Goal: Ask a question: Seek information or help from site administrators or community

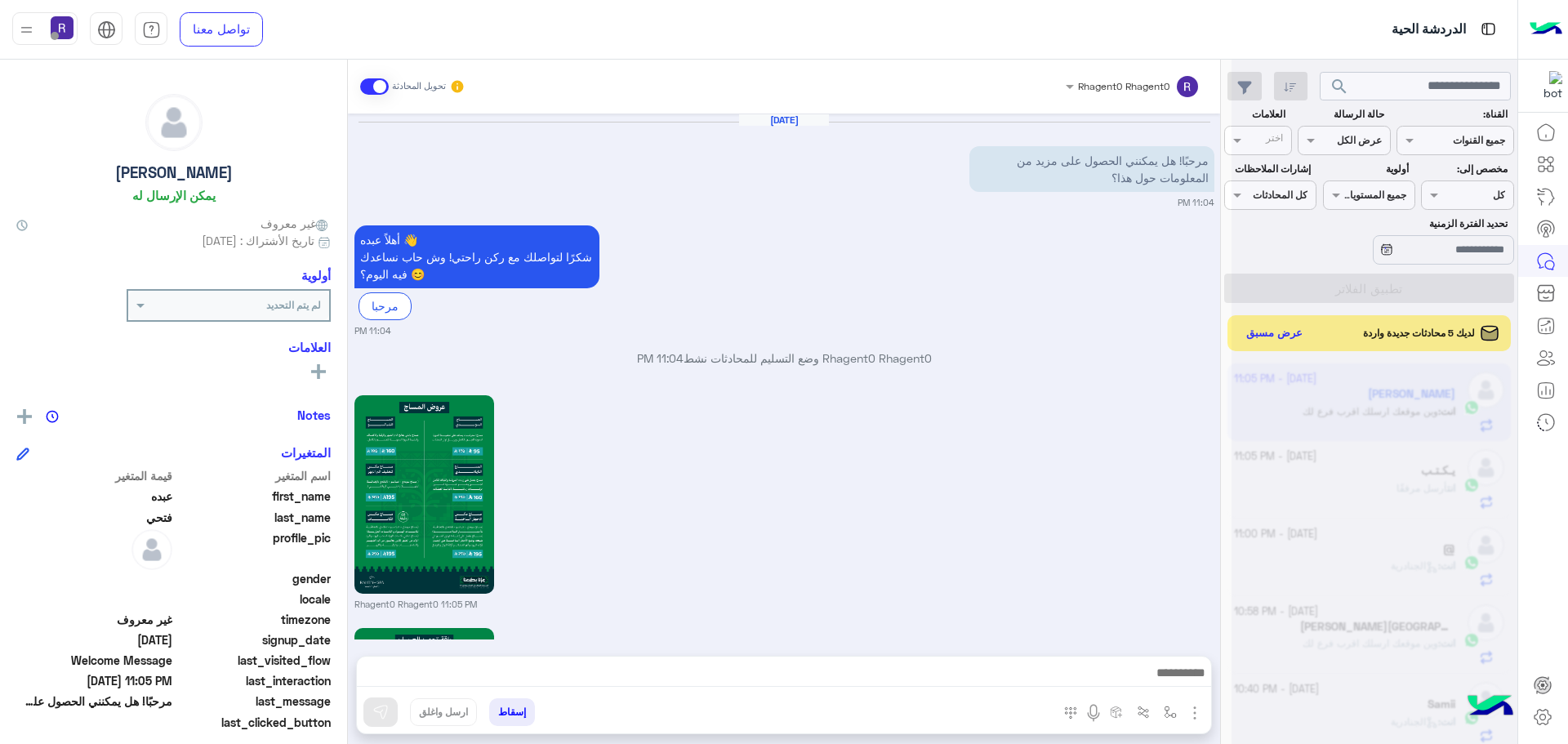
scroll to position [645, 0]
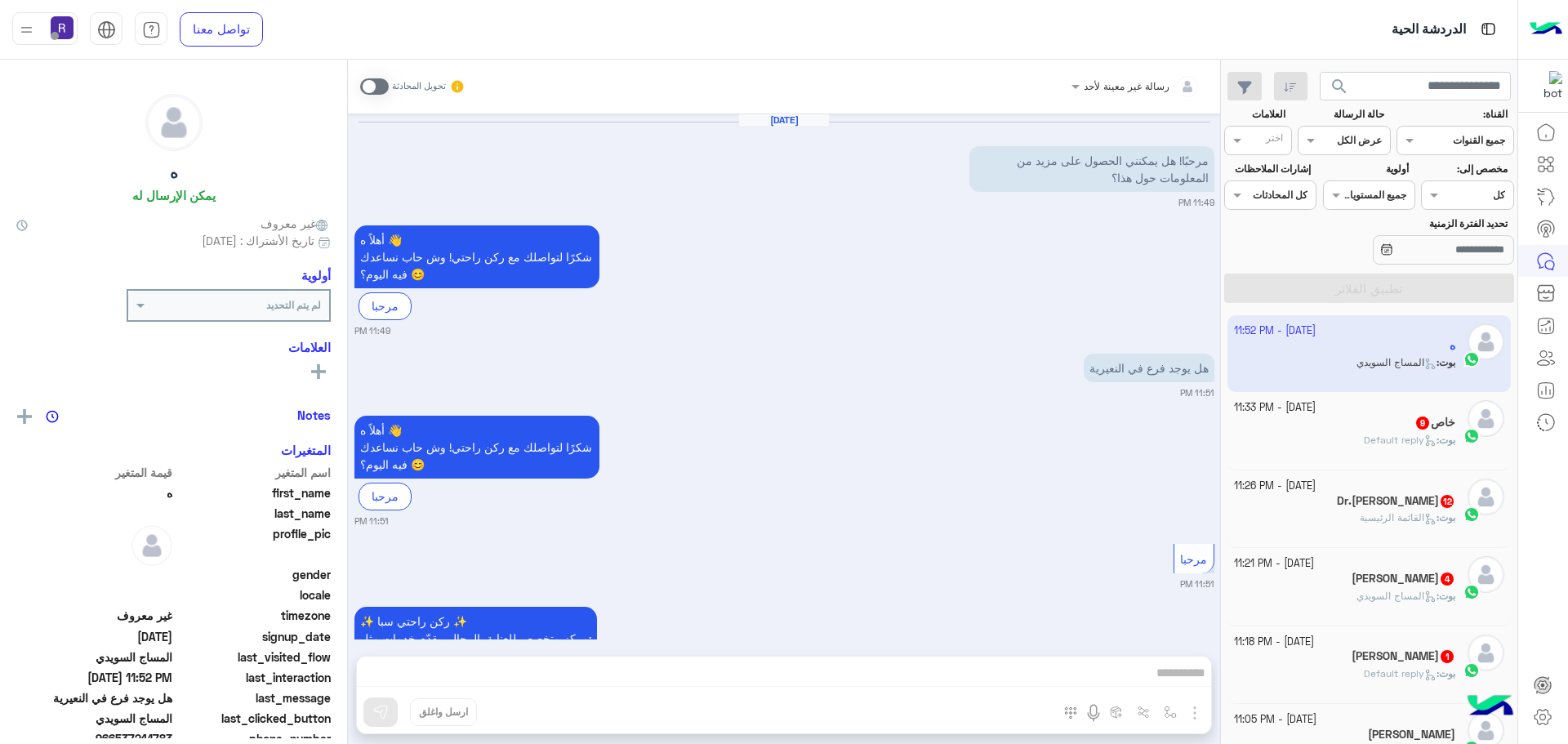
scroll to position [1457, 0]
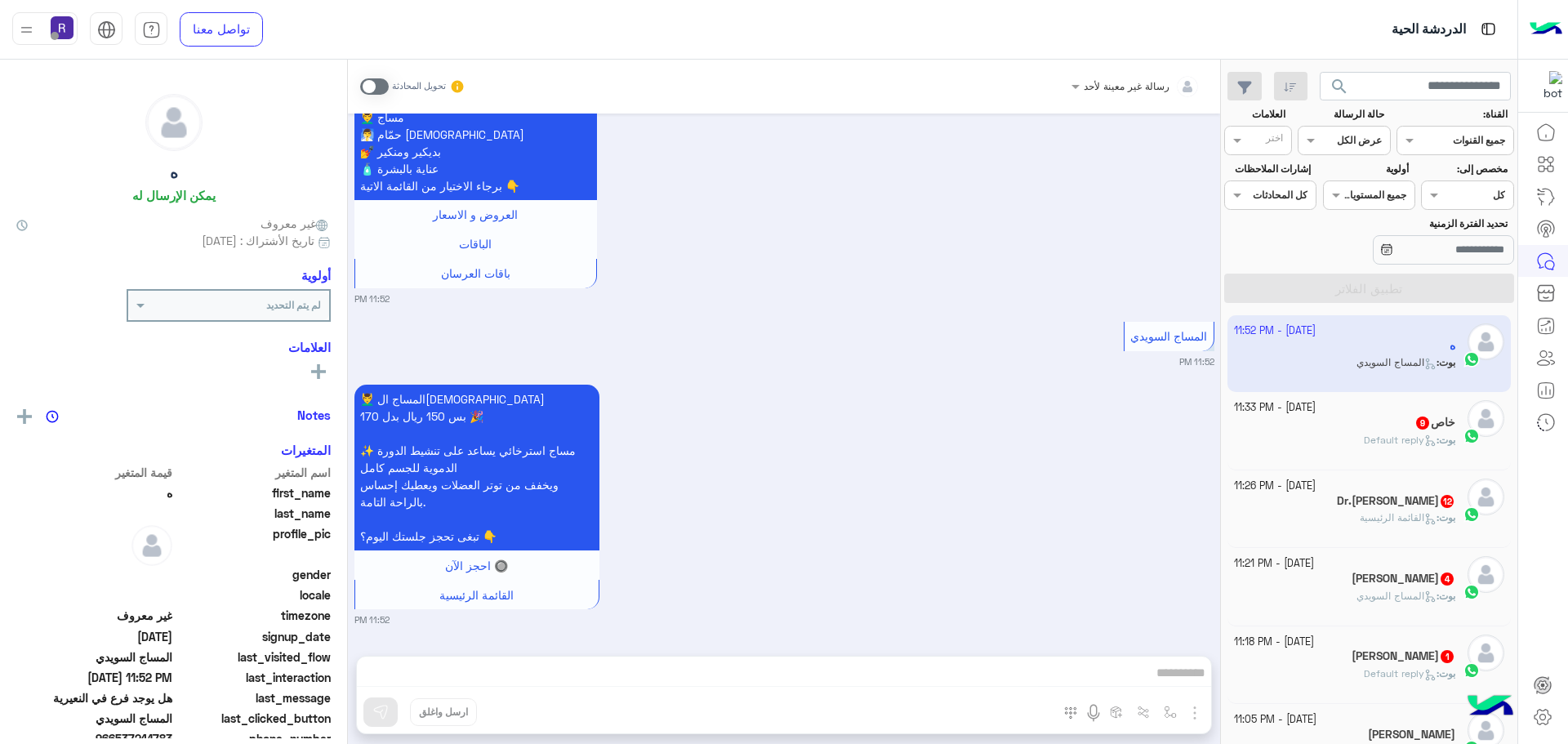
click at [1344, 654] on div "ابو محمد سمير 1" at bounding box center [1345, 657] width 222 height 17
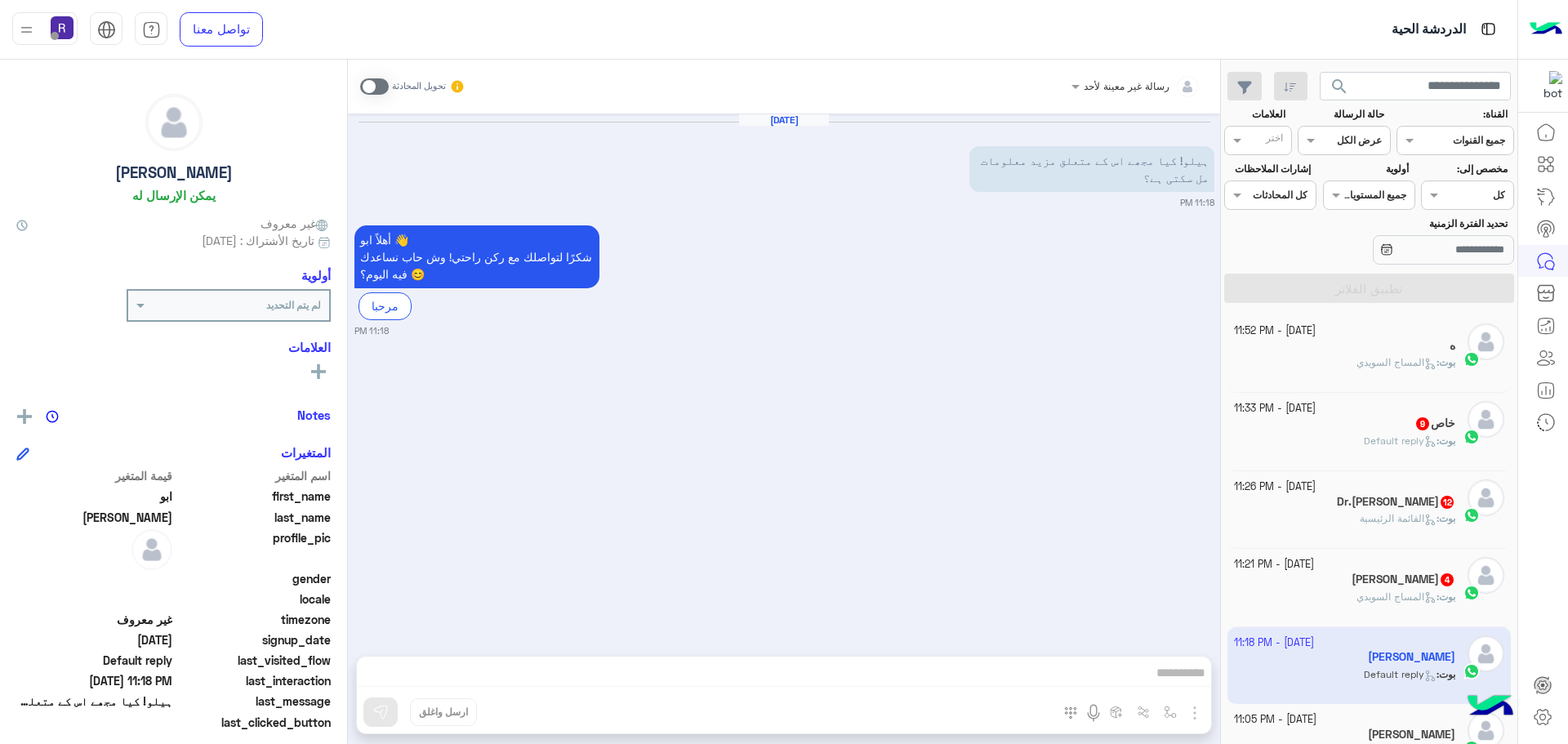
click at [379, 83] on span at bounding box center [373, 86] width 28 height 17
click at [1192, 709] on img "button" at bounding box center [1195, 713] width 20 height 20
click at [1181, 683] on button "الصور" at bounding box center [1169, 676] width 70 height 32
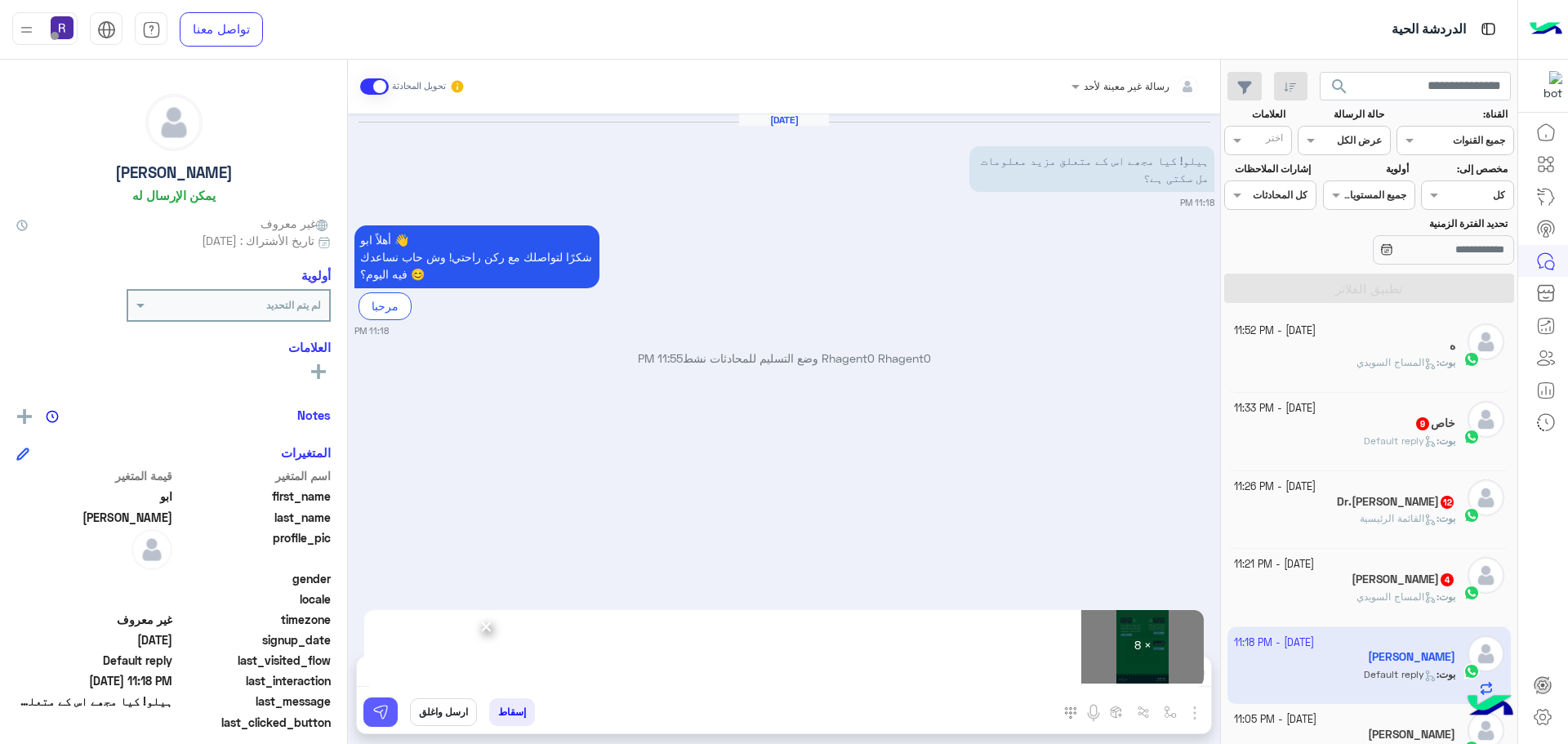
click at [387, 704] on img at bounding box center [380, 712] width 17 height 17
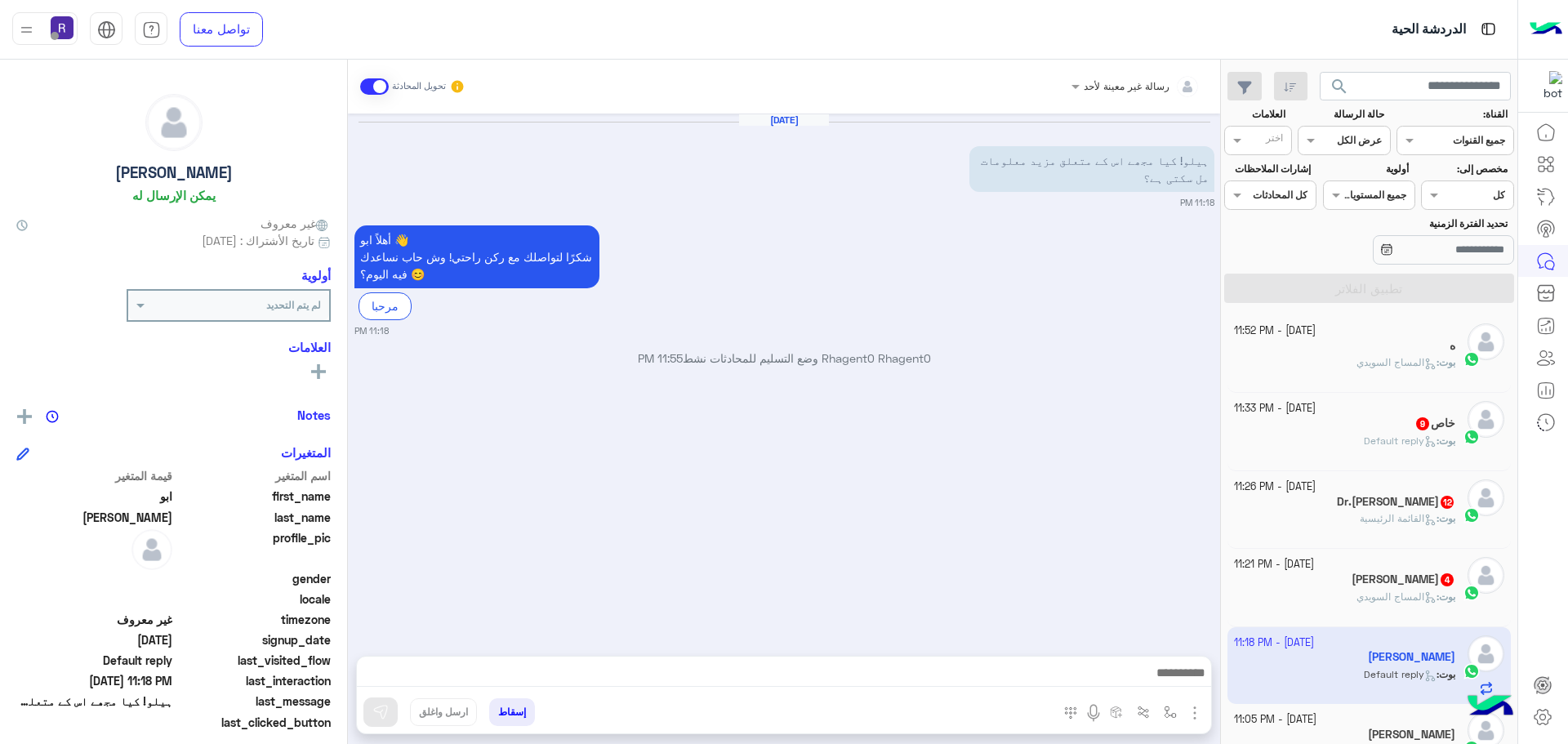
click at [1433, 448] on p "بوت : Default reply" at bounding box center [1408, 440] width 91 height 15
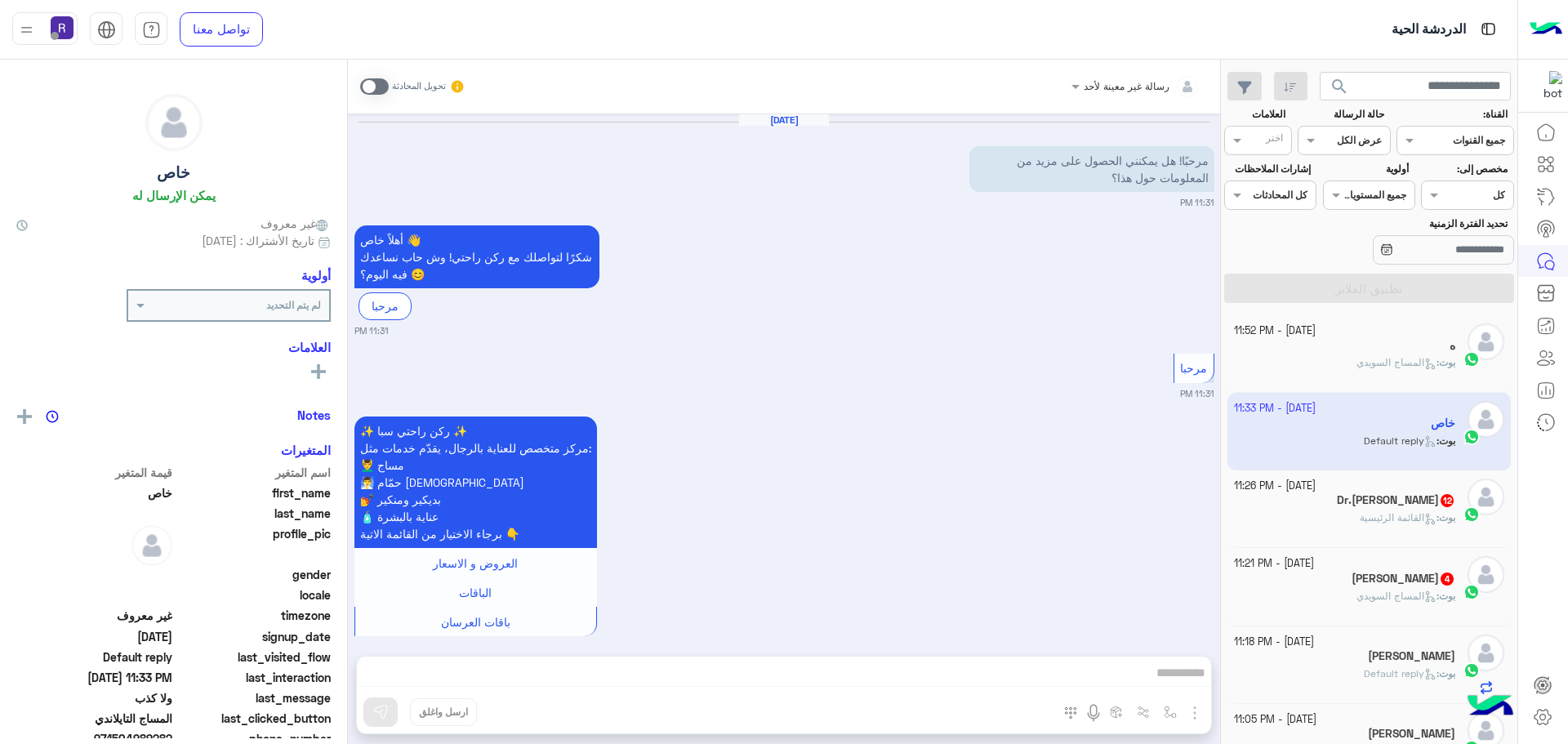
scroll to position [1809, 0]
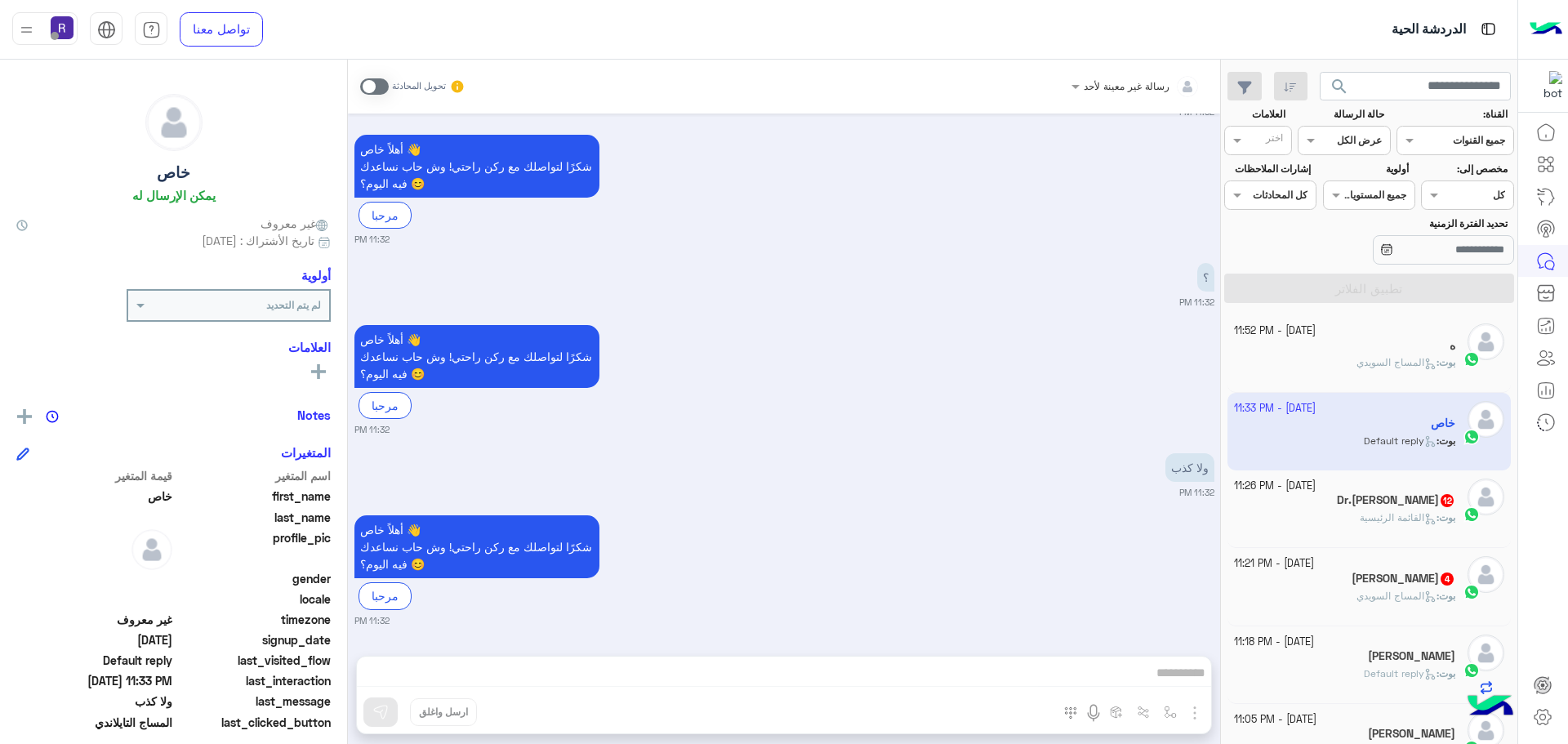
click at [389, 87] on div "تحويل المحادثة" at bounding box center [412, 86] width 105 height 29
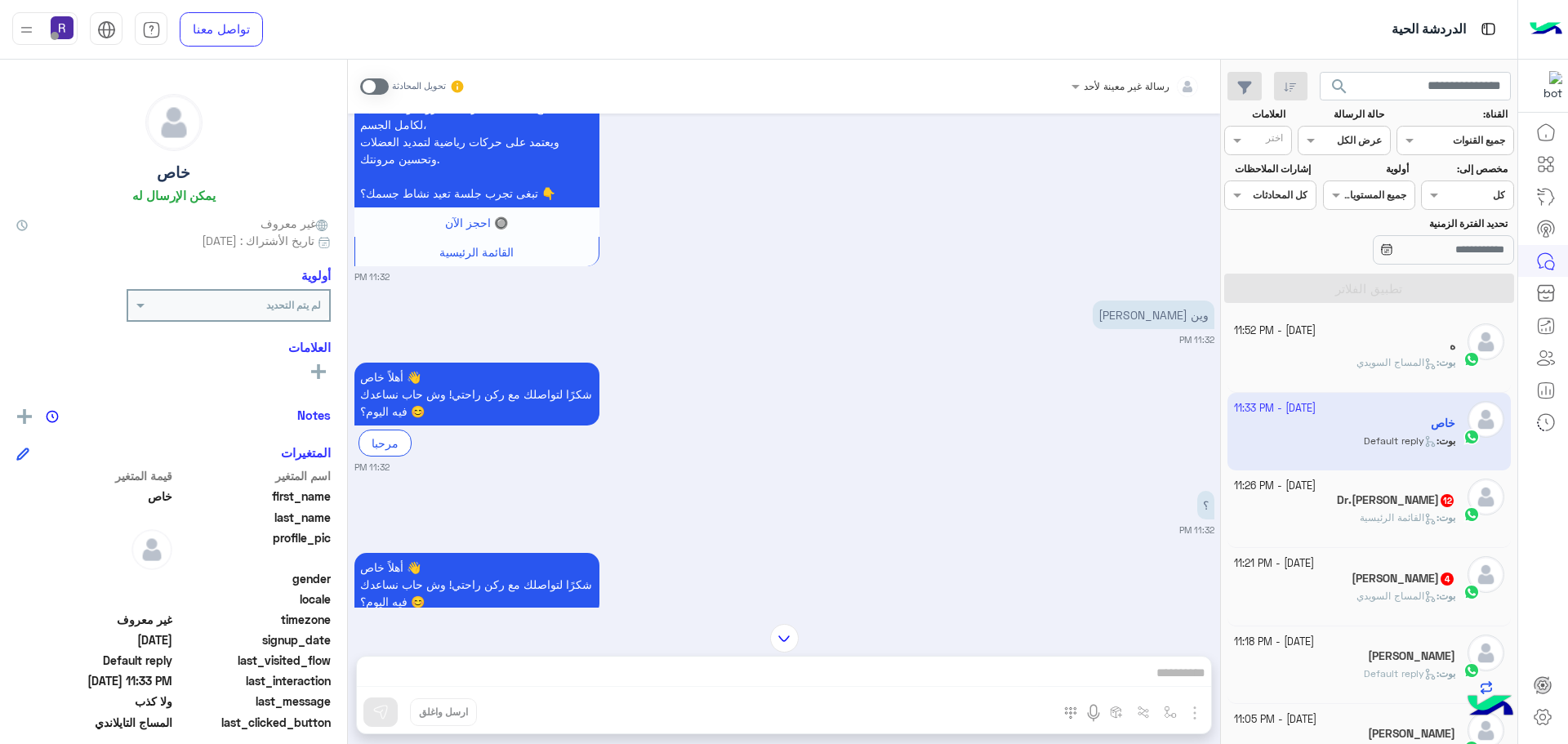
scroll to position [1645, 0]
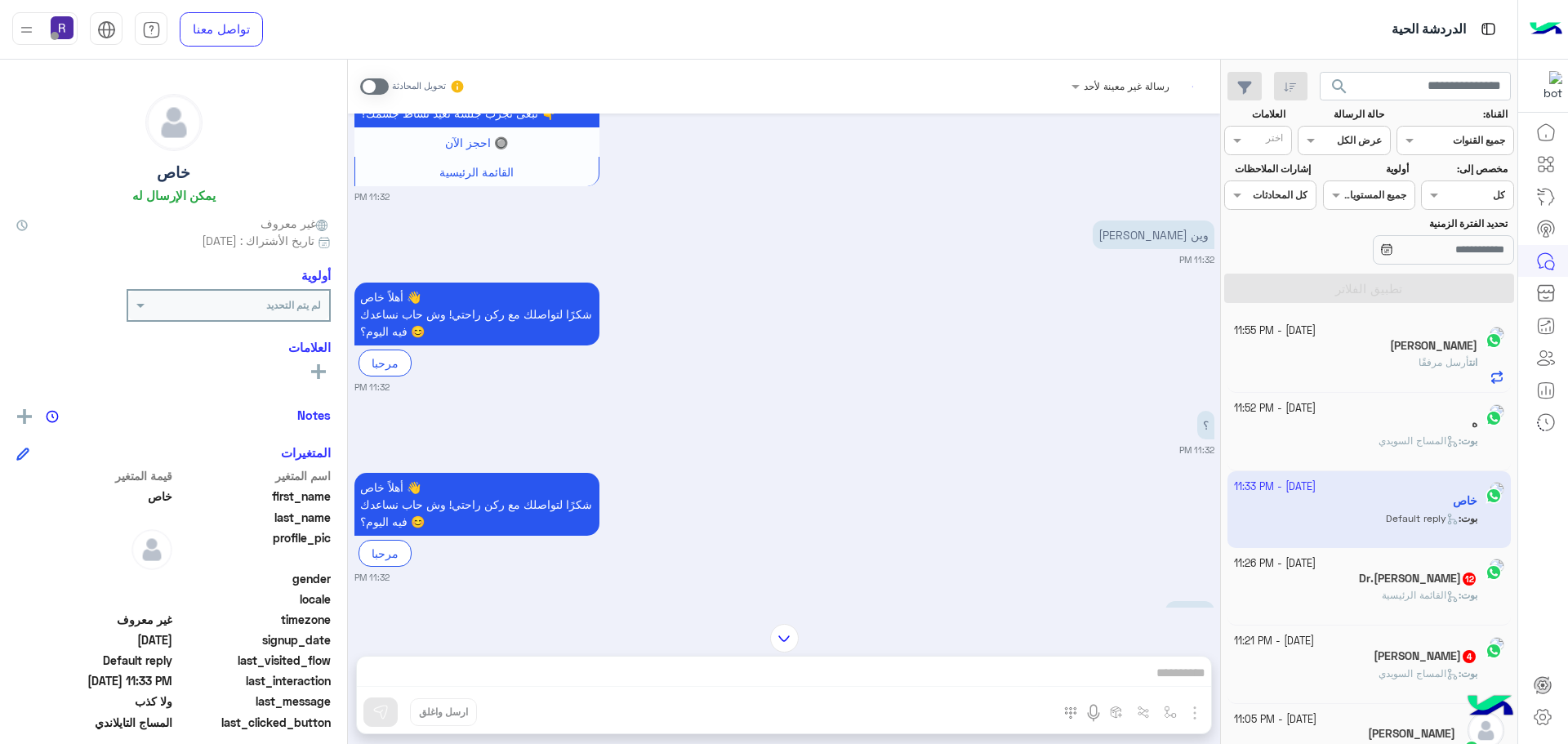
click at [382, 82] on span at bounding box center [373, 86] width 28 height 17
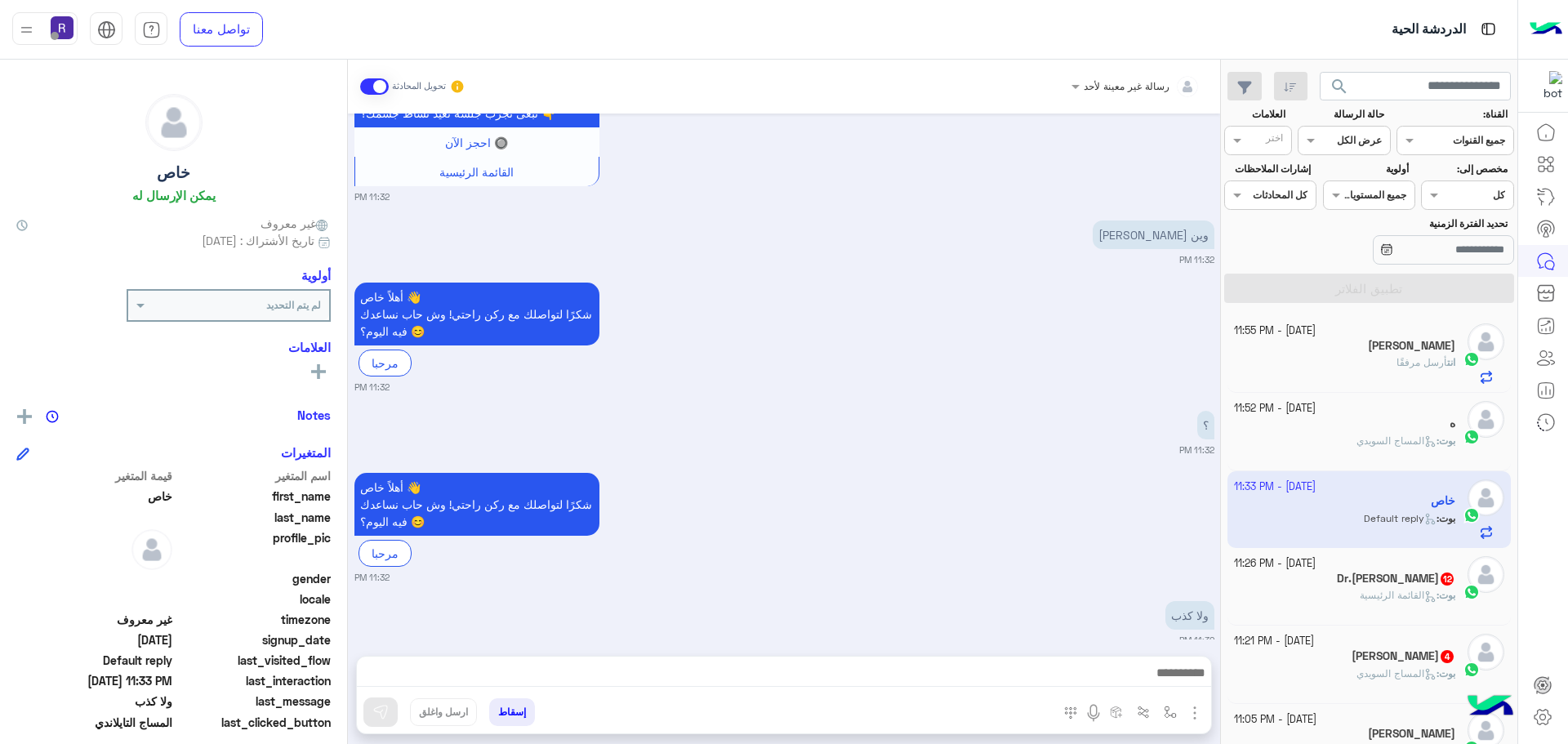
scroll to position [1851, 0]
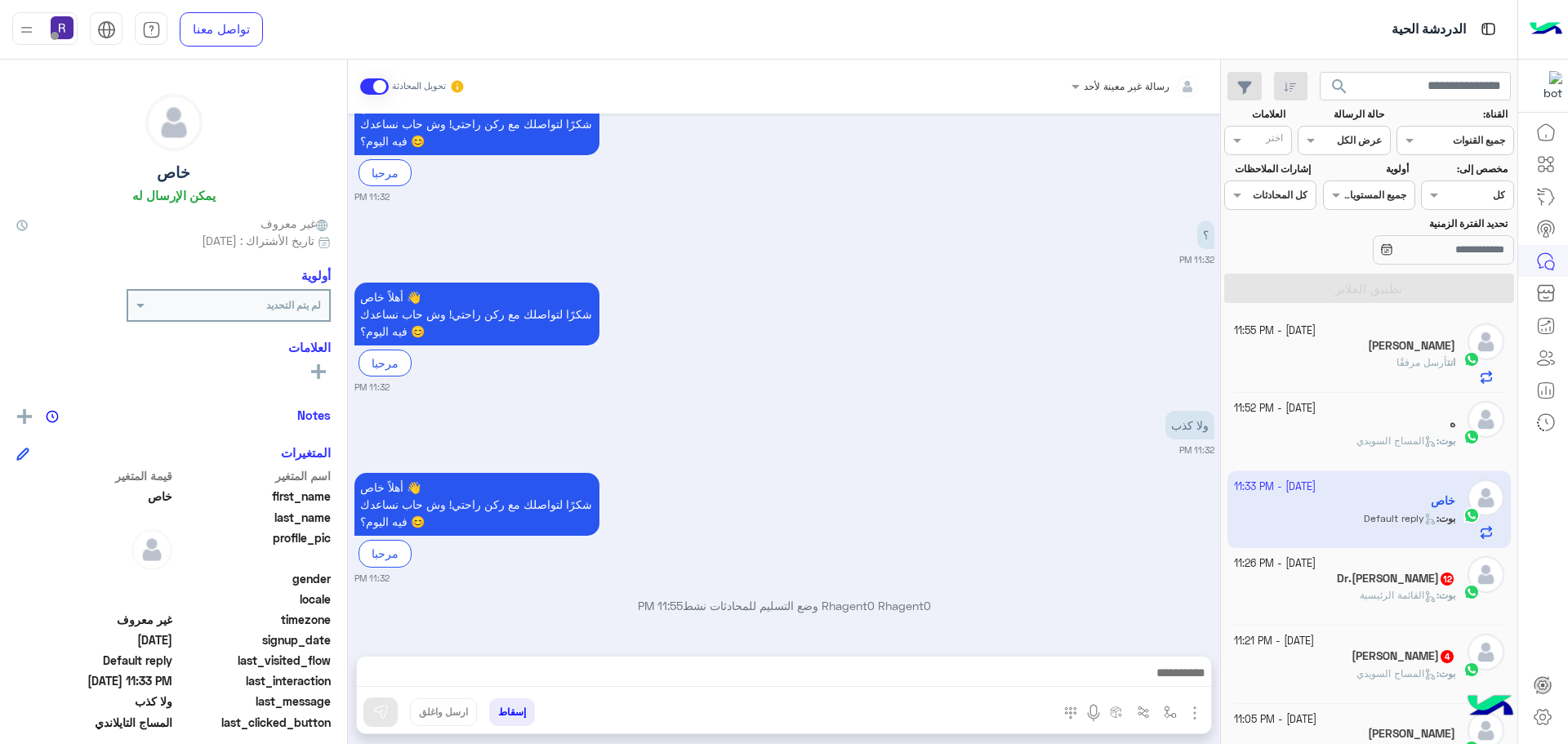
click at [1194, 716] on img "button" at bounding box center [1195, 713] width 20 height 20
click at [1177, 681] on span "الصور" at bounding box center [1162, 677] width 30 height 19
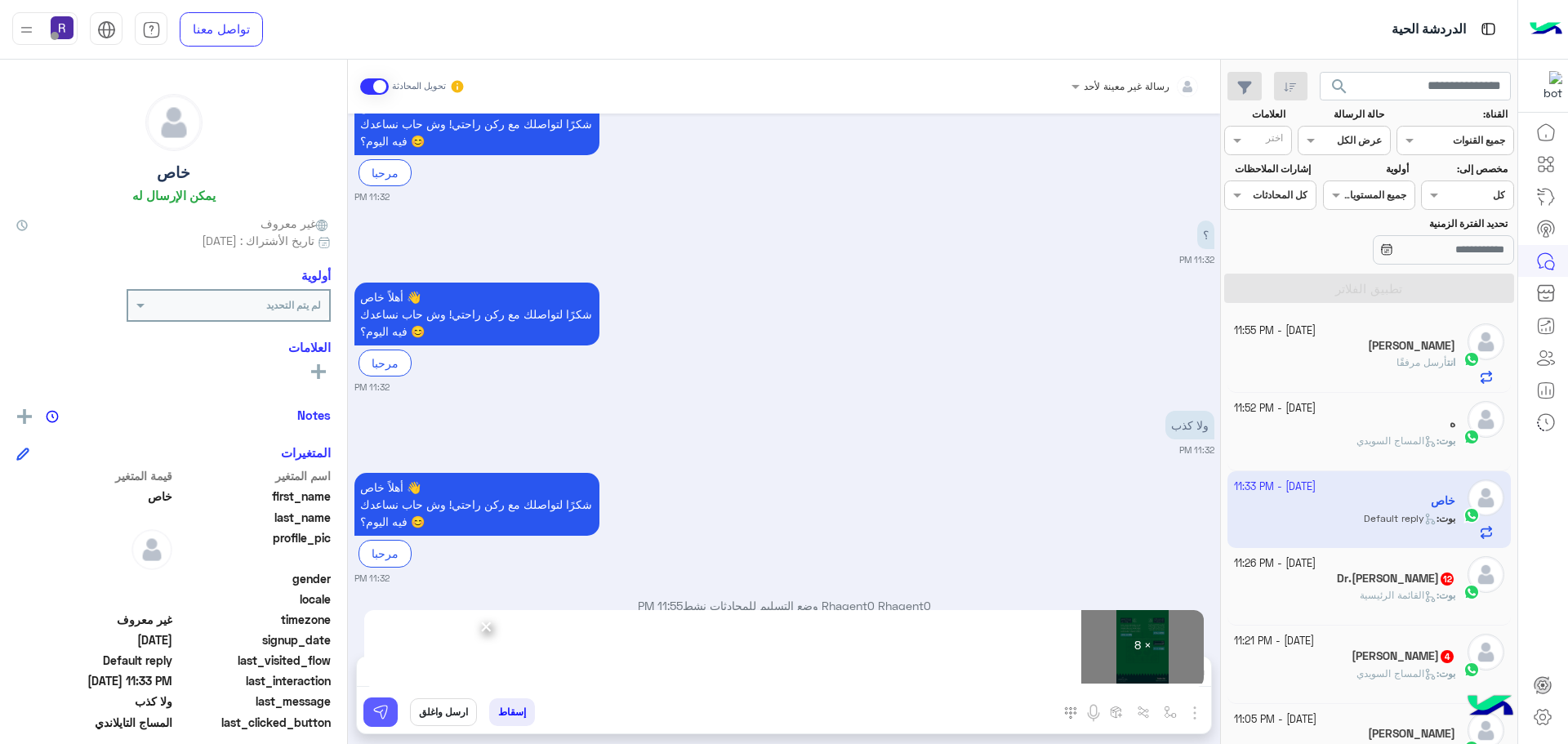
click at [374, 707] on img at bounding box center [380, 712] width 17 height 17
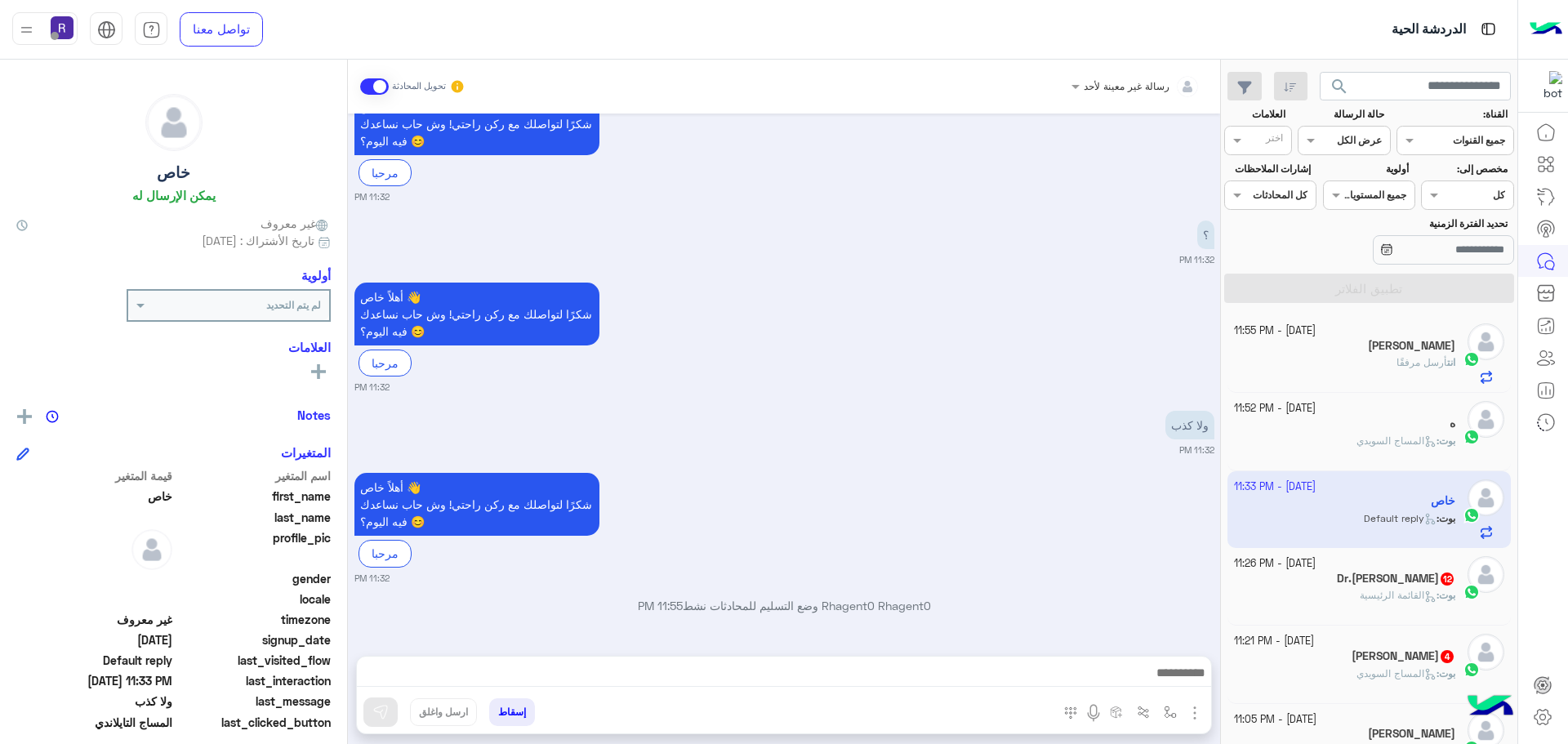
click at [1378, 604] on div "بوت : القائمة الرئيسية" at bounding box center [1345, 602] width 222 height 28
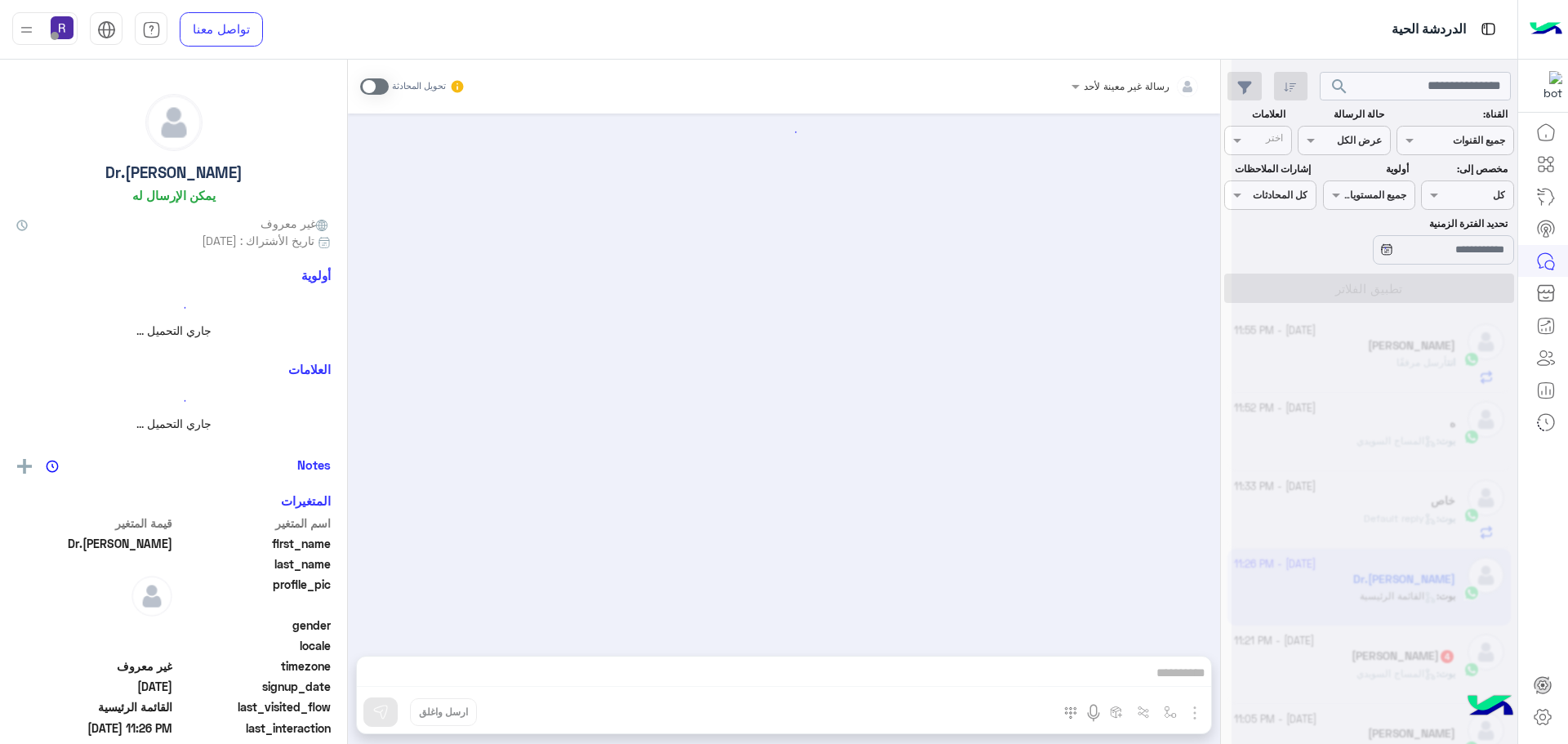
scroll to position [2531, 0]
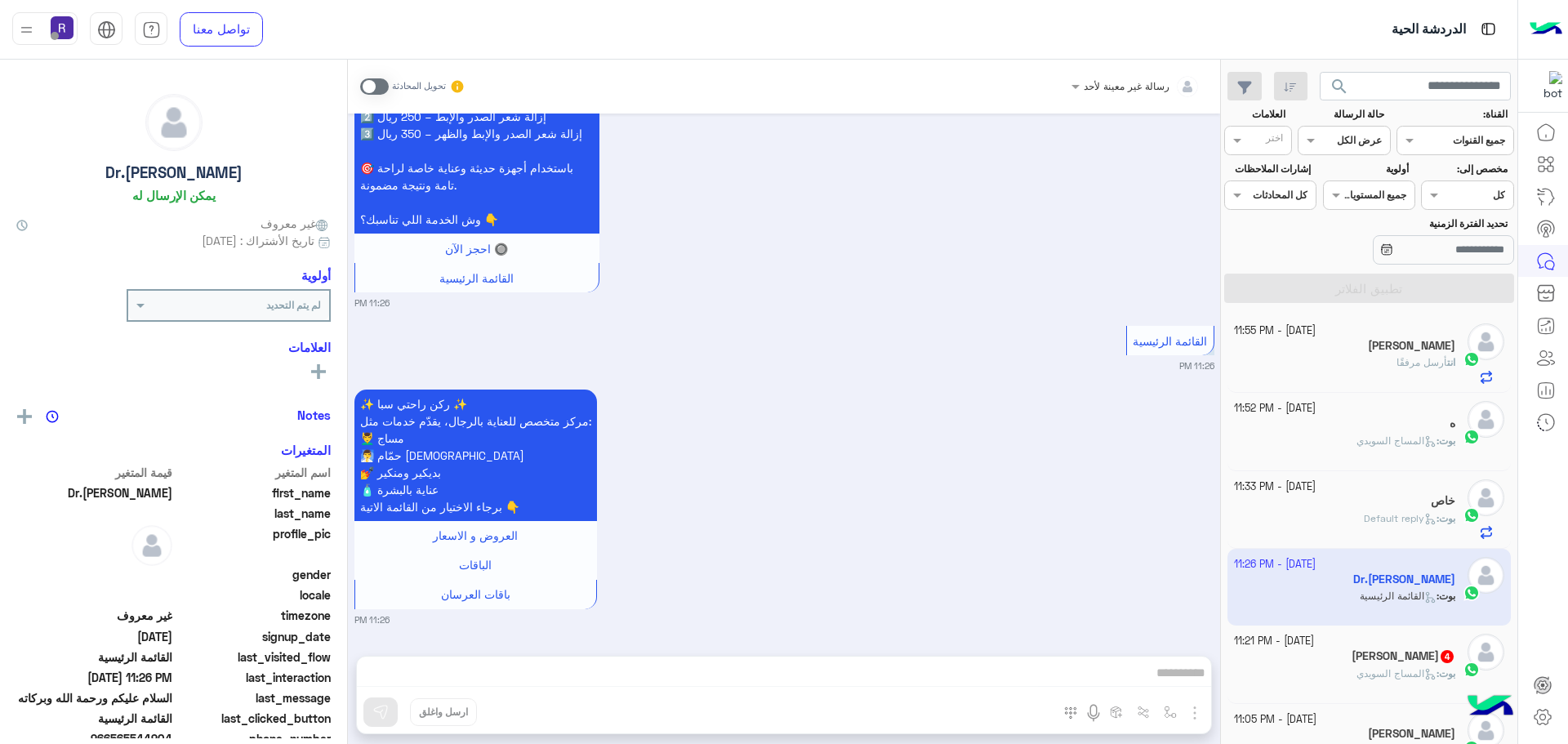
click at [382, 85] on span at bounding box center [373, 86] width 28 height 17
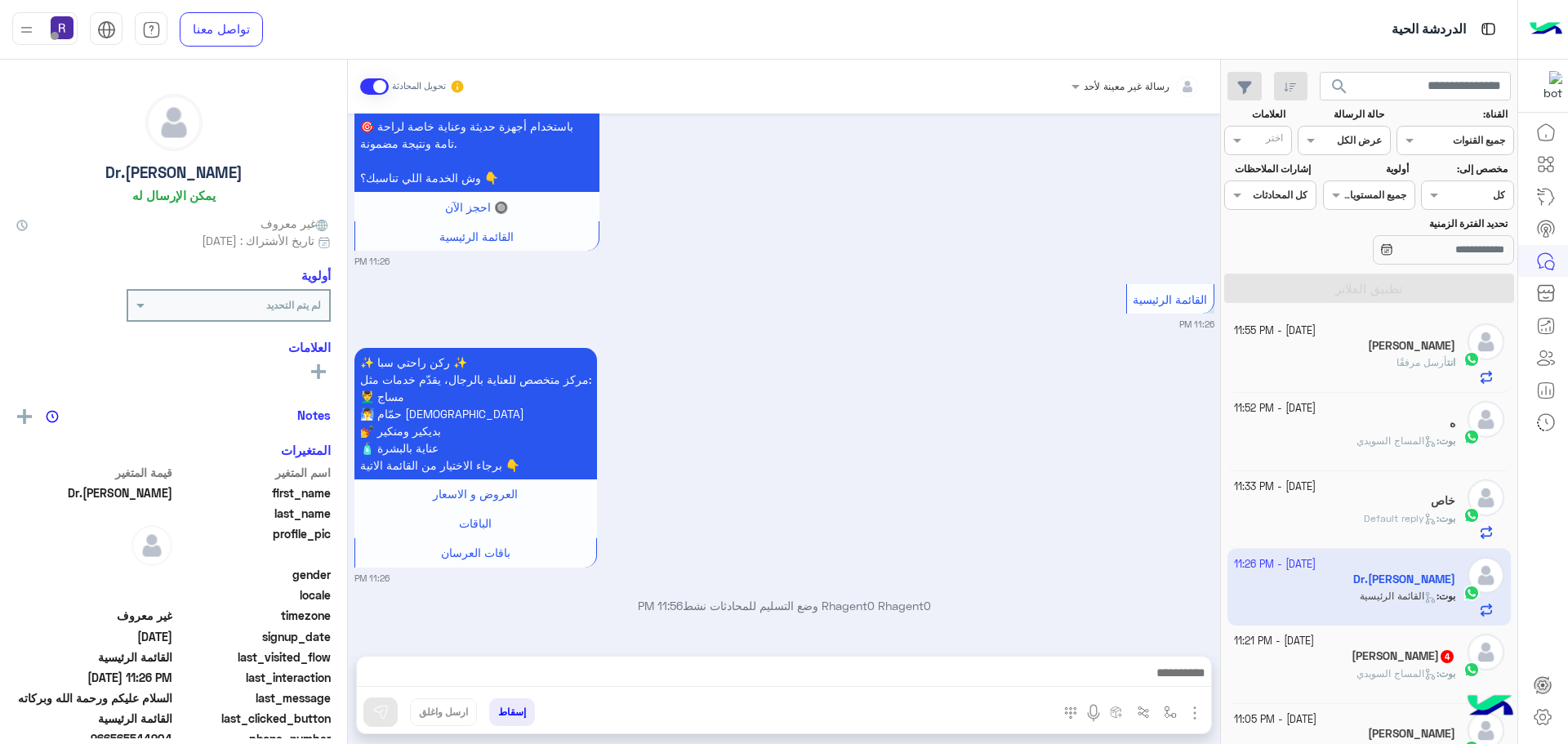
scroll to position [2573, 0]
click at [1193, 711] on img "button" at bounding box center [1195, 713] width 20 height 20
click at [1180, 675] on button "الصور" at bounding box center [1169, 676] width 70 height 32
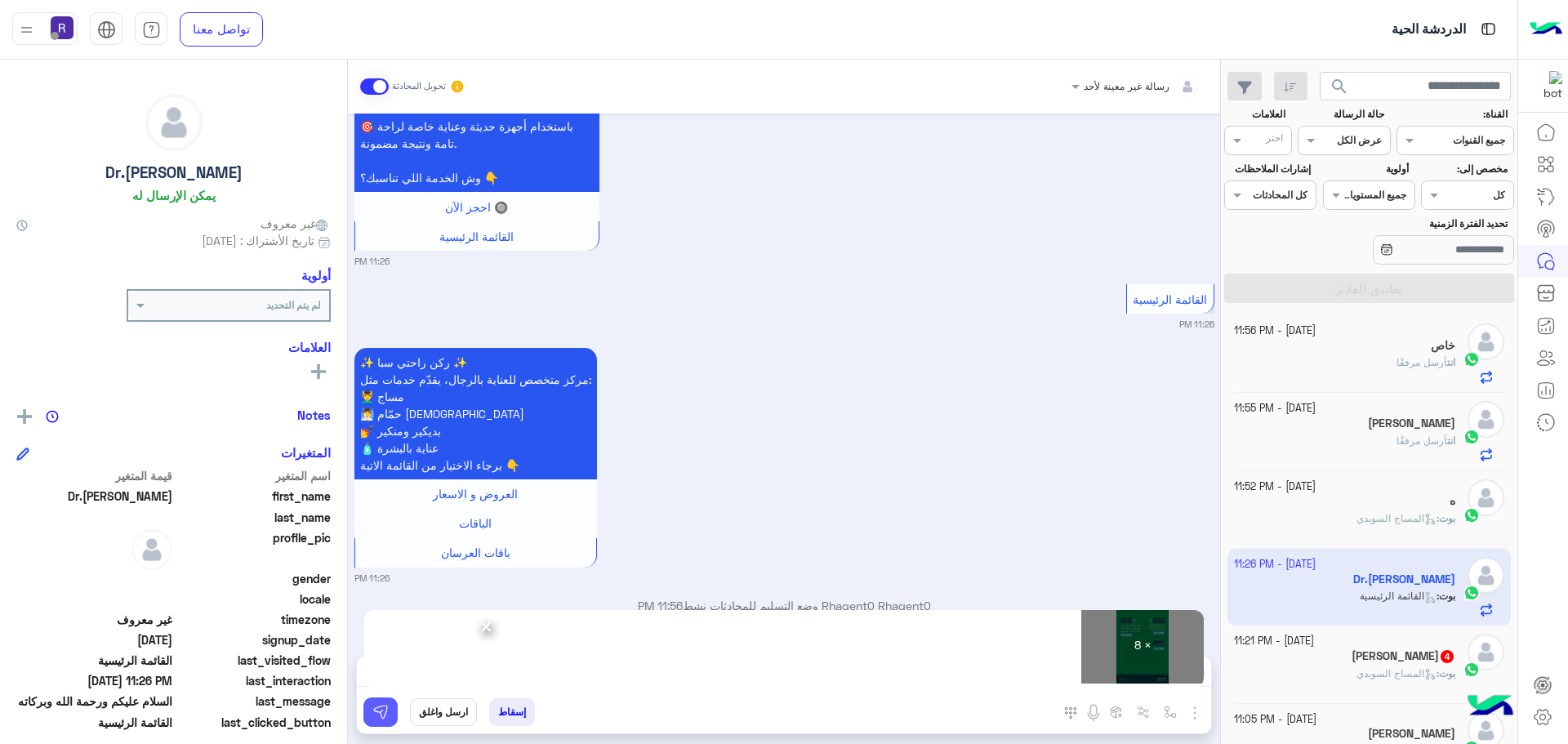
click at [380, 714] on img at bounding box center [380, 712] width 17 height 17
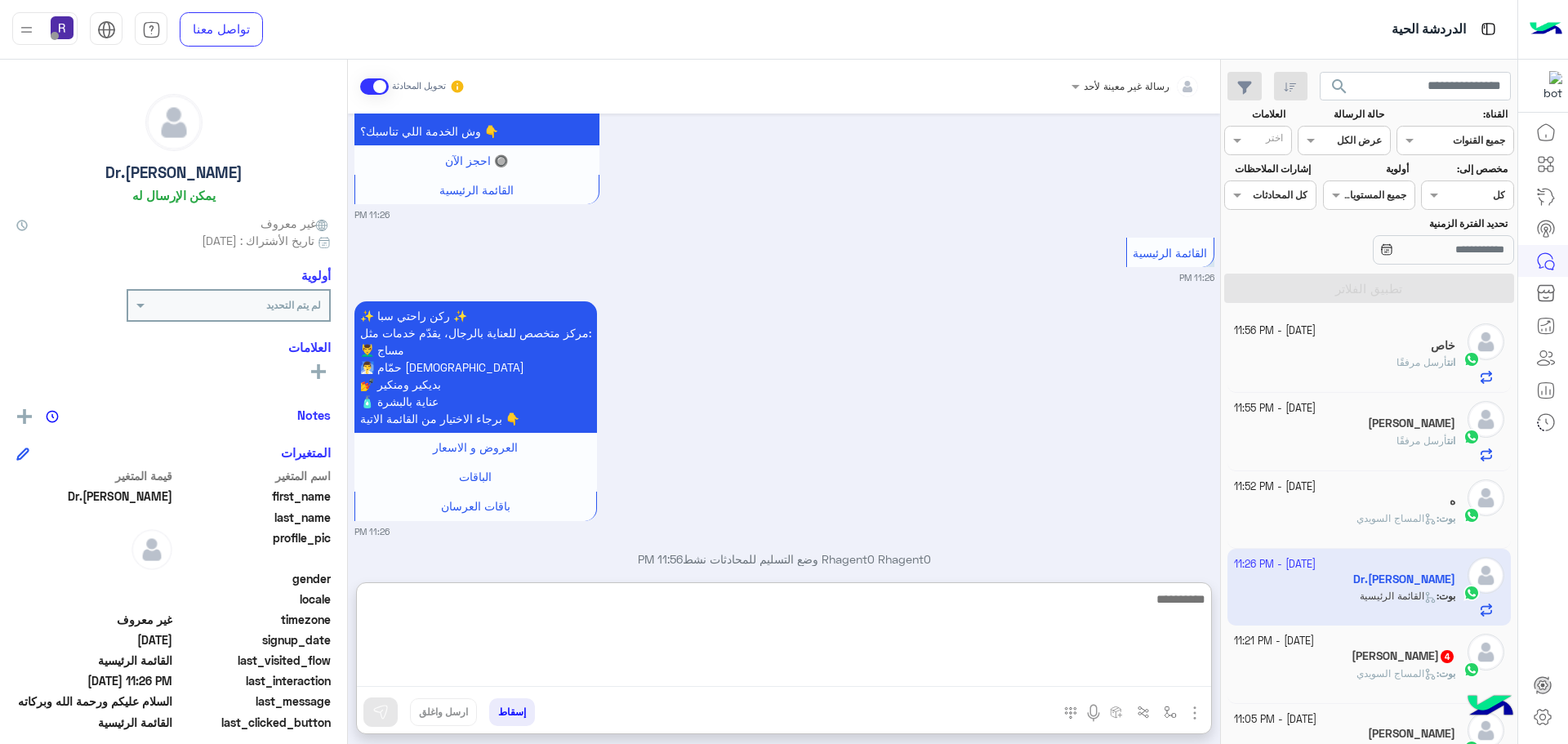
paste textarea "**********"
type textarea "**********"
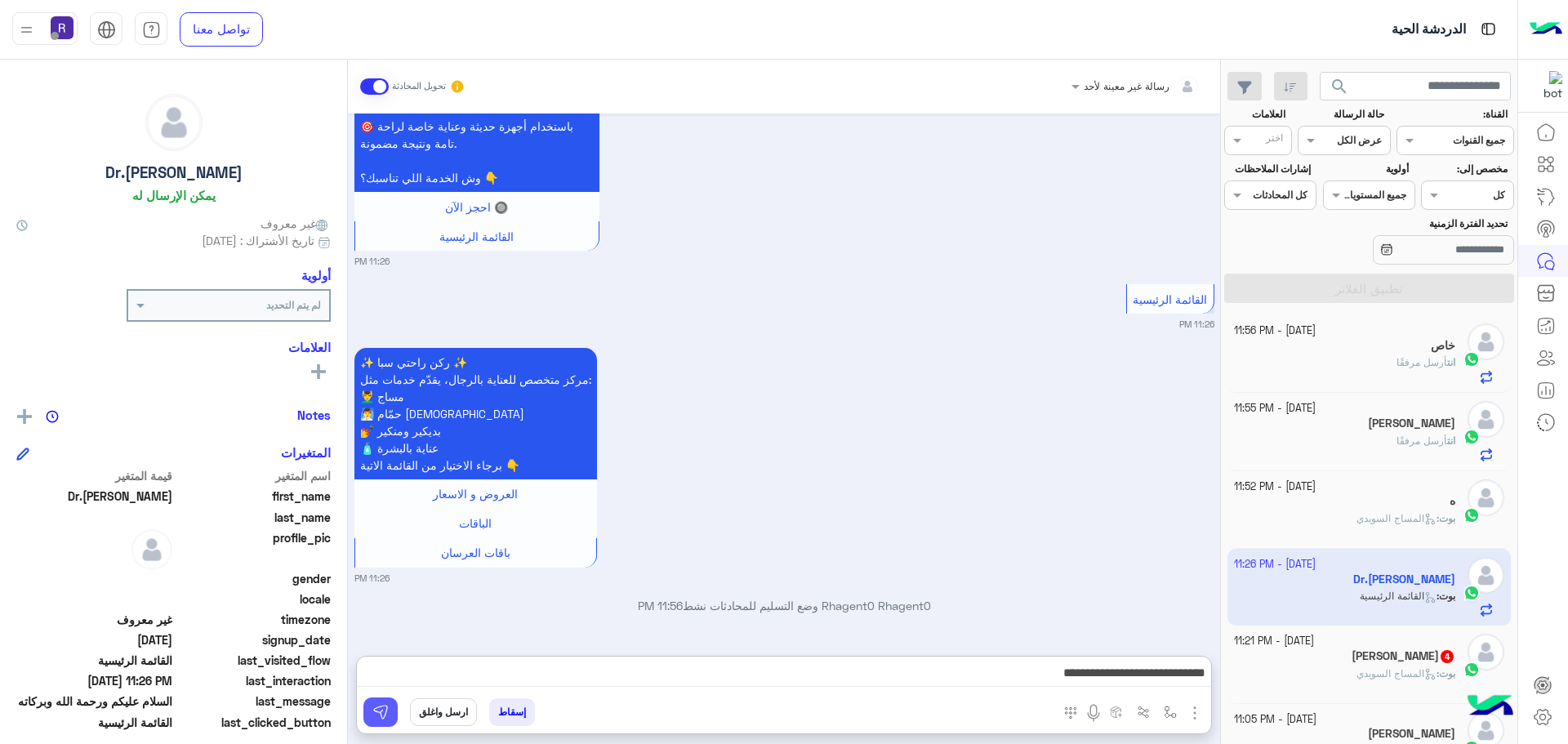
click at [375, 699] on button at bounding box center [380, 713] width 34 height 29
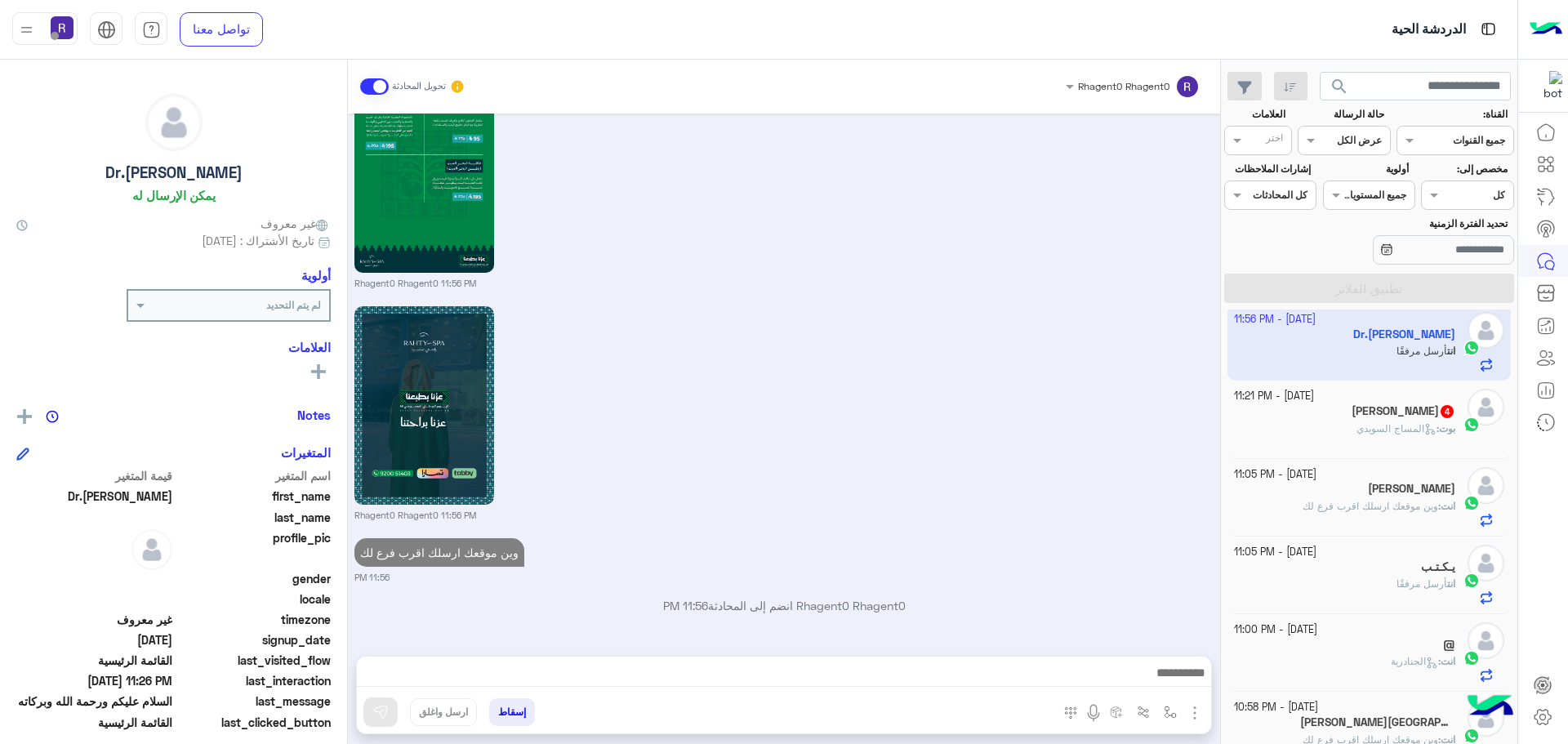
scroll to position [4536, 0]
click at [1370, 433] on span "المساج السويدي" at bounding box center [1396, 428] width 80 height 12
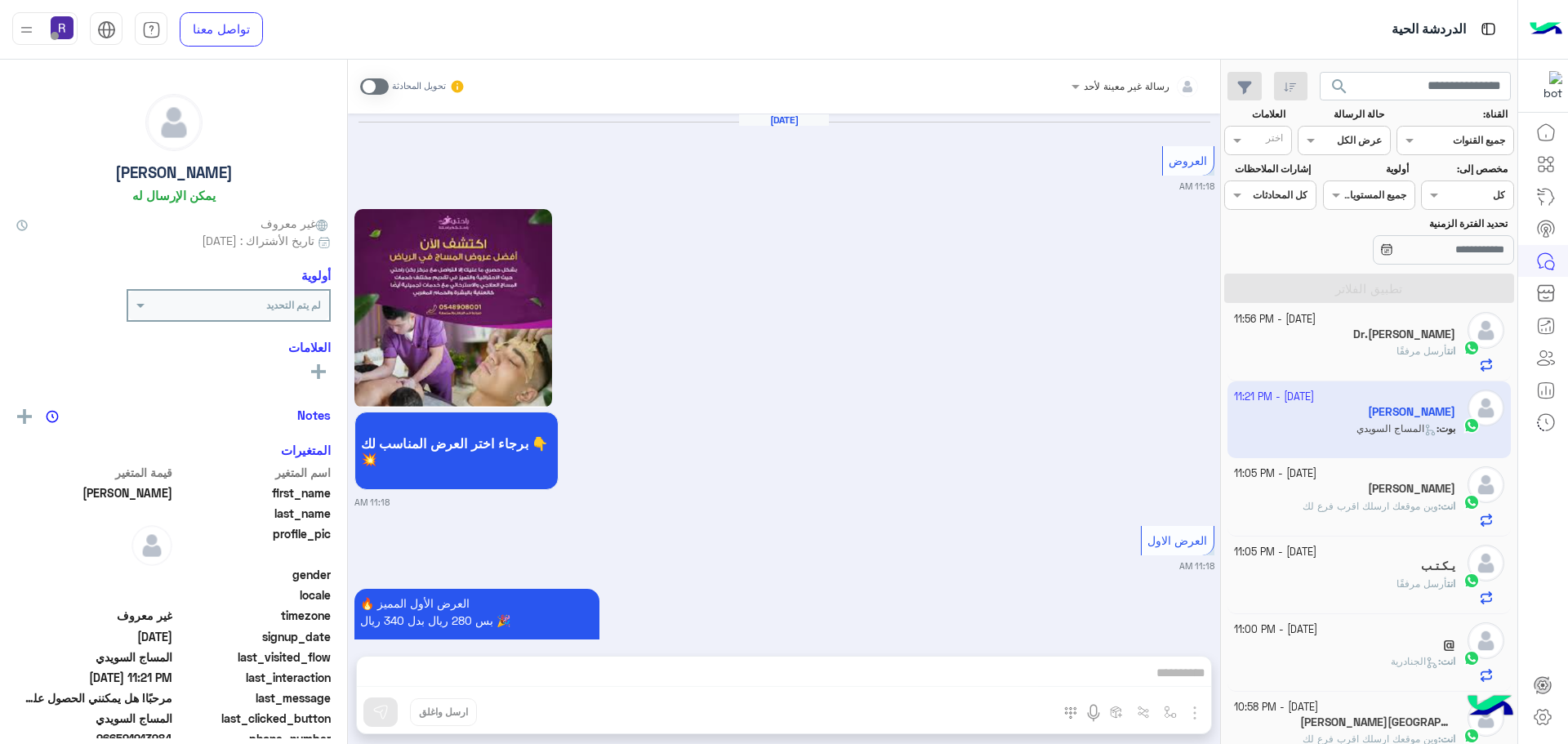
scroll to position [2876, 0]
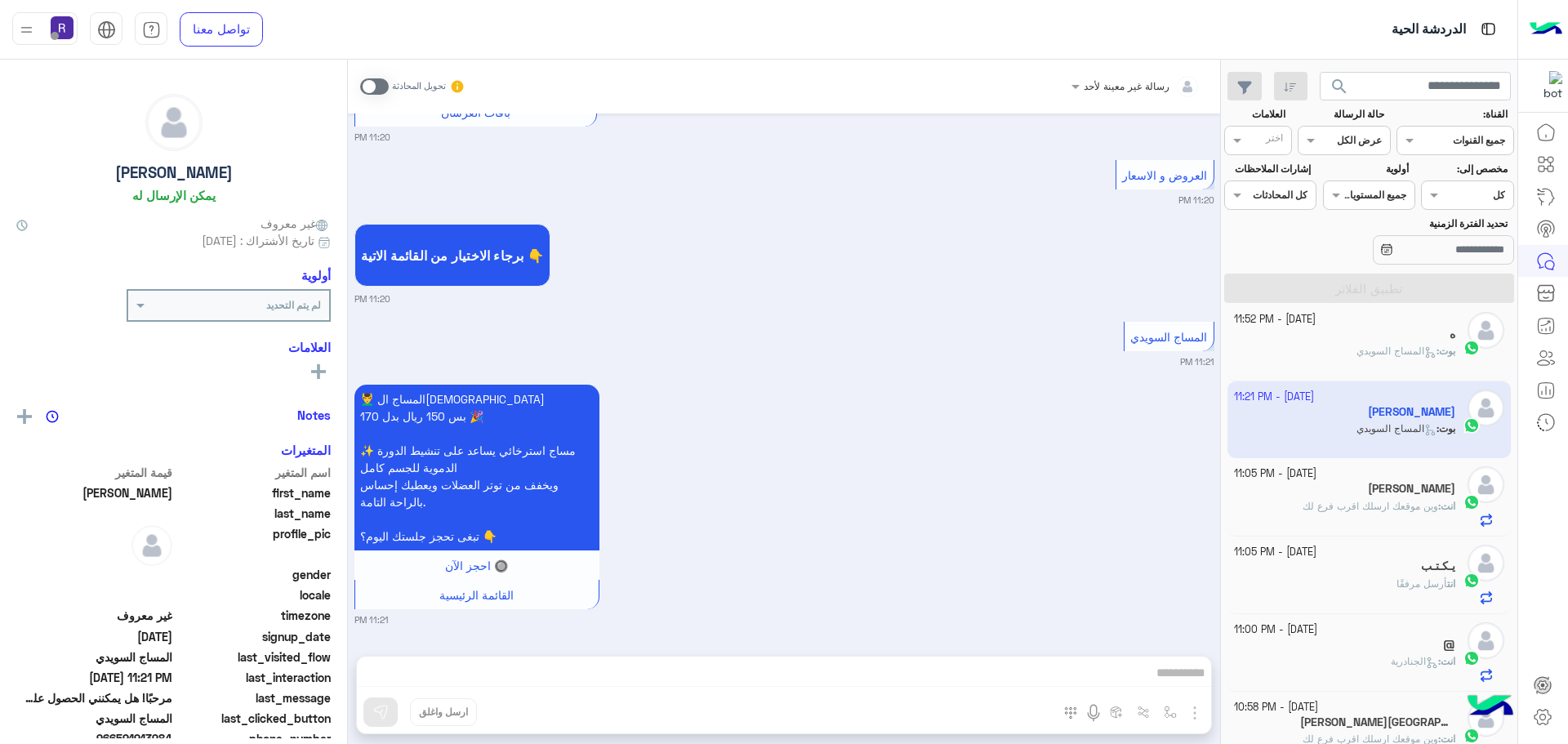
click at [381, 85] on span at bounding box center [373, 86] width 28 height 17
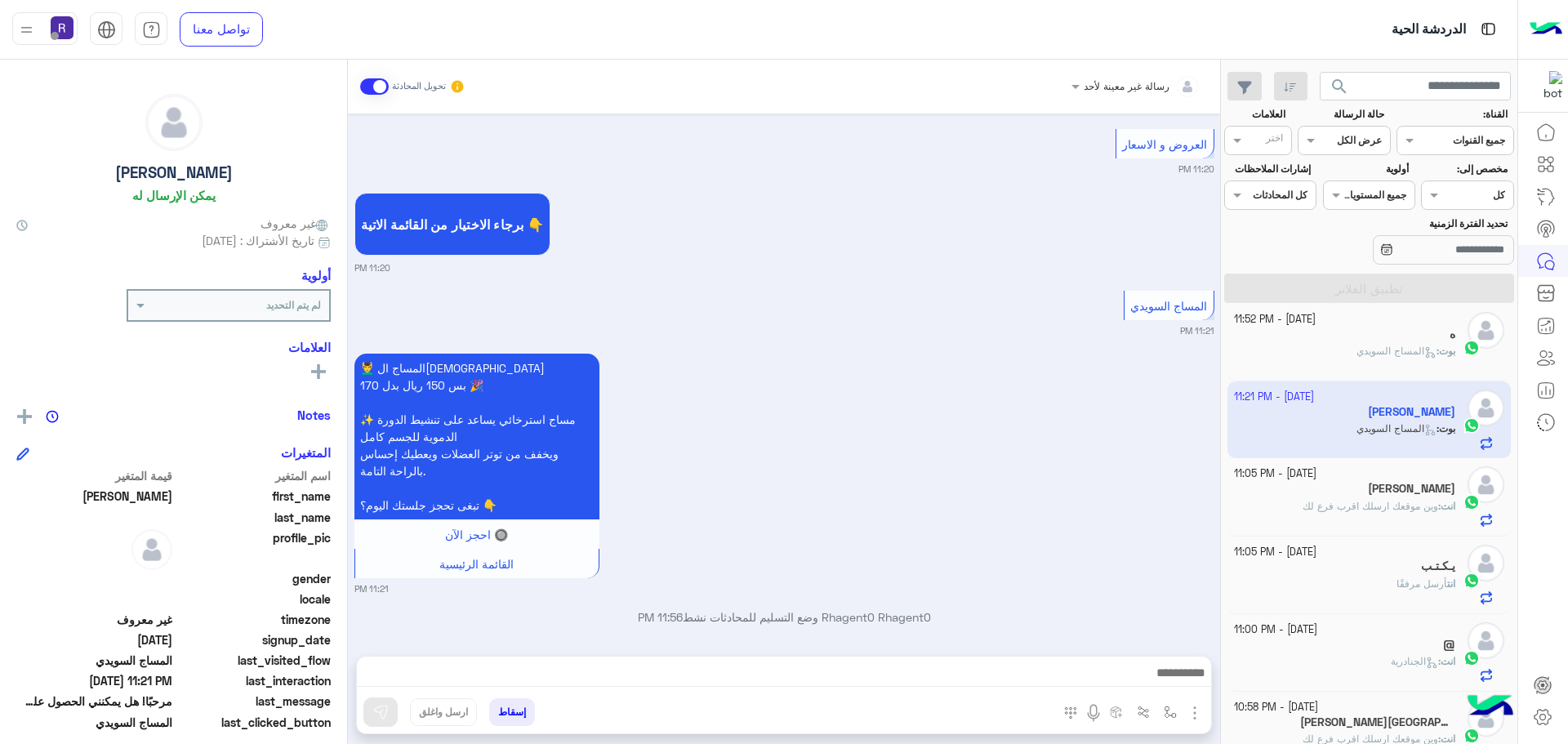
scroll to position [2918, 0]
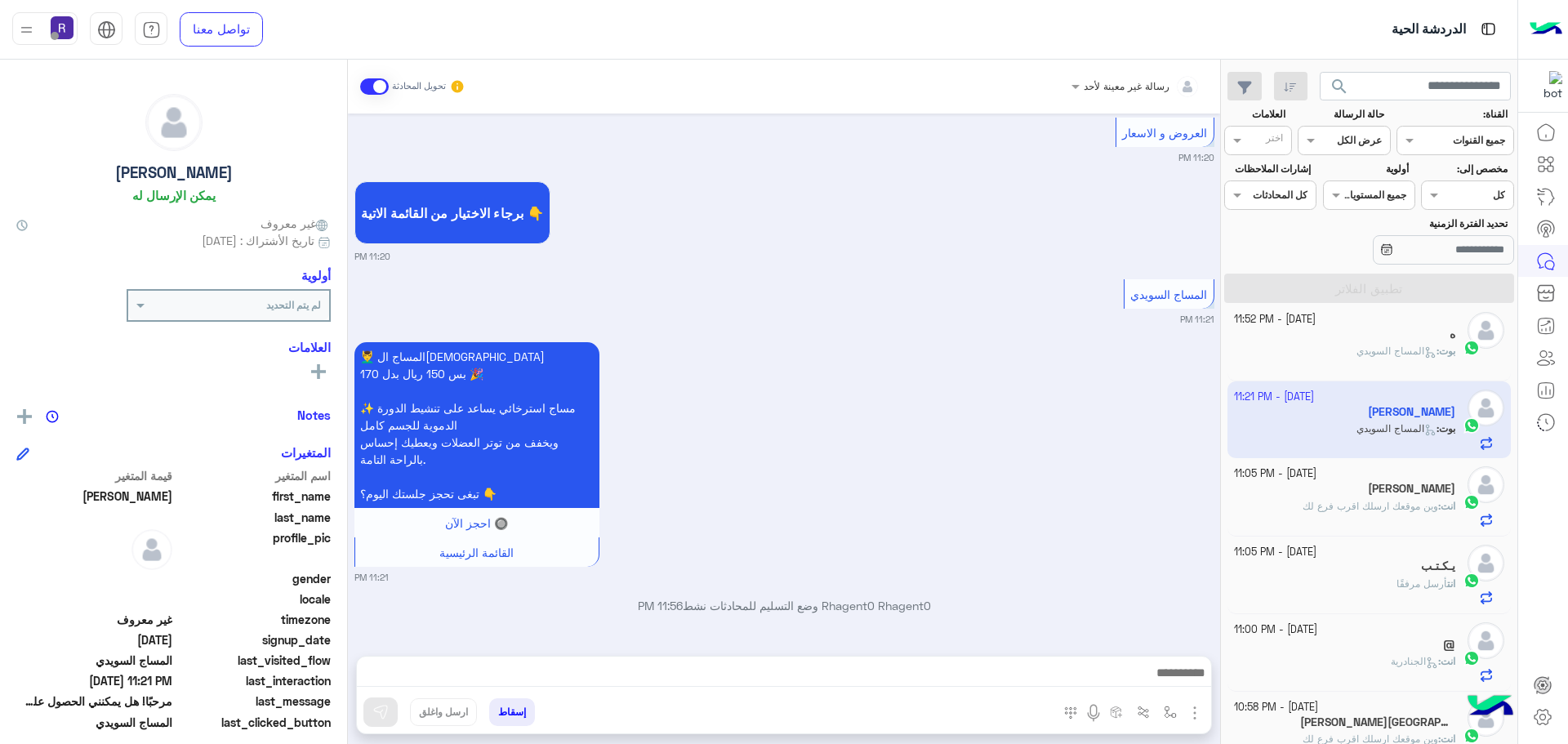
drag, startPoint x: 1196, startPoint y: 716, endPoint x: 1189, endPoint y: 708, distance: 10.6
click at [1196, 716] on img "button" at bounding box center [1195, 713] width 20 height 20
click at [1177, 683] on span "الصور" at bounding box center [1162, 677] width 30 height 19
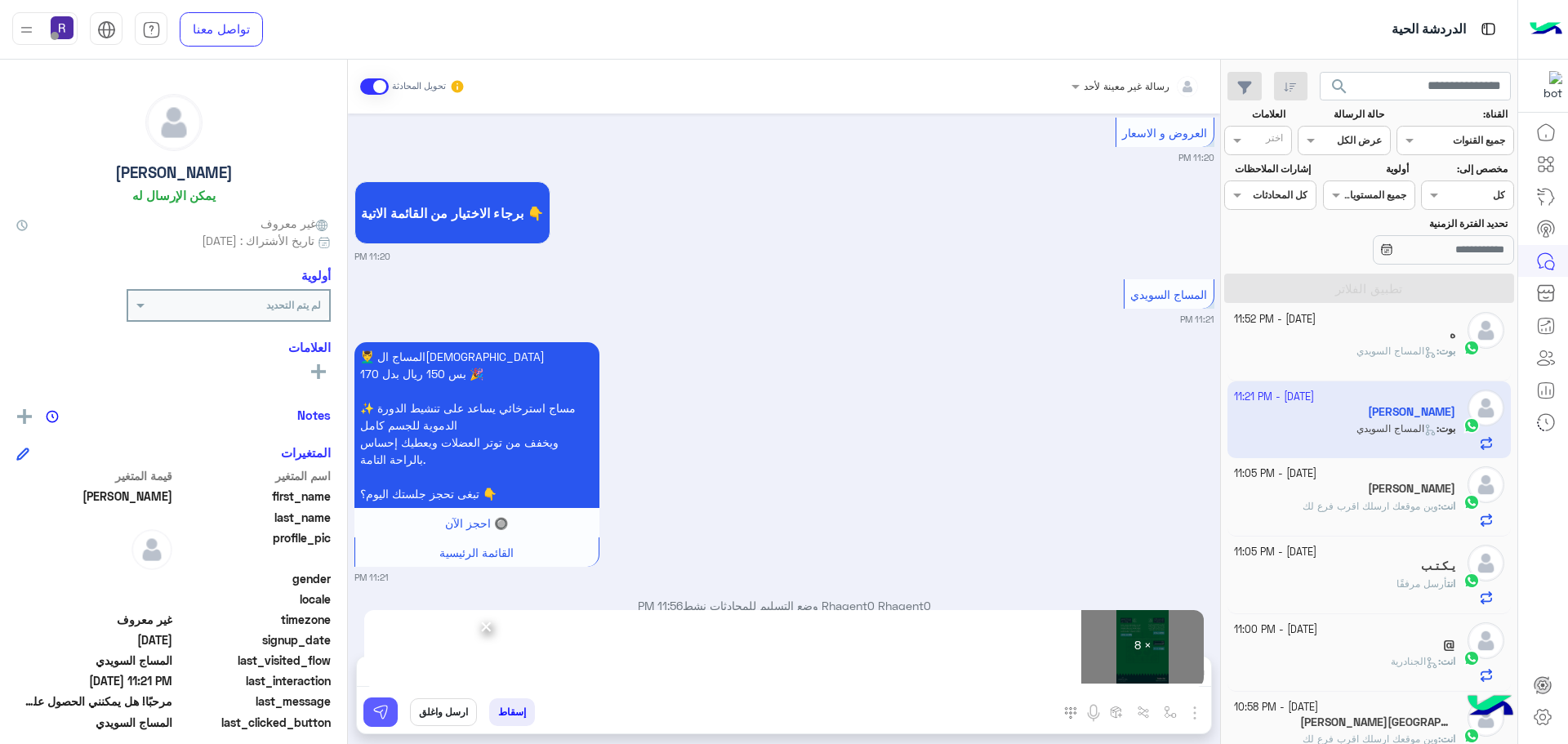
click at [377, 720] on button at bounding box center [380, 713] width 34 height 29
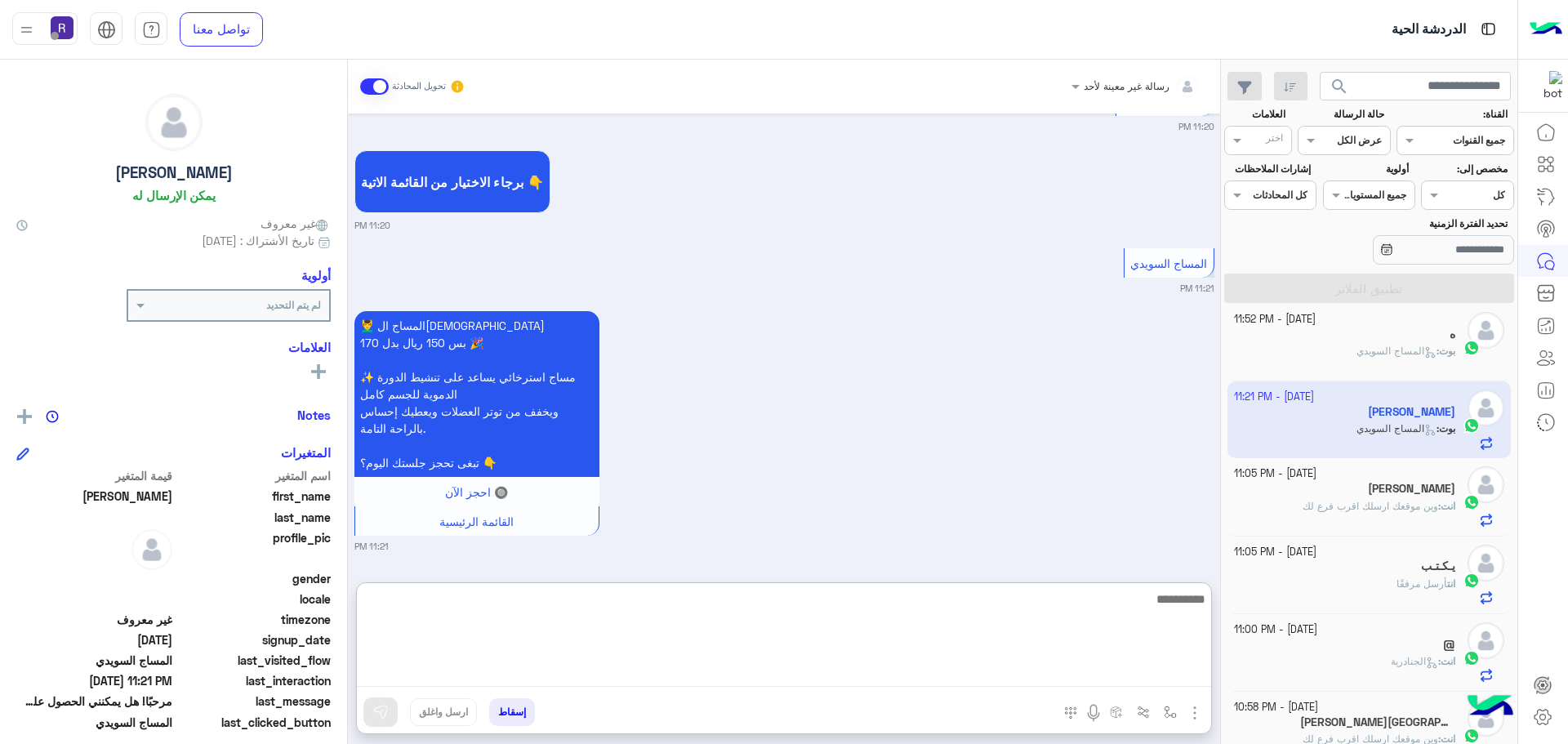
paste textarea "**********"
type textarea "**********"
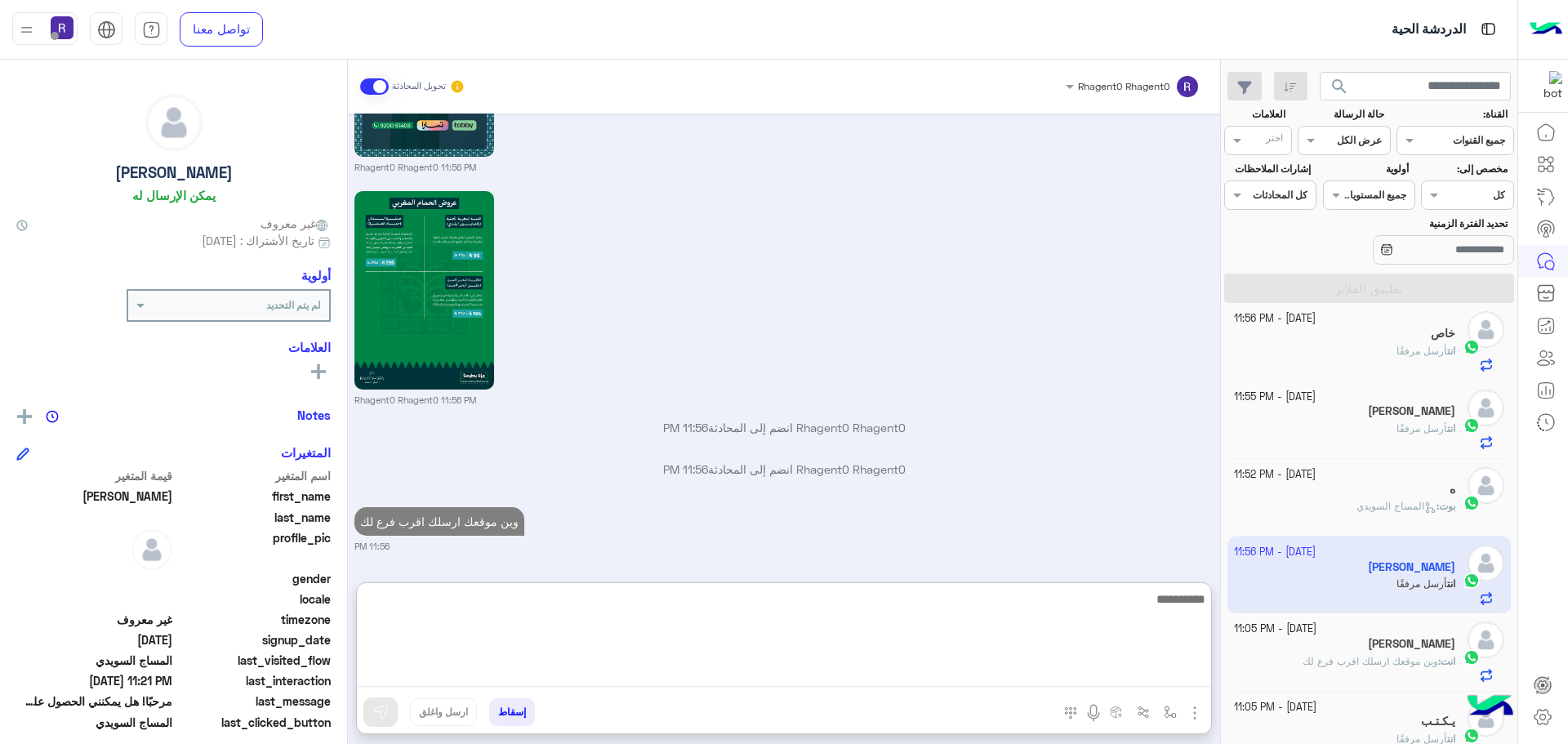
scroll to position [0, 0]
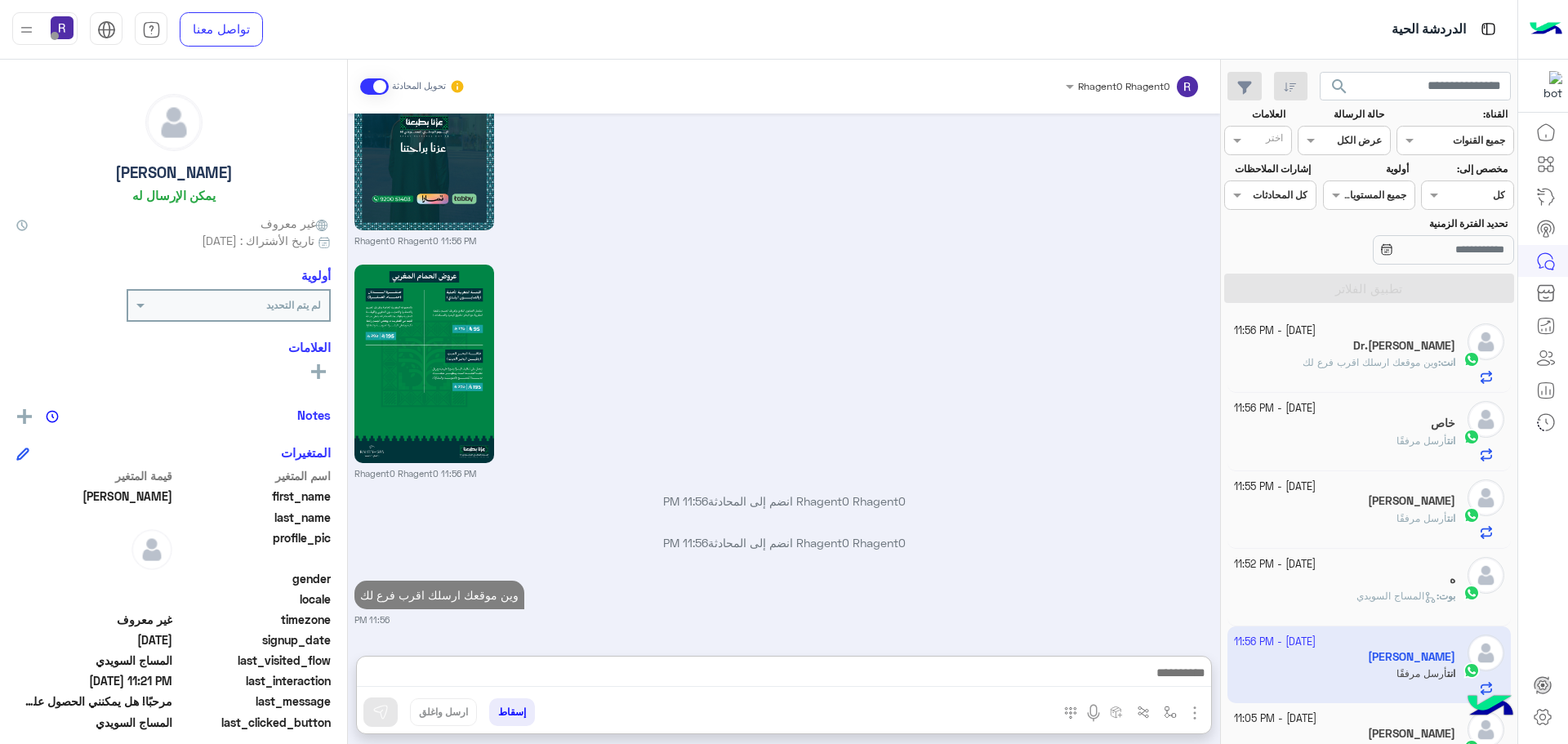
click at [1384, 448] on div "انت أرسل مرفقًا" at bounding box center [1345, 447] width 222 height 28
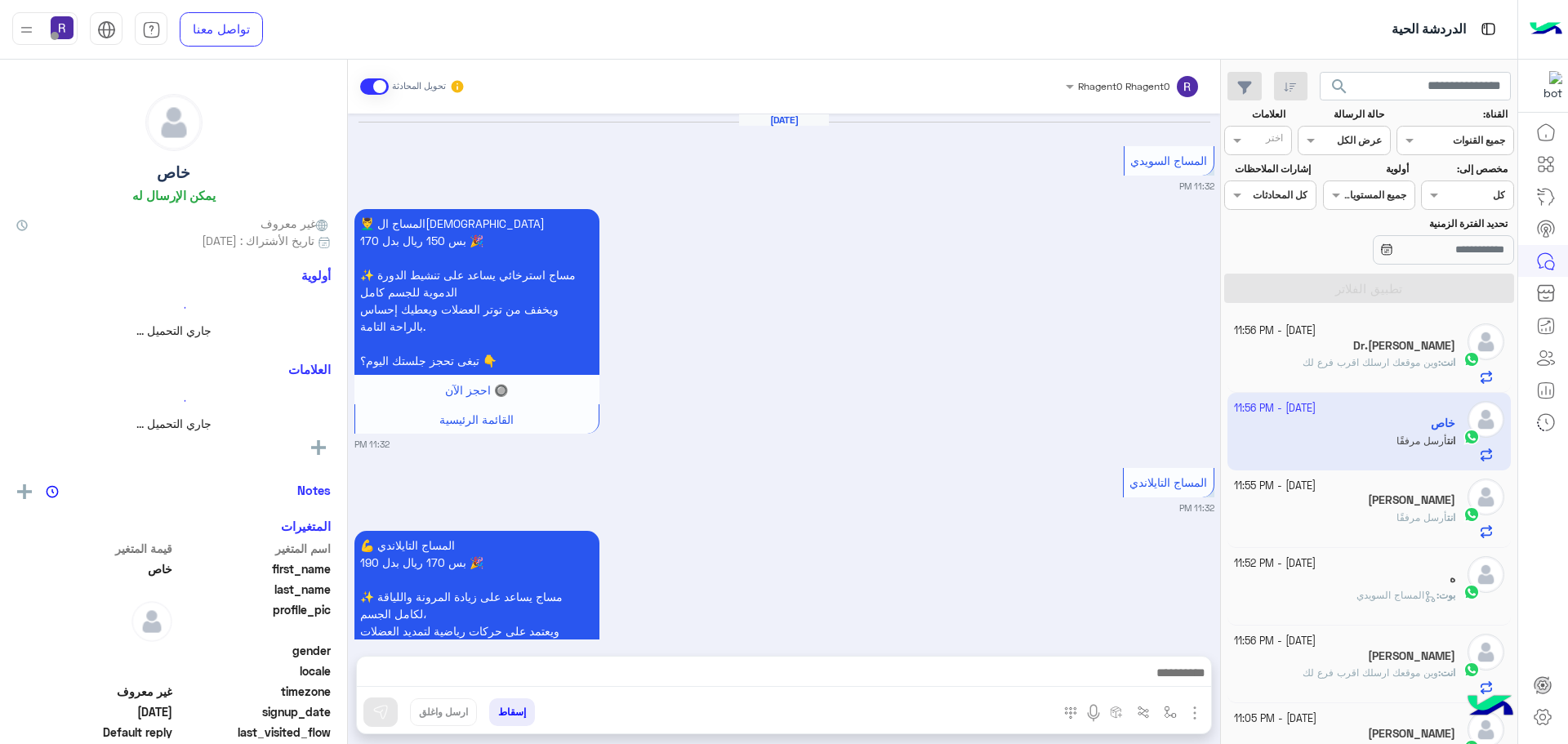
scroll to position [2659, 0]
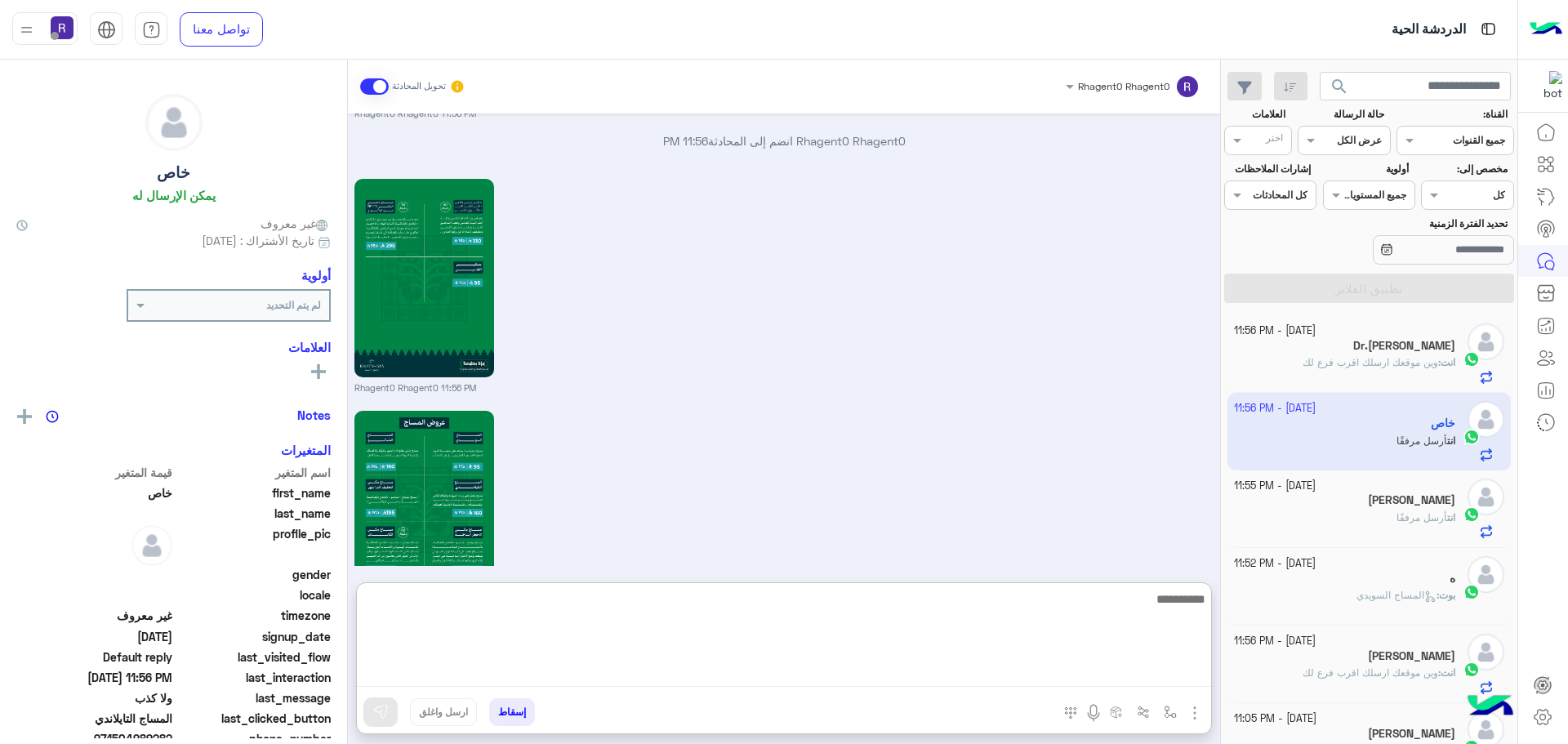
paste textarea "**********"
type textarea "**********"
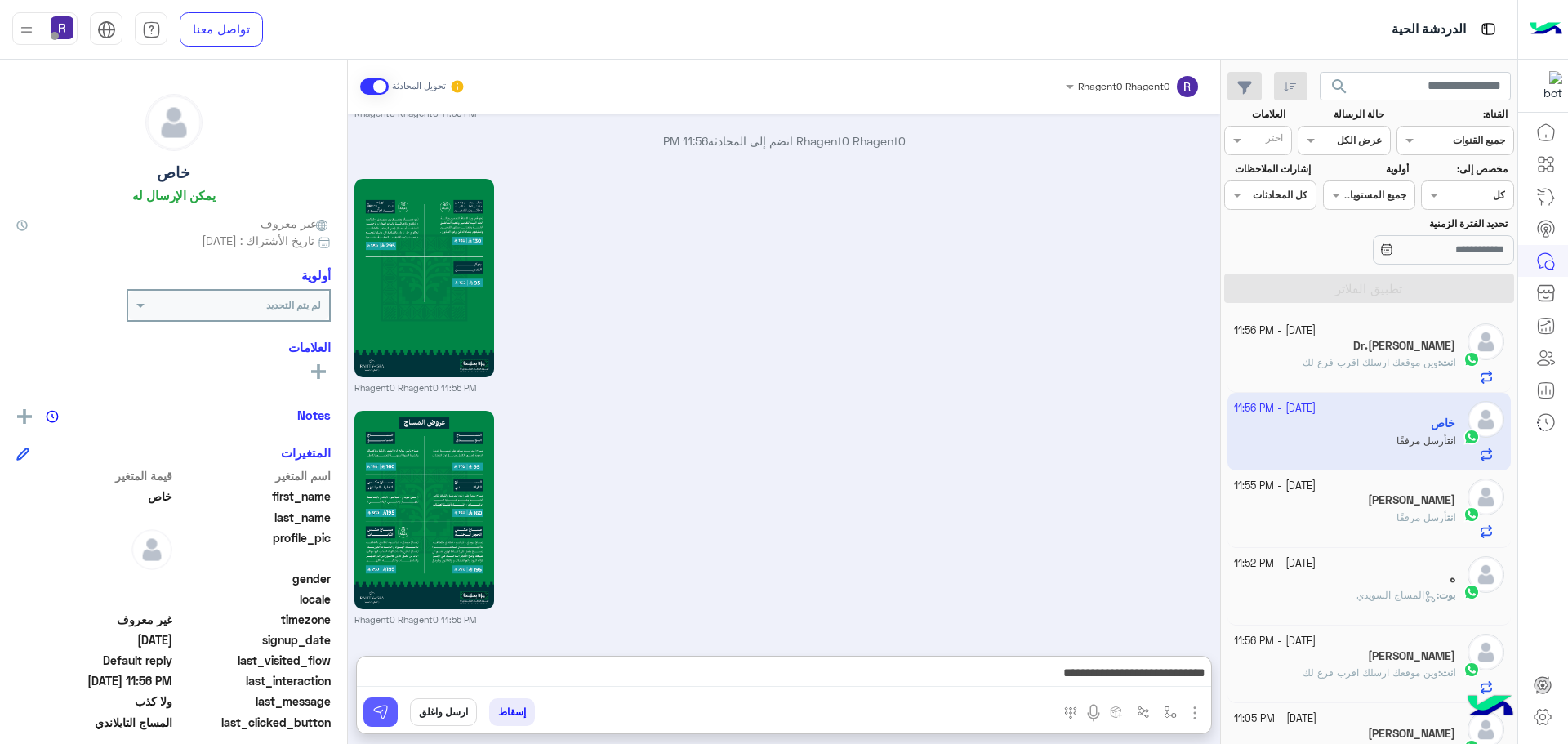
click at [372, 717] on img at bounding box center [380, 712] width 17 height 17
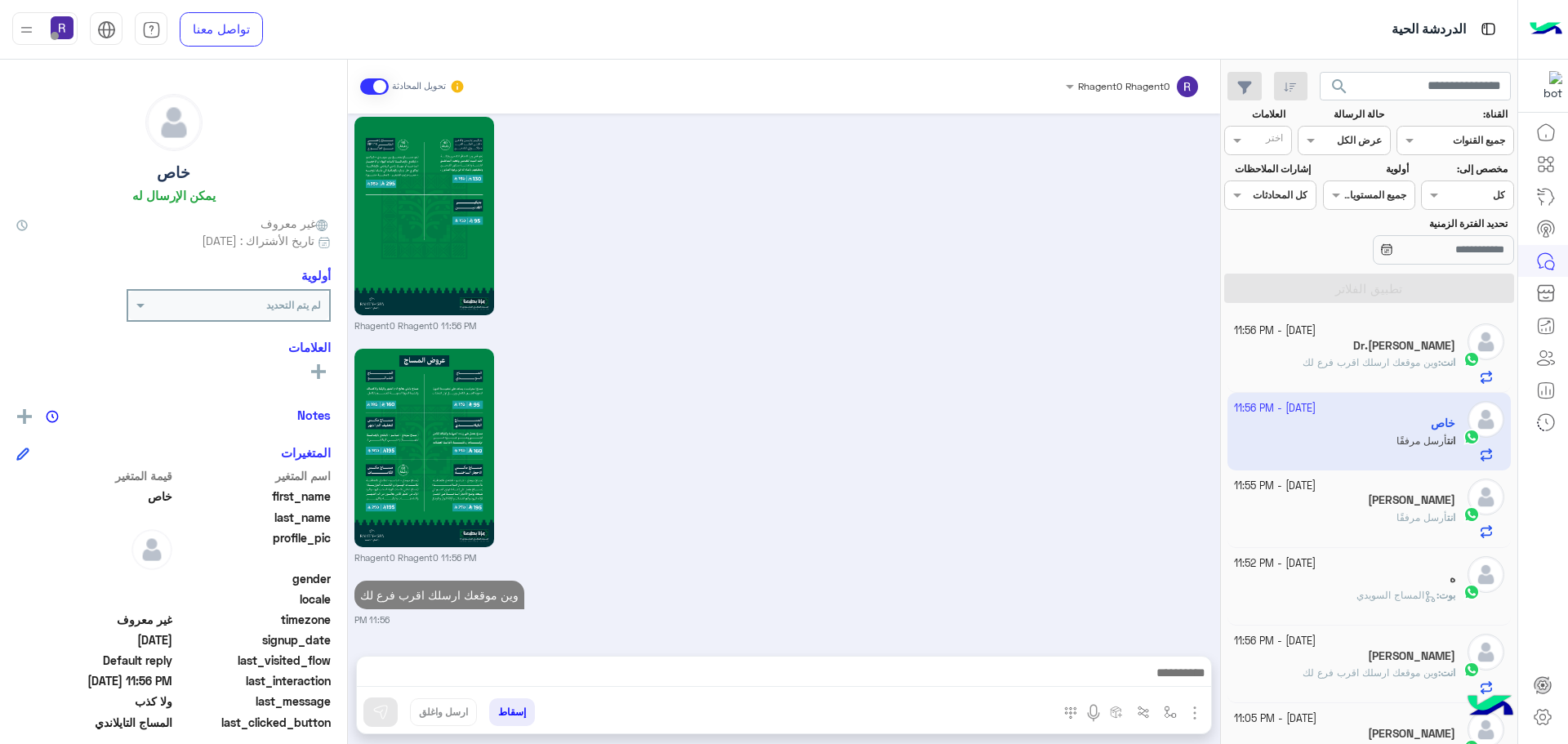
scroll to position [2721, 0]
click at [1434, 517] on span "أرسل مرفقًا" at bounding box center [1422, 518] width 51 height 12
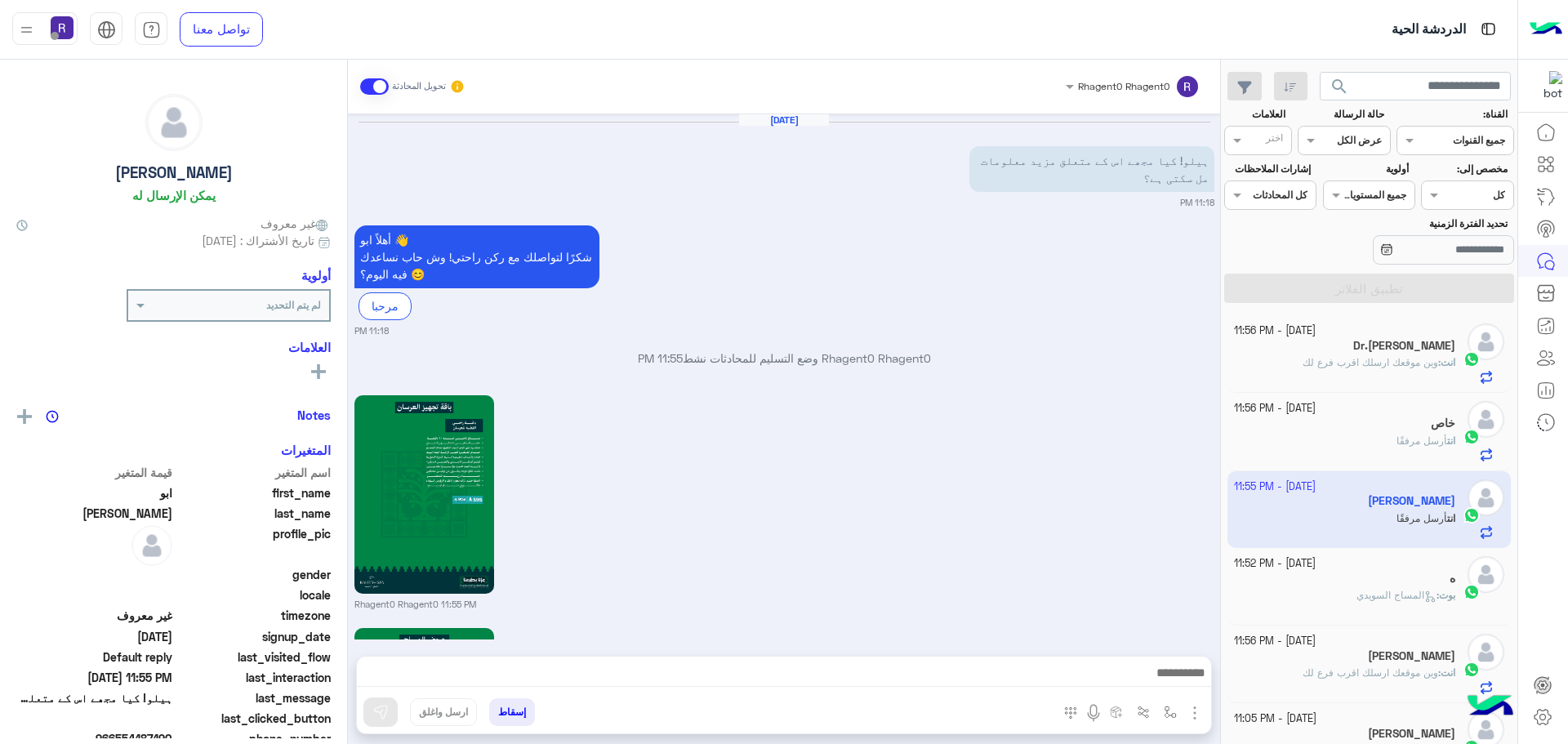
scroll to position [1653, 0]
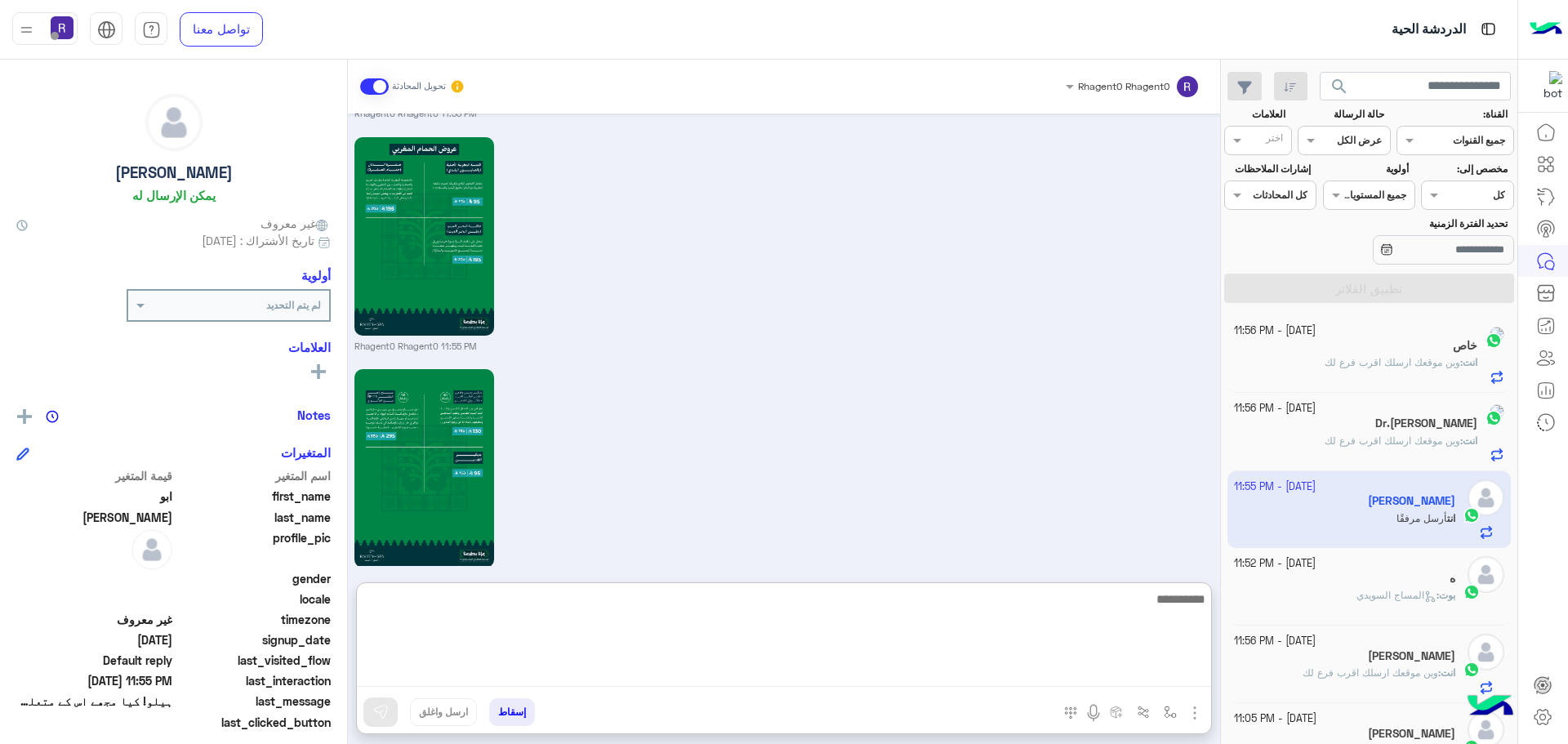
paste textarea "**********"
type textarea "**********"
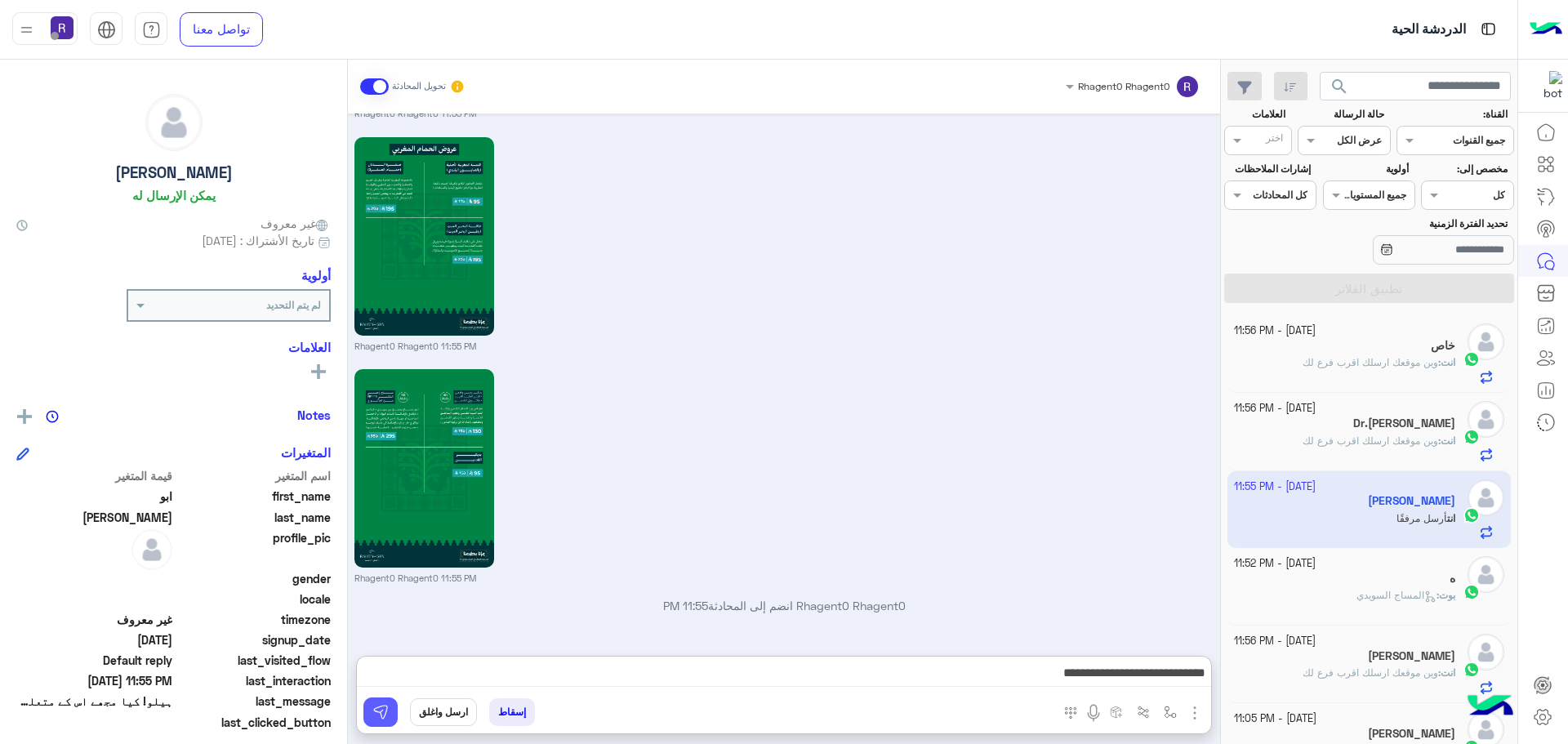
click at [394, 708] on button at bounding box center [380, 713] width 34 height 29
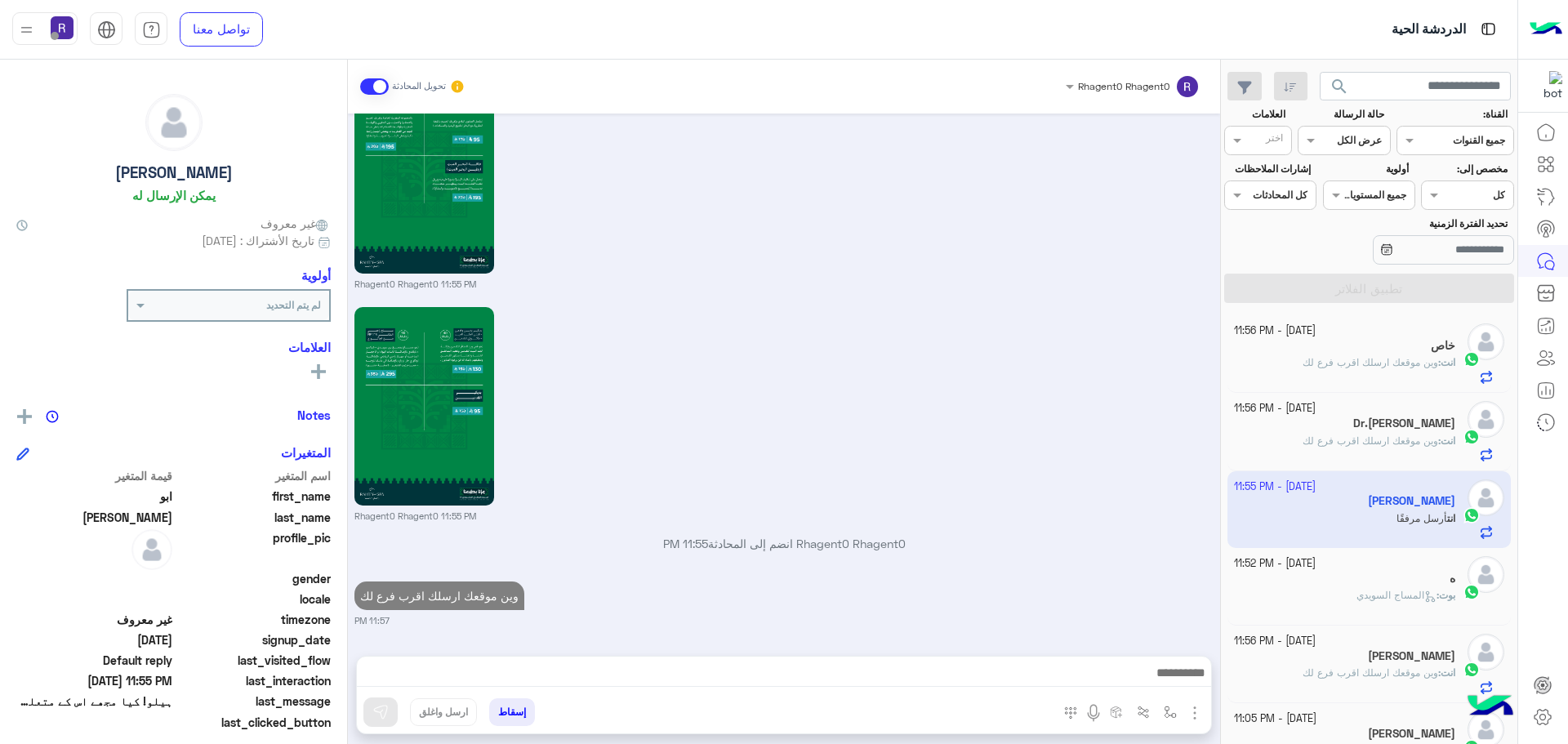
type textarea "*"
click at [1393, 595] on span "المساج السويدي" at bounding box center [1396, 595] width 80 height 12
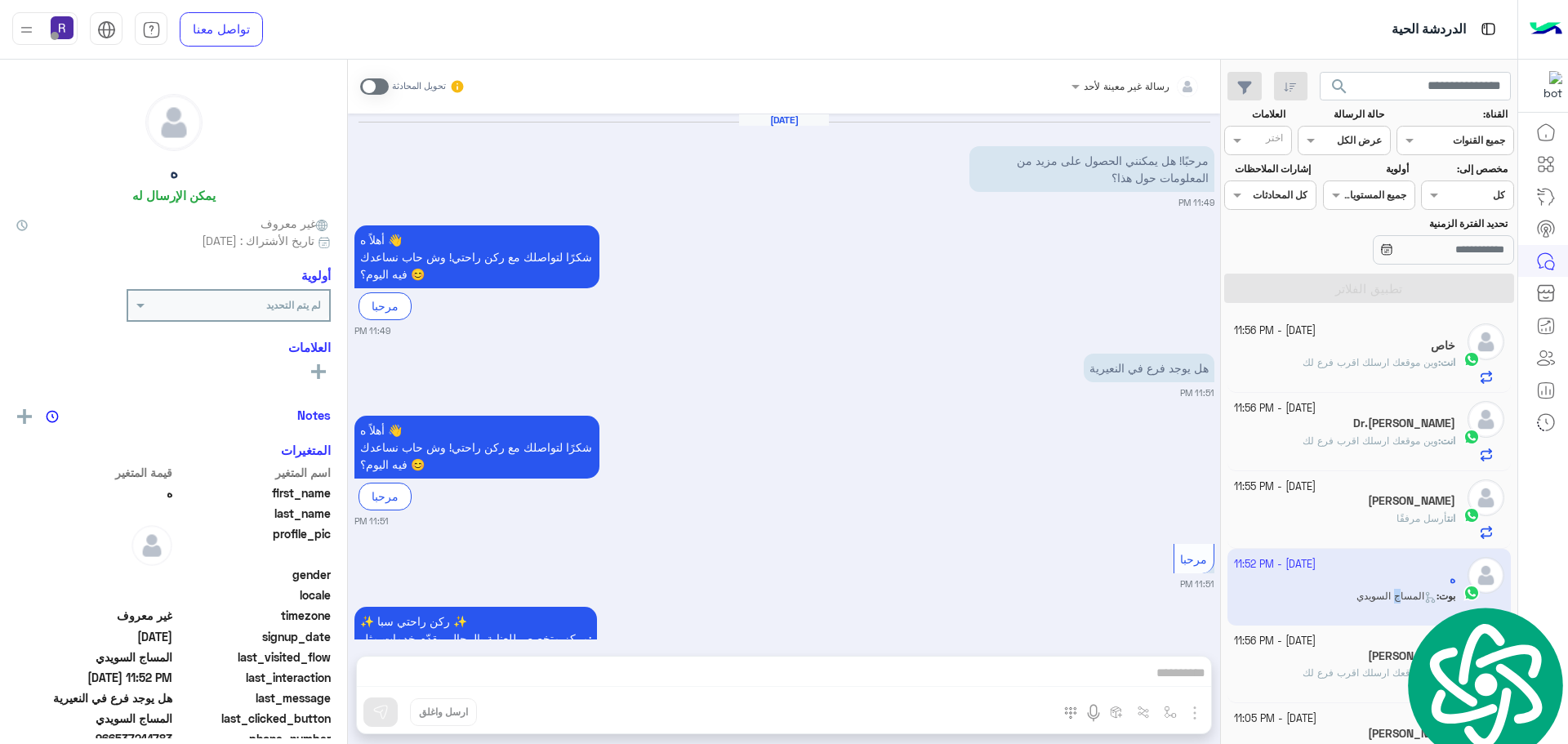
scroll to position [1457, 0]
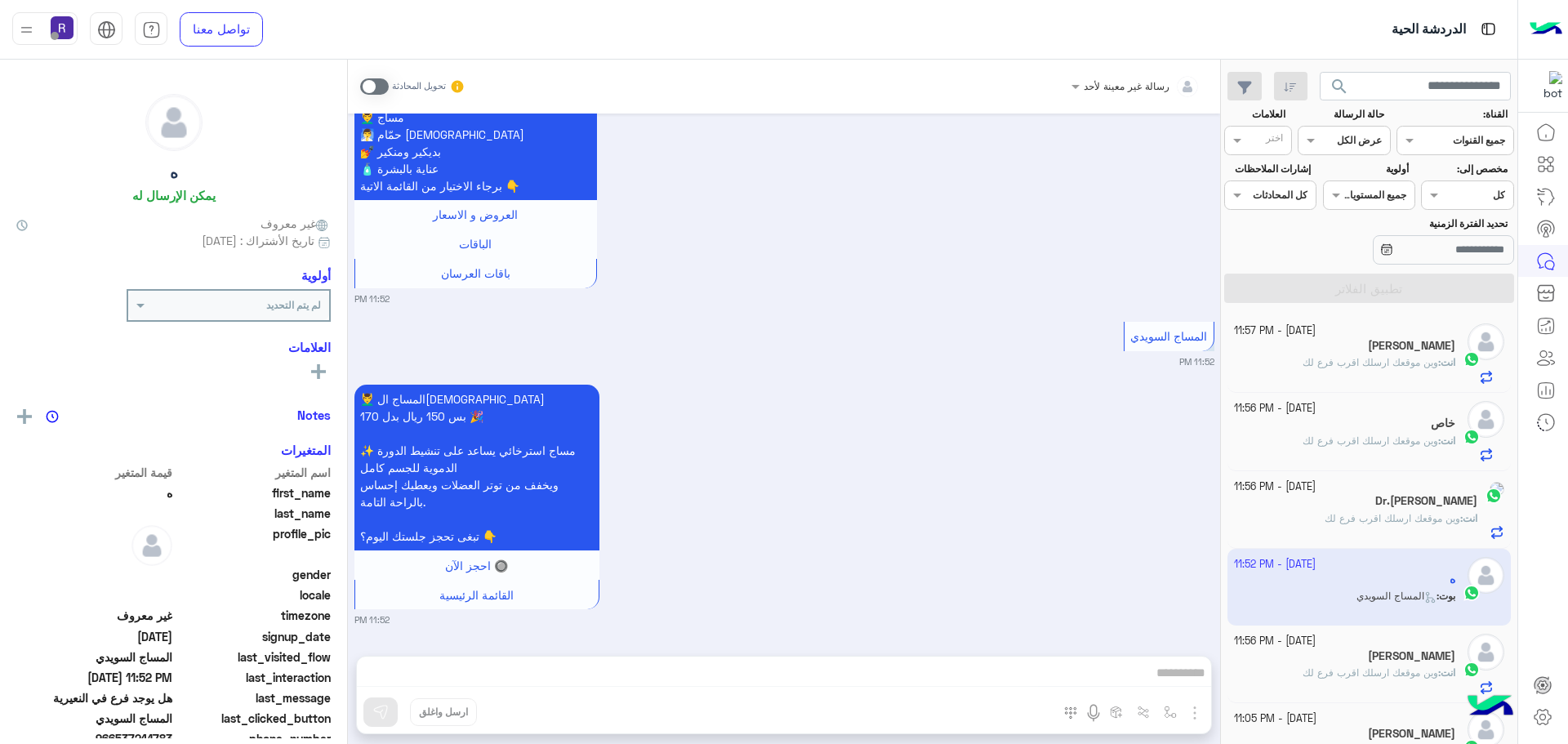
drag, startPoint x: 636, startPoint y: 674, endPoint x: 837, endPoint y: 472, distance: 285.0
click at [855, 472] on div "💆‍♂️ المساج السويدي بس 150 ريال بدل 170 🎉 ✨ مساج استرخائي يساعد على تنشيط الدور…" at bounding box center [784, 503] width 859 height 246
click at [384, 86] on span at bounding box center [373, 86] width 28 height 17
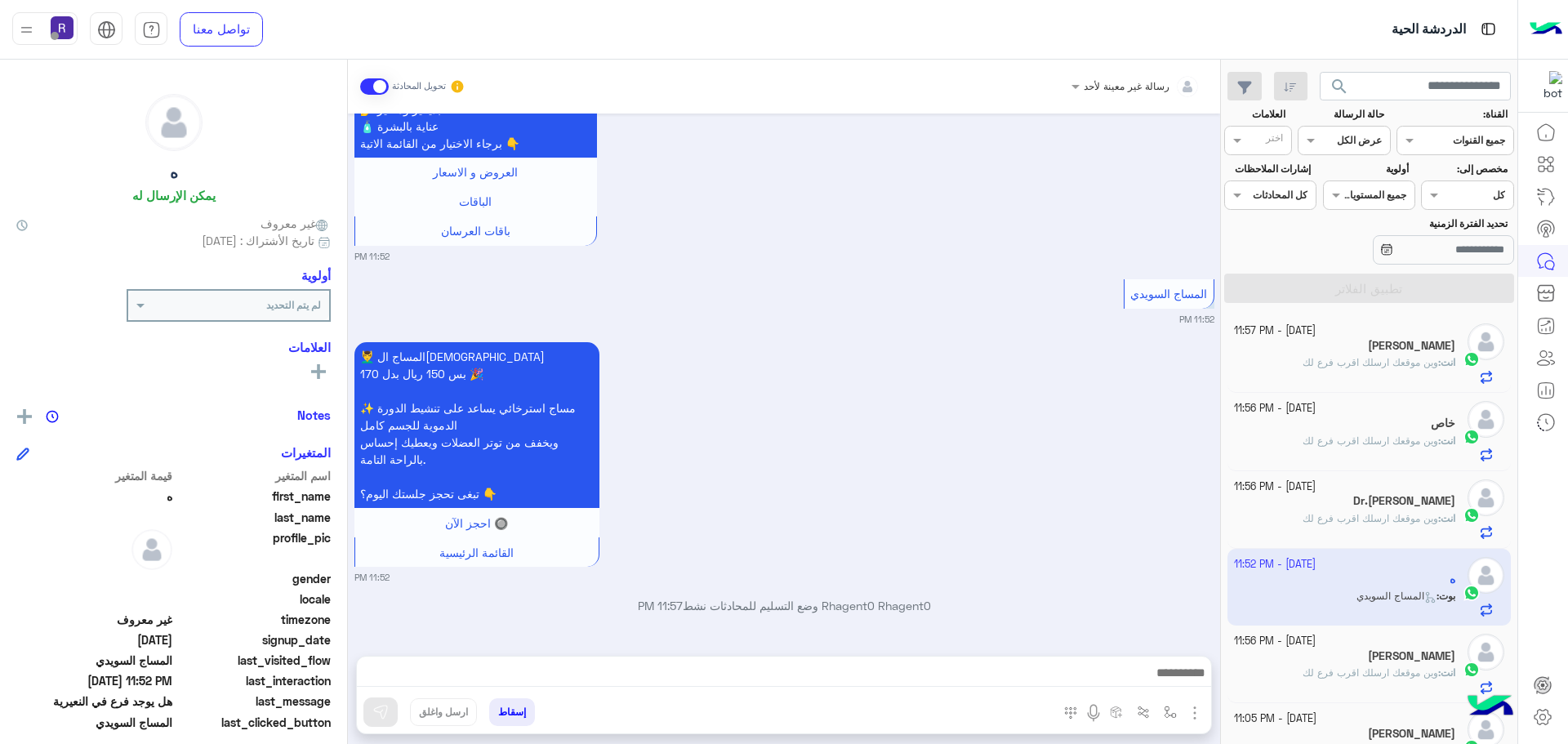
click at [1199, 704] on img "button" at bounding box center [1195, 713] width 20 height 20
click at [1177, 683] on span "الصور" at bounding box center [1162, 677] width 30 height 19
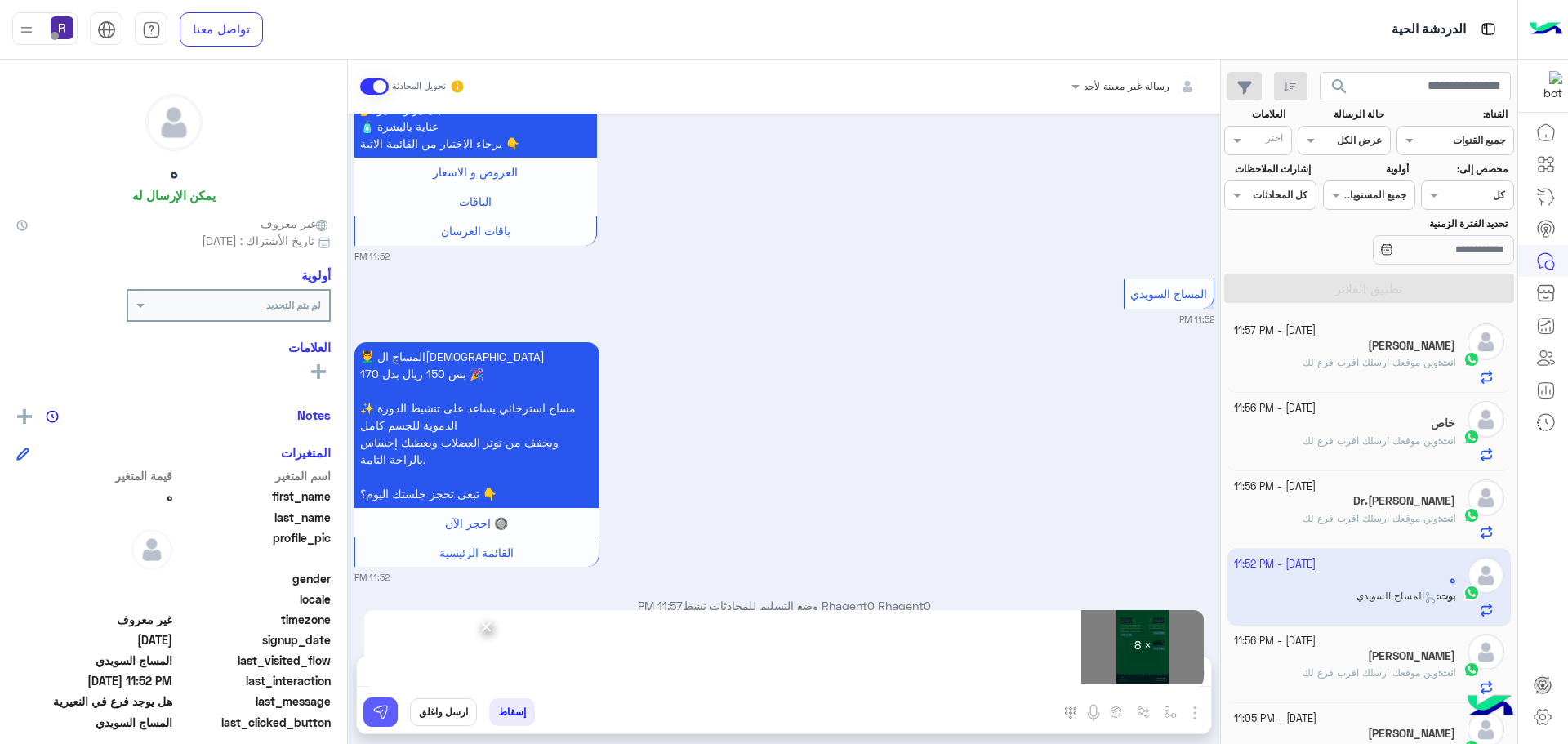
click at [384, 709] on img at bounding box center [380, 712] width 17 height 17
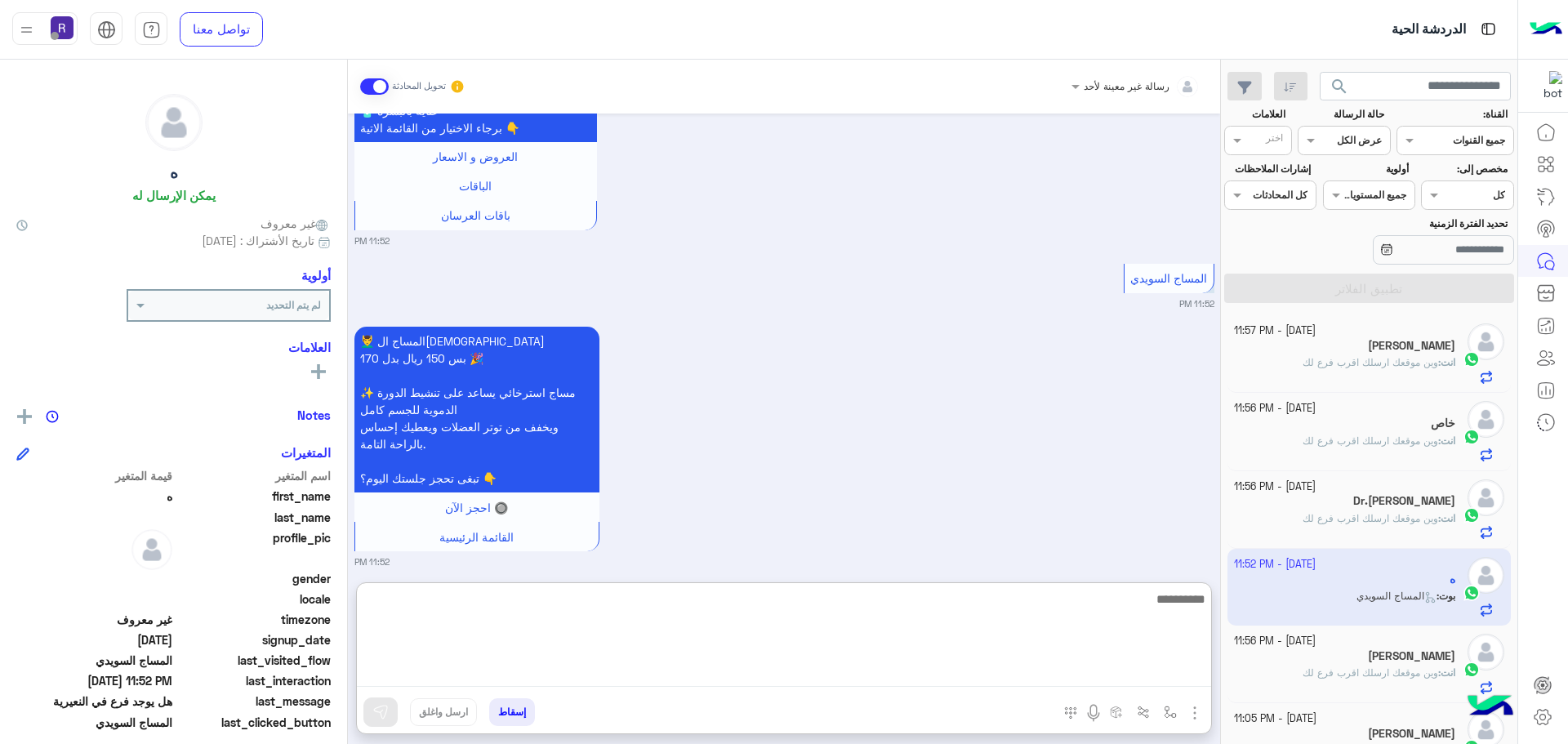
paste textarea "**********"
type textarea "**********"
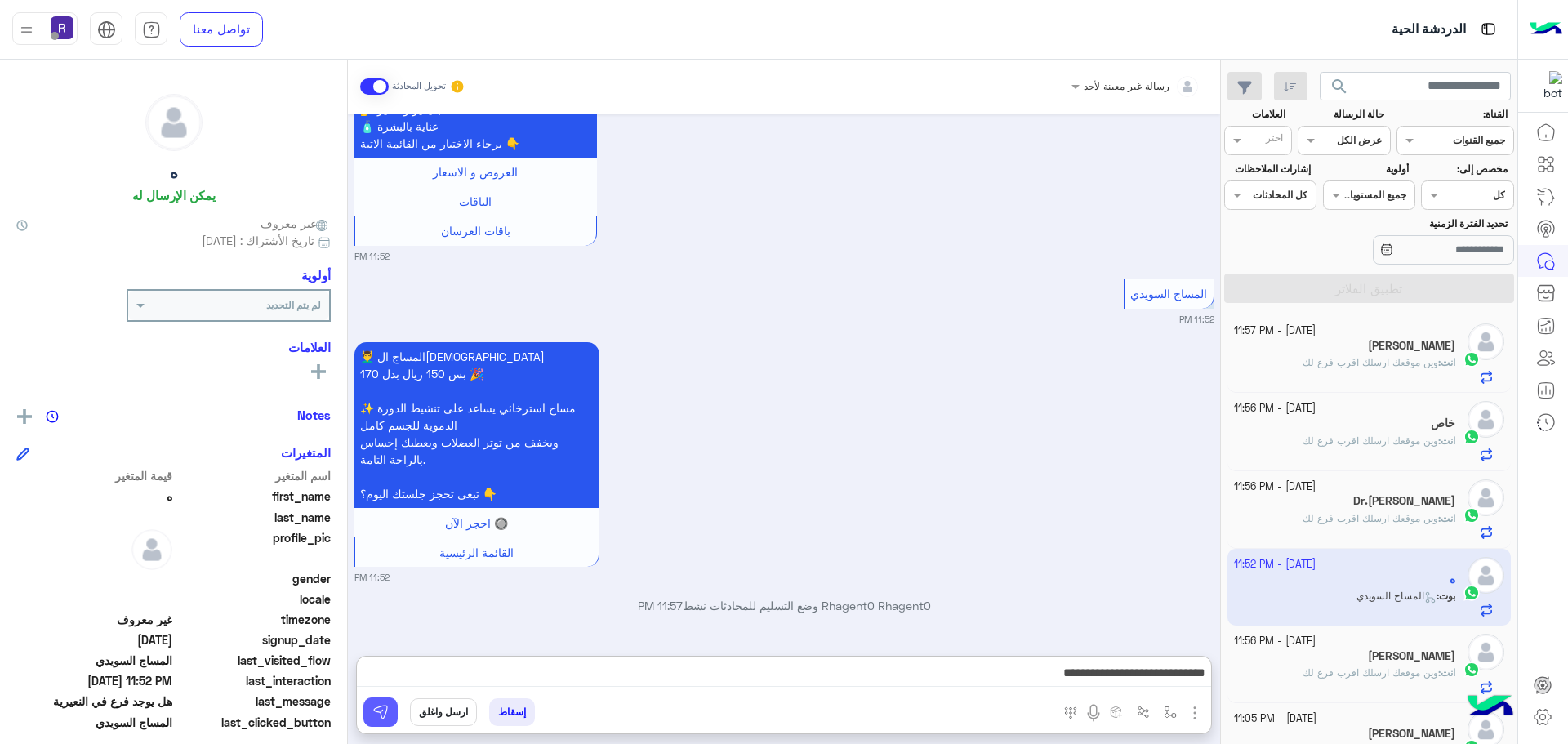
click at [382, 711] on img at bounding box center [380, 712] width 17 height 17
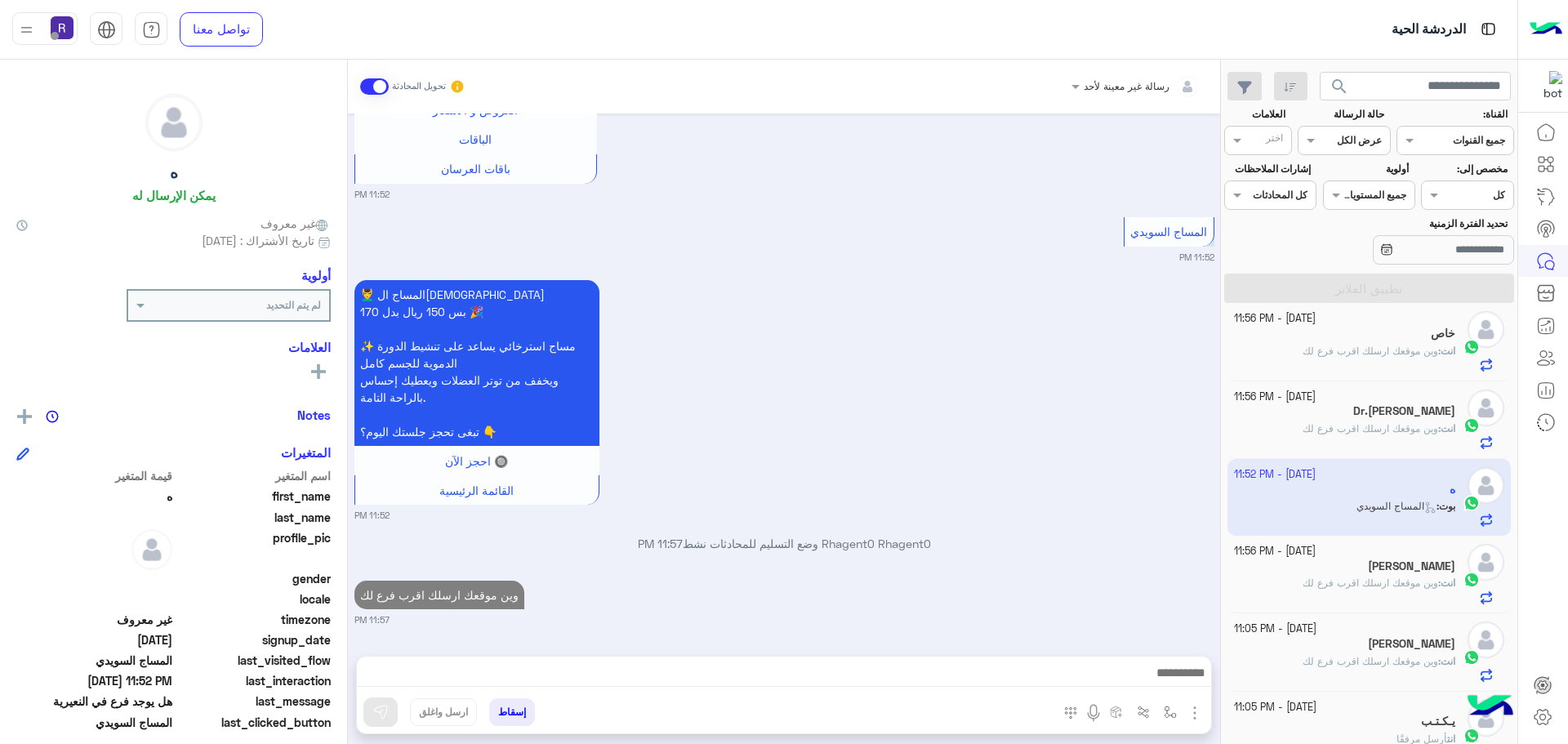
scroll to position [0, 0]
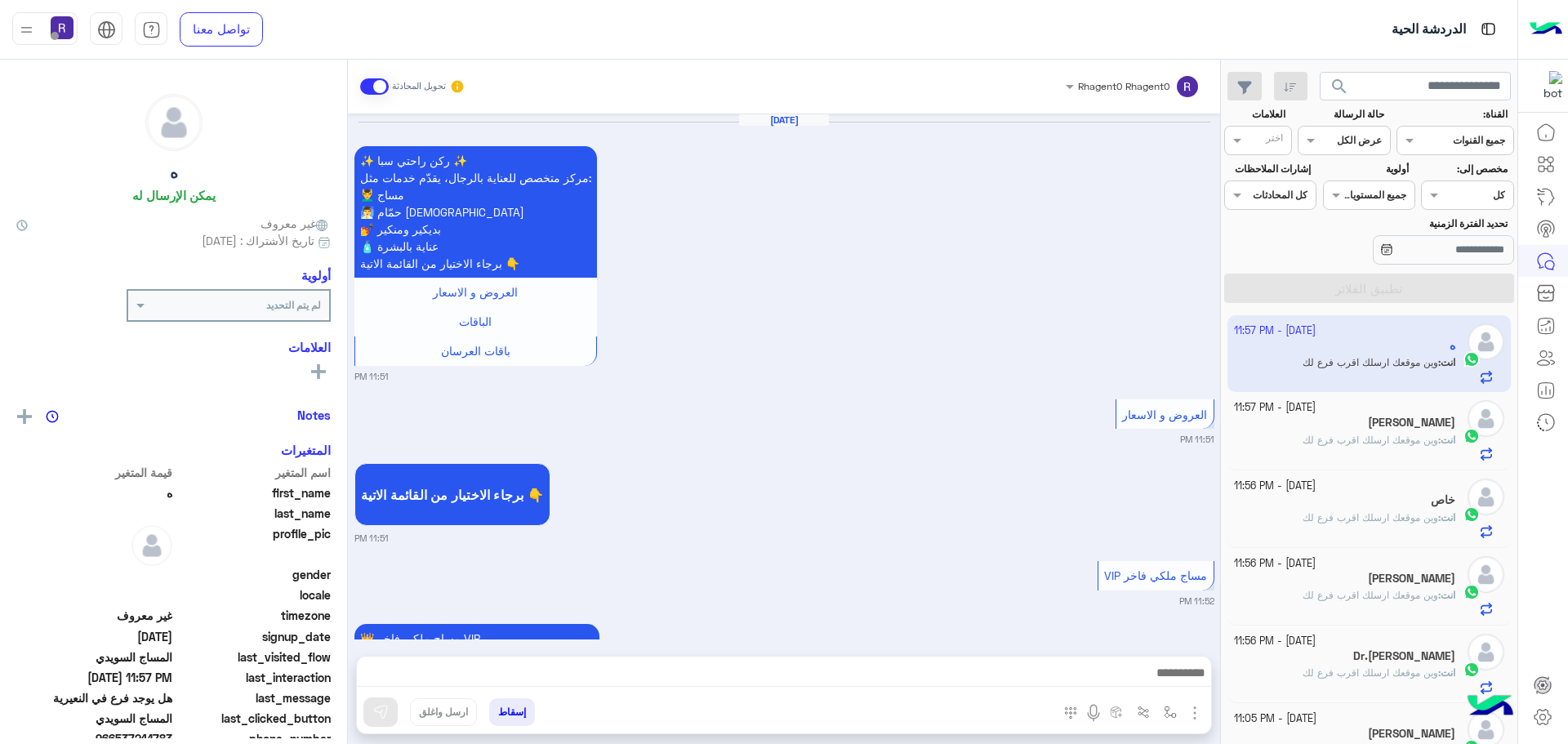
scroll to position [3001, 0]
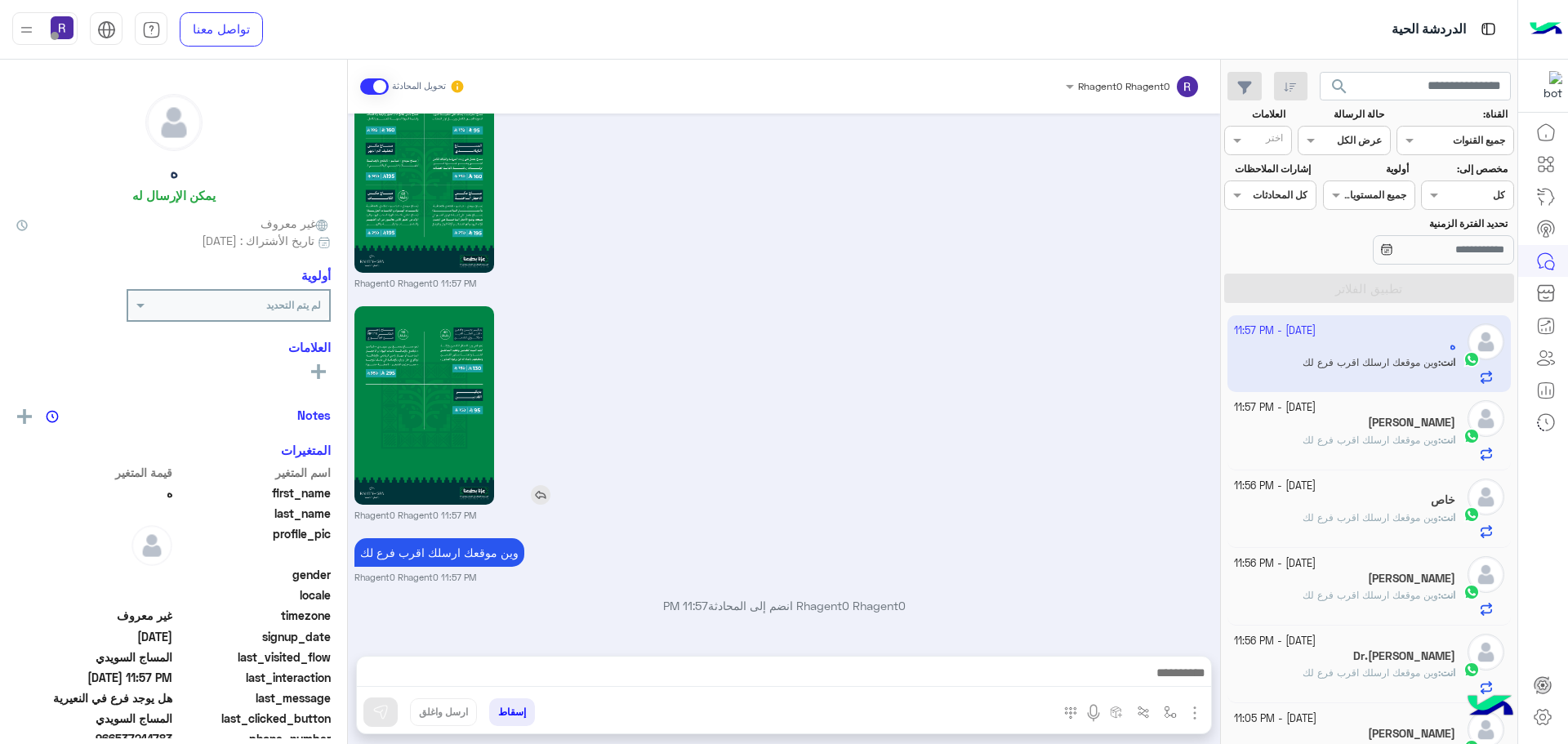
click at [516, 312] on div at bounding box center [471, 405] width 233 height 198
click at [1078, 273] on div "Rhagent0 Rhagent0 11:57 PM" at bounding box center [784, 180] width 859 height 220
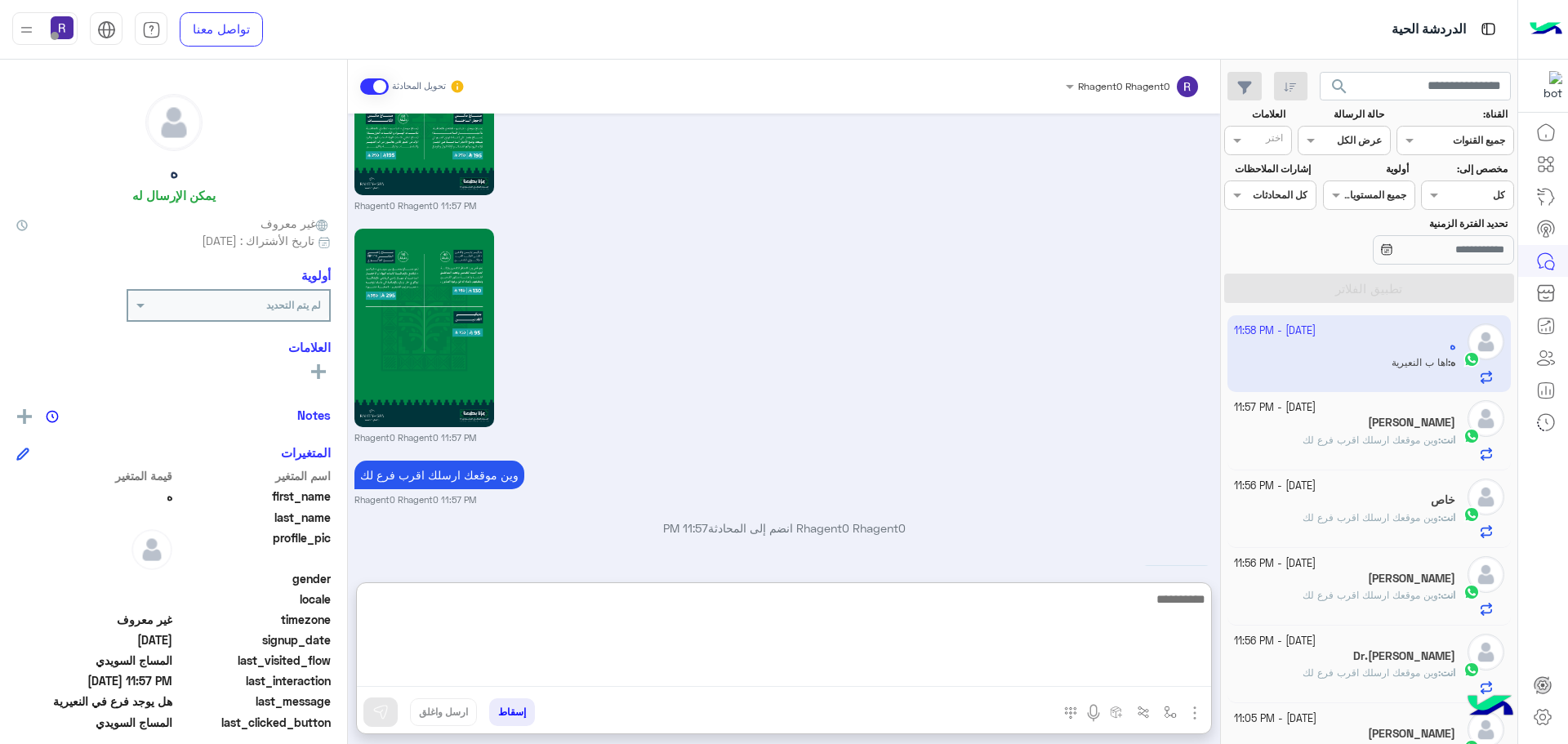
click at [1097, 675] on textarea at bounding box center [784, 638] width 855 height 98
type textarea "**"
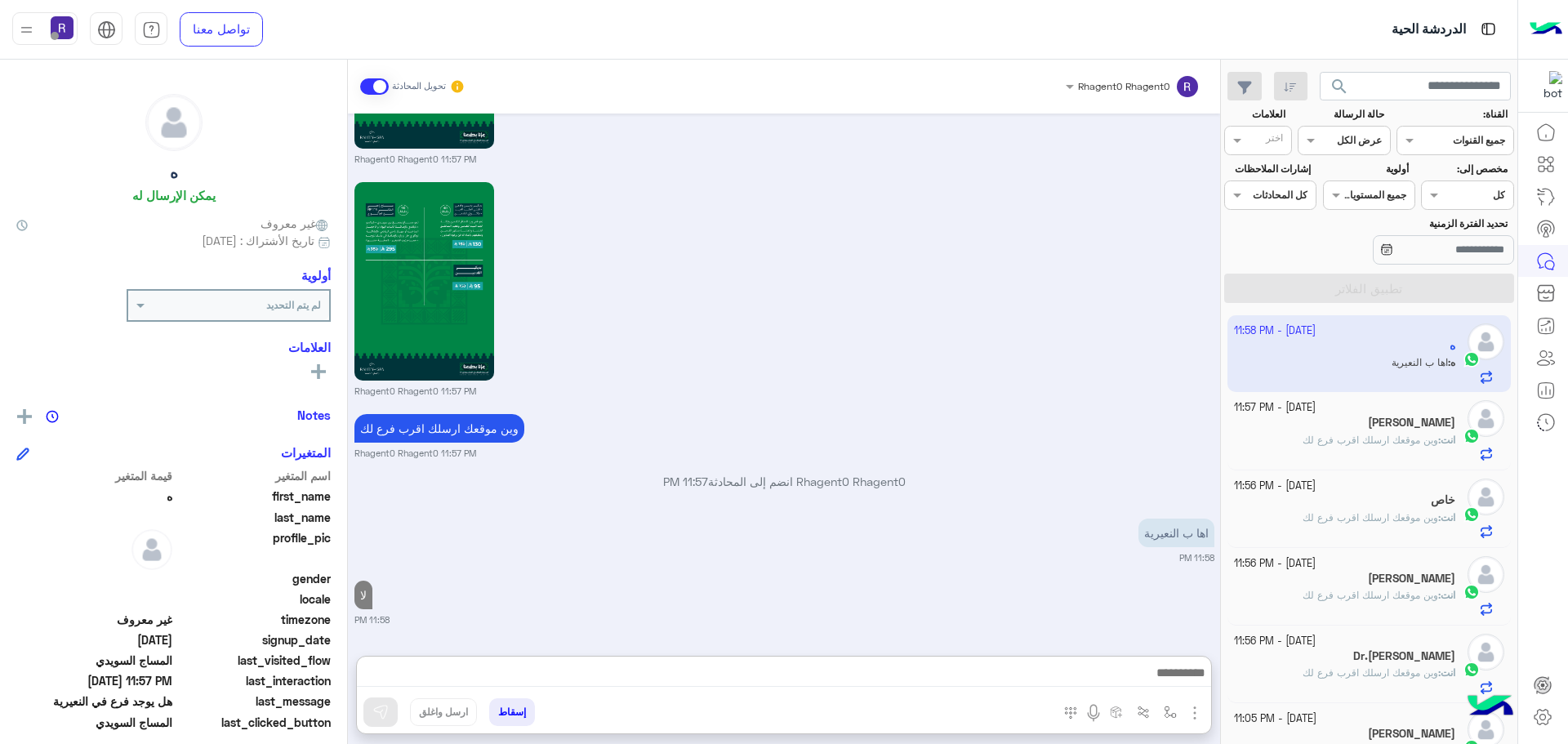
click at [1392, 444] on span "وين موقعك ارسلك اقرب فرع لك" at bounding box center [1370, 439] width 135 height 12
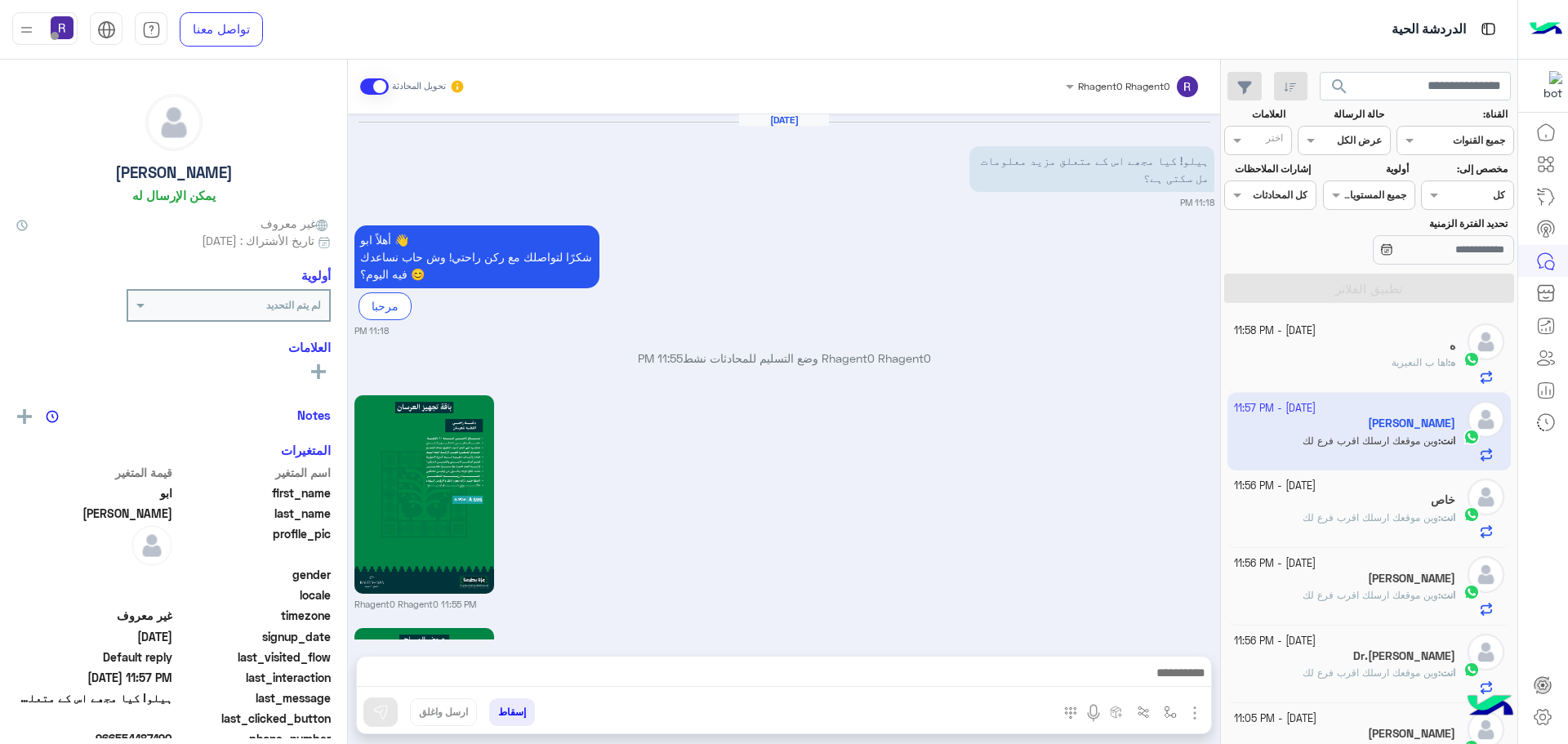
scroll to position [1714, 0]
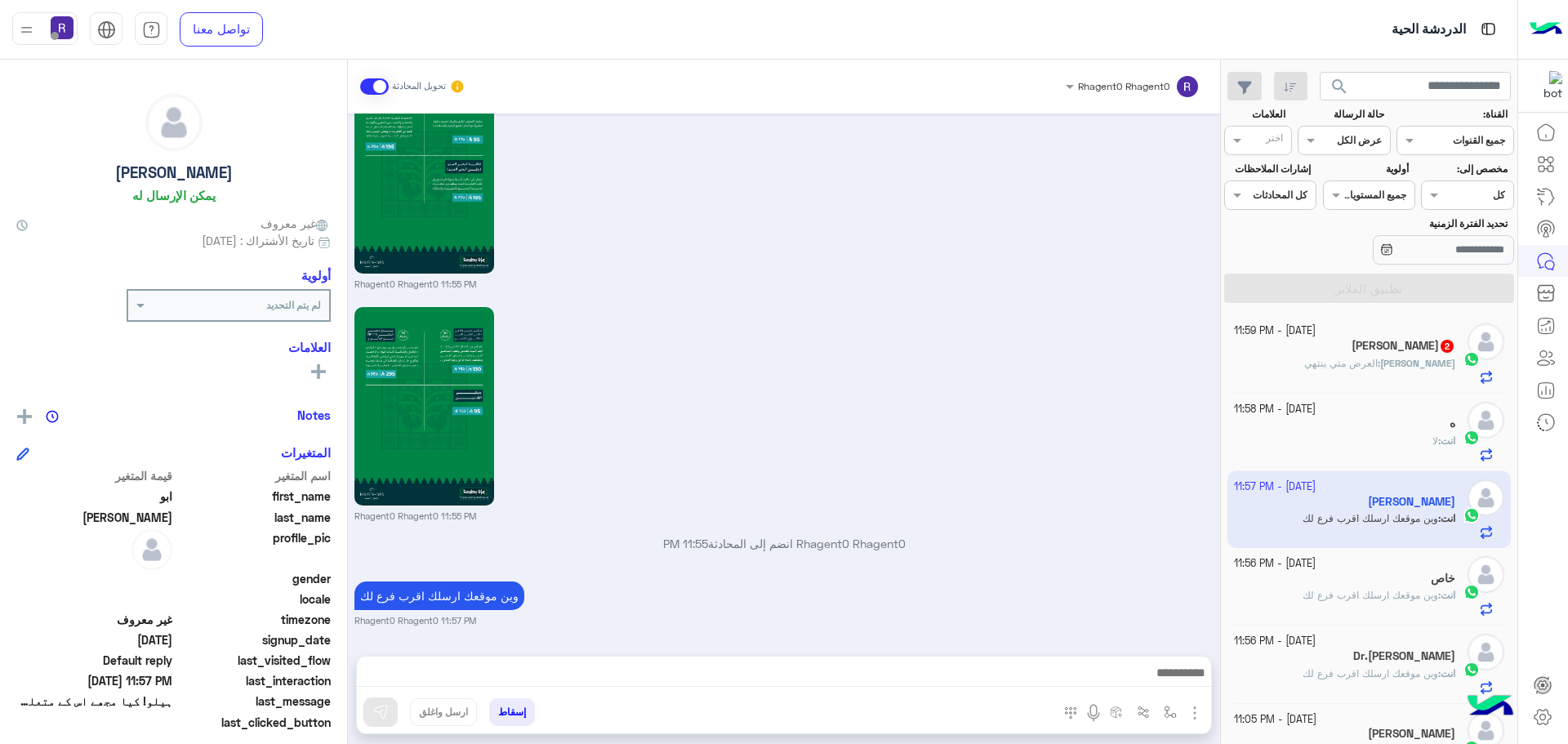
click at [1432, 365] on span "[PERSON_NAME]" at bounding box center [1417, 363] width 75 height 12
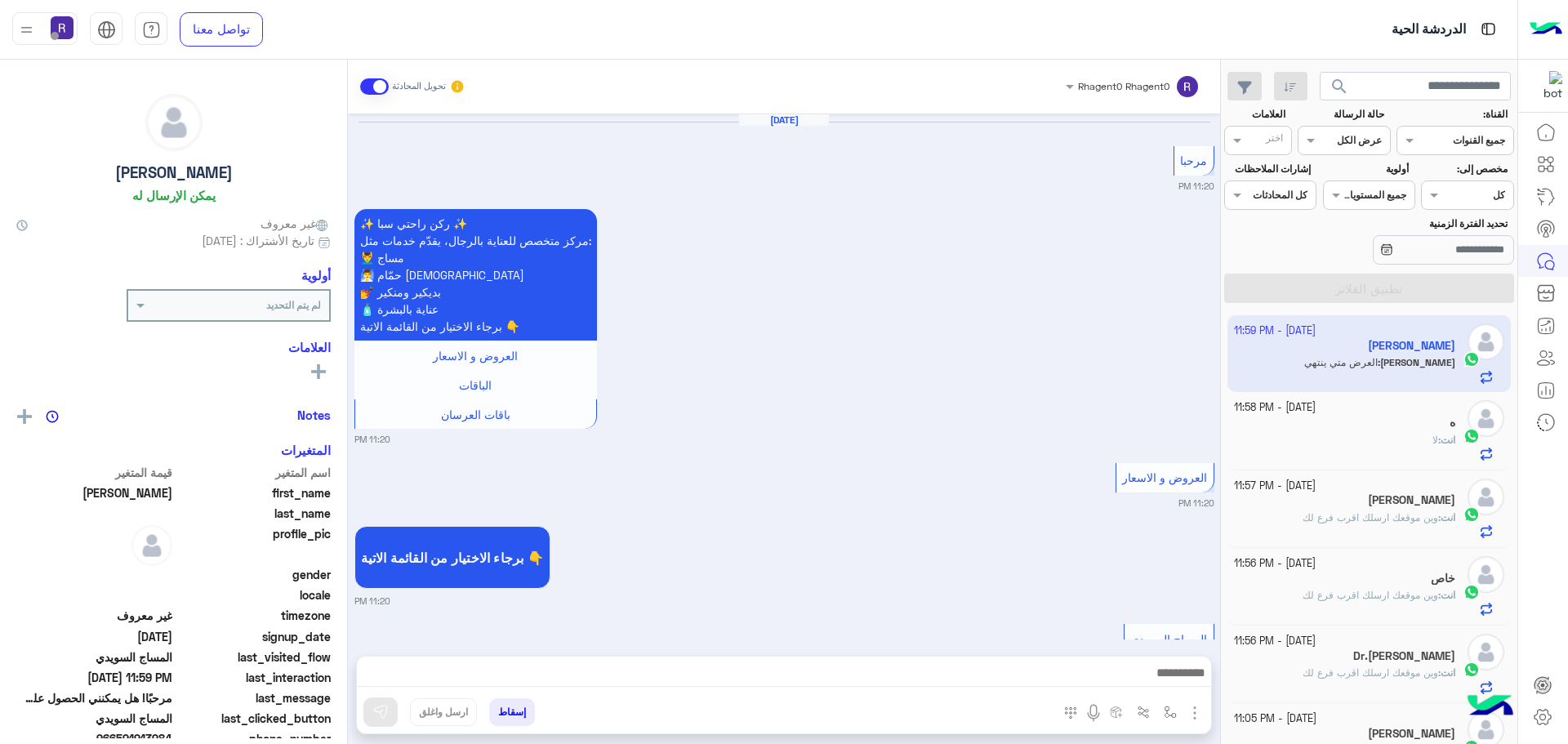
scroll to position [2490, 0]
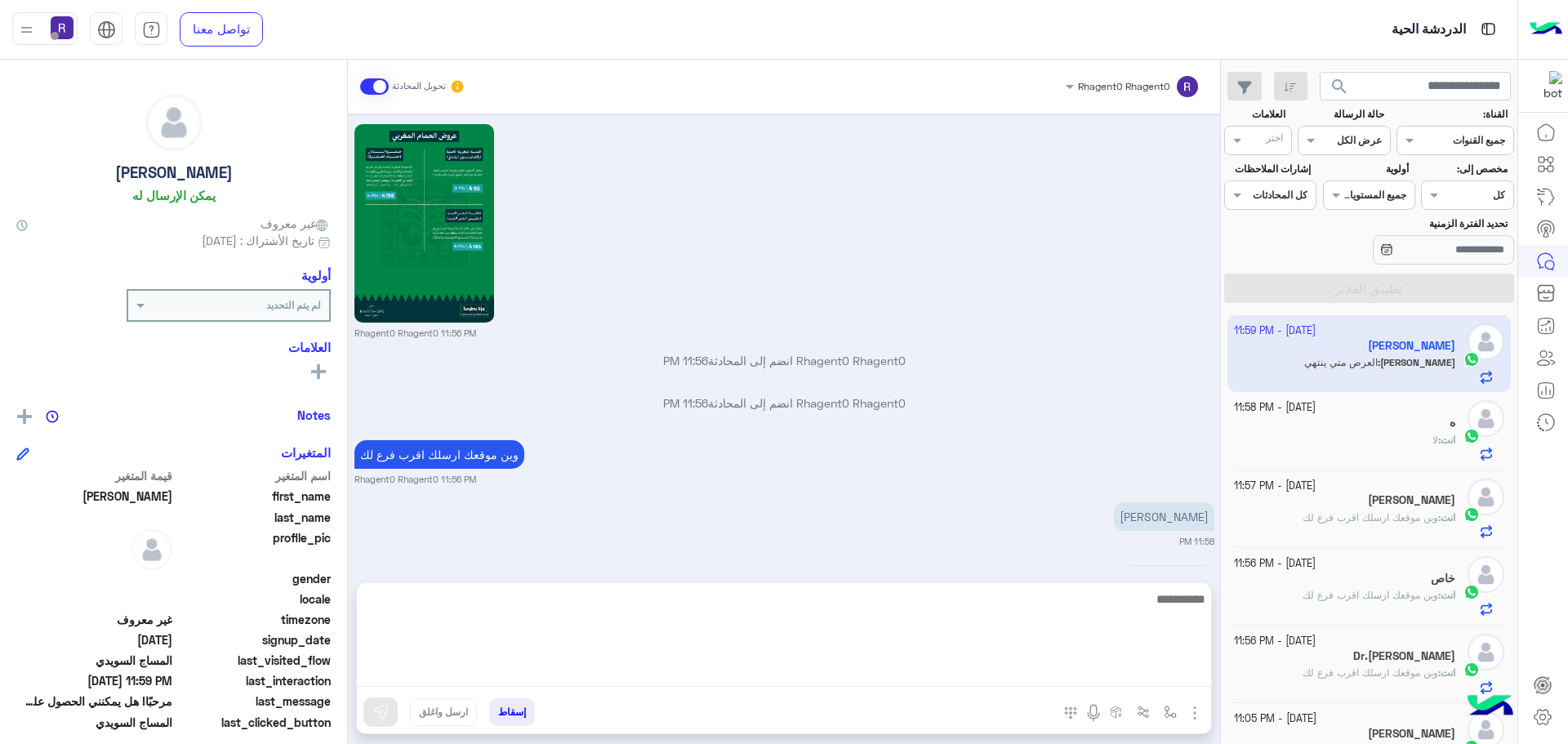
click at [623, 668] on textarea at bounding box center [784, 638] width 855 height 98
type textarea "******"
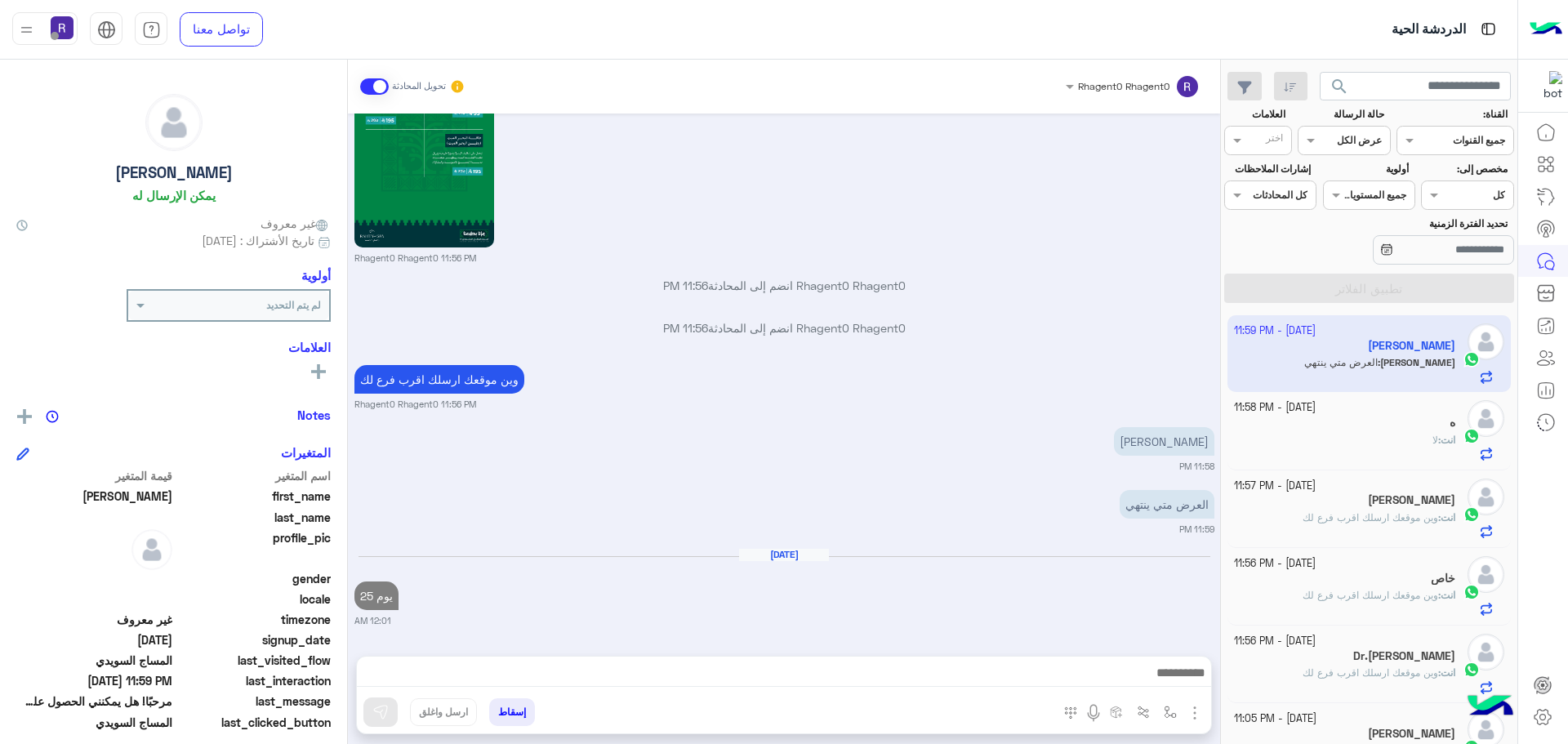
scroll to position [2636, 0]
click at [1304, 434] on div "انت : لا" at bounding box center [1345, 447] width 222 height 28
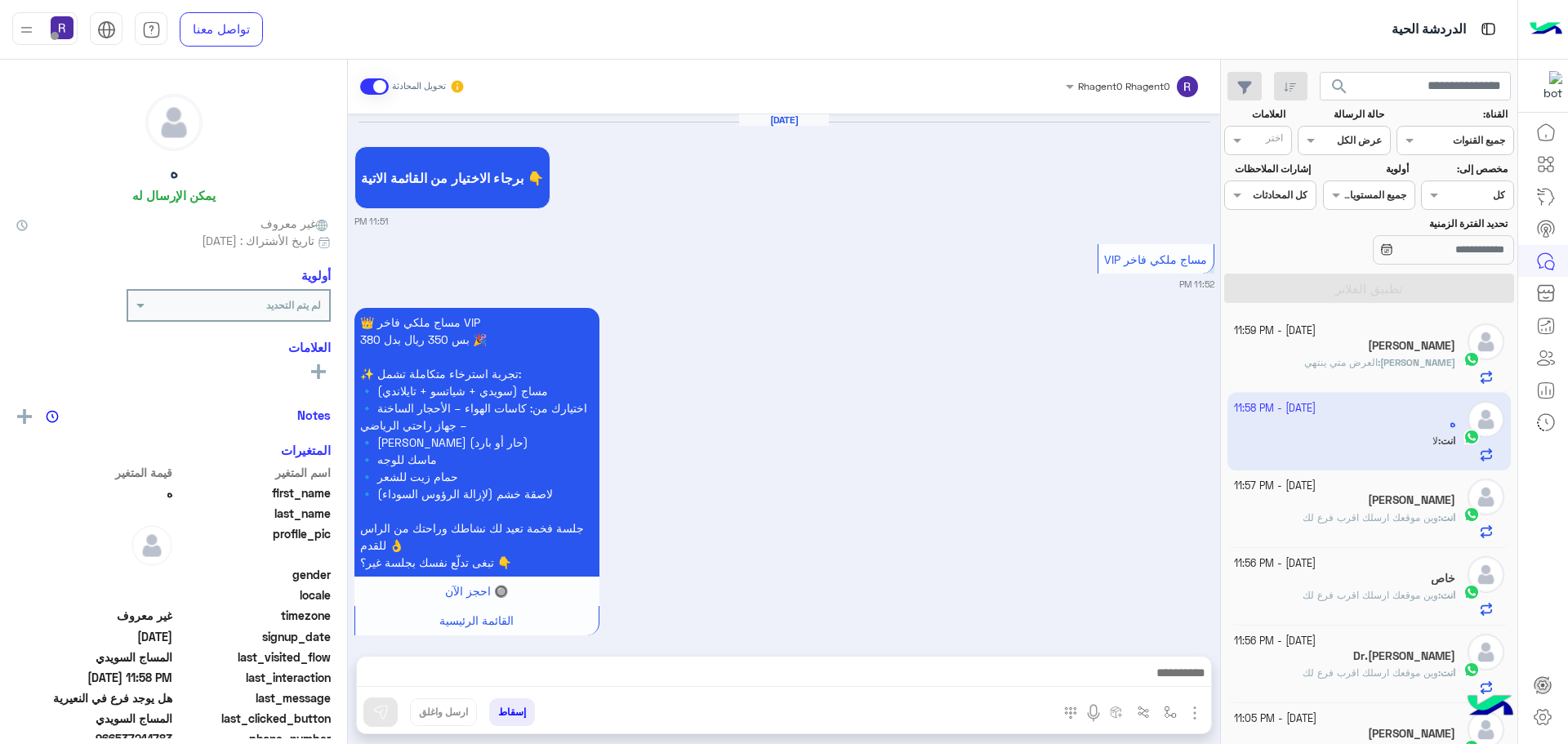
scroll to position [2808, 0]
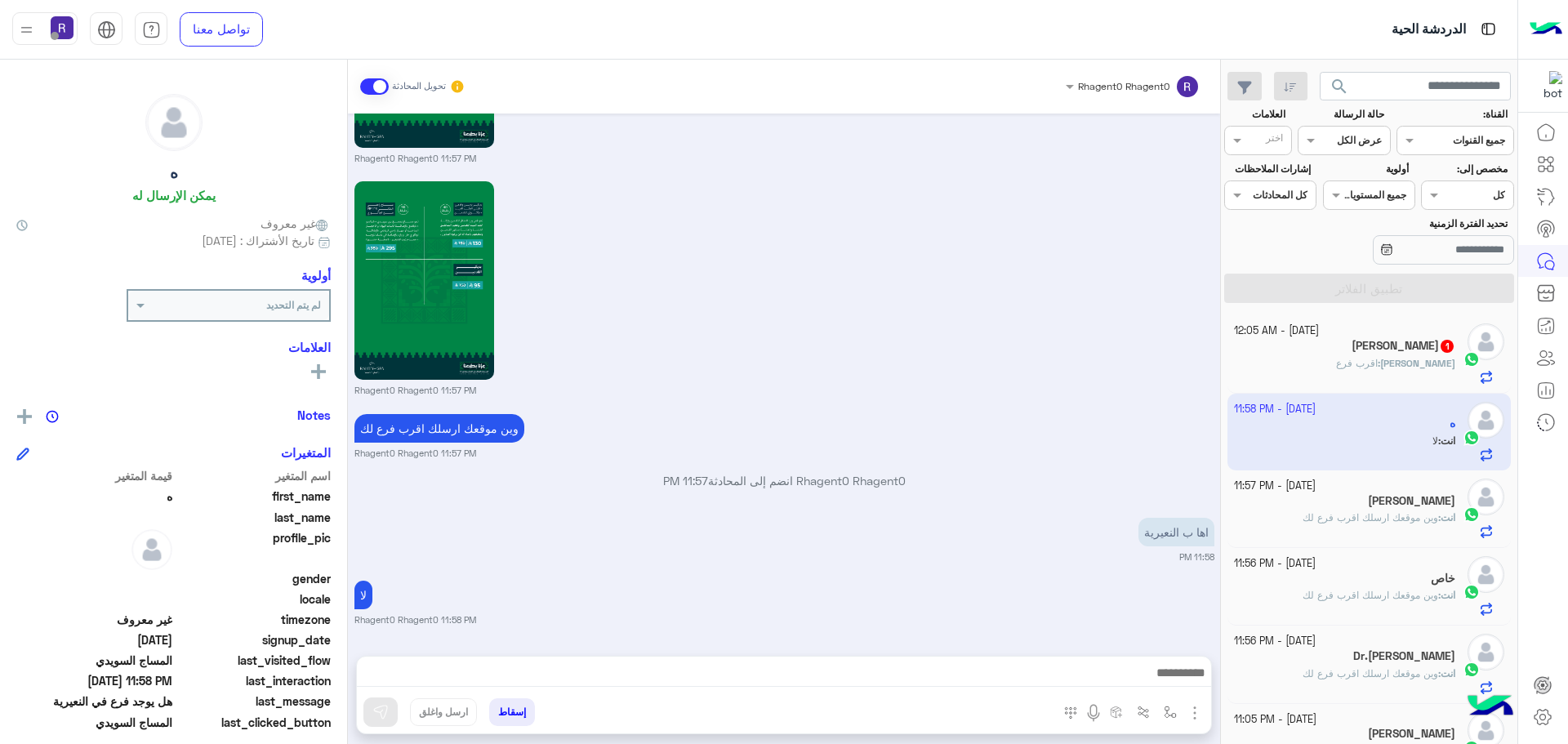
click at [1143, 398] on div "[DATE] برجاء الاختيار من القائمة الاتية 👇 11:51 PM مساج ملكي فاخر VIP 11:52 PM …" at bounding box center [784, 376] width 872 height 526
click at [1402, 350] on h5 "Mahmoud 1" at bounding box center [1403, 346] width 104 height 14
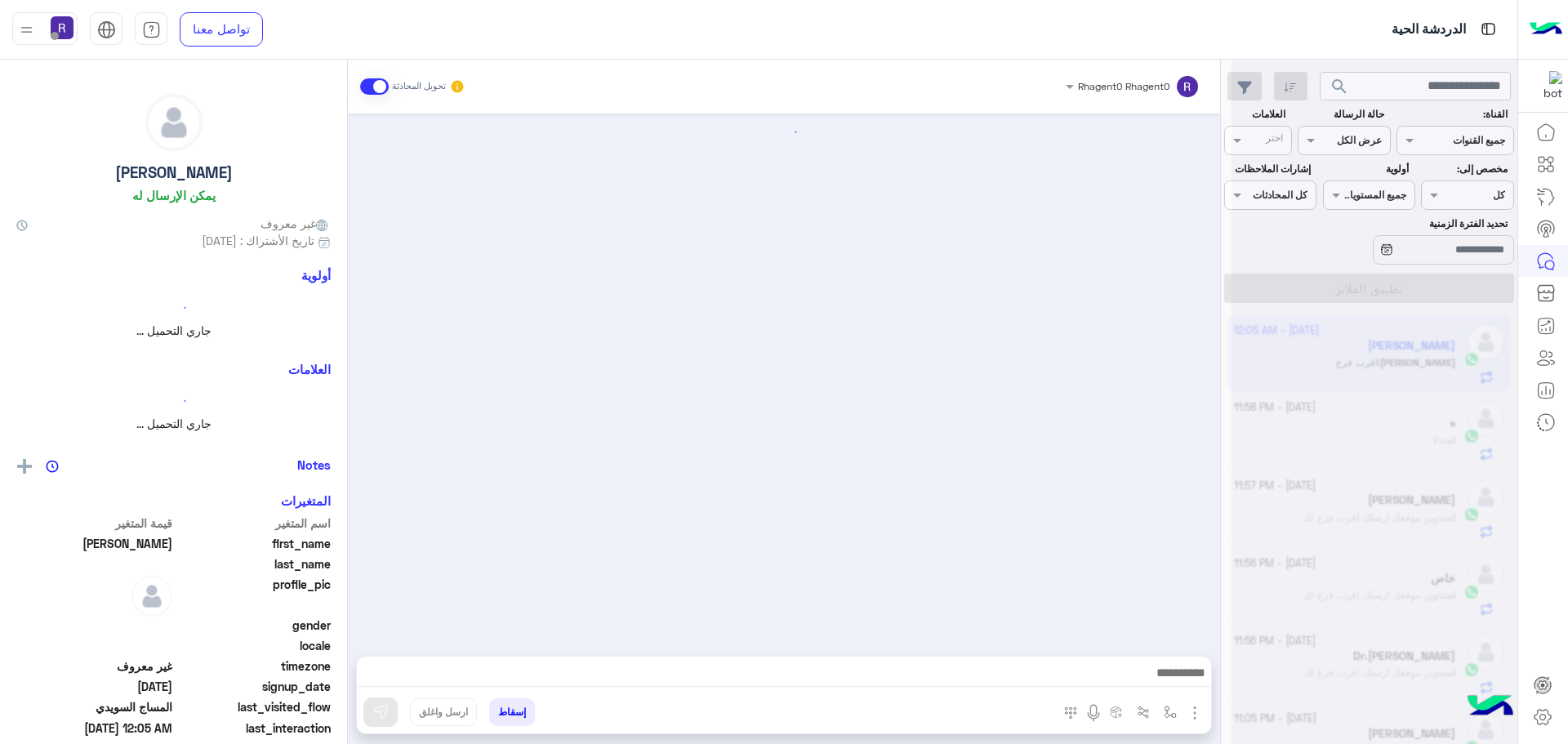
scroll to position [2326, 0]
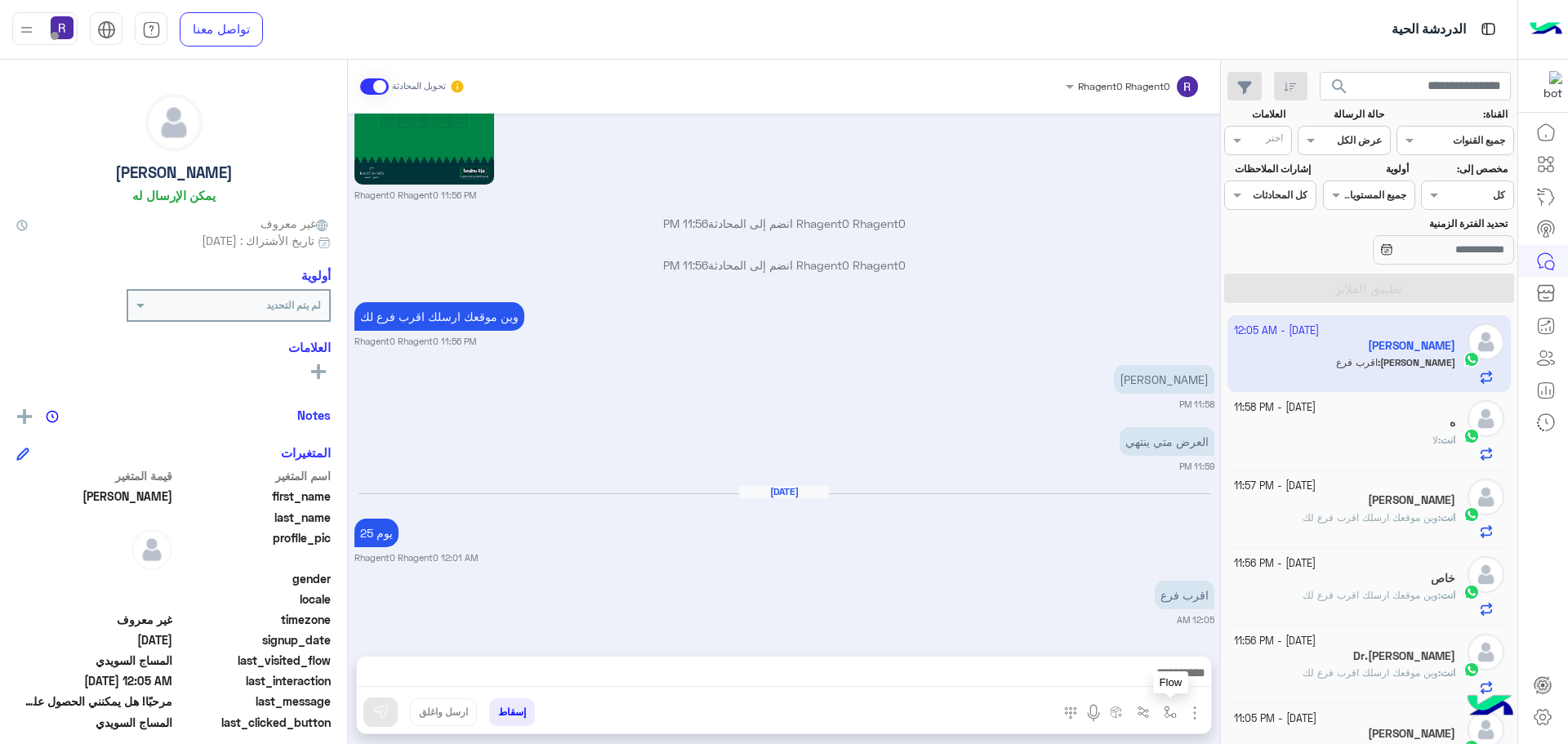
click at [1175, 715] on img "button" at bounding box center [1169, 712] width 13 height 13
click at [1158, 680] on input "text" at bounding box center [1134, 673] width 82 height 15
click at [1142, 575] on div "لبن" at bounding box center [1112, 576] width 140 height 31
type textarea "***"
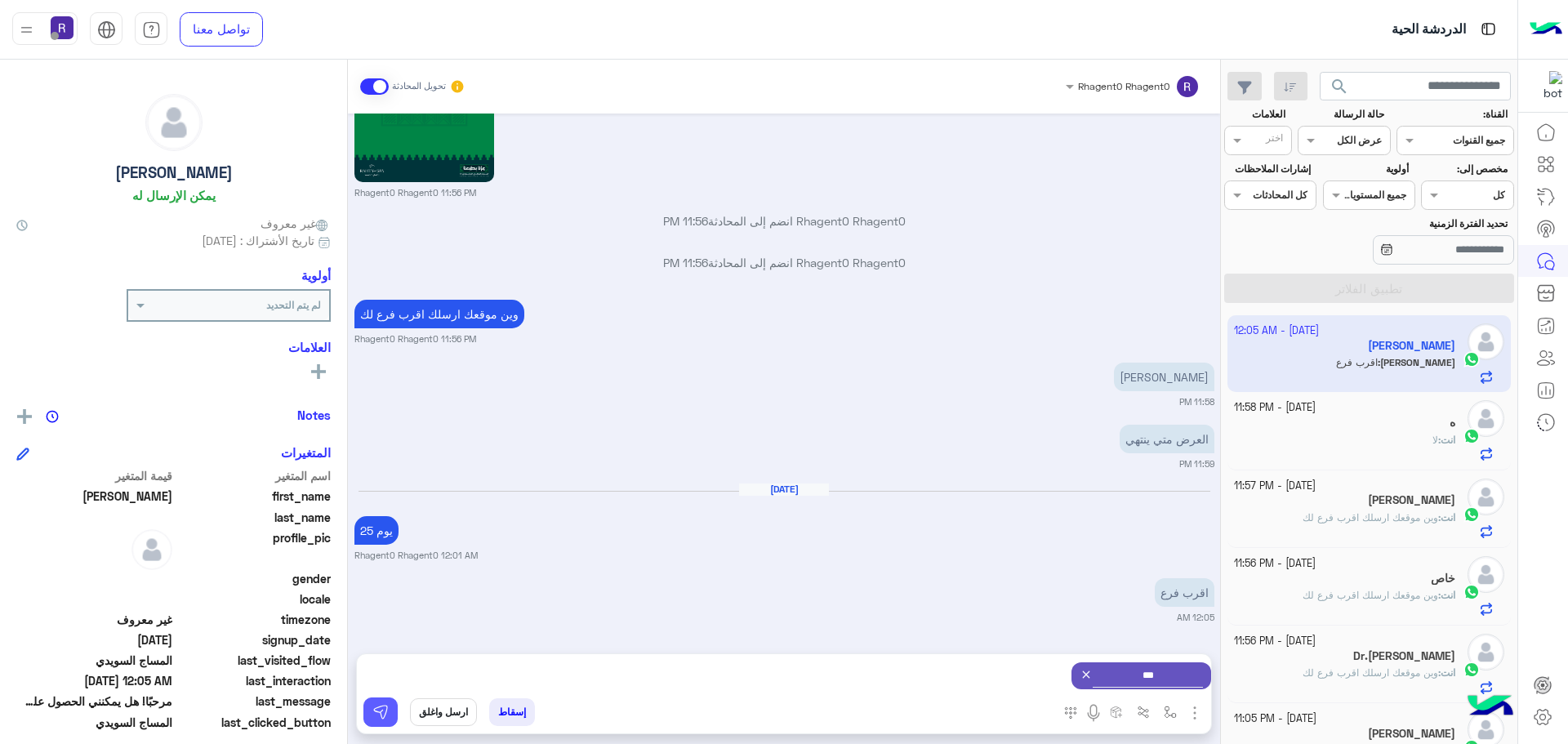
click at [380, 709] on img at bounding box center [380, 712] width 17 height 17
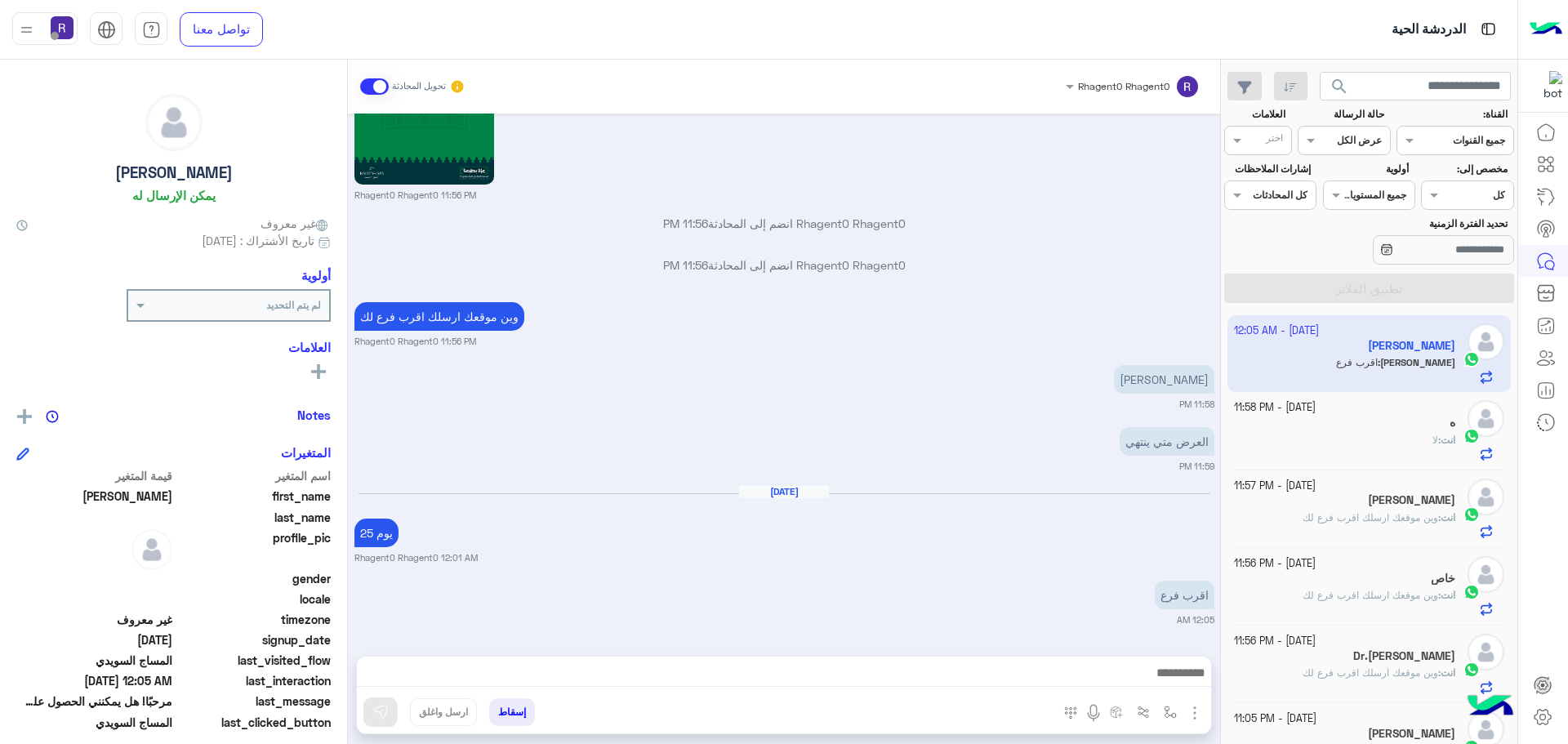
scroll to position [2326, 0]
click at [1313, 517] on span "وين موقعك ارسلك اقرب فرع لك" at bounding box center [1370, 518] width 135 height 12
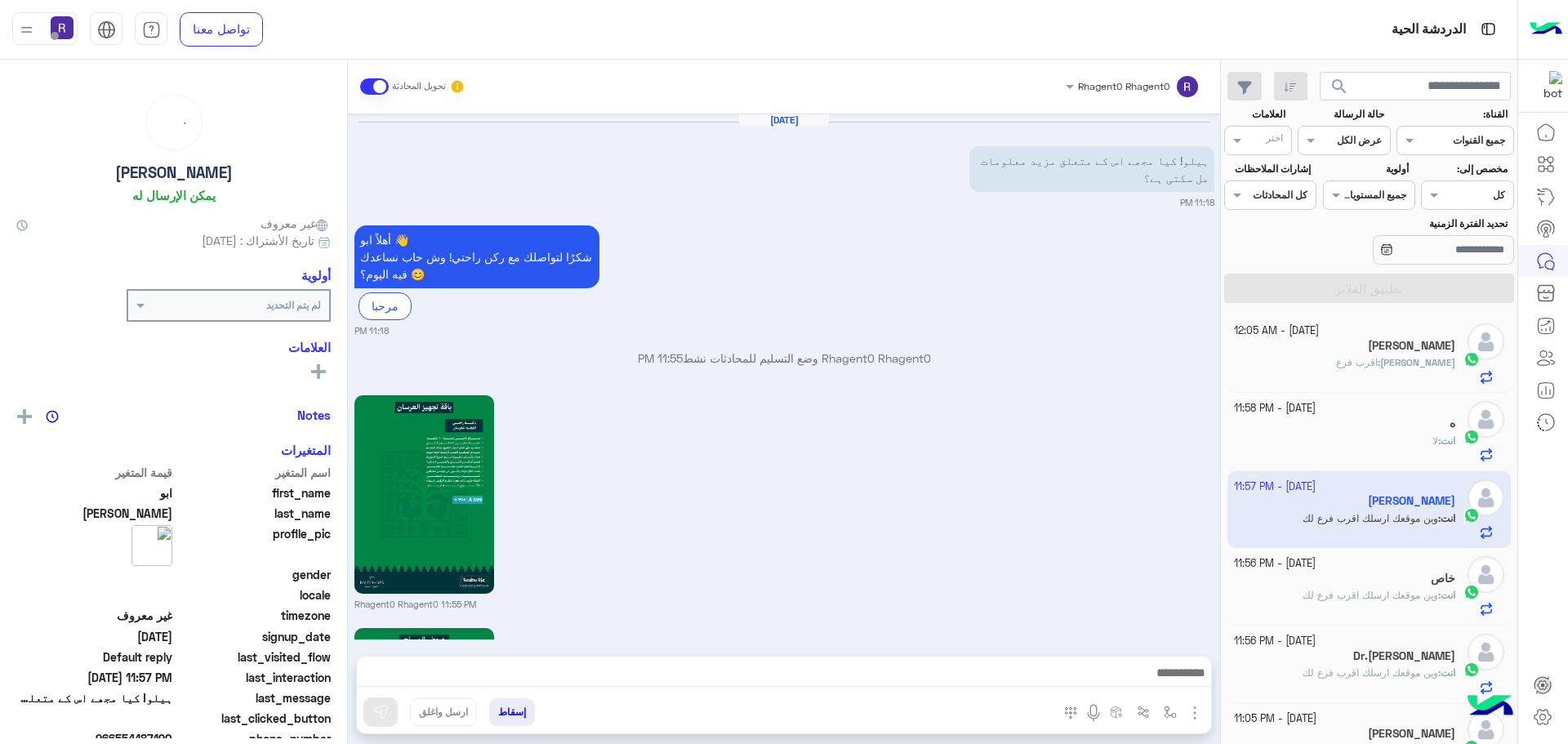
scroll to position [1714, 0]
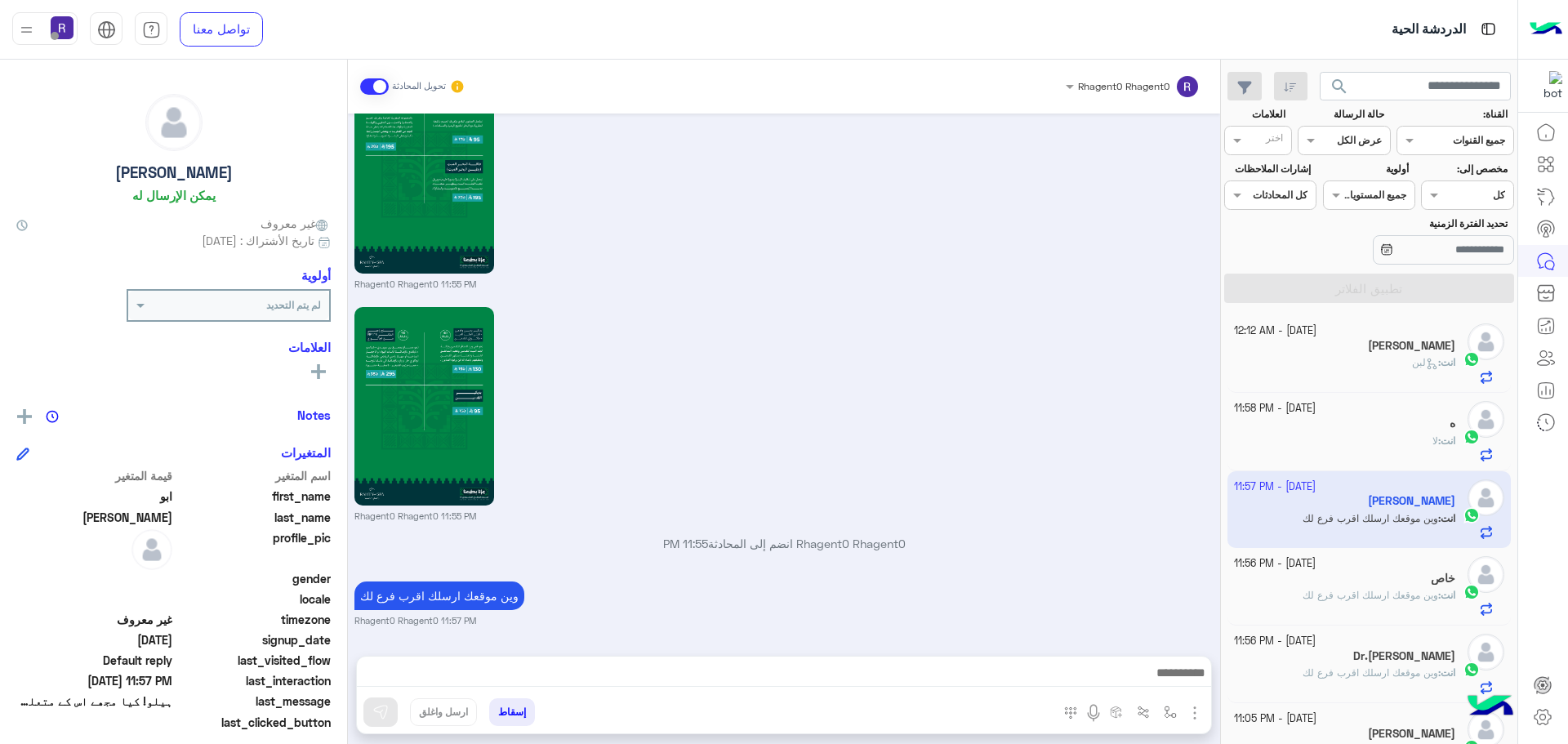
click at [1395, 366] on div "انت : لبن" at bounding box center [1345, 369] width 222 height 28
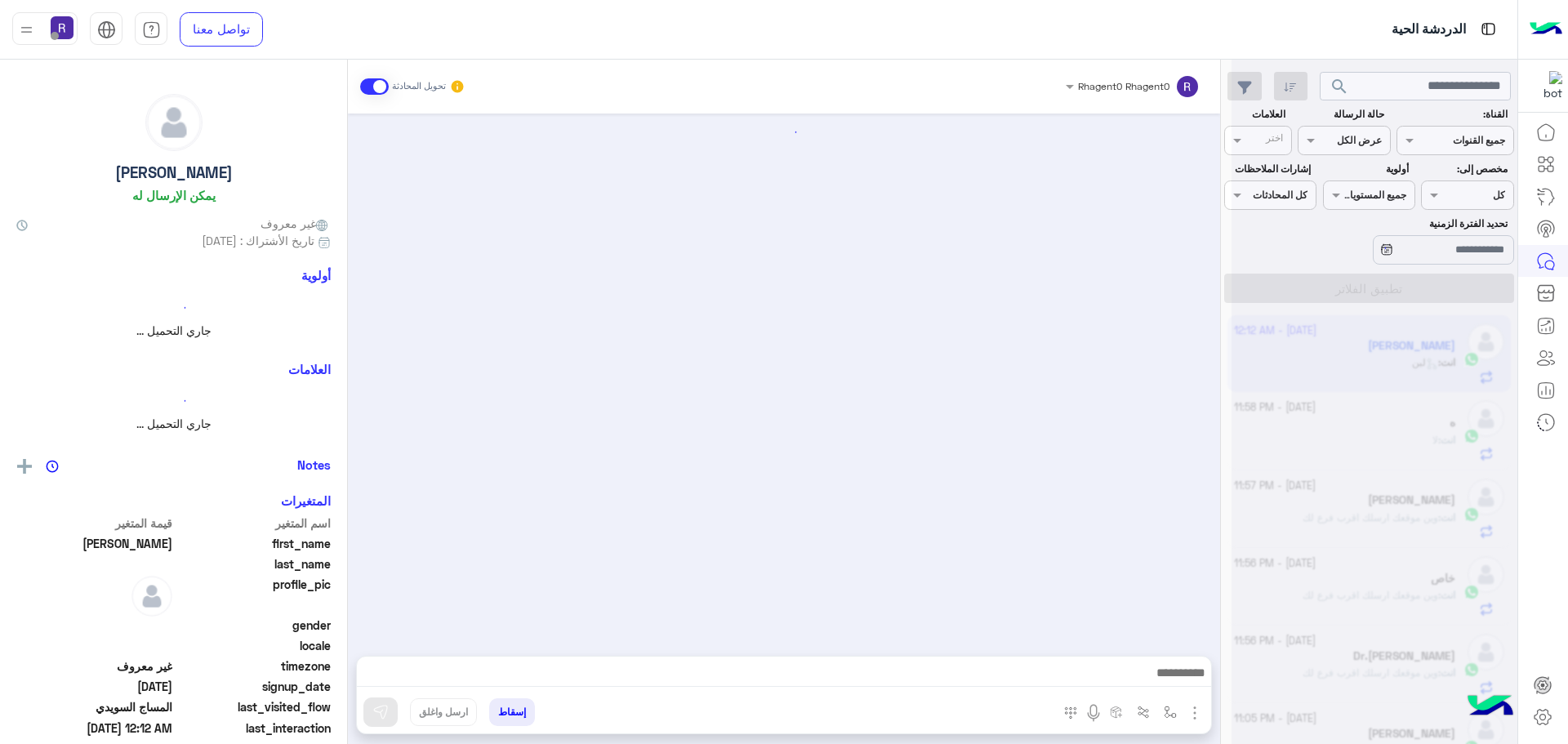
scroll to position [2418, 0]
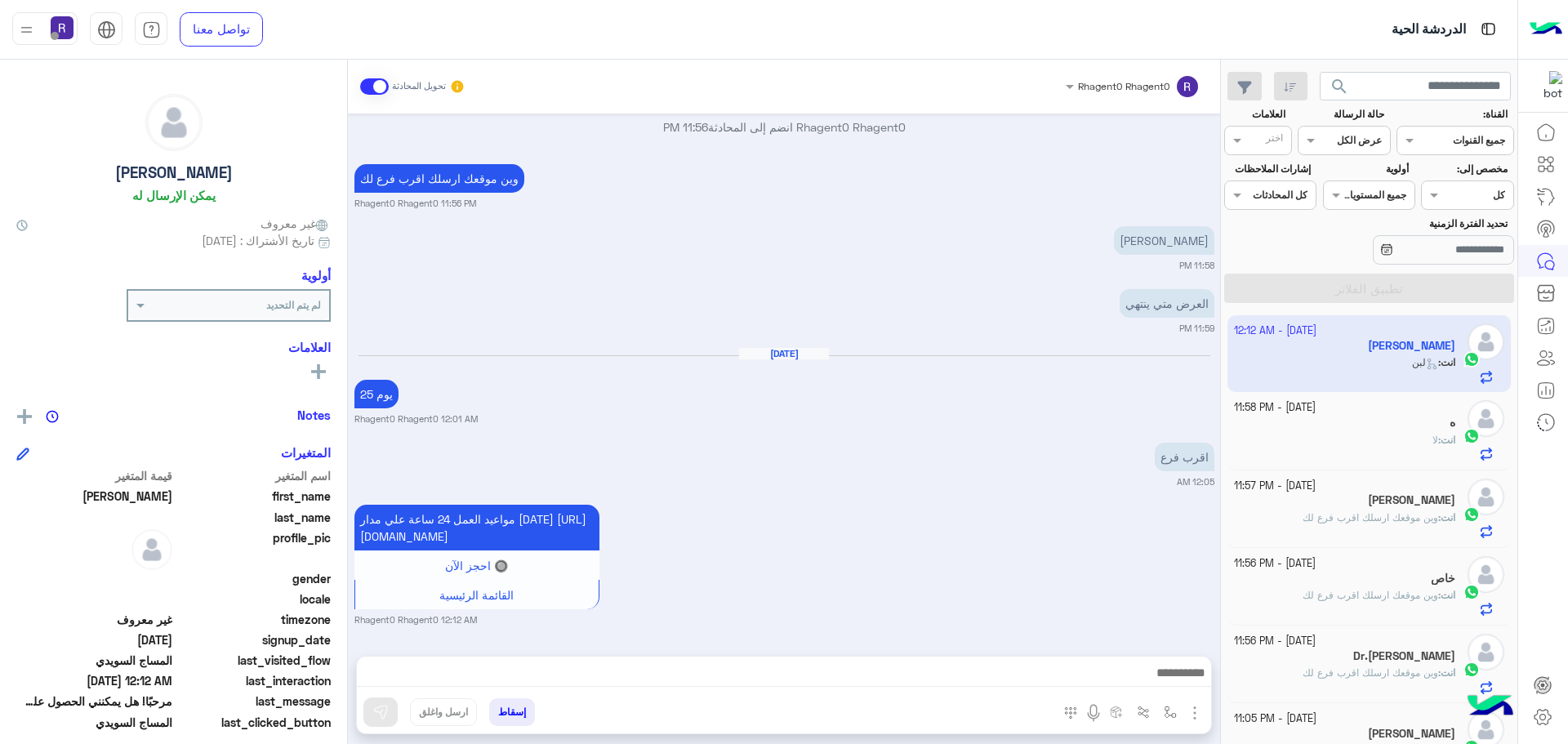
click at [1407, 427] on div "ه" at bounding box center [1345, 423] width 222 height 17
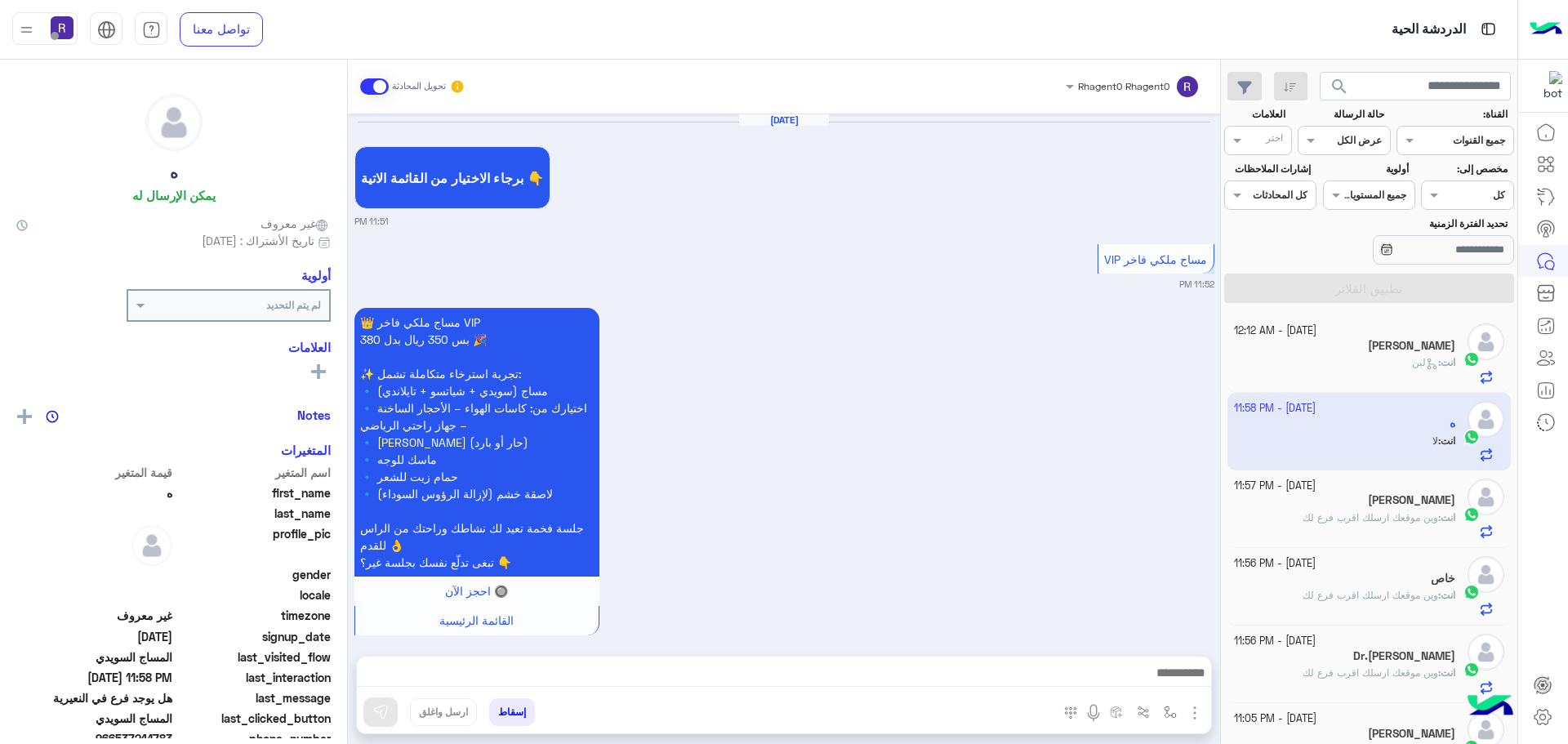
scroll to position [2808, 0]
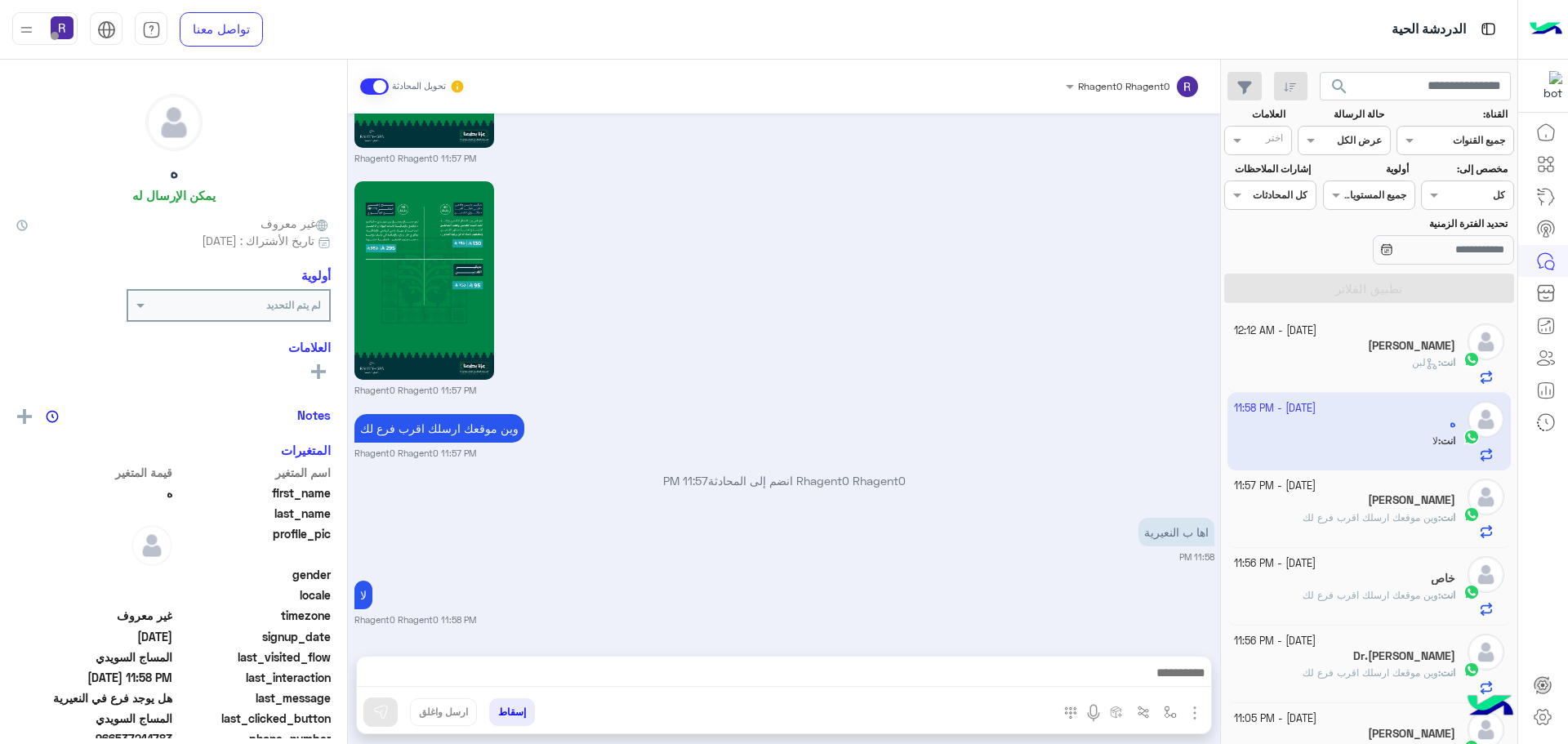
click at [1349, 516] on span "وين موقعك ارسلك اقرب فرع لك" at bounding box center [1370, 518] width 135 height 12
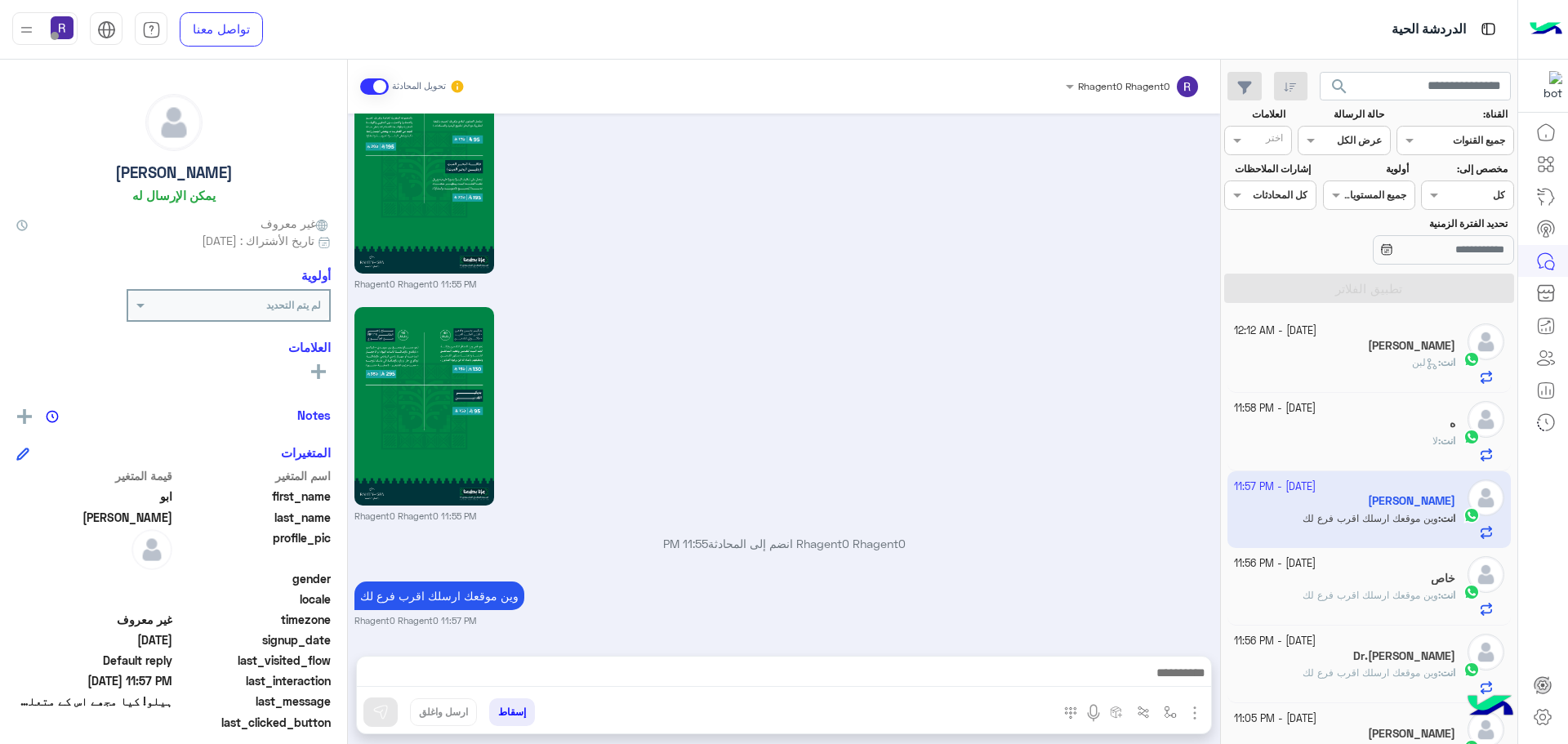
click at [1360, 362] on div "انت : لبن" at bounding box center [1345, 369] width 222 height 28
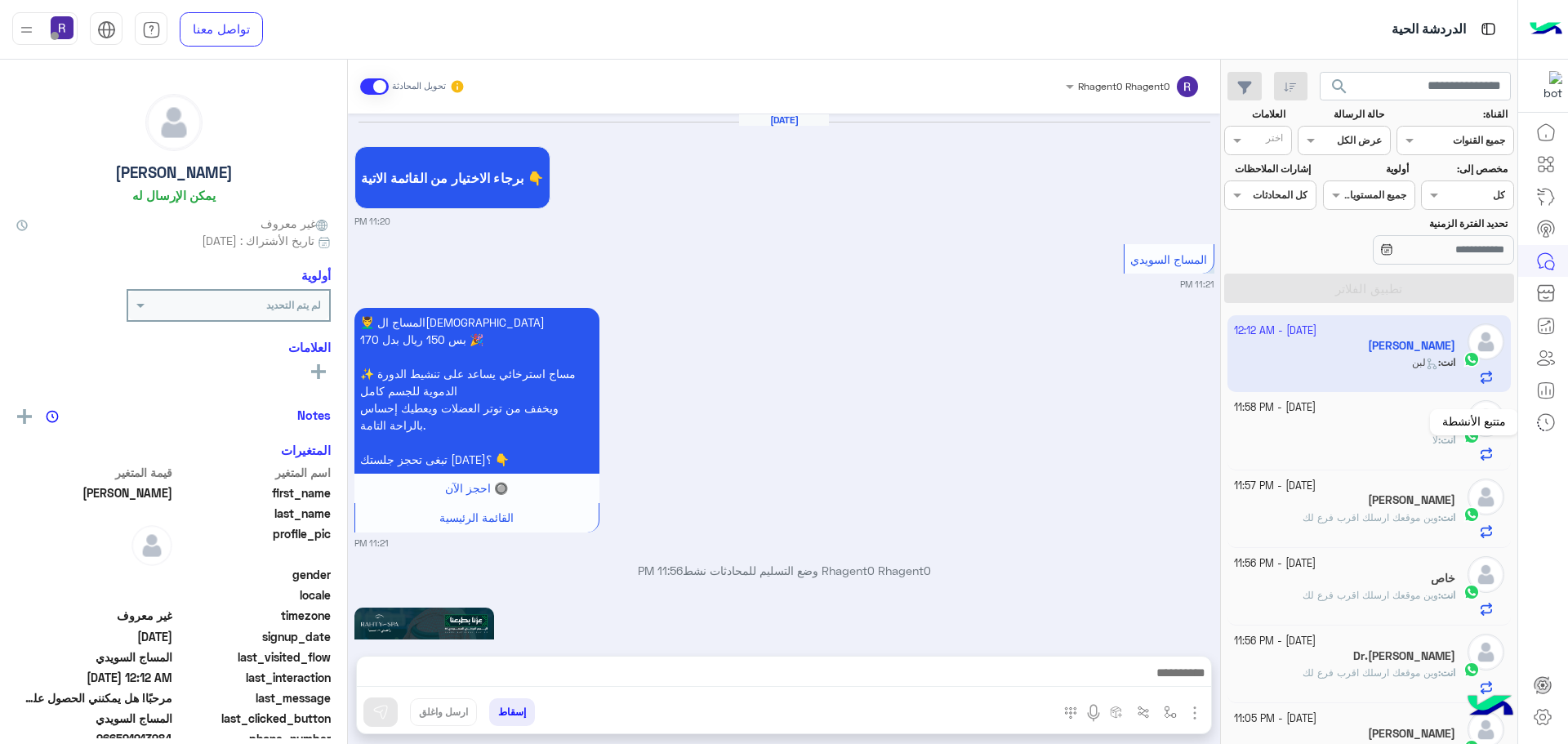
scroll to position [2418, 0]
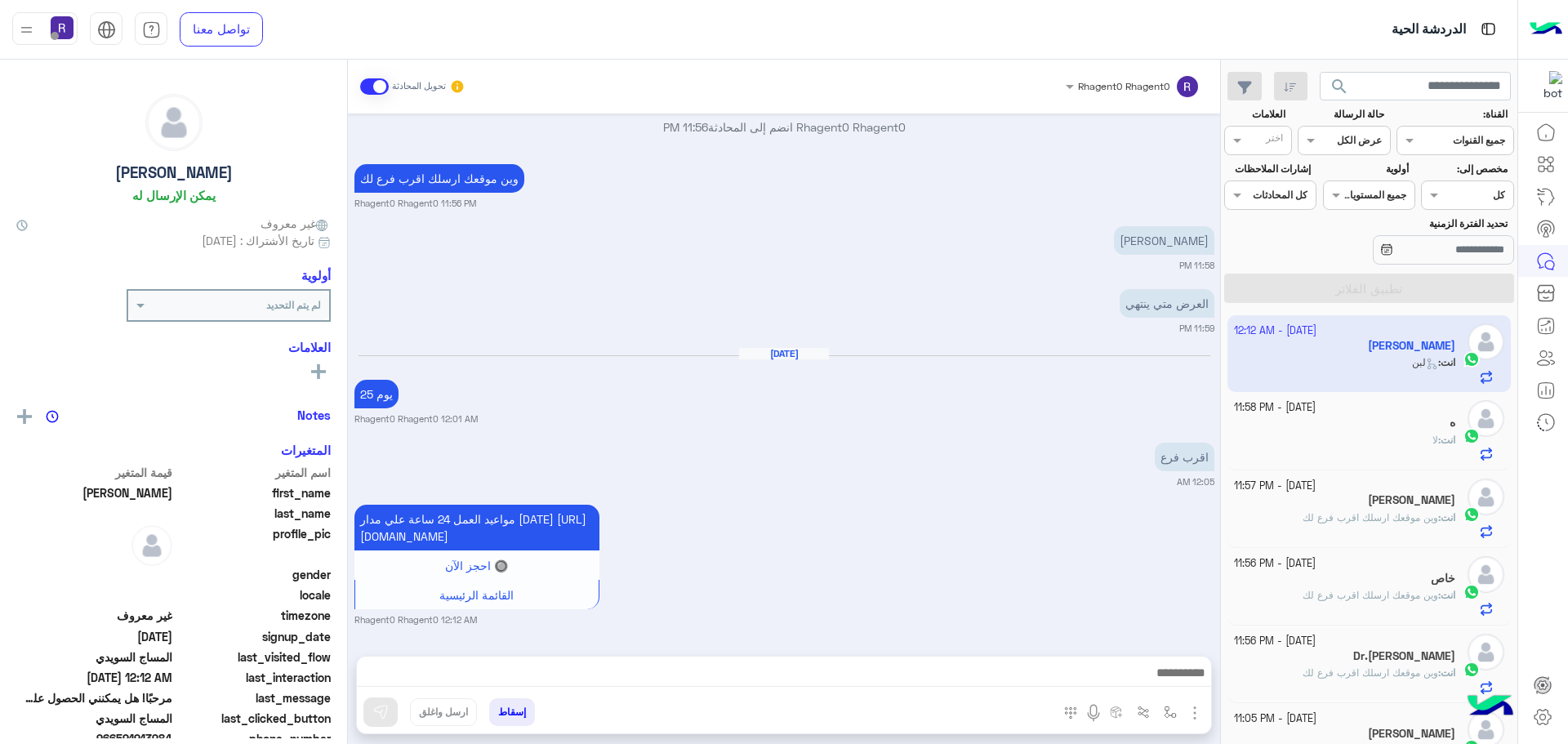
click at [1417, 444] on div "انت : لا" at bounding box center [1345, 447] width 222 height 28
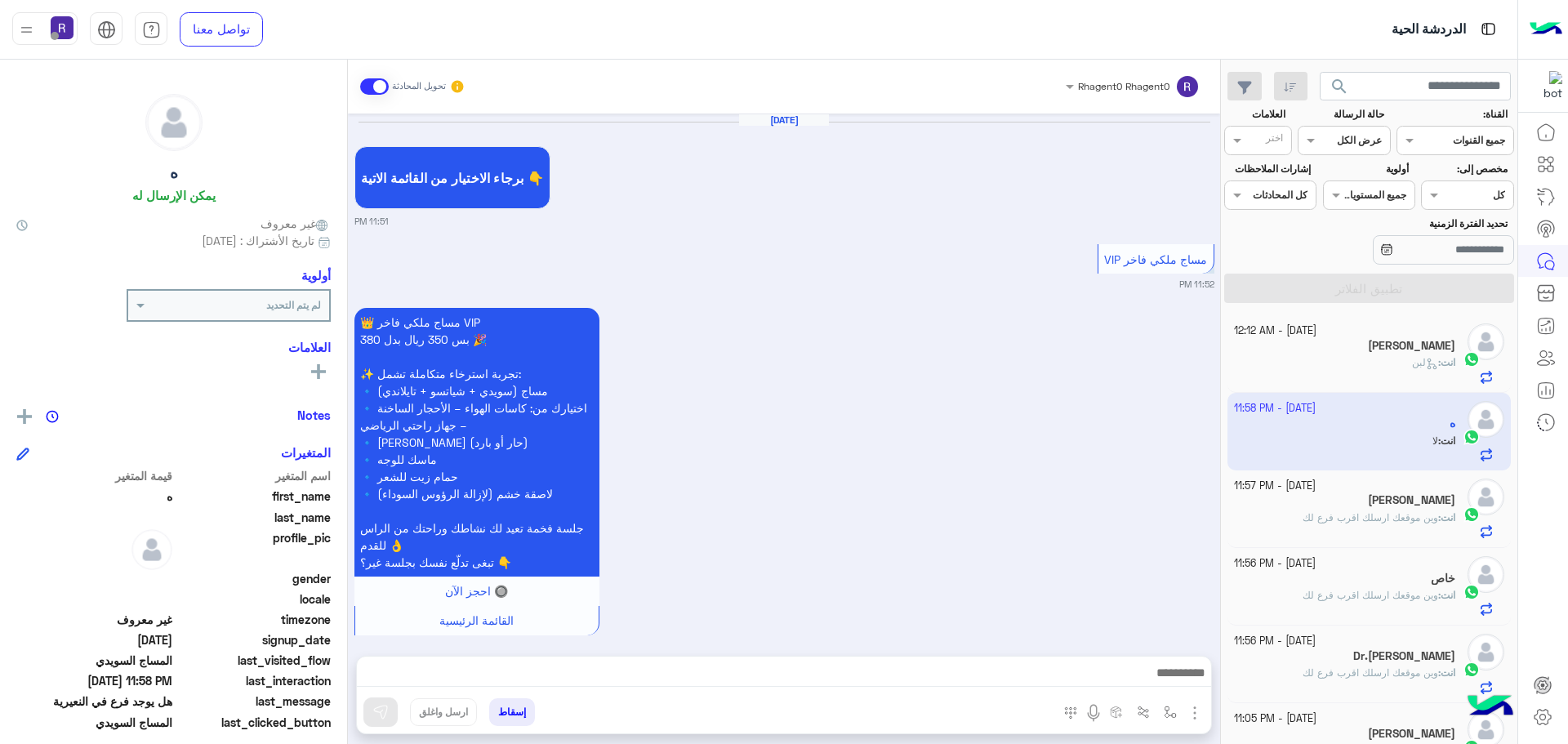
scroll to position [2808, 0]
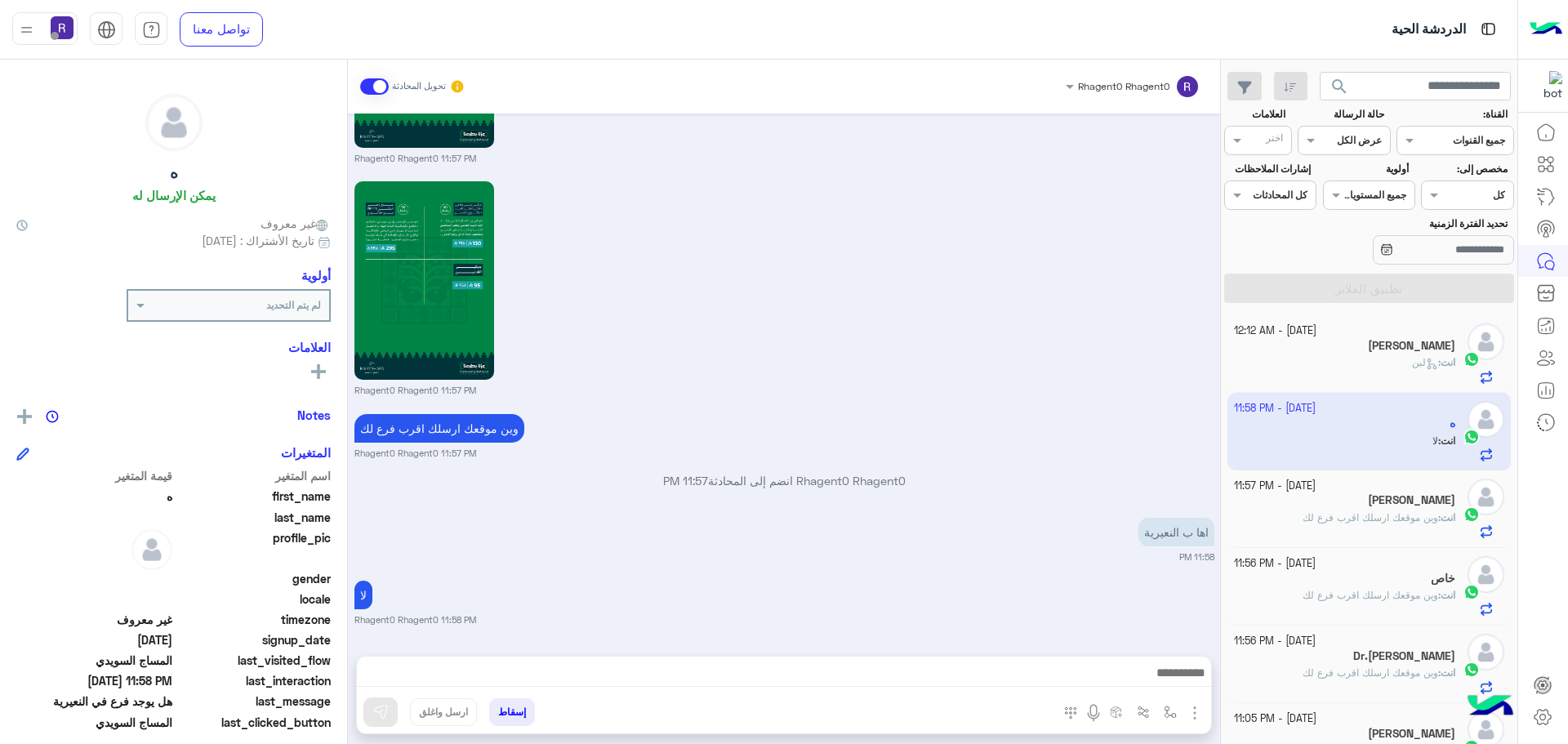
click at [1397, 505] on h5 "[PERSON_NAME]" at bounding box center [1411, 500] width 87 height 14
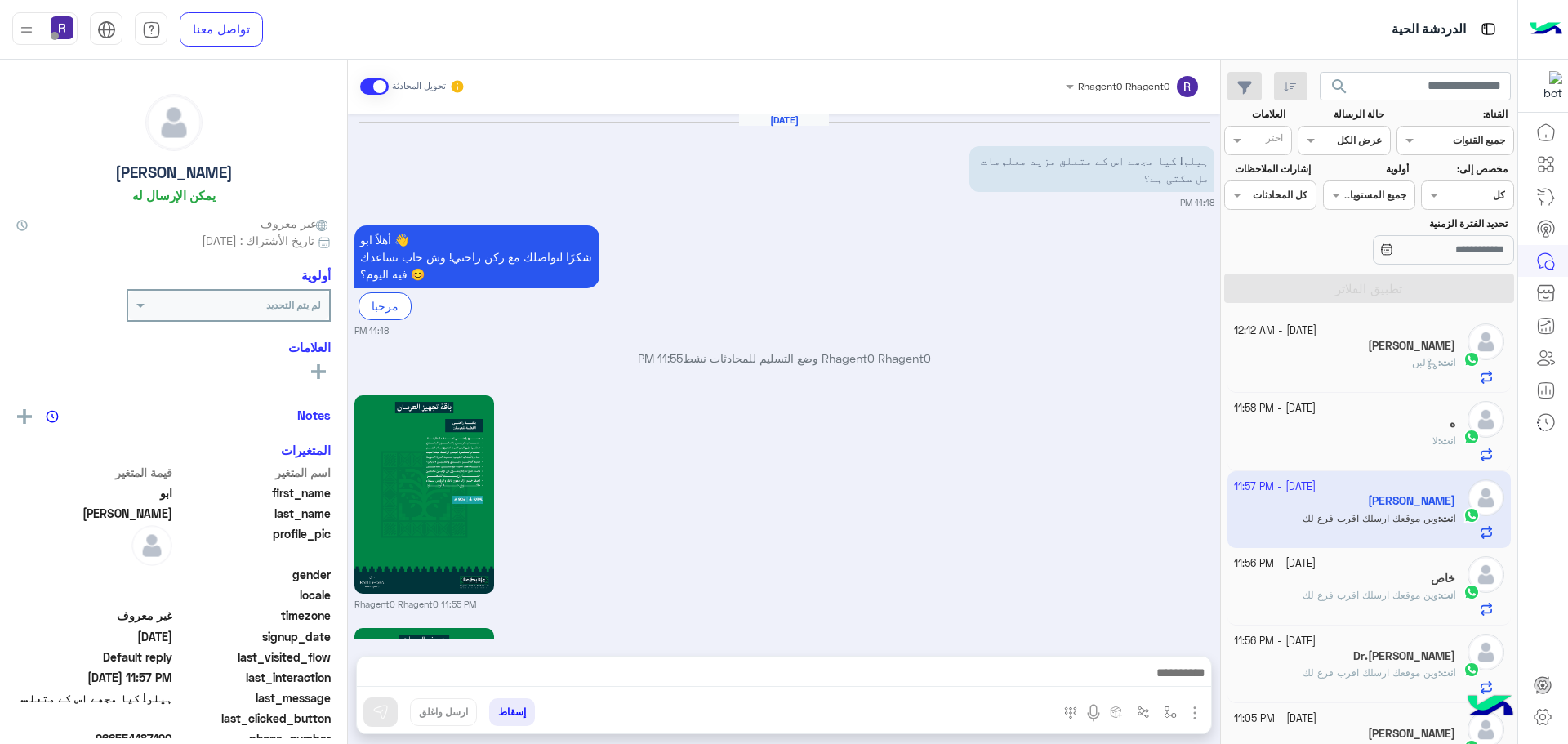
scroll to position [1714, 0]
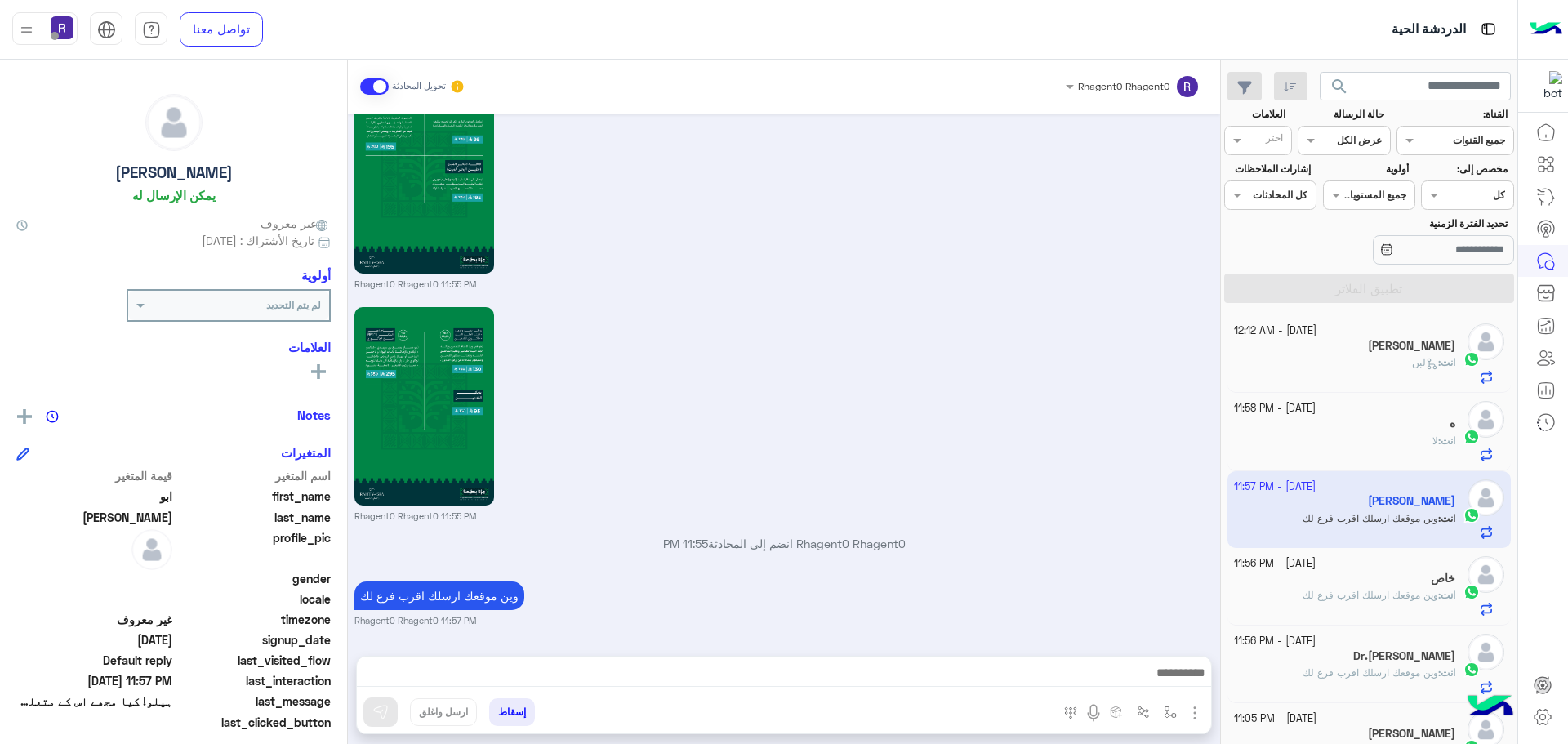
click at [1419, 595] on span "وين موقعك ارسلك اقرب فرع لك" at bounding box center [1370, 595] width 135 height 12
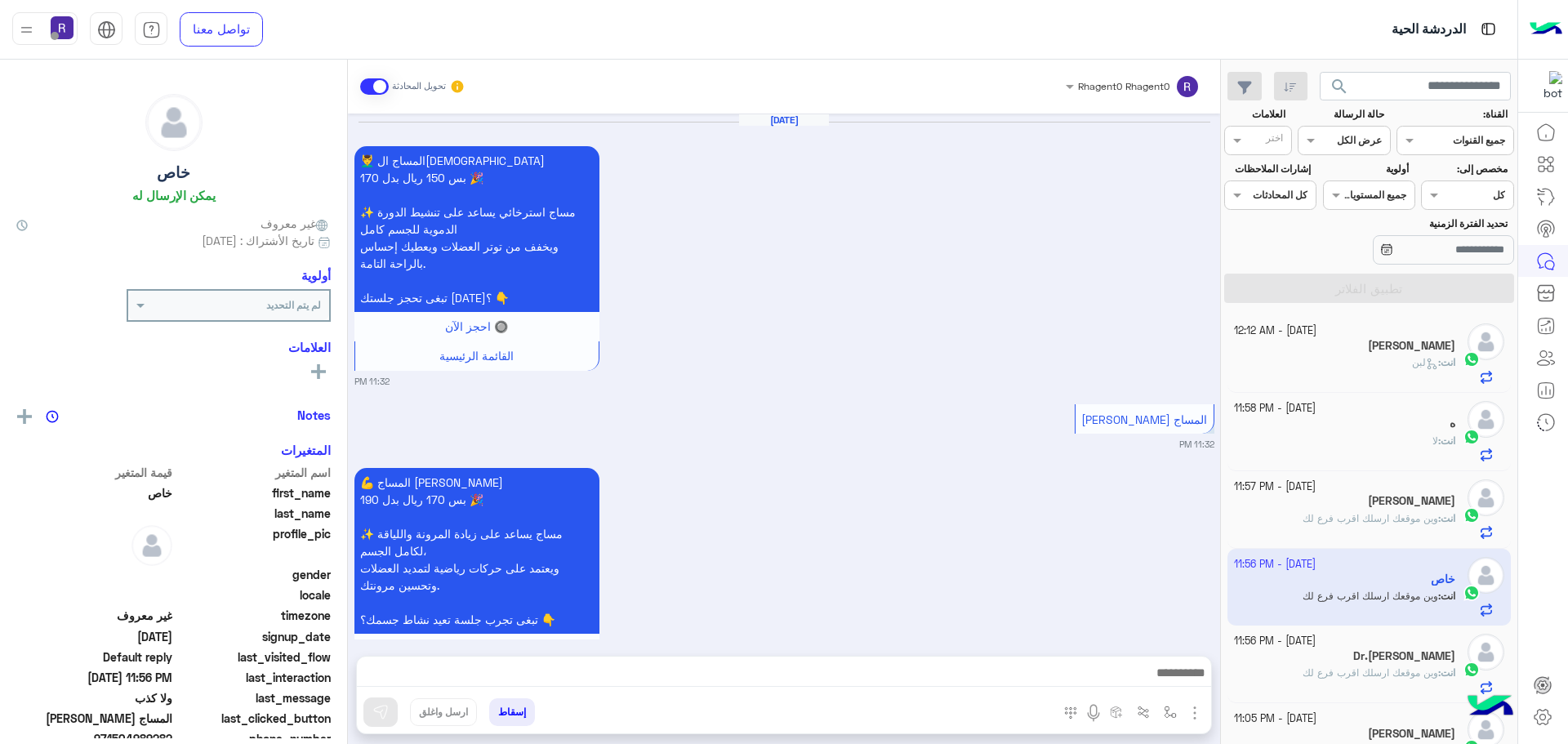
scroll to position [2658, 0]
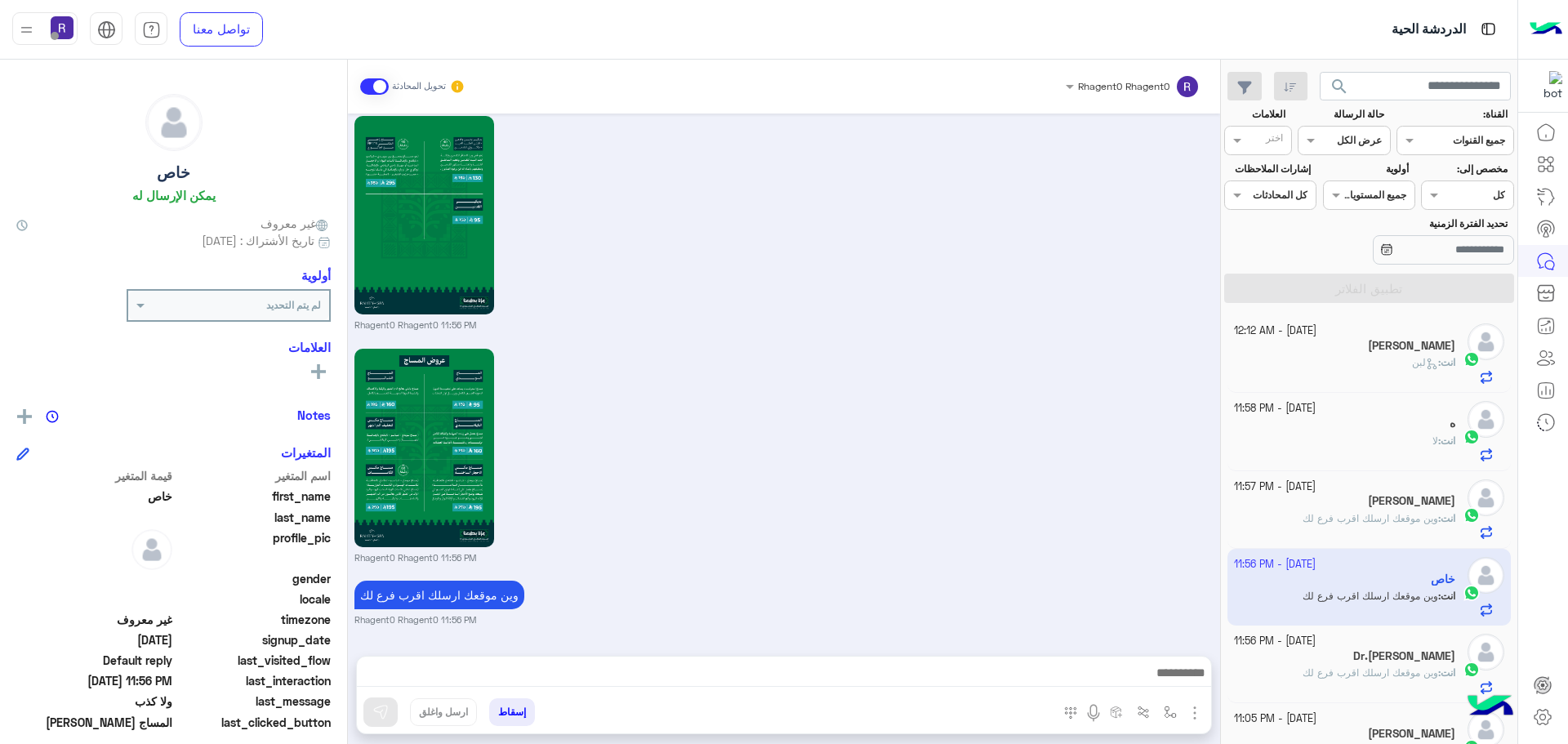
click at [1414, 374] on div "انت : لبن" at bounding box center [1345, 369] width 222 height 28
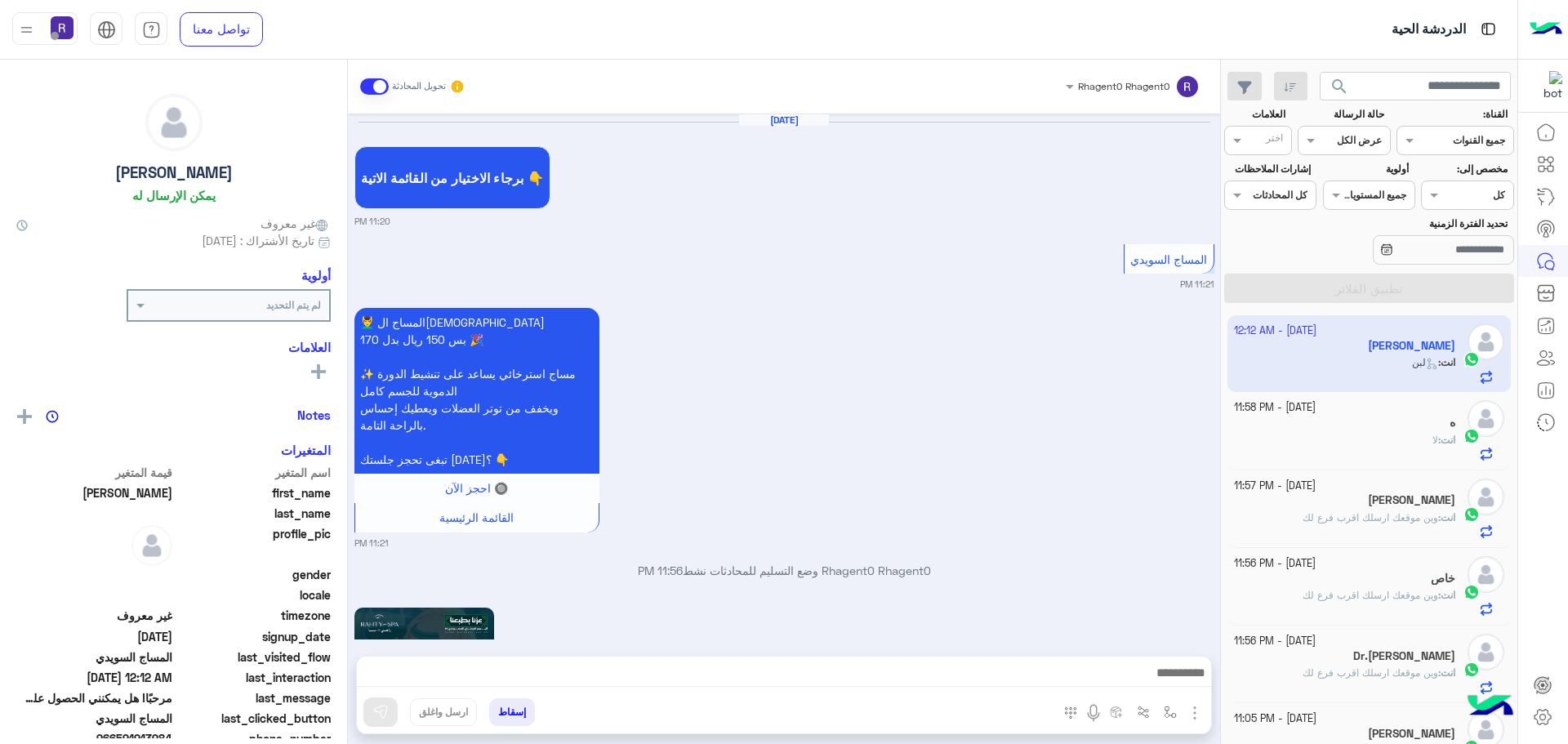
scroll to position [2418, 0]
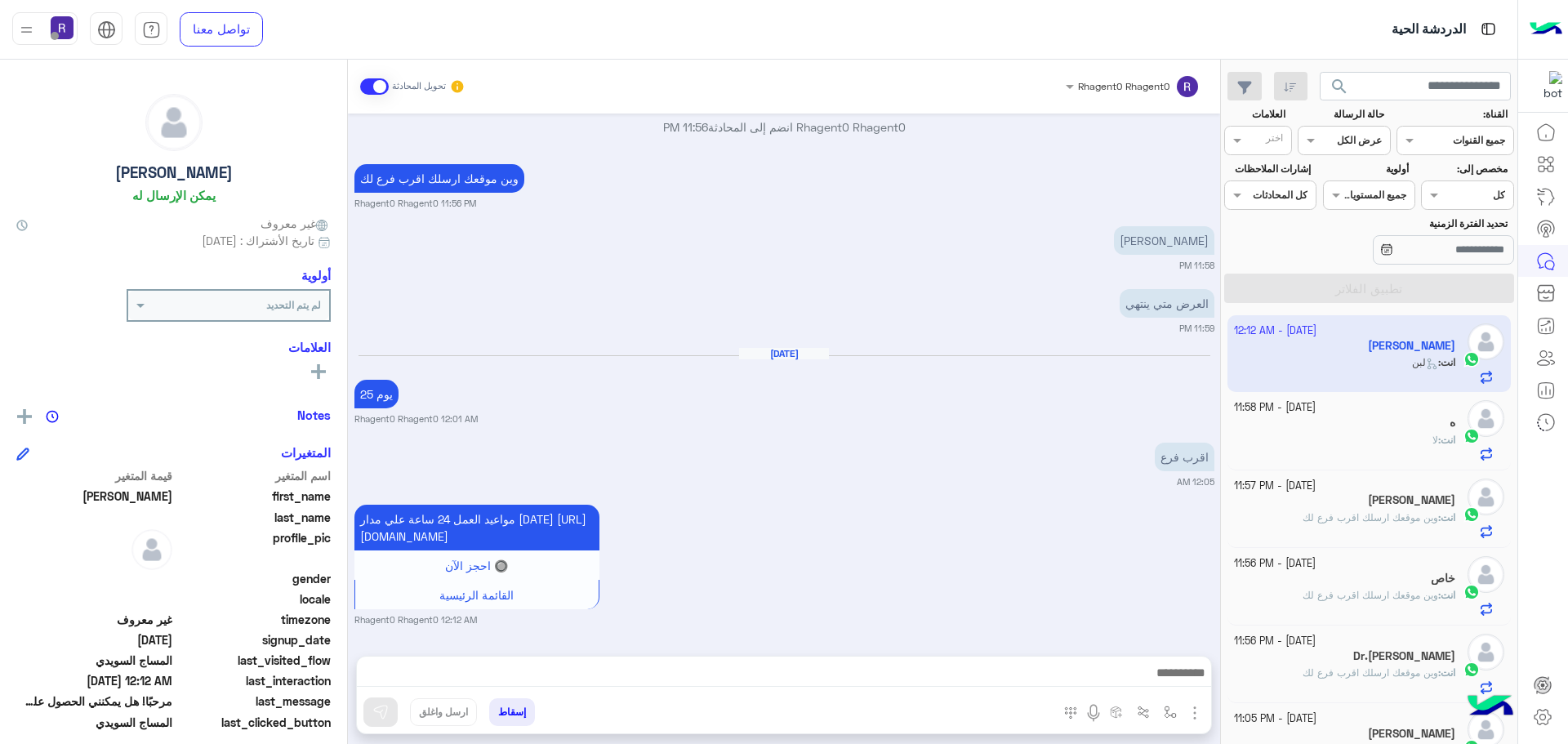
click at [1422, 434] on div "انت : لا" at bounding box center [1345, 447] width 222 height 28
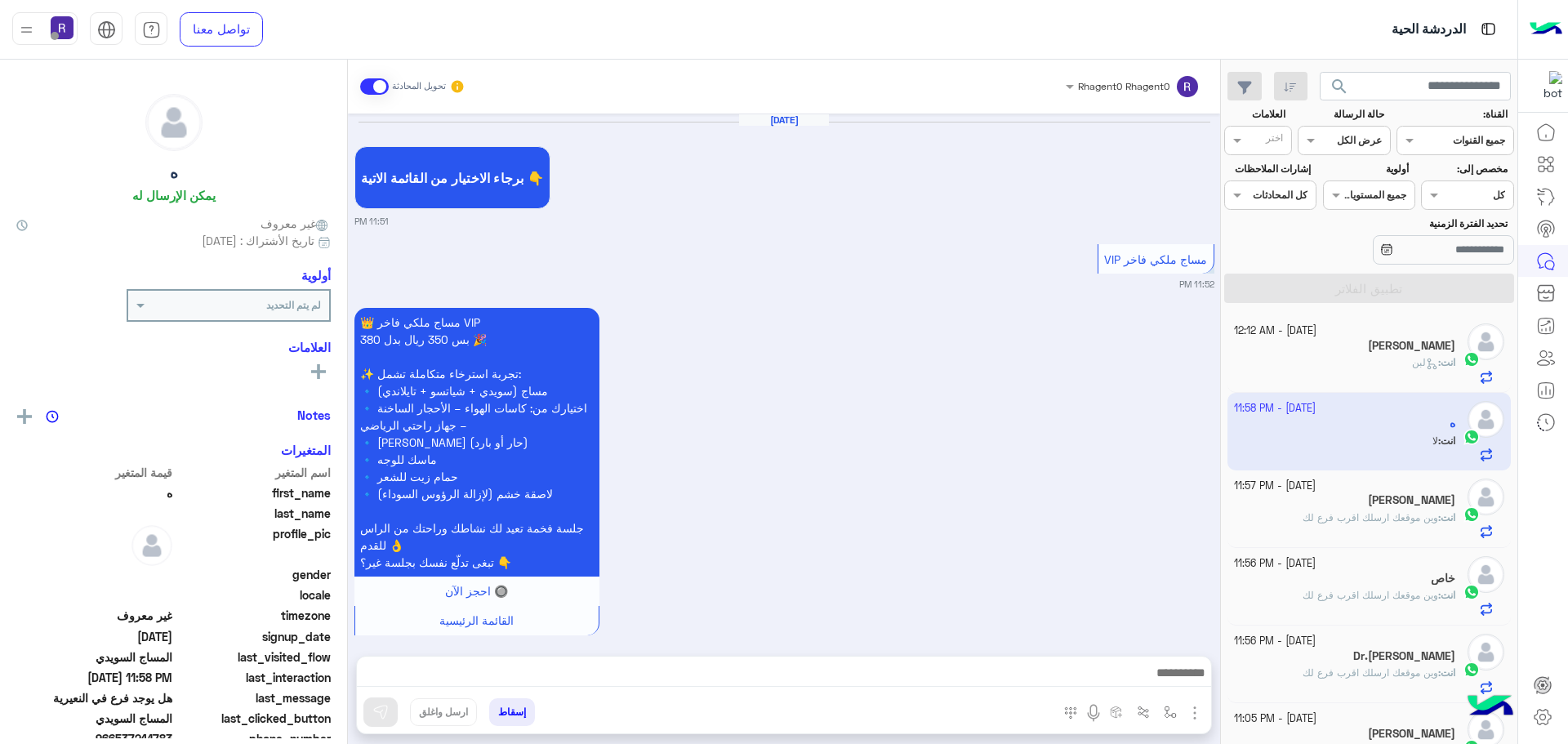
scroll to position [2808, 0]
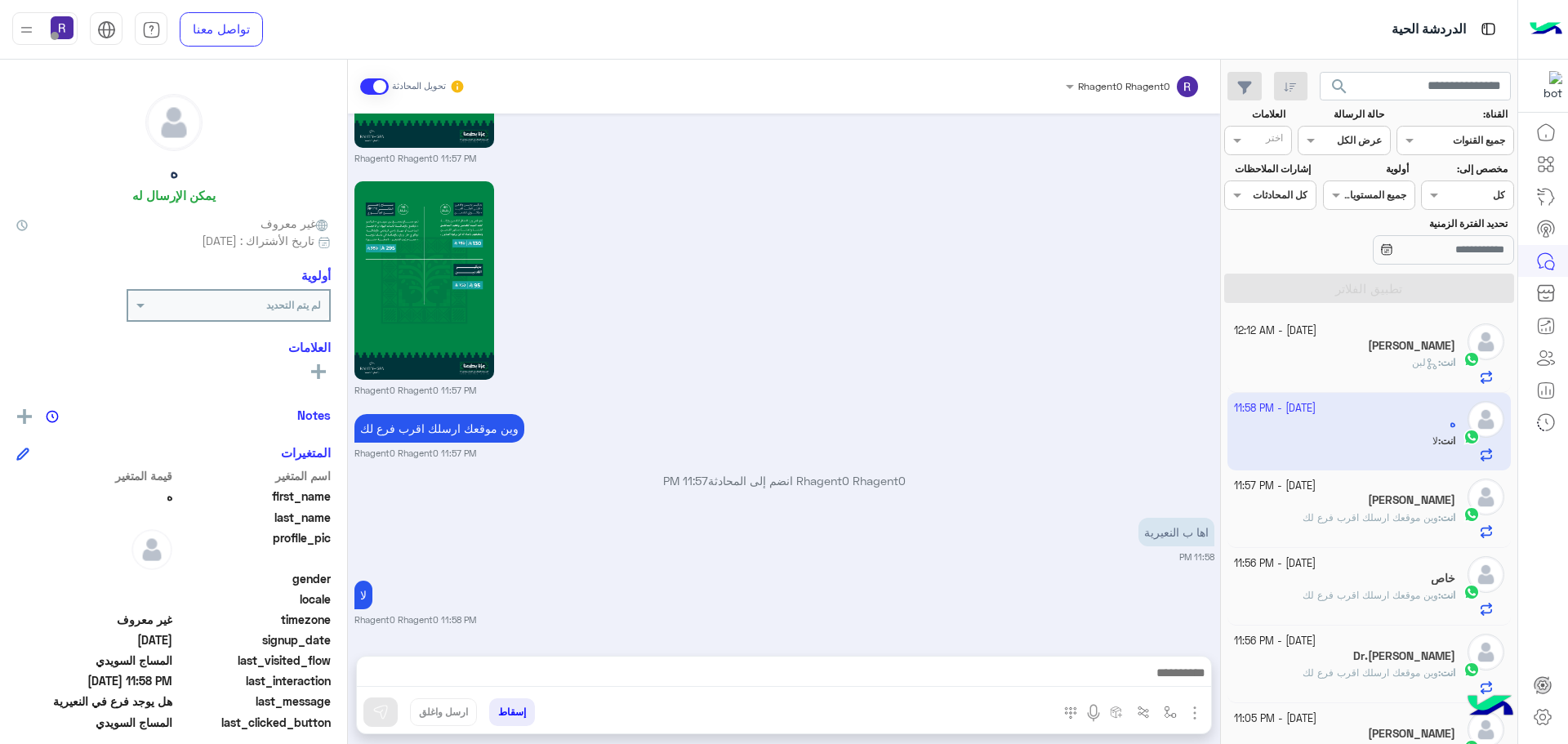
click at [1344, 504] on div "[PERSON_NAME]" at bounding box center [1345, 501] width 222 height 17
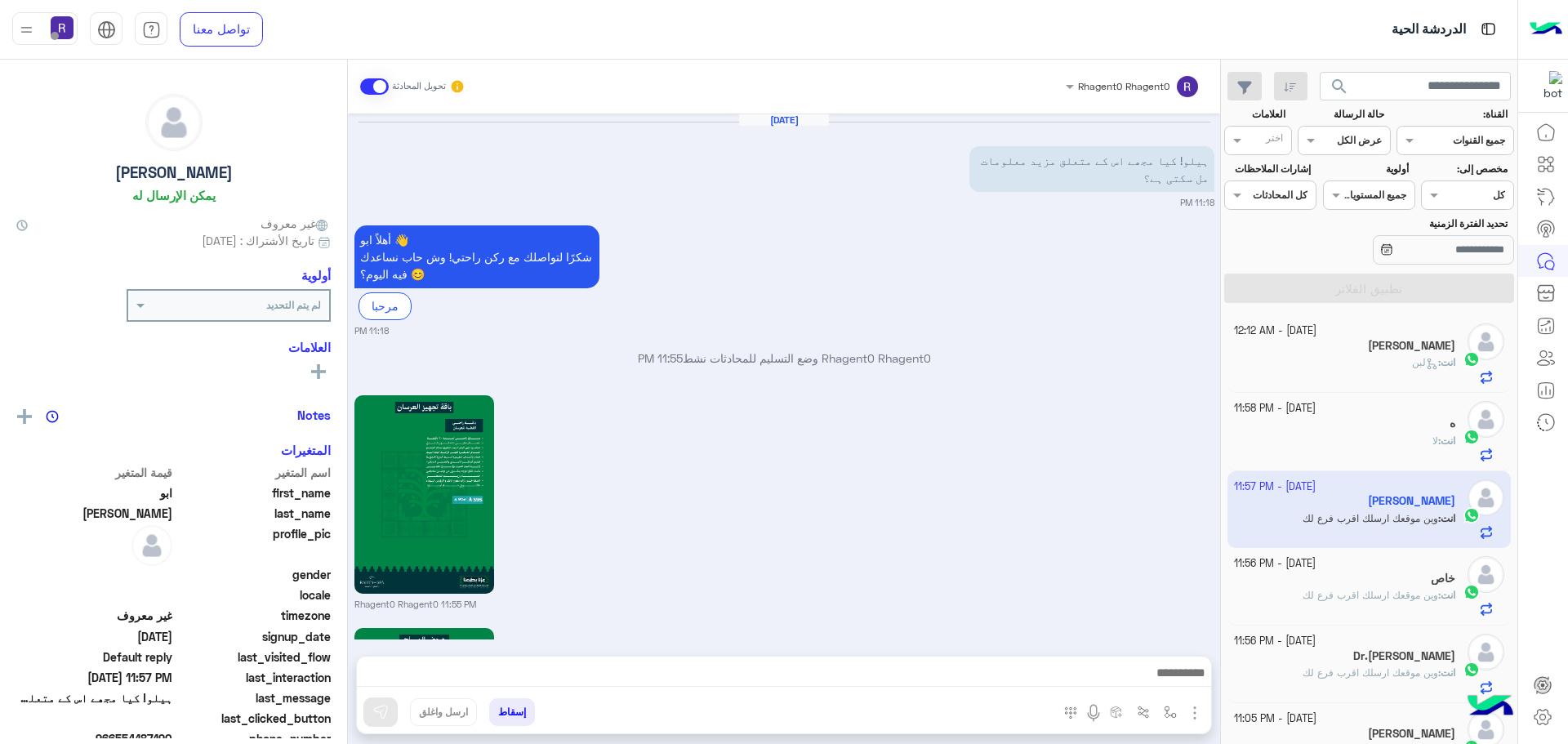
scroll to position [1714, 0]
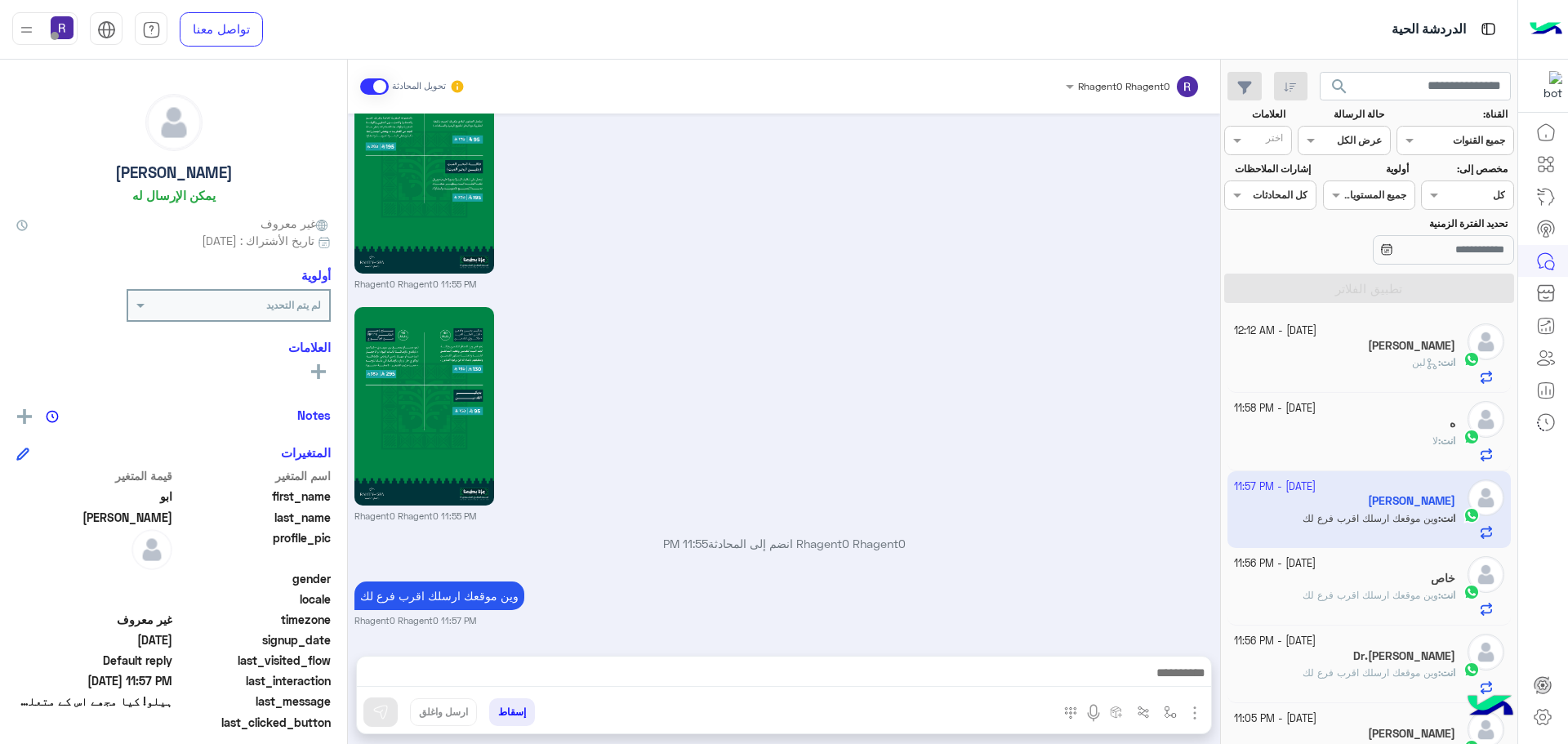
click at [1314, 360] on div "انت : لبن" at bounding box center [1345, 369] width 222 height 28
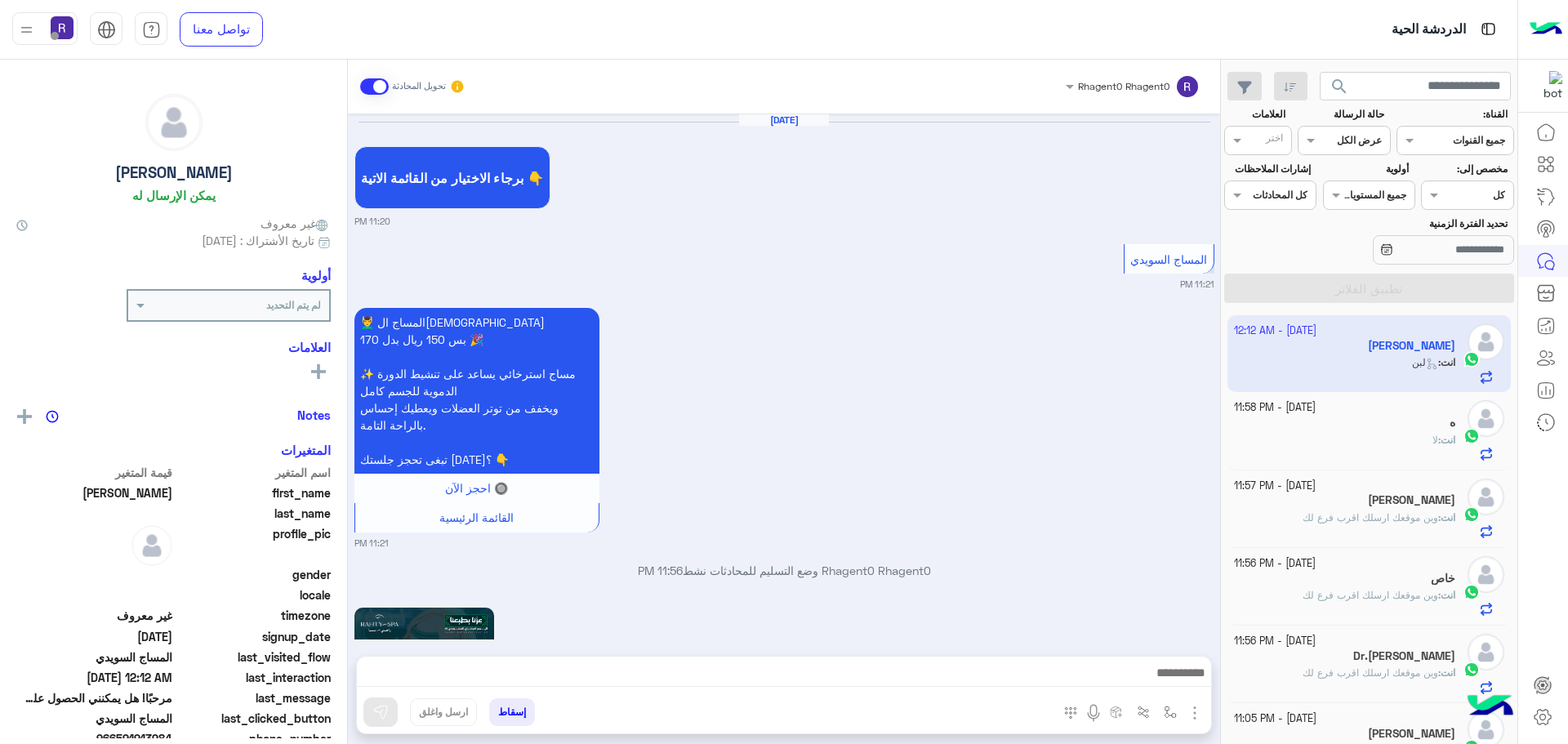
scroll to position [2418, 0]
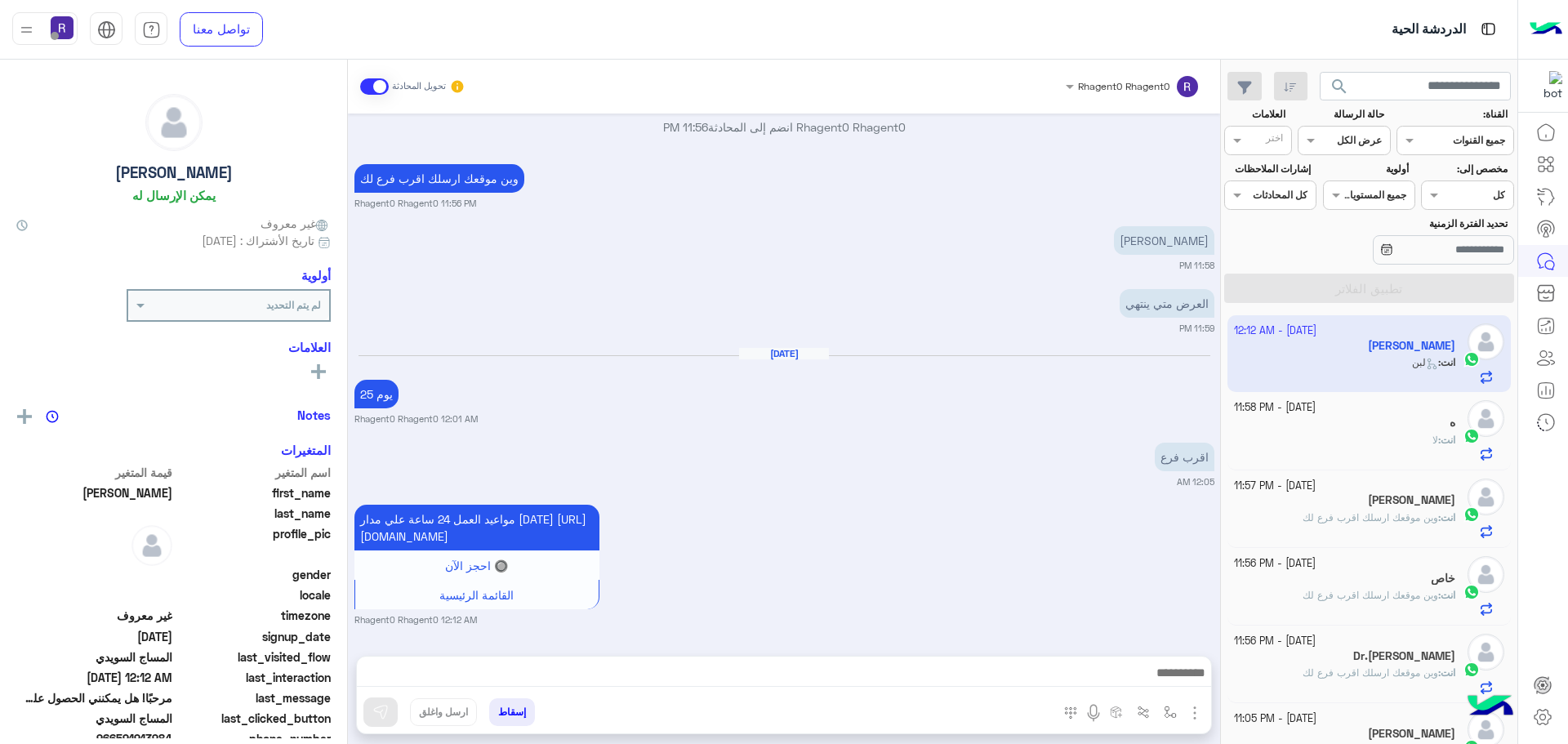
click at [1371, 430] on div "ه" at bounding box center [1345, 423] width 222 height 17
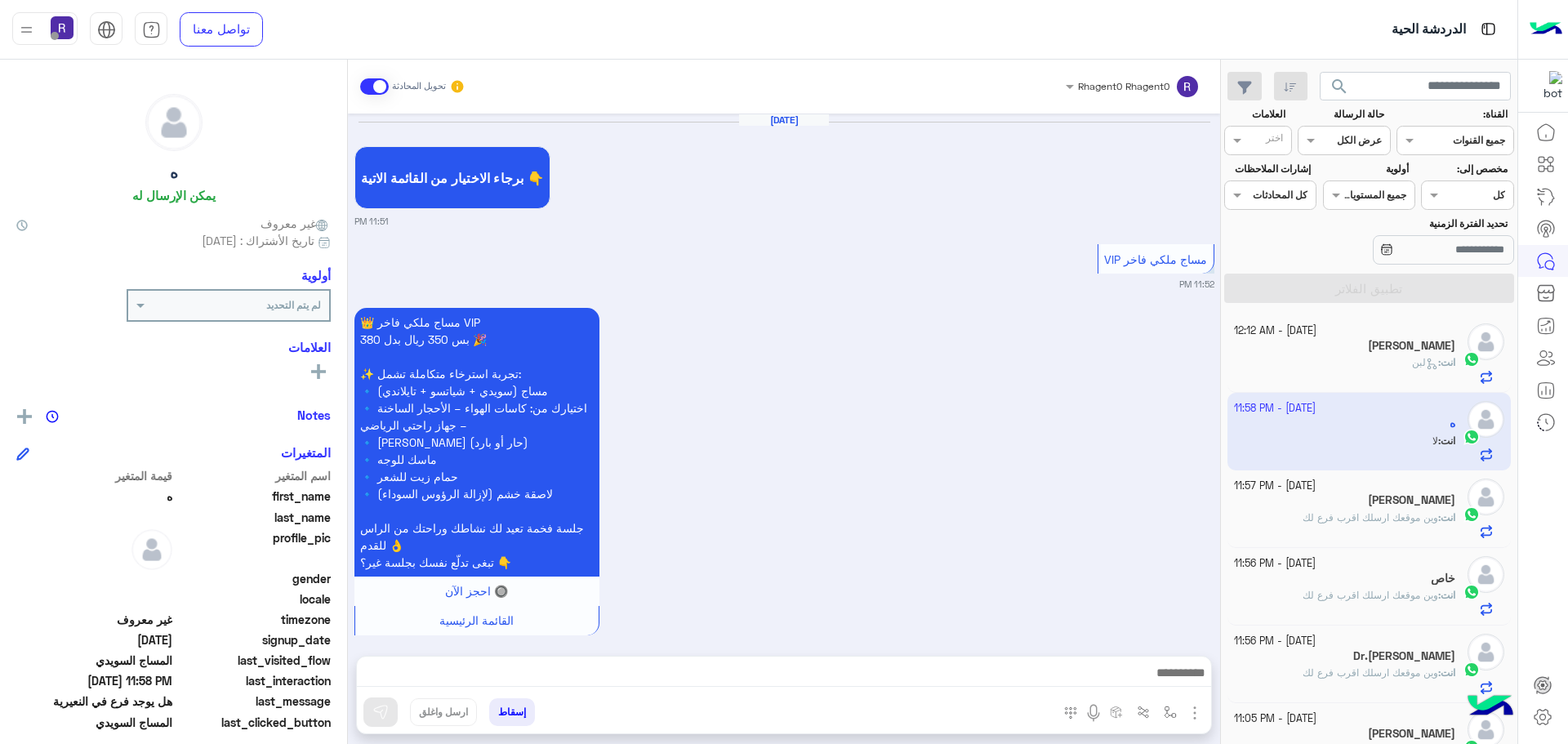
scroll to position [2808, 0]
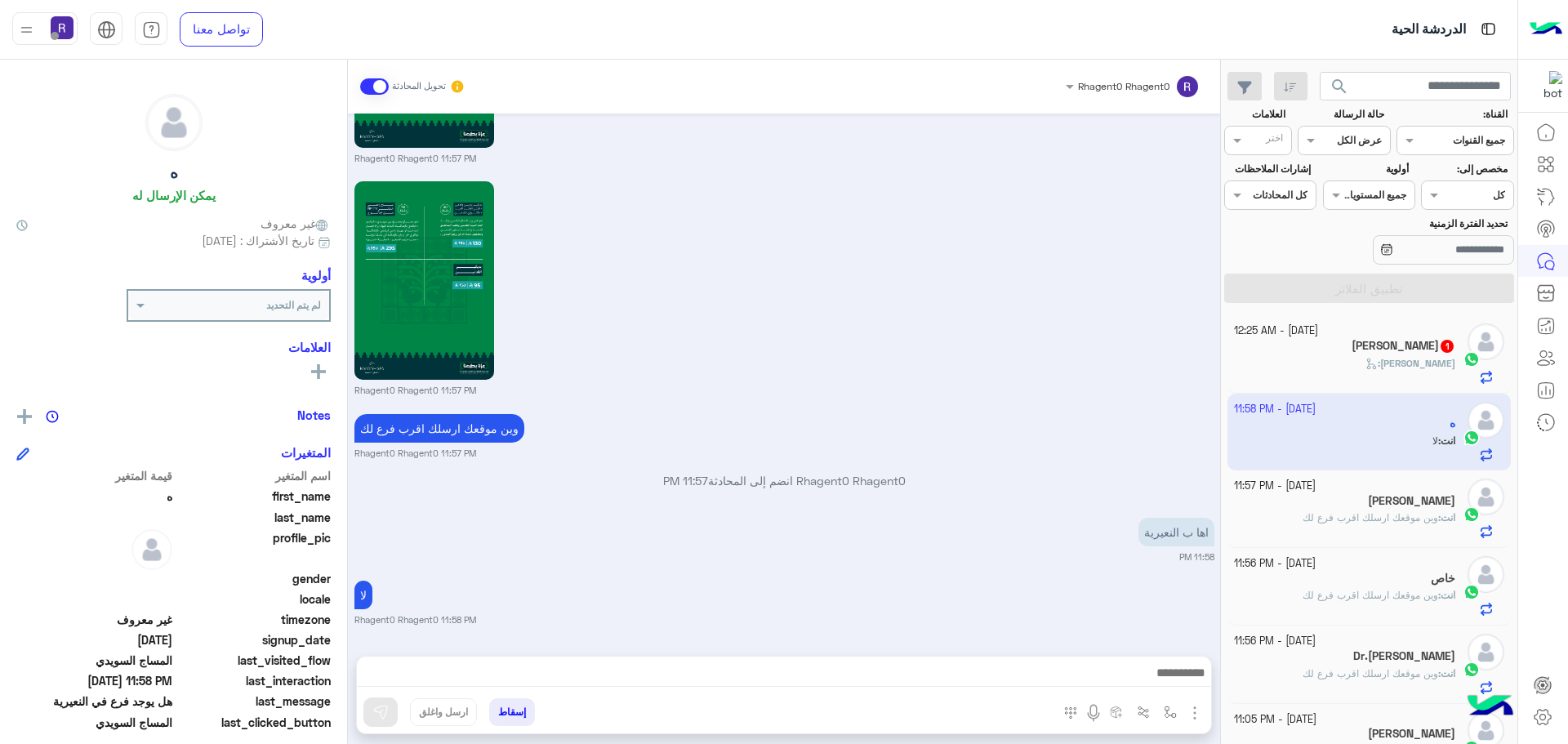
click at [1348, 360] on div "Mahmoud :" at bounding box center [1345, 370] width 222 height 28
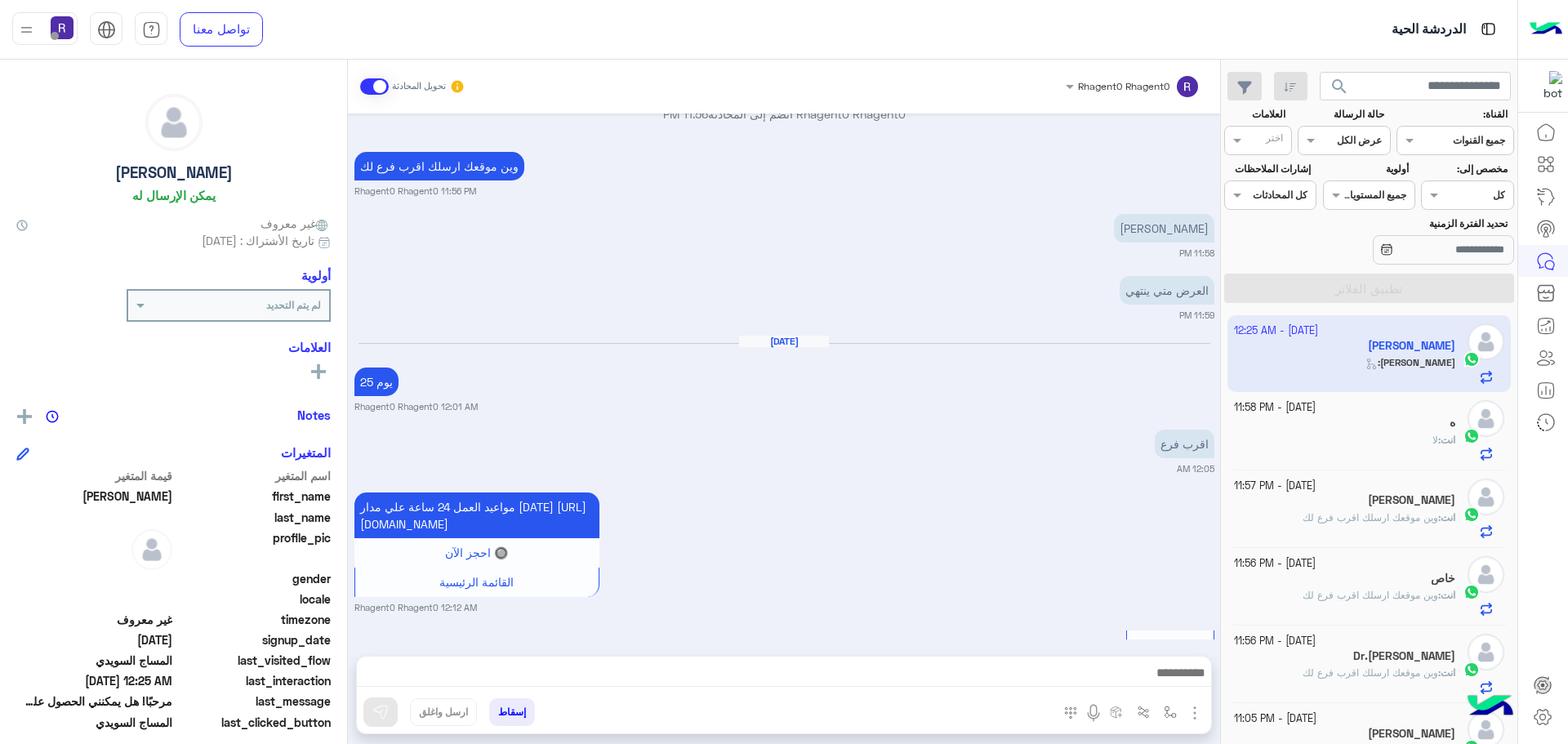
scroll to position [2367, 0]
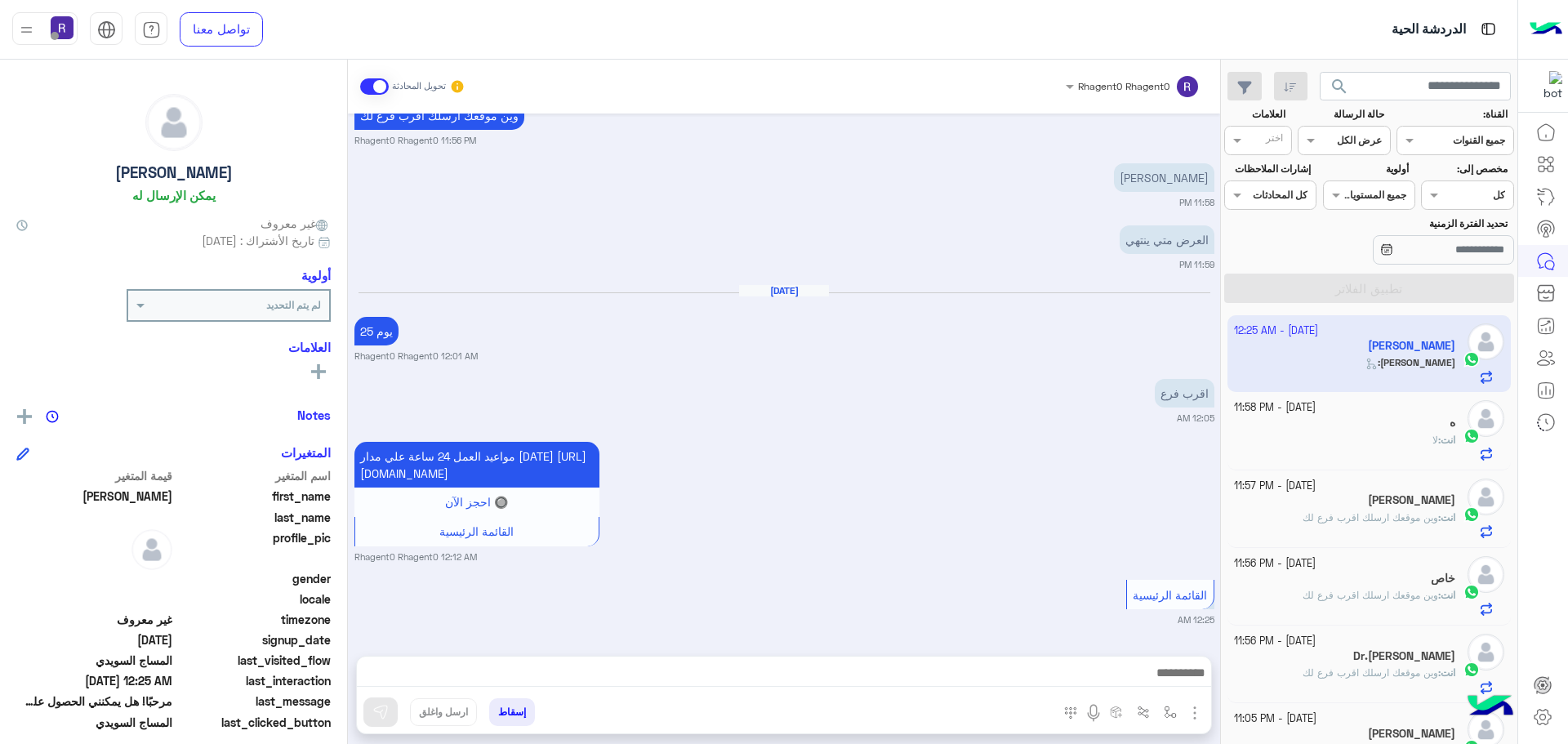
click at [1378, 433] on div "انت : لا" at bounding box center [1345, 447] width 222 height 28
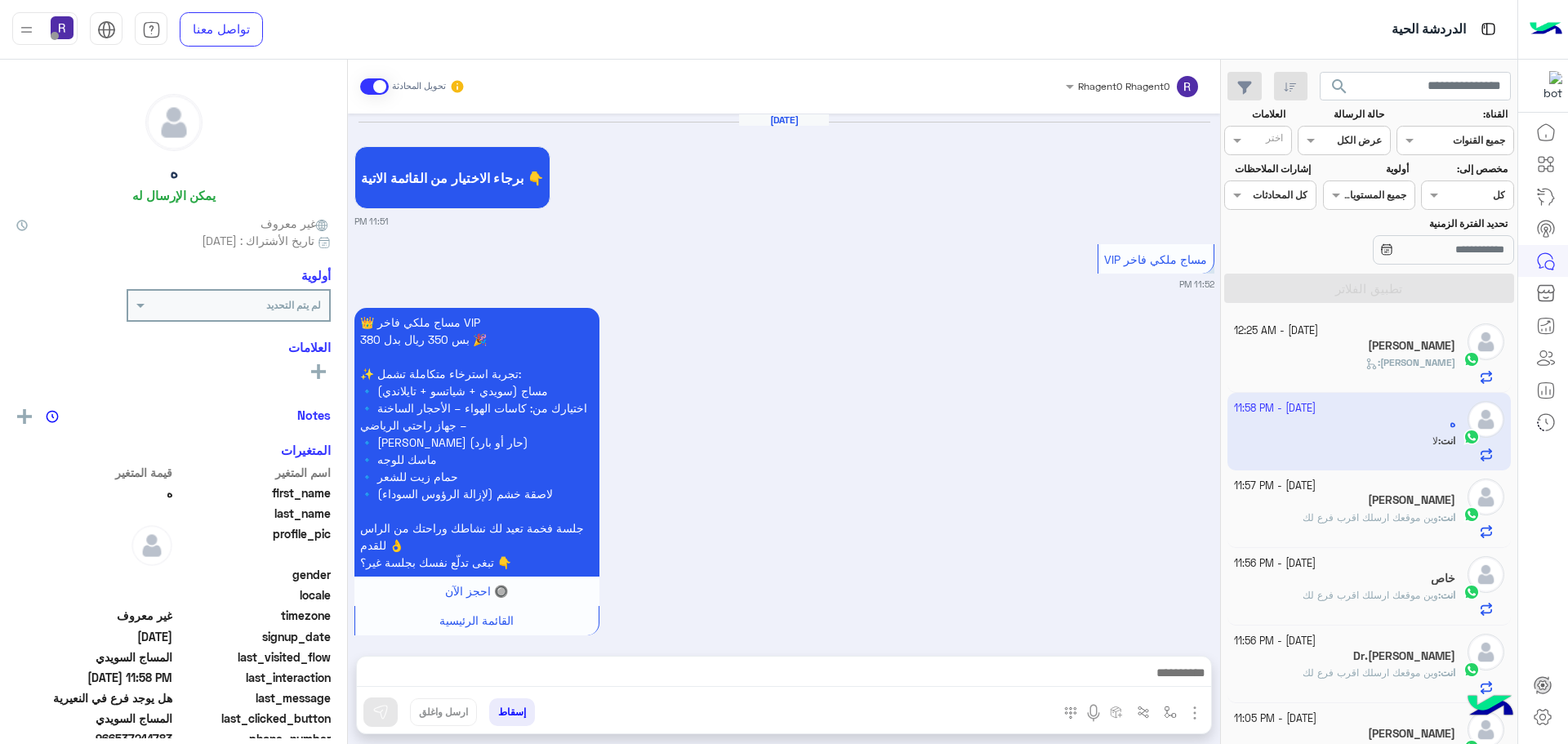
scroll to position [2808, 0]
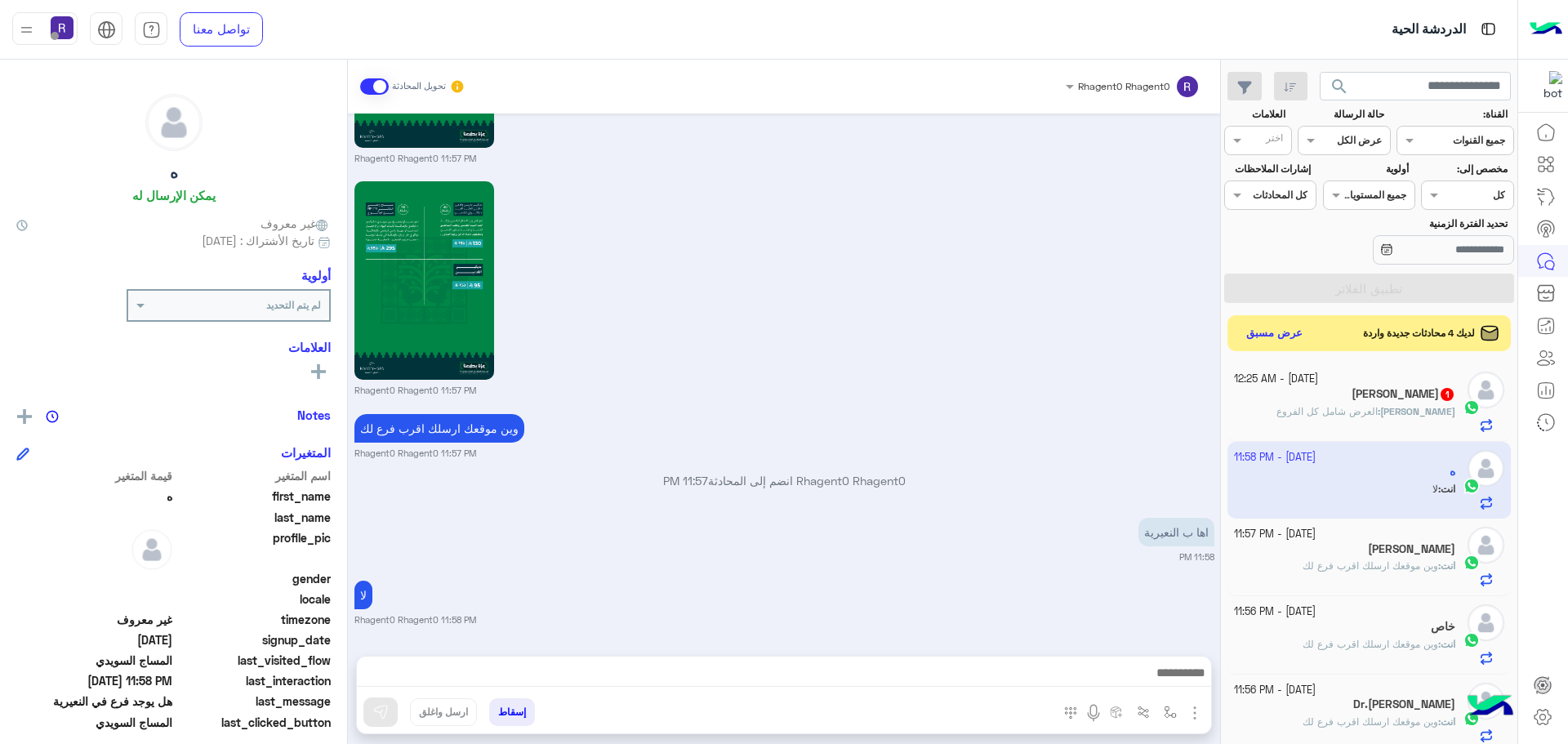
click at [1384, 393] on h5 "Mahmoud 1" at bounding box center [1403, 394] width 104 height 14
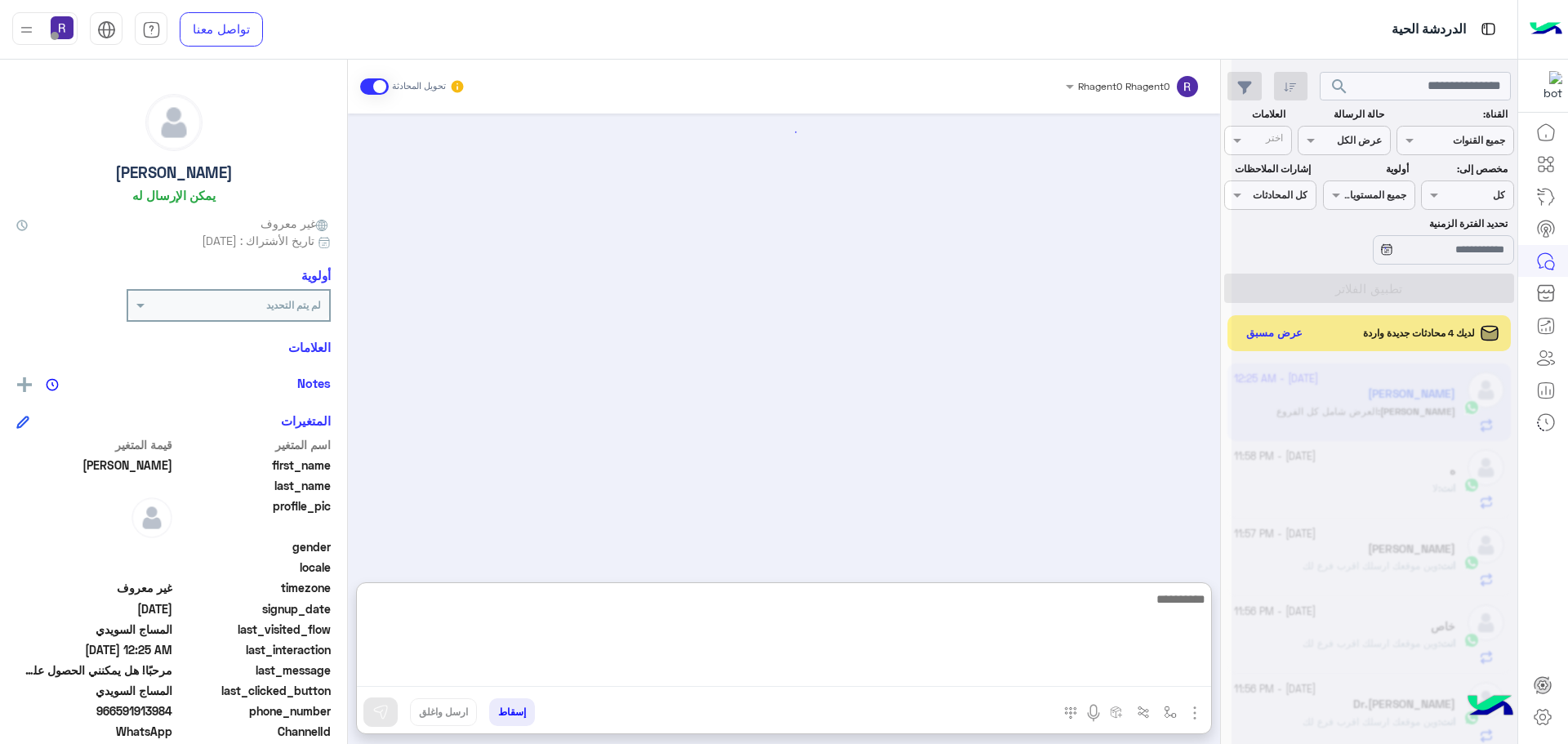
click at [767, 672] on textarea at bounding box center [784, 638] width 855 height 98
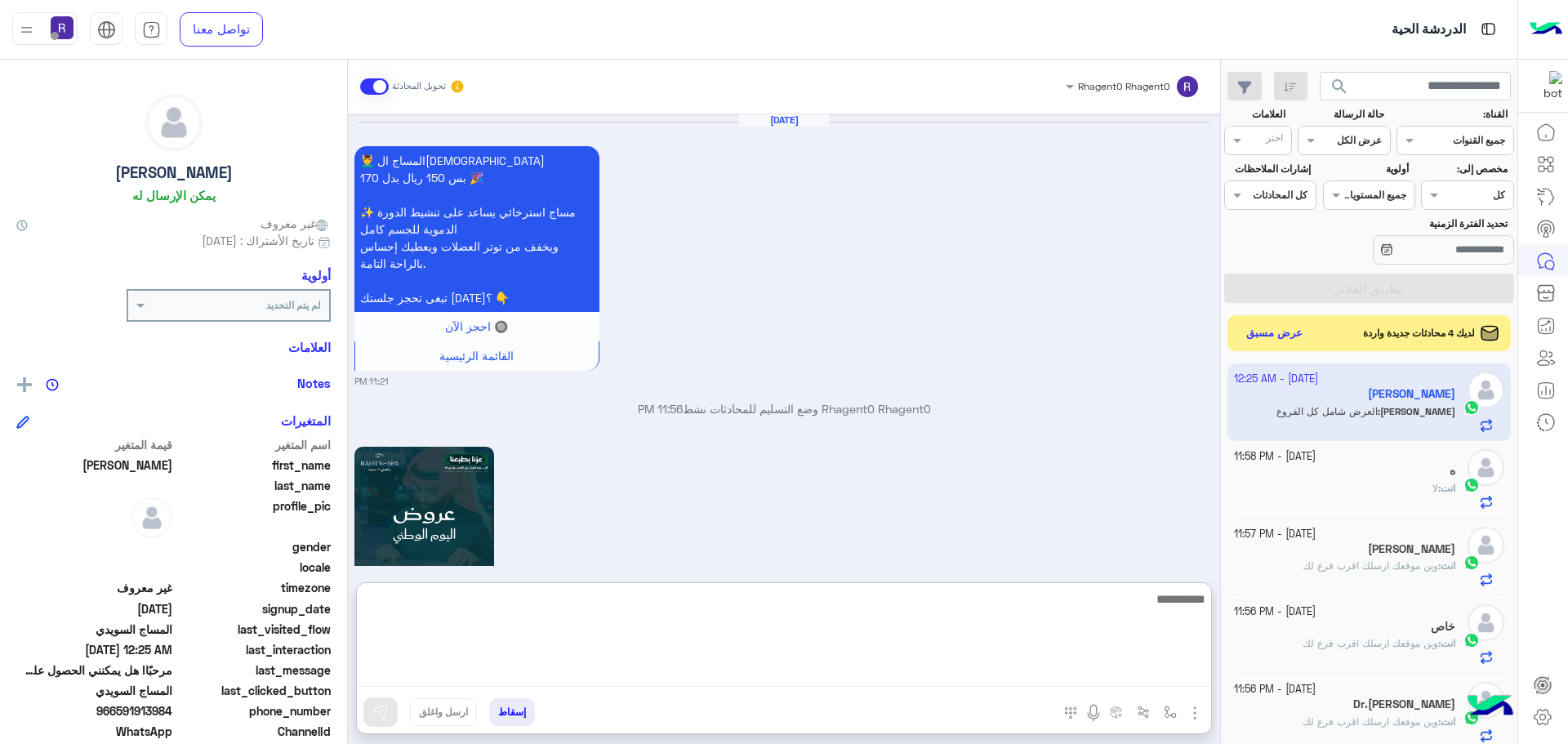
scroll to position [2441, 0]
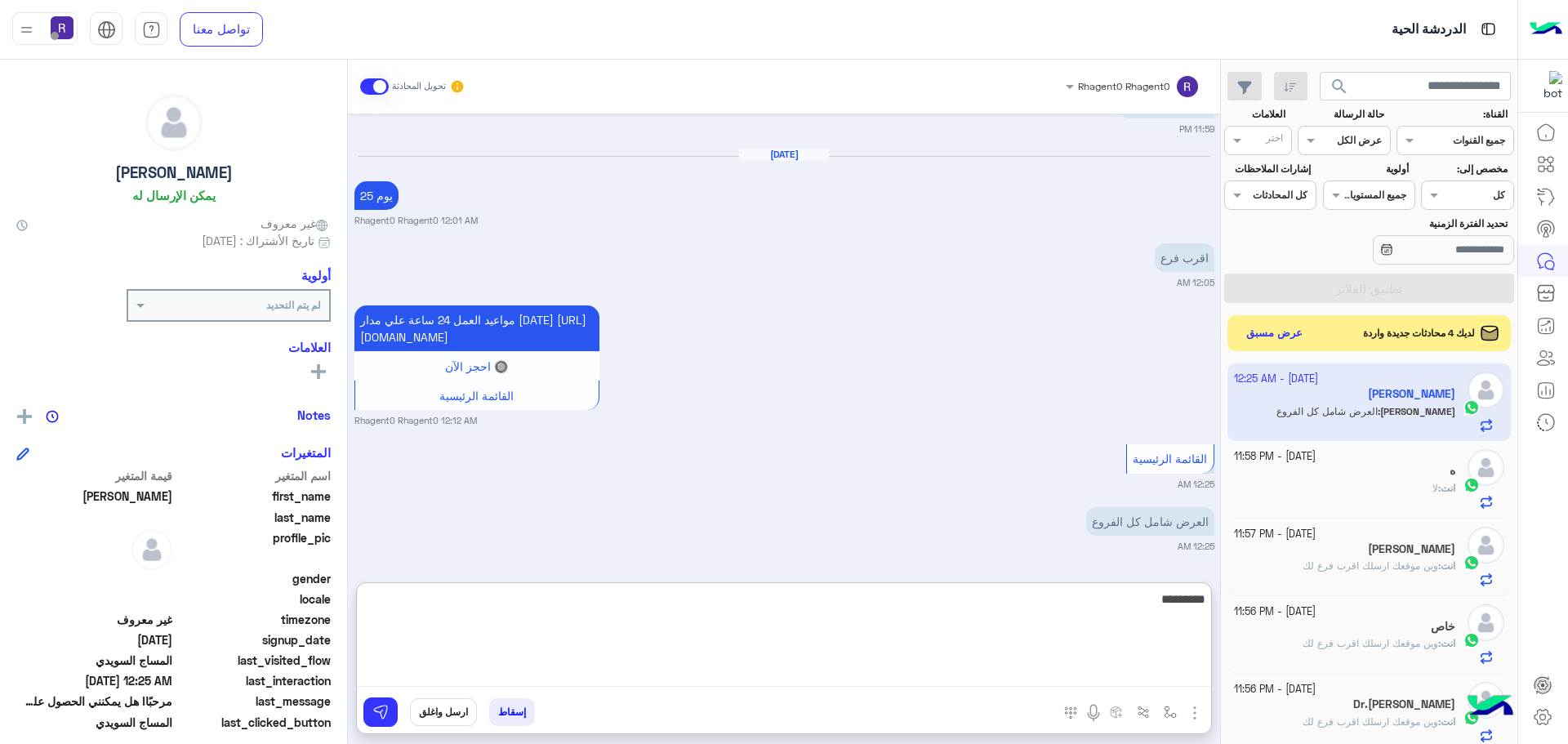
type textarea "*********"
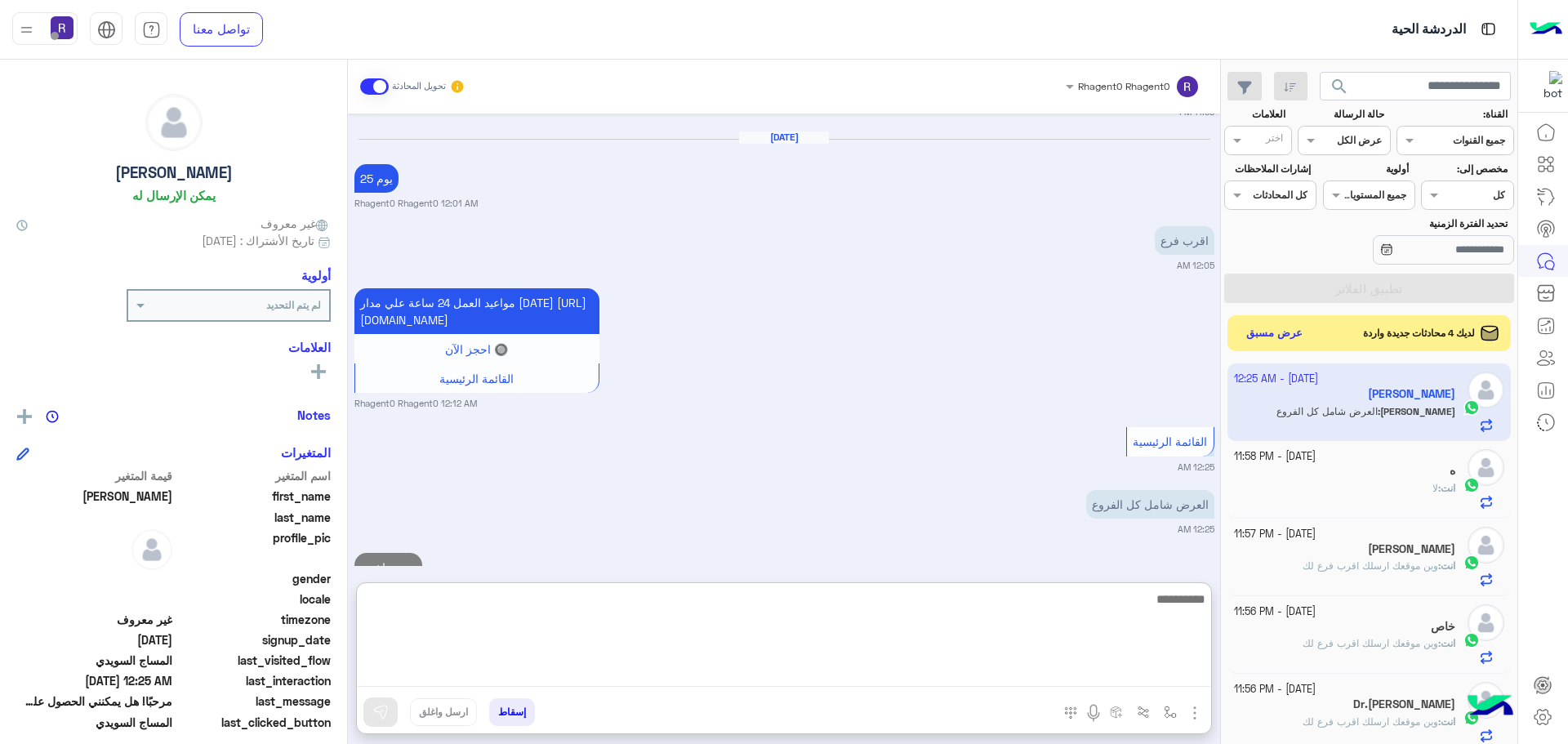
scroll to position [2503, 0]
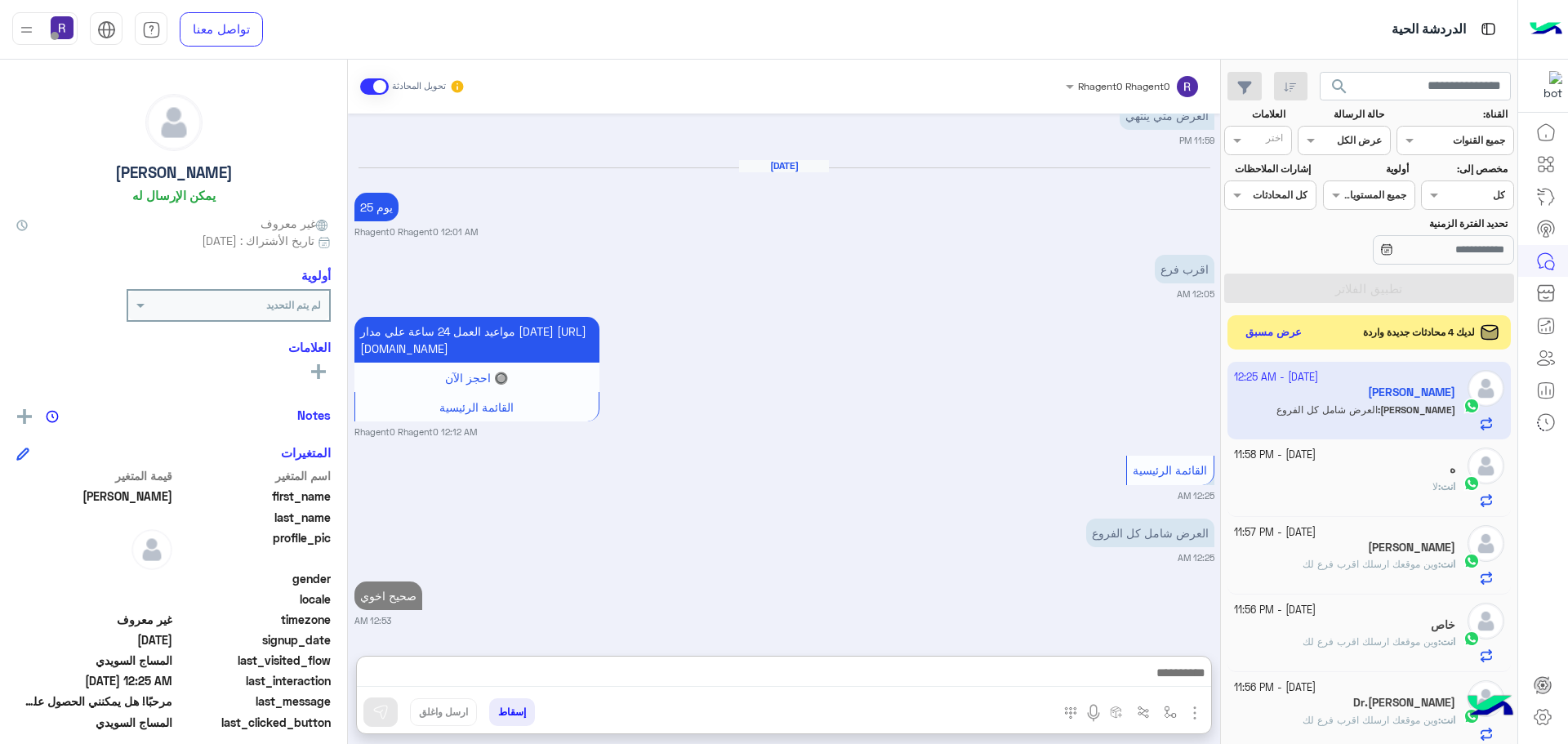
click at [1289, 335] on button "عرض مسبق" at bounding box center [1274, 332] width 69 height 22
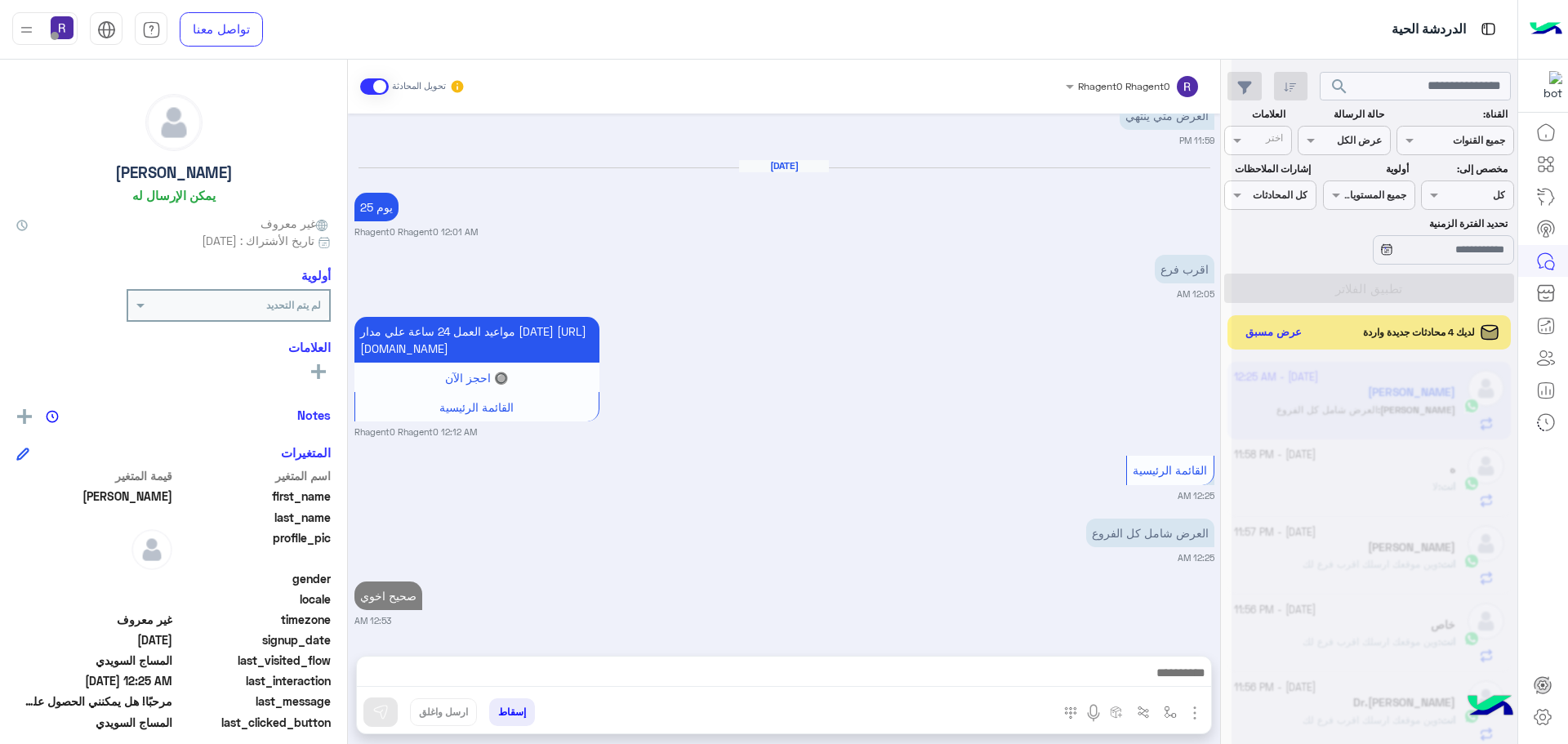
scroll to position [2429, 0]
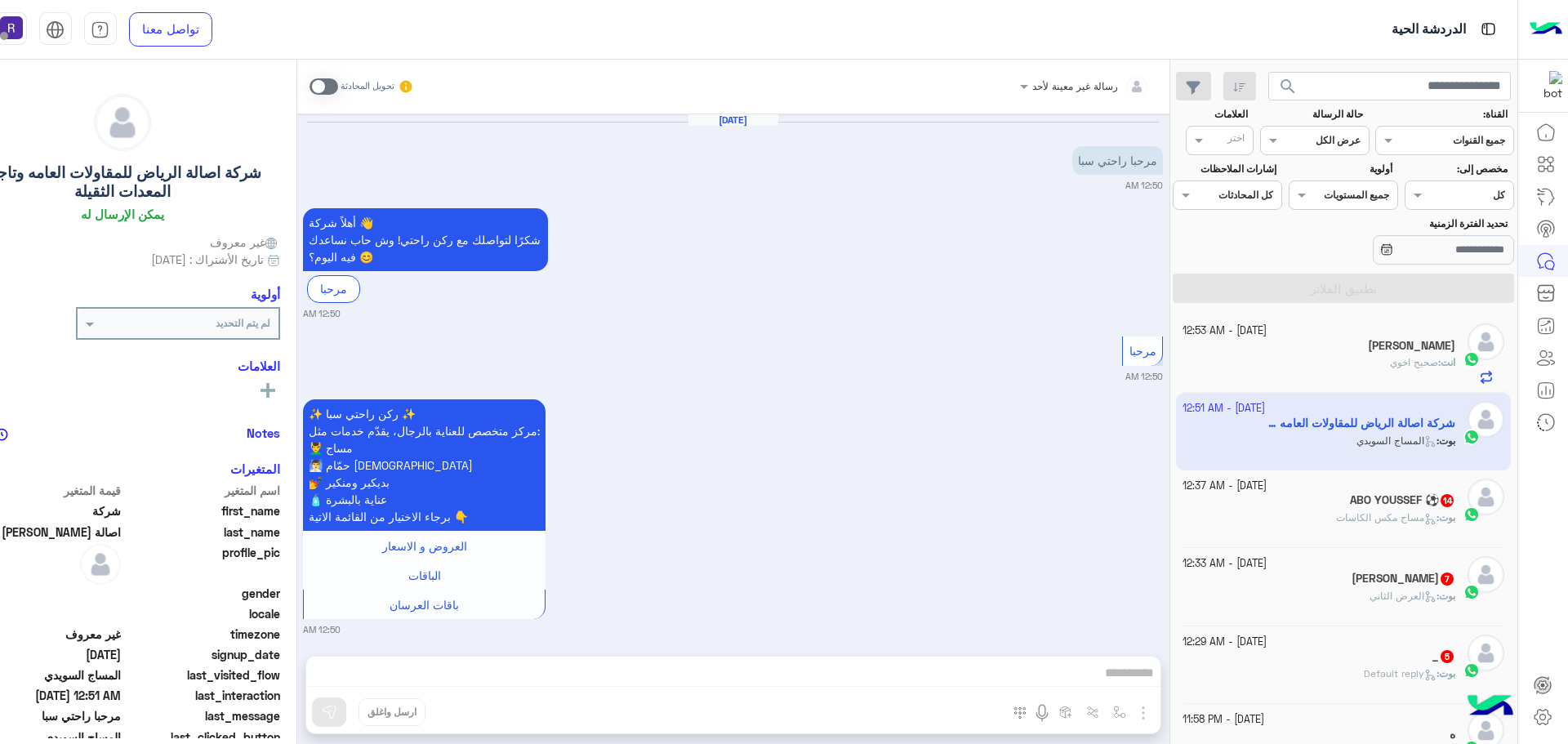
scroll to position [830, 0]
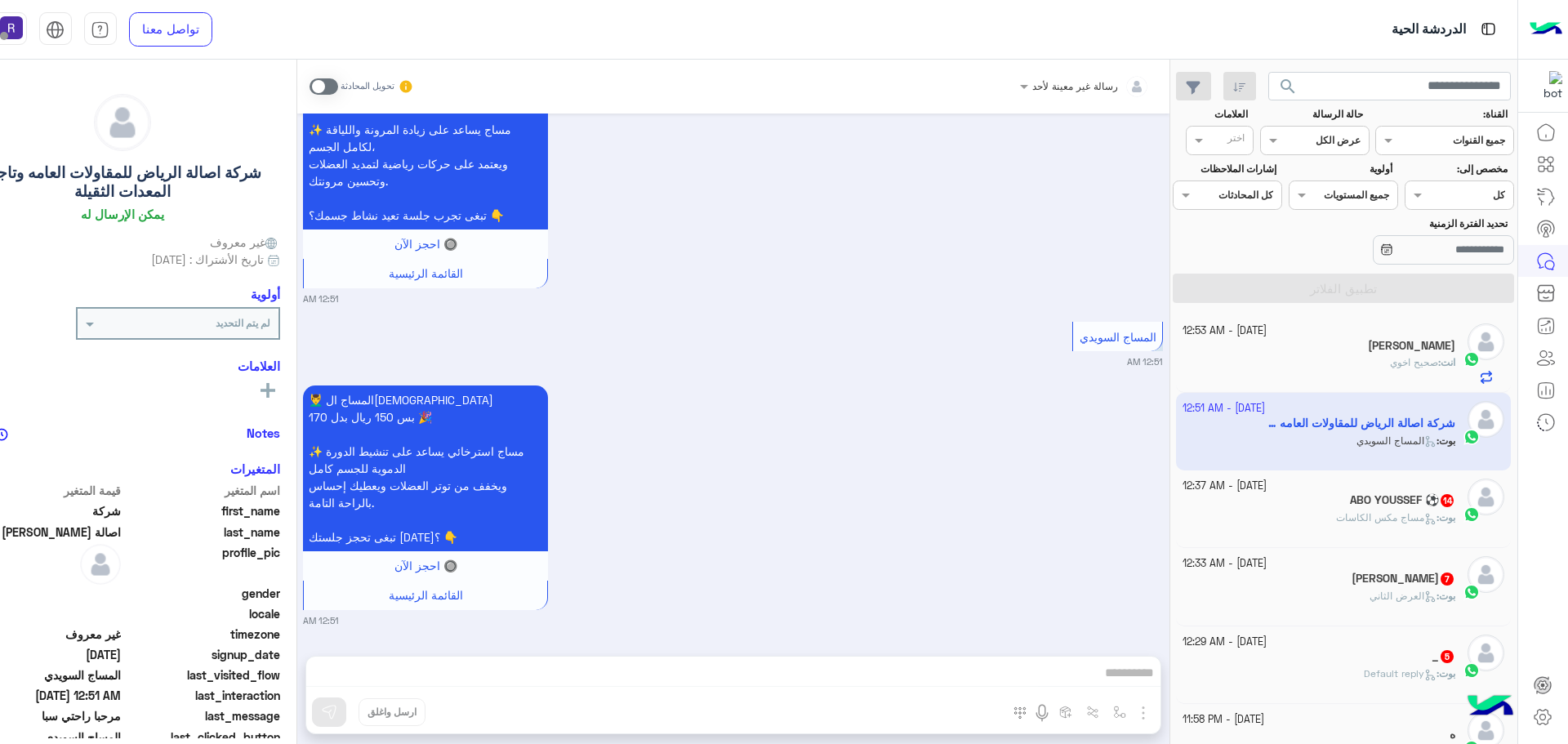
click at [1367, 669] on span "Default reply" at bounding box center [1399, 673] width 73 height 12
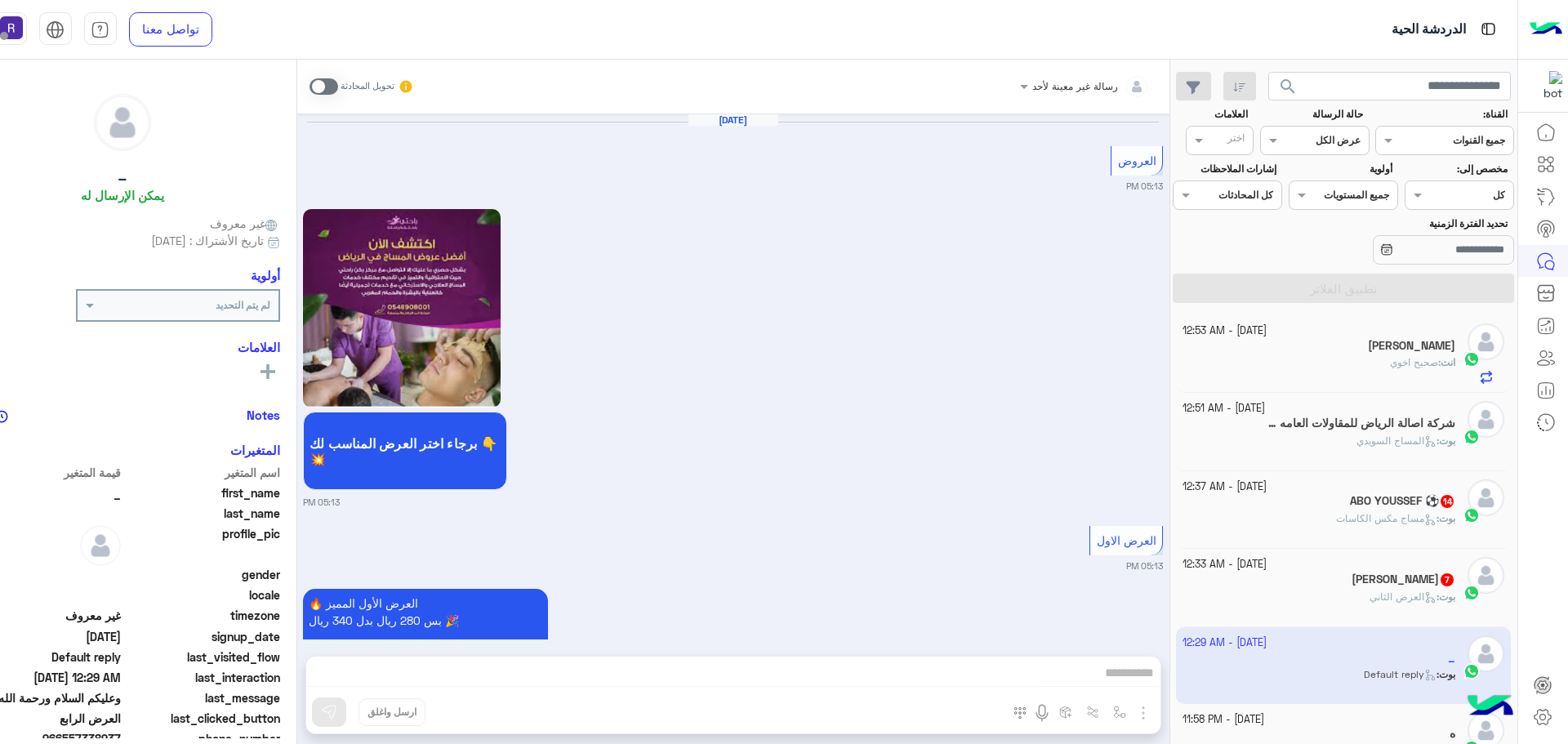
scroll to position [3076, 0]
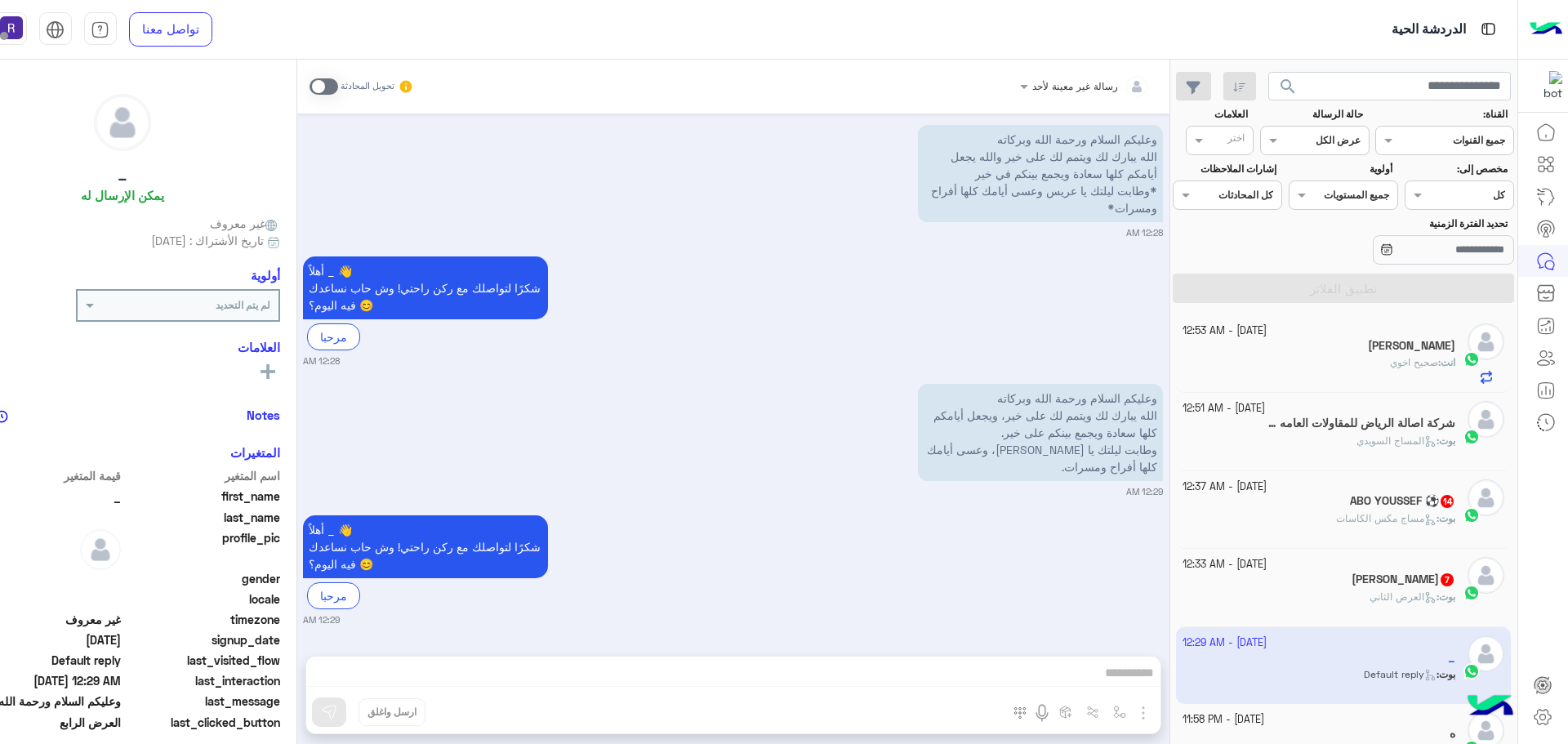
click at [1406, 584] on h5 "Kamal 7" at bounding box center [1403, 579] width 104 height 14
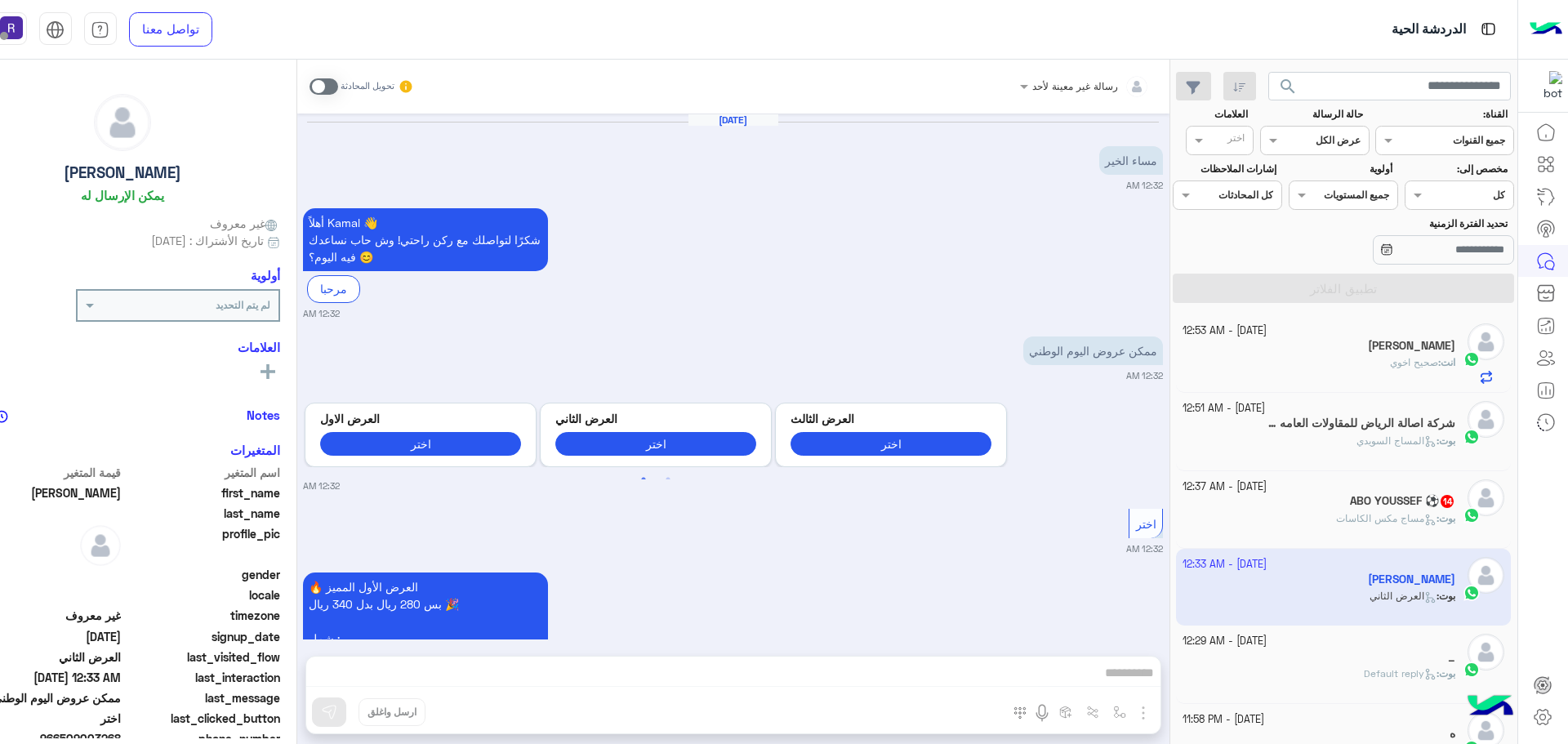
scroll to position [1702, 0]
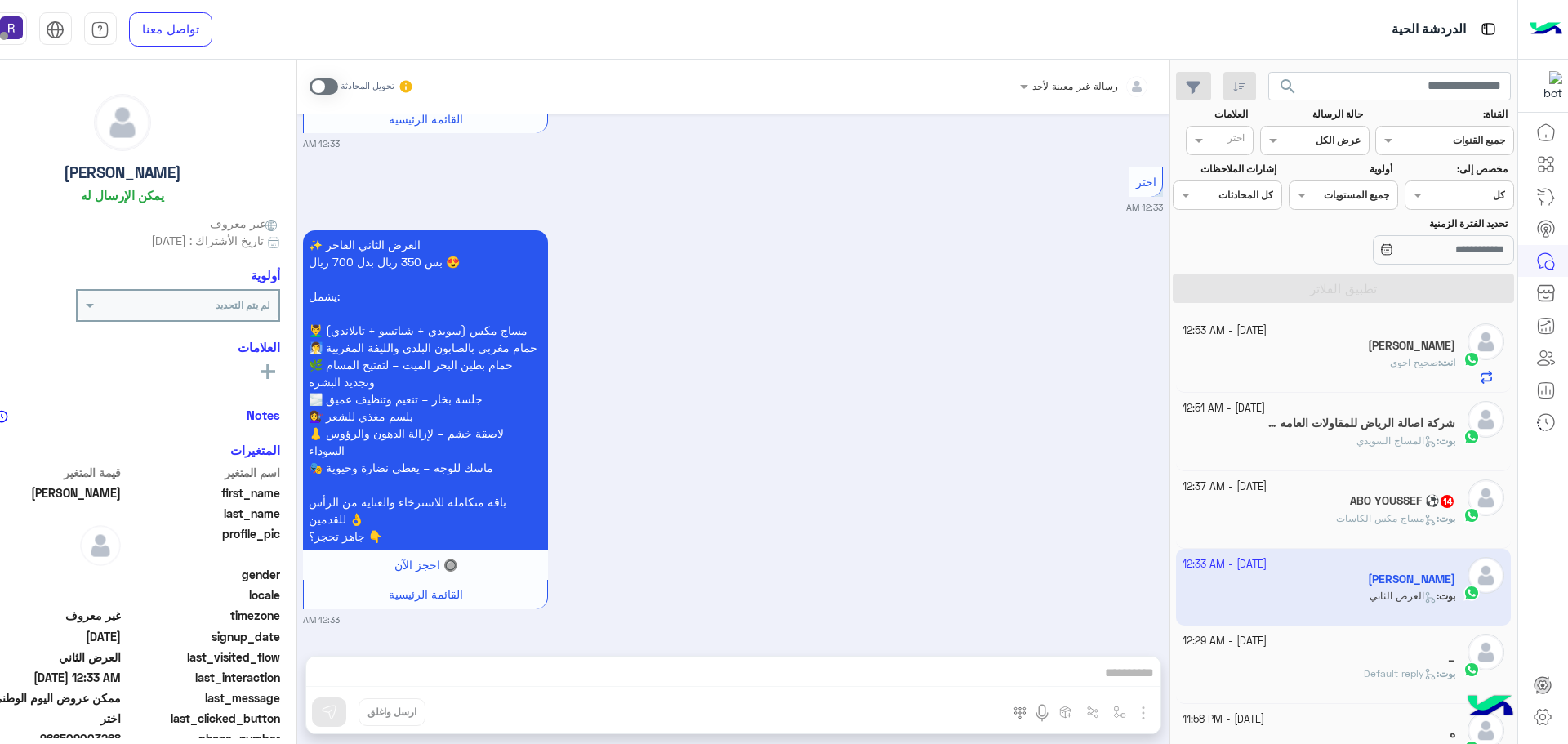
click at [332, 86] on span at bounding box center [323, 86] width 28 height 17
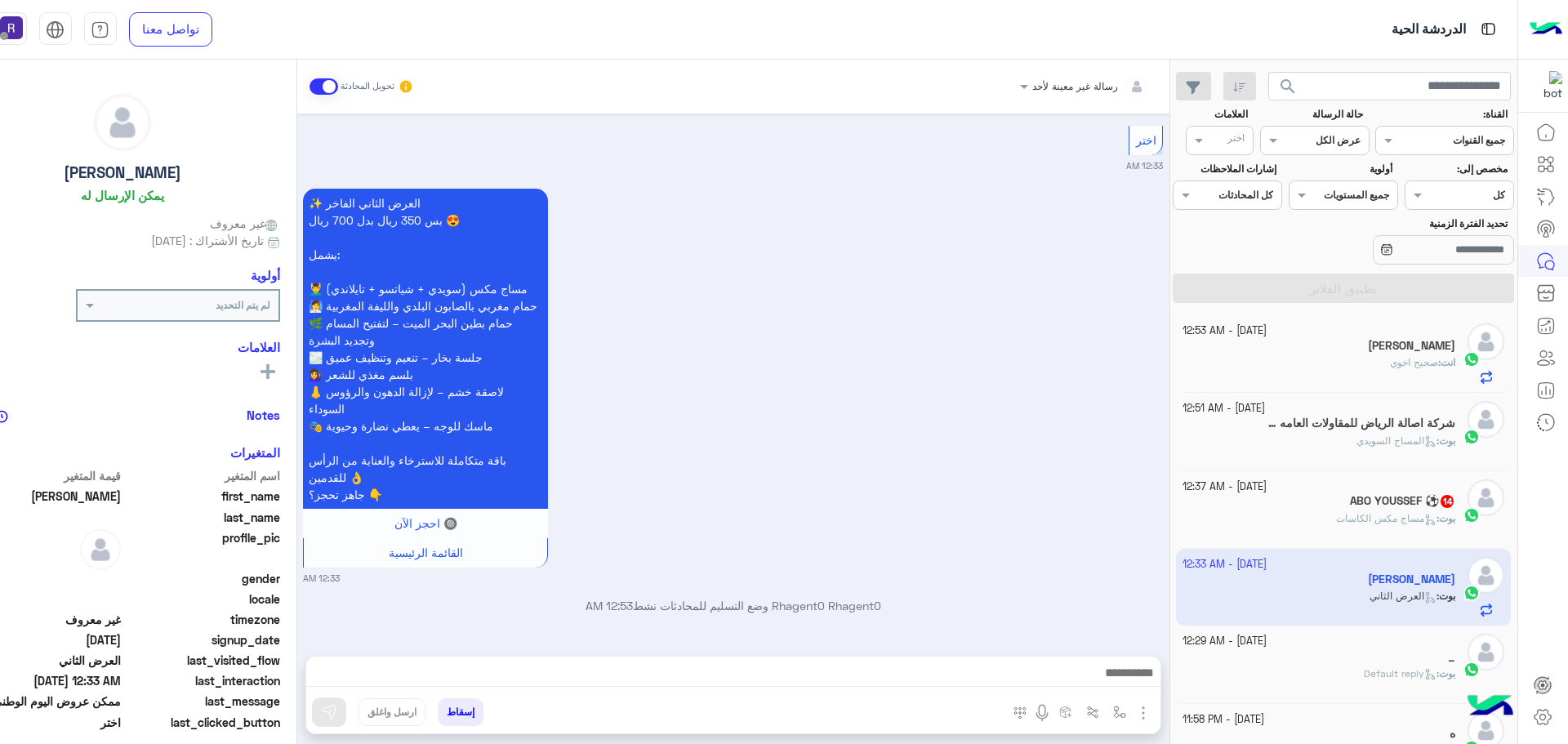
click at [1142, 711] on img "button" at bounding box center [1143, 713] width 20 height 20
click at [1125, 689] on button "الصور" at bounding box center [1118, 676] width 70 height 32
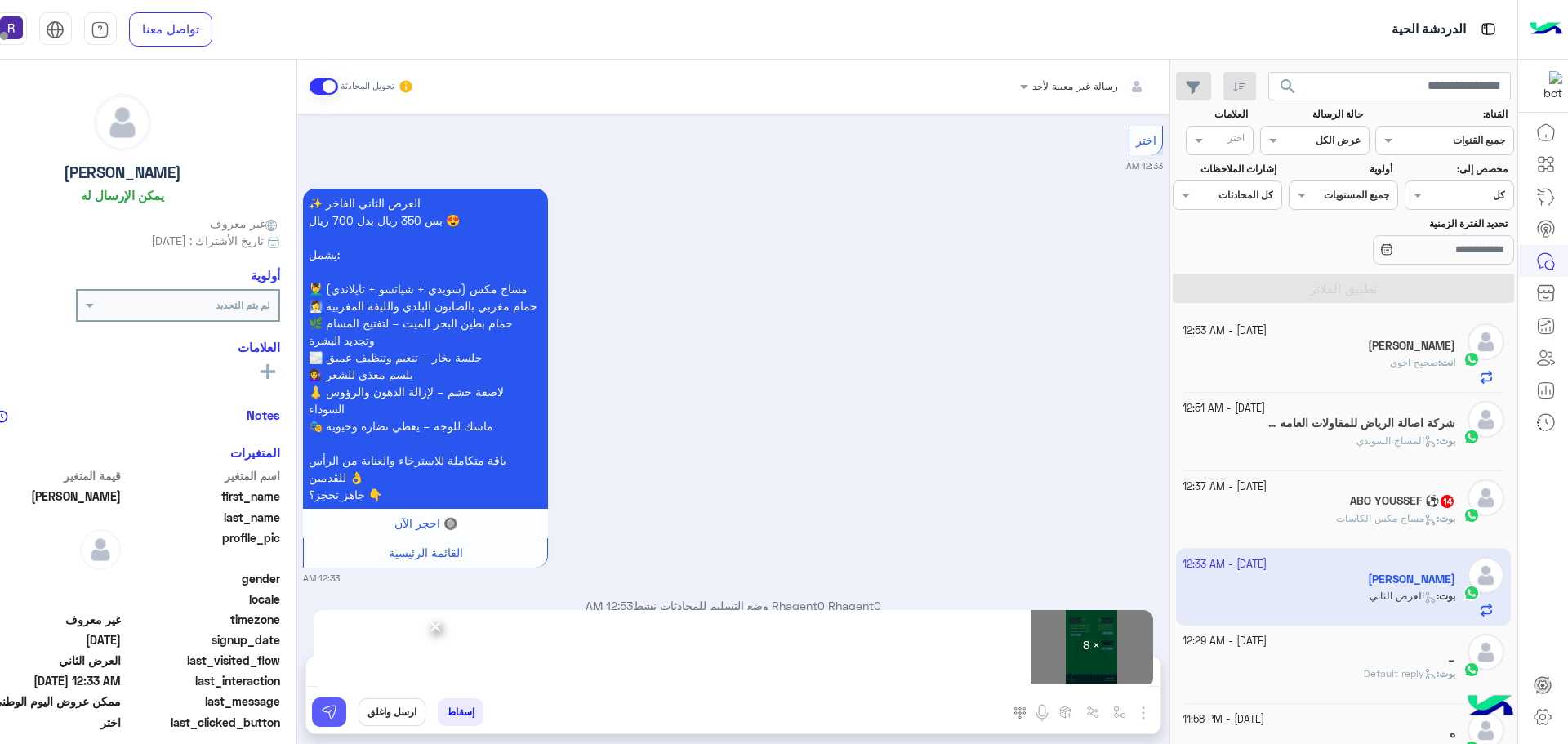
click at [325, 713] on img at bounding box center [328, 712] width 17 height 17
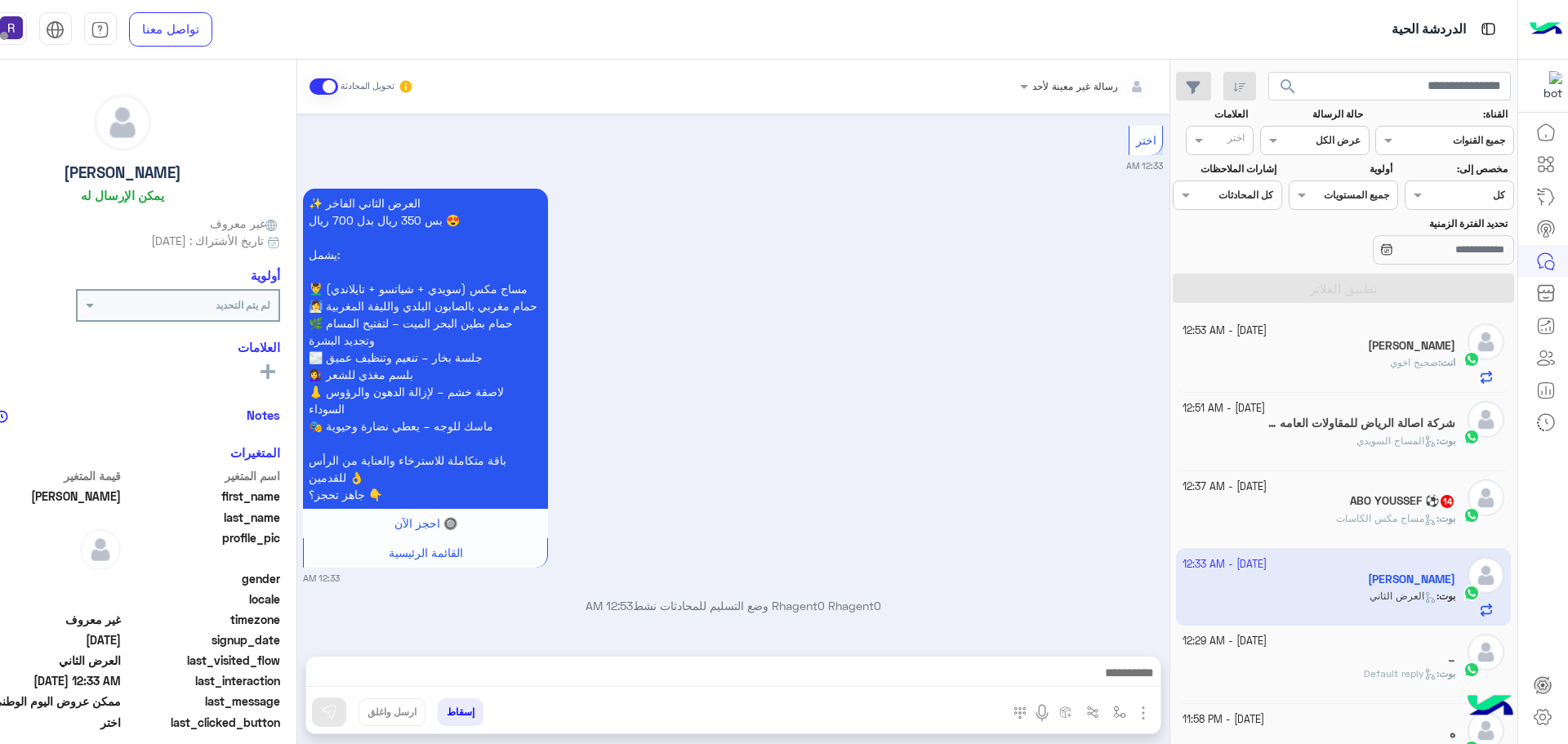
click at [1391, 514] on span "مساج مكس الكاسات" at bounding box center [1386, 518] width 100 height 12
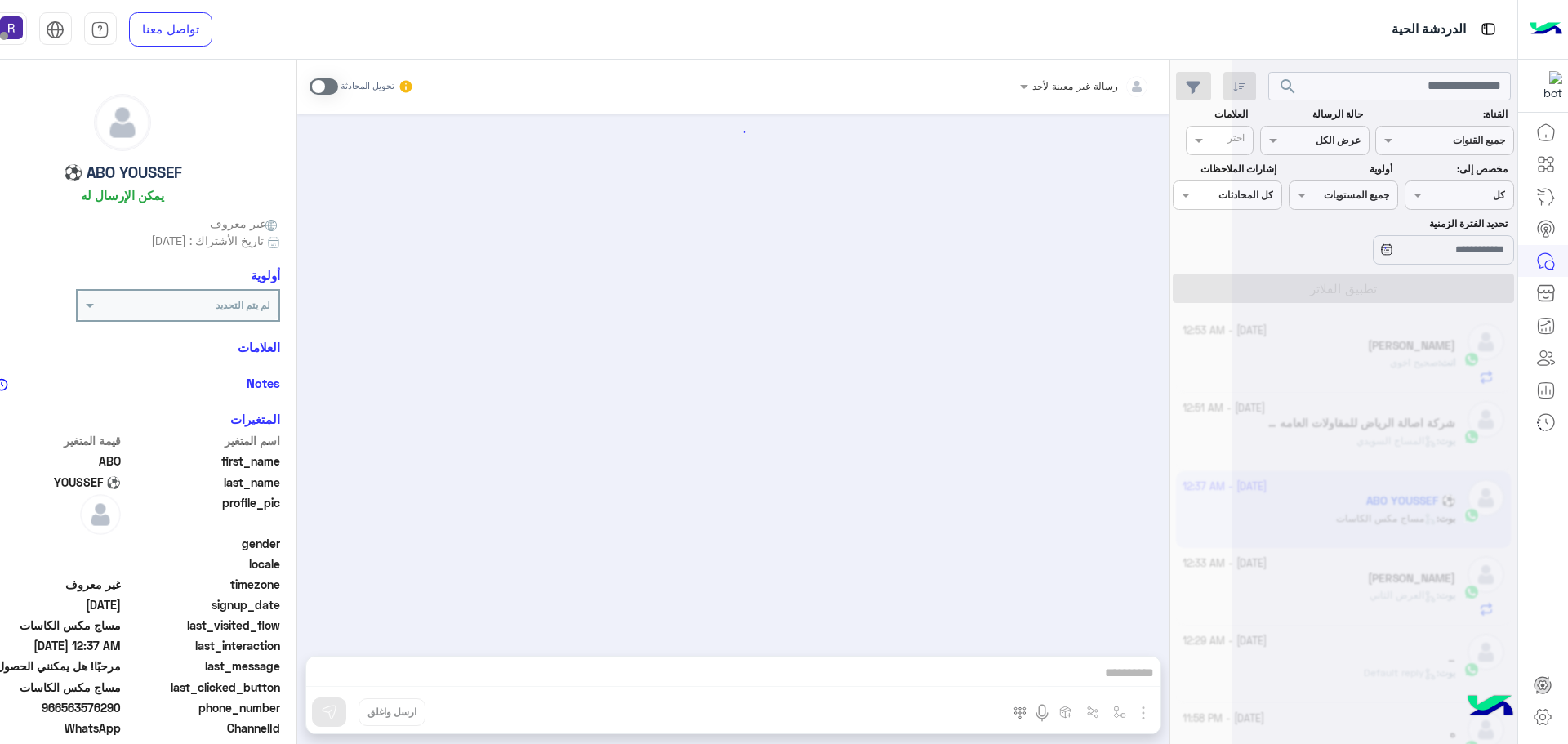
scroll to position [2632, 0]
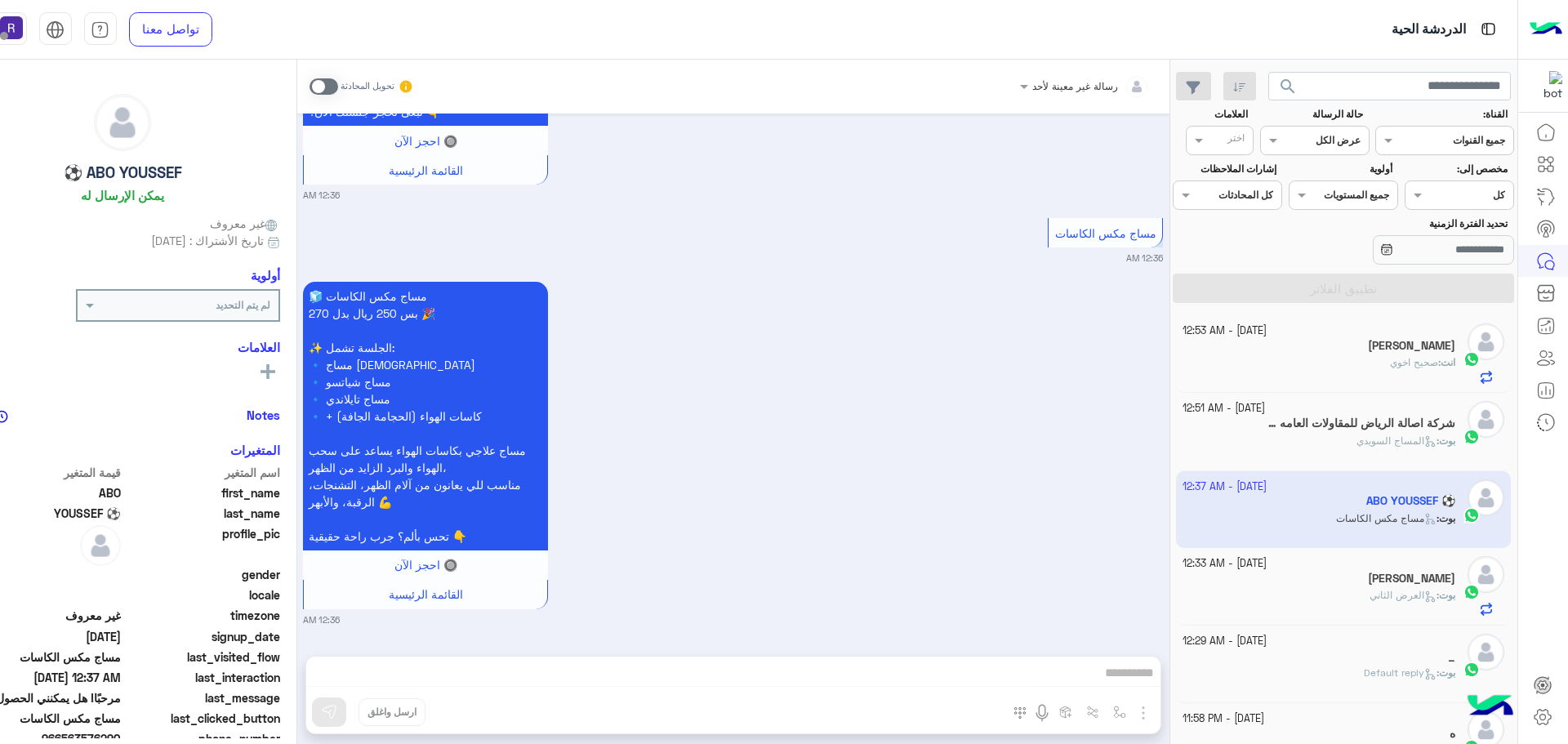
click at [330, 87] on span at bounding box center [323, 86] width 28 height 17
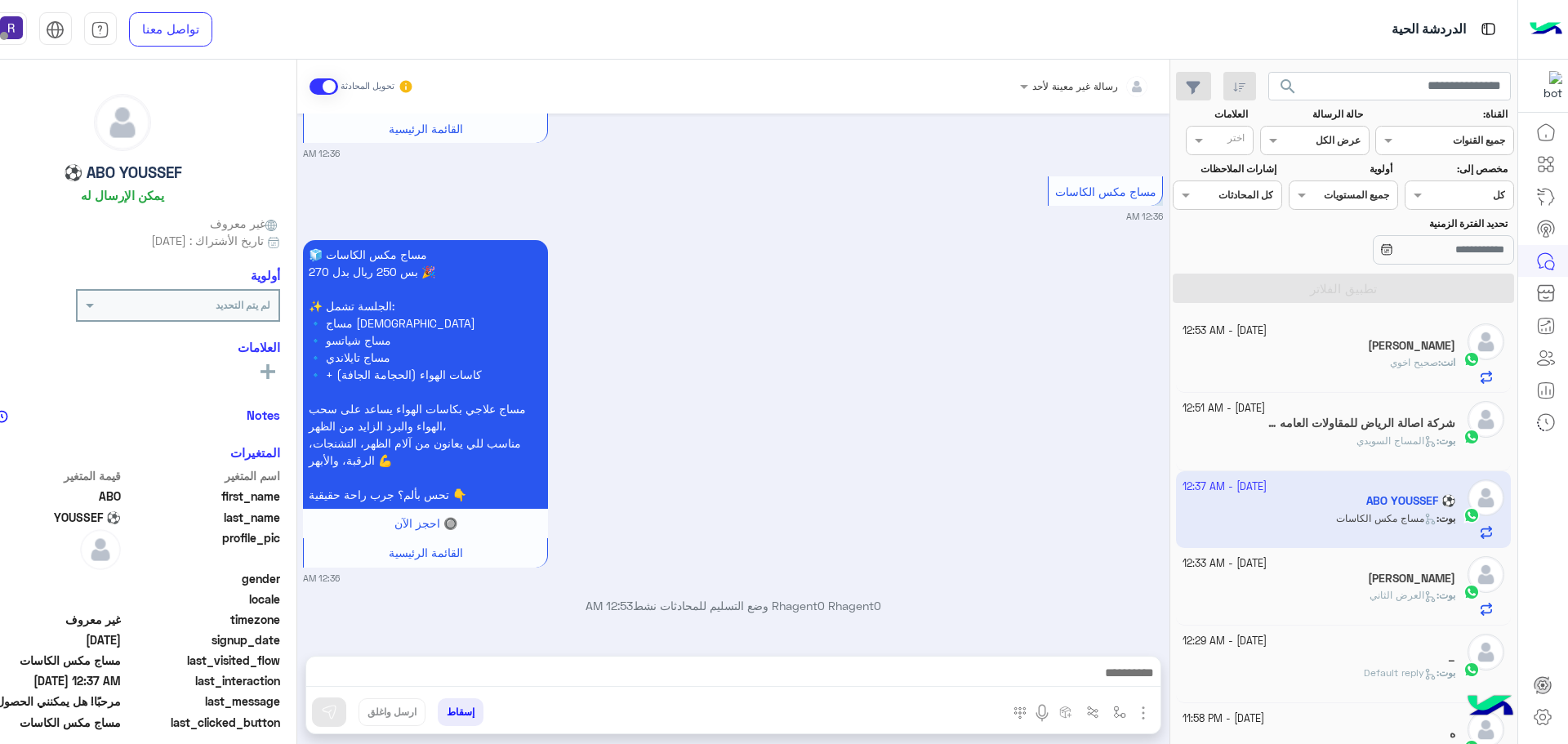
click at [1138, 715] on img "button" at bounding box center [1143, 713] width 20 height 20
click at [1118, 682] on span "الصور" at bounding box center [1111, 677] width 30 height 19
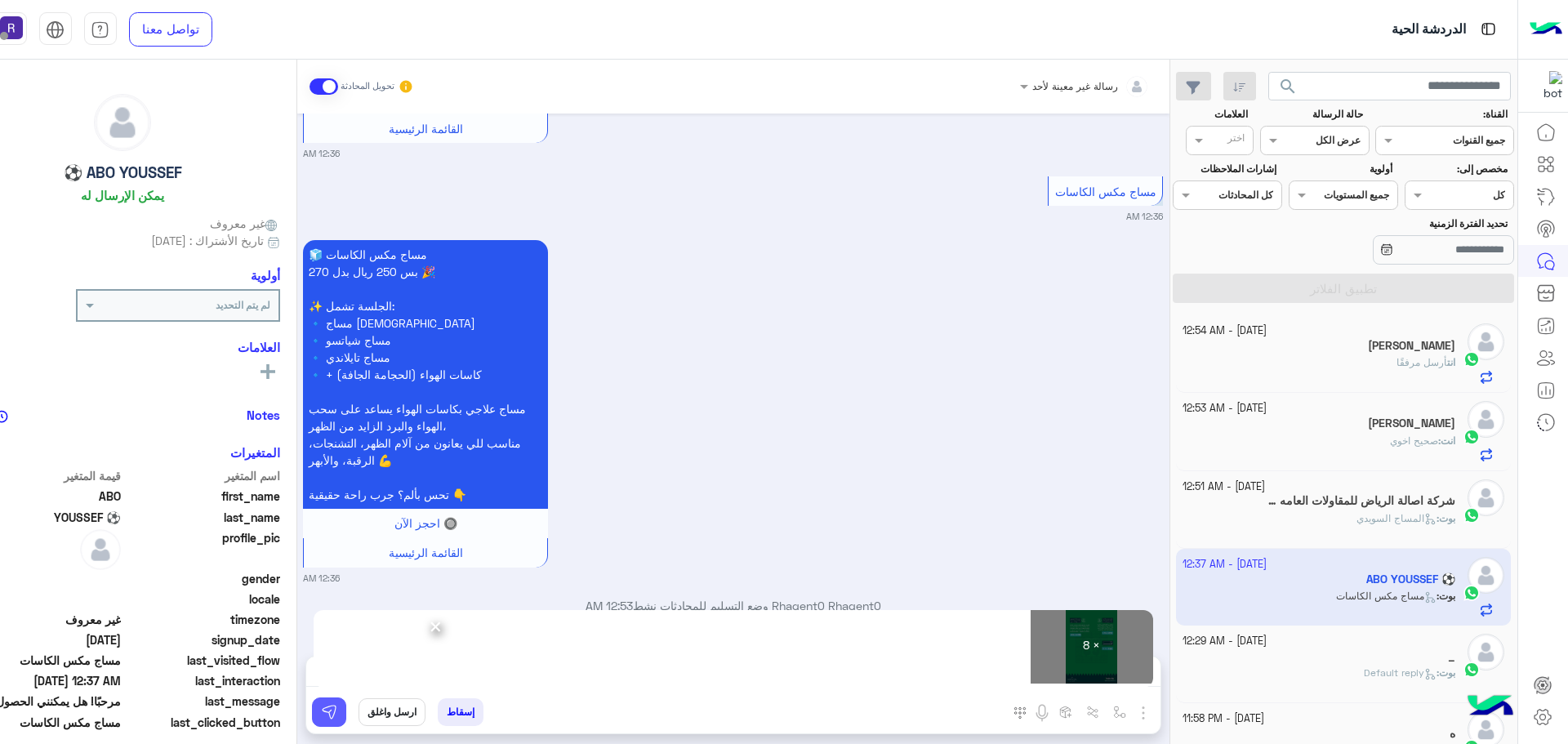
click at [340, 713] on button at bounding box center [328, 713] width 34 height 29
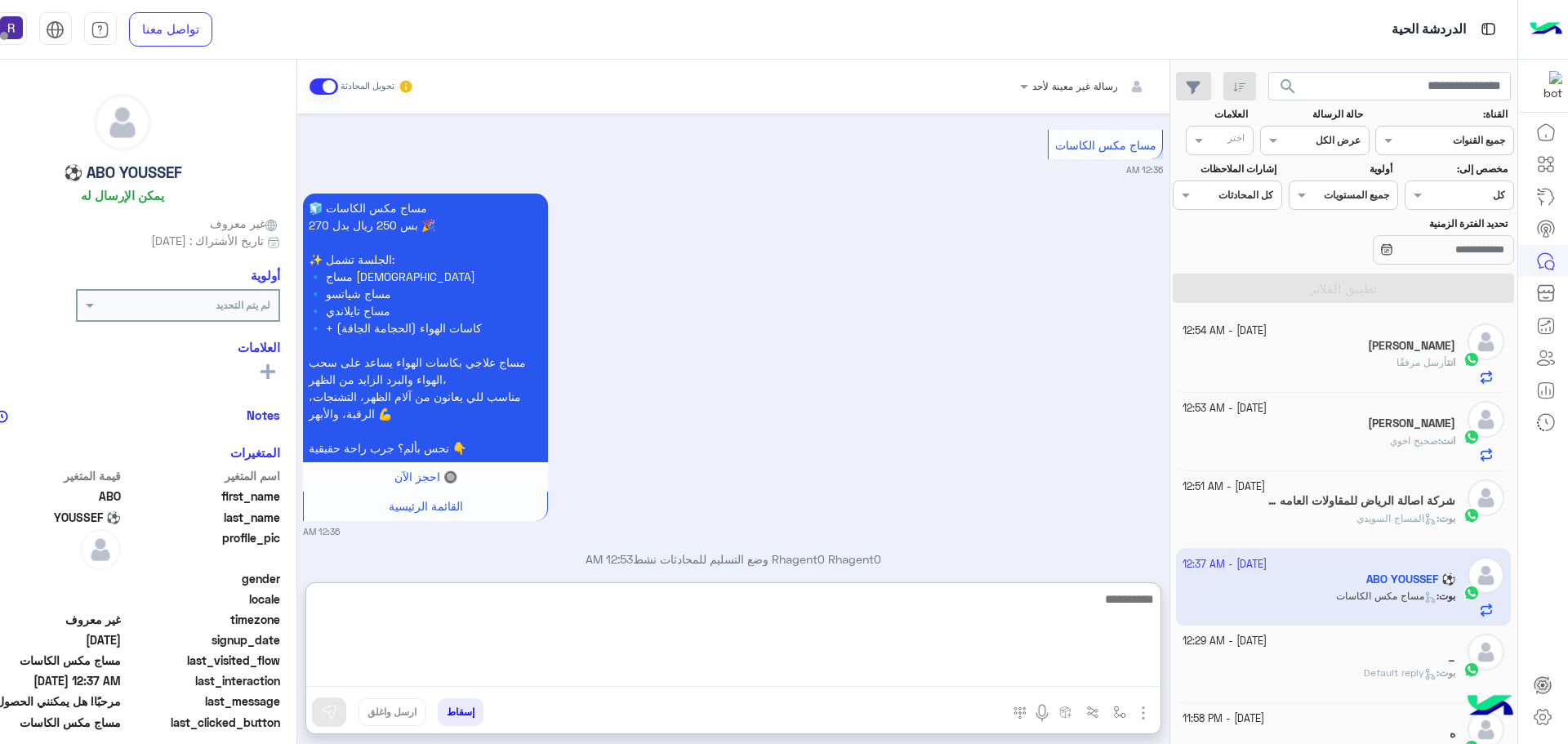
paste textarea "**********"
type textarea "**********"
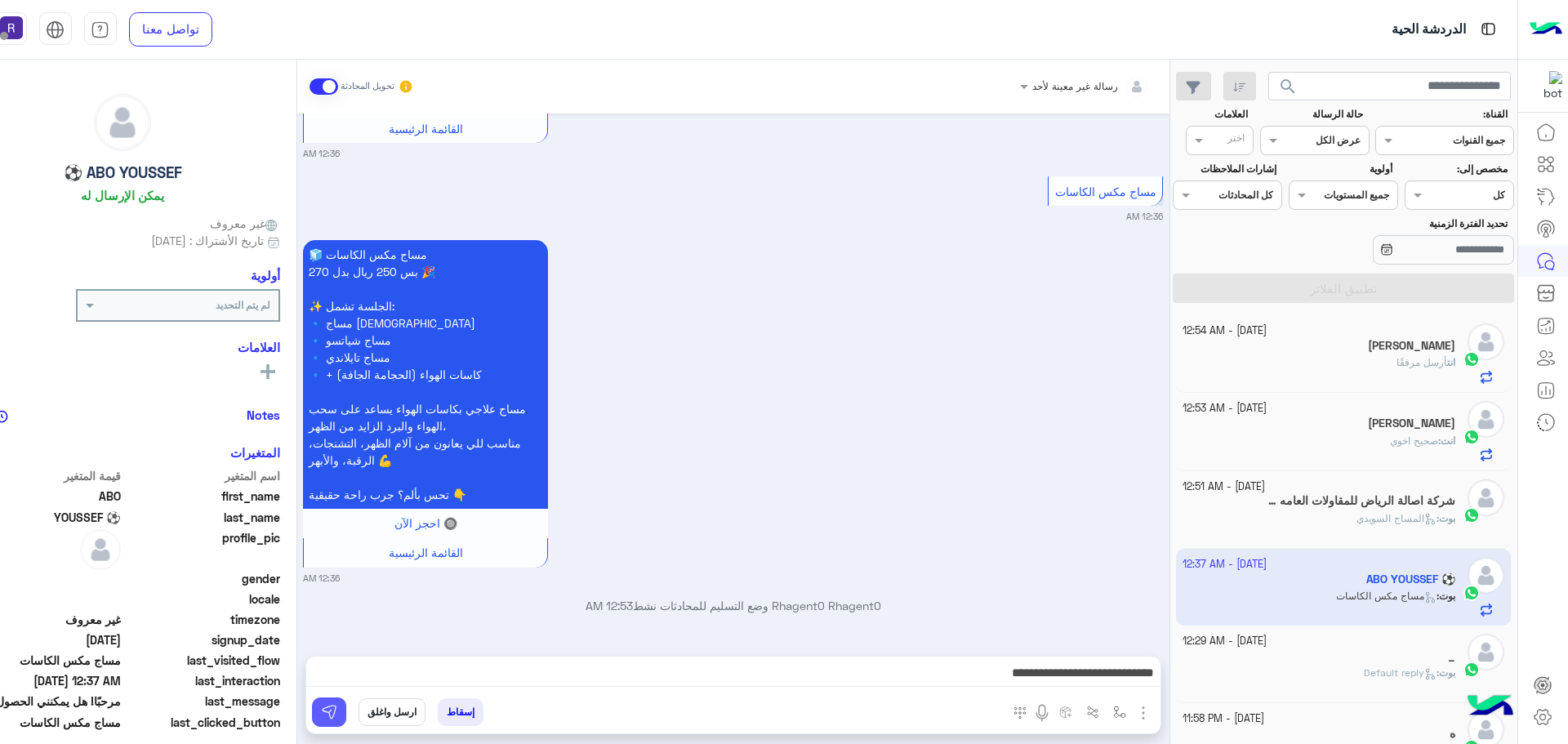
click at [324, 708] on img at bounding box center [328, 712] width 17 height 17
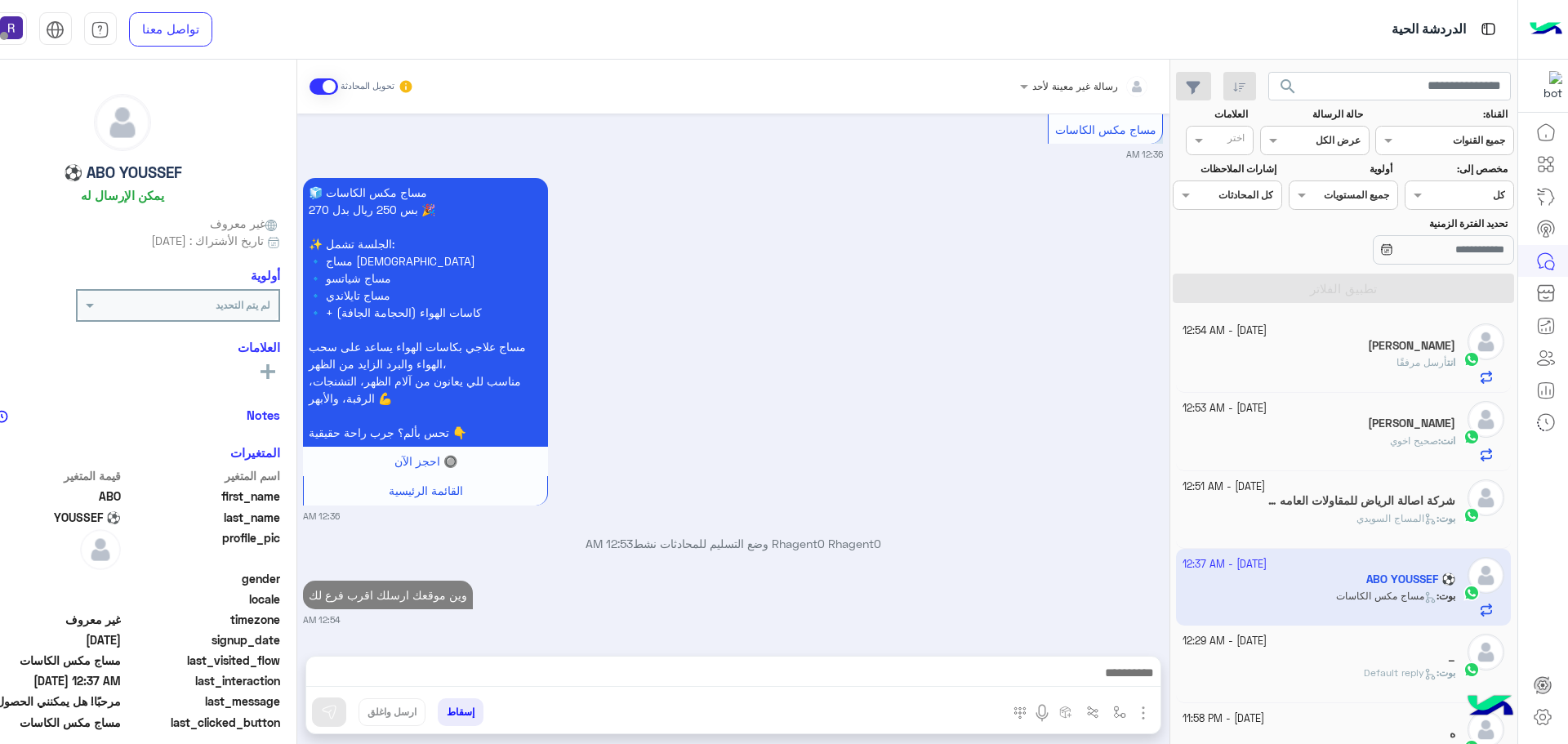
click at [1365, 355] on div "انت أرسل مرفقًا" at bounding box center [1318, 369] width 272 height 28
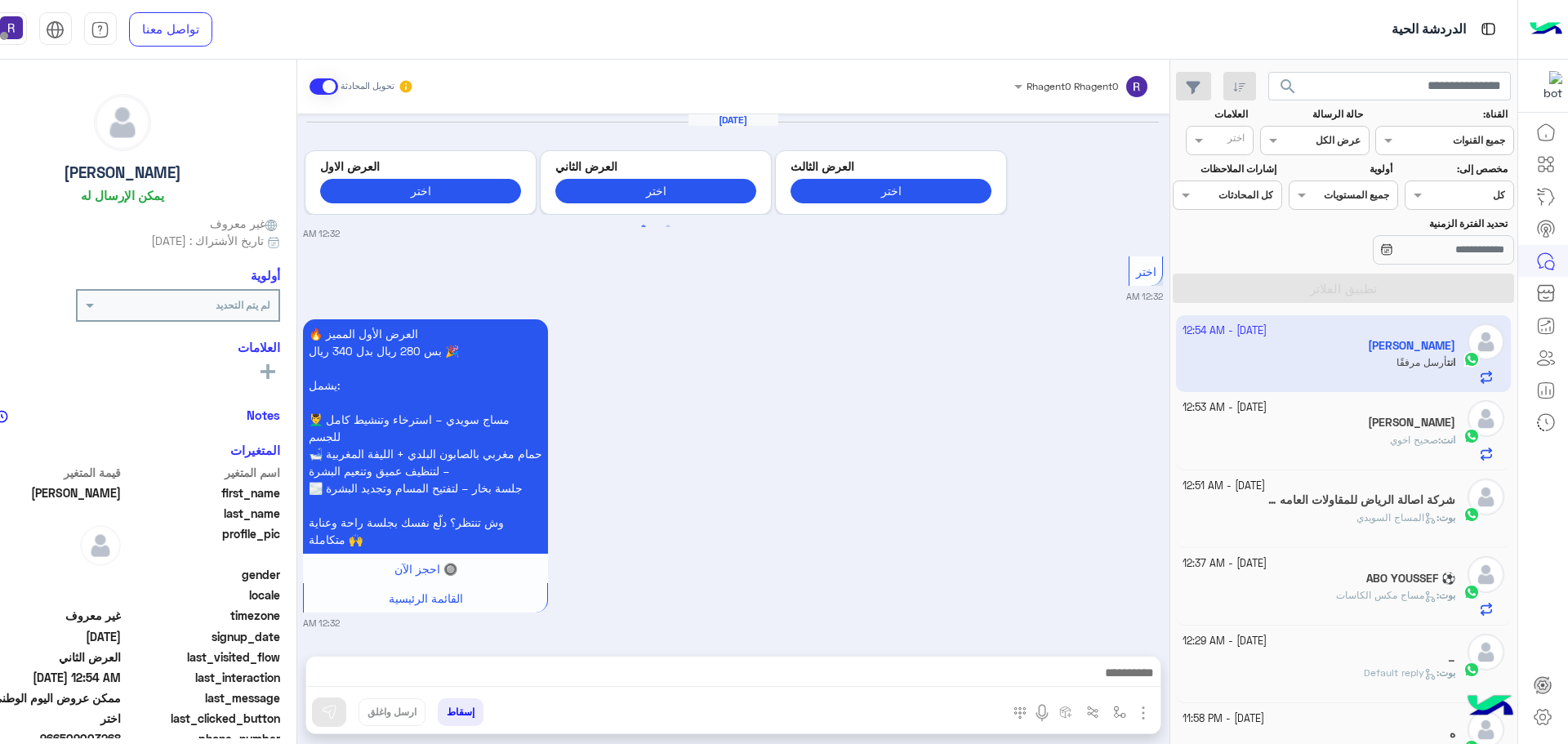
scroll to position [3391, 0]
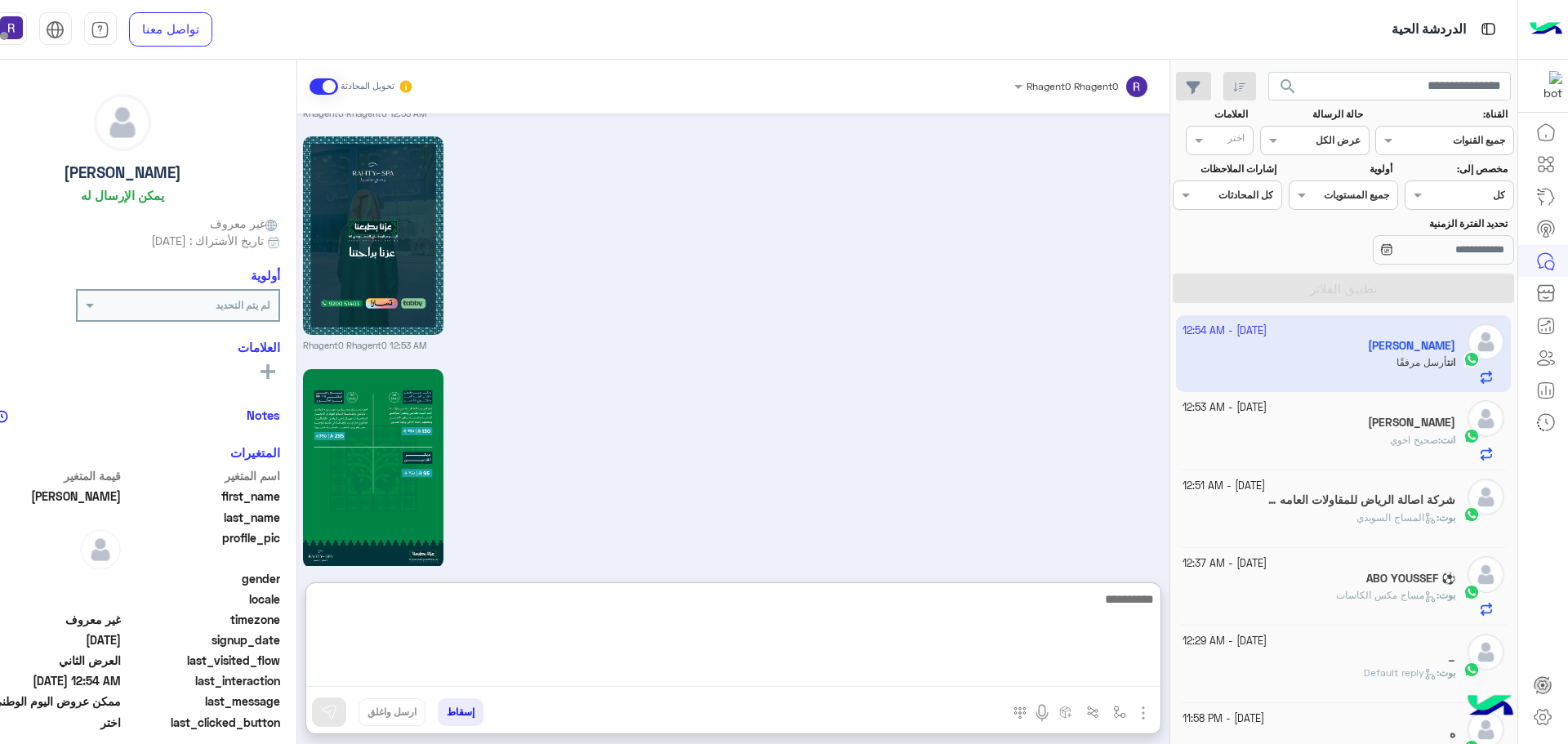
paste textarea "**********"
type textarea "**********"
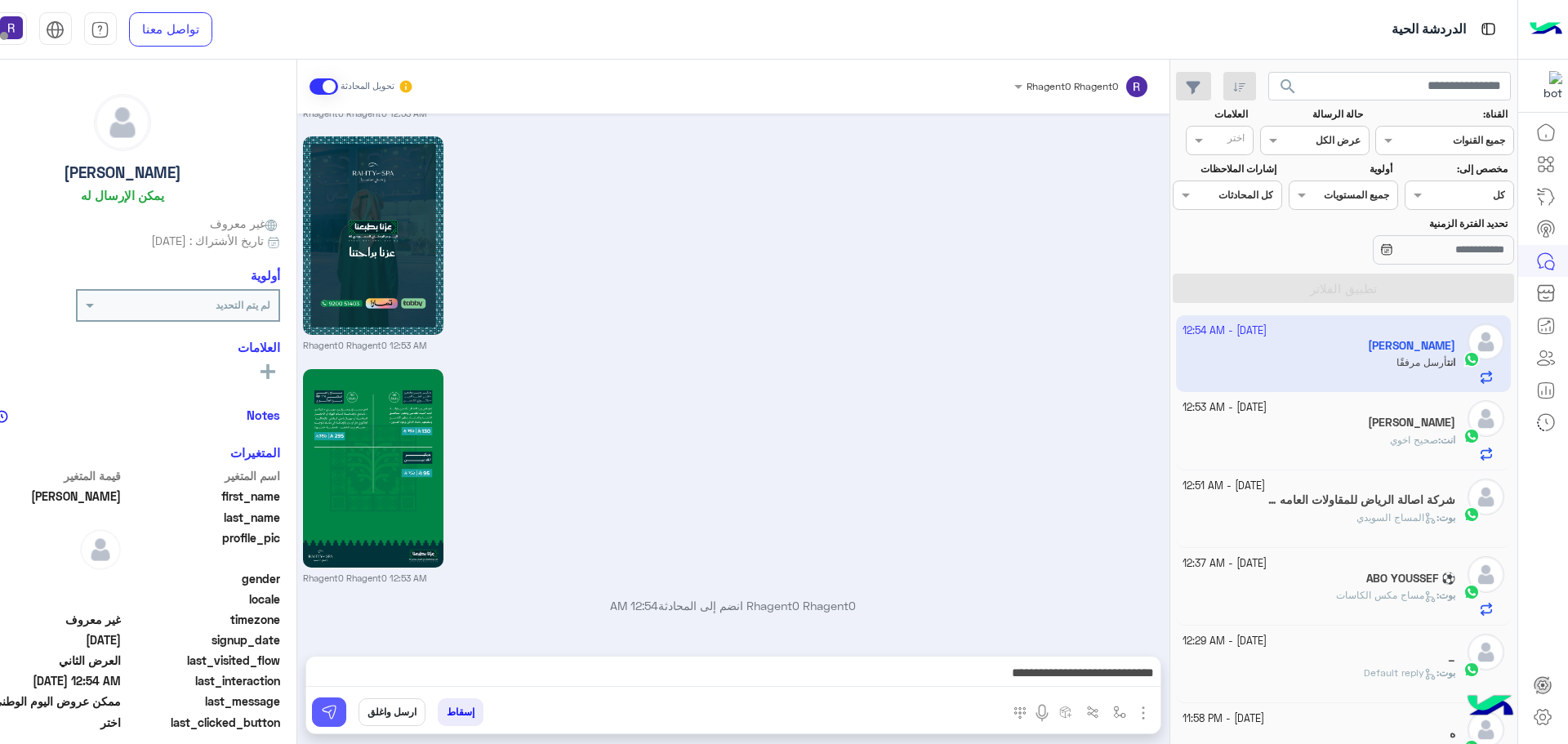
click at [319, 713] on button at bounding box center [328, 713] width 34 height 29
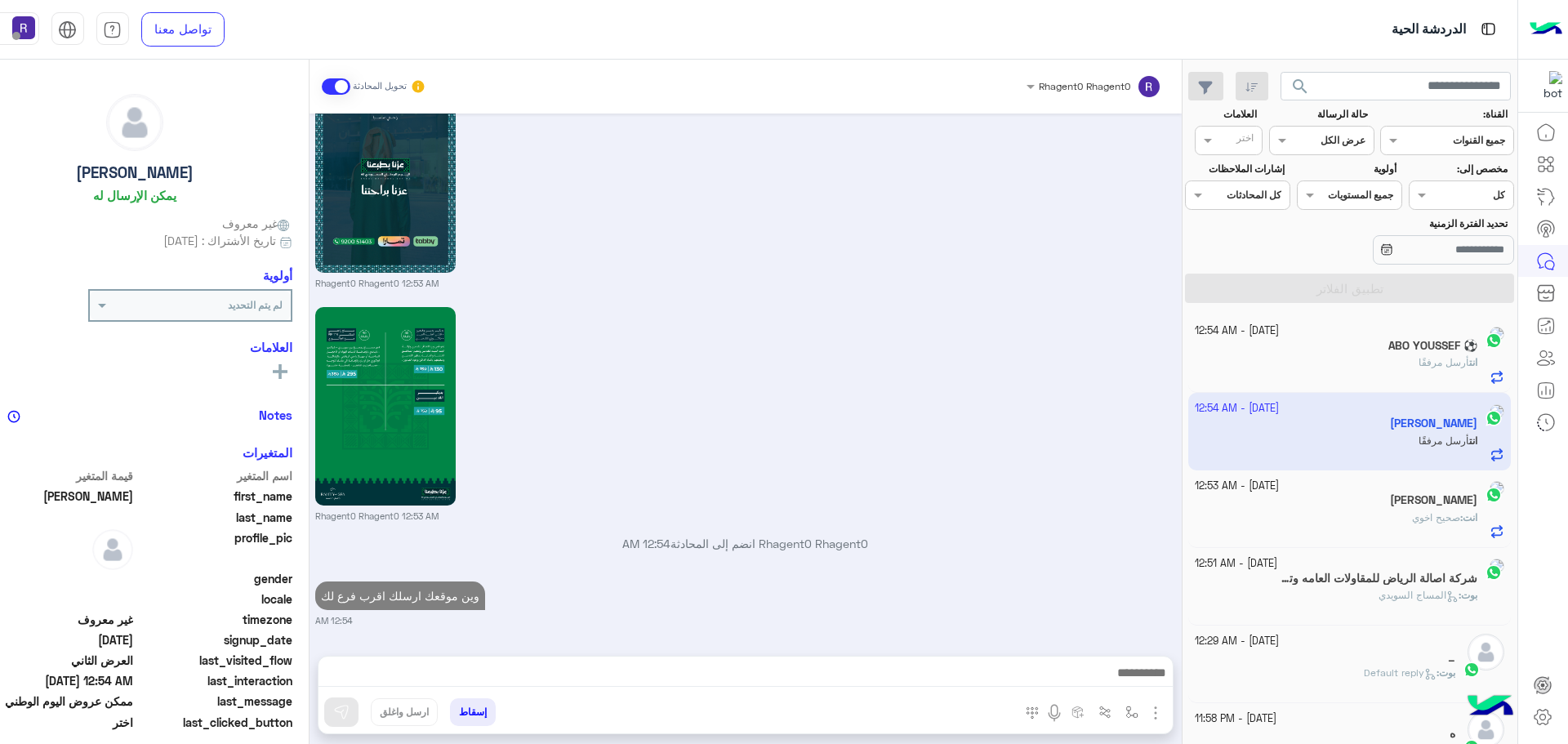
scroll to position [3452, 0]
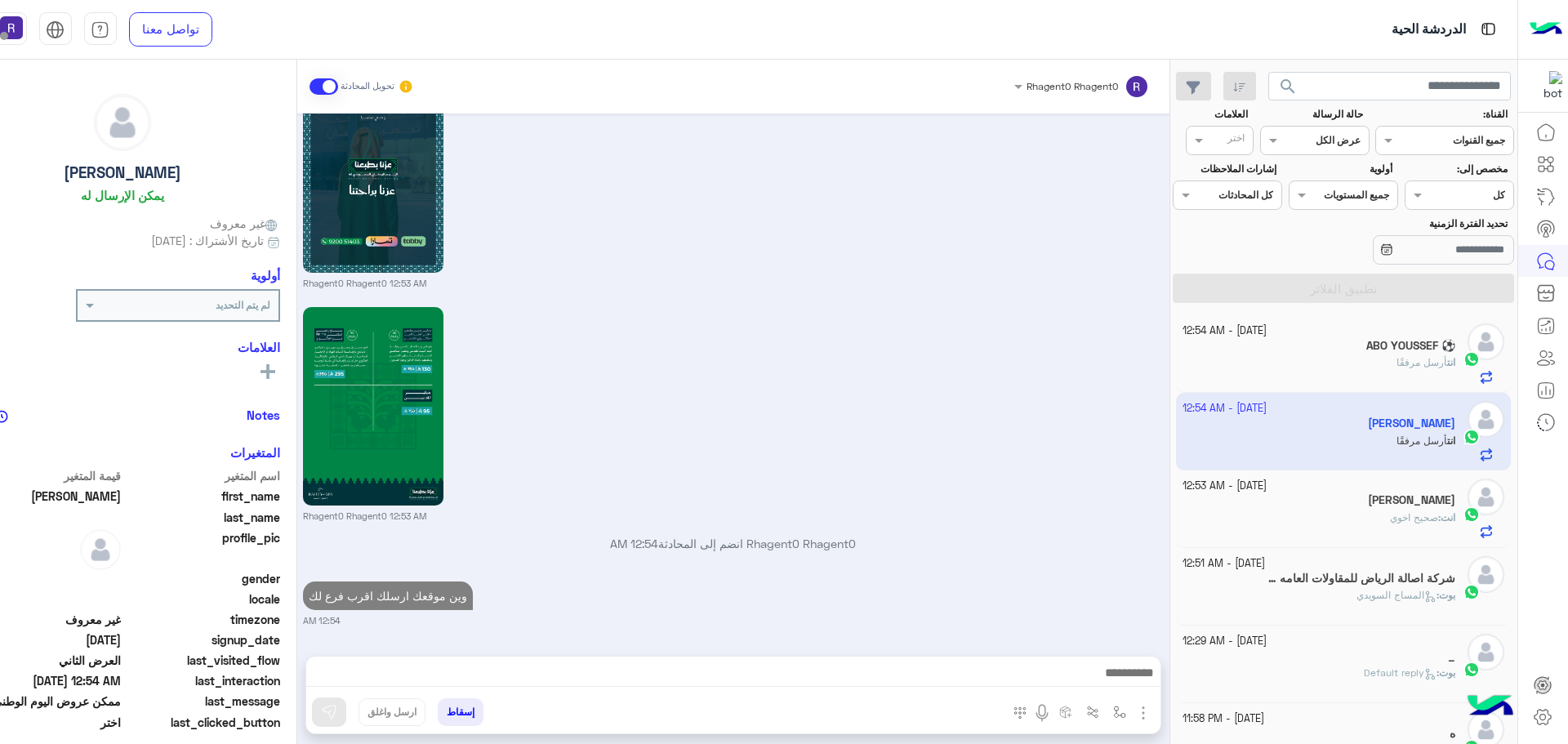
click at [1380, 372] on div "انت أرسل مرفقًا" at bounding box center [1318, 369] width 272 height 28
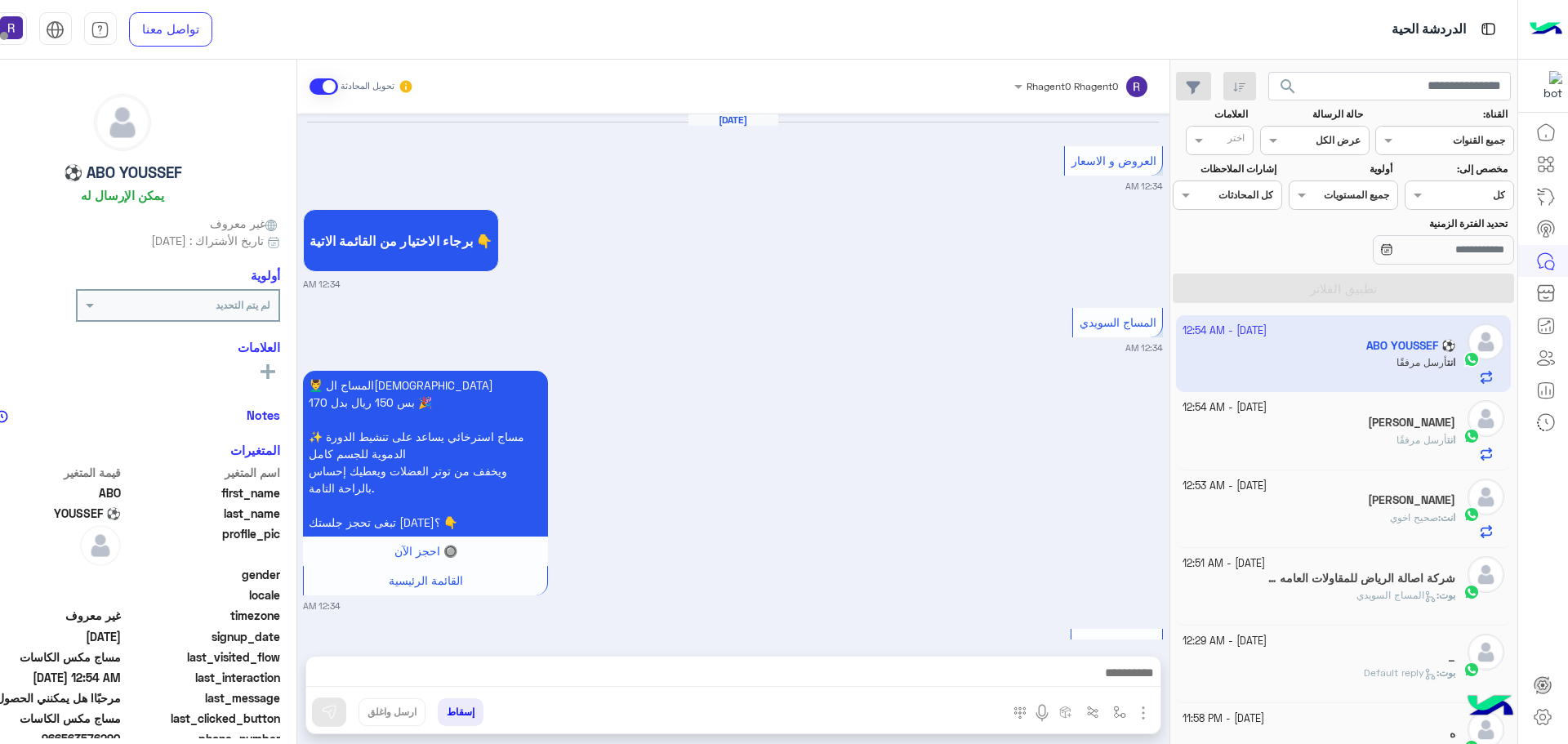
scroll to position [3125, 0]
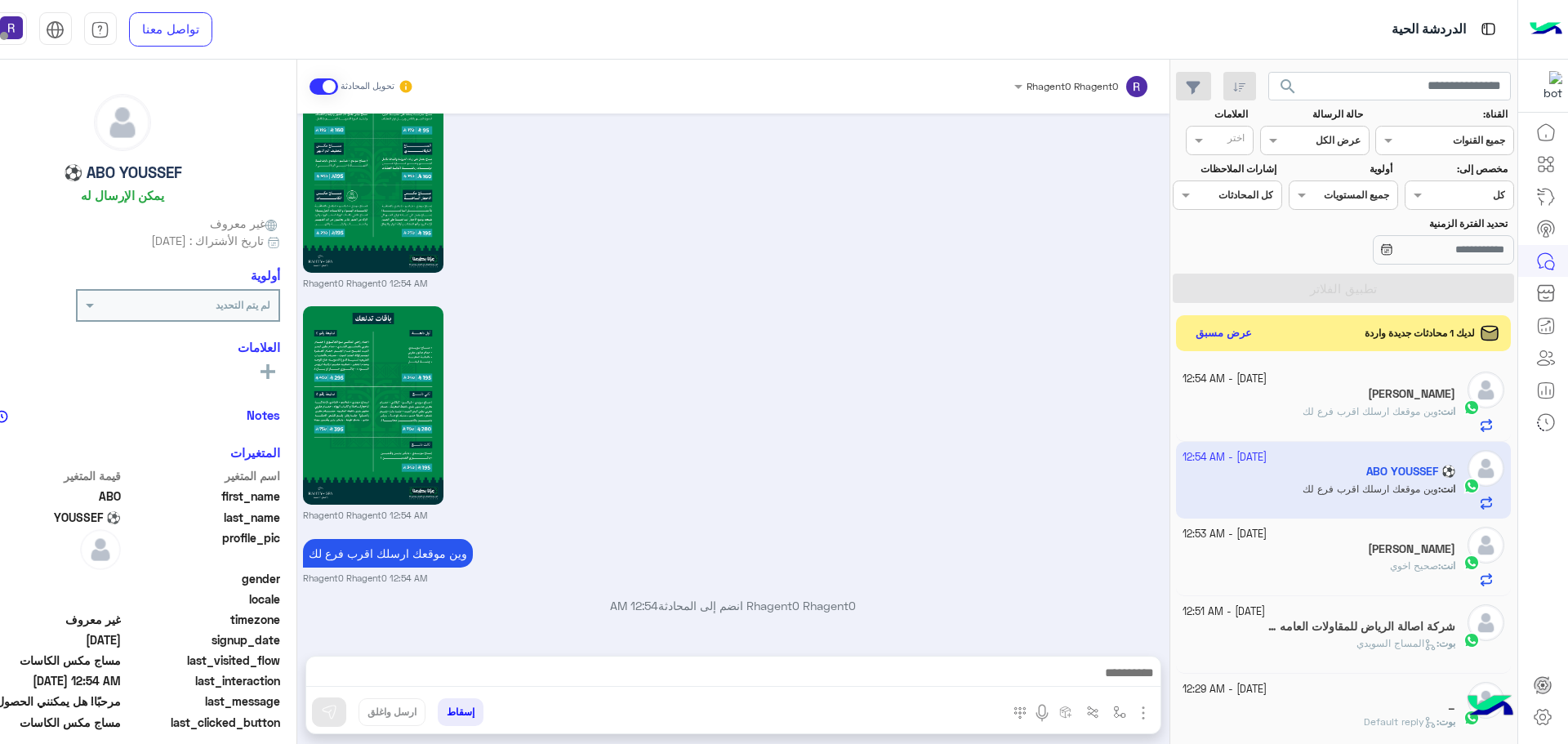
click at [1348, 560] on div "انت : صحيح اخوي" at bounding box center [1318, 572] width 272 height 28
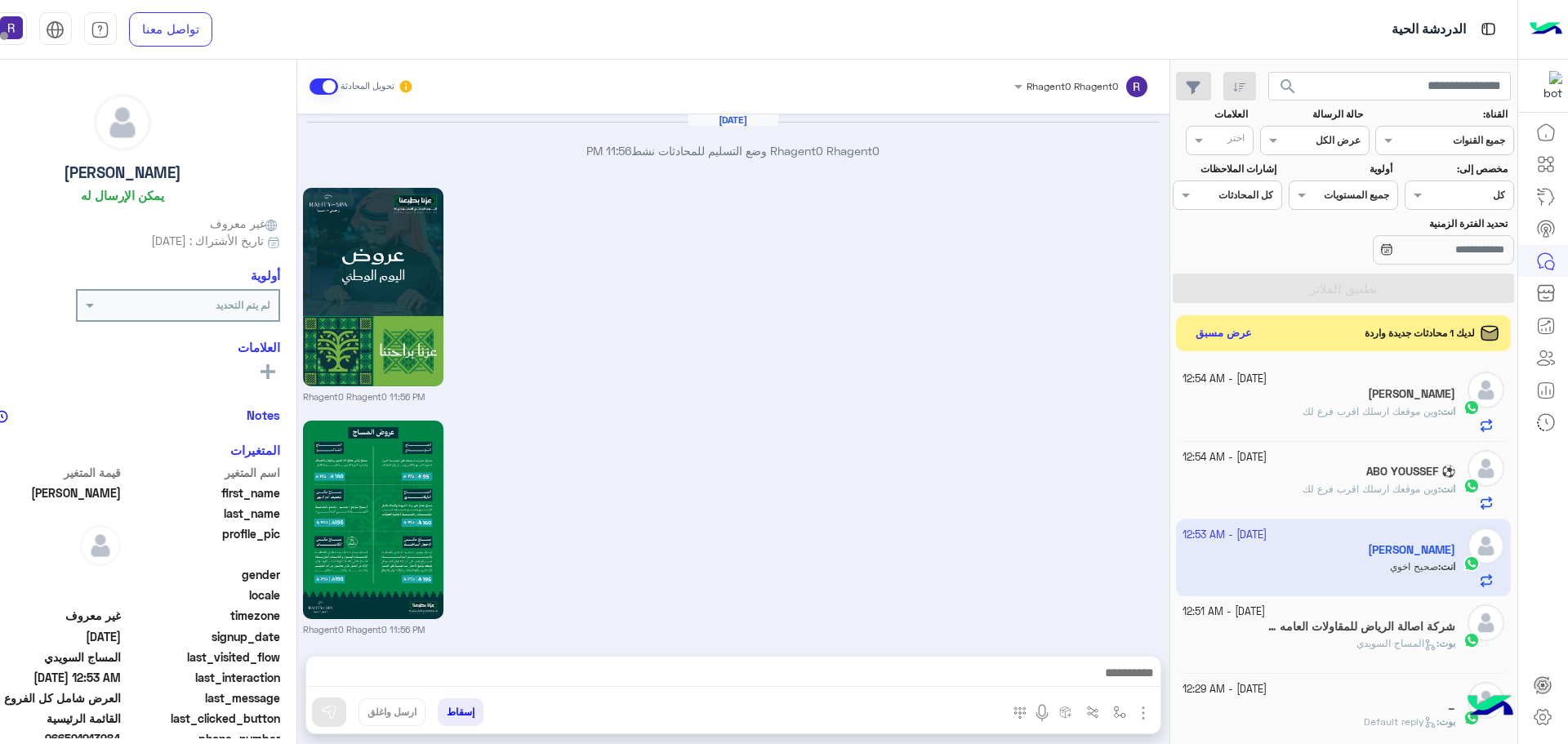
scroll to position [2171, 0]
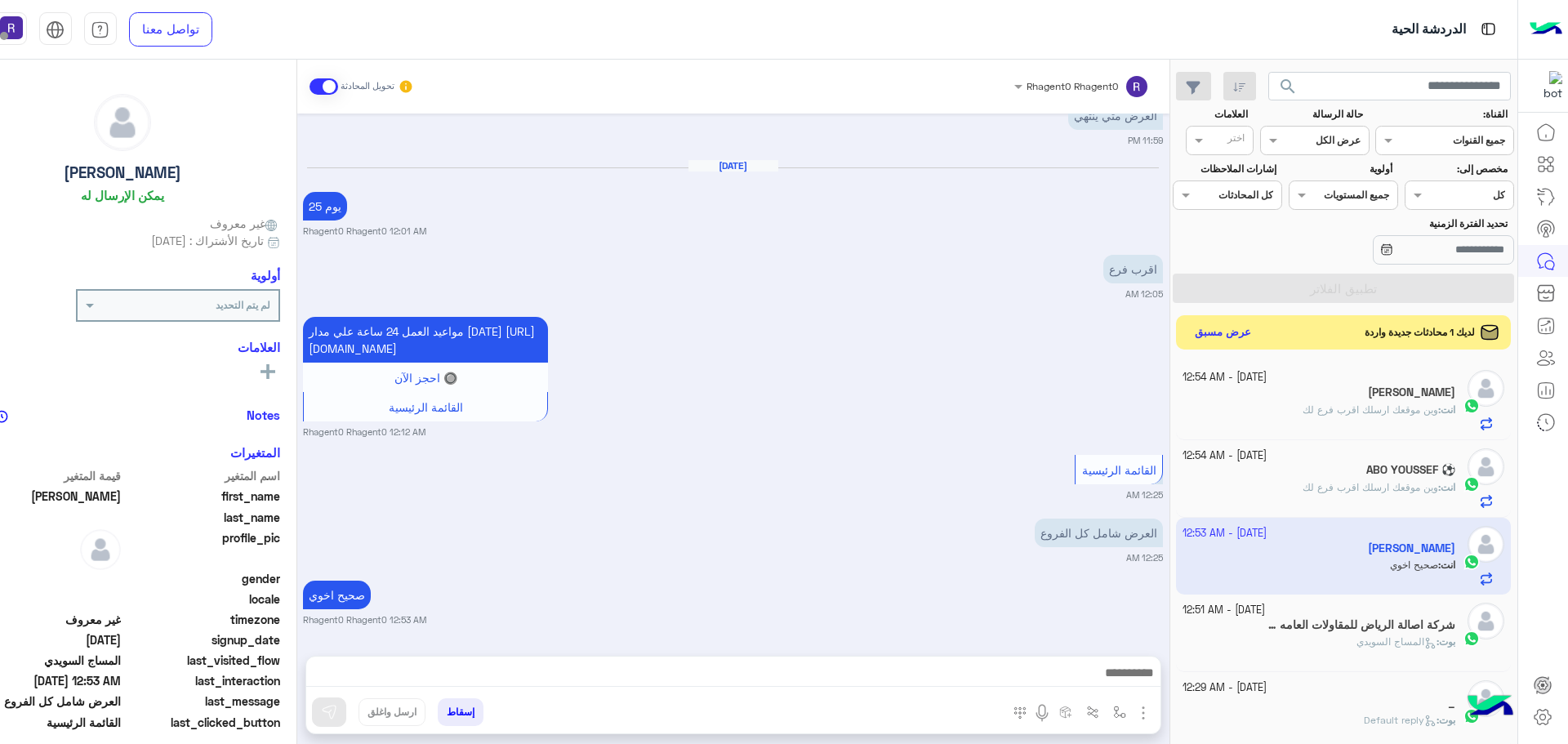
click at [1224, 330] on button "عرض مسبق" at bounding box center [1222, 332] width 69 height 22
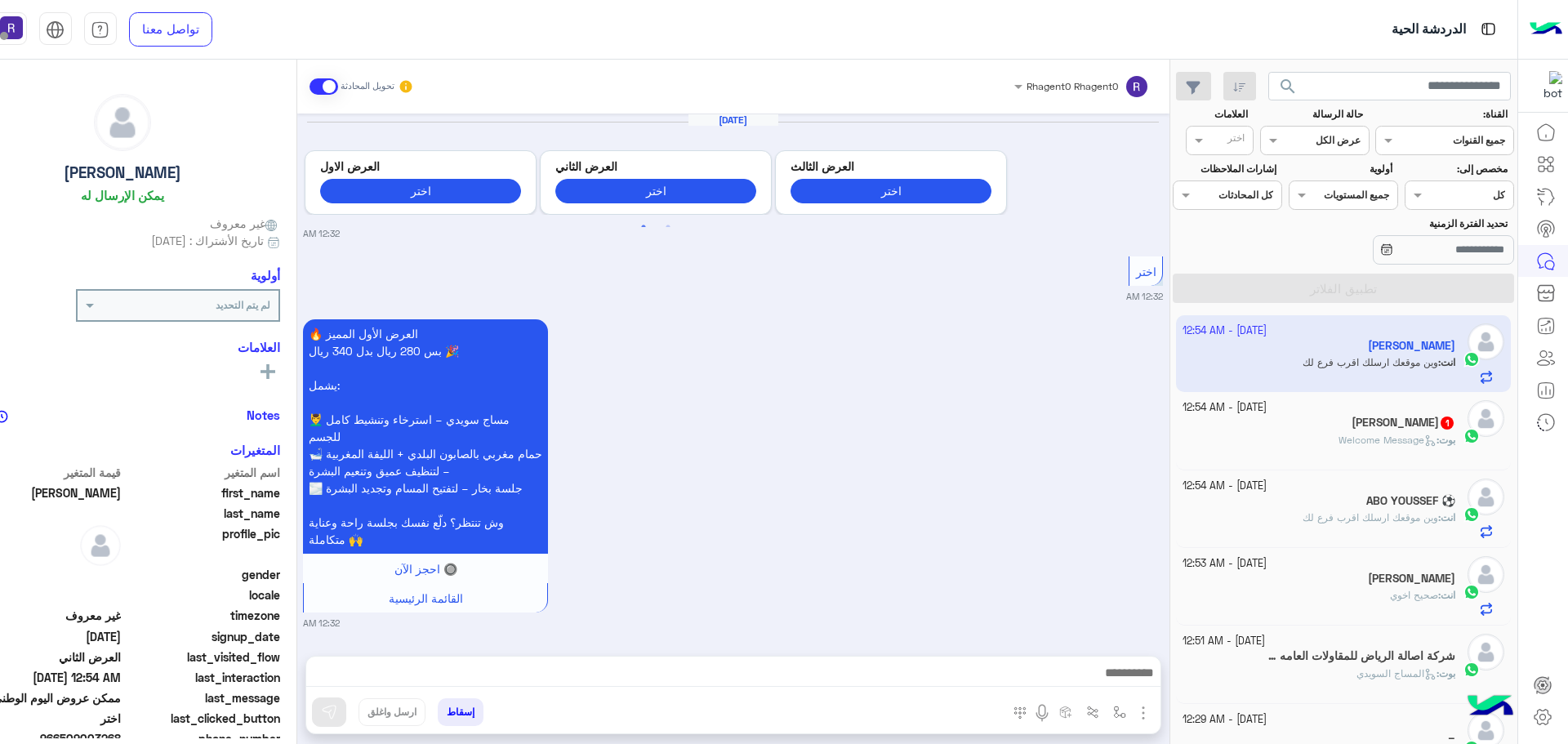
scroll to position [3452, 0]
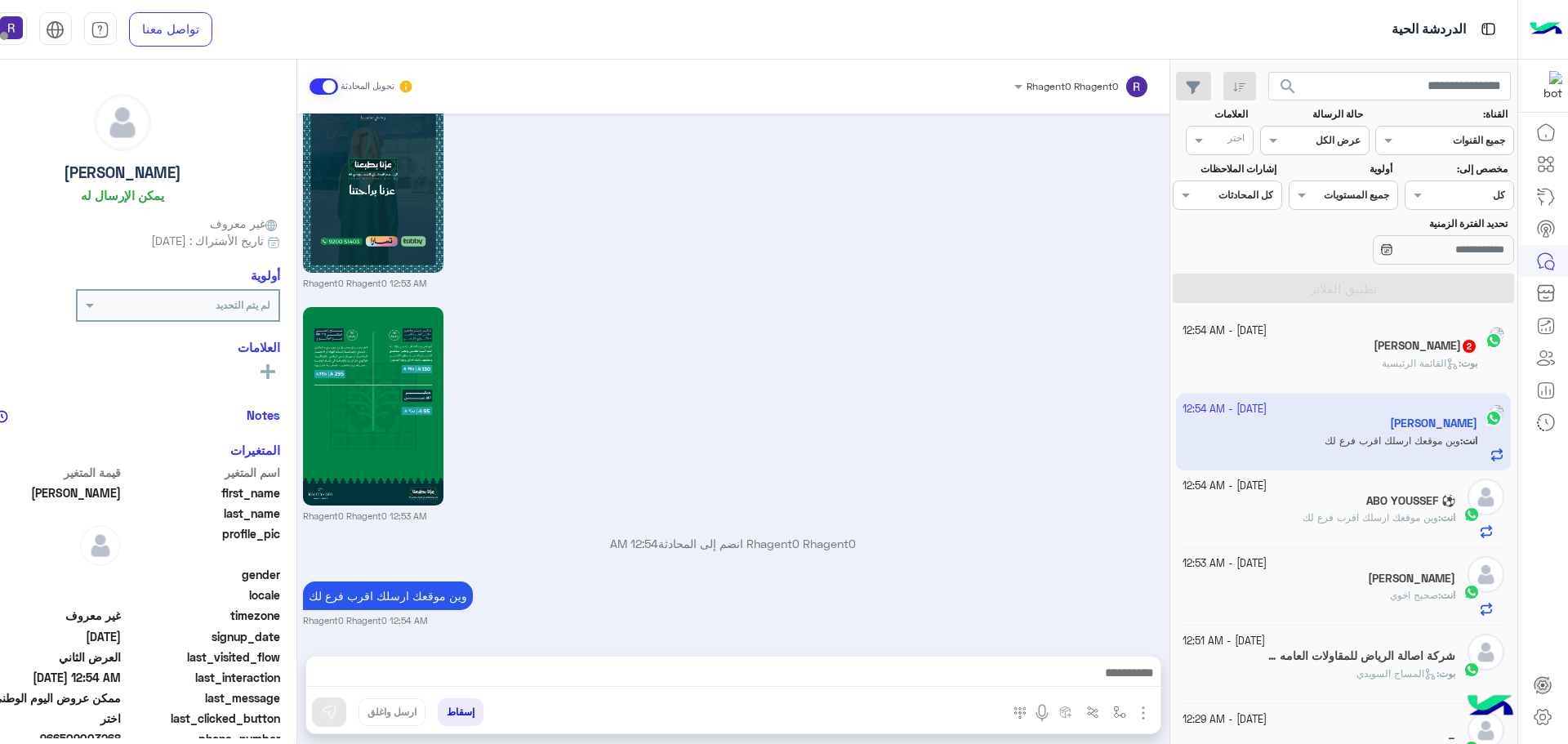
click at [1404, 439] on app-inbox-user "[DATE] - 12:54 AM [PERSON_NAME] انت : وين موقعك ارسلك اقرب فرع لك" at bounding box center [1344, 432] width 335 height 76
click at [1359, 346] on div "[PERSON_NAME] 2" at bounding box center [1318, 347] width 272 height 17
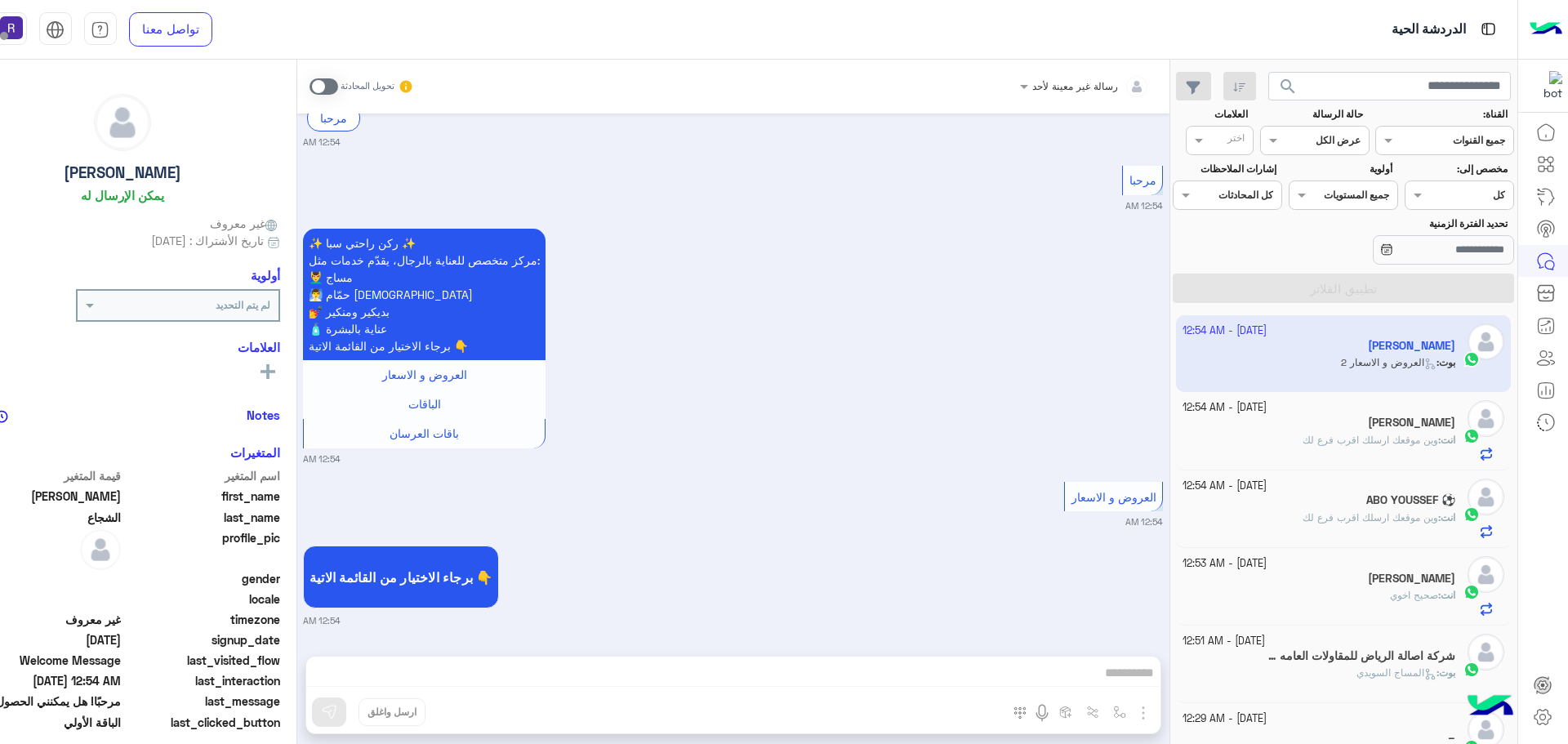
scroll to position [3351, 0]
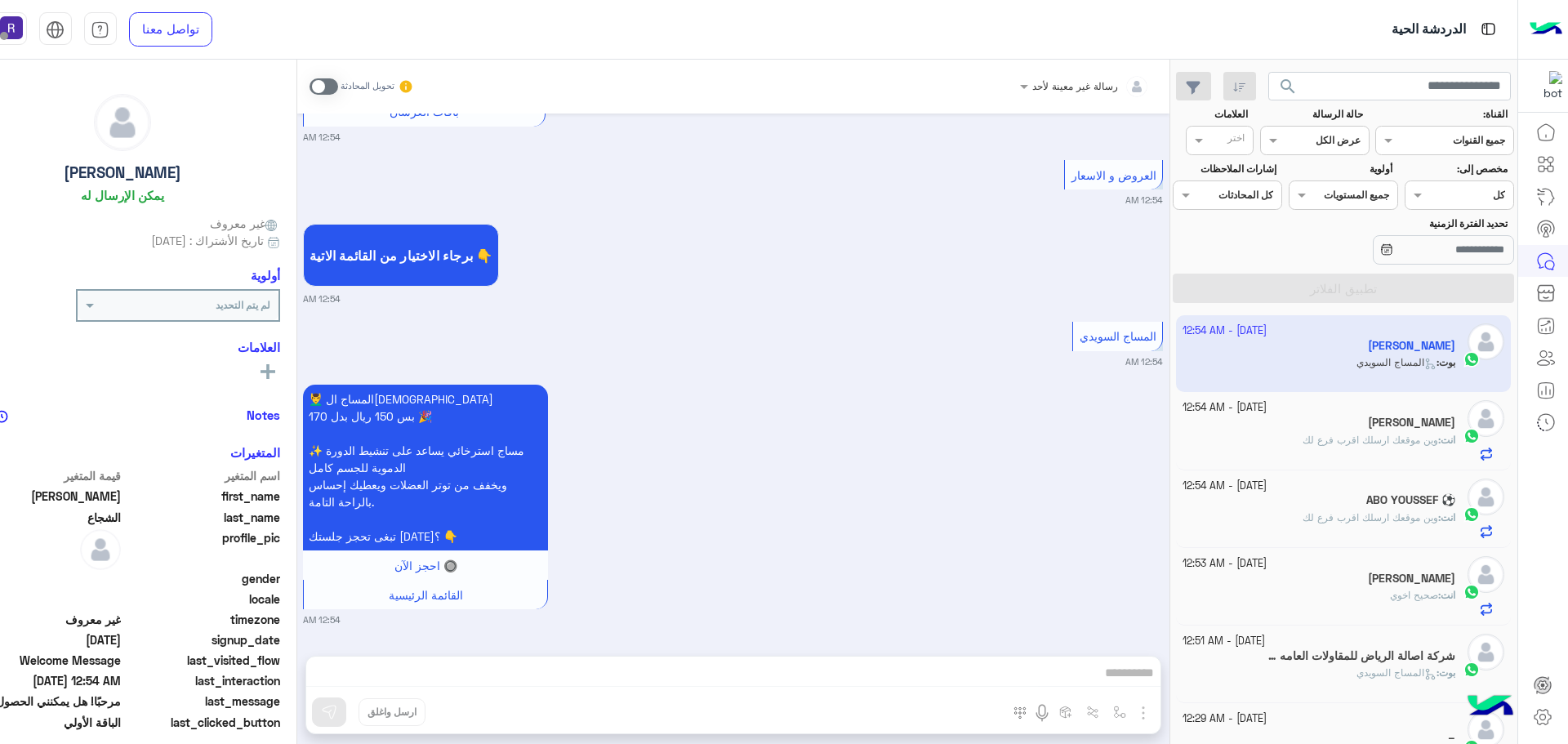
click at [329, 89] on span at bounding box center [323, 86] width 28 height 17
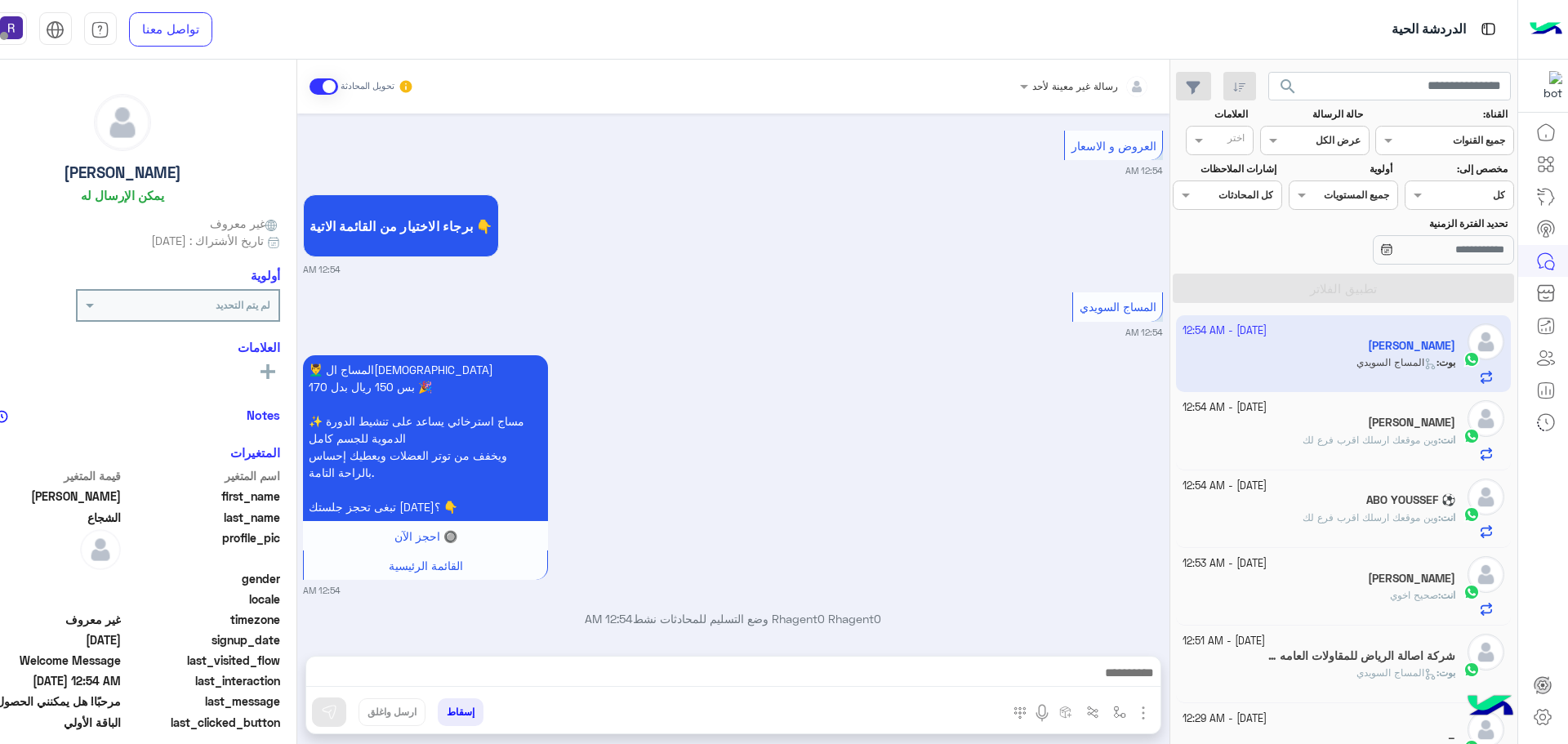
scroll to position [3395, 0]
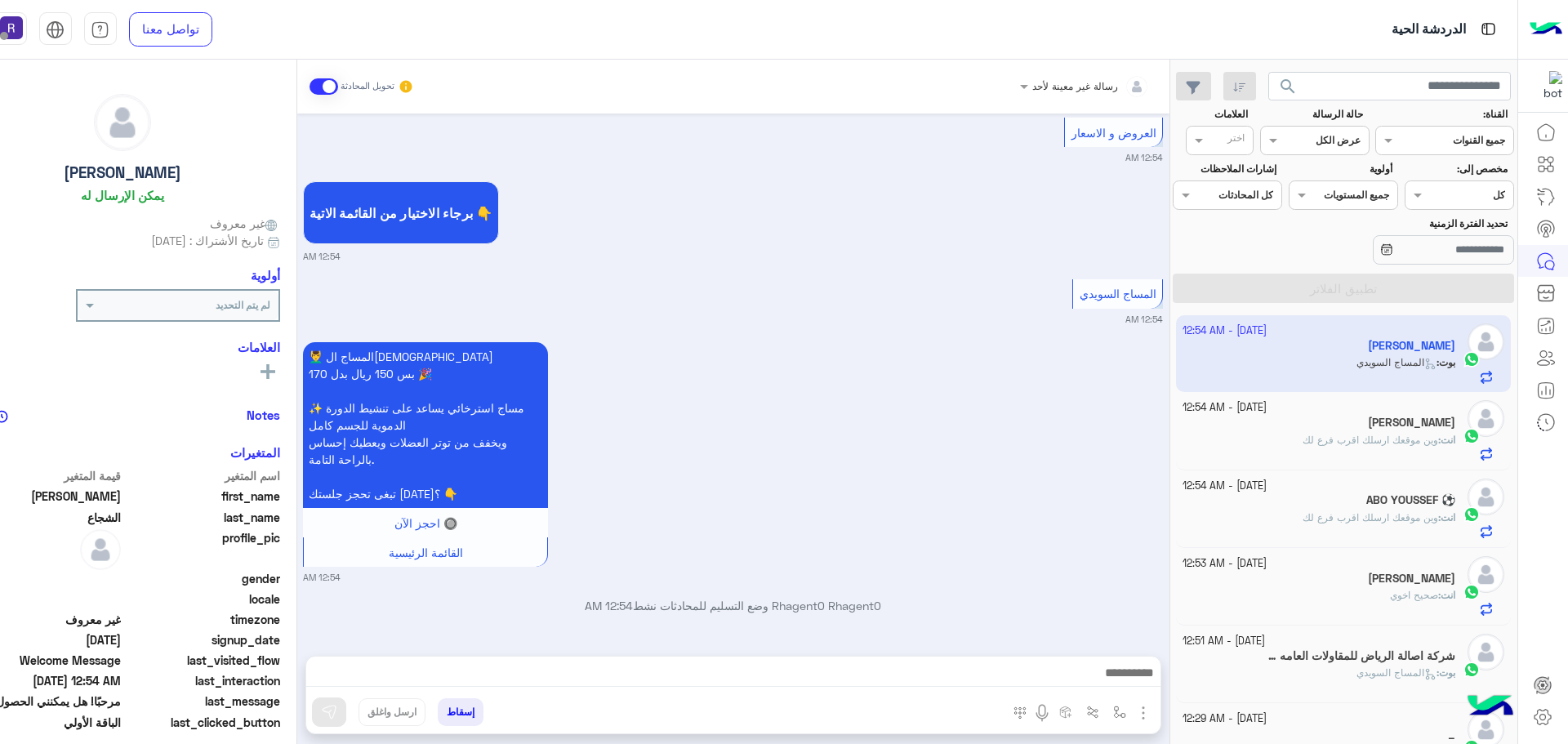
click at [1144, 714] on img "button" at bounding box center [1143, 713] width 20 height 20
click at [1132, 686] on button "الصور" at bounding box center [1118, 676] width 70 height 32
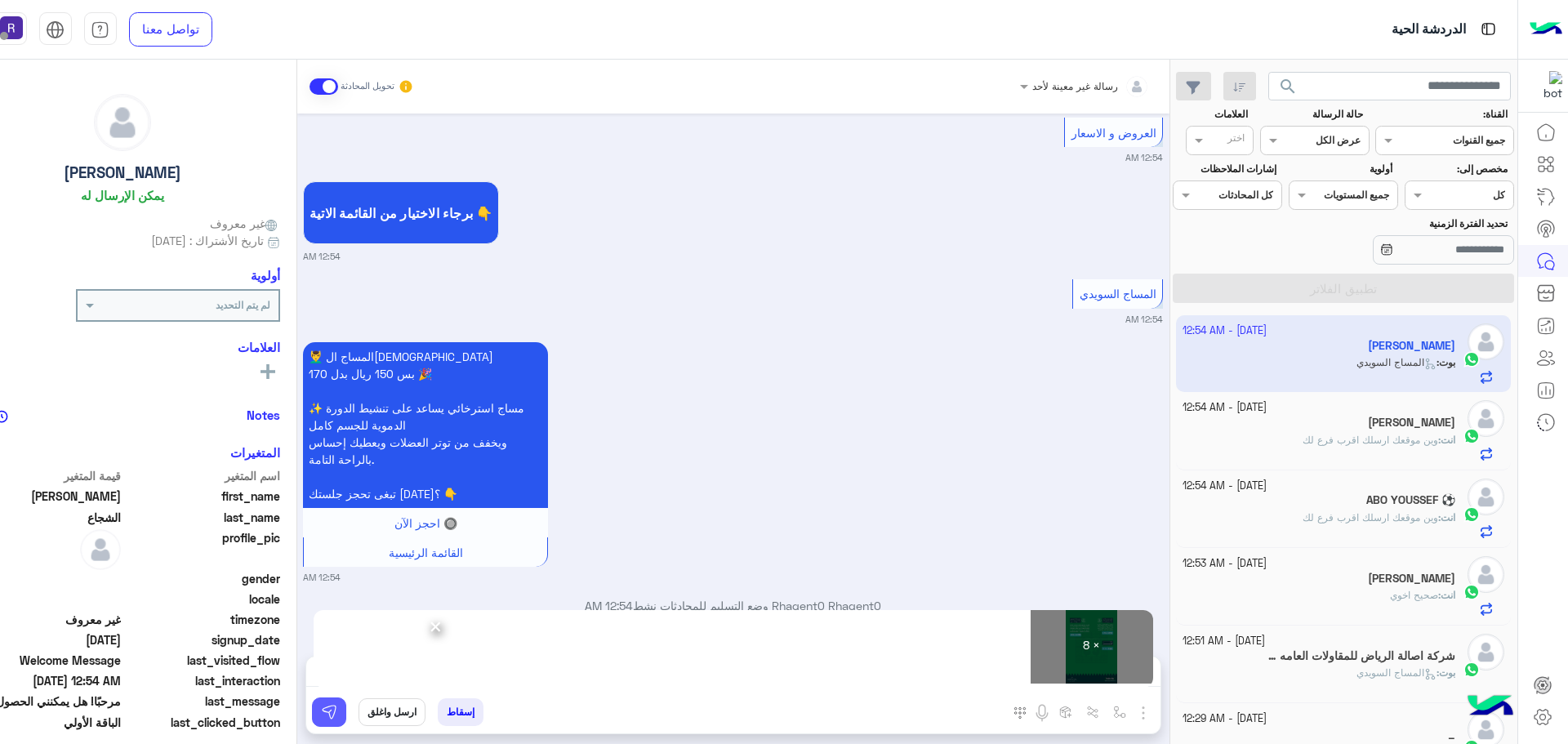
click at [335, 710] on img at bounding box center [328, 712] width 17 height 17
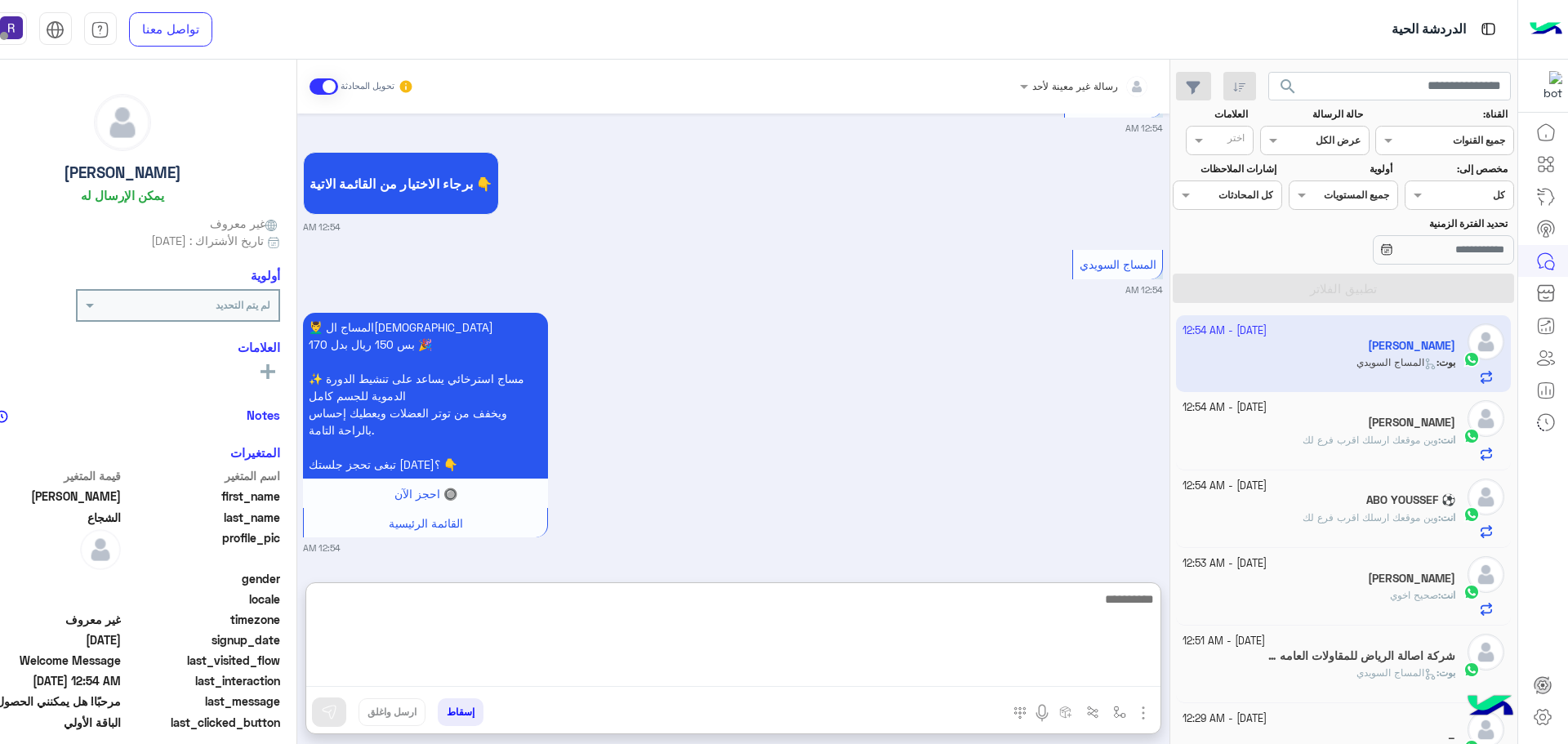
paste textarea "**********"
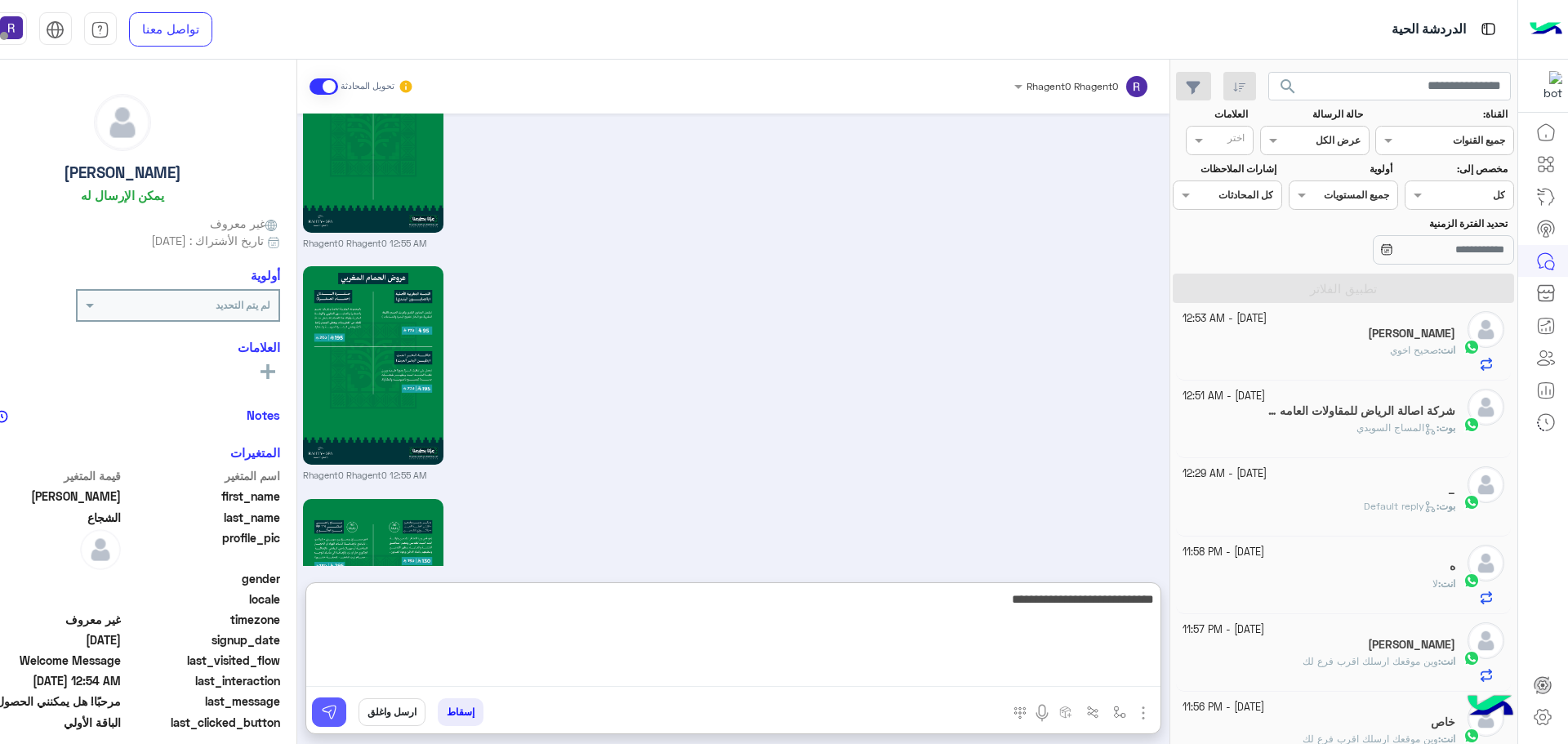
scroll to position [5368, 0]
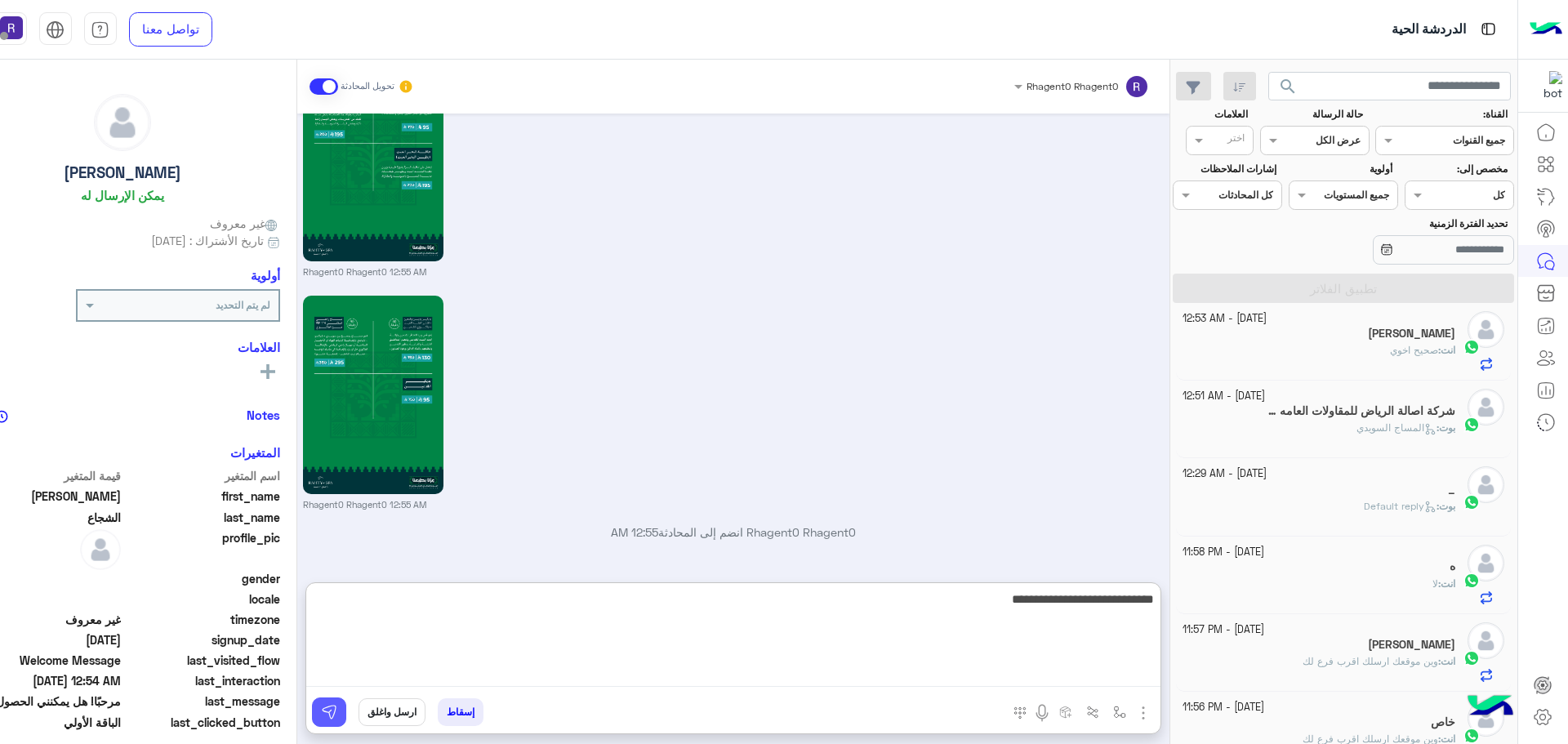
type textarea "**********"
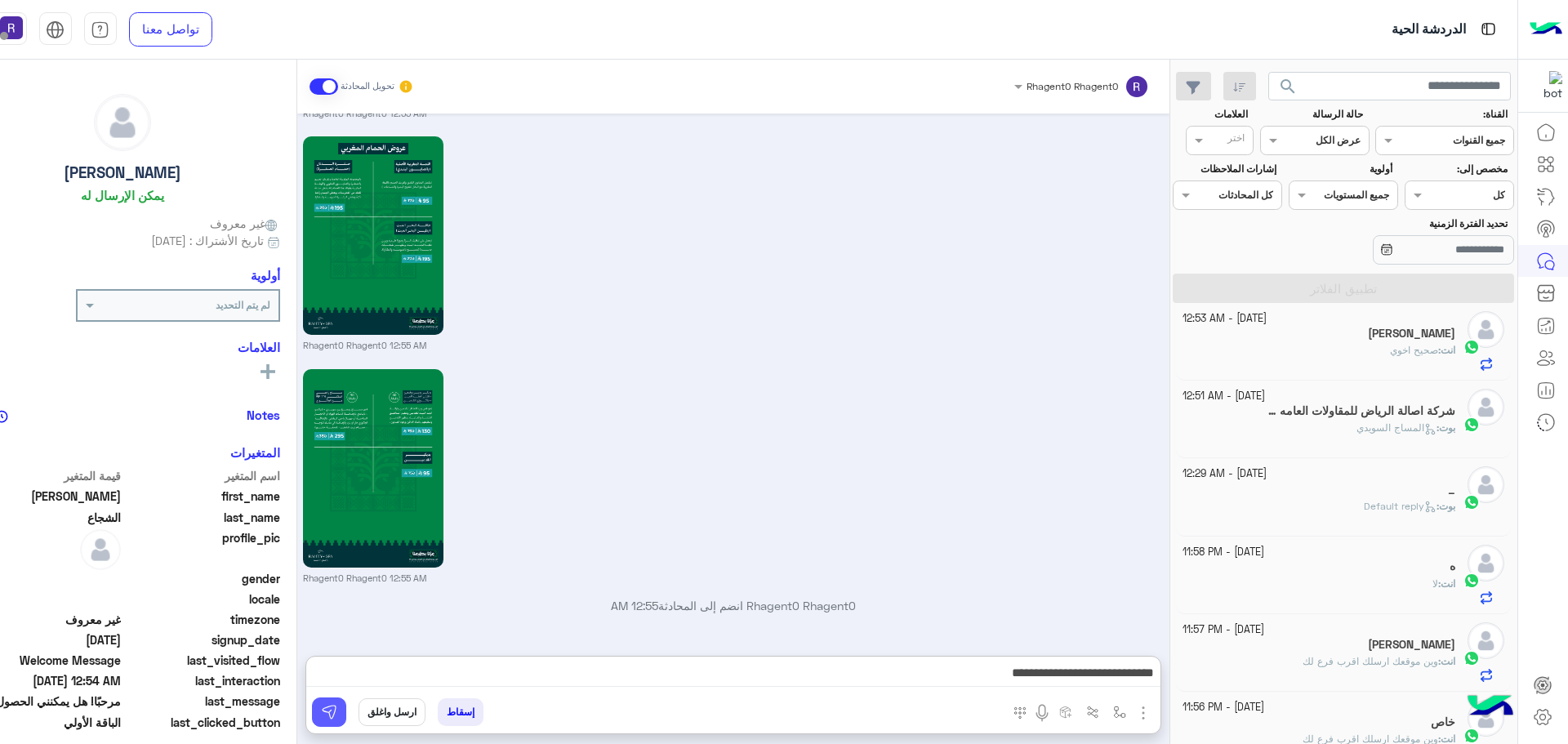
click at [331, 714] on img at bounding box center [328, 712] width 17 height 17
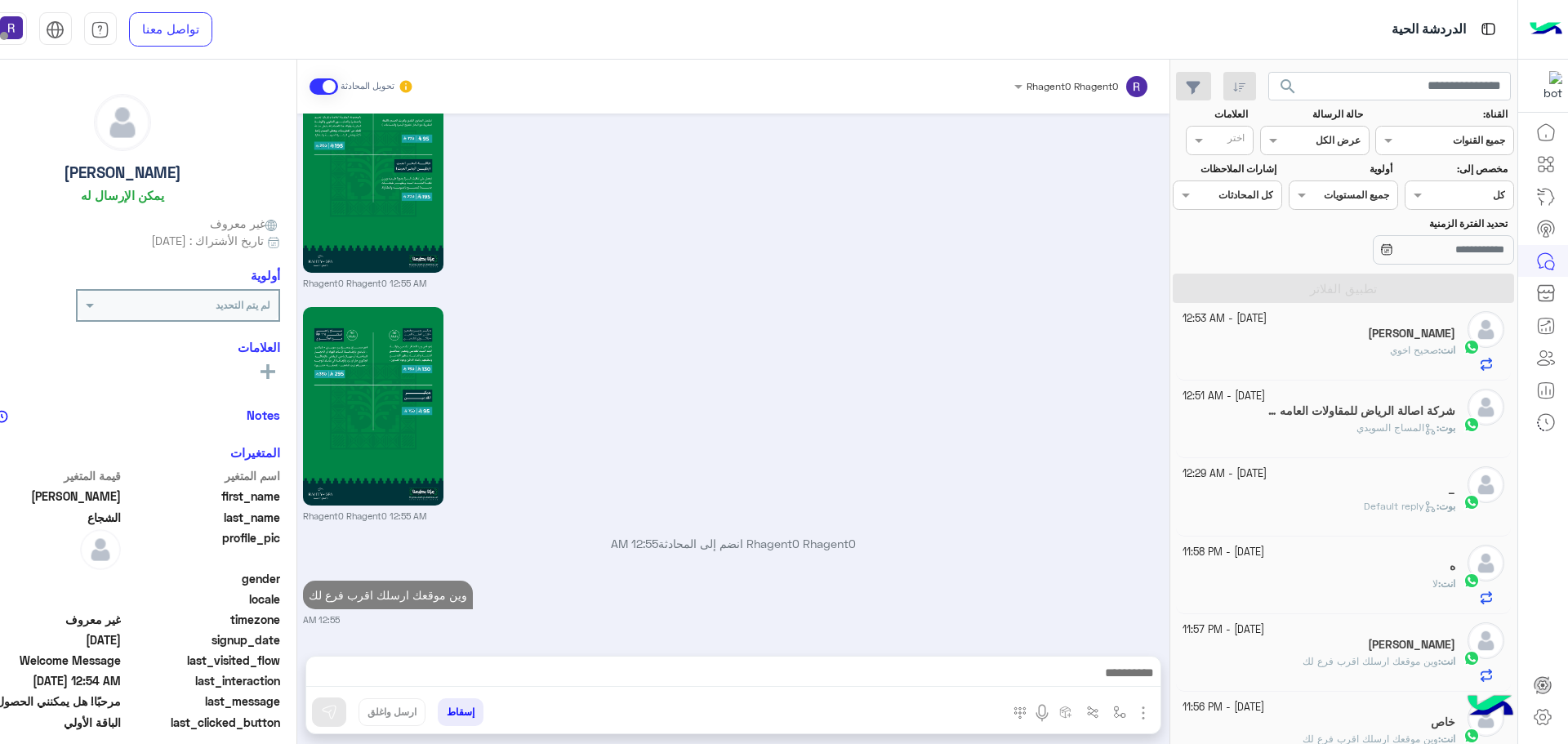
scroll to position [5356, 0]
click at [1399, 605] on div "[DATE] - 11:58 PM ه انت : لا" at bounding box center [1344, 574] width 335 height 77
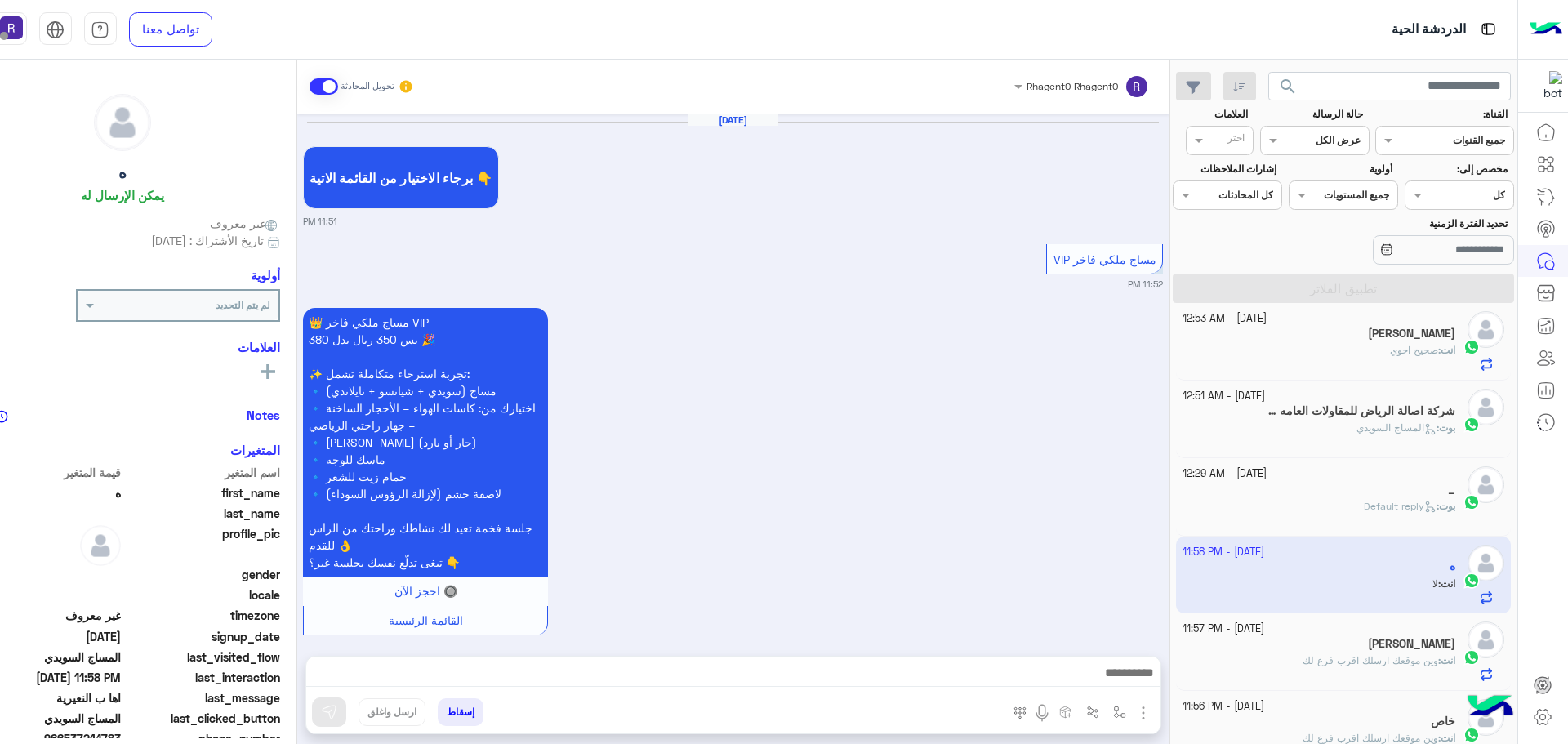
scroll to position [2808, 0]
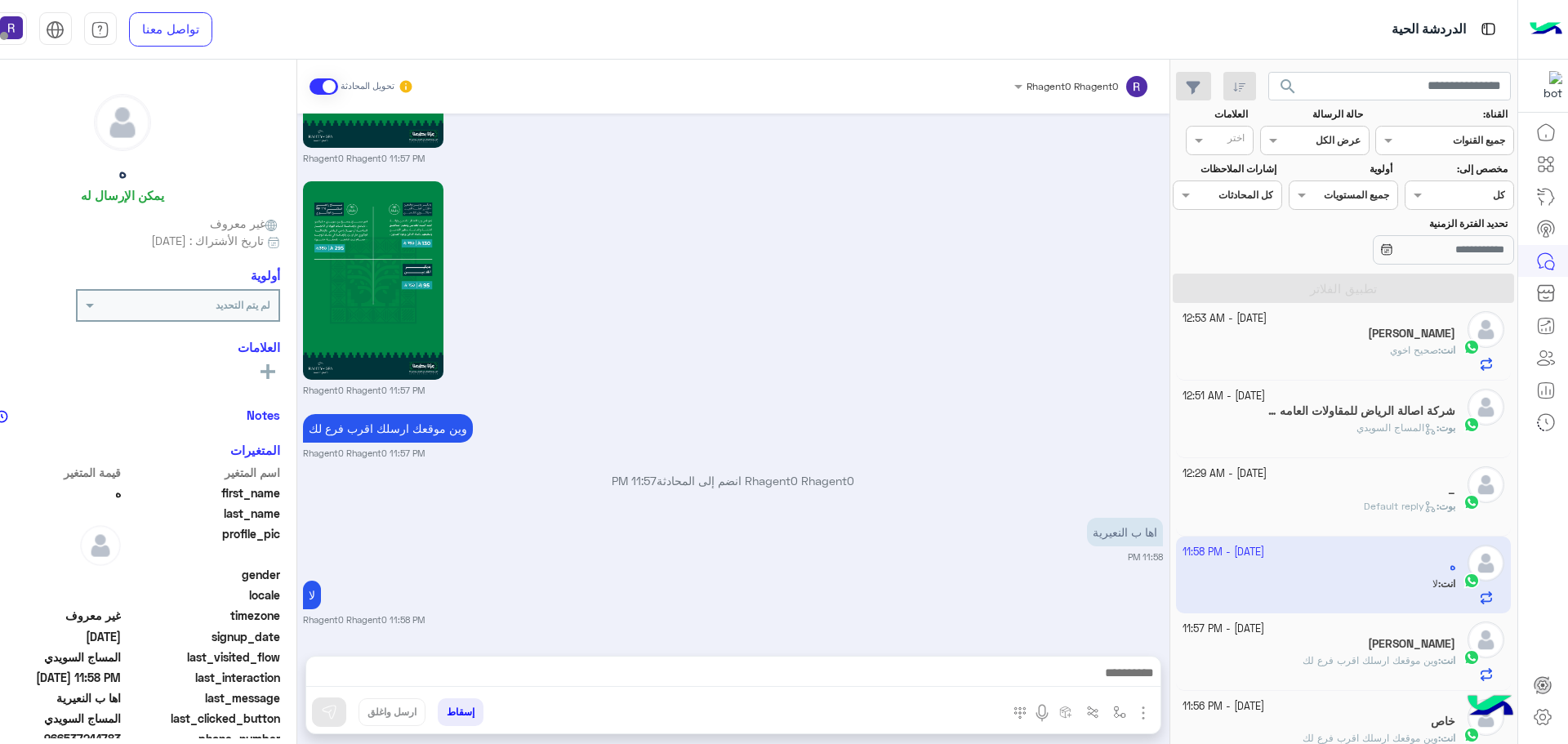
click at [1366, 661] on span "وين موقعك ارسلك اقرب فرع لك" at bounding box center [1370, 660] width 135 height 12
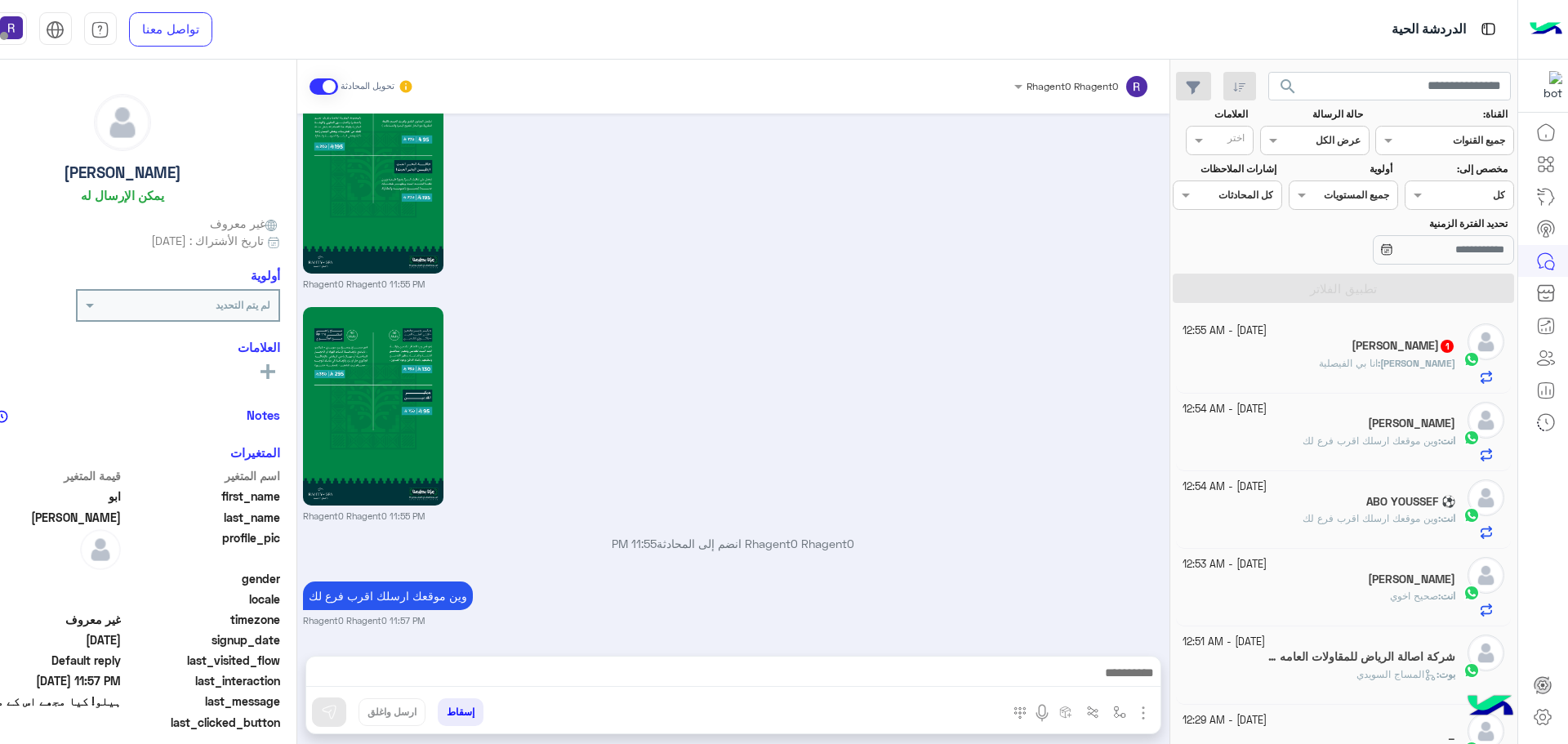
click at [1344, 361] on div "[PERSON_NAME] : انا بي الفيصلية" at bounding box center [1318, 370] width 272 height 28
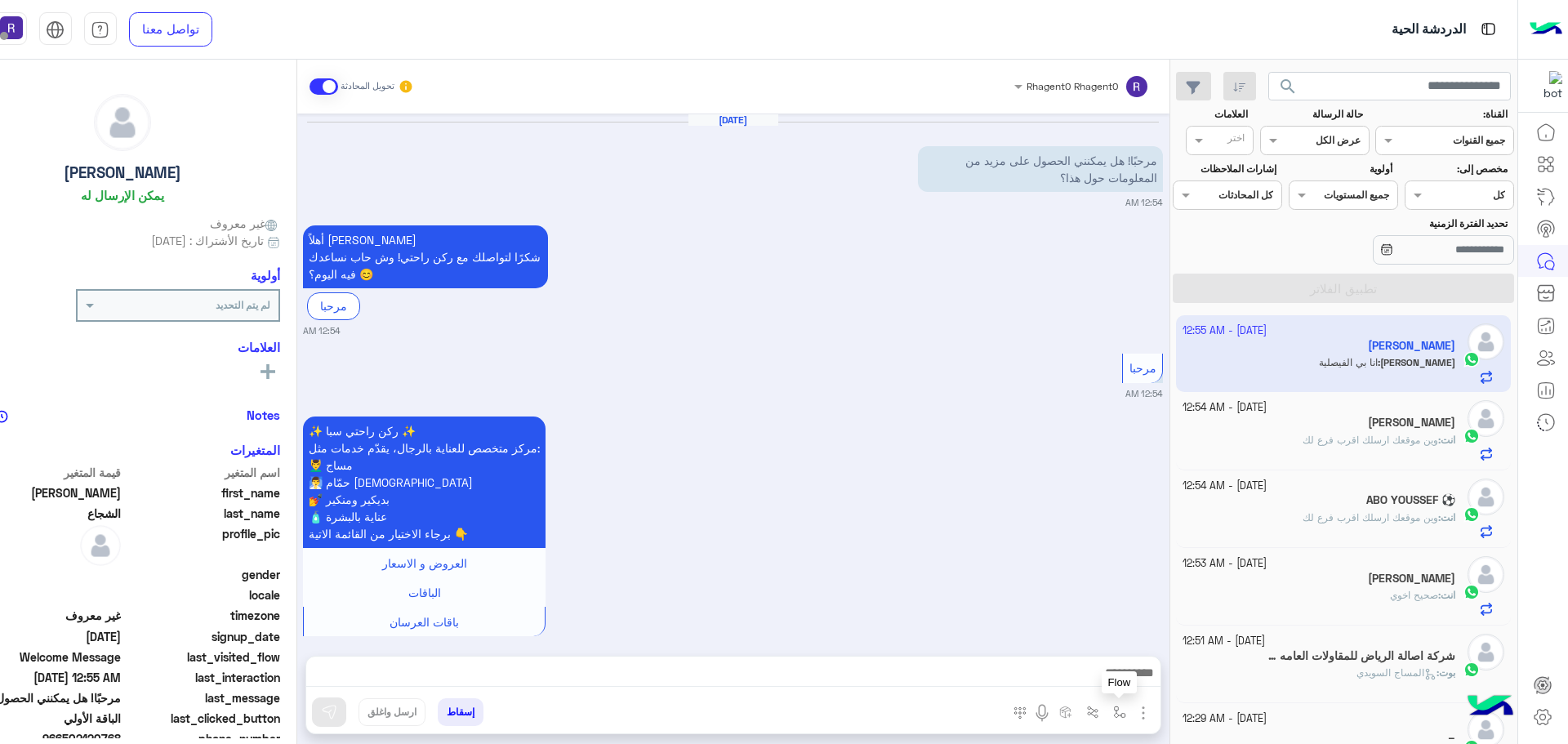
scroll to position [2593, 0]
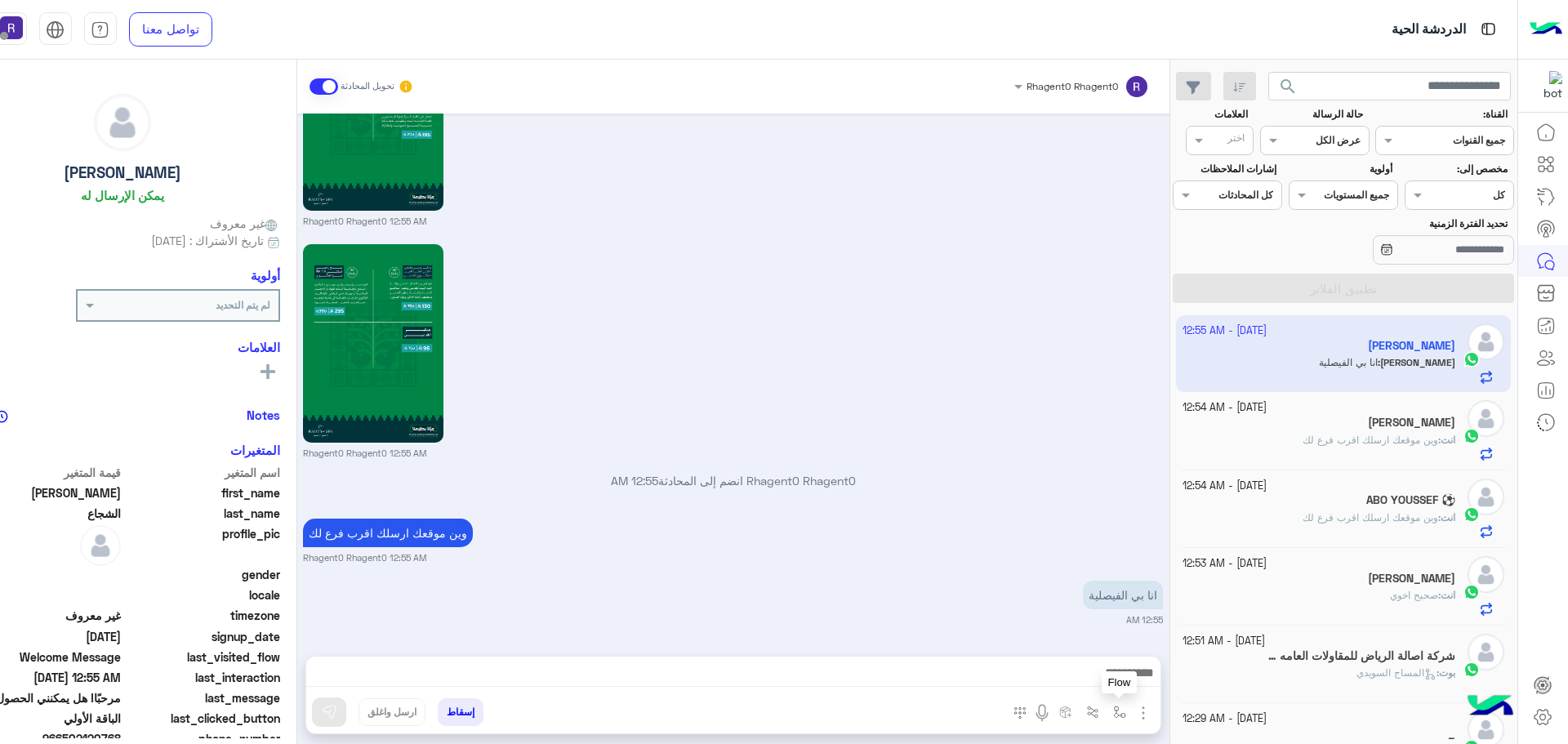
click at [1113, 712] on img "button" at bounding box center [1119, 712] width 13 height 13
click at [1089, 681] on div "أدخل اسم مجموعة الرسائل" at bounding box center [1067, 675] width 112 height 15
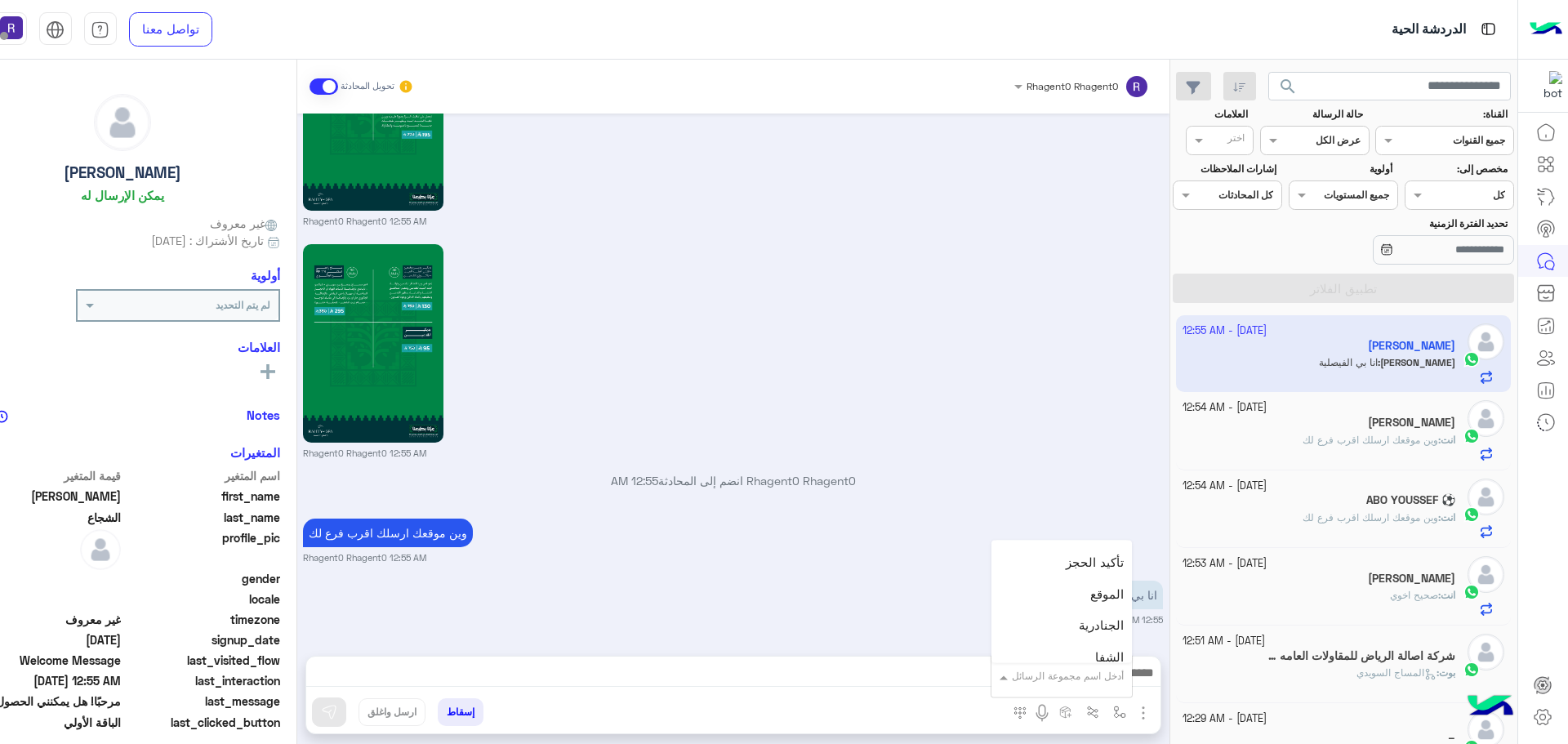
scroll to position [1062, 0]
click at [1070, 588] on div "الجنادرية" at bounding box center [1060, 595] width 140 height 31
type textarea "*********"
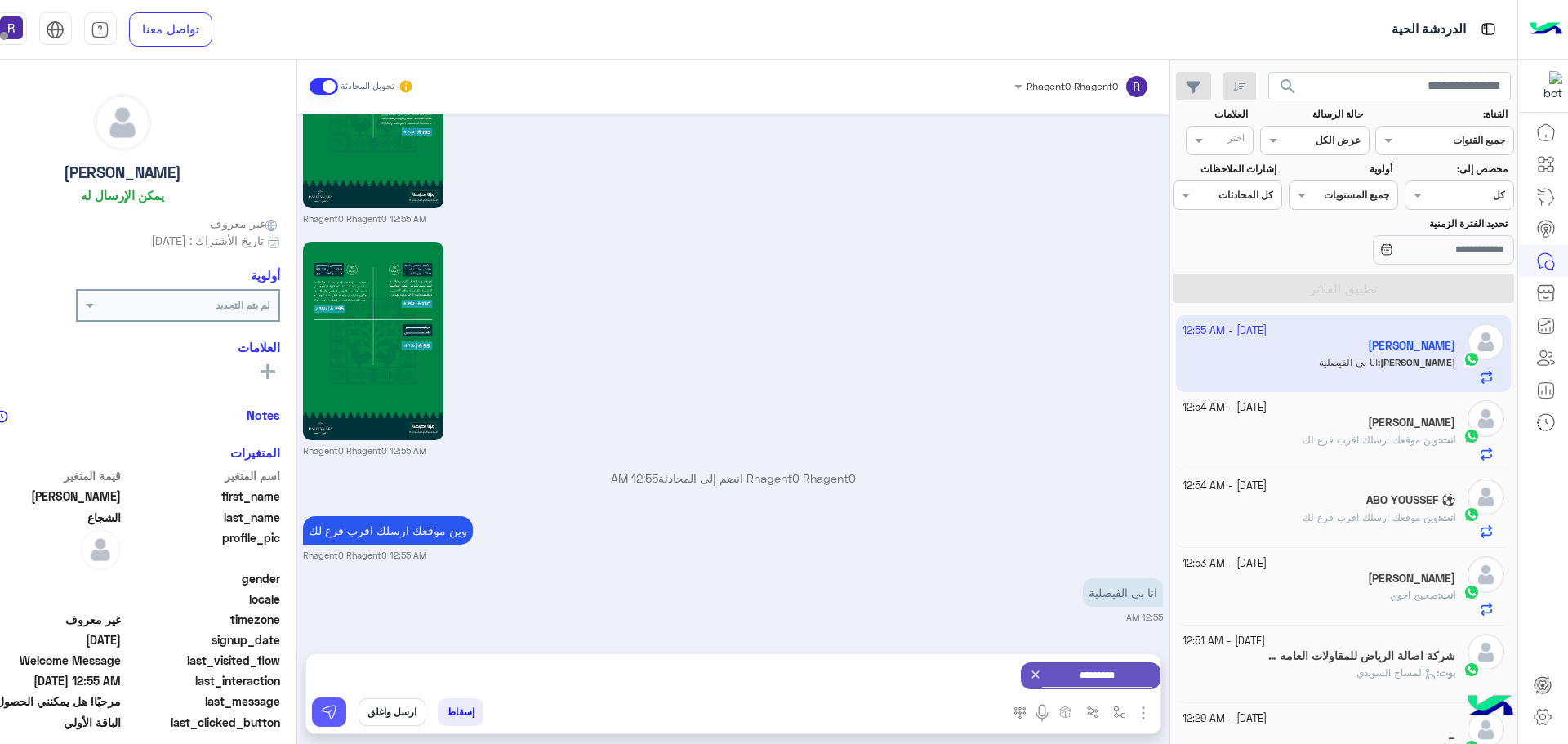
click at [318, 703] on button at bounding box center [328, 713] width 34 height 29
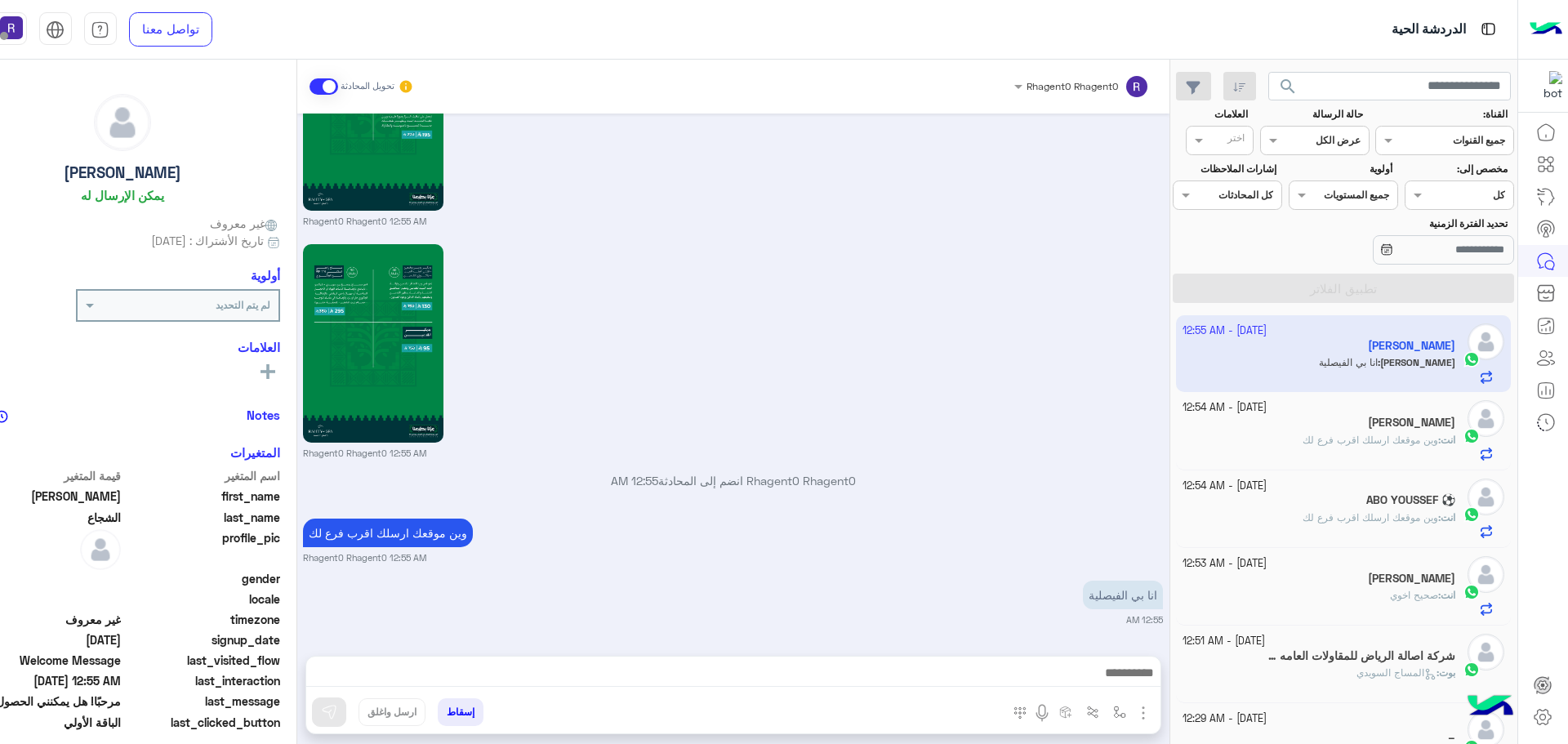
scroll to position [2593, 0]
click at [1119, 718] on img "button" at bounding box center [1119, 712] width 13 height 13
click at [1110, 683] on div "أدخل اسم مجموعة الرسائل" at bounding box center [1067, 675] width 112 height 15
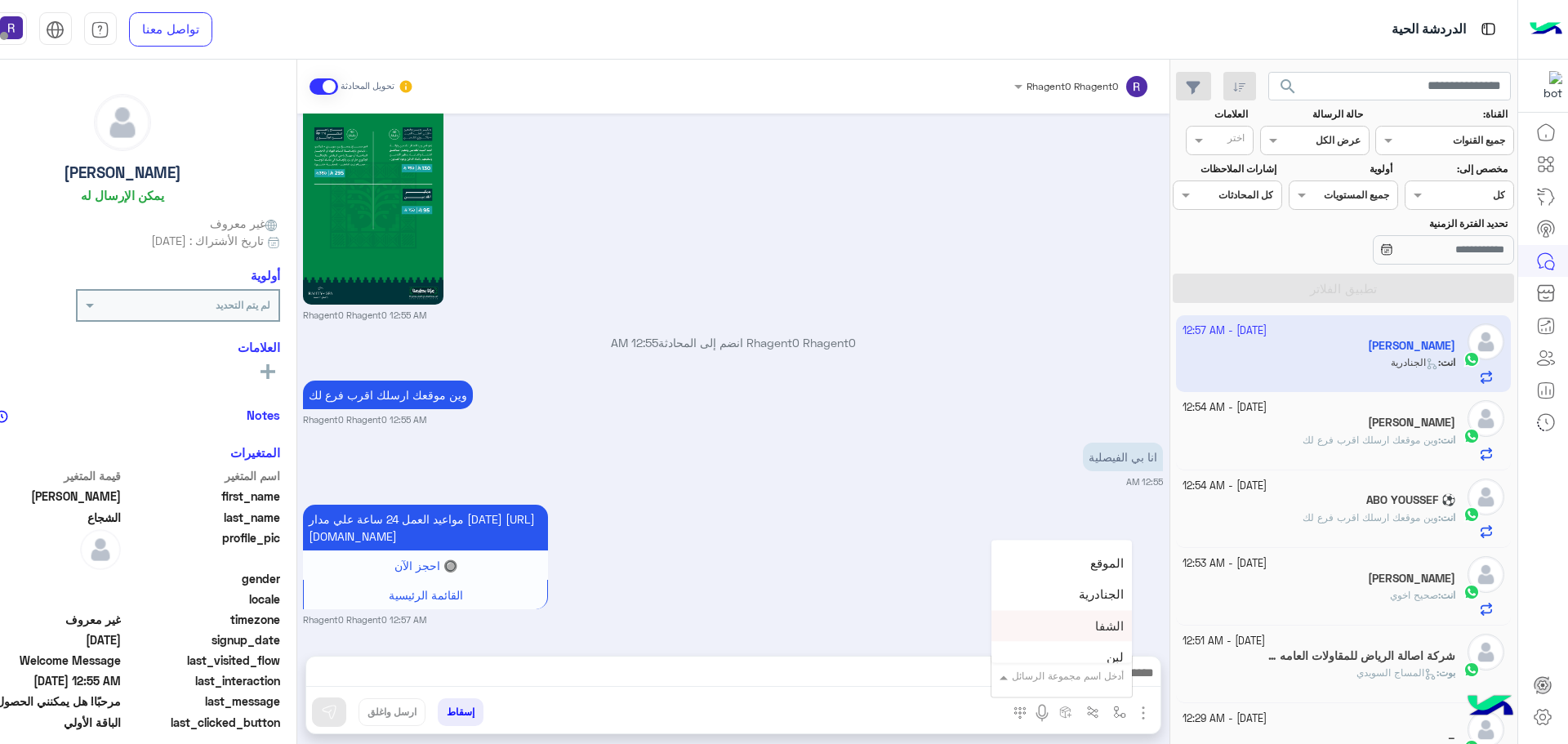
scroll to position [1143, 0]
click at [1090, 566] on div "لبن" at bounding box center [1060, 576] width 140 height 31
type textarea "***"
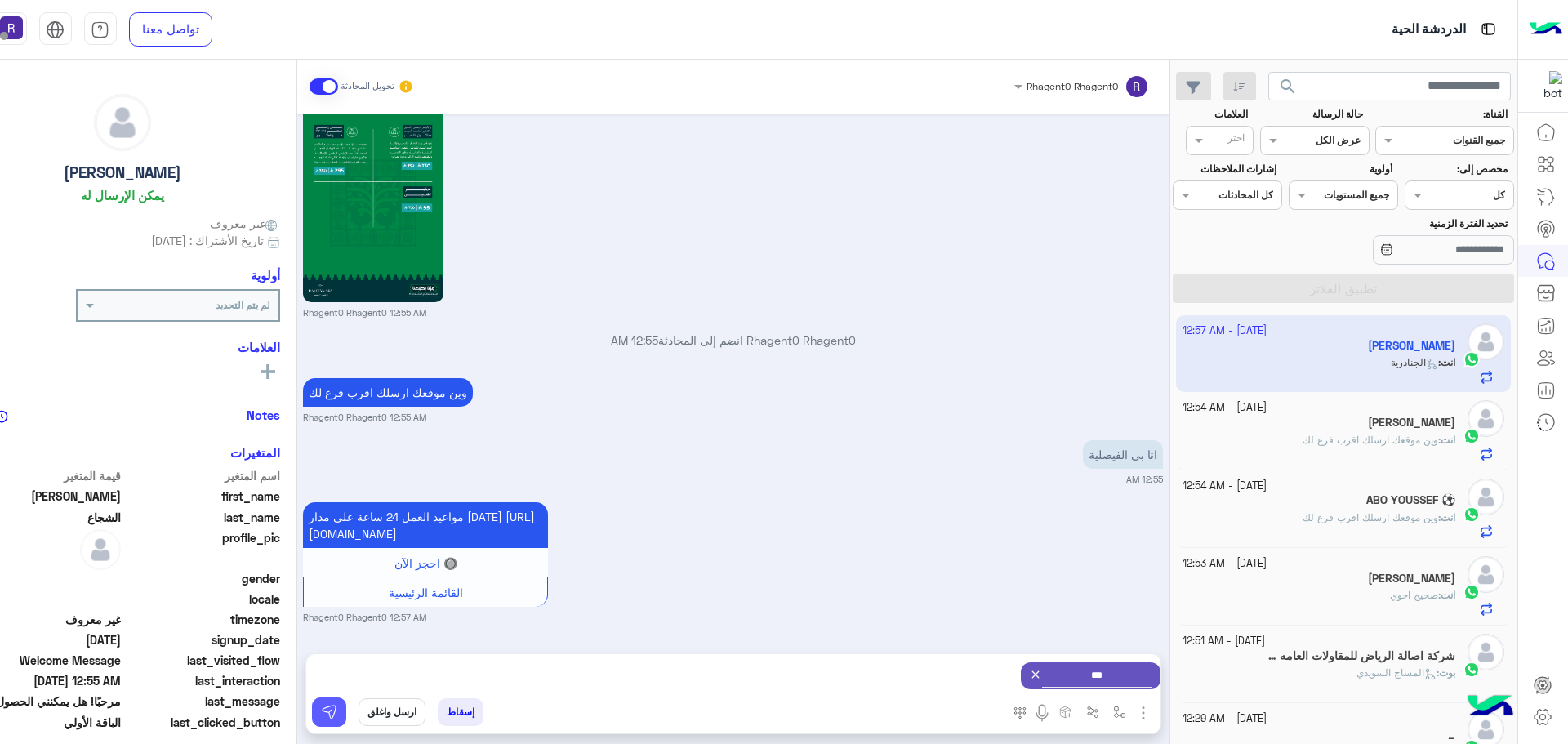
click at [324, 710] on img at bounding box center [328, 712] width 17 height 17
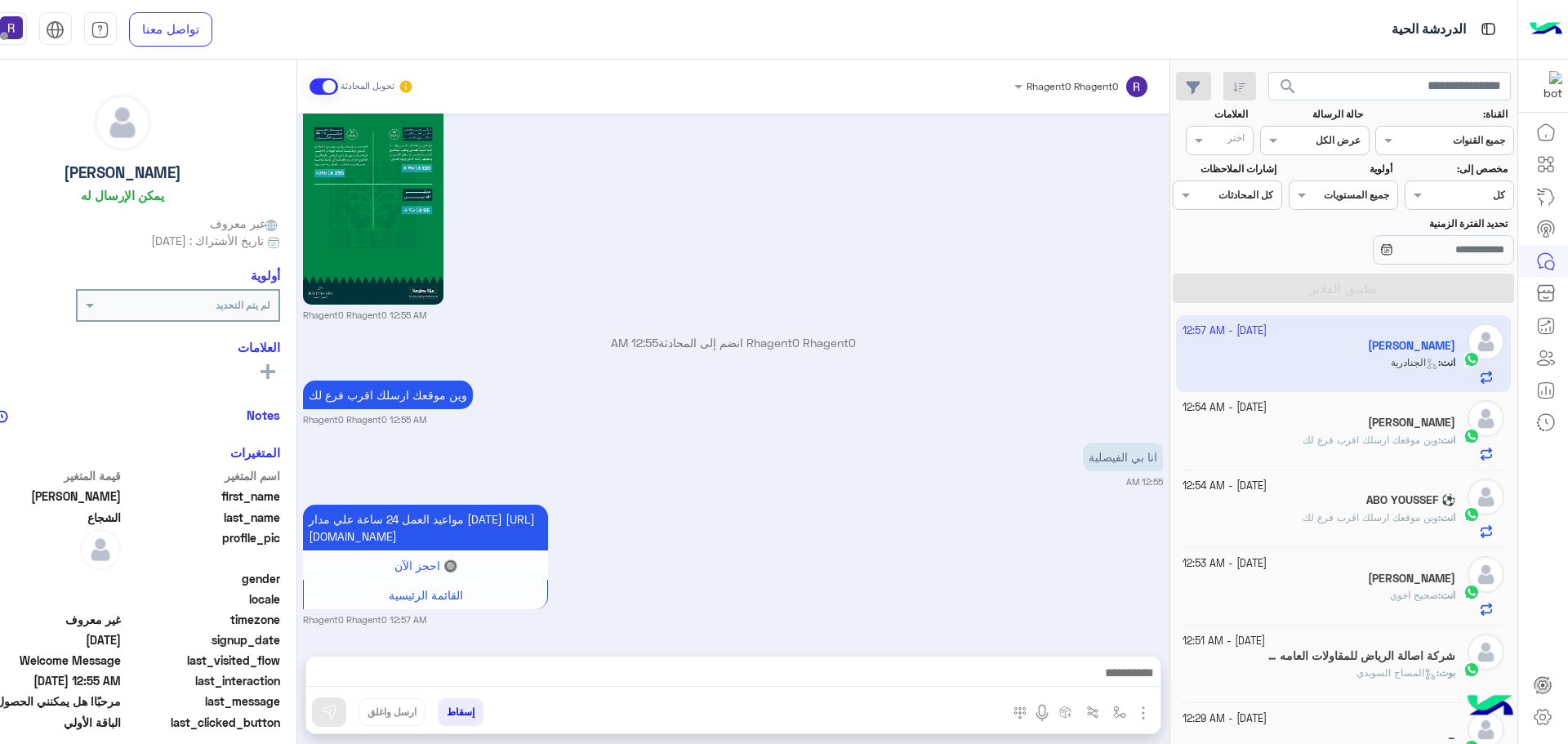
scroll to position [2748, 0]
click at [1118, 717] on img "button" at bounding box center [1119, 712] width 13 height 13
click at [1103, 682] on div "أدخل اسم مجموعة الرسائل" at bounding box center [1067, 675] width 112 height 15
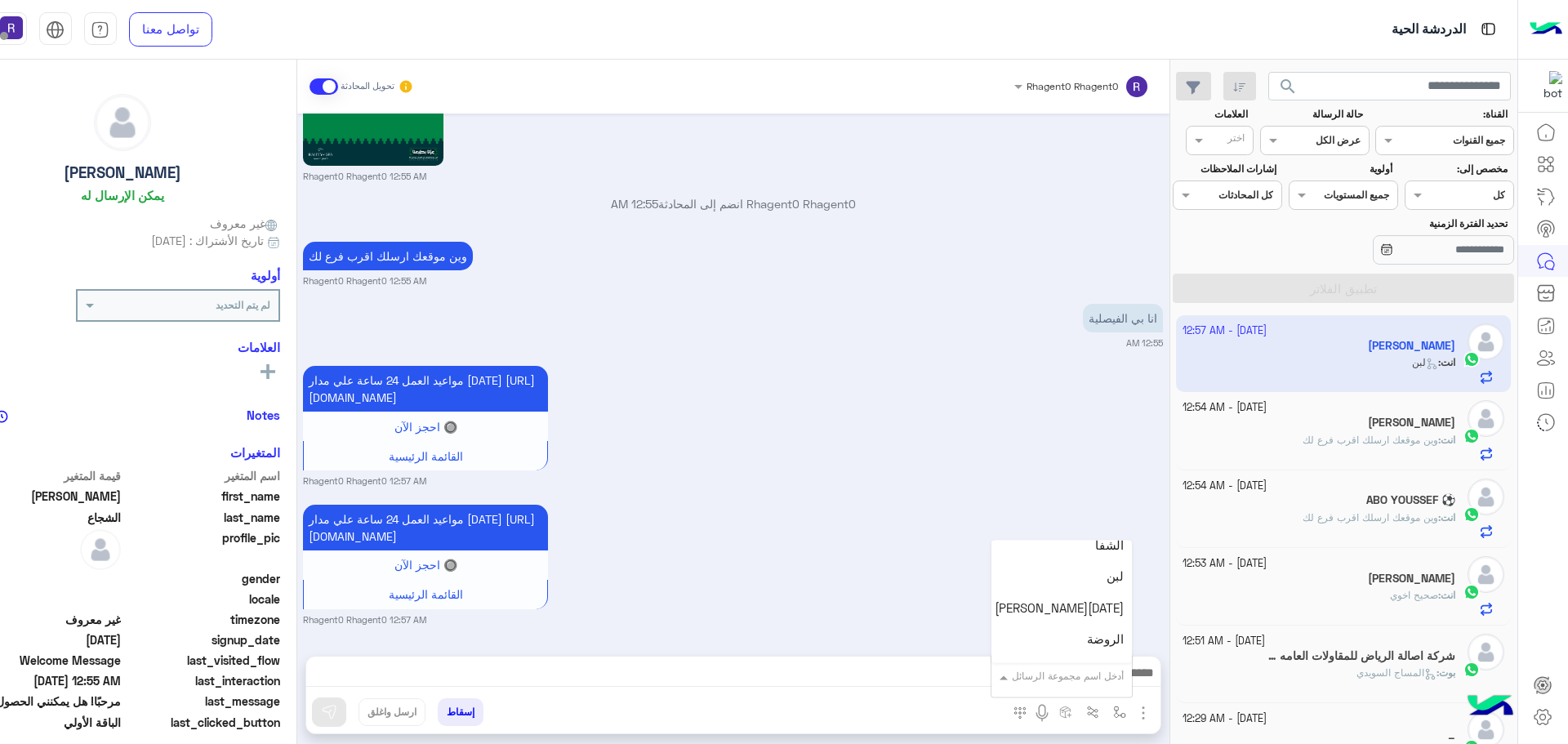
scroll to position [1143, 0]
click at [1079, 541] on div "الشفا" at bounding box center [1060, 544] width 140 height 31
type textarea "*****"
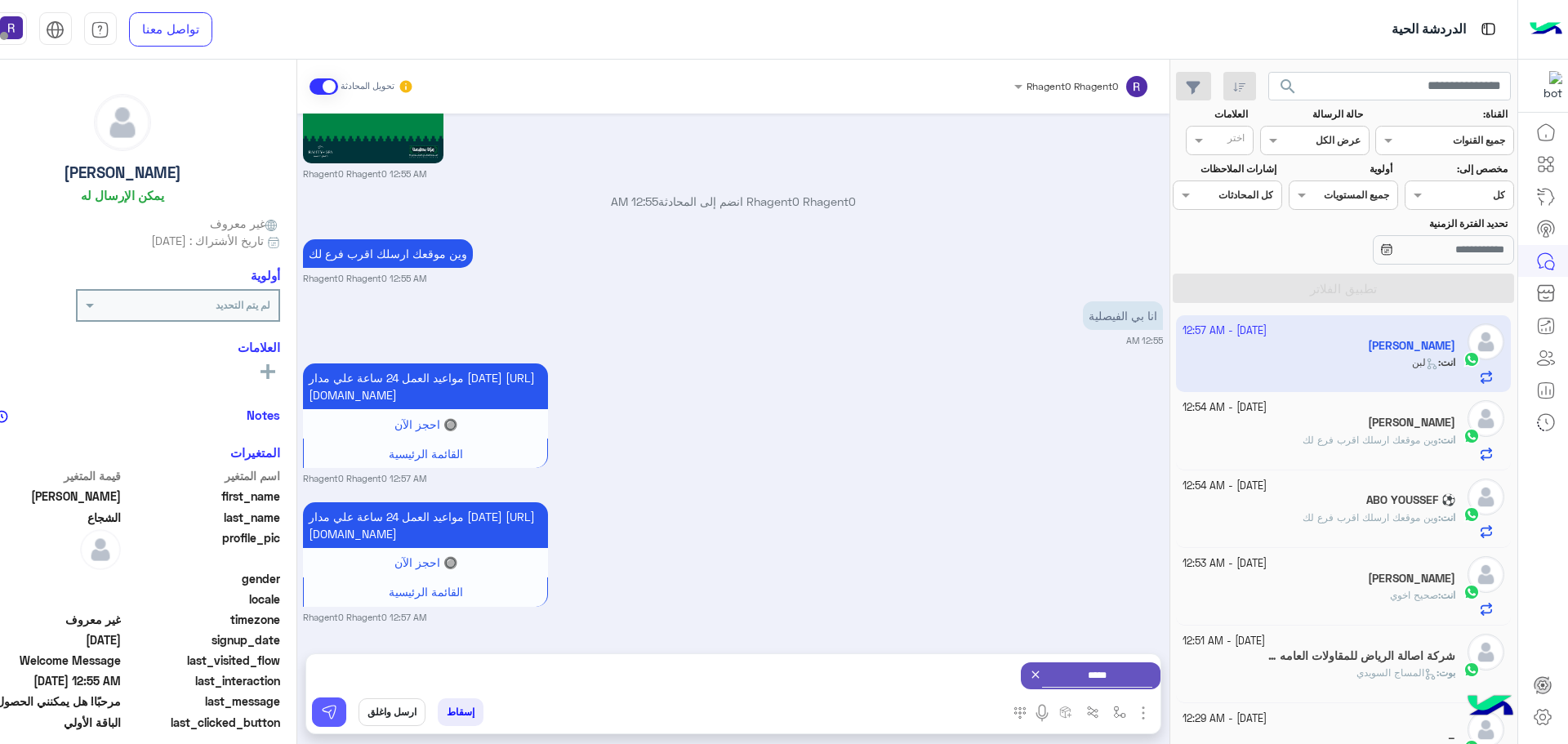
click at [327, 708] on img at bounding box center [328, 712] width 17 height 17
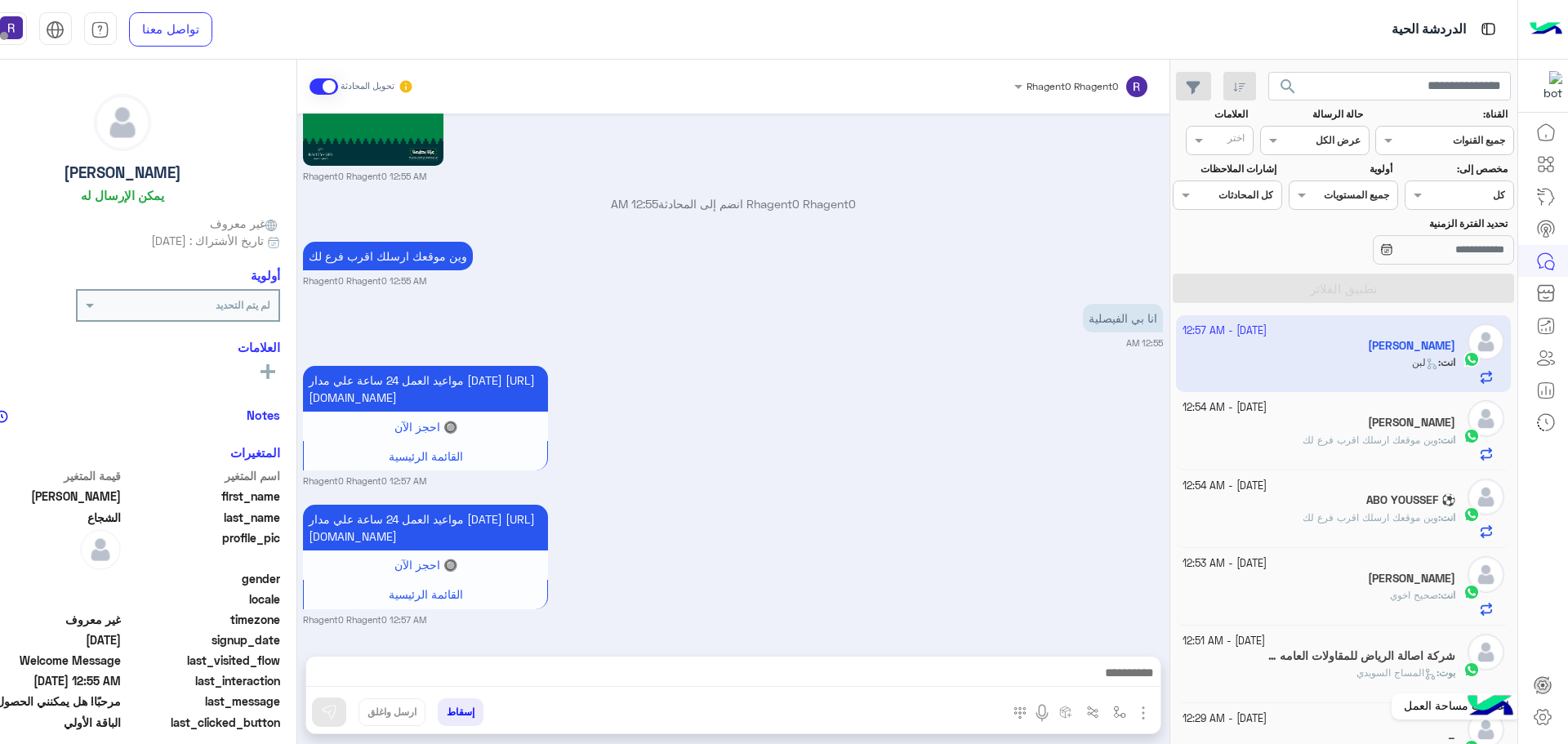
scroll to position [2903, 0]
click at [1412, 595] on span "صحيح اخوي" at bounding box center [1413, 595] width 48 height 12
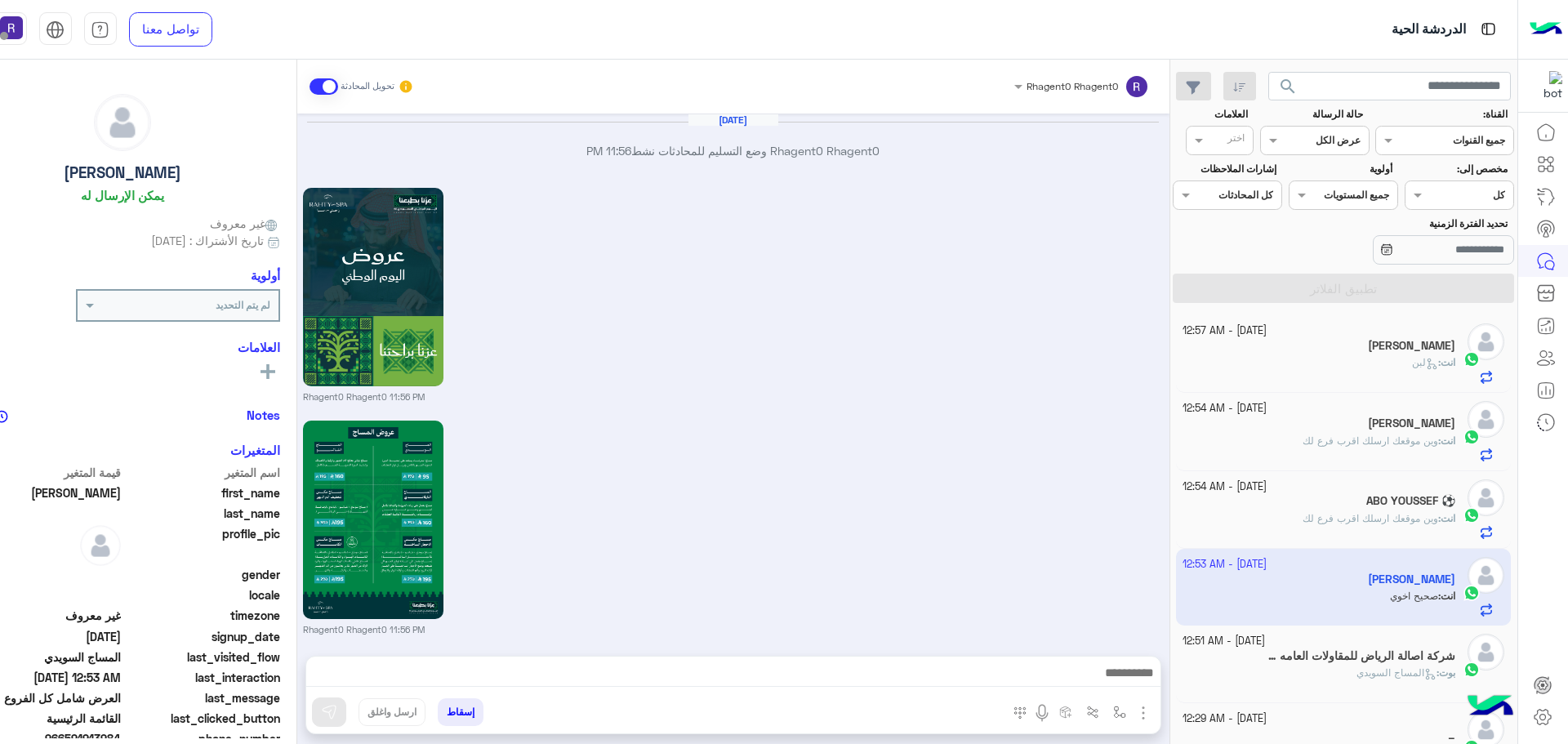
scroll to position [2171, 0]
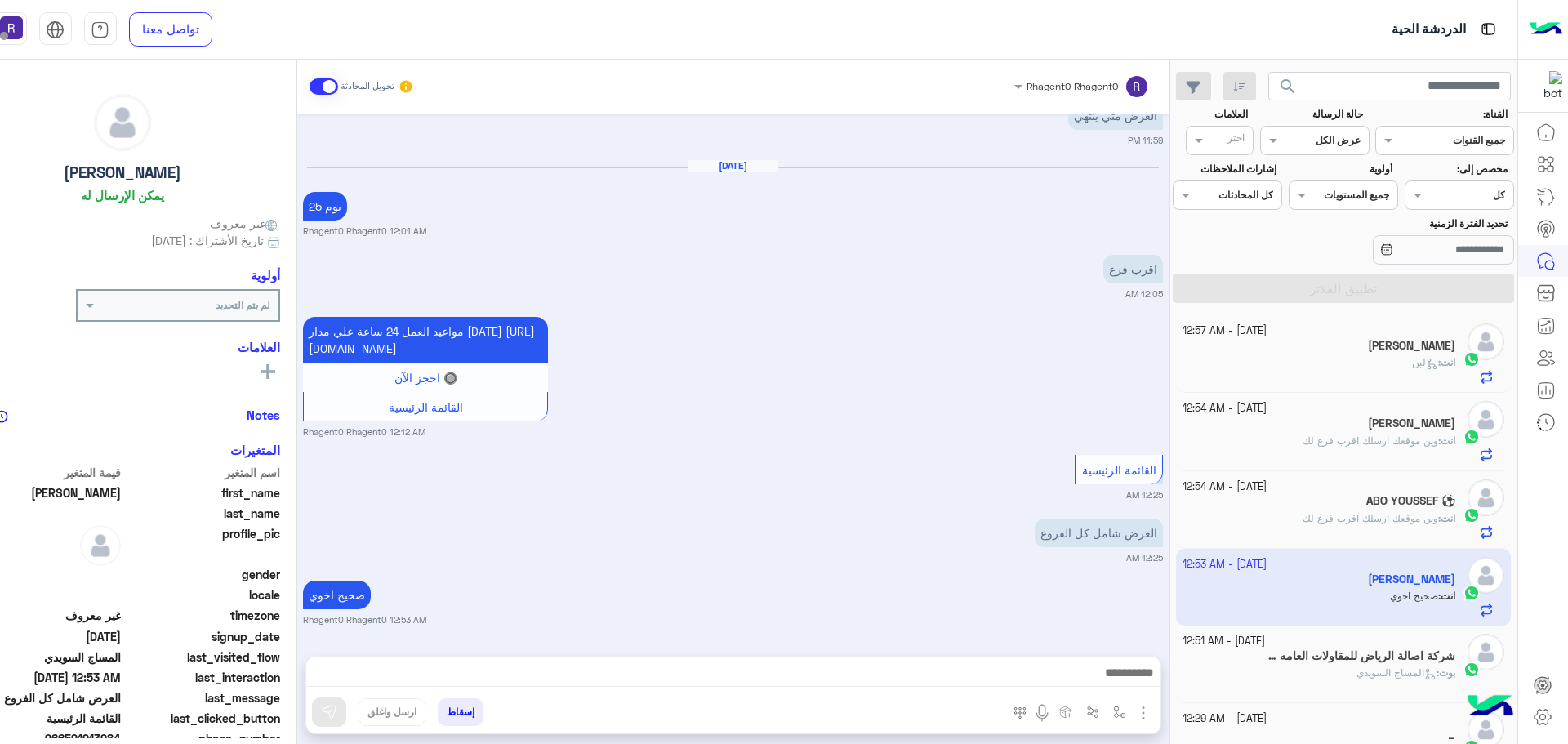
click at [1400, 661] on h5 "شركة اصالة الرياض للمقاولات العامه وتاجير المعدات الثقيلة" at bounding box center [1359, 656] width 191 height 14
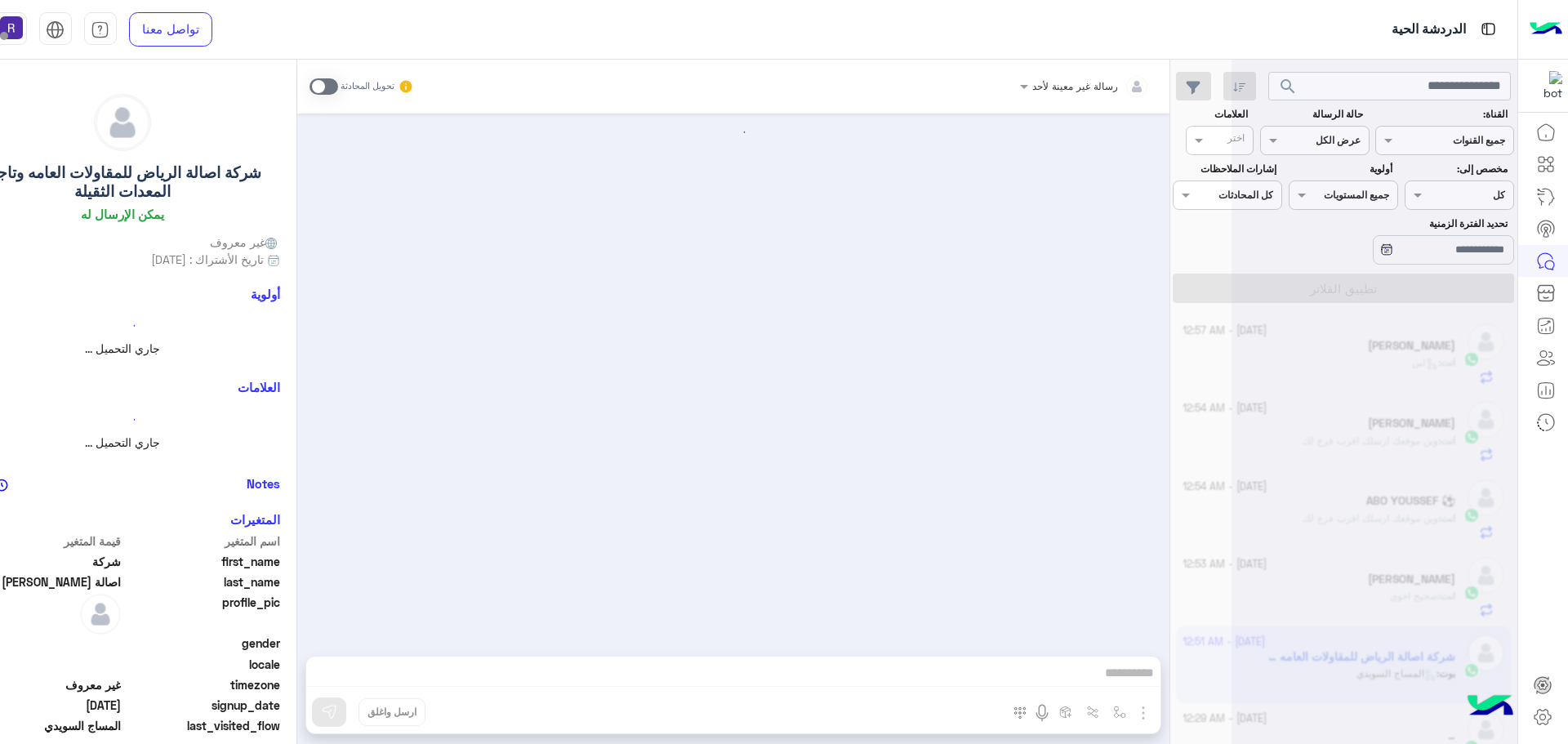
scroll to position [830, 0]
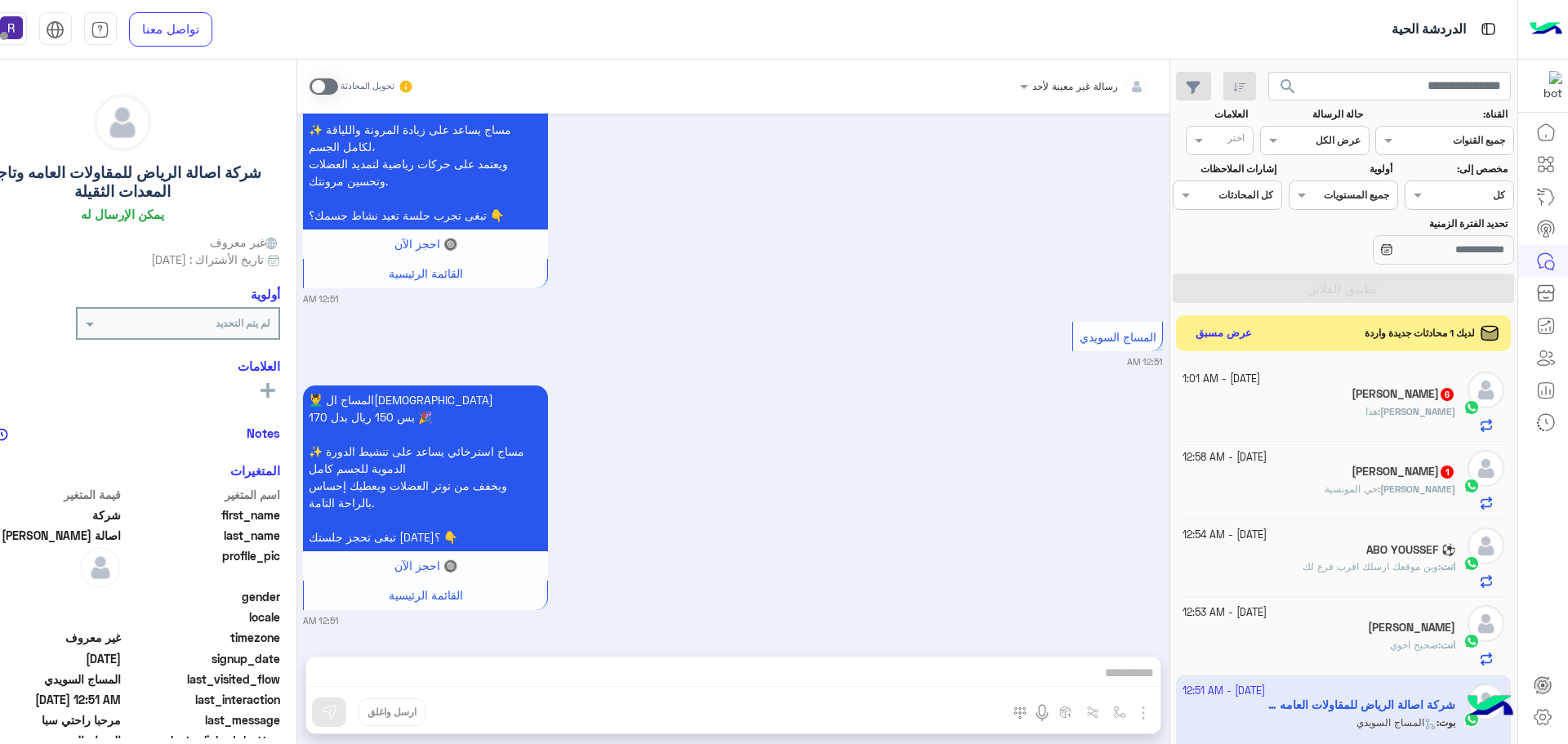
click at [1378, 483] on span "حي المونسية" at bounding box center [1350, 488] width 53 height 12
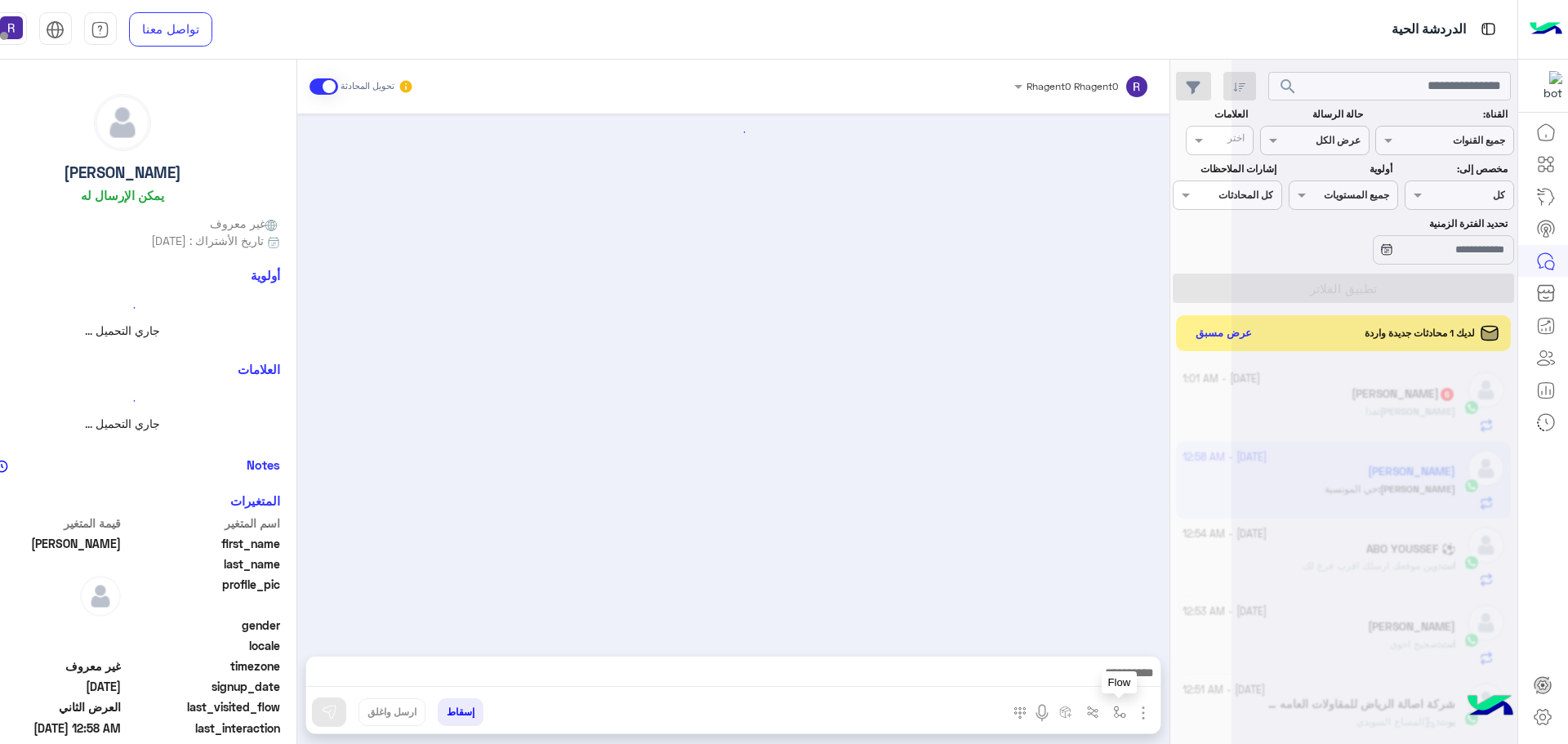
click at [1123, 713] on img "button" at bounding box center [1119, 712] width 13 height 13
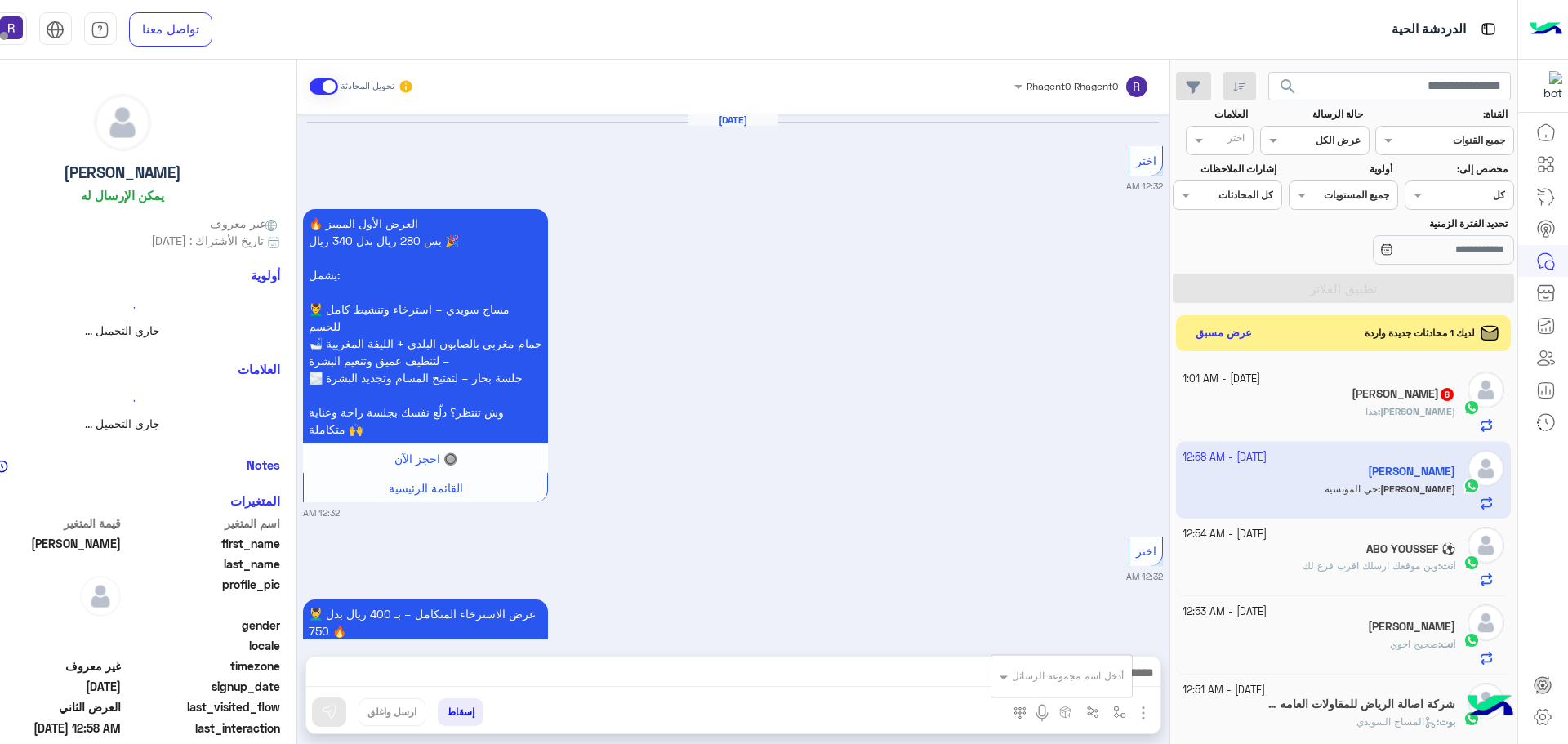
scroll to position [3405, 0]
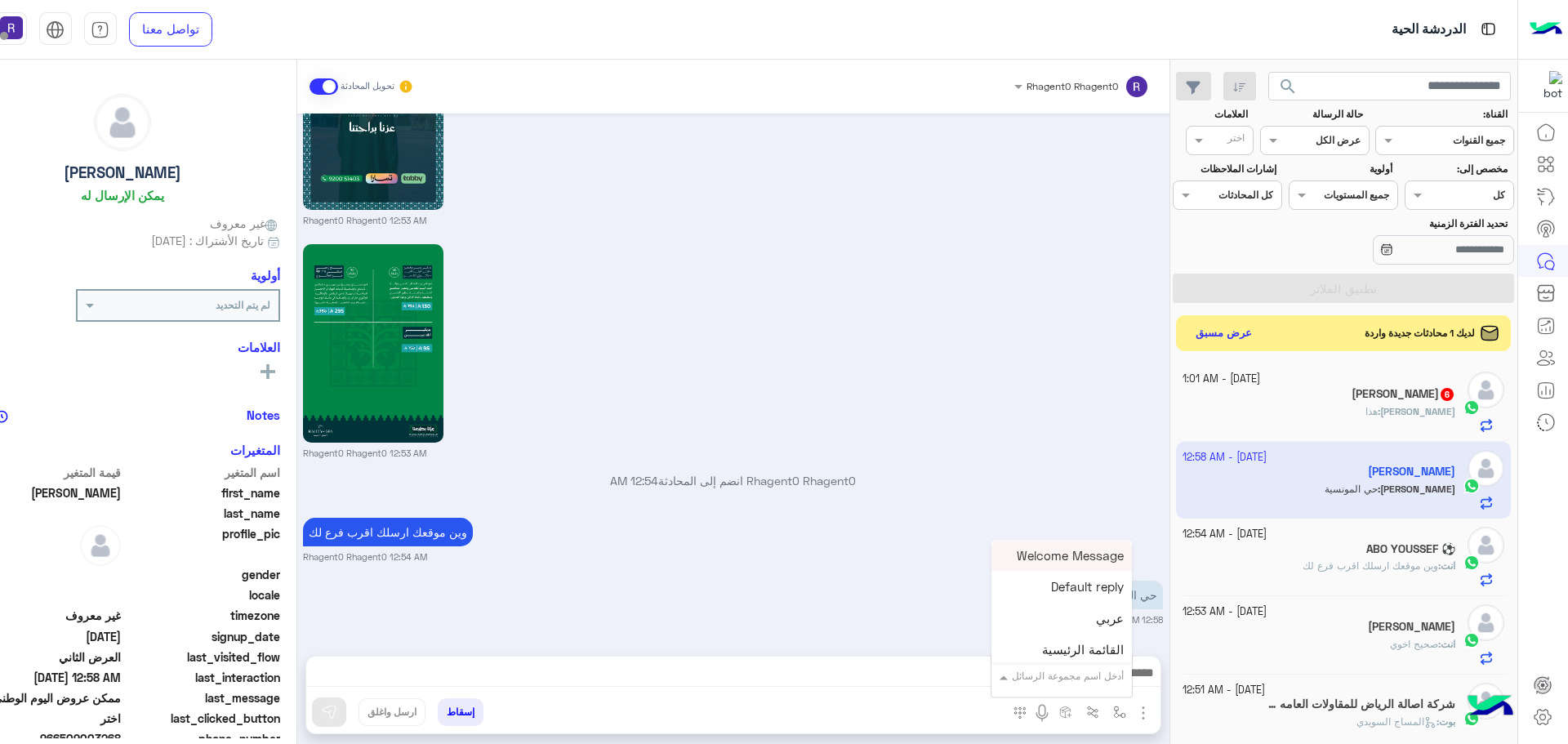
click at [1094, 688] on div "أدخل اسم مجموعة الرسائل" at bounding box center [1060, 676] width 140 height 29
click at [1087, 588] on span "الجنادرية" at bounding box center [1102, 594] width 45 height 15
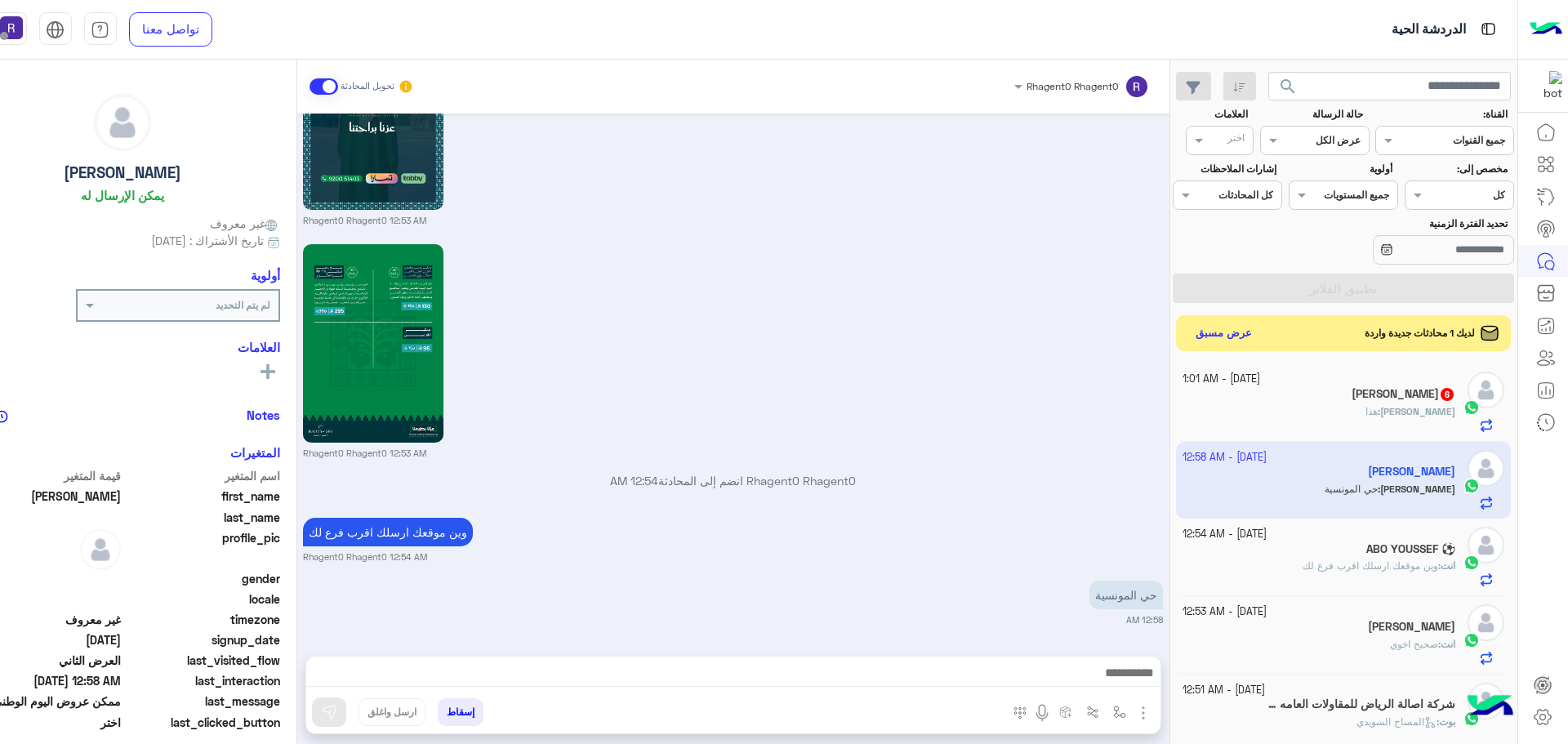
type textarea "*********"
click at [329, 716] on img at bounding box center [328, 712] width 17 height 17
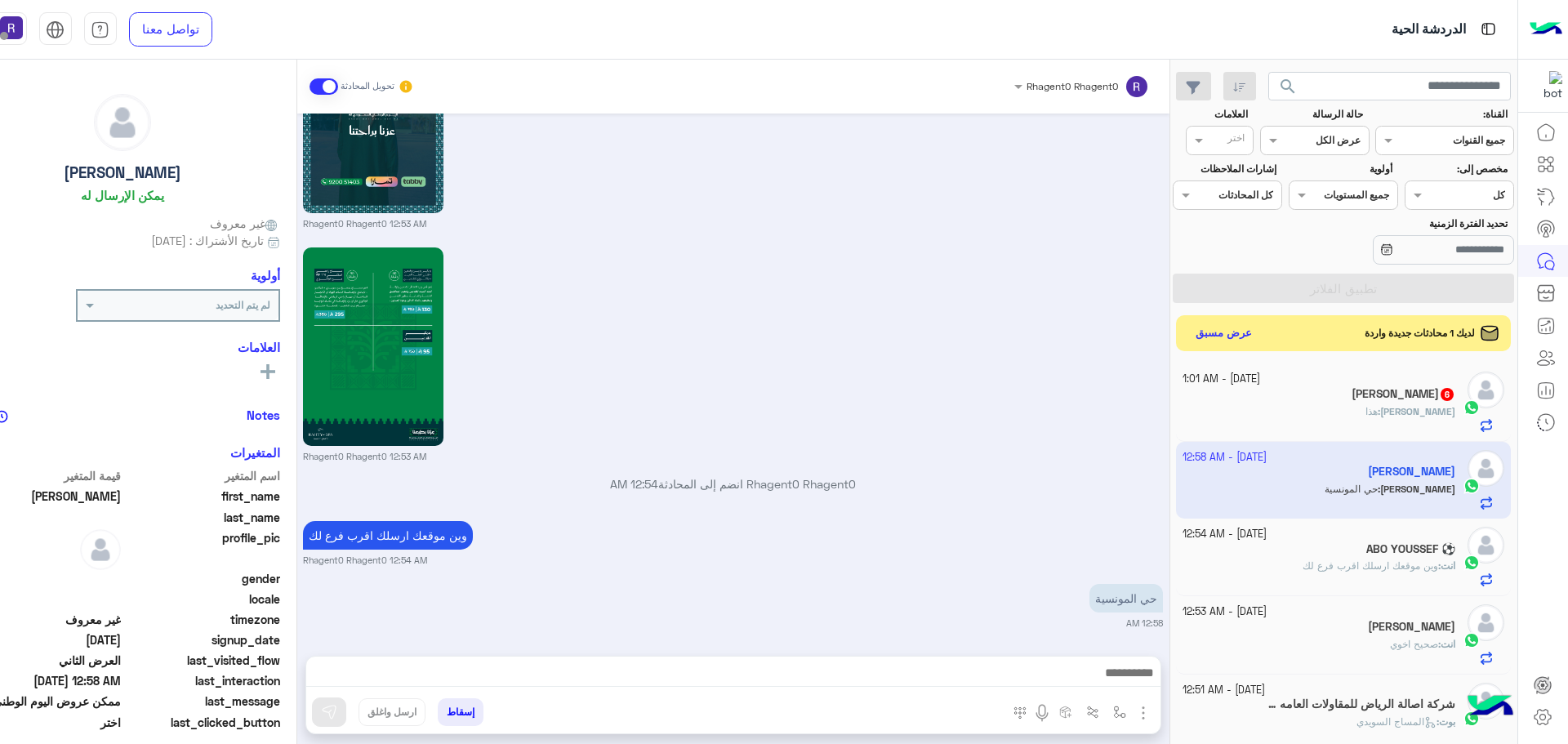
scroll to position [3405, 0]
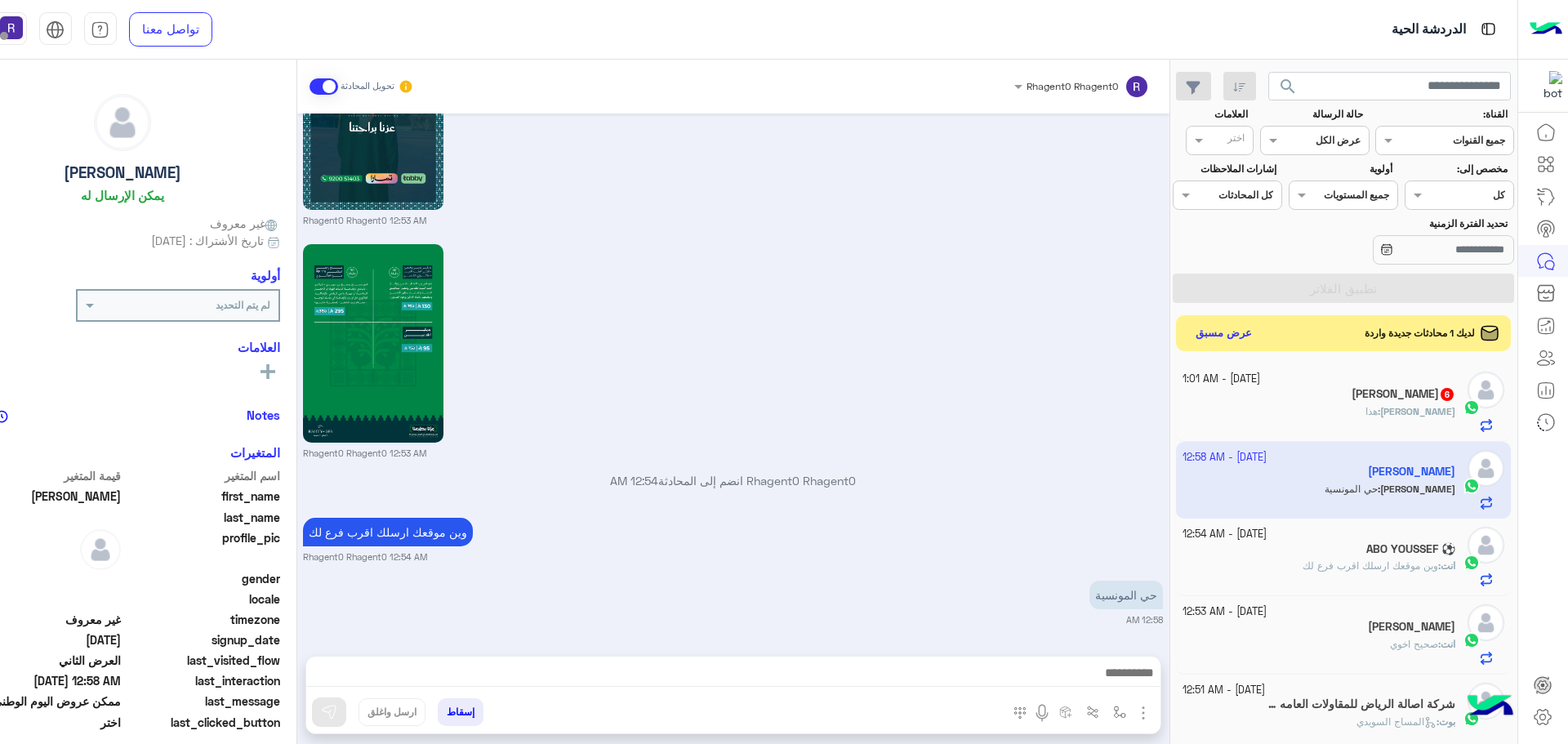
click at [1344, 394] on div "[PERSON_NAME] 6" at bounding box center [1318, 395] width 272 height 17
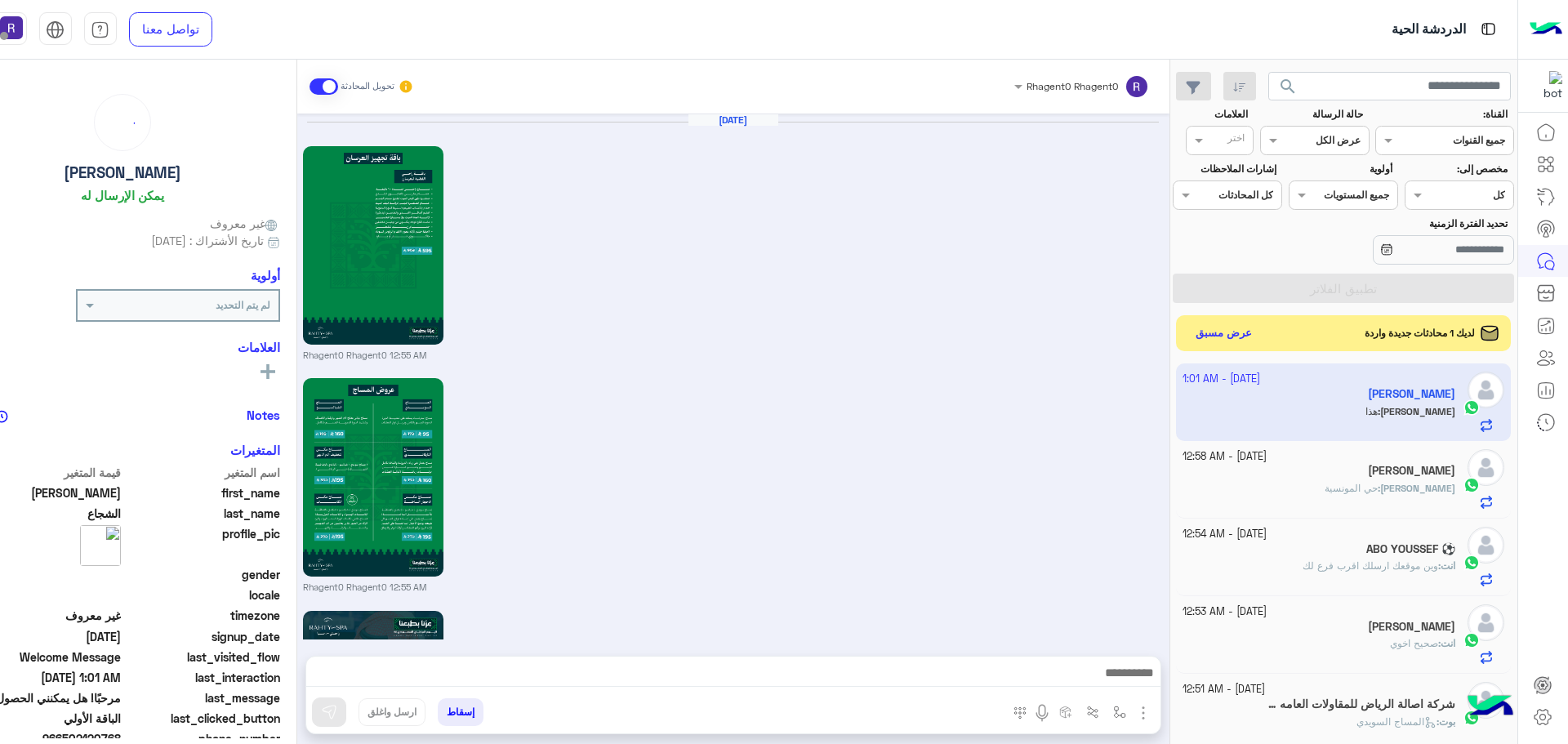
scroll to position [2372, 0]
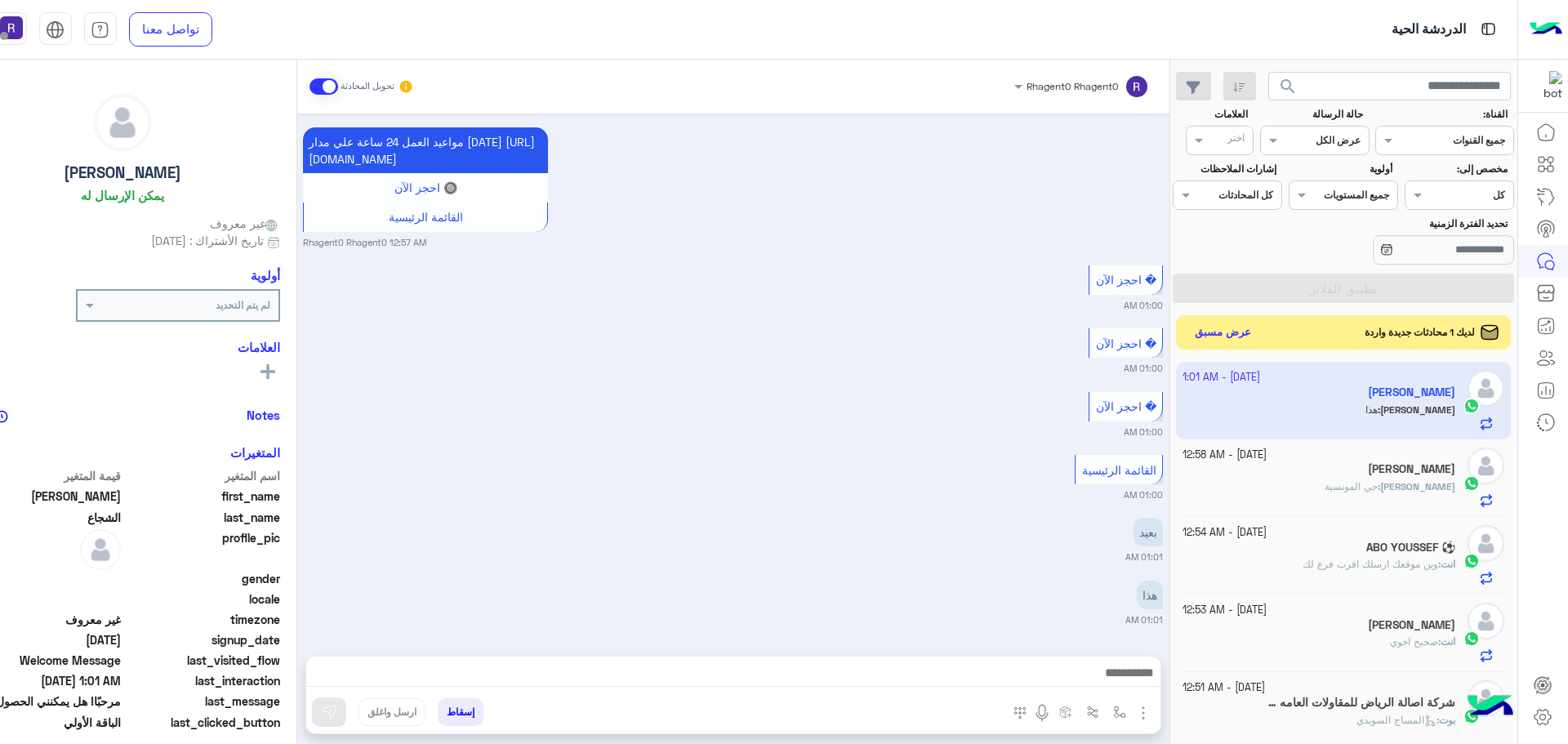
click at [1232, 331] on button "عرض مسبق" at bounding box center [1222, 332] width 69 height 22
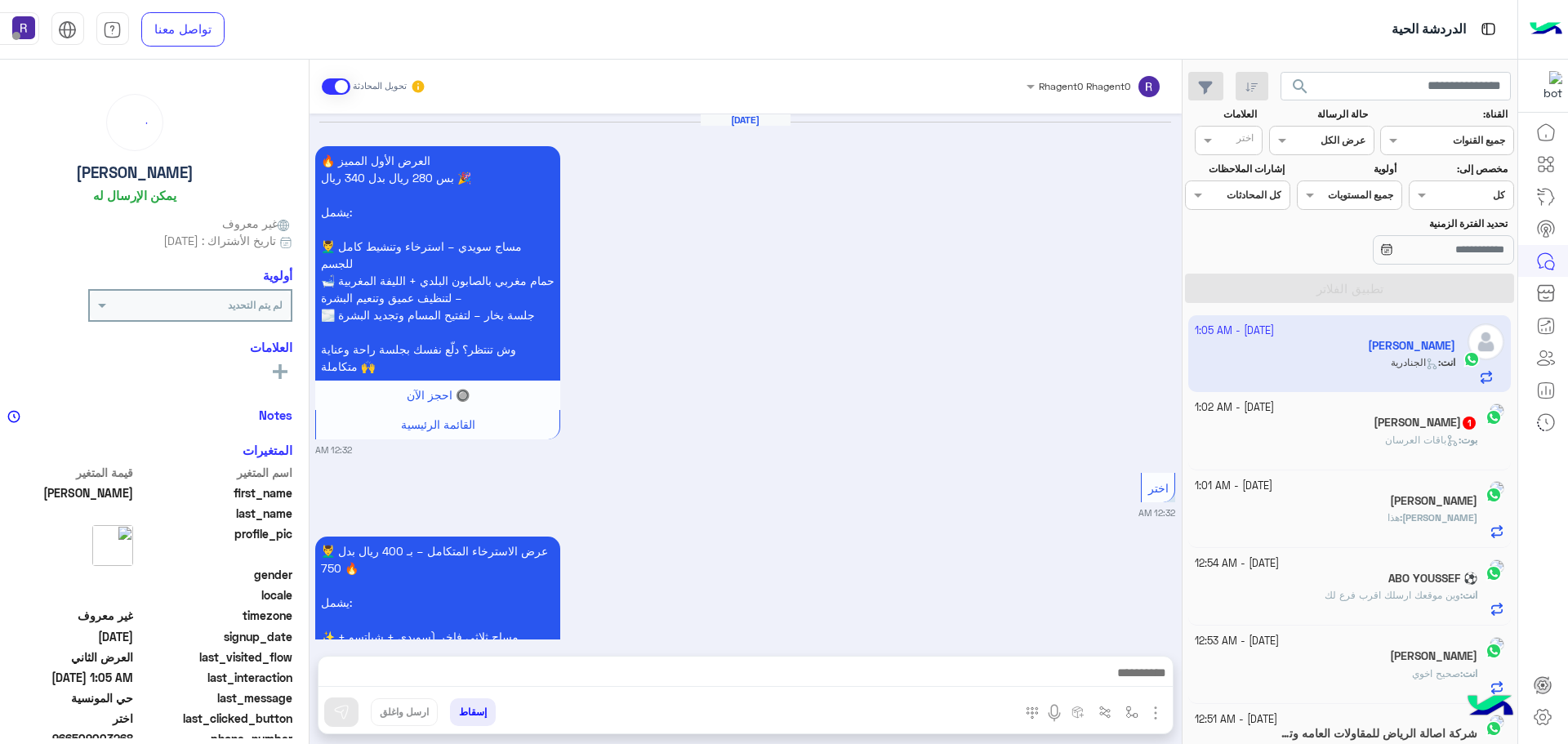
scroll to position [3497, 0]
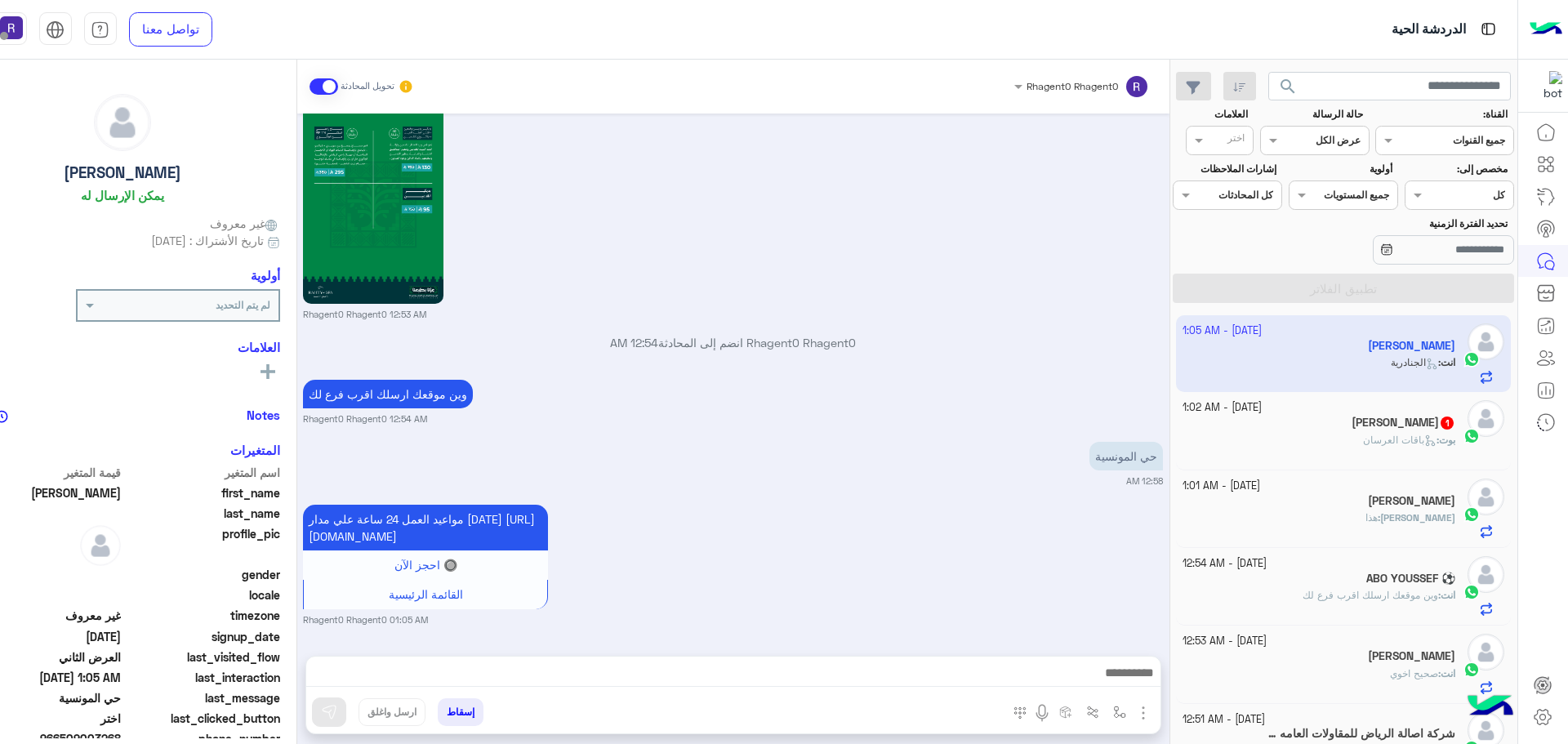
click at [1319, 433] on div "بوت : باقات العرسان" at bounding box center [1318, 447] width 272 height 28
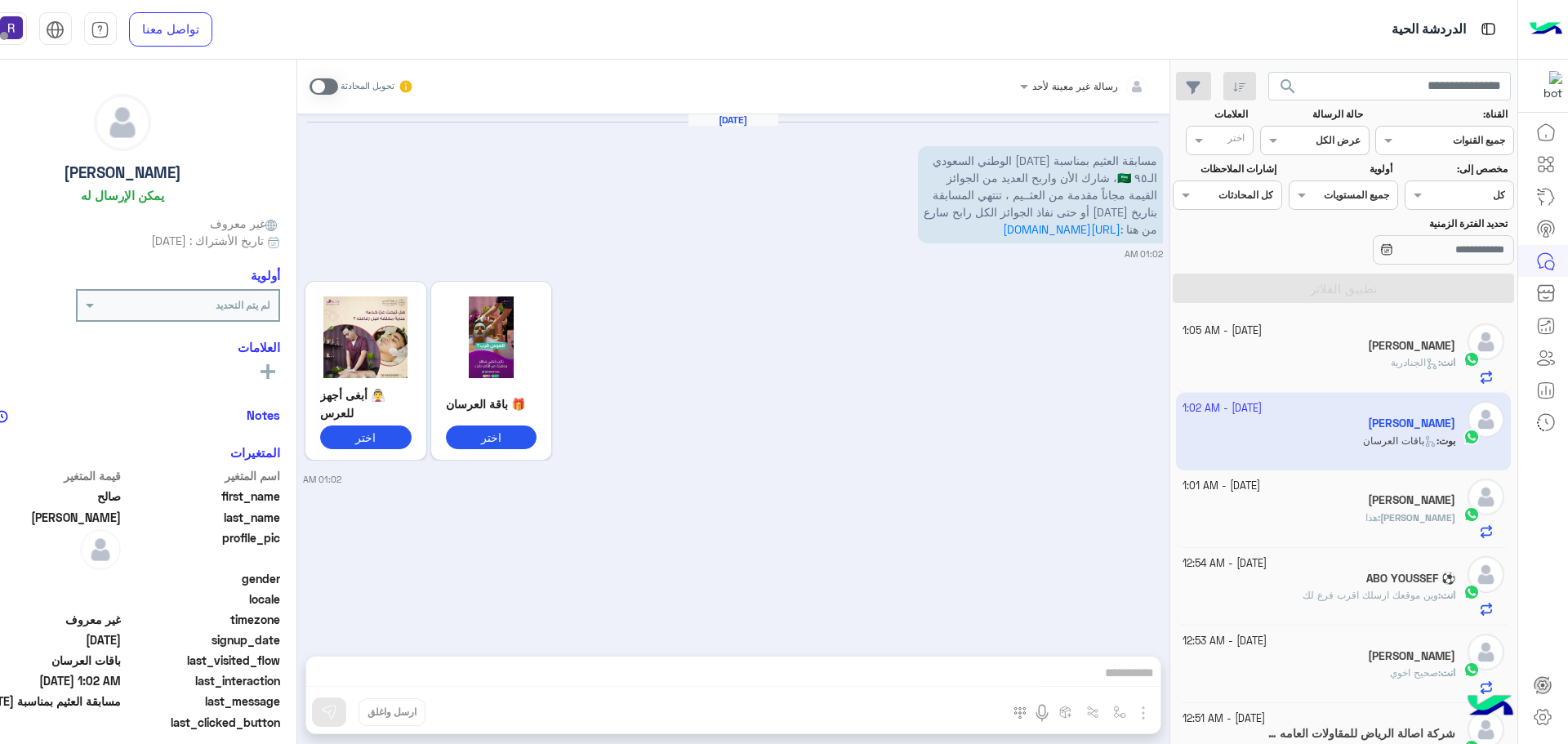
click at [329, 85] on span at bounding box center [323, 86] width 28 height 17
click at [1143, 709] on img "button" at bounding box center [1143, 713] width 20 height 20
click at [1125, 670] on span "الصور" at bounding box center [1111, 677] width 30 height 19
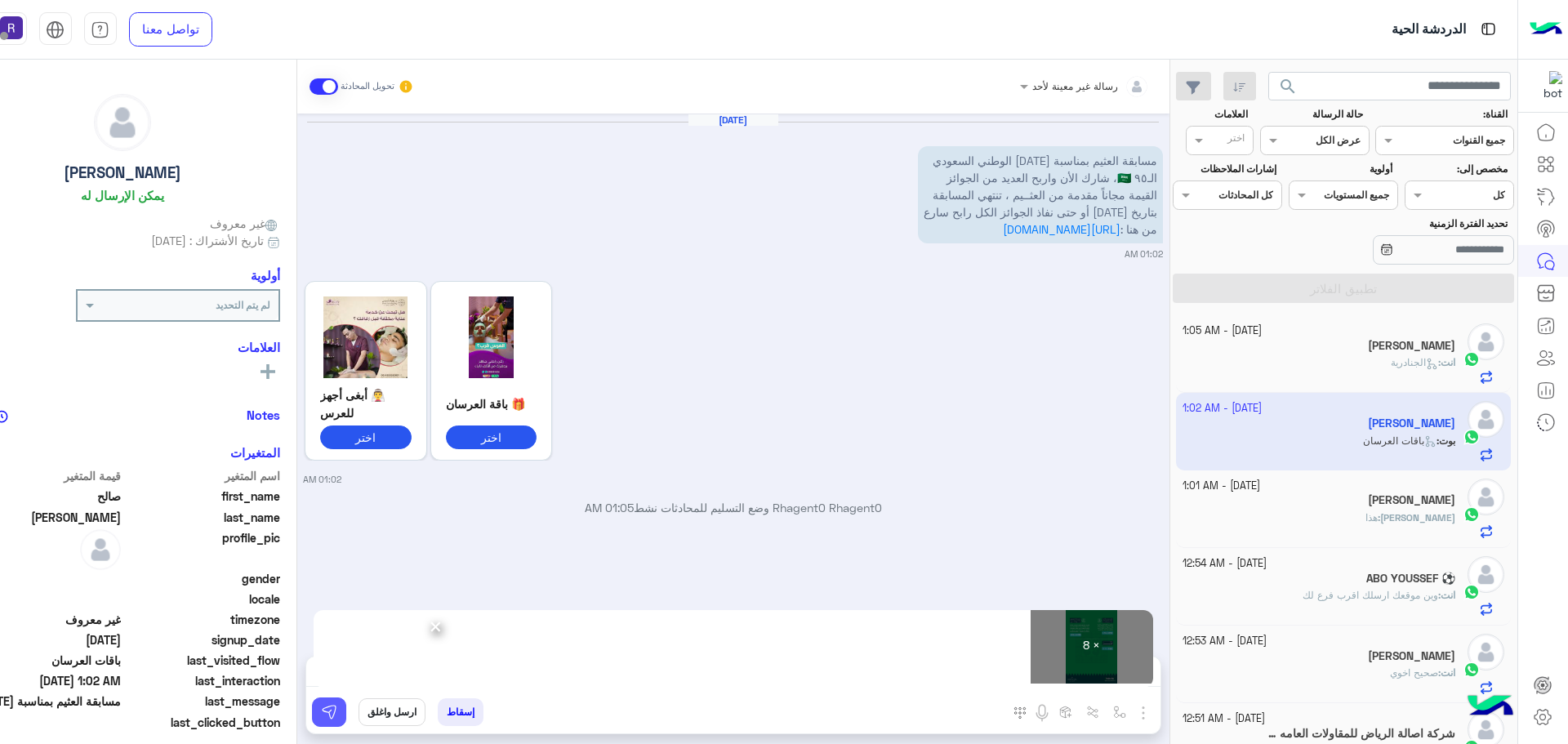
click at [321, 721] on button at bounding box center [328, 713] width 34 height 29
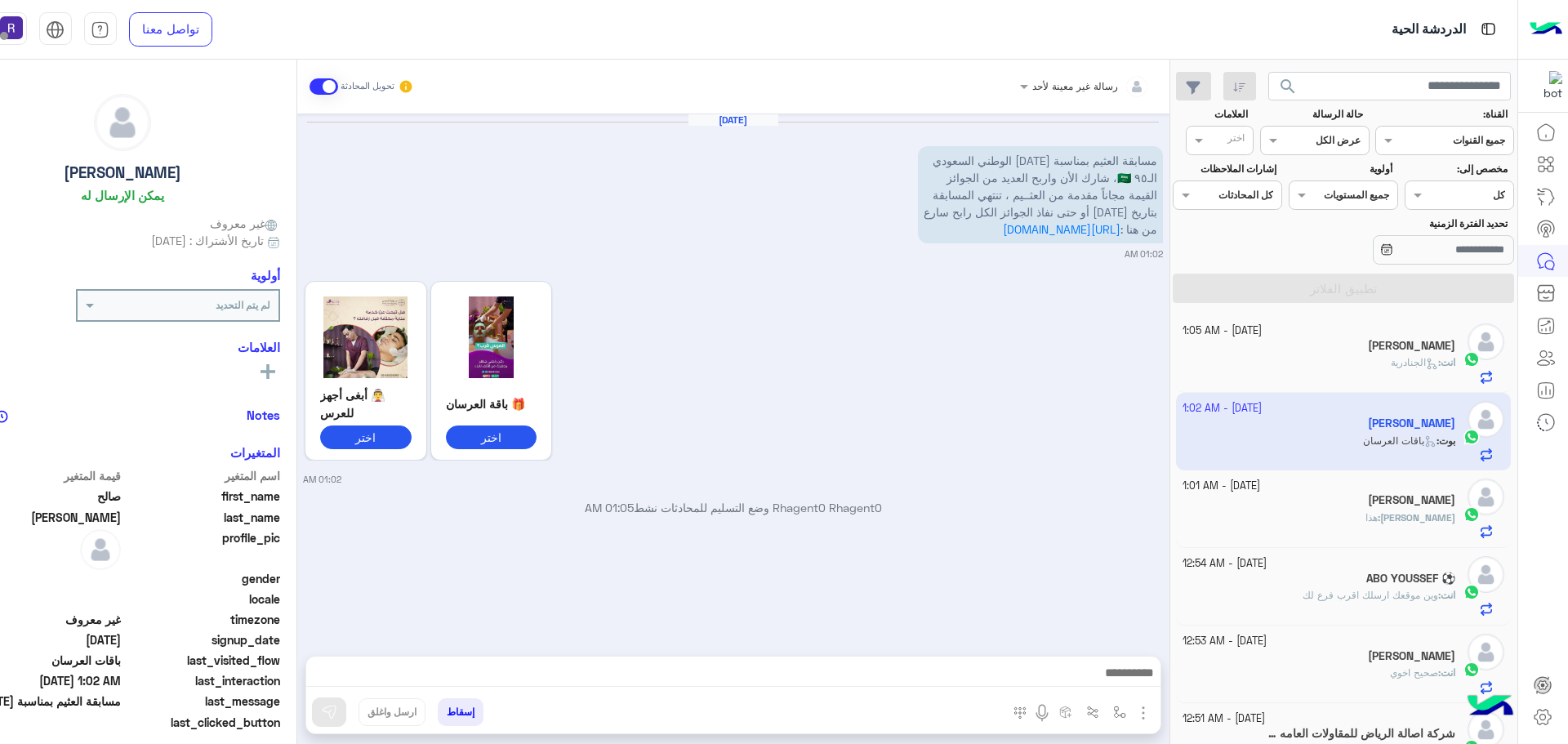
click at [1315, 502] on div "[PERSON_NAME]" at bounding box center [1318, 501] width 272 height 17
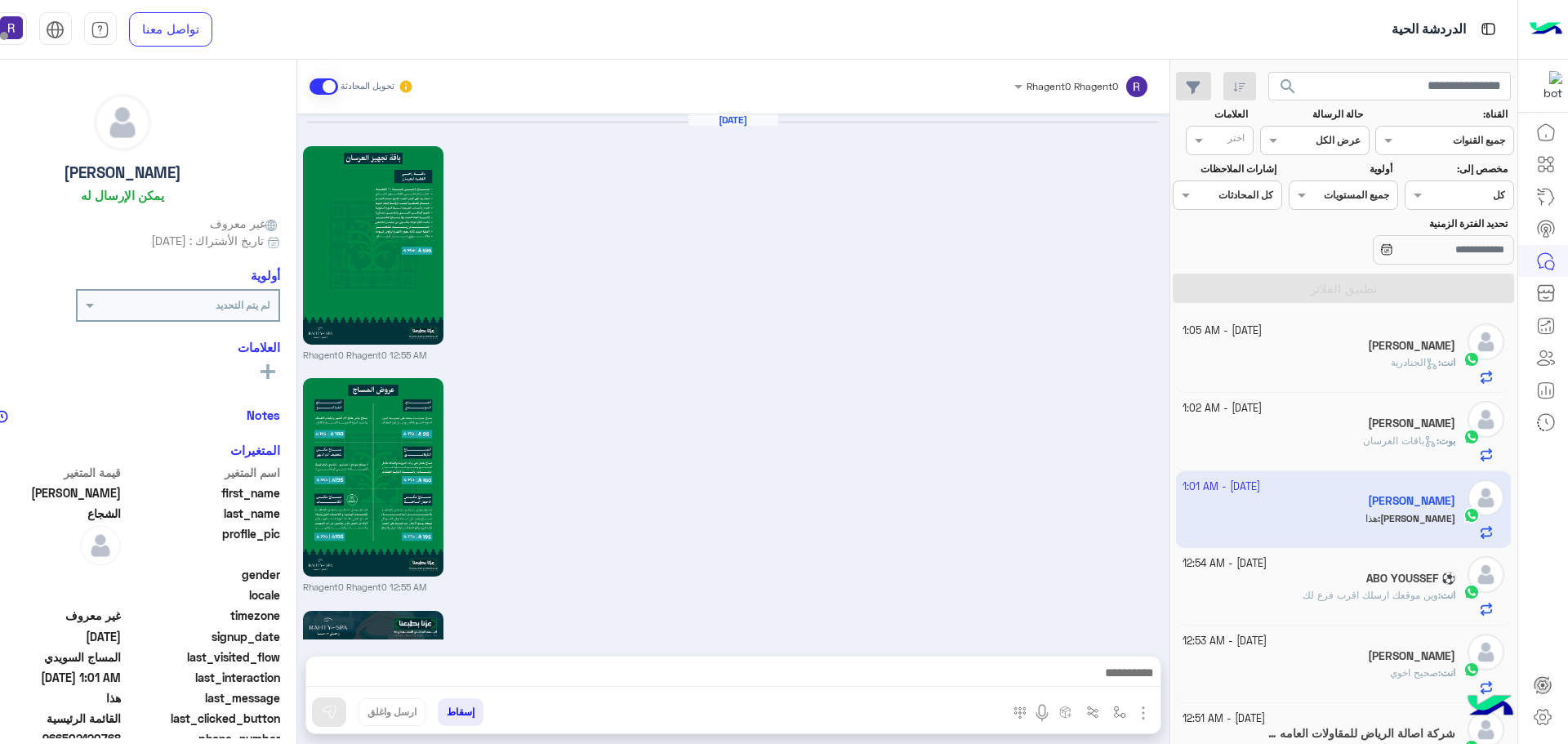
scroll to position [2372, 0]
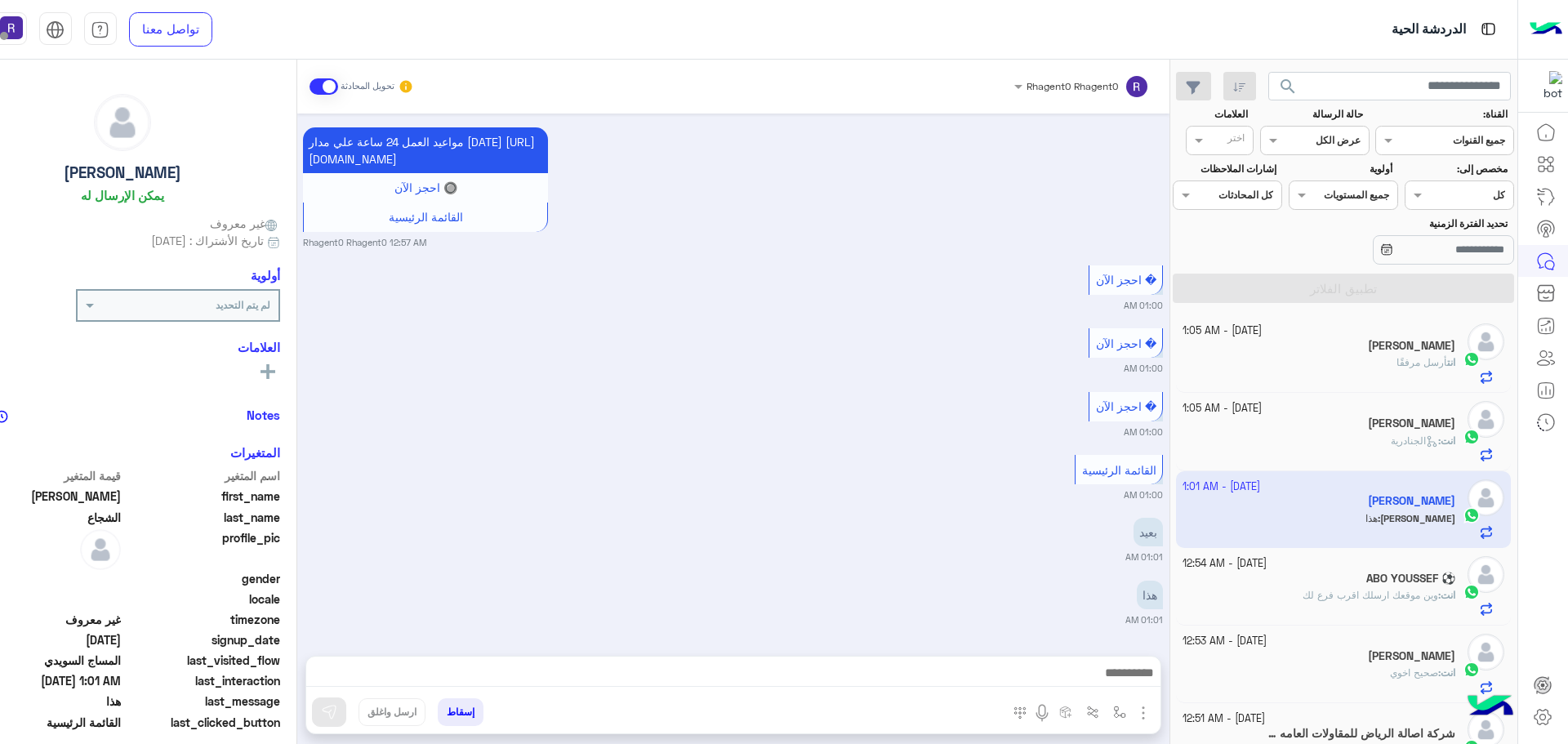
click at [1412, 582] on h5 "ABO YOUSSEF ⚽" at bounding box center [1410, 578] width 89 height 14
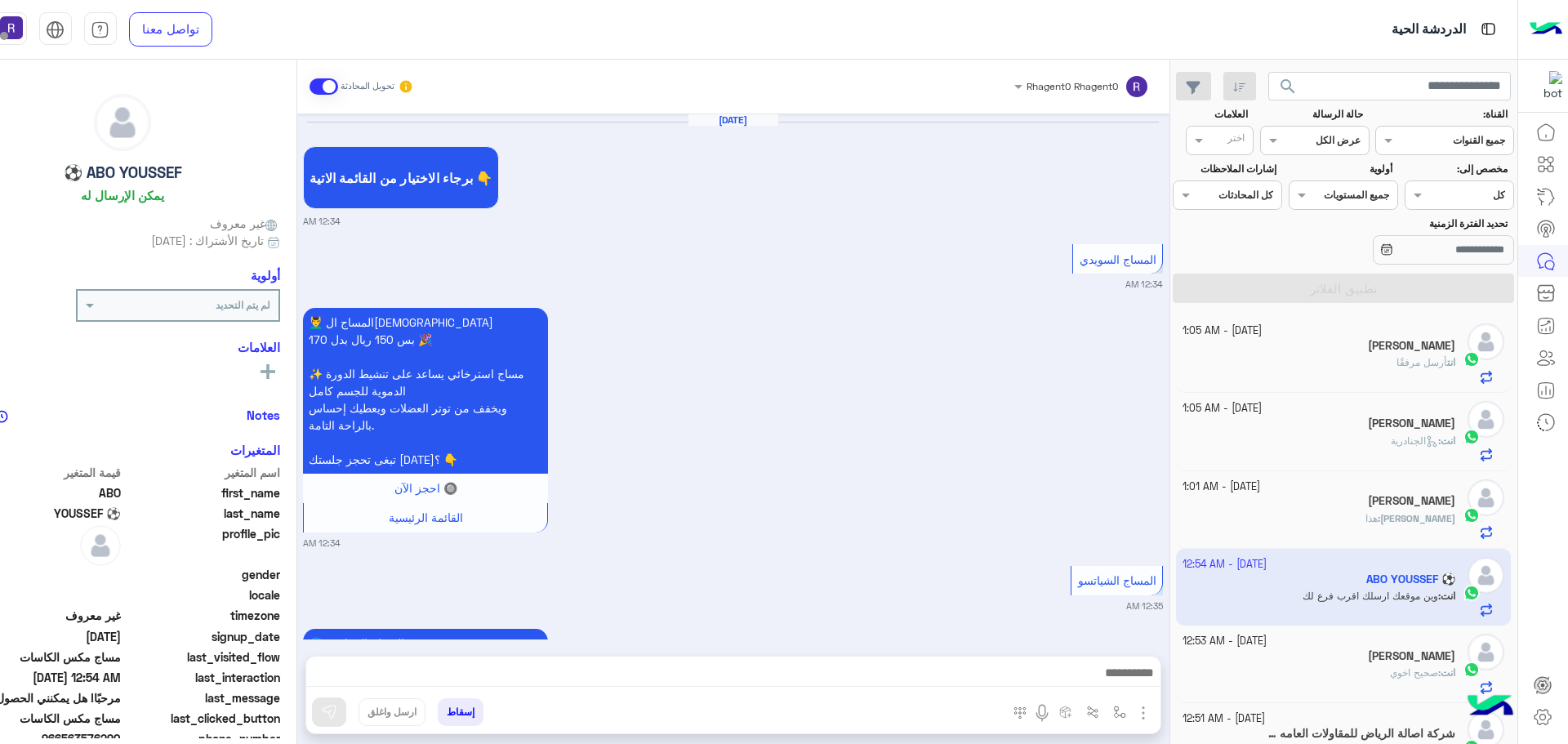
scroll to position [3062, 0]
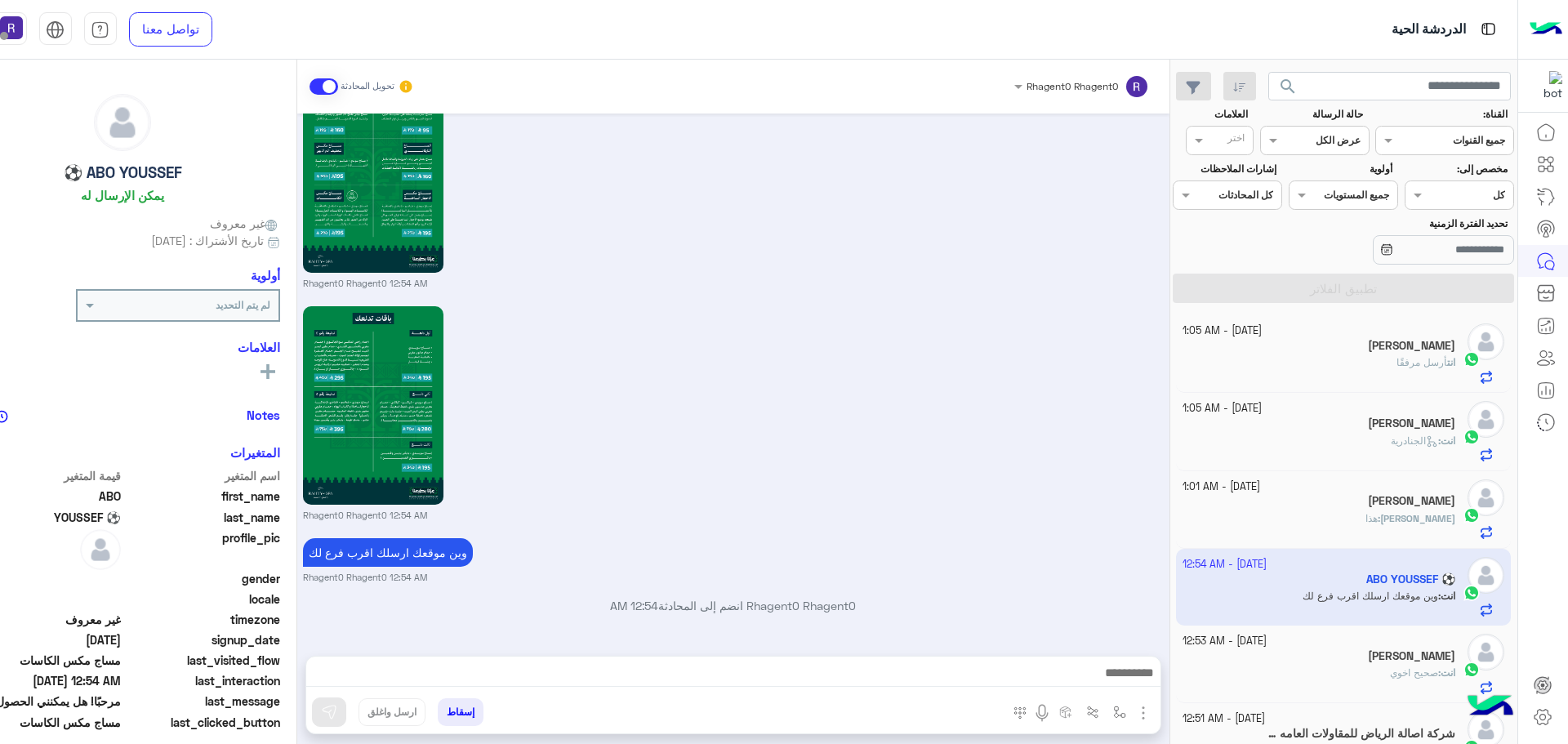
click at [1443, 669] on span "انت" at bounding box center [1447, 672] width 15 height 12
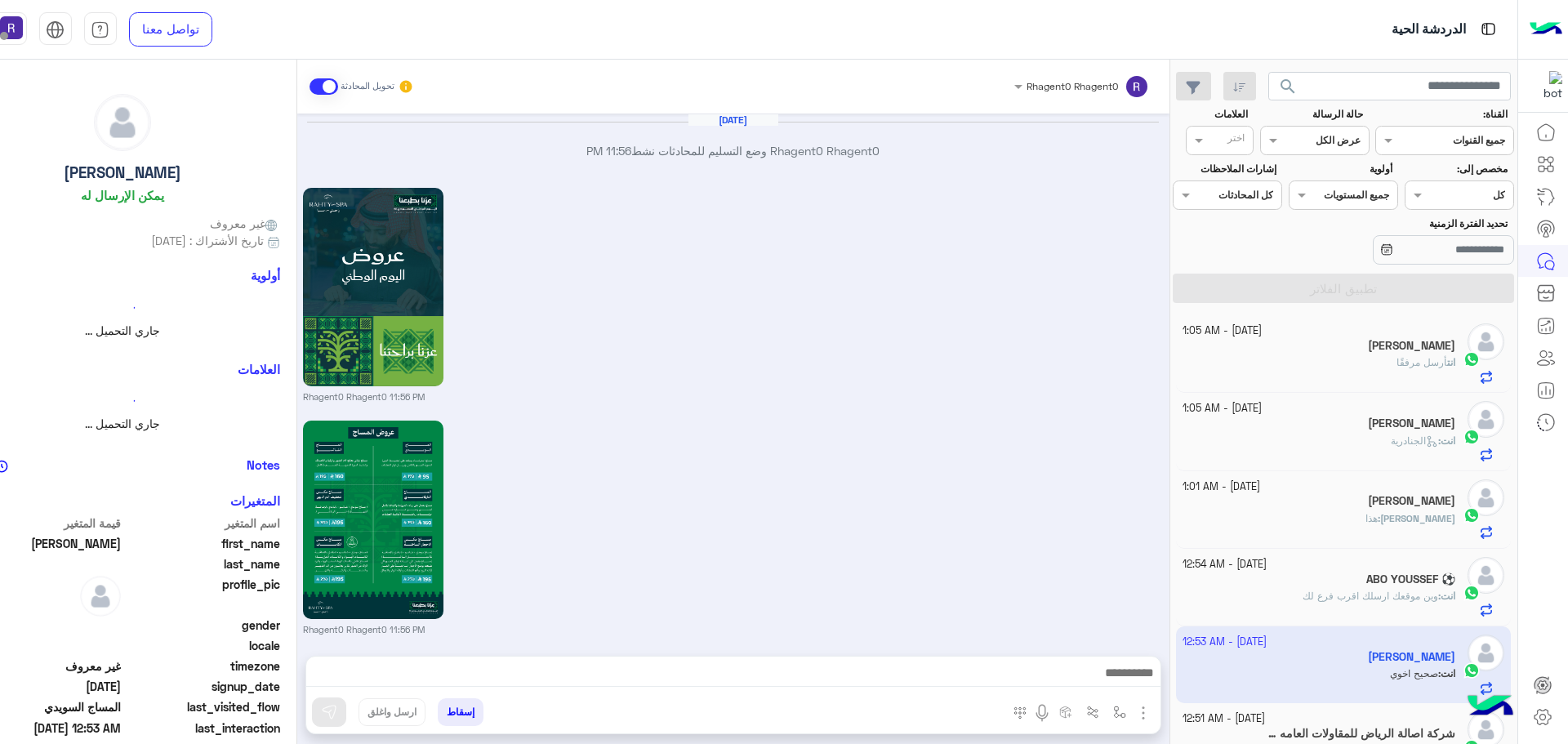
scroll to position [2171, 0]
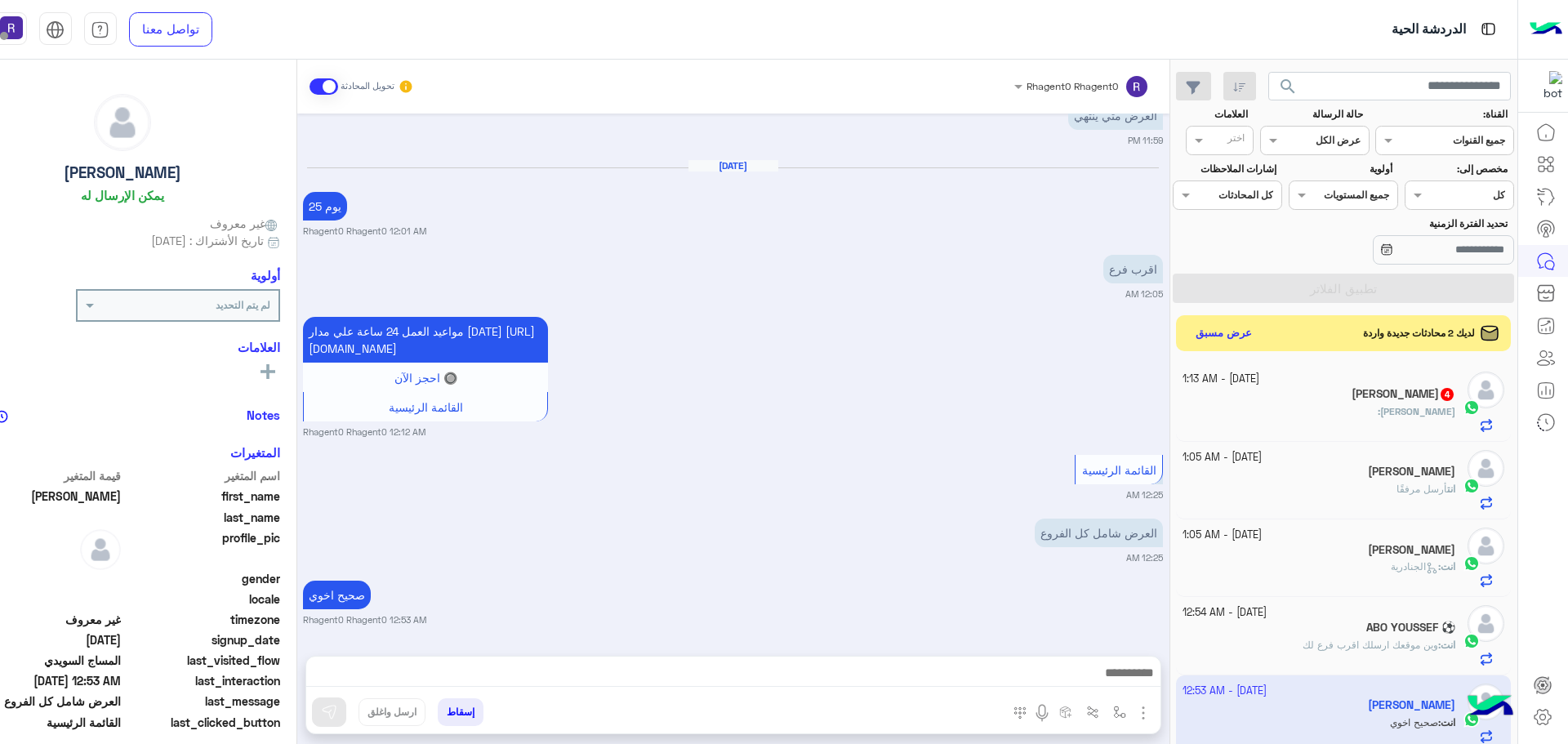
click at [1389, 397] on h5 "[PERSON_NAME] 4" at bounding box center [1403, 394] width 104 height 14
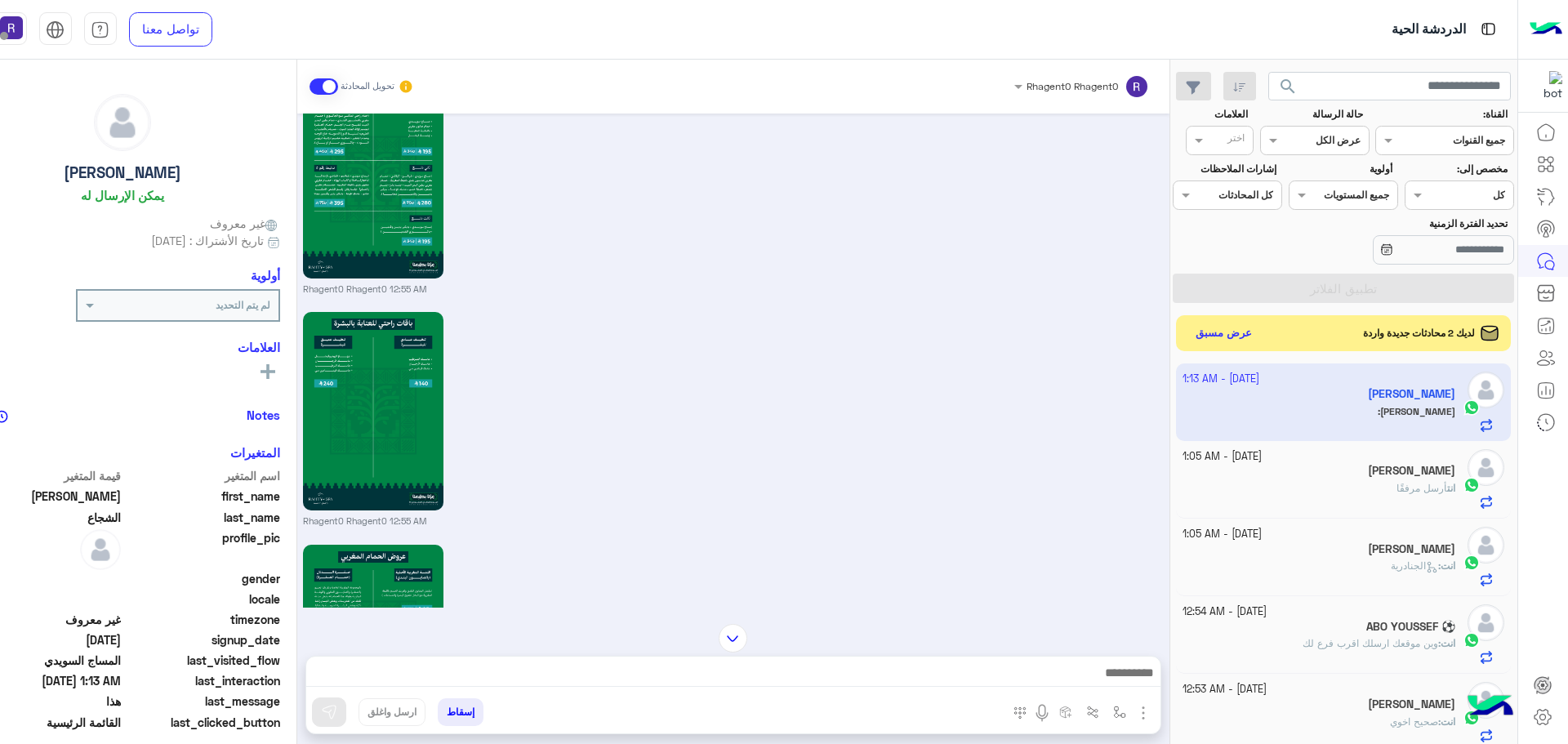
scroll to position [551, 0]
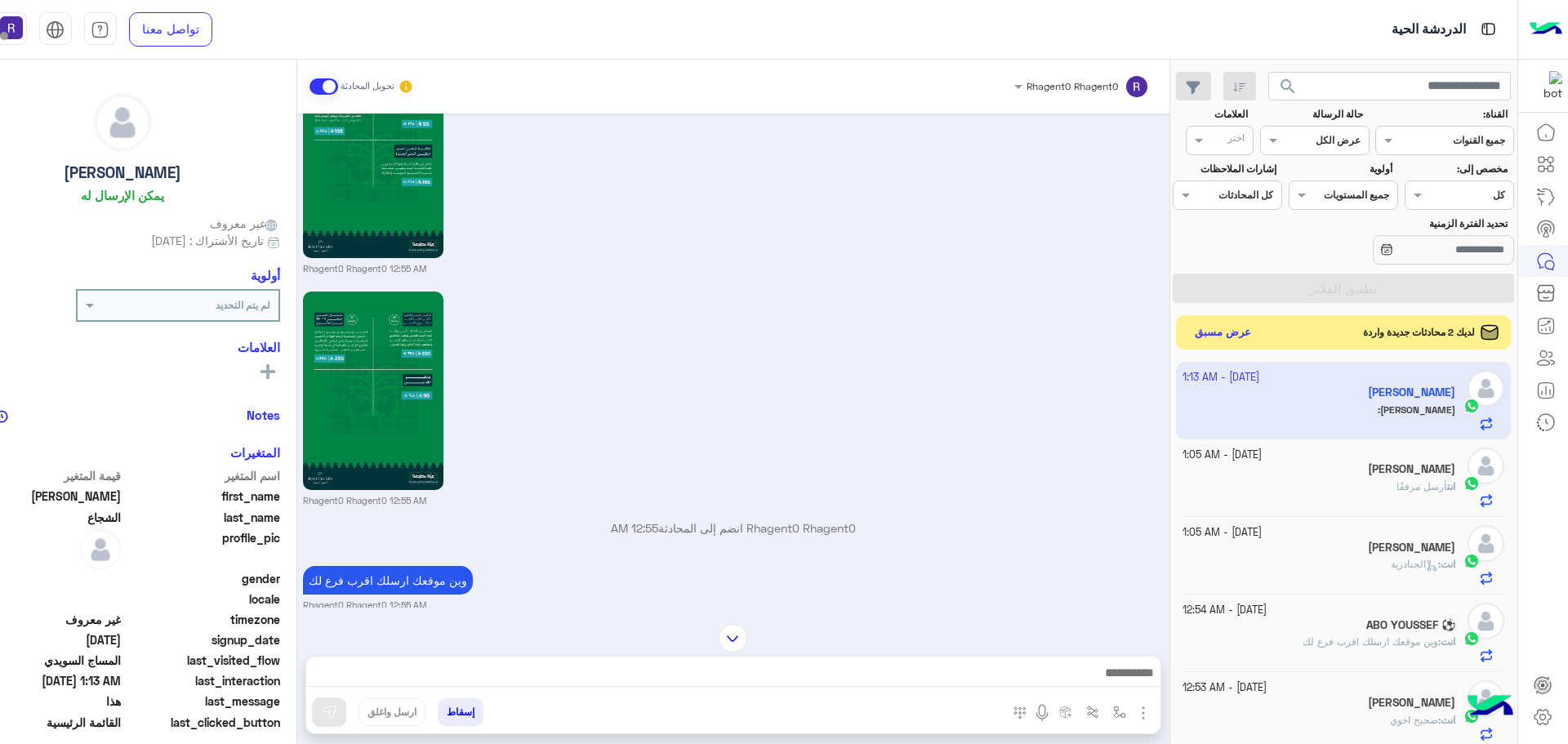
click at [1237, 331] on button "عرض مسبق" at bounding box center [1222, 332] width 69 height 22
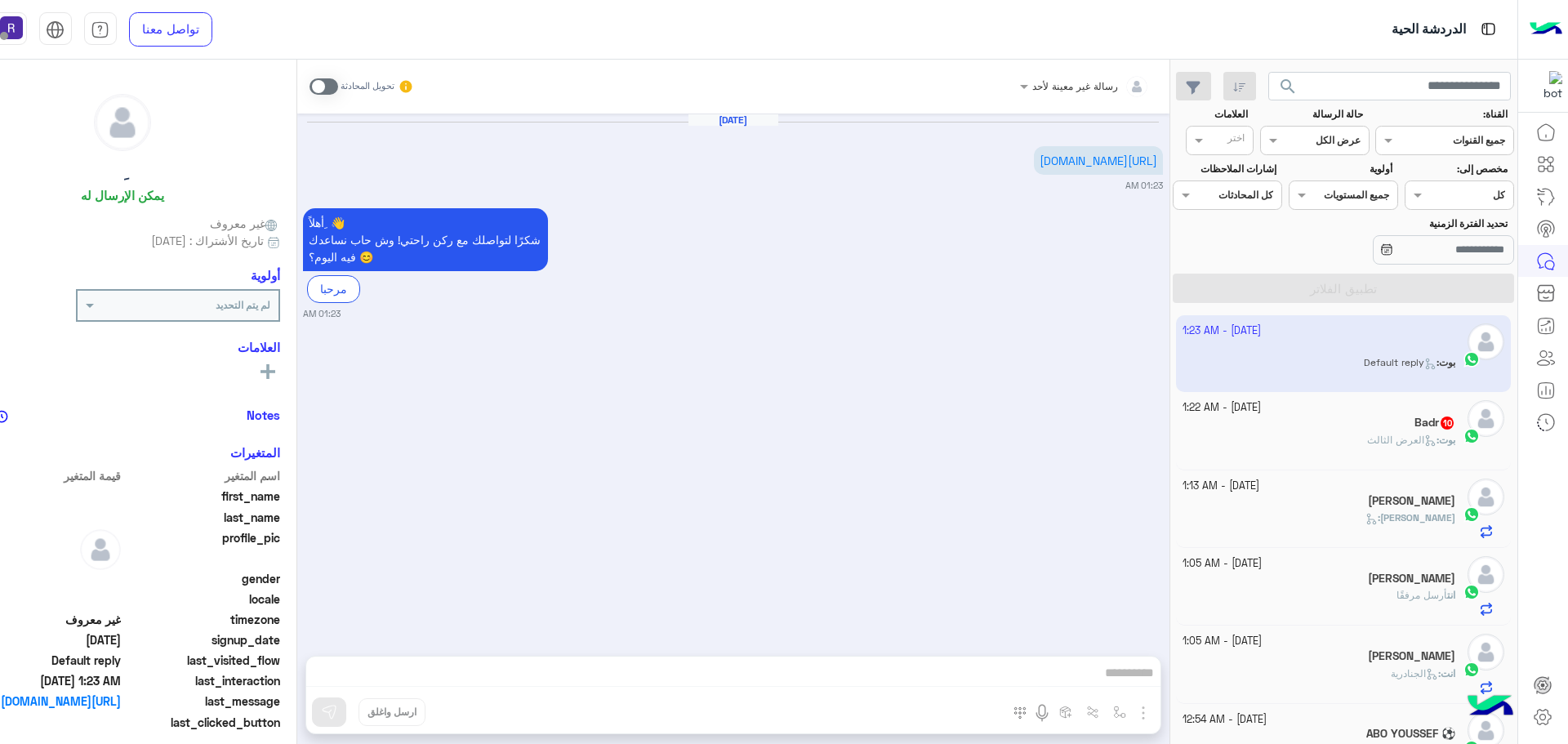
click at [330, 86] on span at bounding box center [323, 86] width 28 height 17
click at [1147, 712] on img "button" at bounding box center [1143, 713] width 20 height 20
click at [1130, 693] on button "الصور" at bounding box center [1118, 676] width 70 height 32
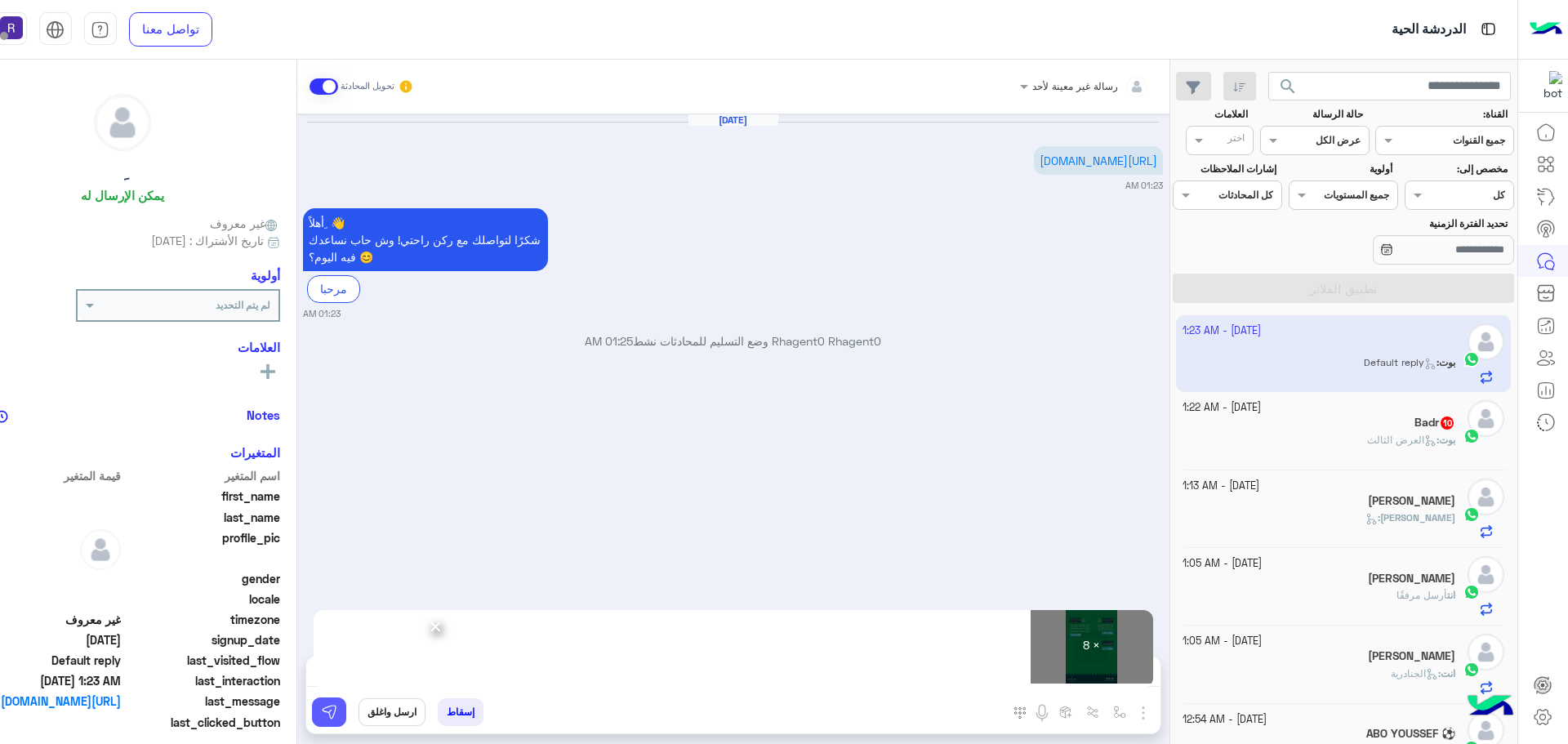
click at [324, 714] on img at bounding box center [328, 712] width 17 height 17
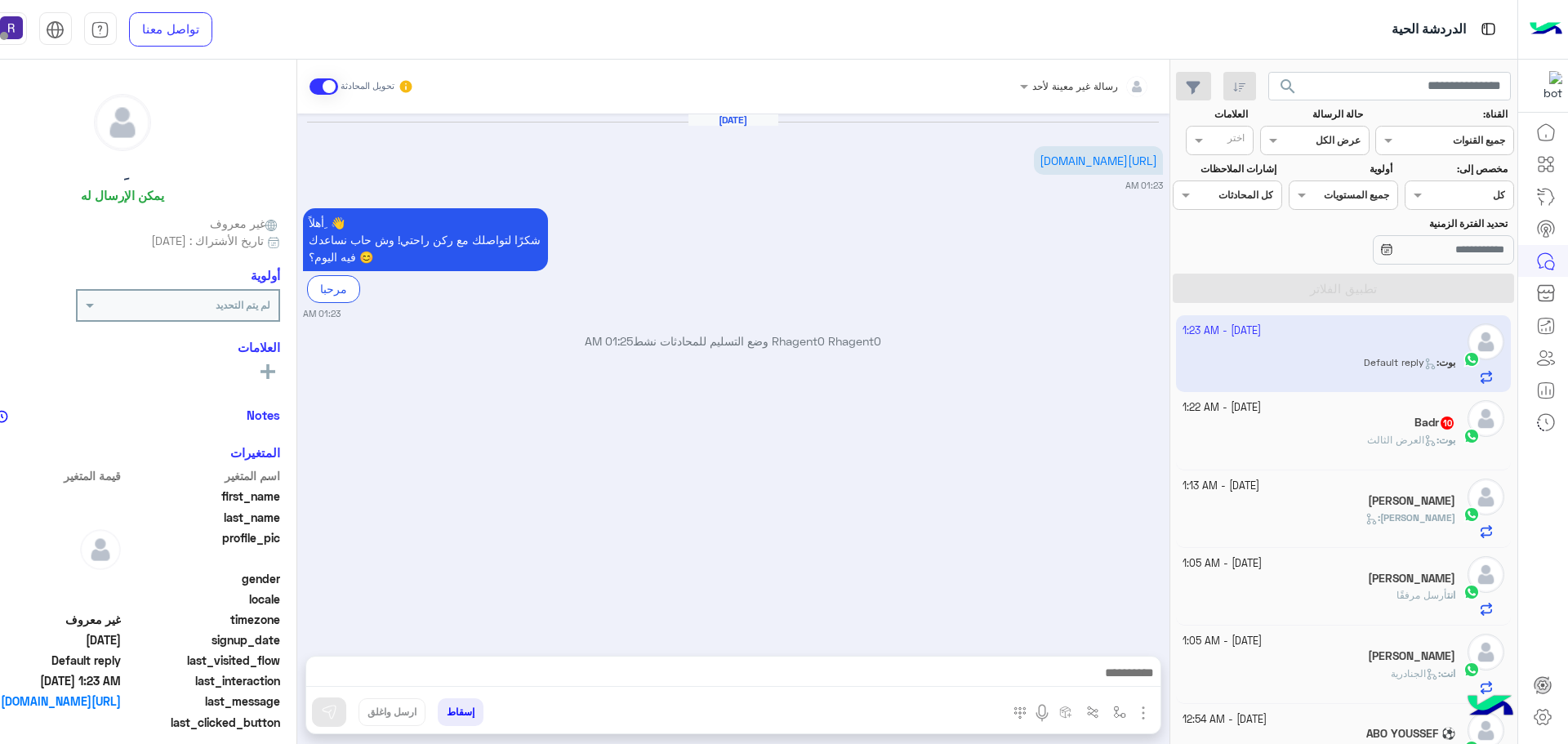
click at [1415, 437] on span "العرض الثالث" at bounding box center [1401, 439] width 70 height 12
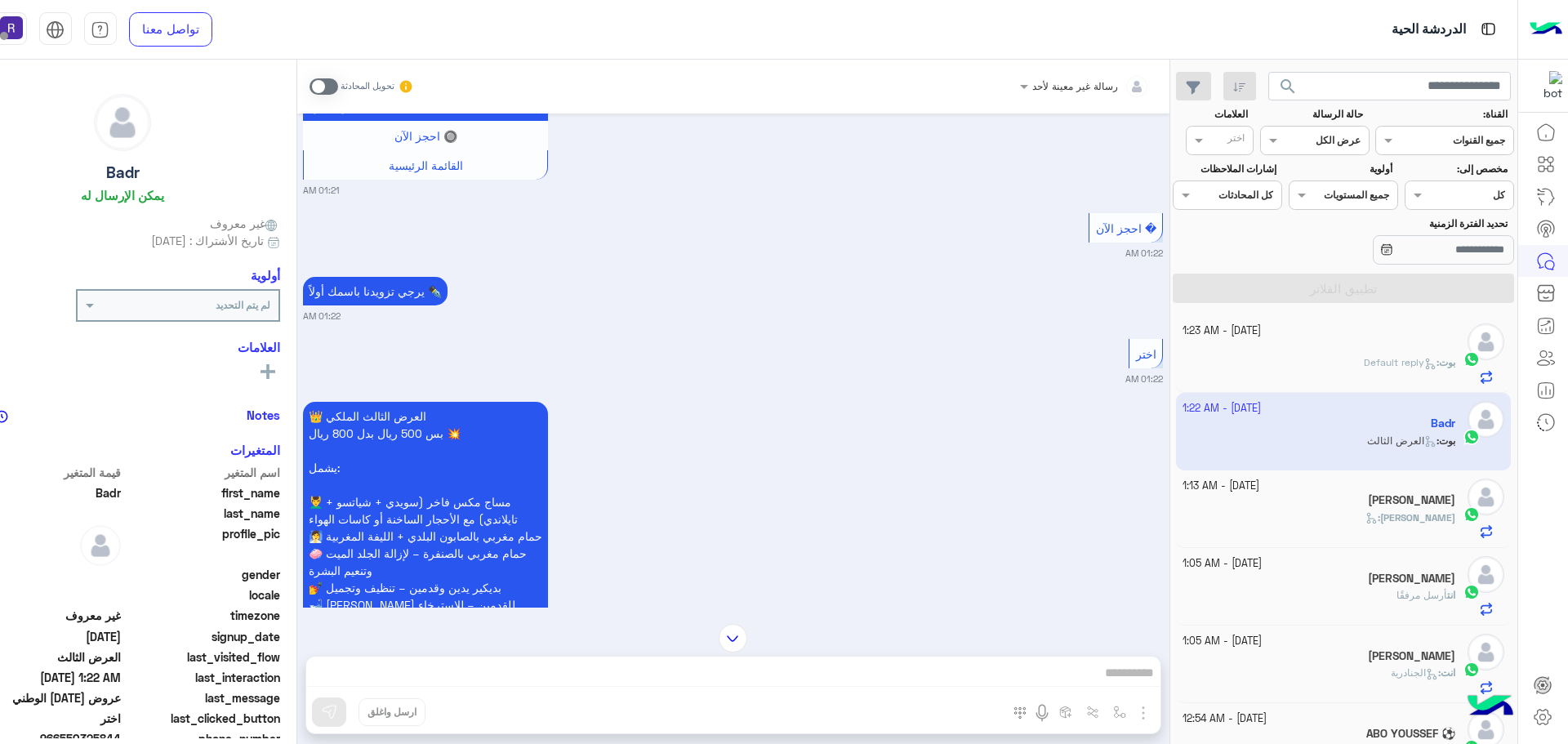
scroll to position [2689, 0]
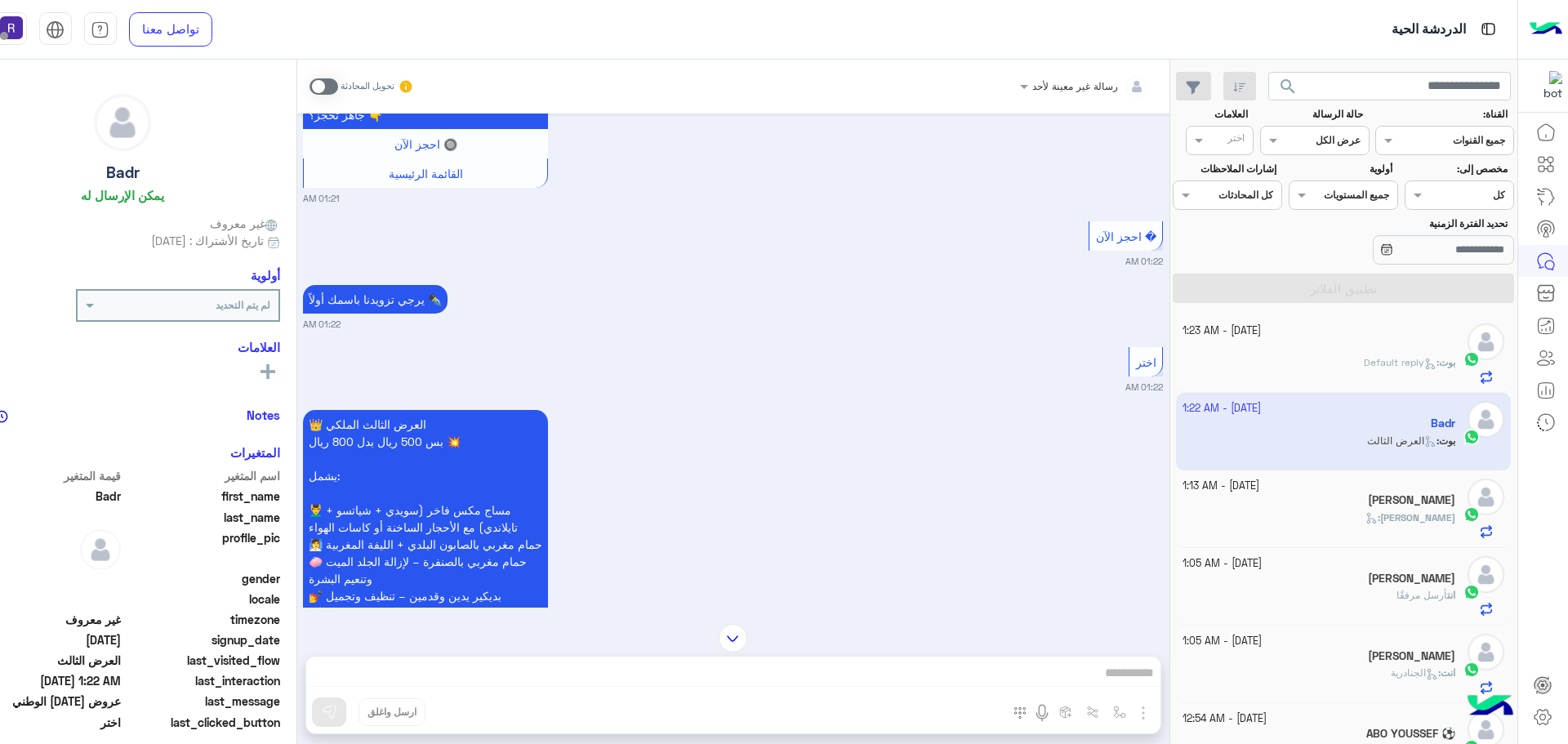
click at [330, 78] on span at bounding box center [323, 86] width 28 height 17
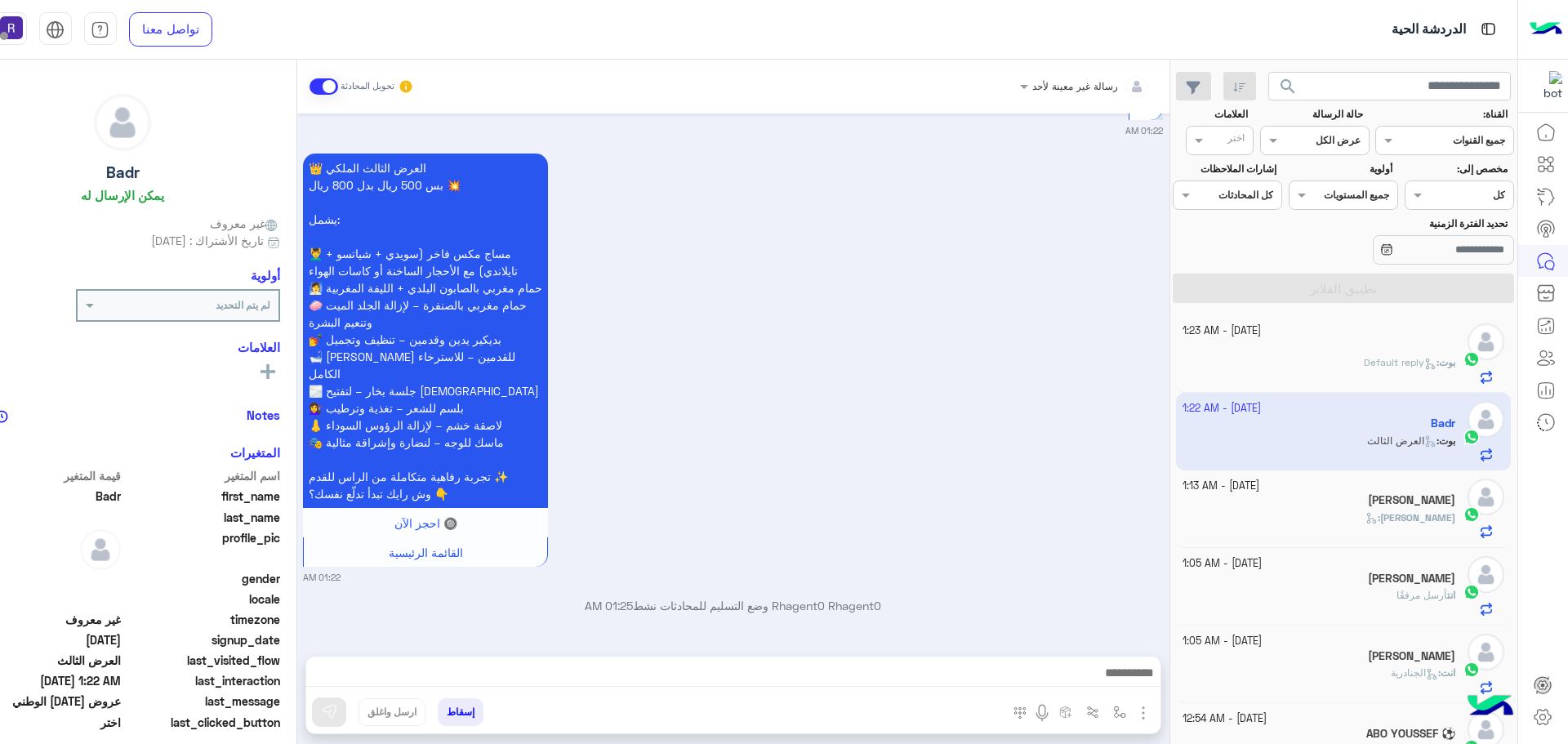
click at [1148, 718] on img "button" at bounding box center [1143, 713] width 20 height 20
click at [1138, 693] on button "الصور" at bounding box center [1118, 676] width 70 height 32
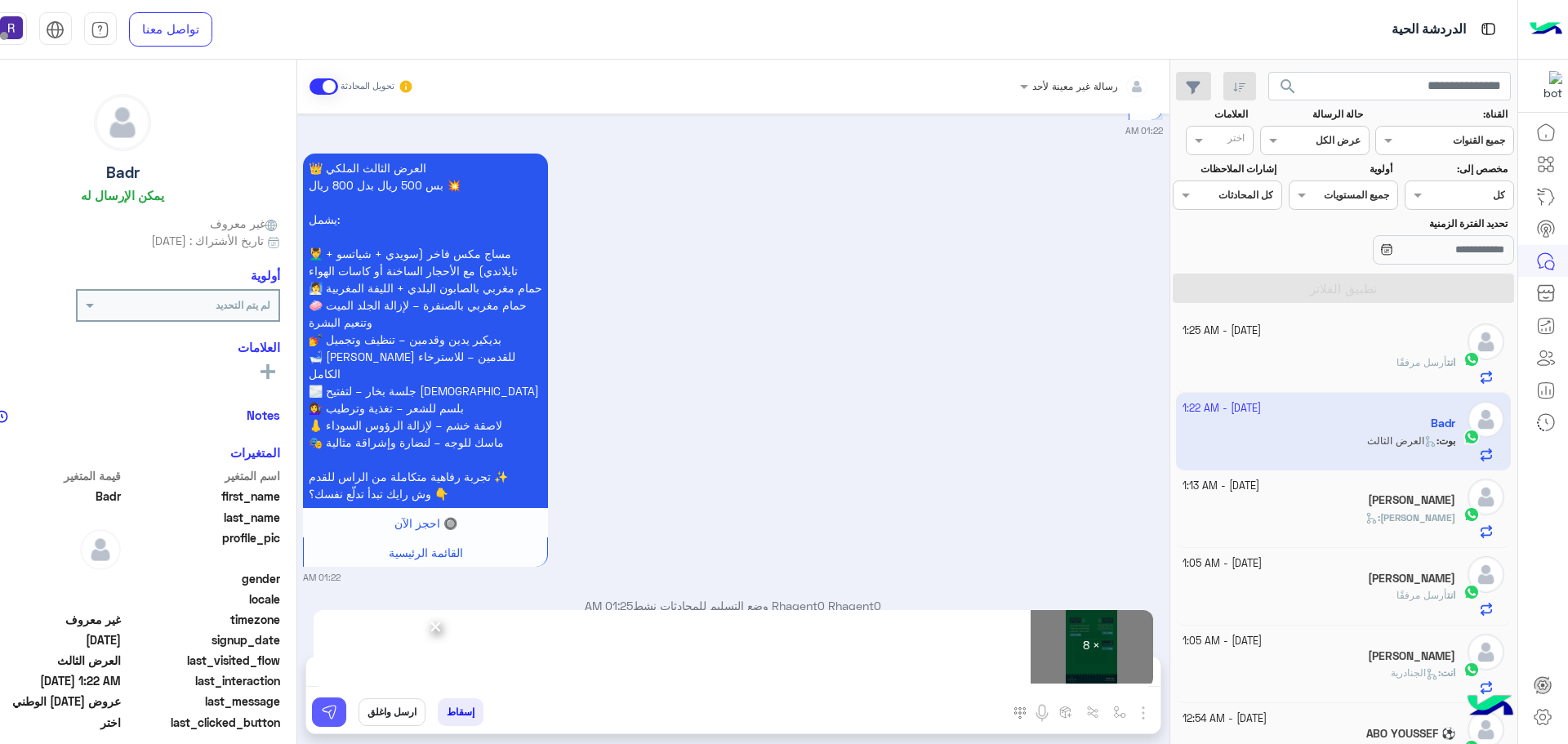
click at [323, 715] on img at bounding box center [328, 712] width 17 height 17
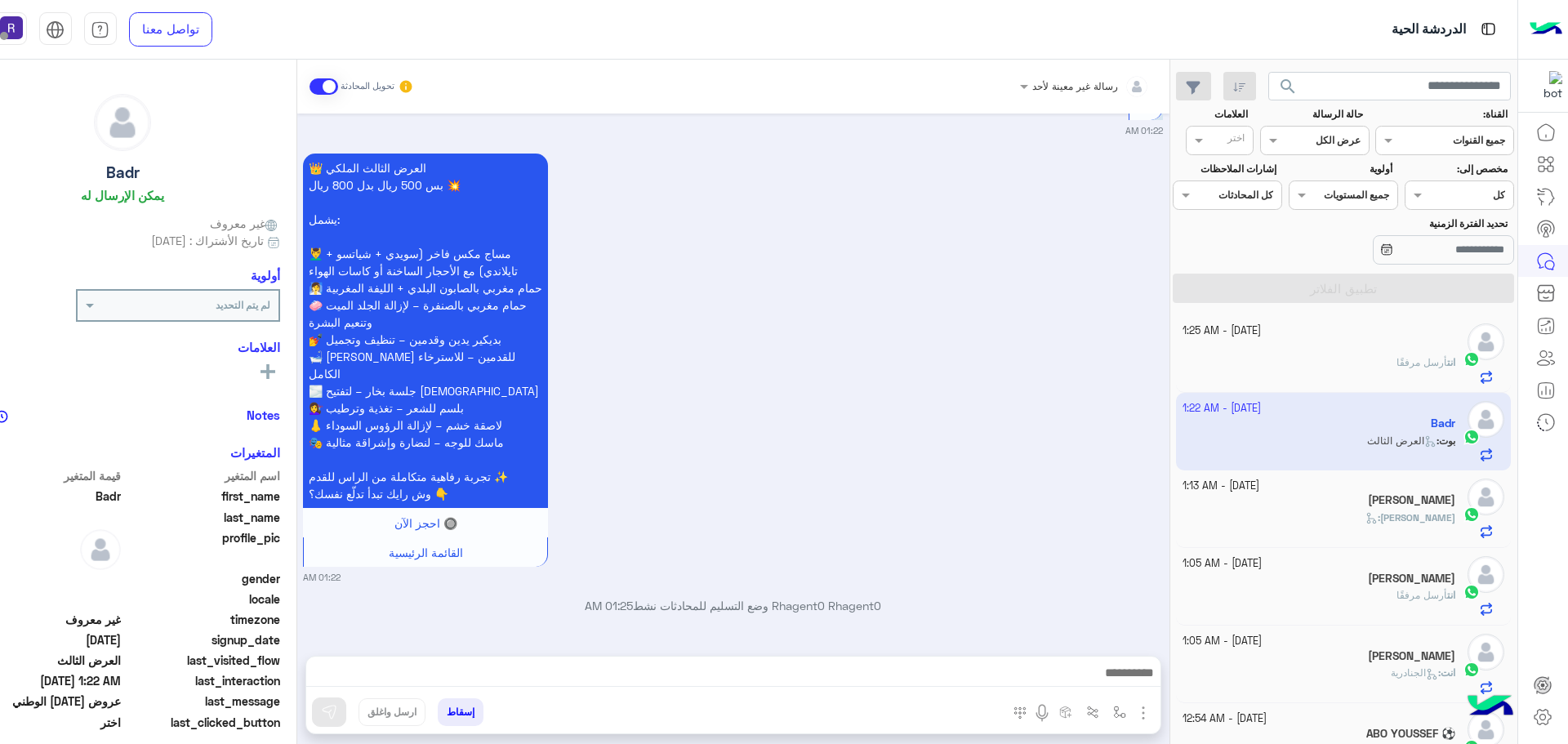
click at [1378, 372] on div "انت أرسل مرفقًا" at bounding box center [1318, 369] width 272 height 28
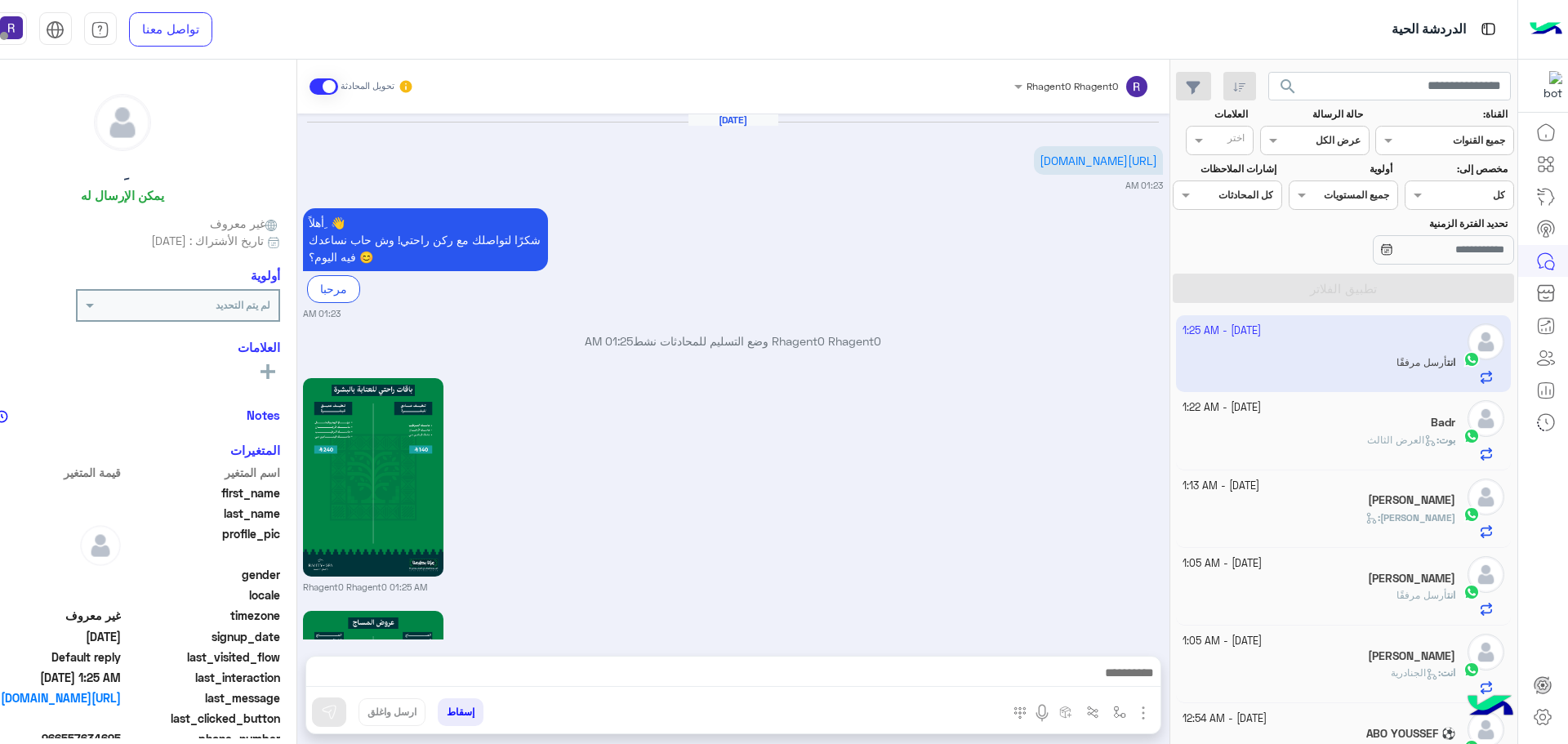
scroll to position [1635, 0]
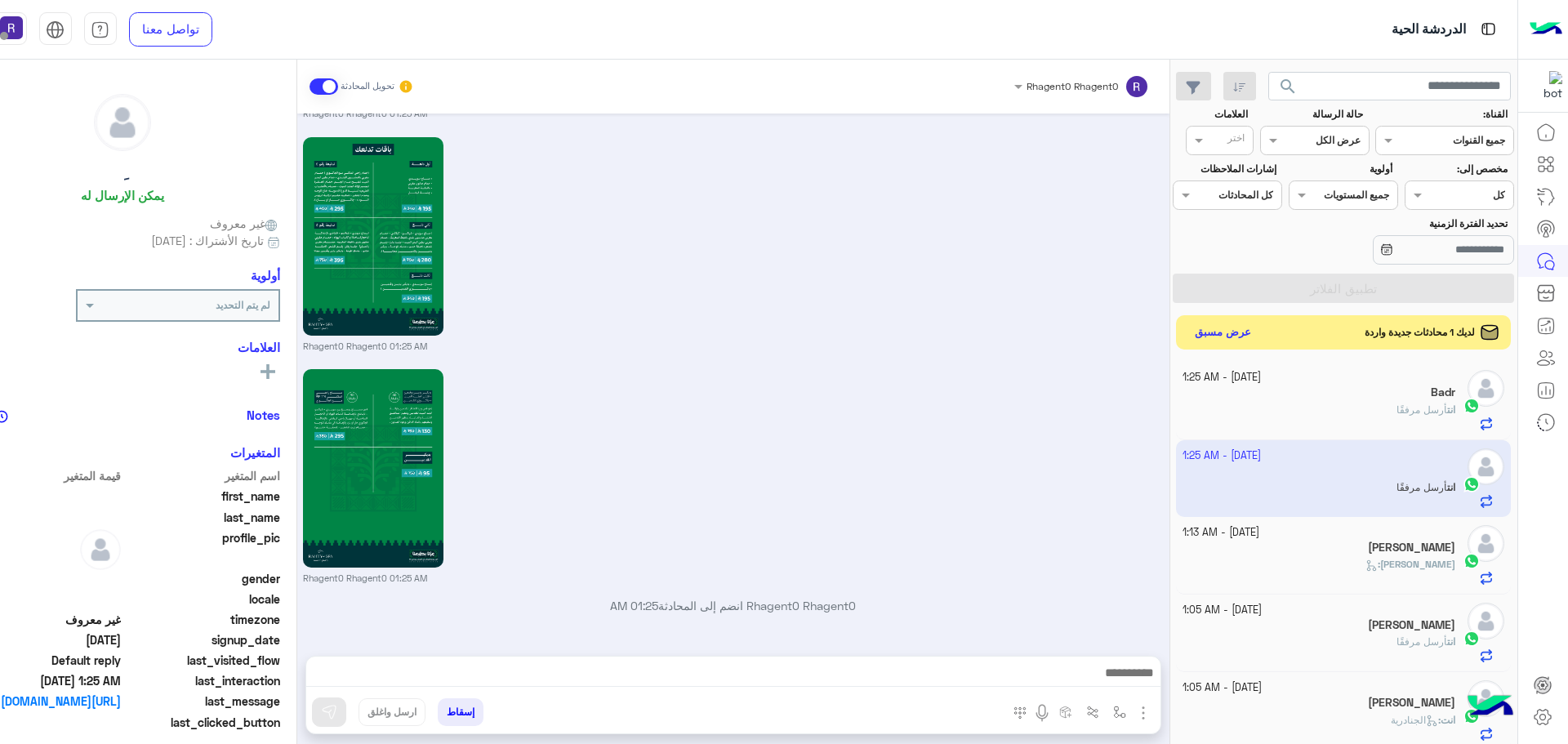
click at [1231, 330] on button "عرض مسبق" at bounding box center [1222, 332] width 69 height 22
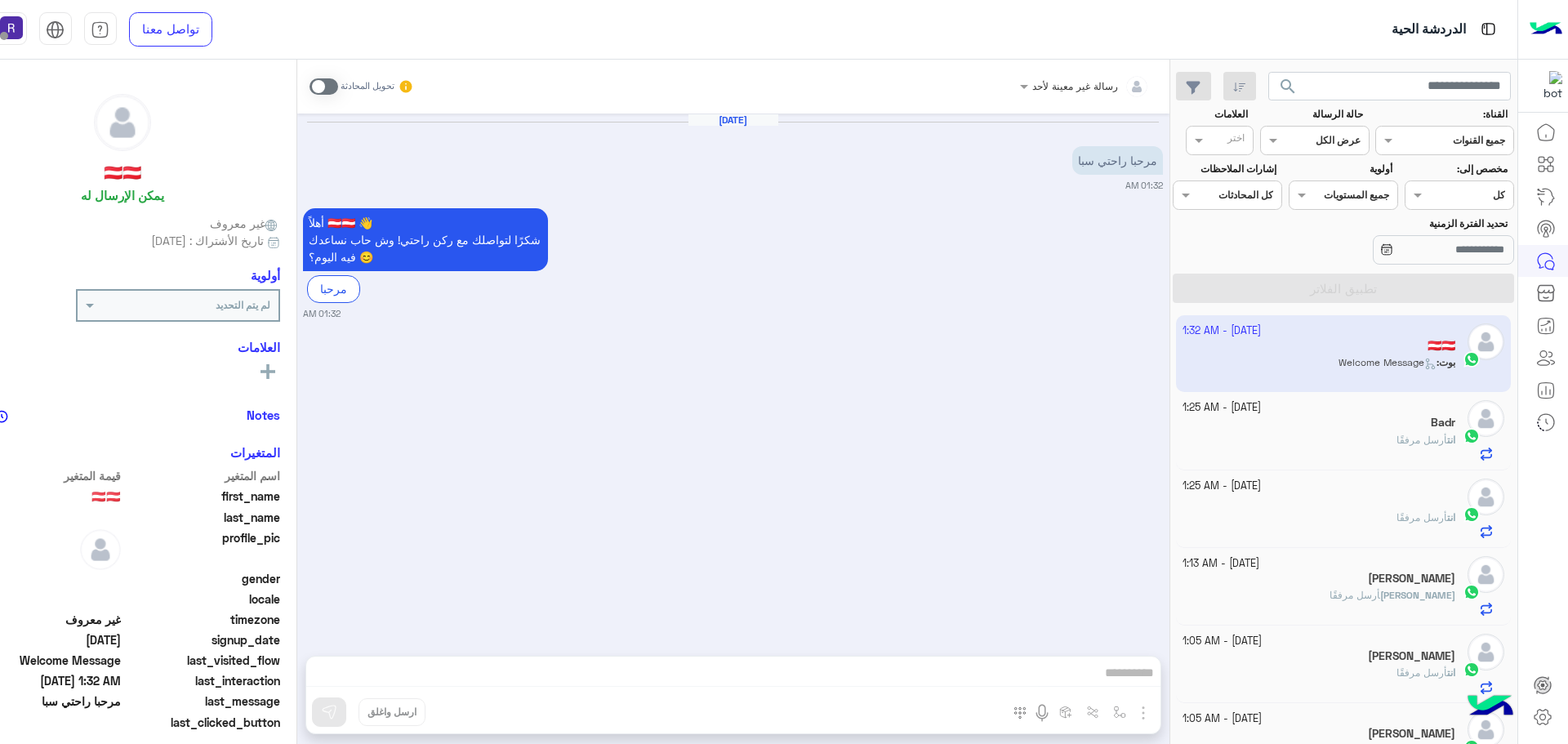
click at [325, 85] on span at bounding box center [323, 86] width 28 height 17
click at [1149, 713] on img "button" at bounding box center [1143, 713] width 20 height 20
click at [1137, 678] on img at bounding box center [1139, 677] width 13 height 19
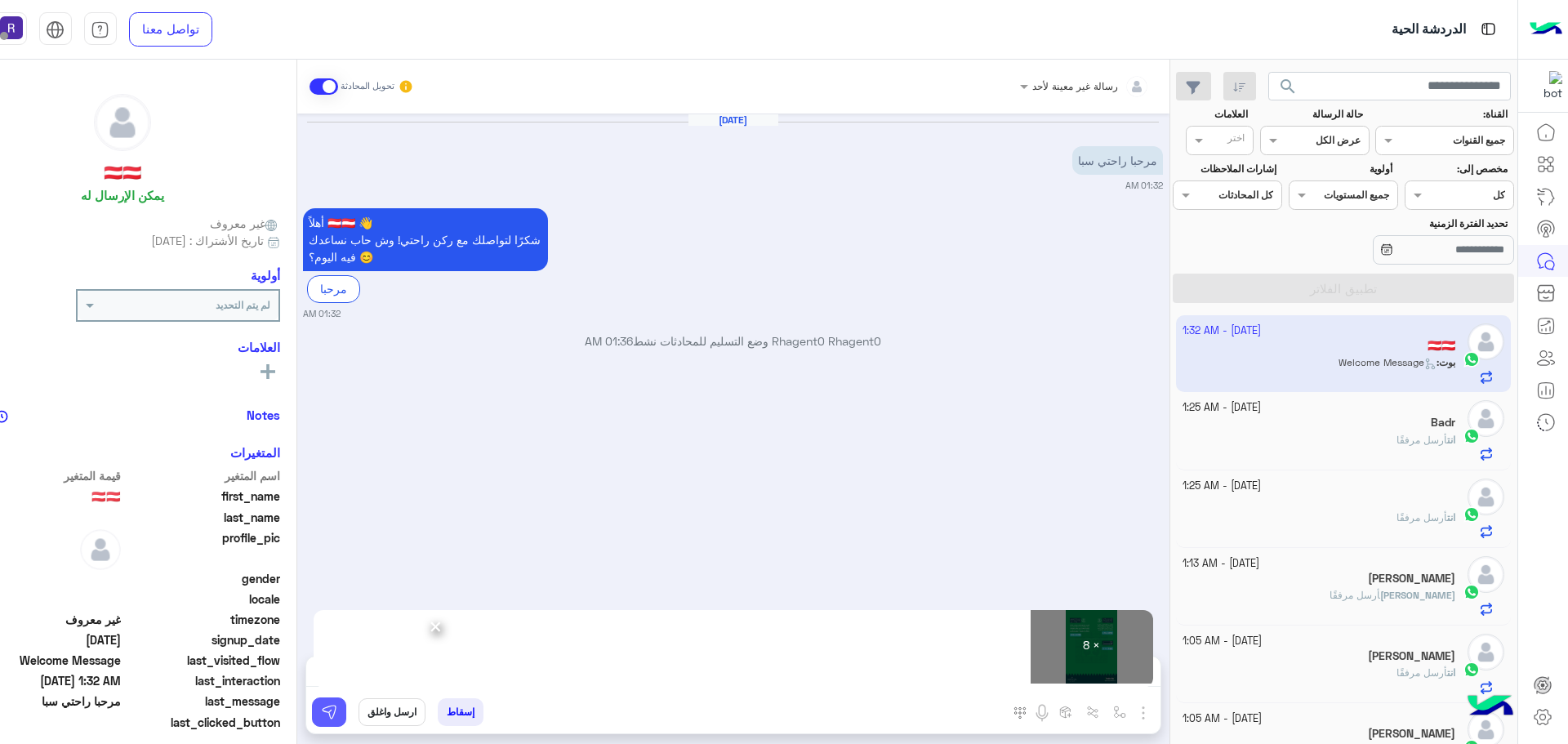
click at [335, 713] on img at bounding box center [328, 712] width 17 height 17
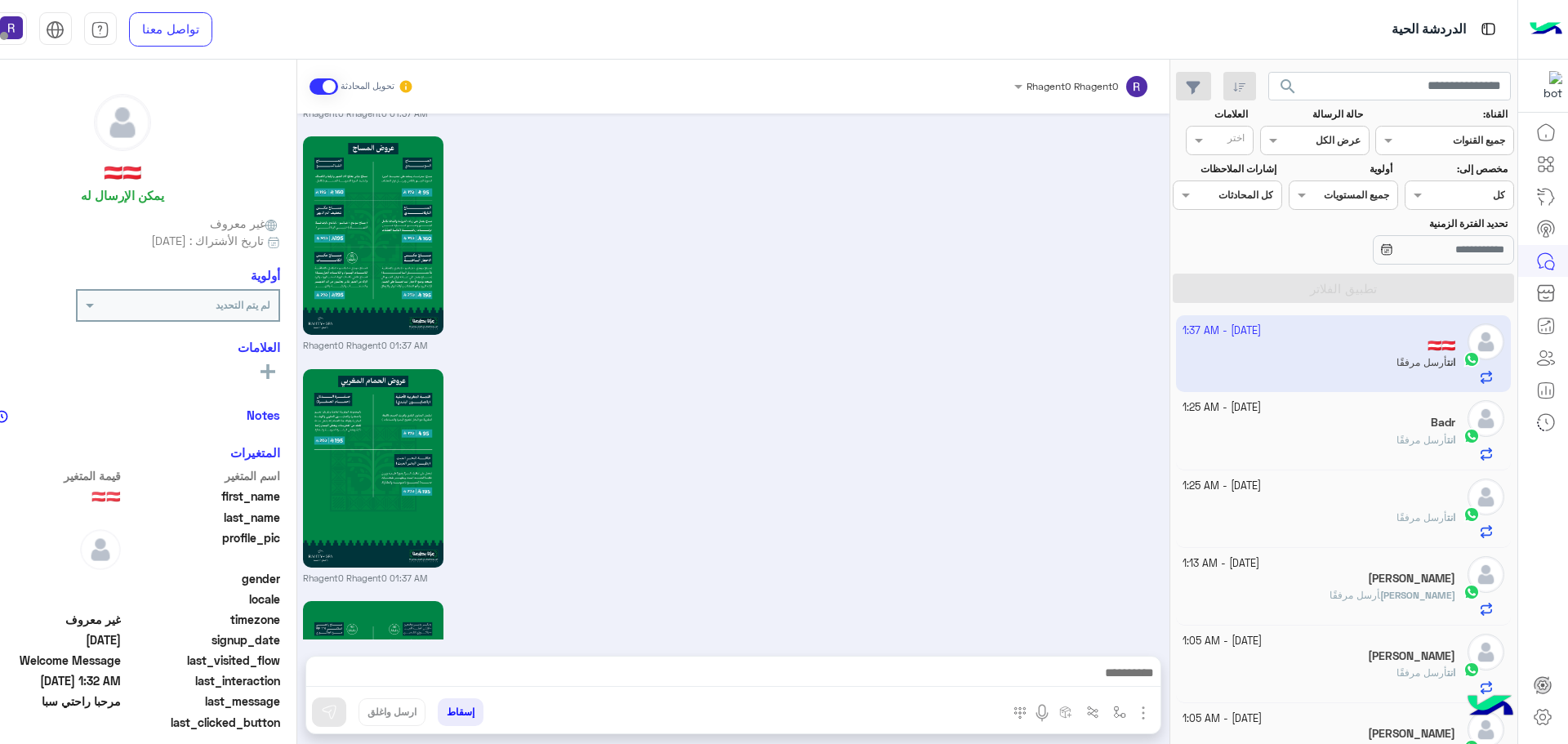
scroll to position [1635, 0]
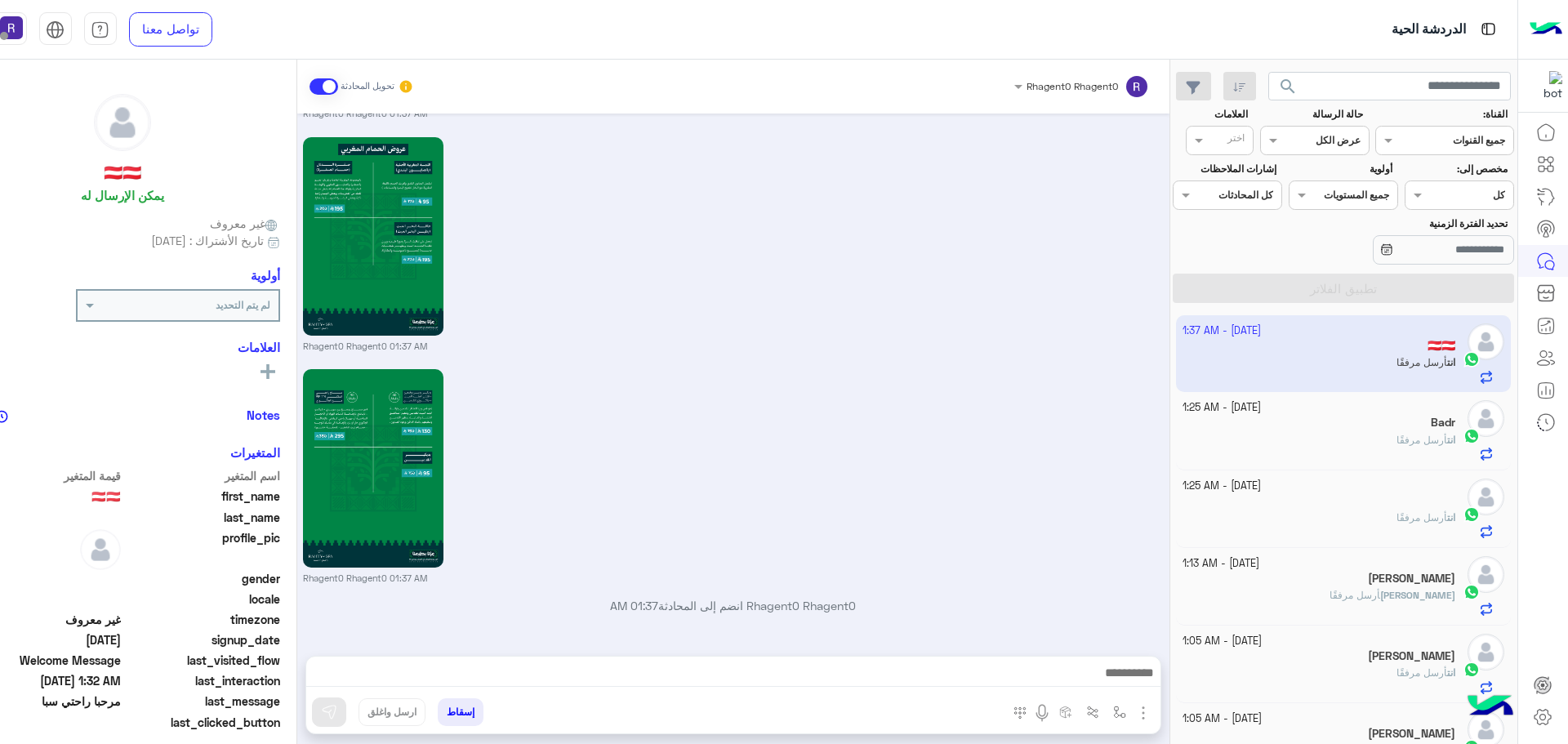
click at [1373, 590] on div "[PERSON_NAME] مرفقًا" at bounding box center [1318, 602] width 272 height 28
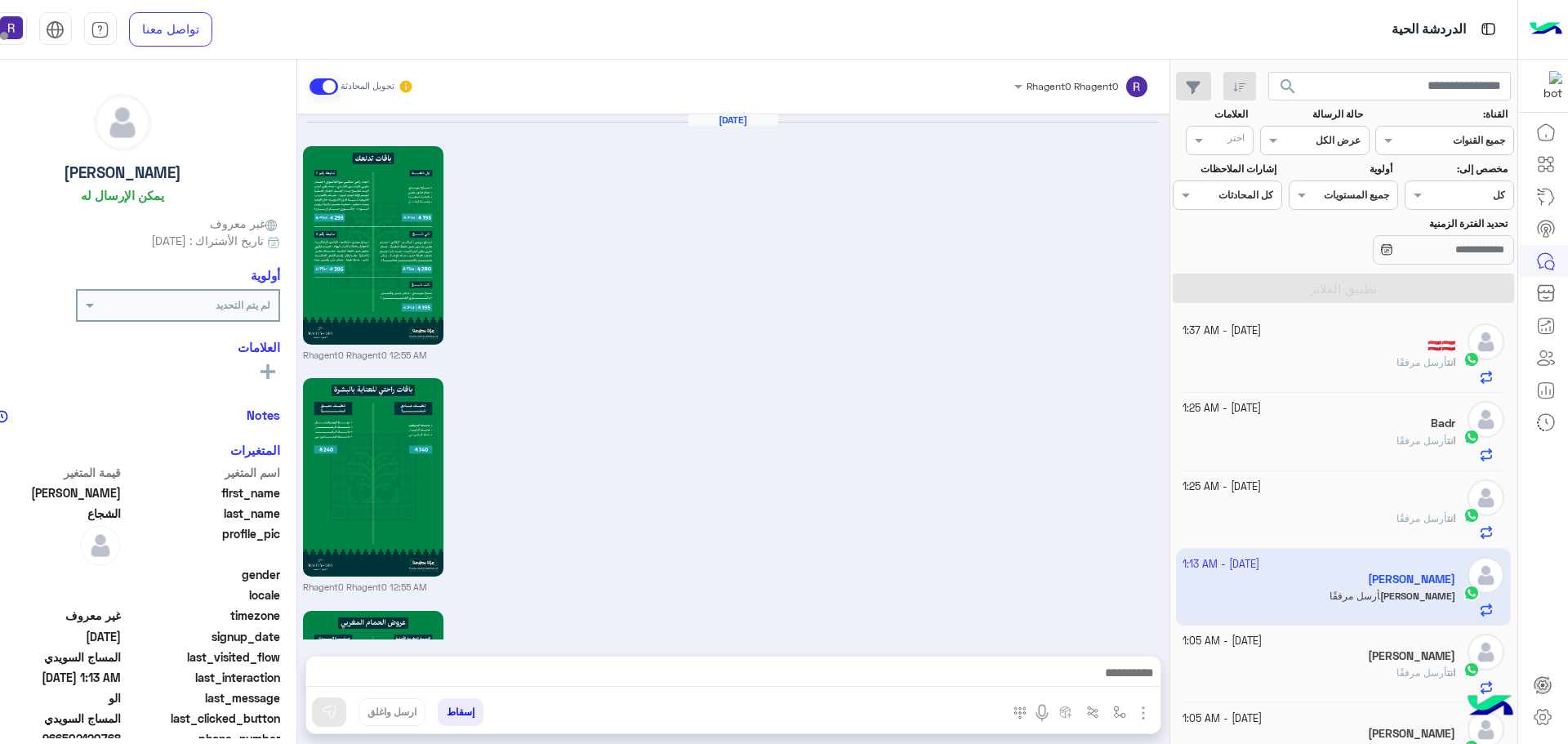
scroll to position [1695, 0]
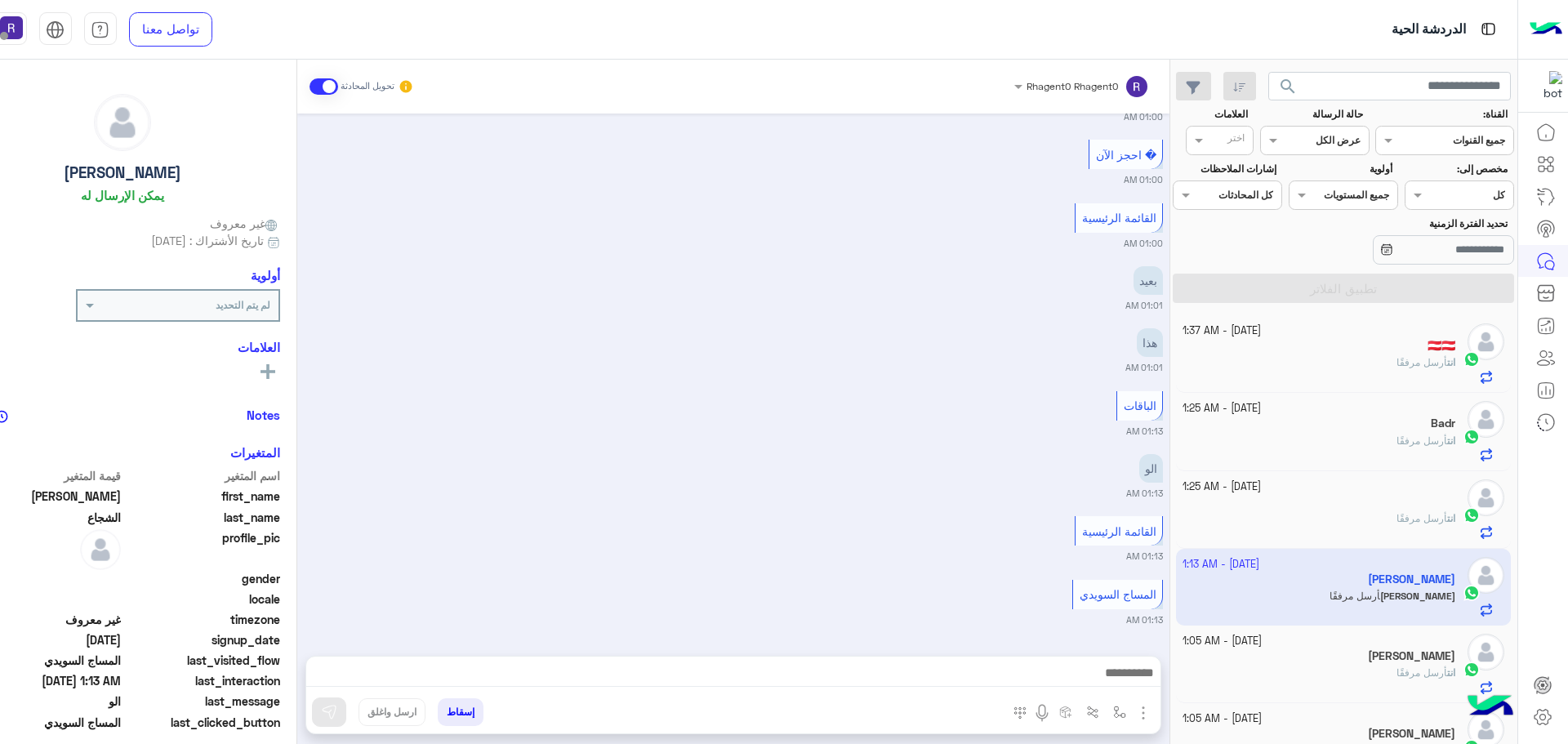
click at [1380, 360] on div "انت أرسل مرفقًا" at bounding box center [1318, 369] width 272 height 28
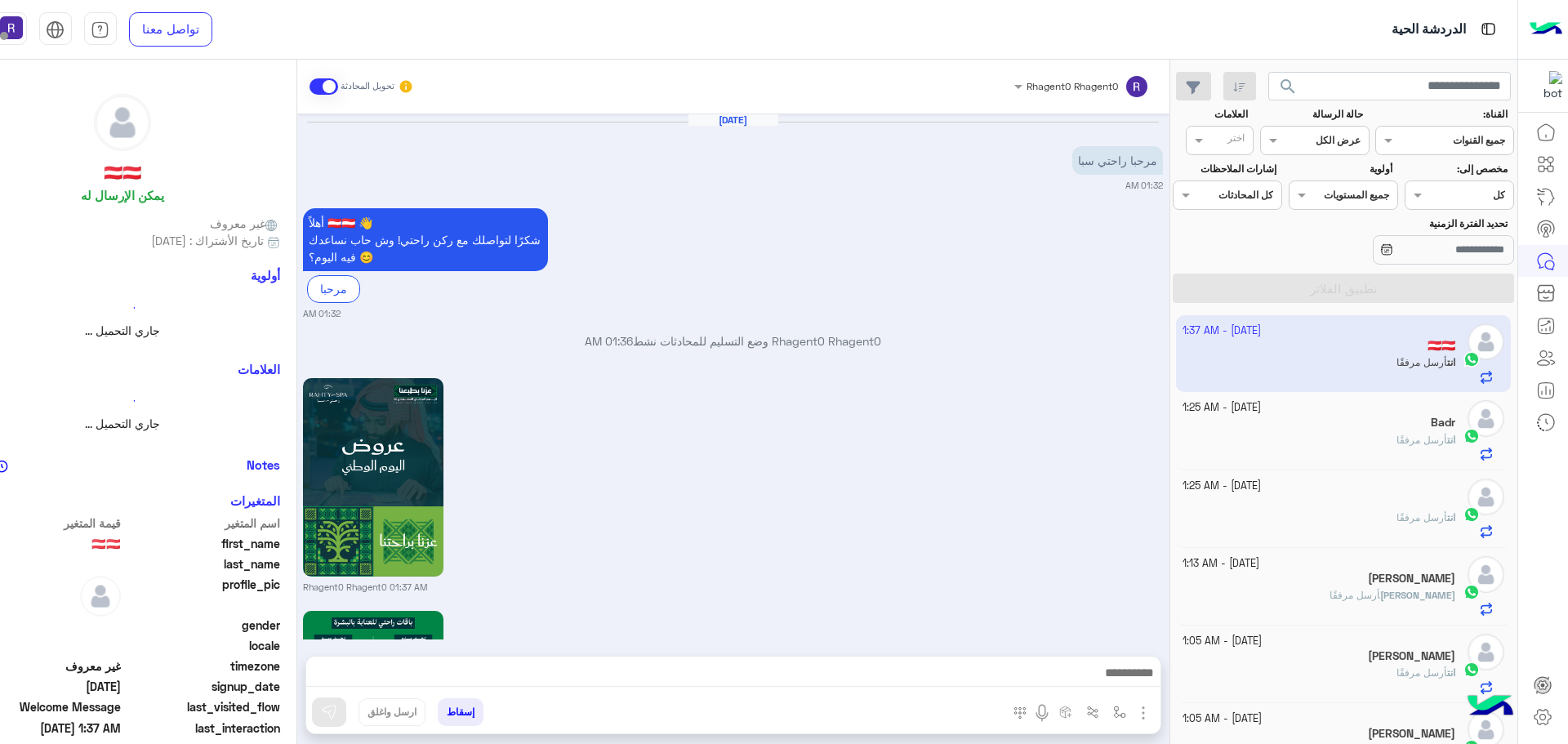
scroll to position [1635, 0]
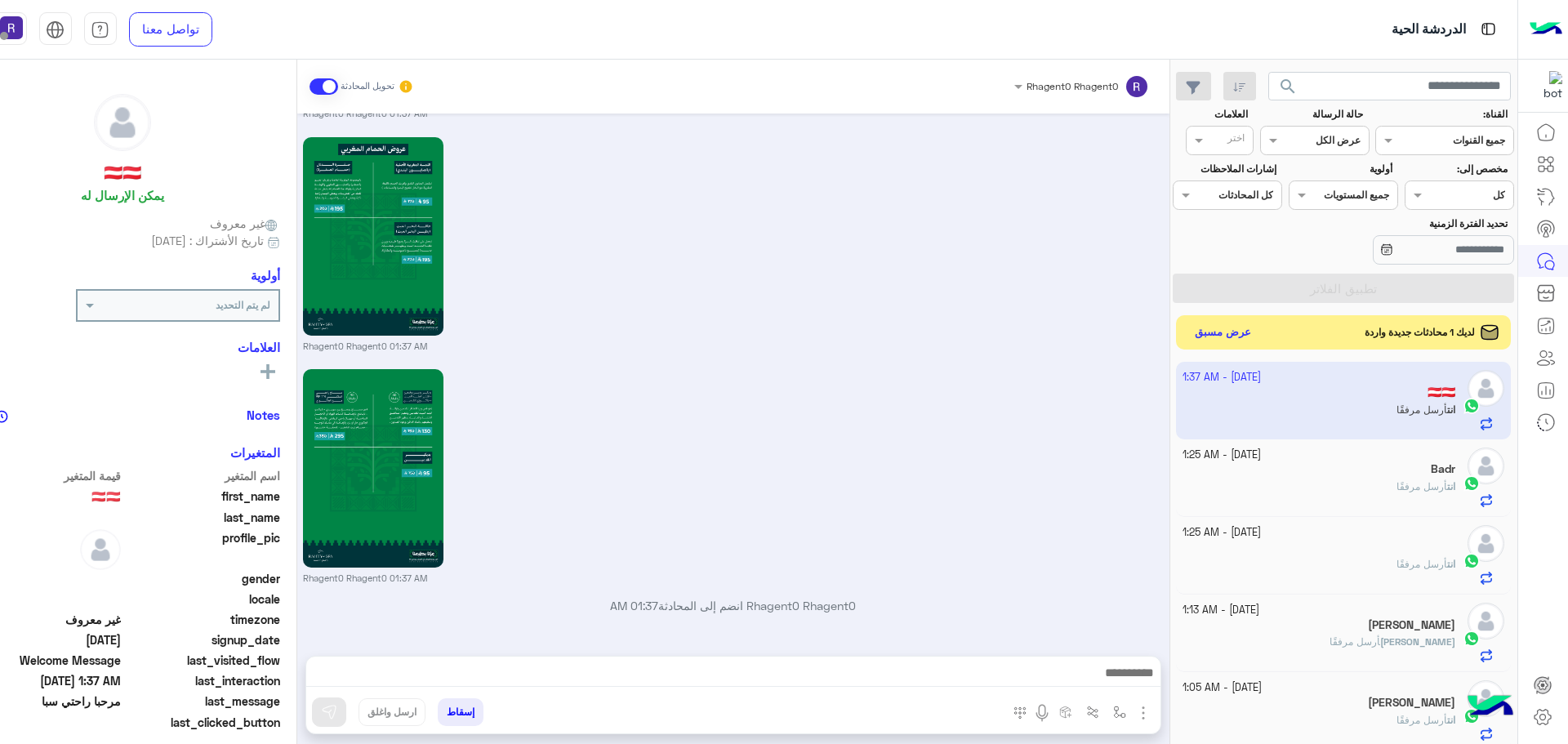
click at [1218, 335] on button "عرض مسبق" at bounding box center [1222, 332] width 69 height 22
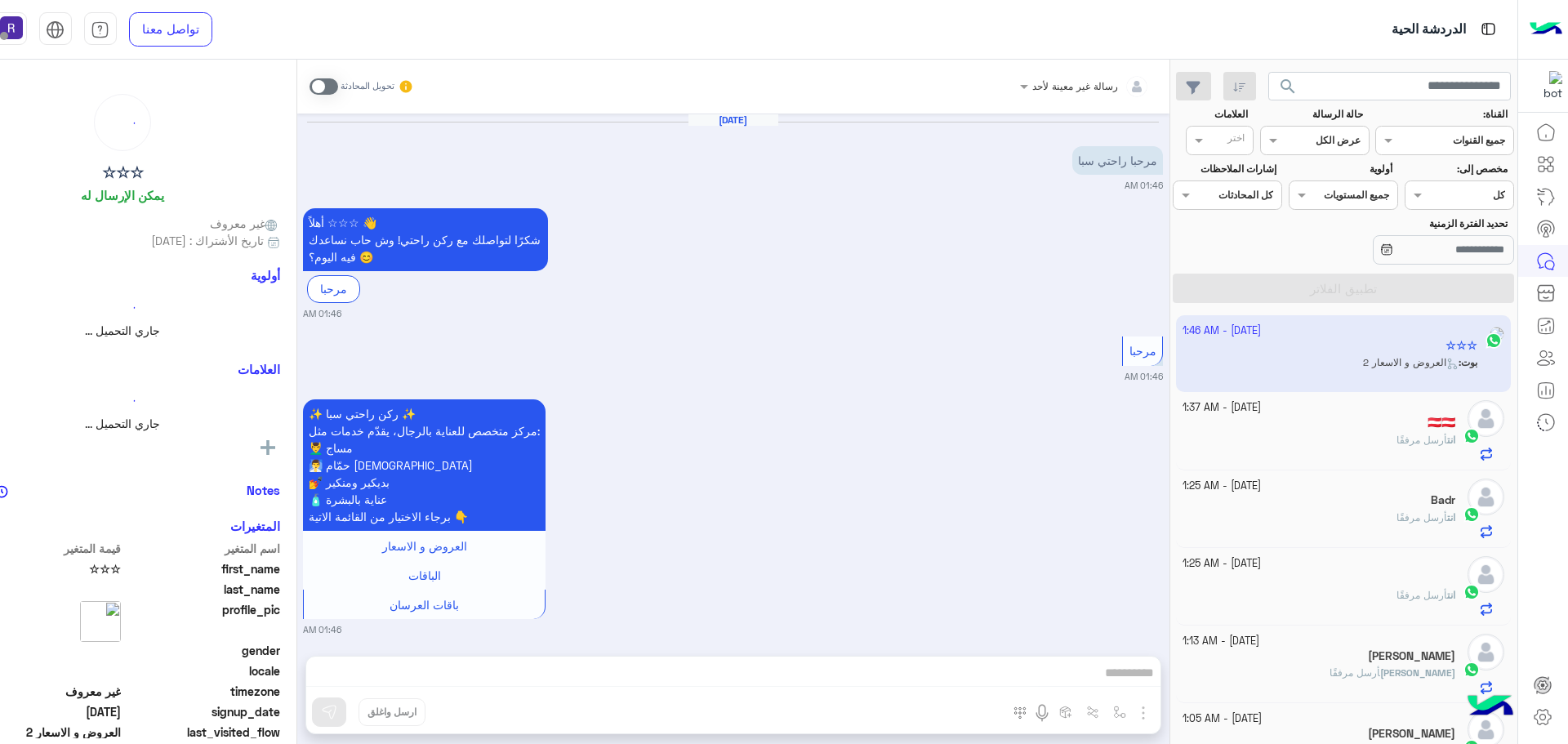
scroll to position [187, 0]
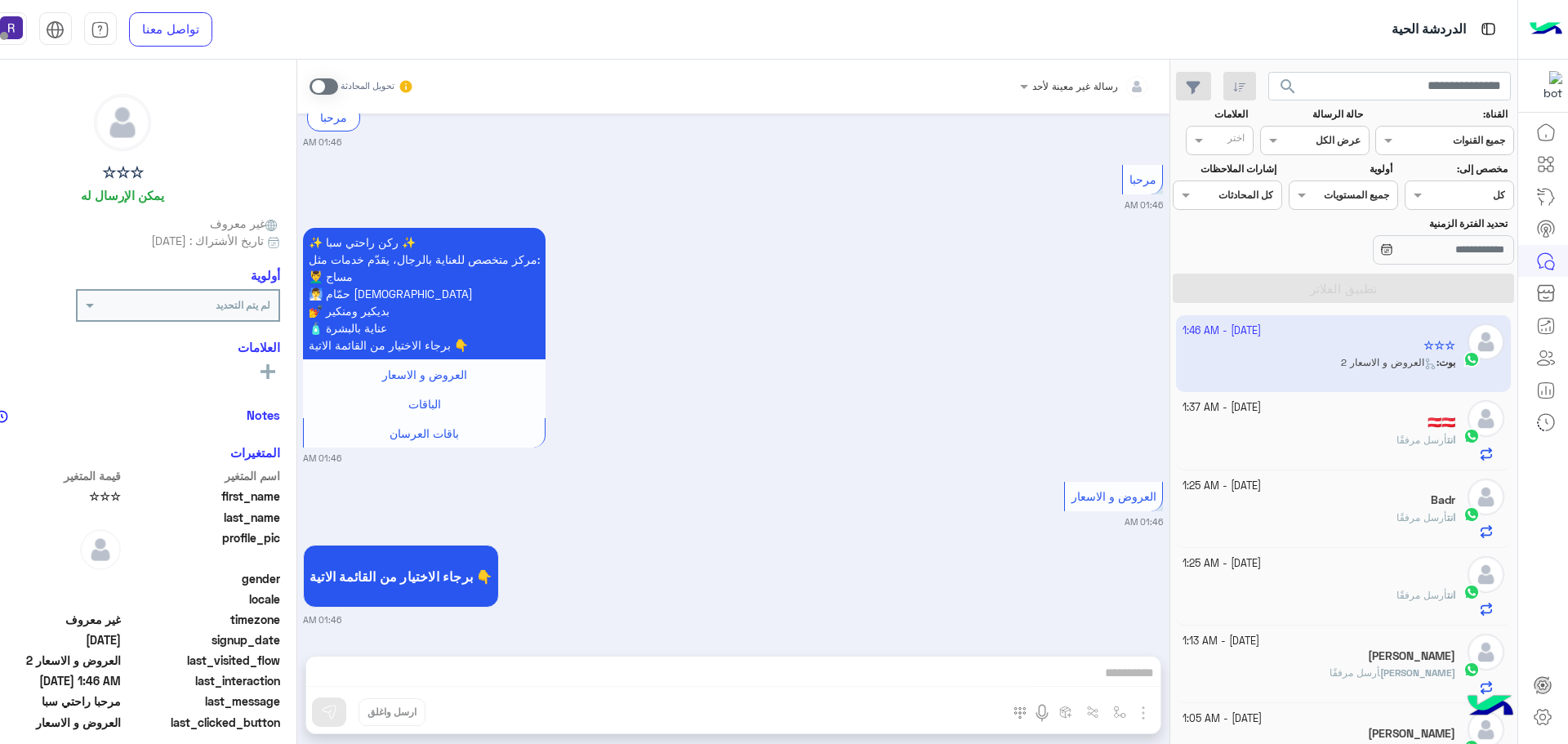
click at [1431, 437] on span "أرسل مرفقًا" at bounding box center [1422, 439] width 51 height 12
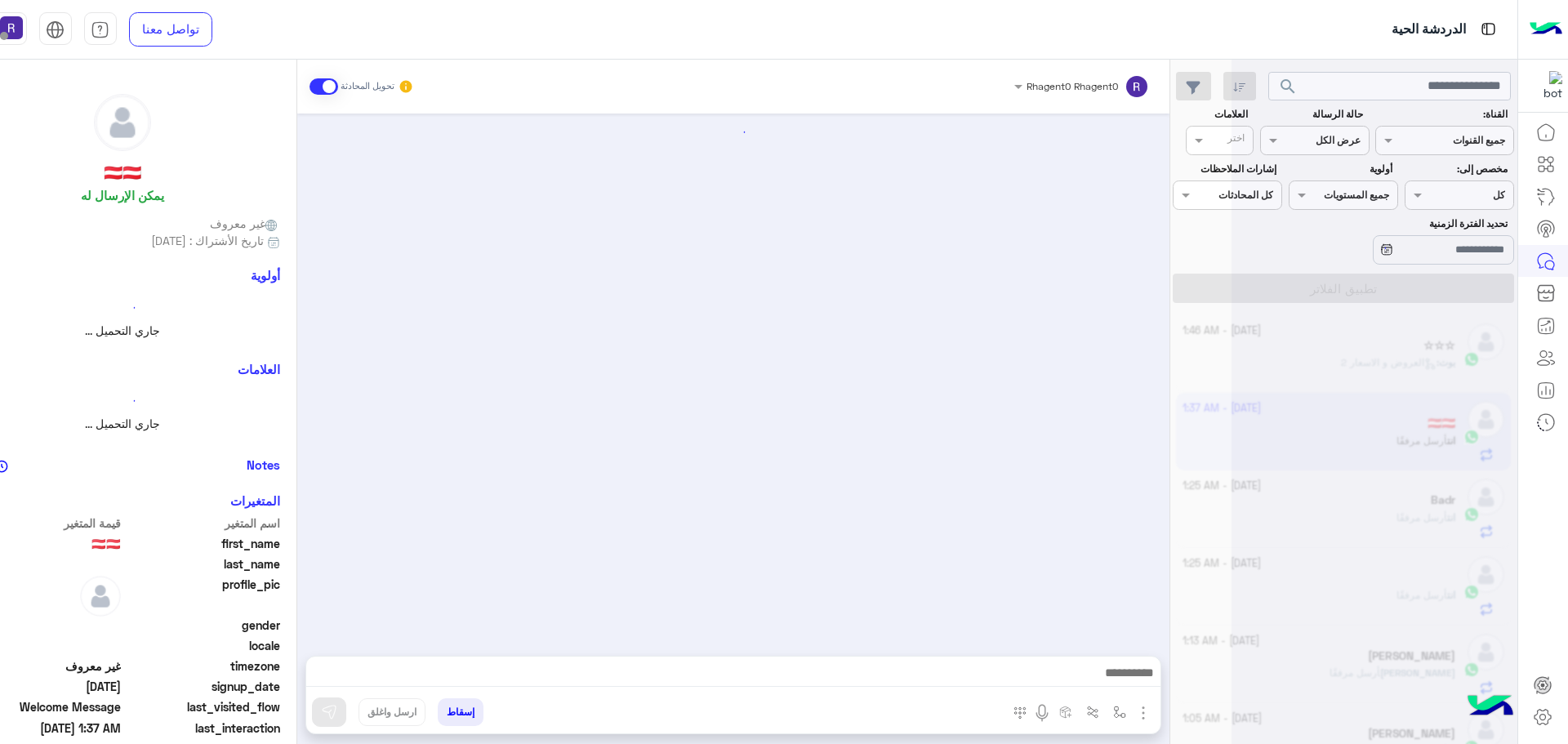
scroll to position [1635, 0]
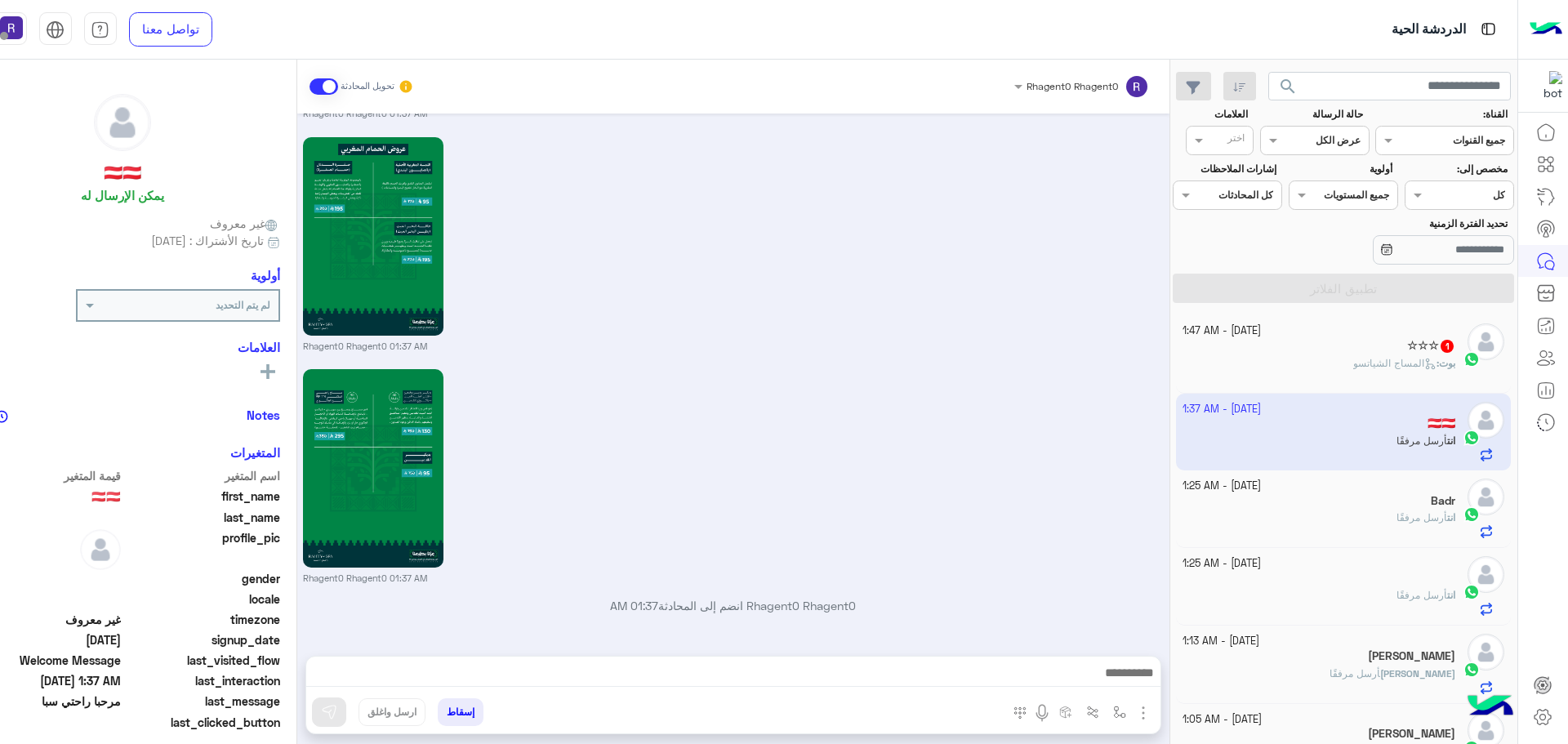
click at [1365, 350] on div "☆☆☆ 1" at bounding box center [1318, 347] width 272 height 17
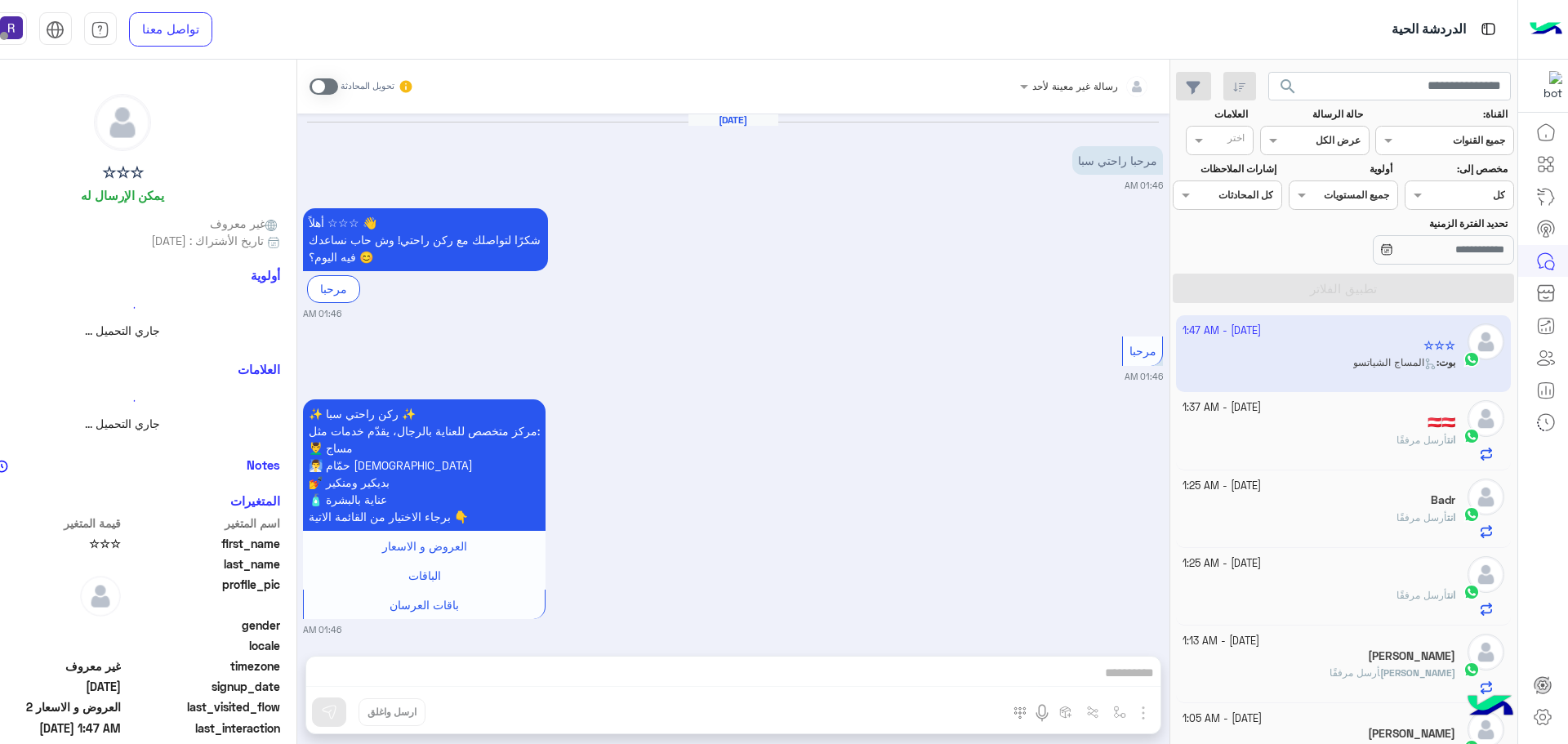
scroll to position [492, 0]
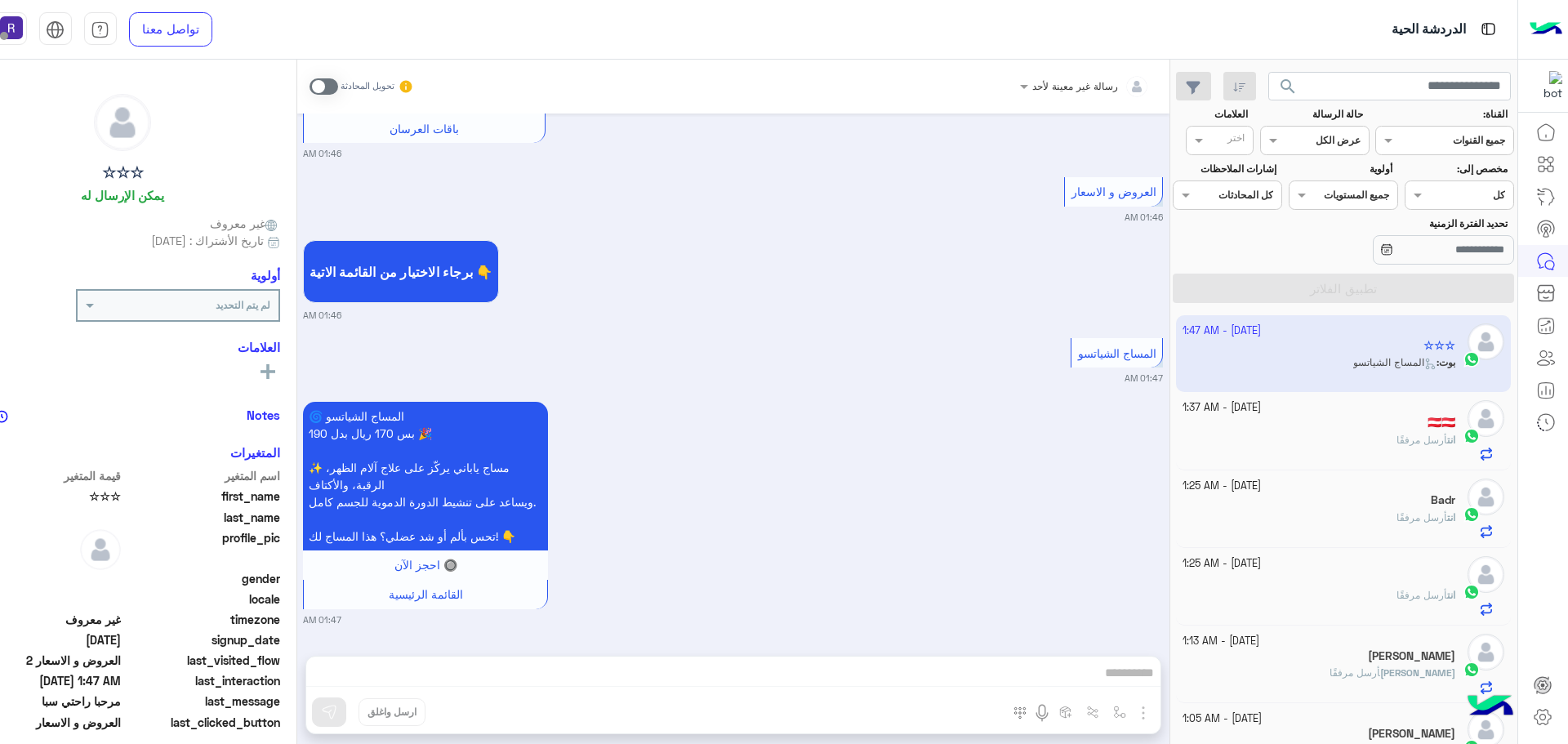
click at [333, 89] on span at bounding box center [323, 86] width 28 height 17
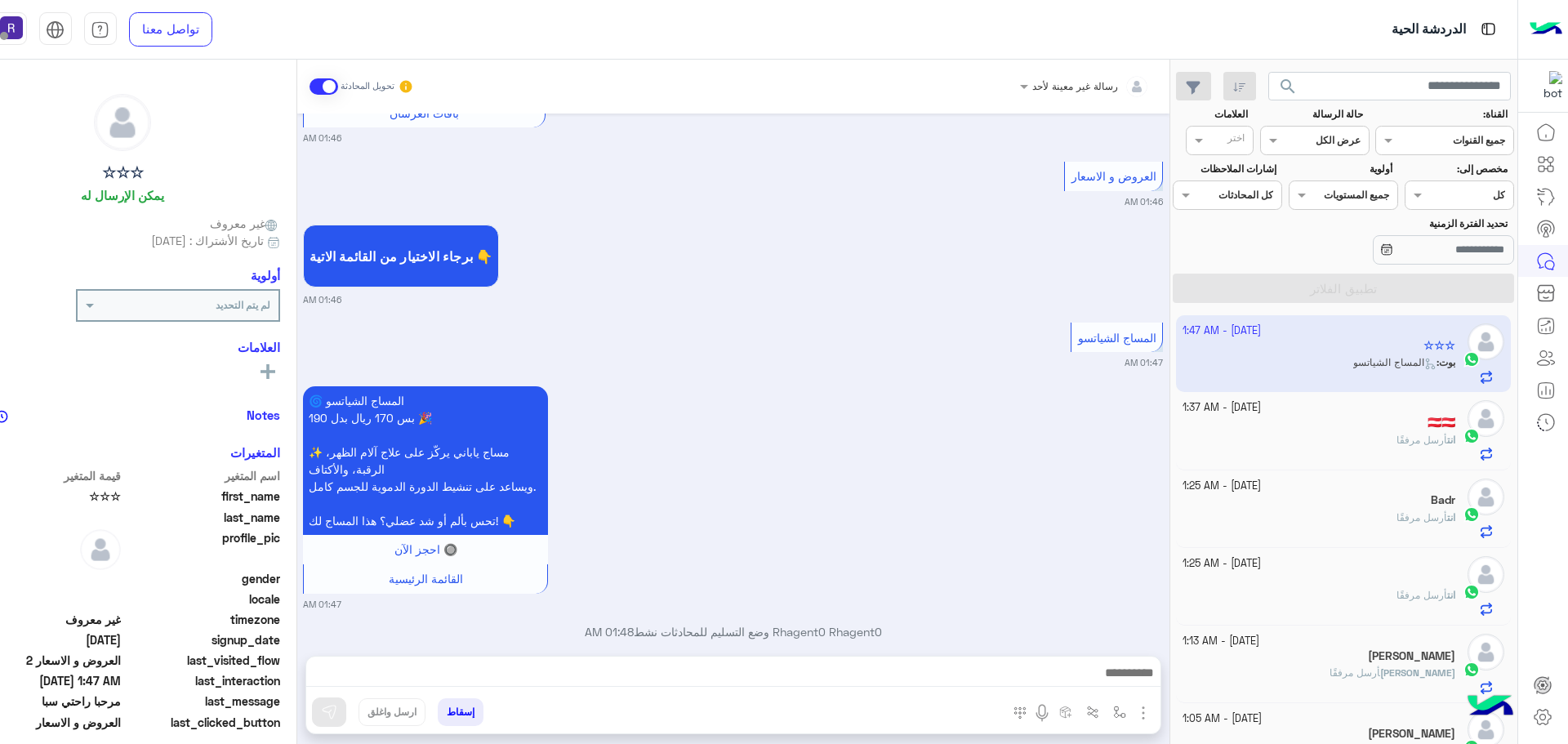
scroll to position [533, 0]
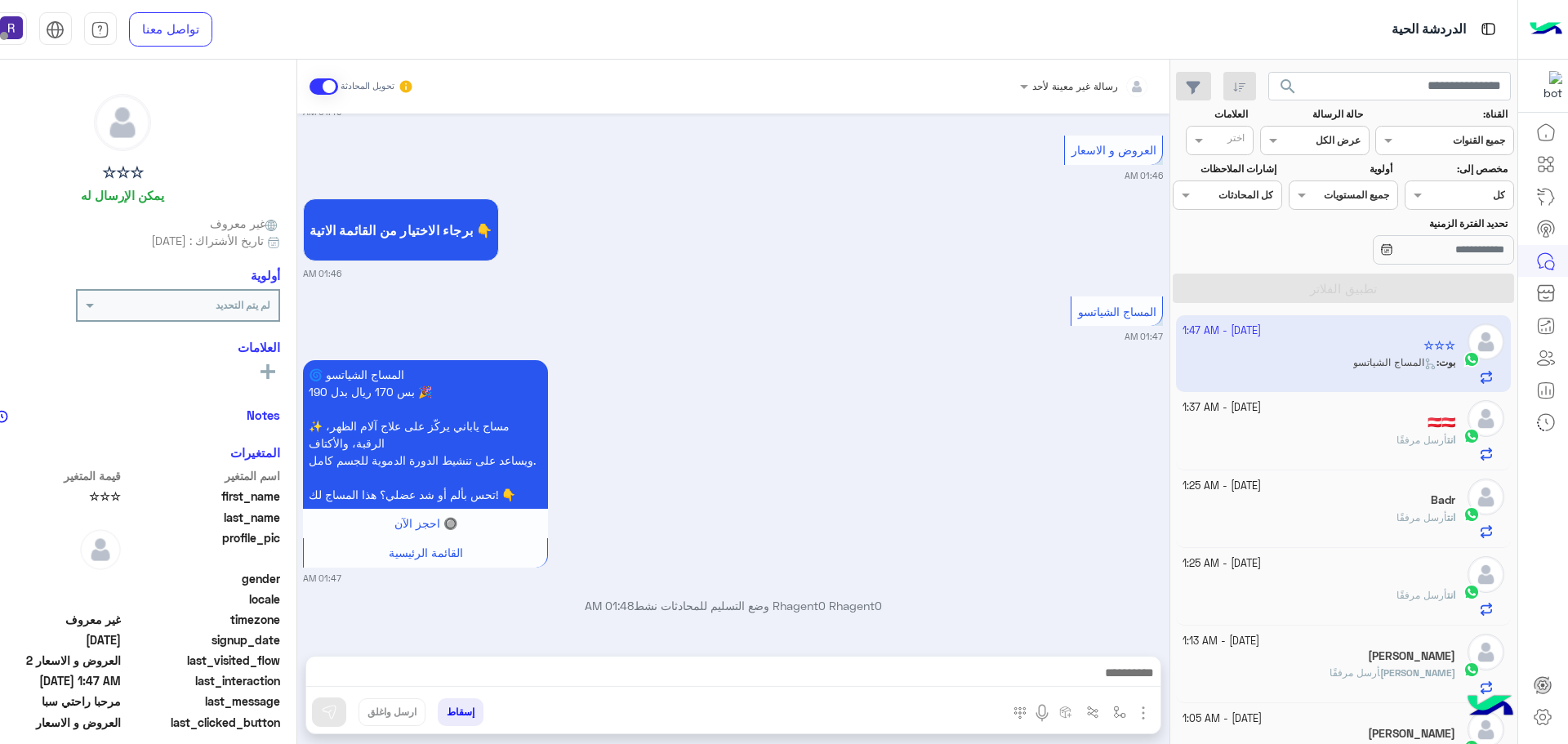
click at [1141, 706] on img "button" at bounding box center [1143, 713] width 20 height 20
click at [1122, 680] on span "الصور" at bounding box center [1111, 677] width 30 height 19
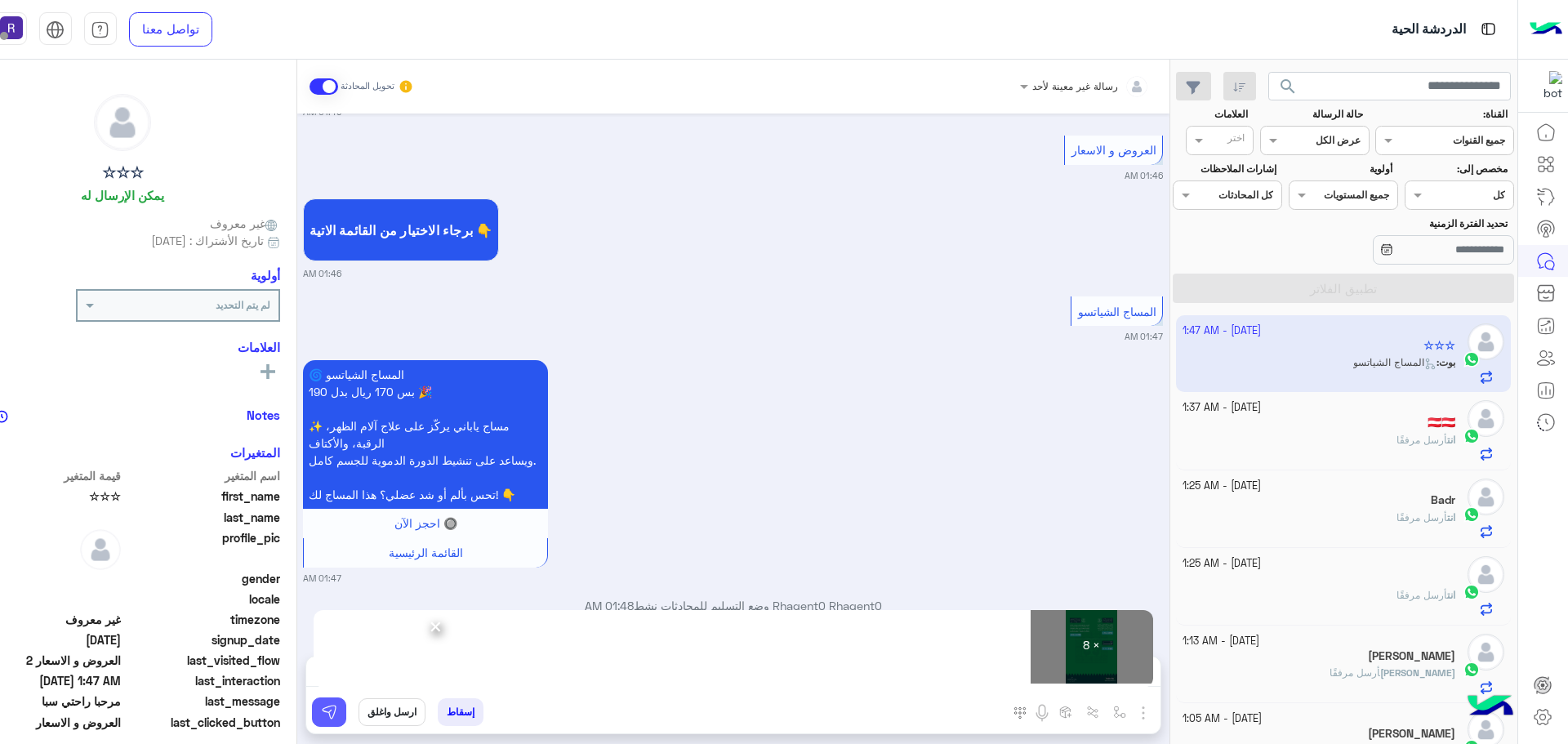
click at [332, 709] on img at bounding box center [328, 712] width 17 height 17
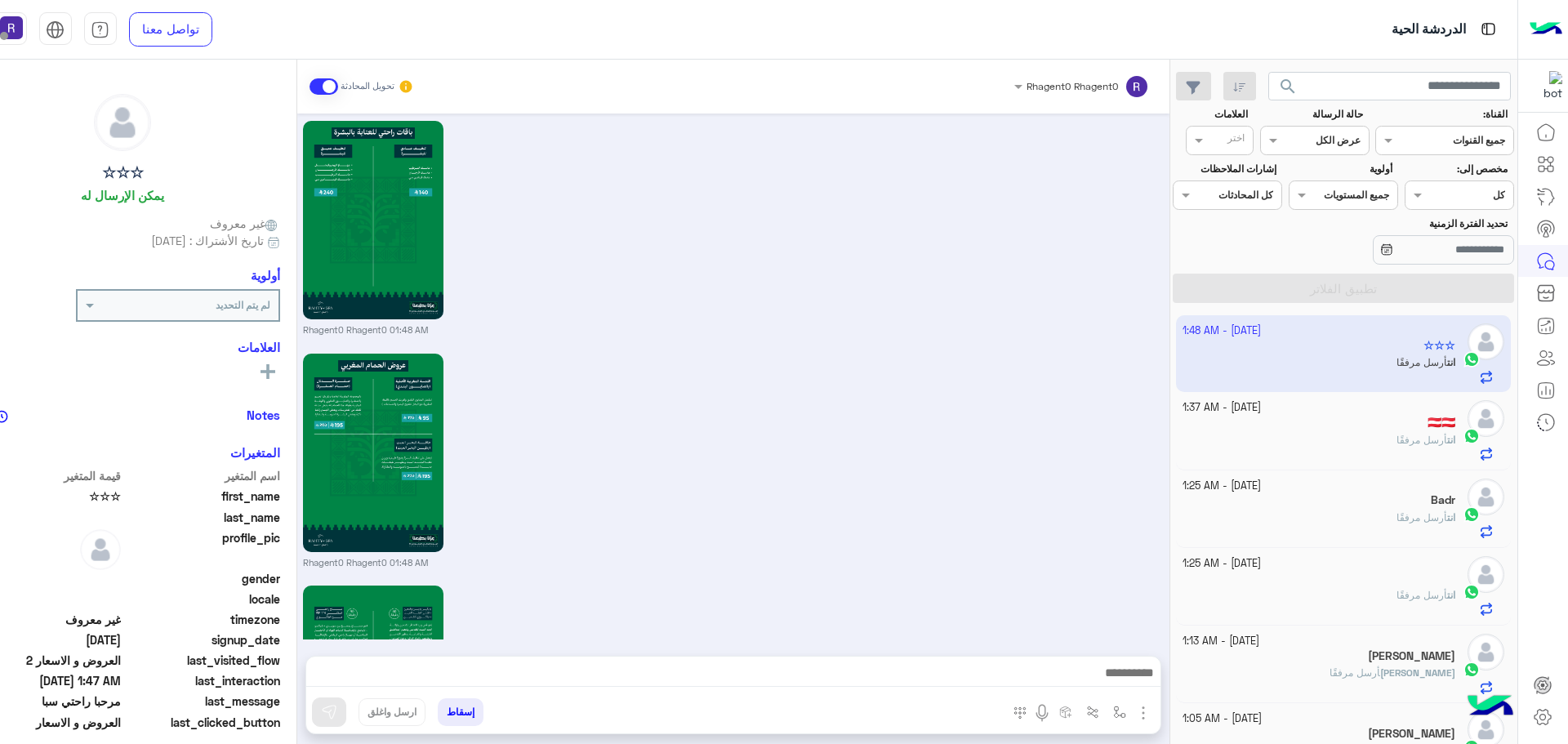
scroll to position [2433, 0]
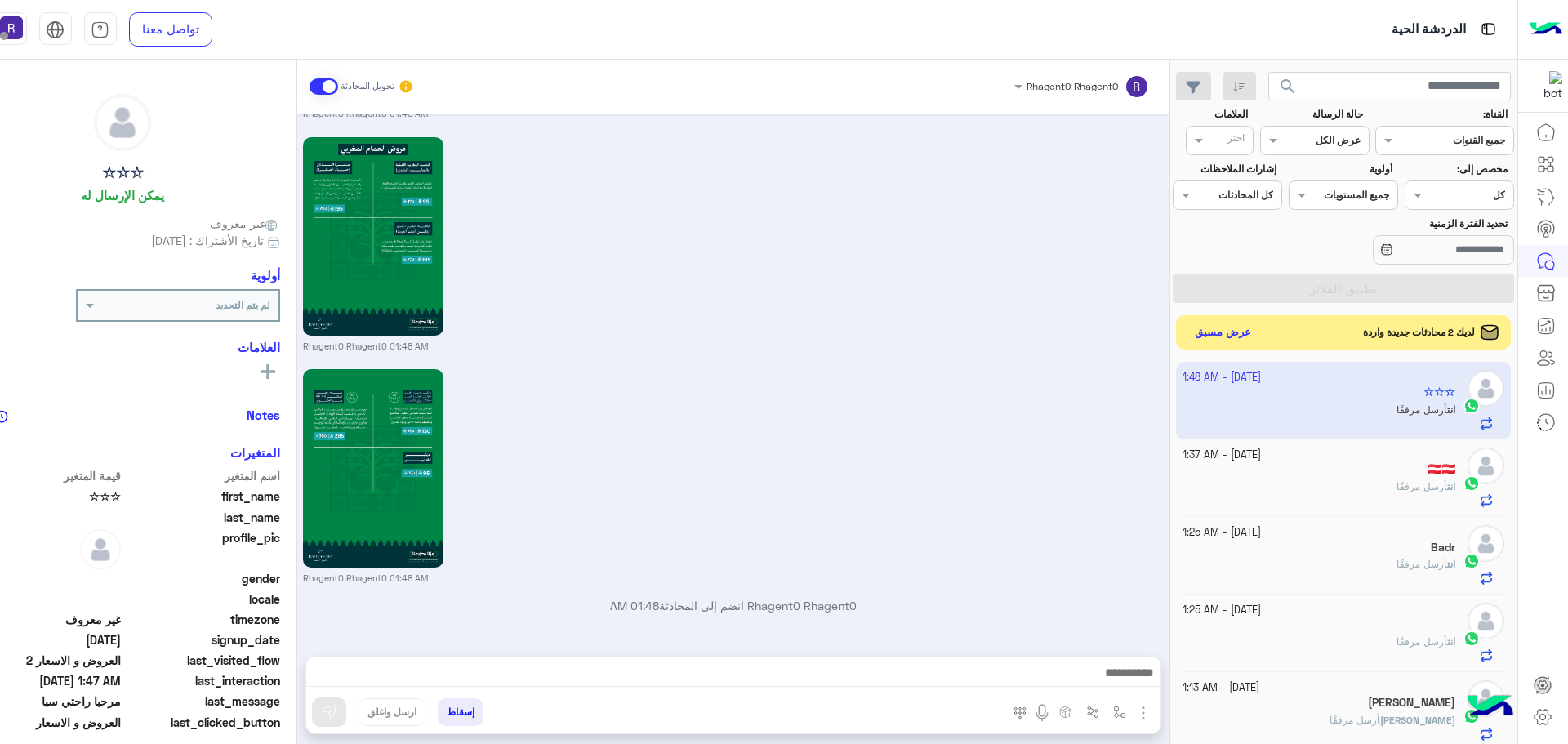
click at [1210, 331] on button "عرض مسبق" at bounding box center [1222, 332] width 69 height 22
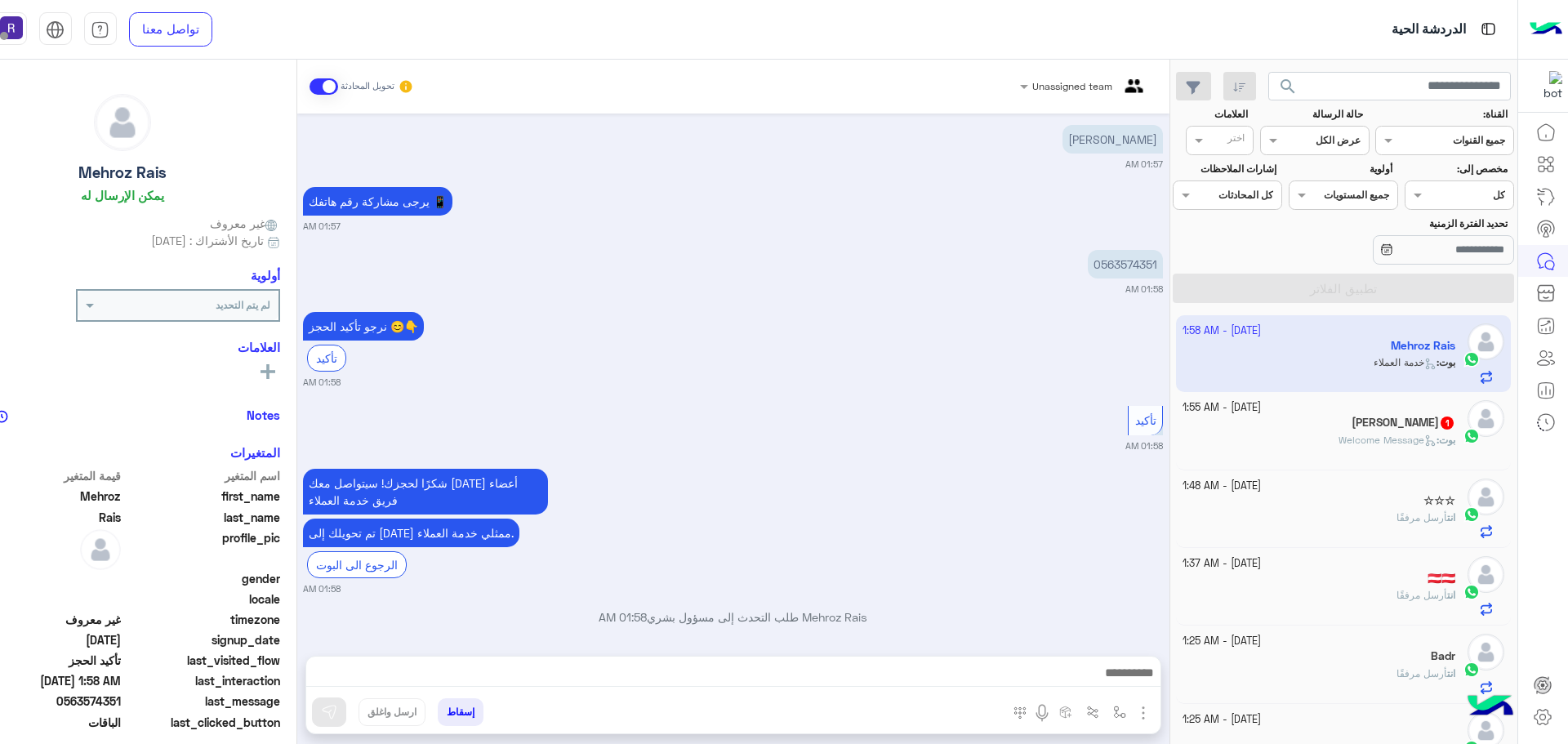
scroll to position [1382, 0]
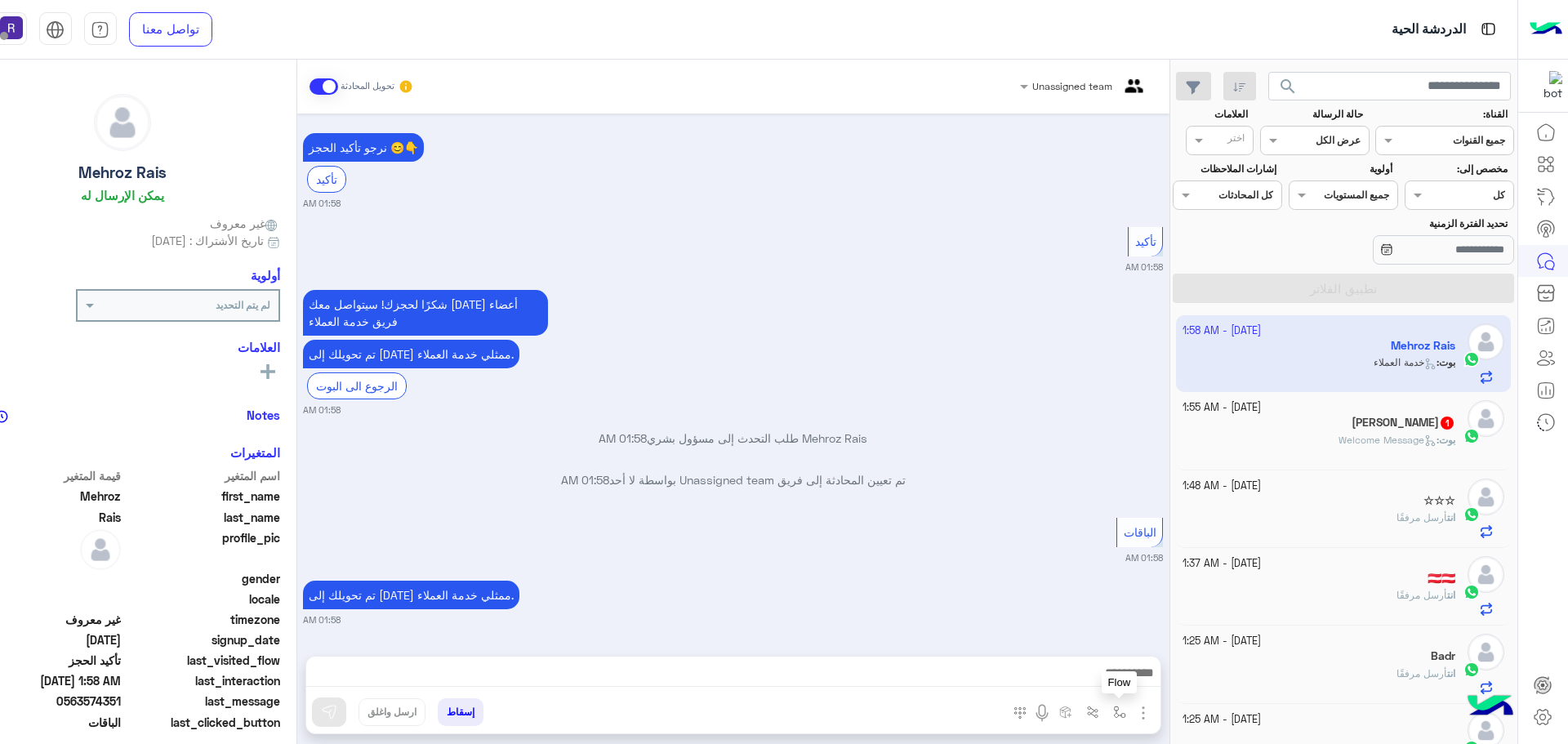
click at [1129, 712] on button "button" at bounding box center [1118, 711] width 26 height 26
click at [1092, 670] on input "text" at bounding box center [1082, 673] width 82 height 15
click at [1006, 434] on p "Mehroz Rais طلب التحدث إلى مسؤول بشري 01:58 AM" at bounding box center [732, 437] width 859 height 17
click at [1140, 708] on img "button" at bounding box center [1143, 713] width 20 height 20
click at [1133, 683] on img at bounding box center [1139, 677] width 13 height 19
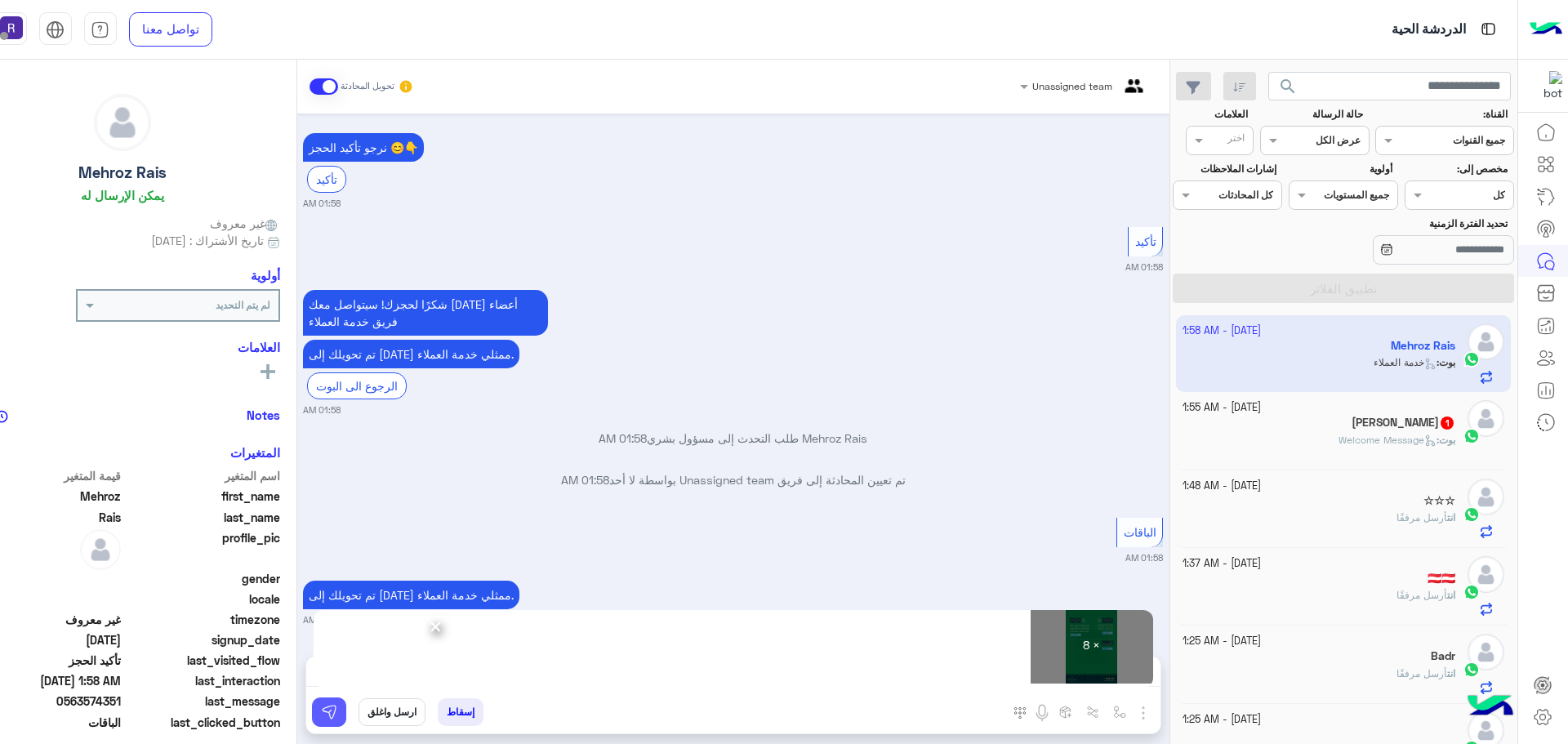
click at [326, 716] on img at bounding box center [328, 712] width 17 height 17
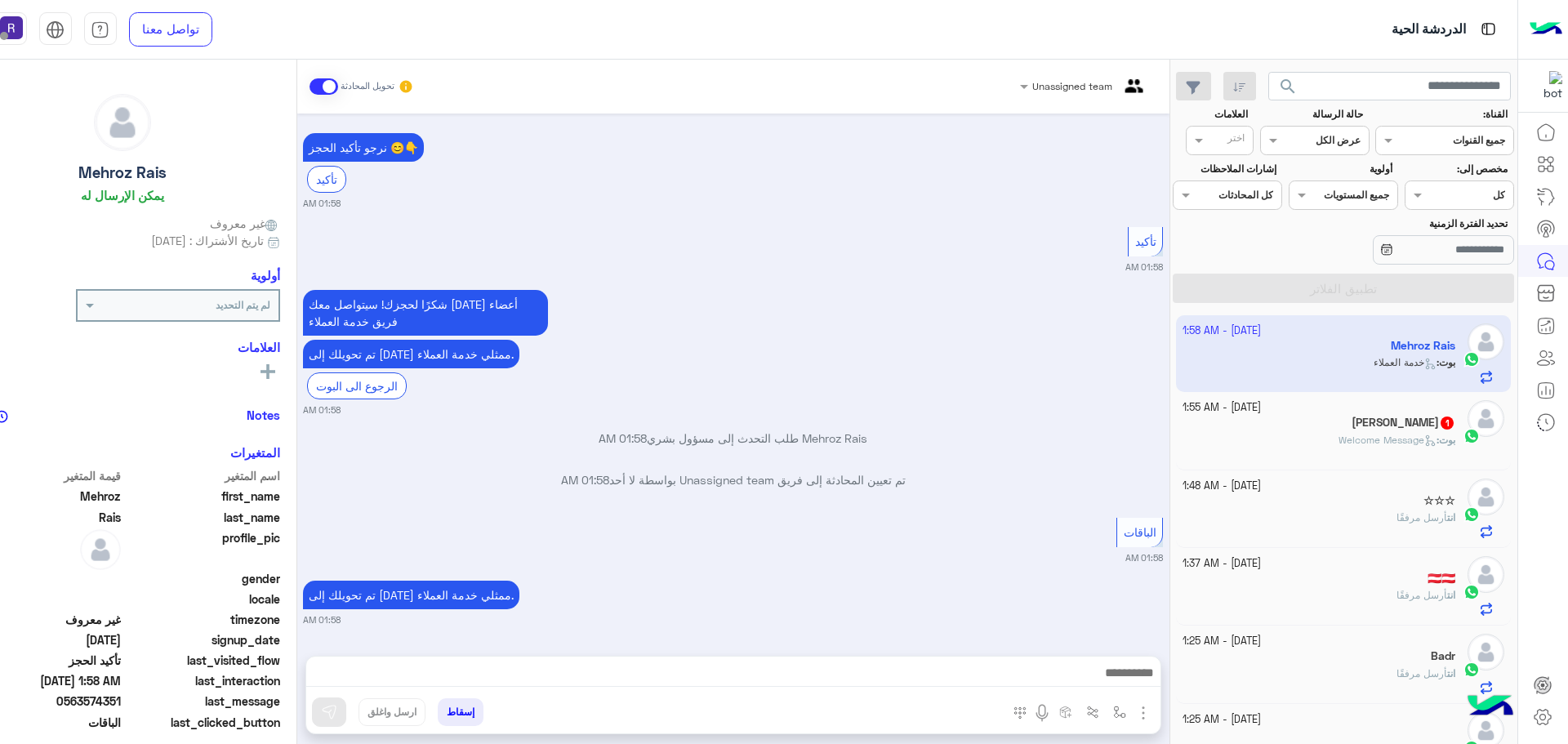
scroll to position [1383, 0]
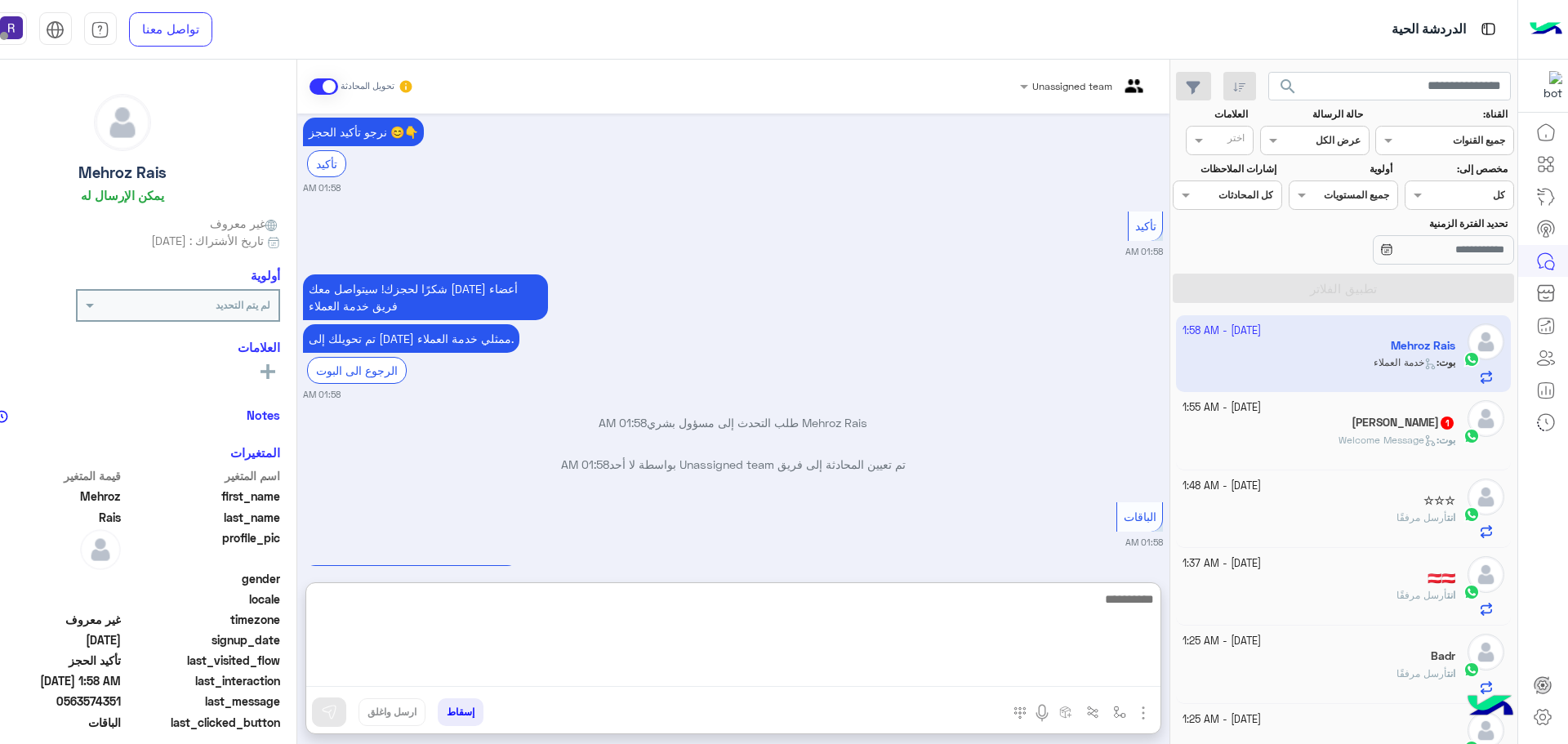
paste textarea "**********"
type textarea "**********"
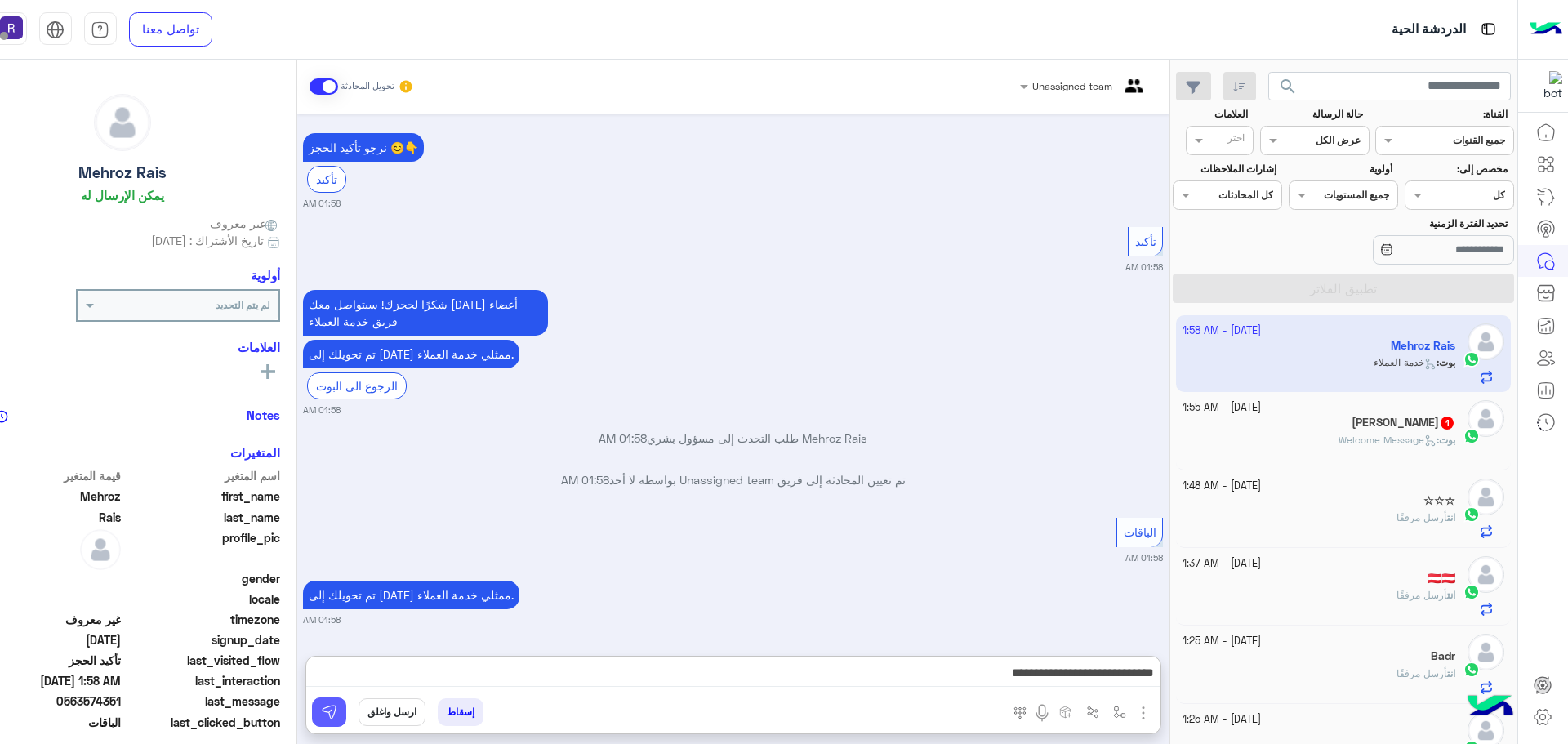
click at [333, 718] on img at bounding box center [328, 712] width 17 height 17
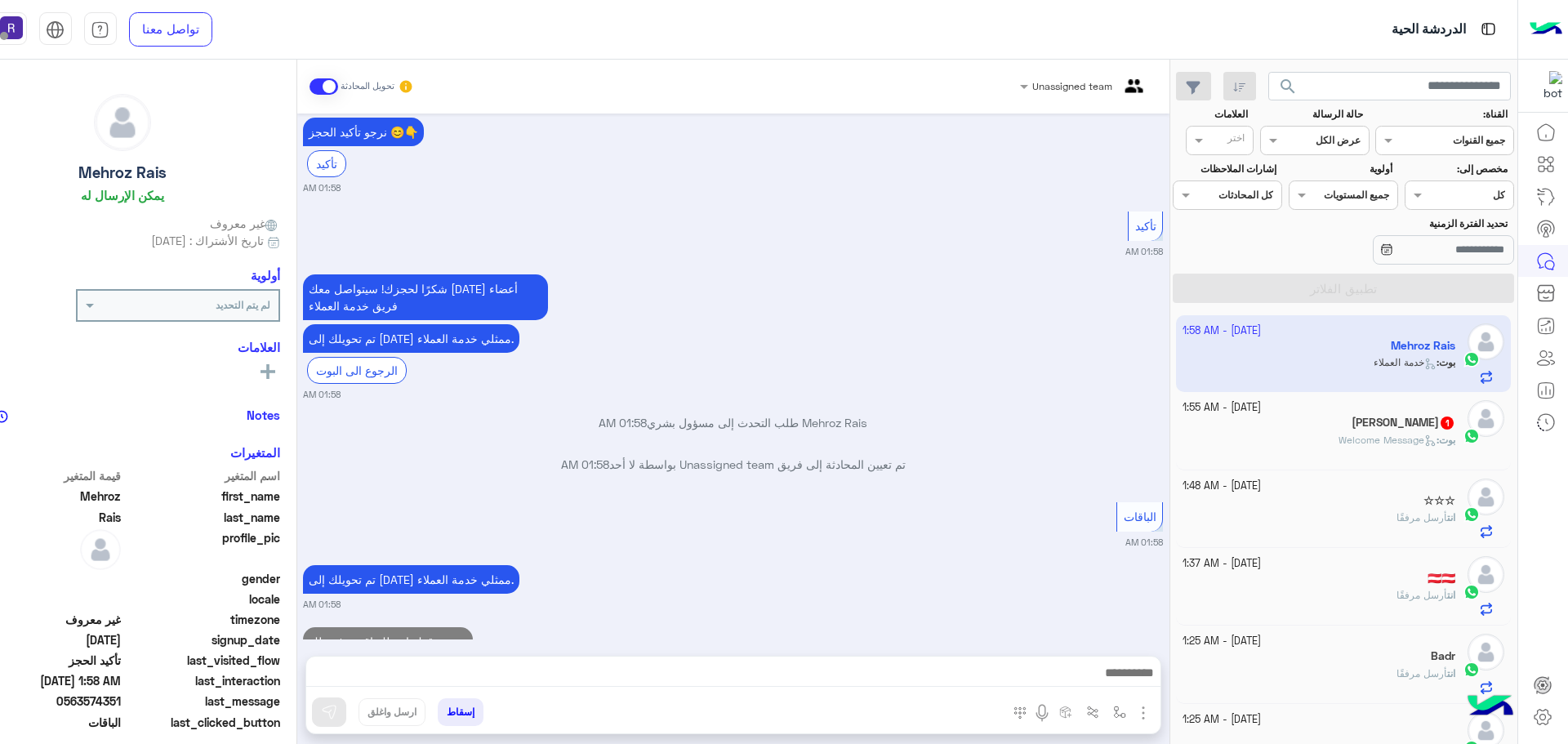
scroll to position [1445, 0]
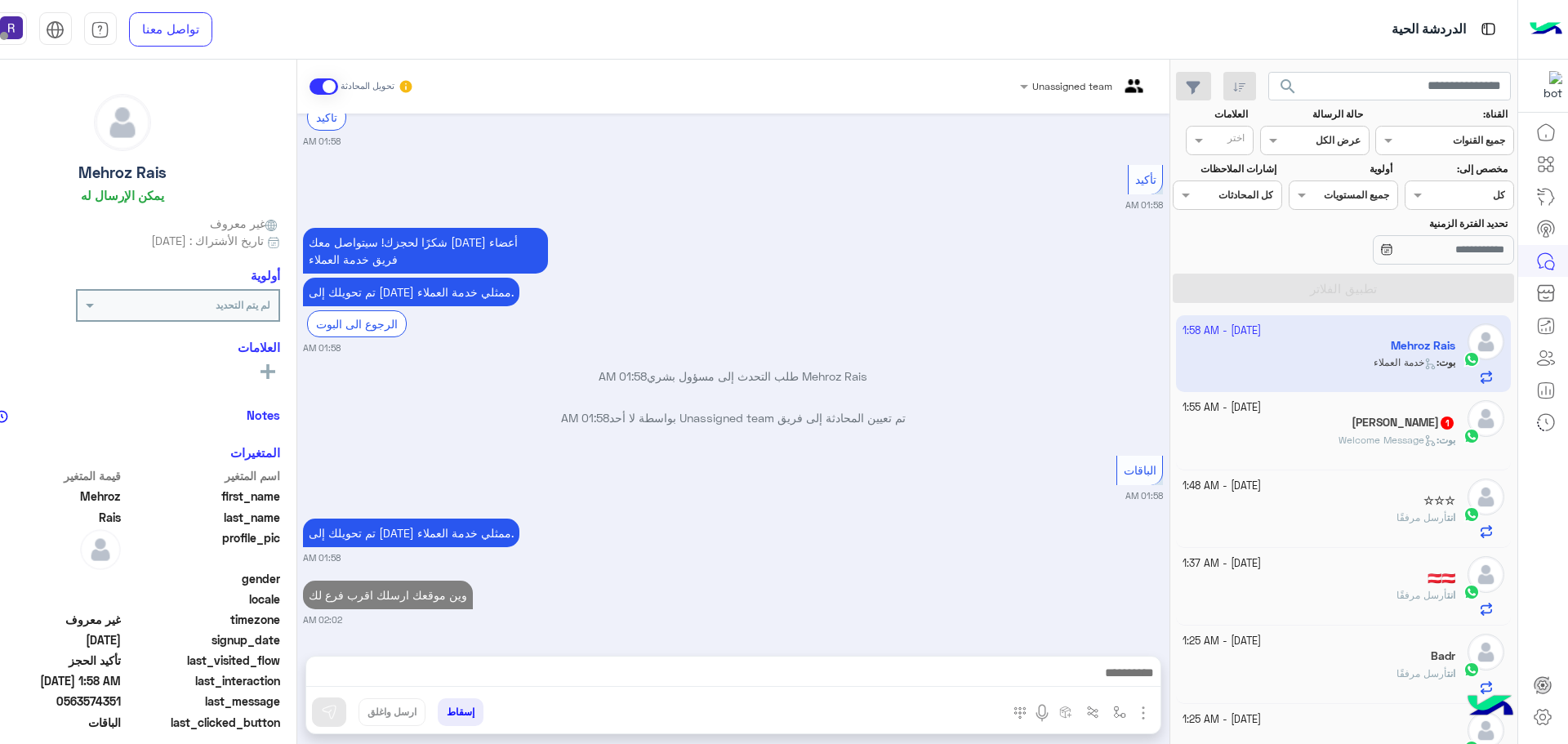
click at [1337, 428] on div "[PERSON_NAME] 1" at bounding box center [1318, 423] width 272 height 17
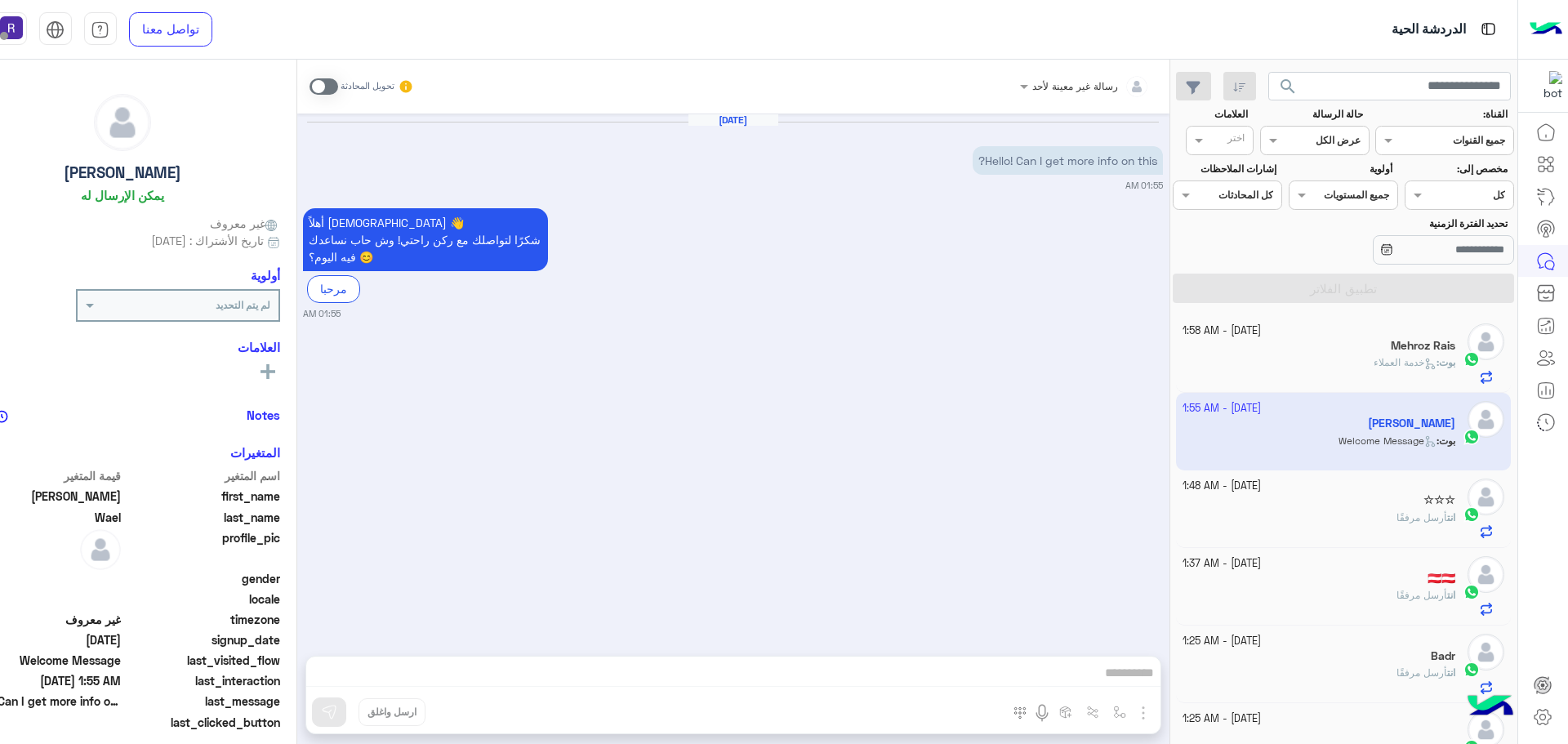
click at [325, 81] on span at bounding box center [323, 86] width 28 height 17
click at [1143, 713] on img "button" at bounding box center [1143, 713] width 20 height 20
click at [1100, 684] on span "الصور" at bounding box center [1111, 677] width 30 height 19
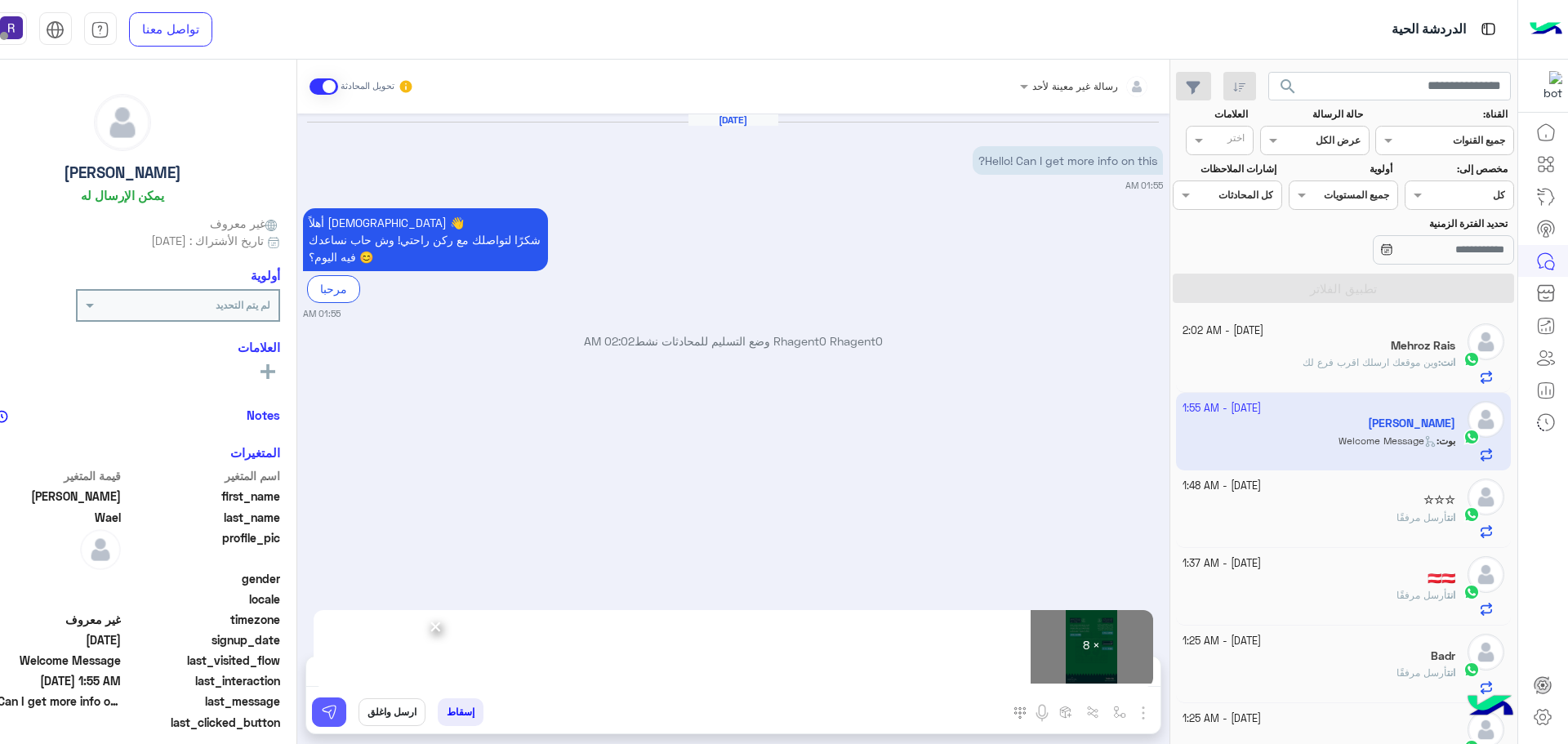
click at [338, 708] on button at bounding box center [328, 713] width 34 height 29
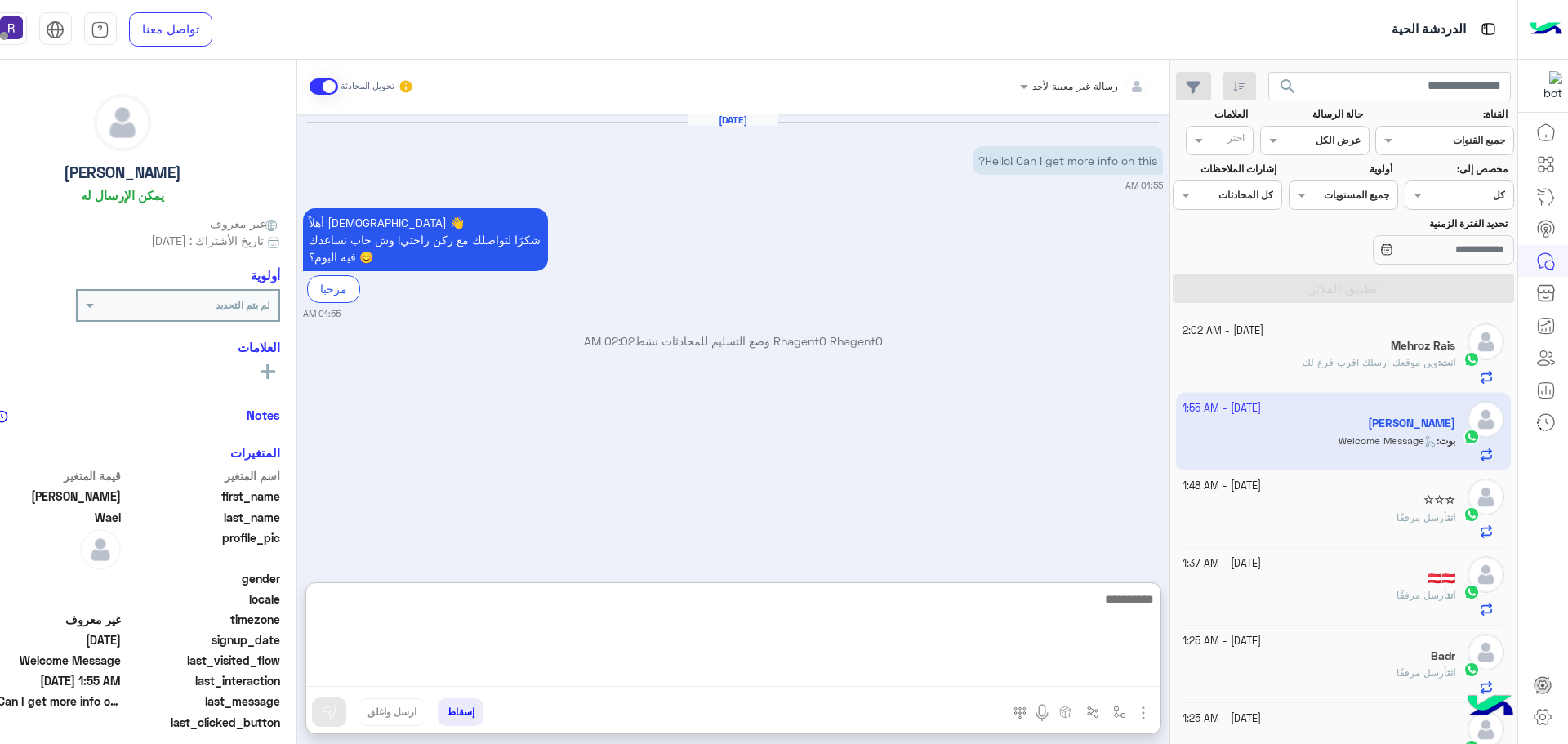
paste textarea "**********"
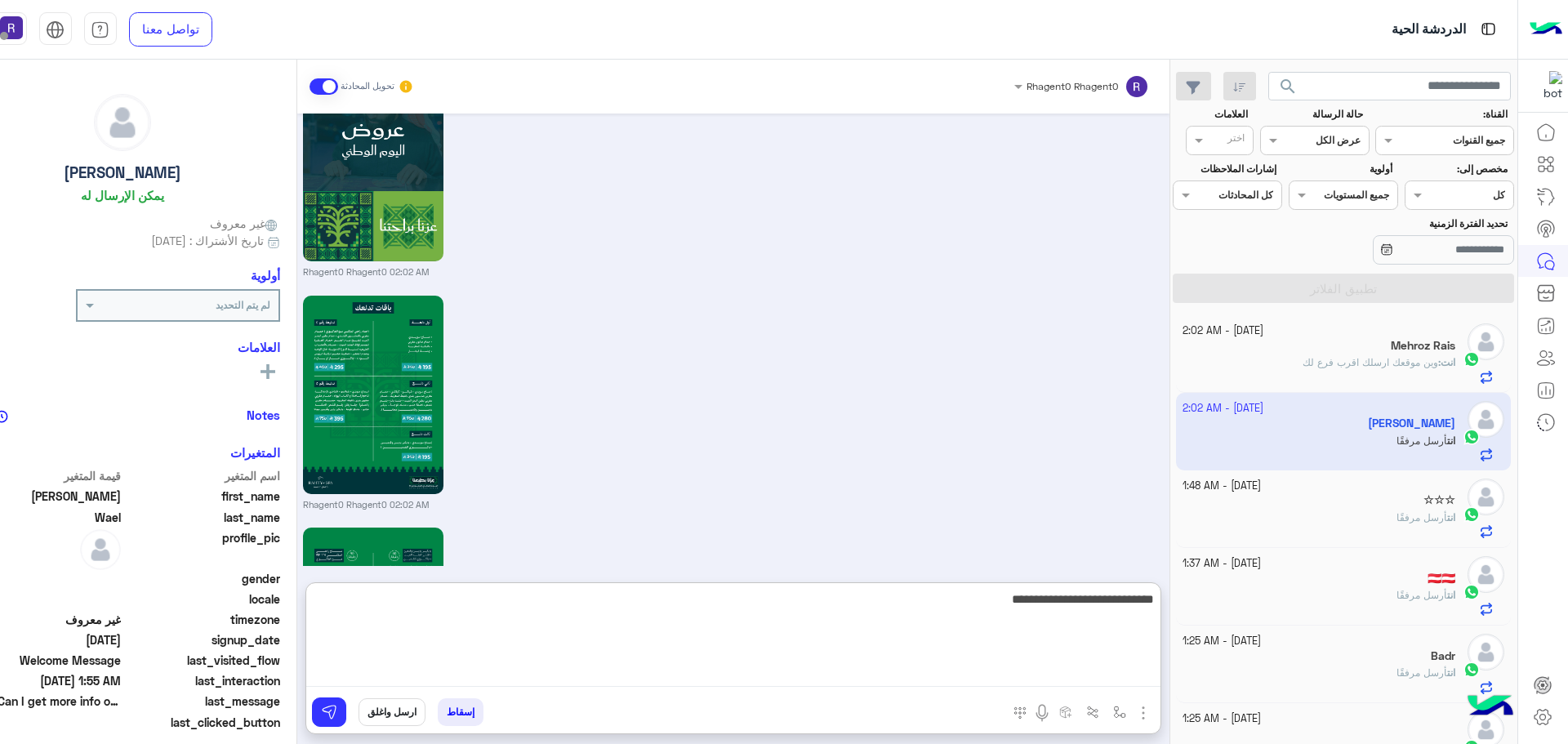
scroll to position [1709, 0]
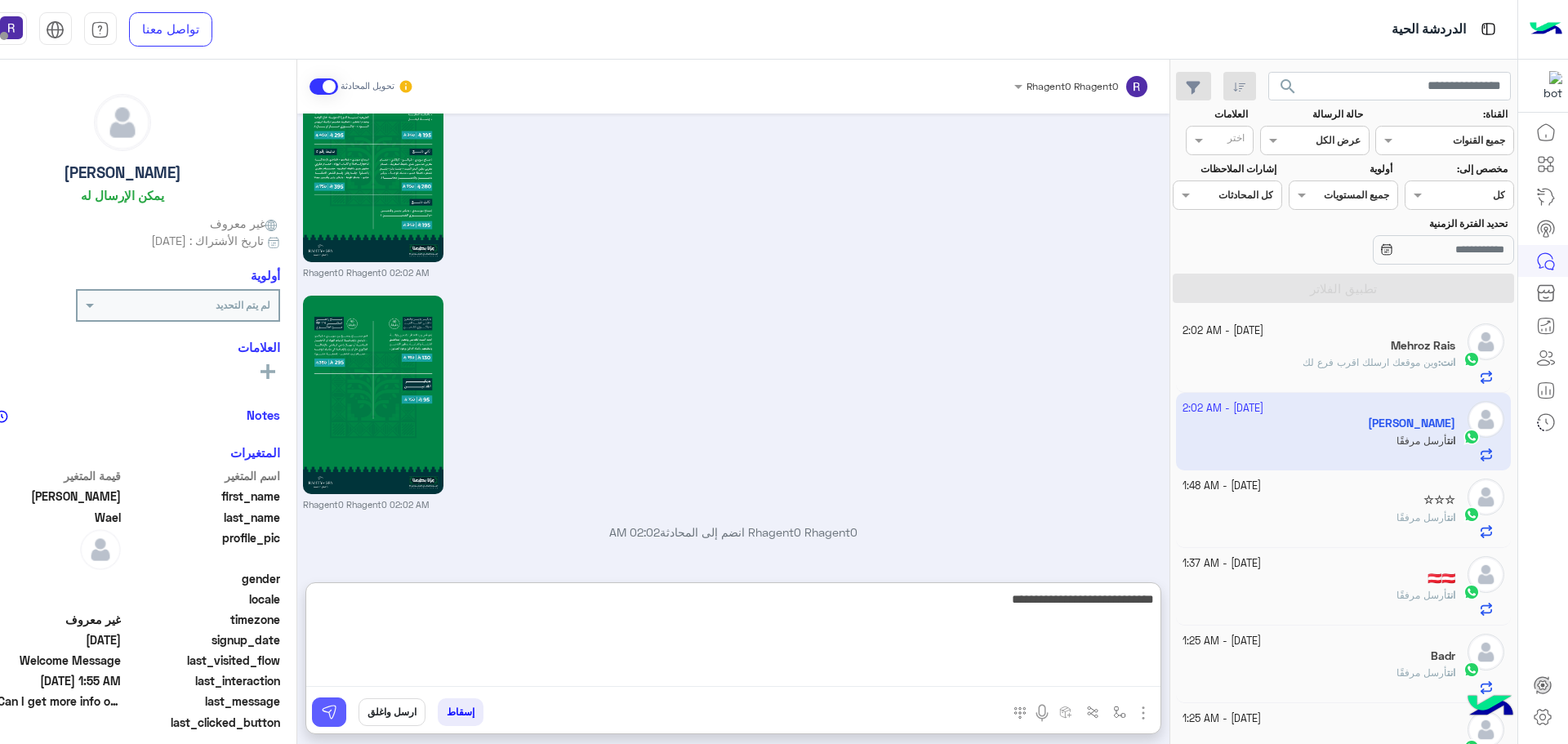
type textarea "**********"
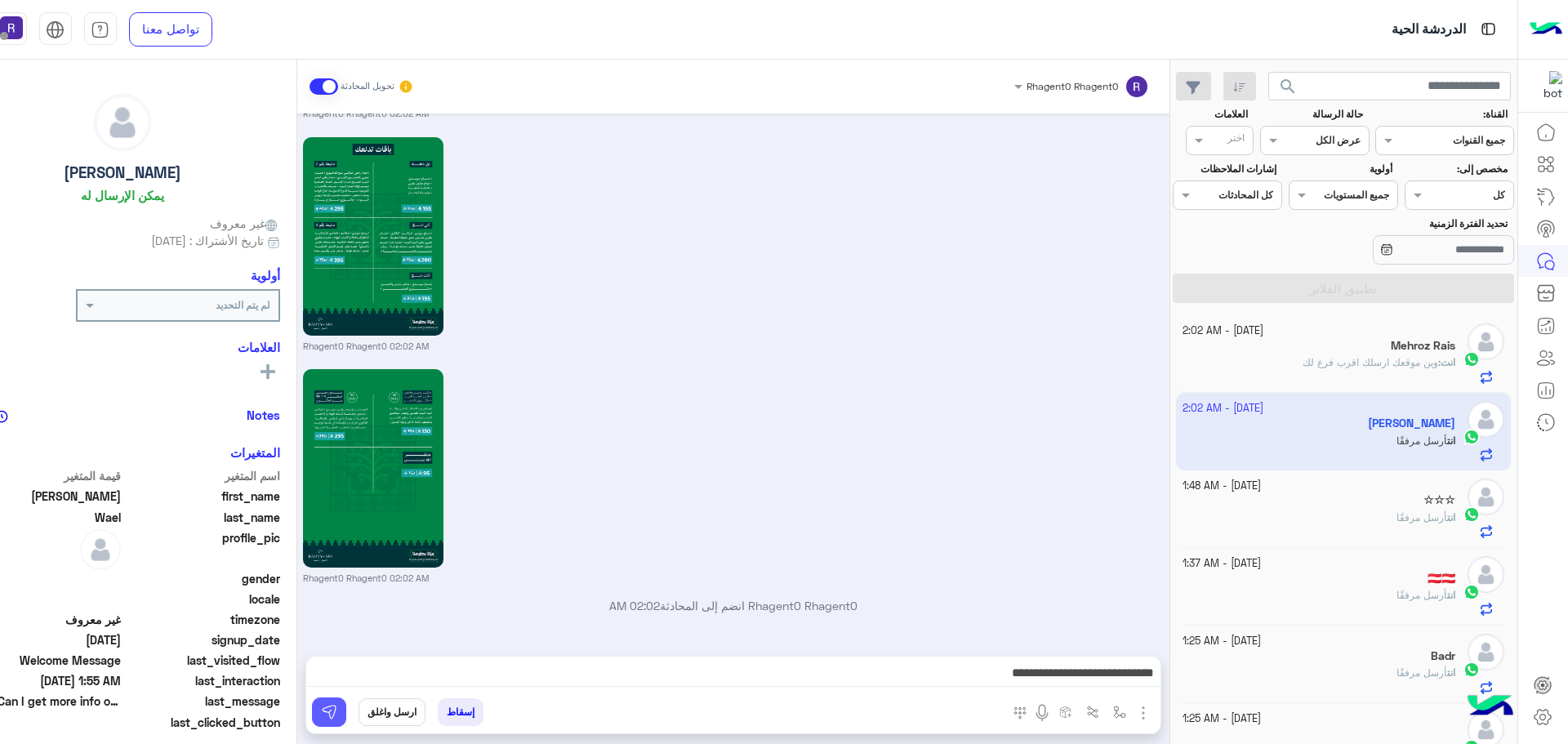
click at [320, 708] on img at bounding box center [328, 712] width 17 height 17
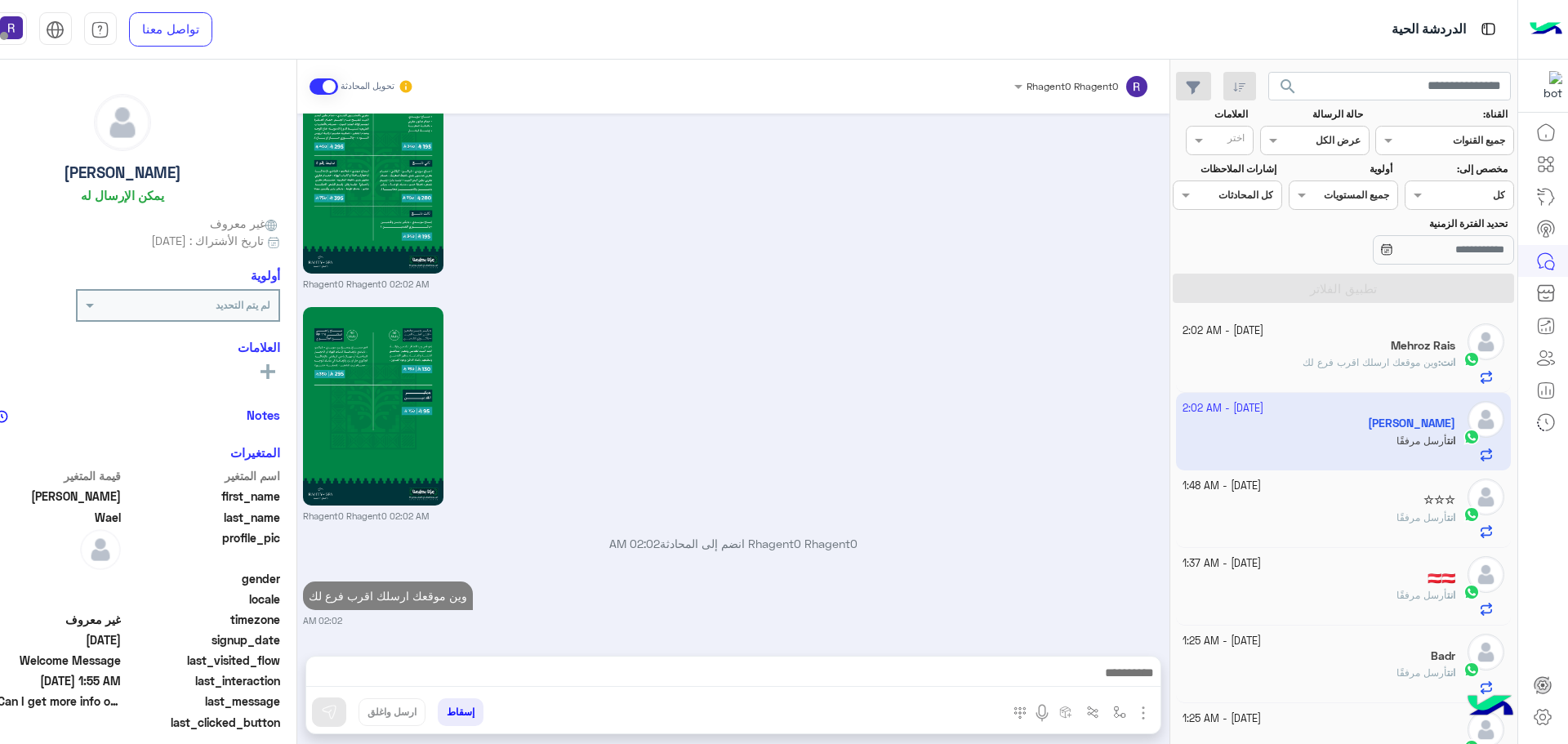
click at [1396, 511] on p "انت أرسل مرفقًا" at bounding box center [1426, 518] width 59 height 15
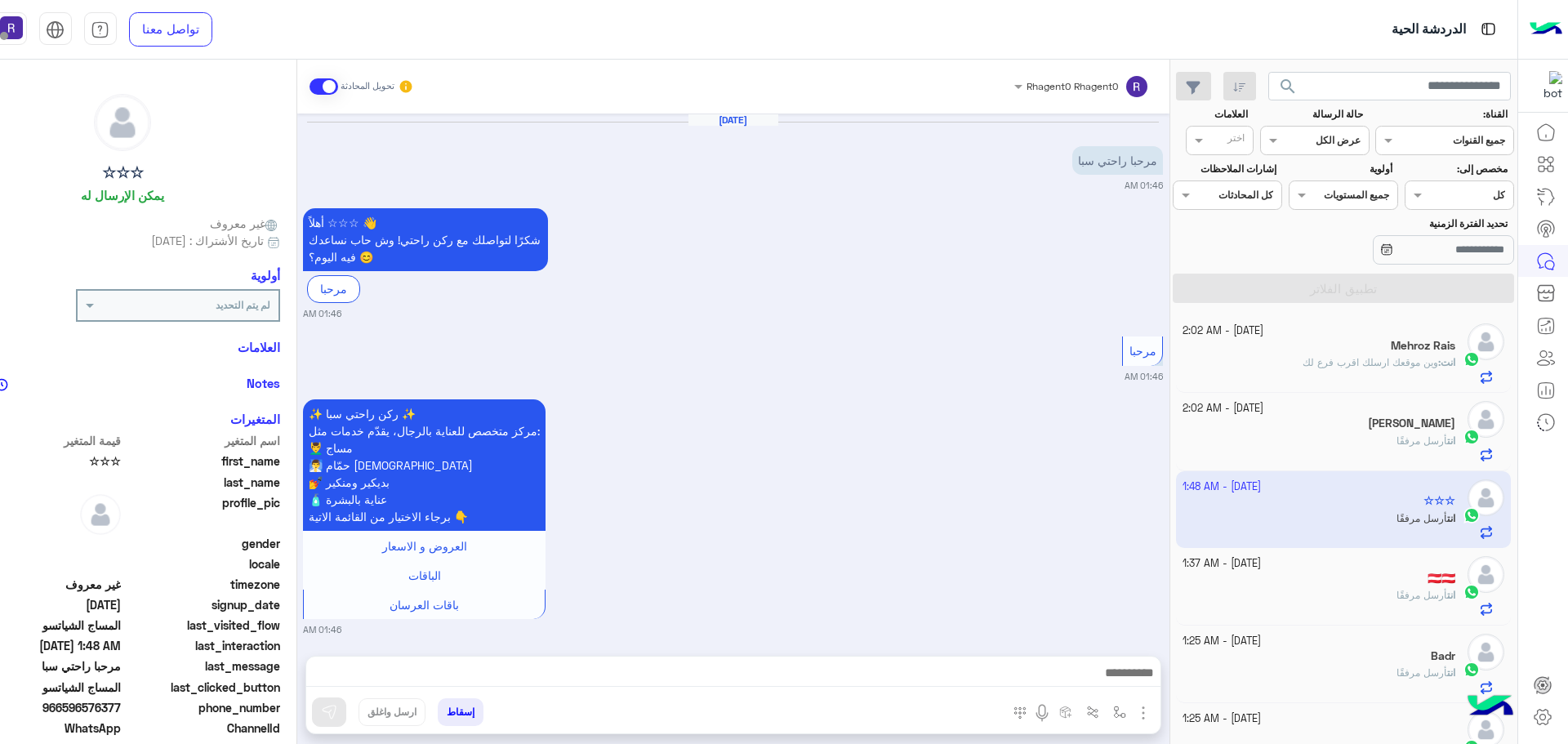
scroll to position [2433, 0]
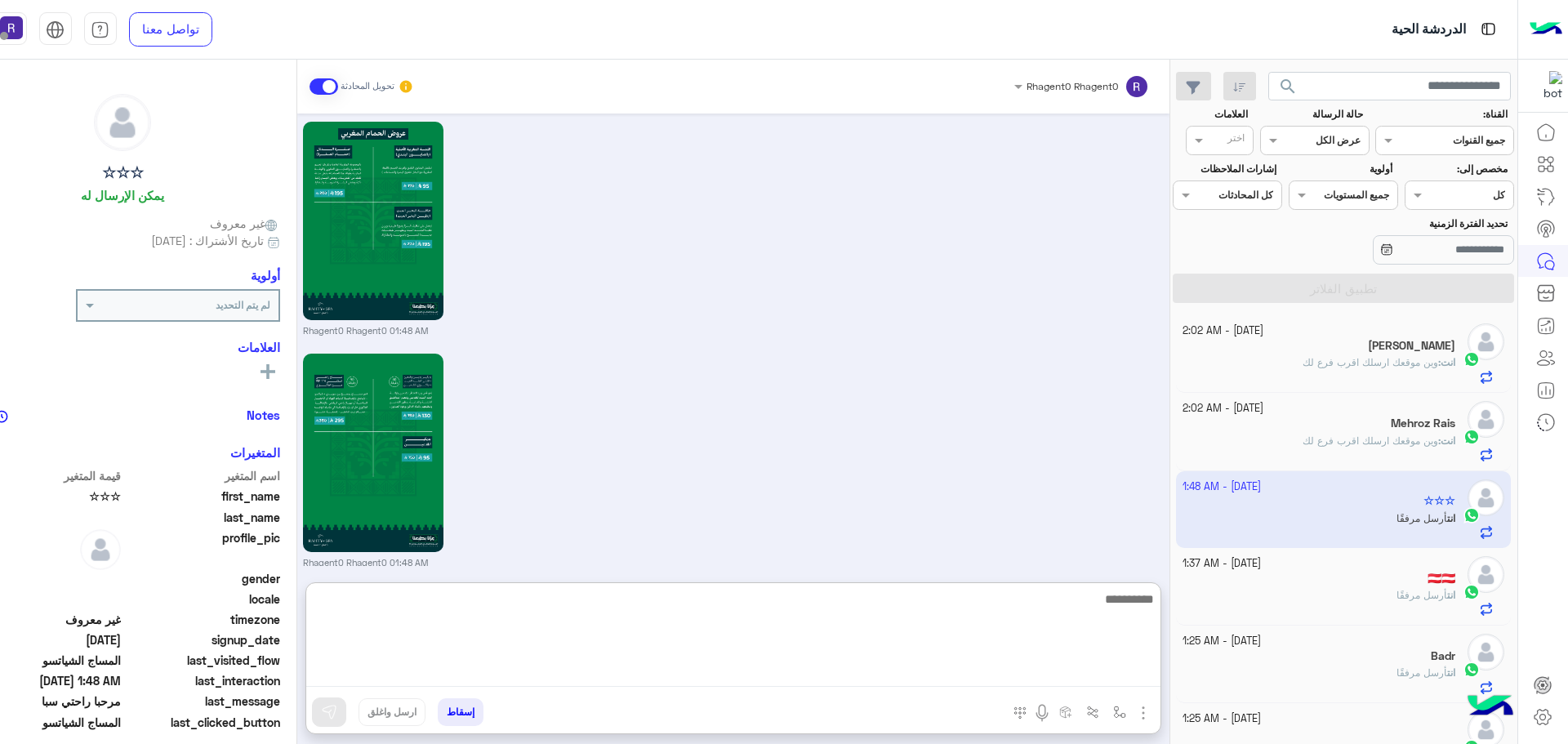
paste textarea "**********"
type textarea "**********"
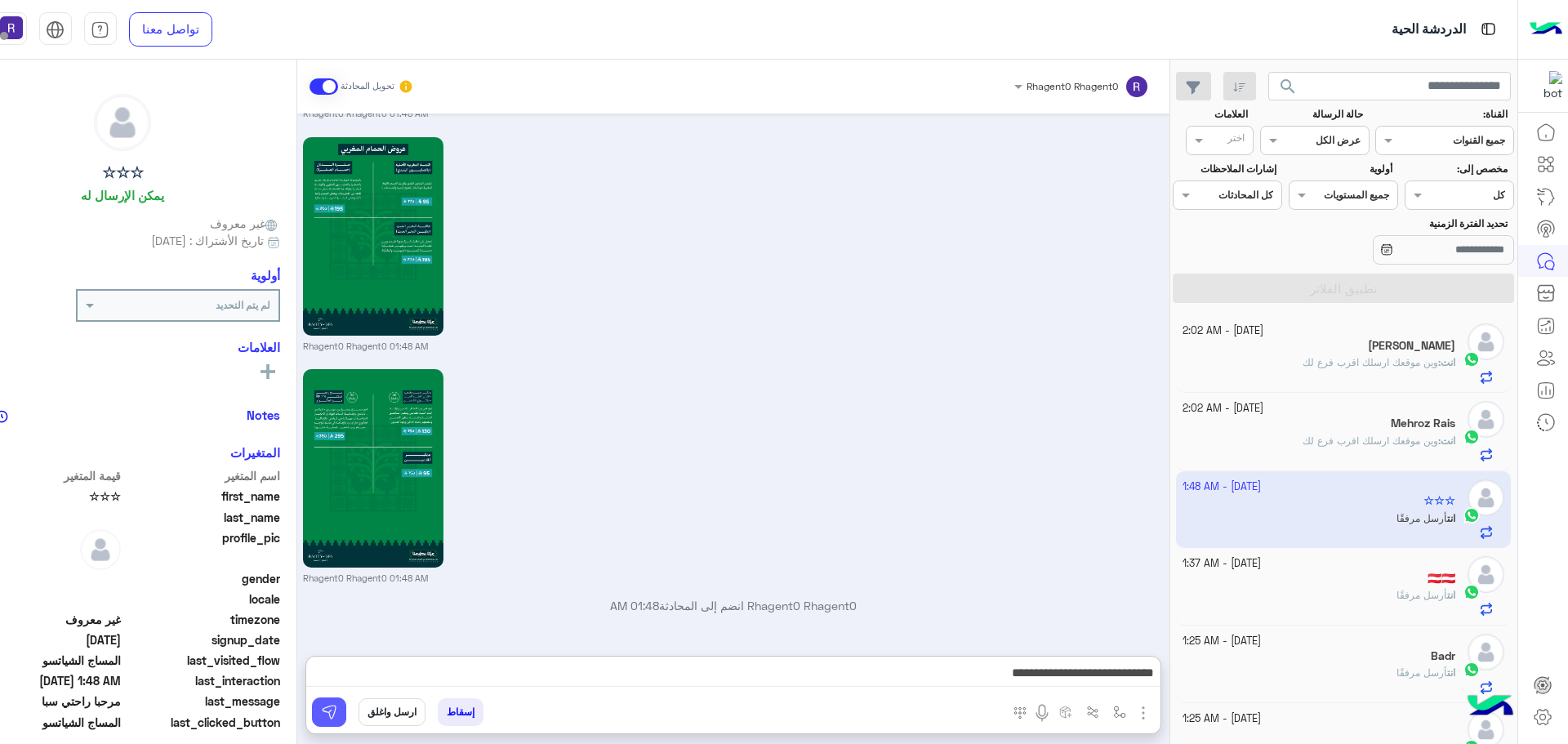
click at [320, 708] on button at bounding box center [328, 713] width 34 height 29
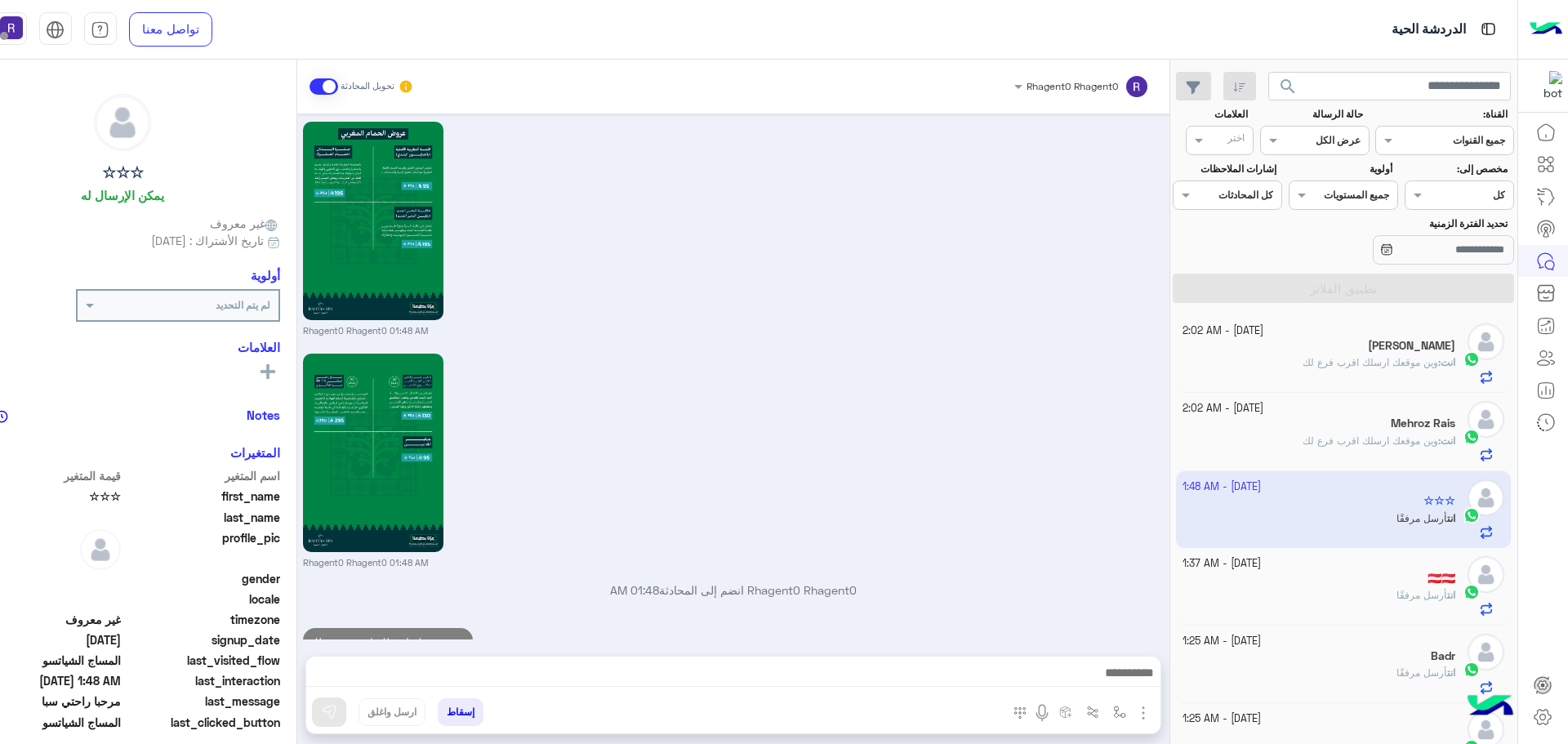
scroll to position [2496, 0]
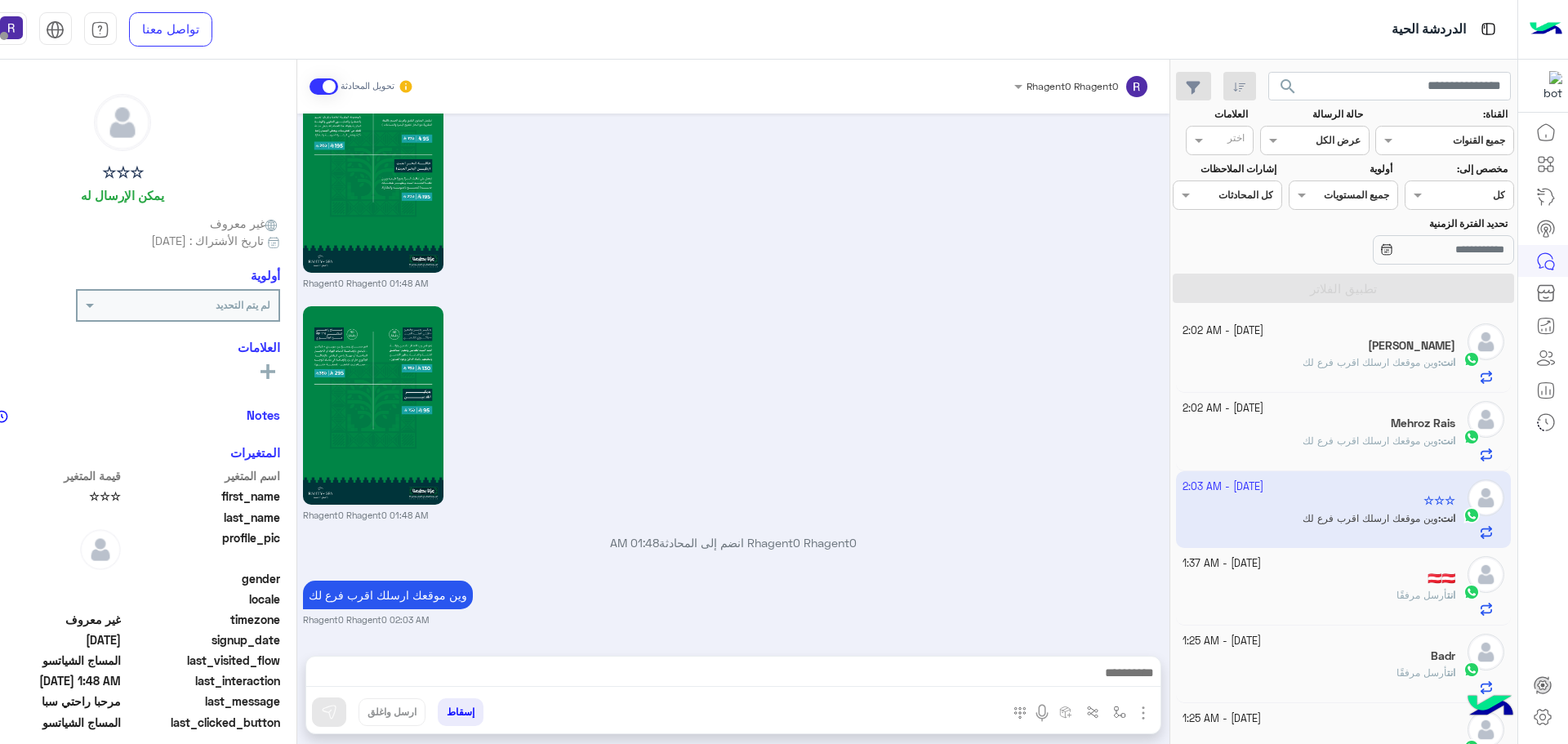
click at [1357, 370] on p "انت : وين موقعك ارسلك اقرب فرع لك" at bounding box center [1379, 362] width 153 height 15
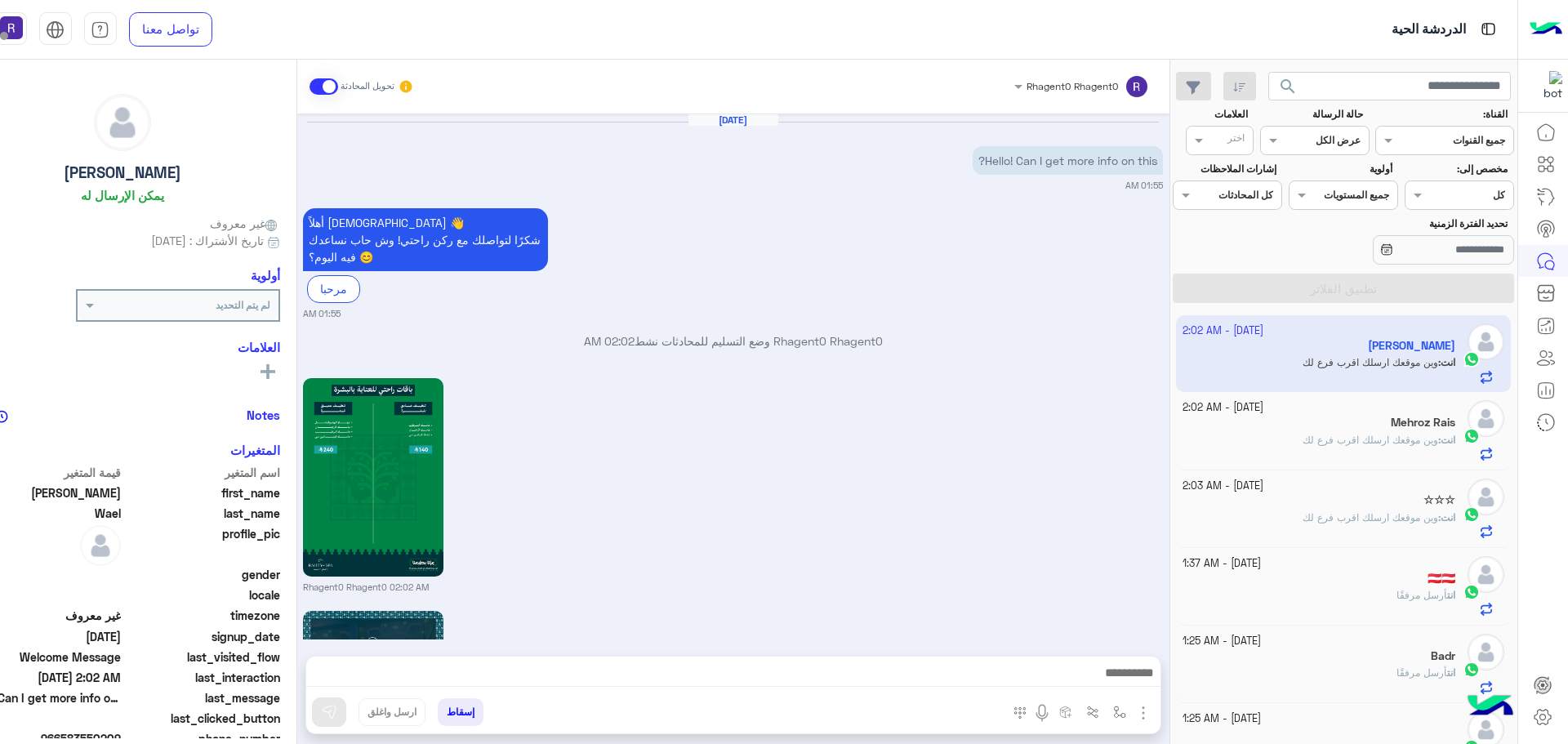
scroll to position [1697, 0]
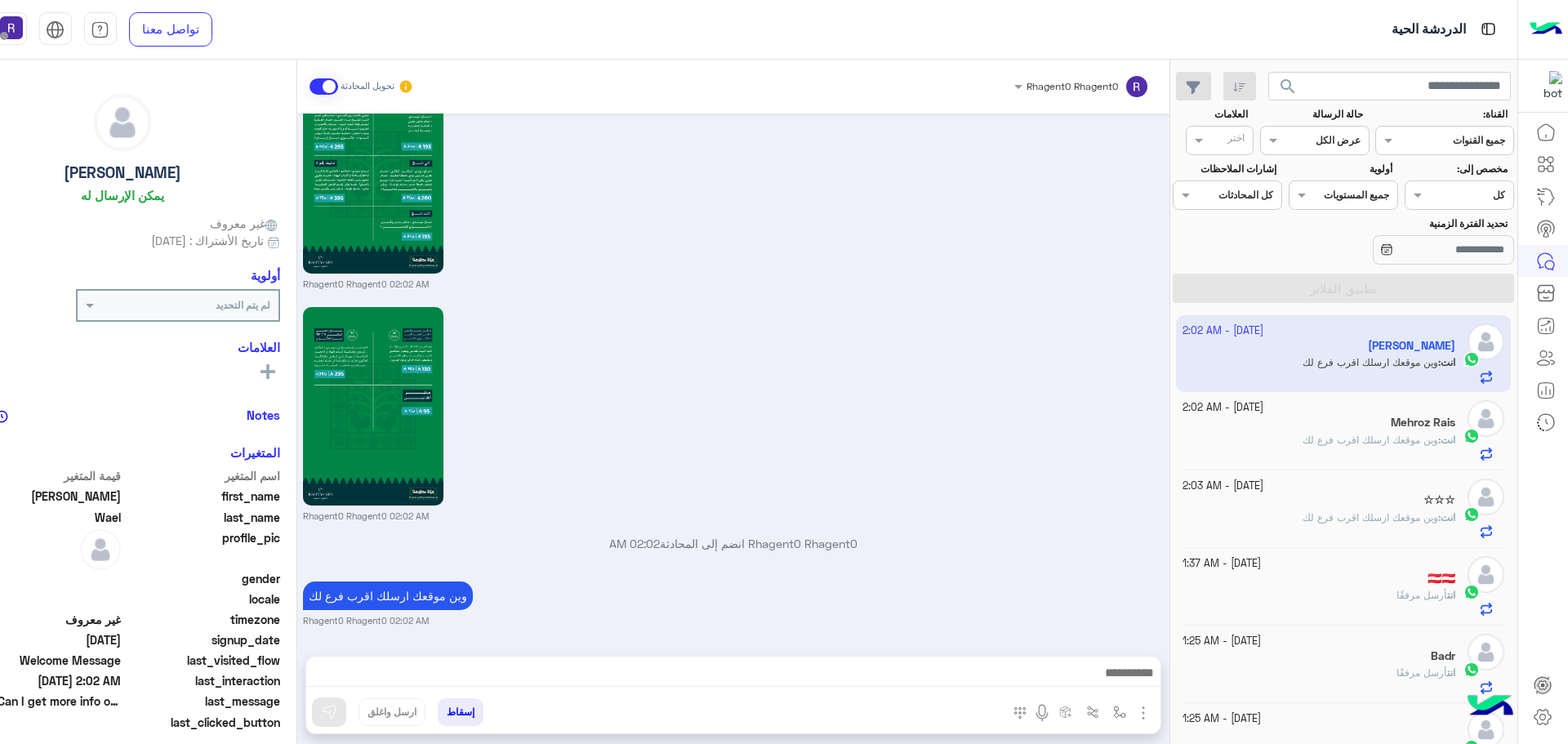
click at [1296, 445] on div "انت : وين موقعك ارسلك اقرب فرع لك" at bounding box center [1318, 447] width 272 height 28
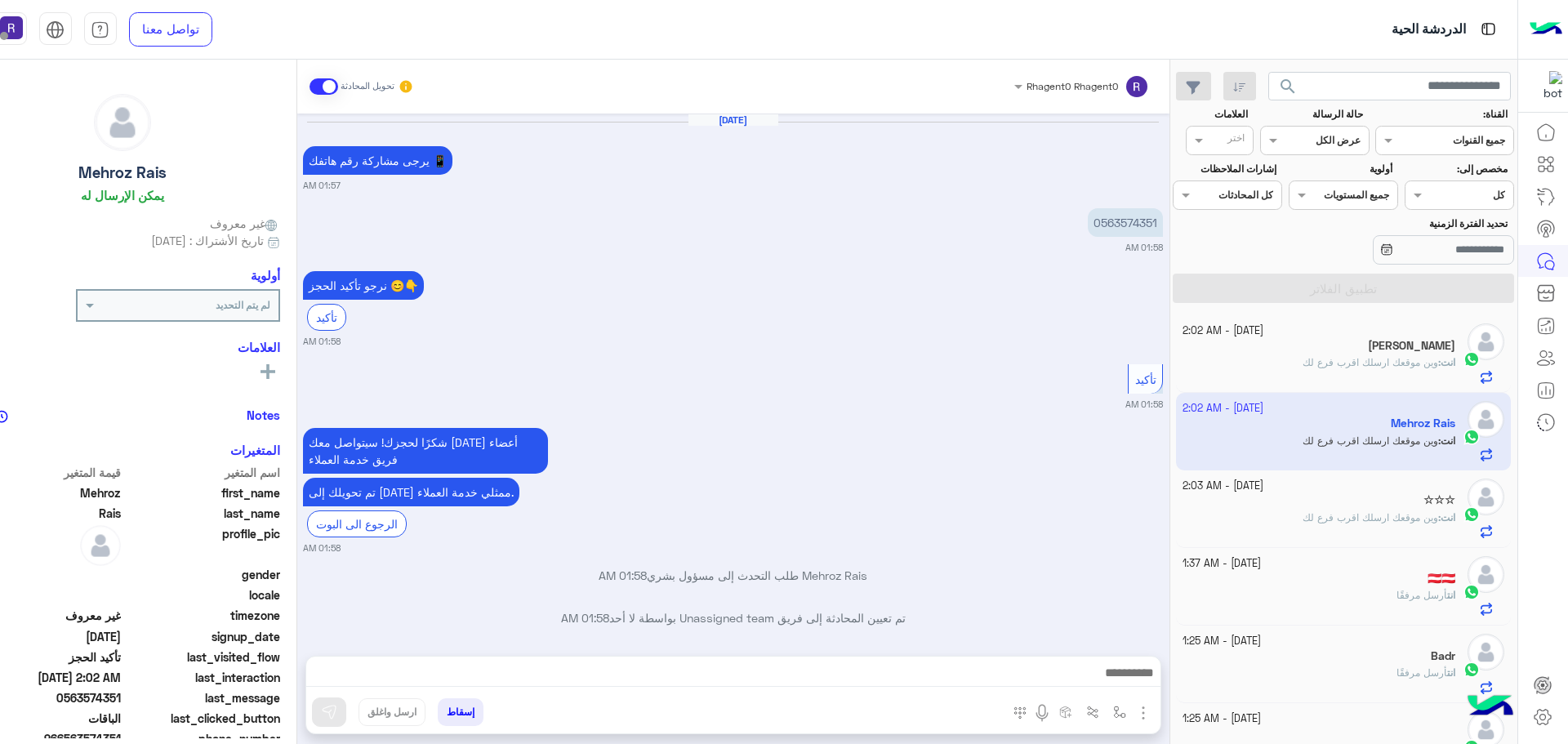
scroll to position [2142, 0]
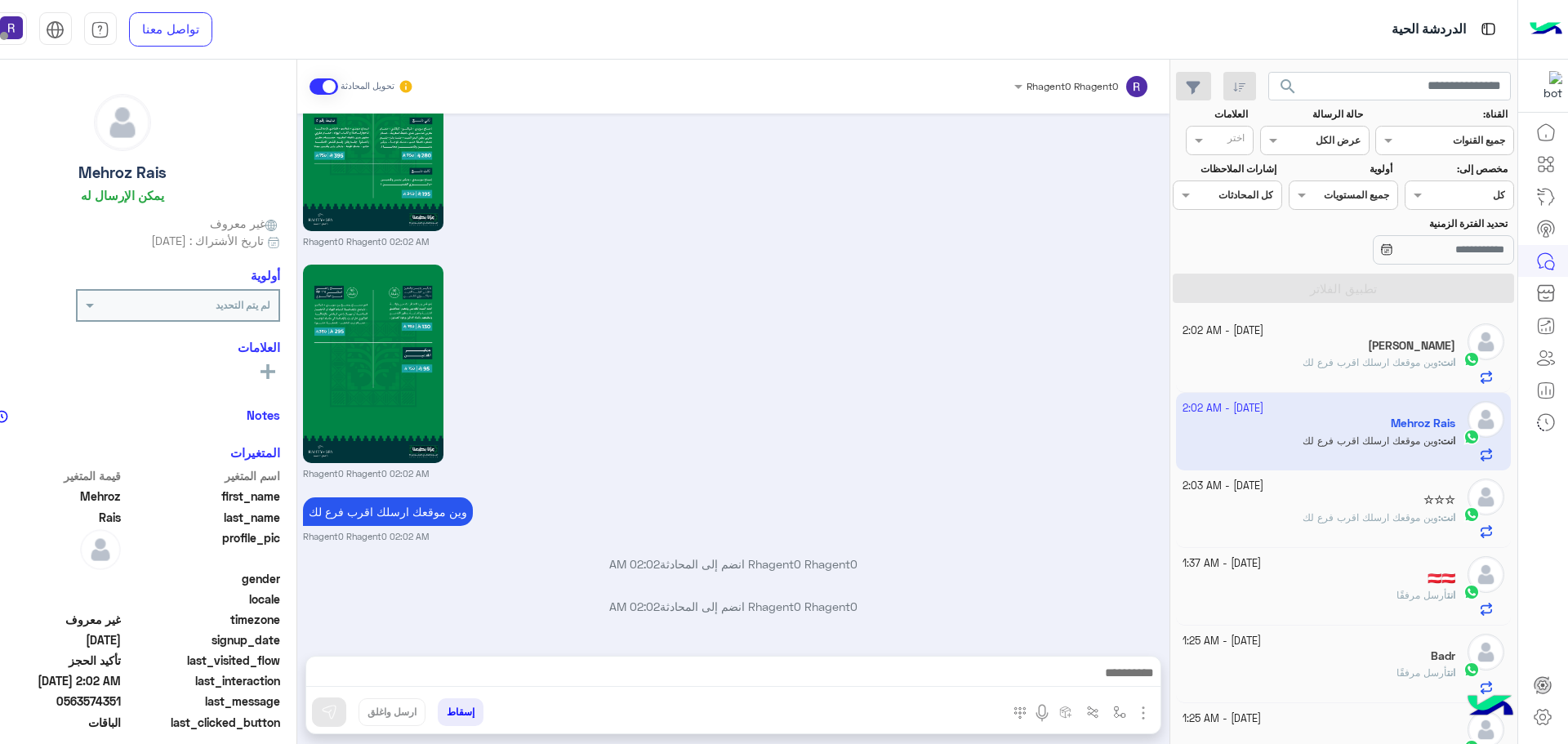
click at [1320, 372] on div "انت : وين موقعك ارسلك اقرب فرع لك" at bounding box center [1318, 369] width 272 height 28
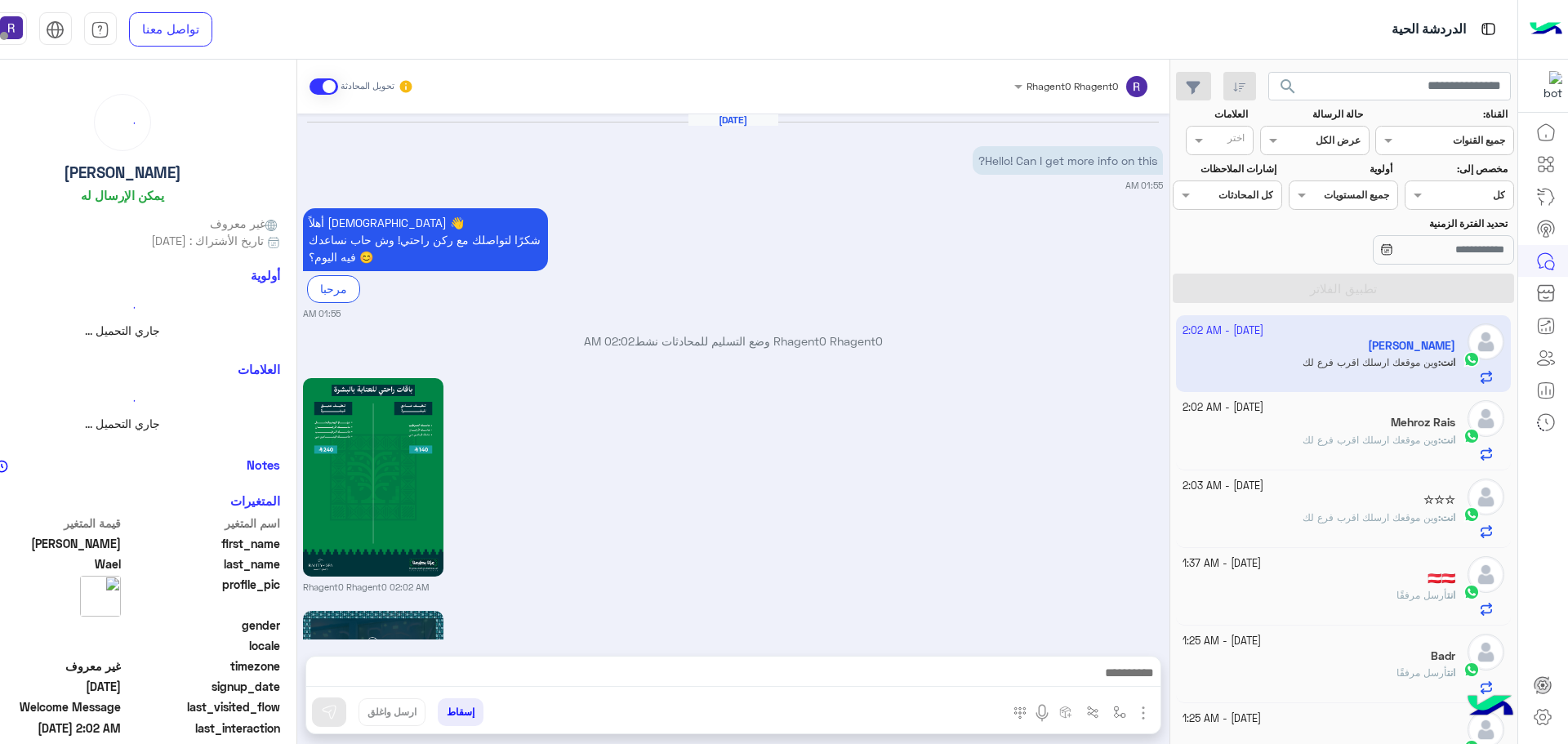
scroll to position [1697, 0]
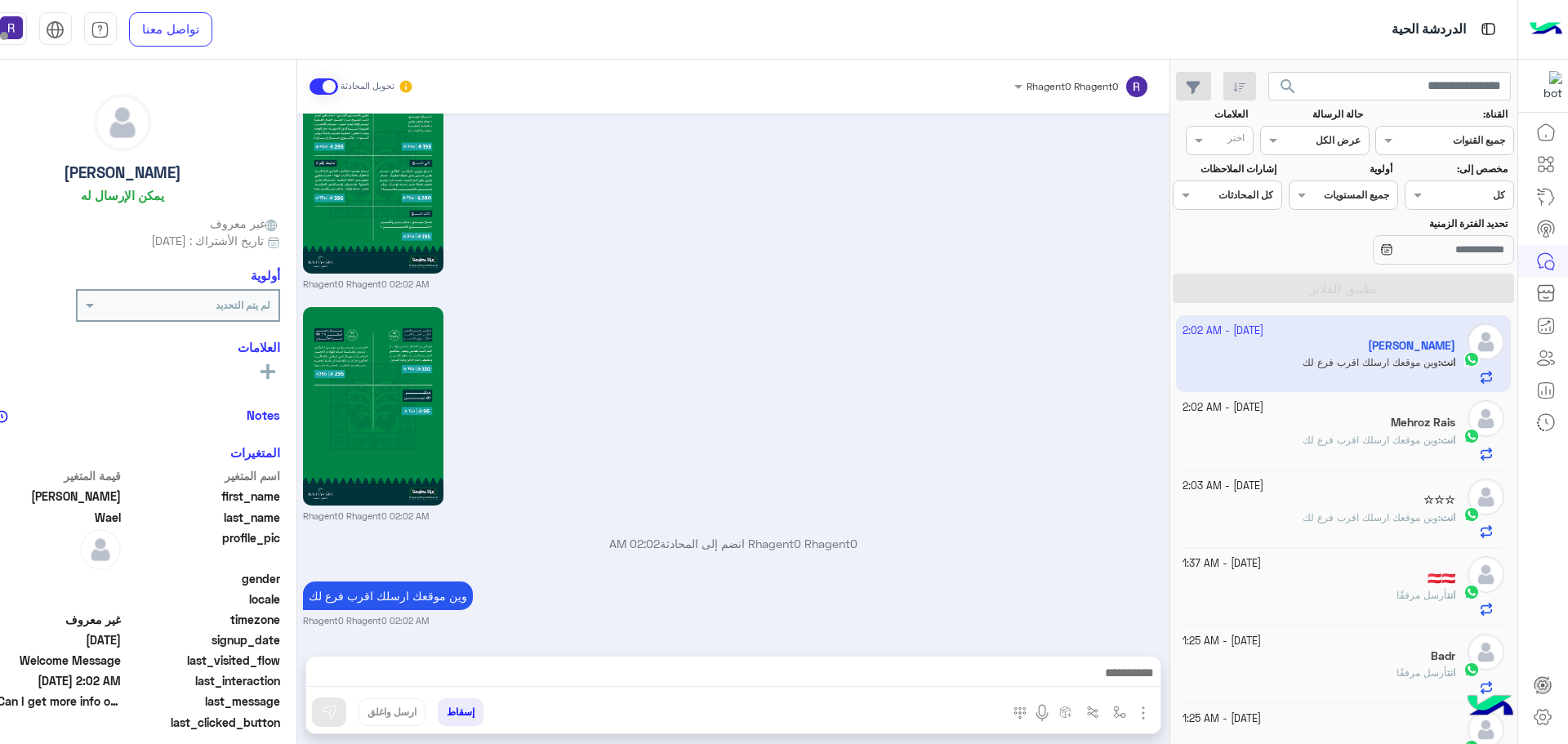
click at [1404, 448] on div "انت : وين موقعك ارسلك اقرب فرع لك" at bounding box center [1318, 447] width 272 height 28
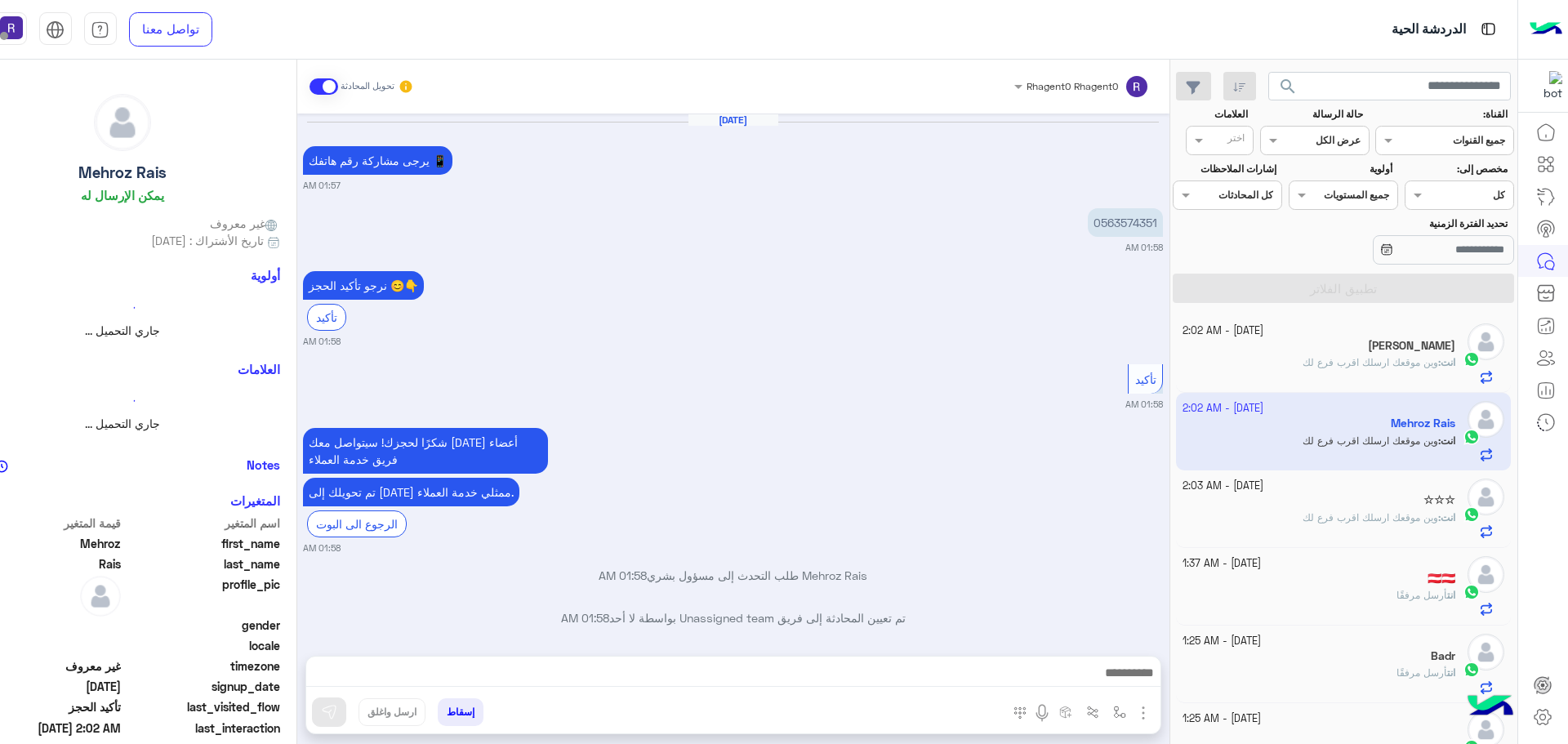
scroll to position [2142, 0]
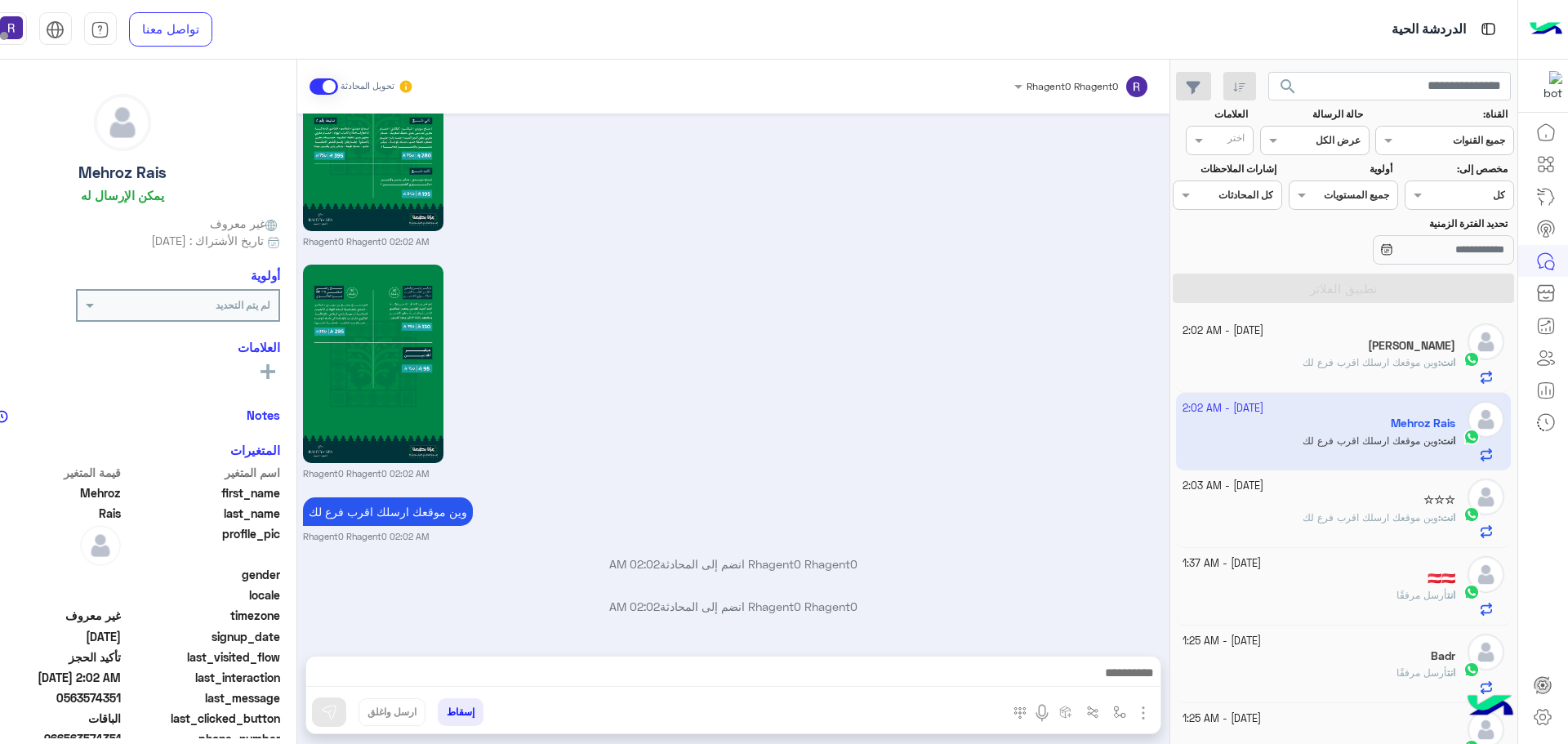
click at [1384, 511] on p "انت : وين موقعك ارسلك اقرب فرع لك" at bounding box center [1379, 518] width 153 height 15
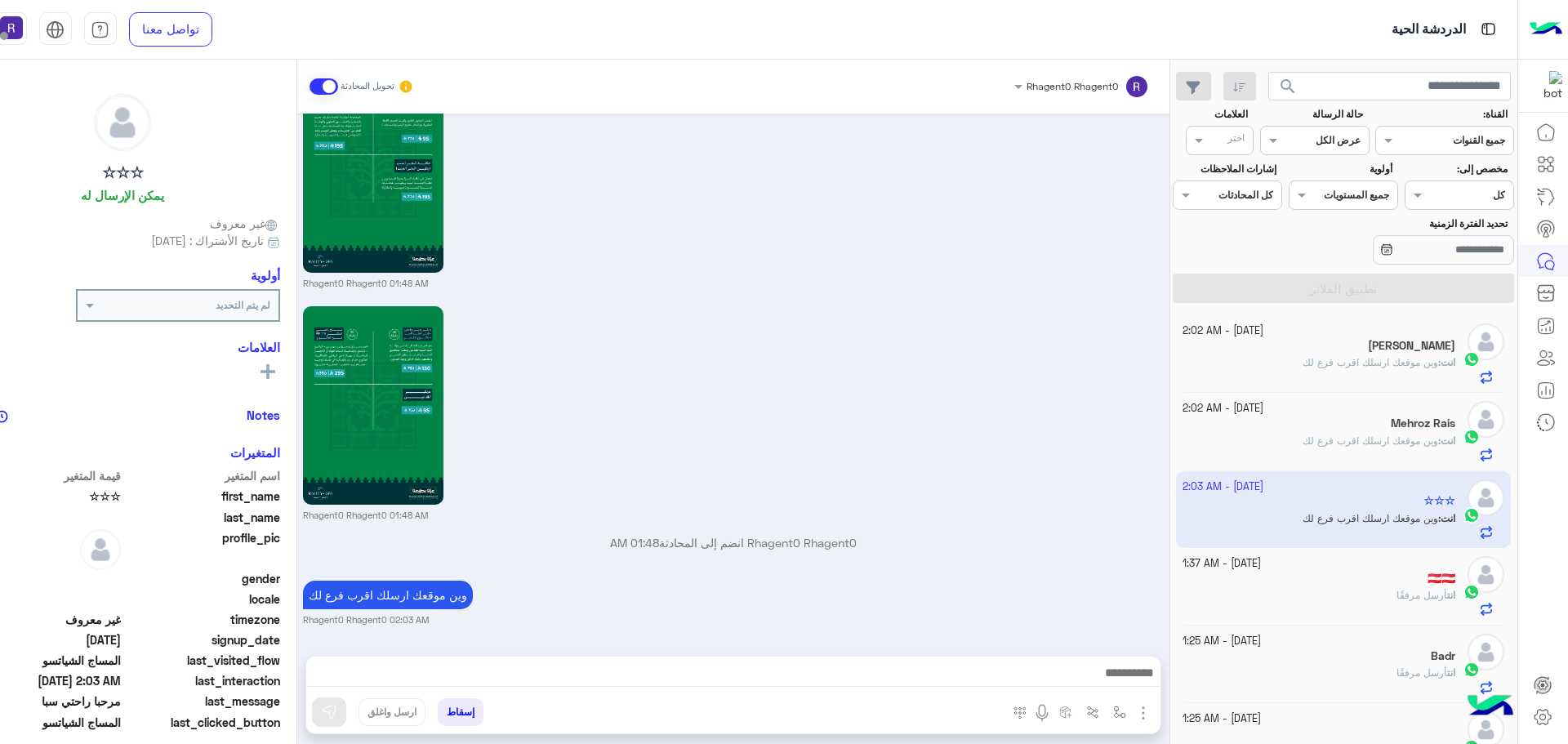
click at [1376, 433] on p "انت : وين موقعك ارسلك اقرب فرع لك" at bounding box center [1379, 440] width 153 height 15
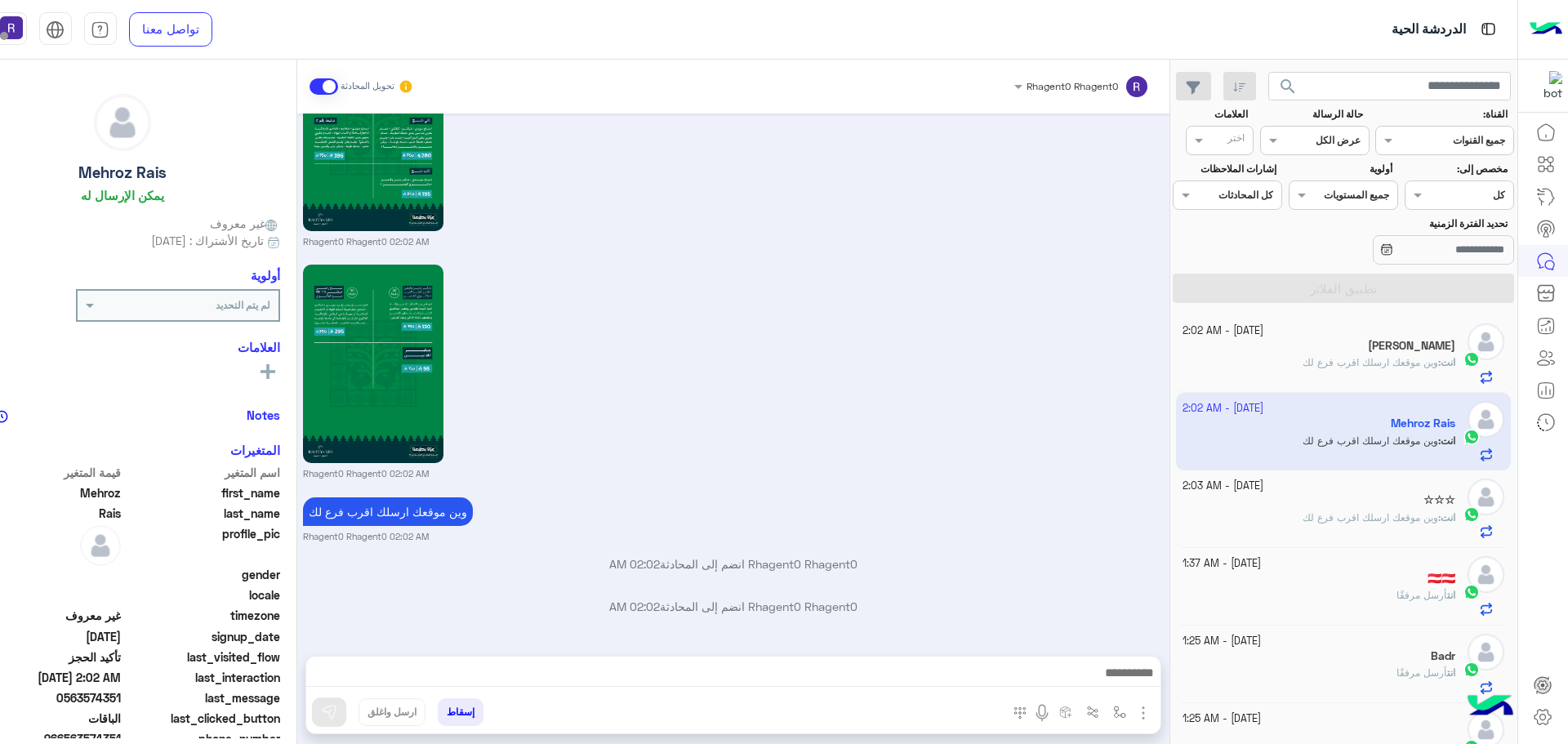
scroll to position [2142, 0]
click at [1374, 374] on div "انت : وين موقعك ارسلك اقرب فرع لك" at bounding box center [1318, 369] width 272 height 28
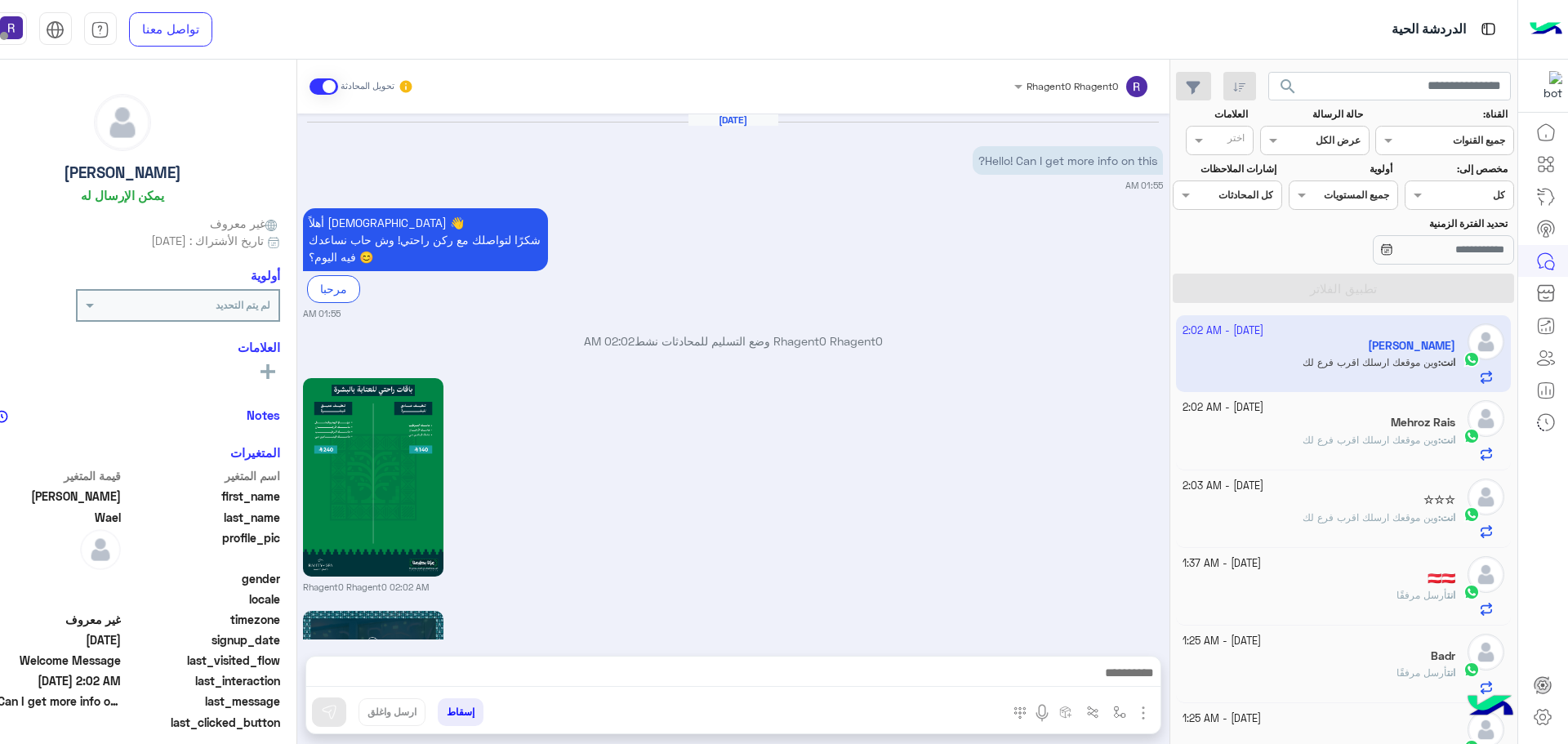
scroll to position [1697, 0]
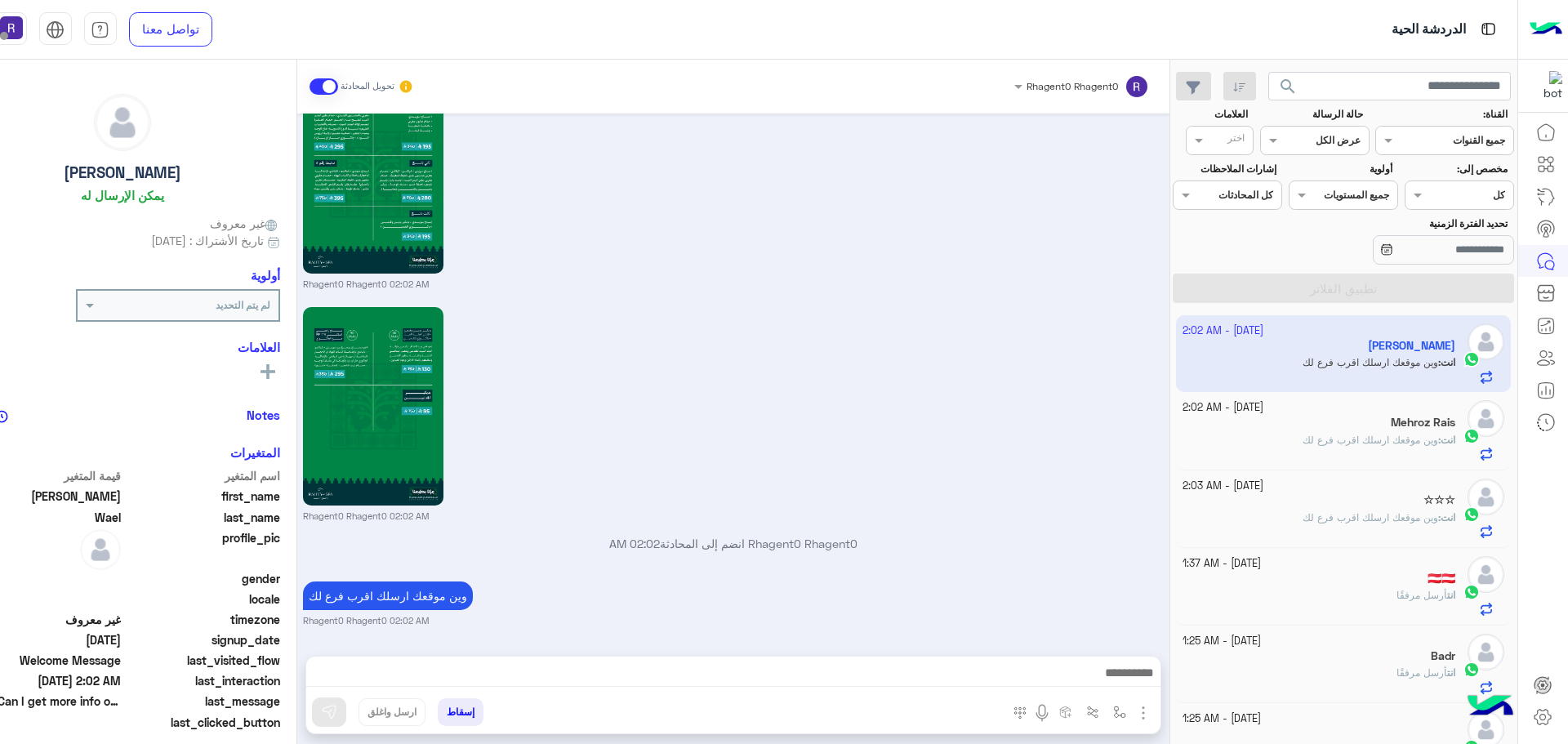
click at [1332, 440] on span "وين موقعك ارسلك اقرب فرع لك" at bounding box center [1370, 439] width 135 height 12
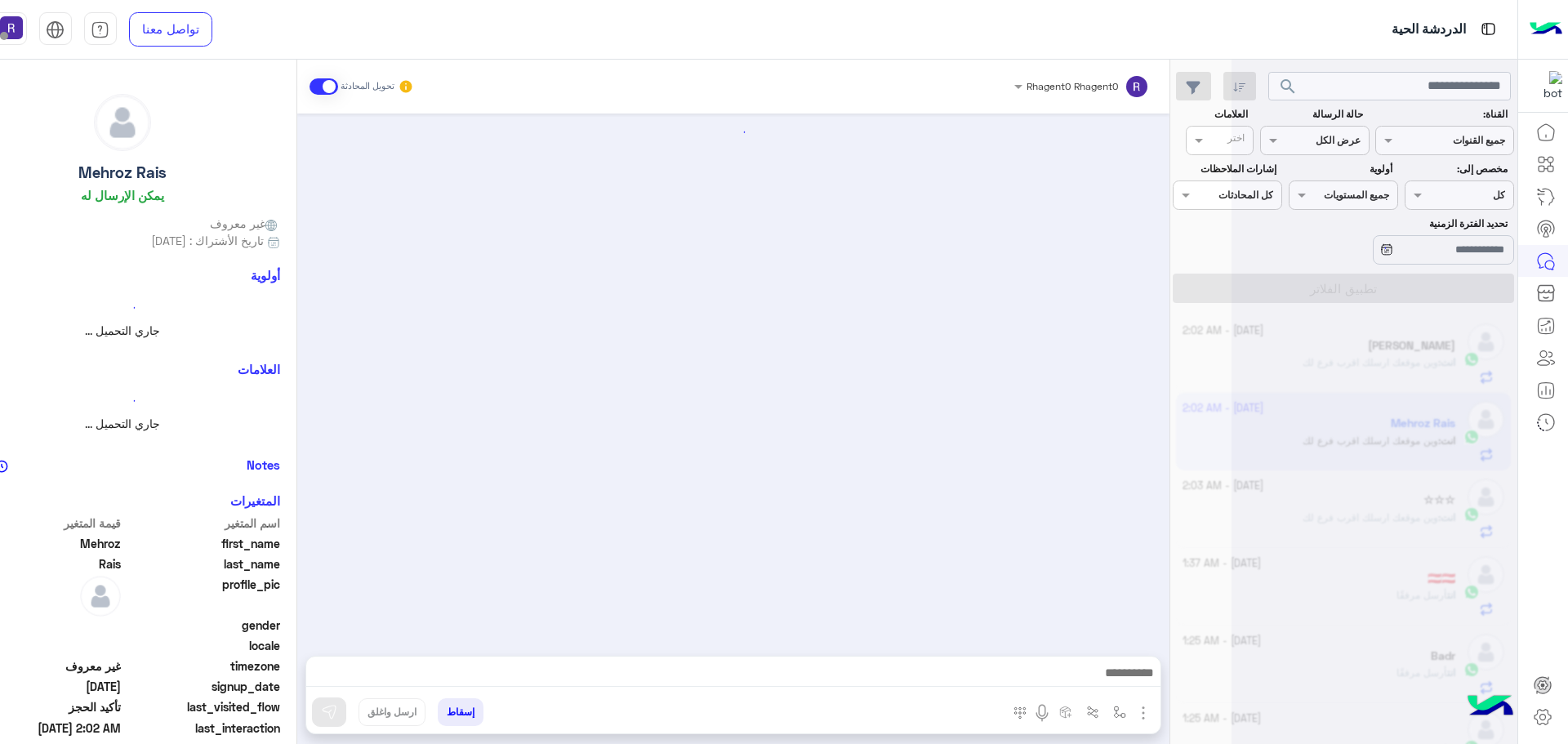
scroll to position [2142, 0]
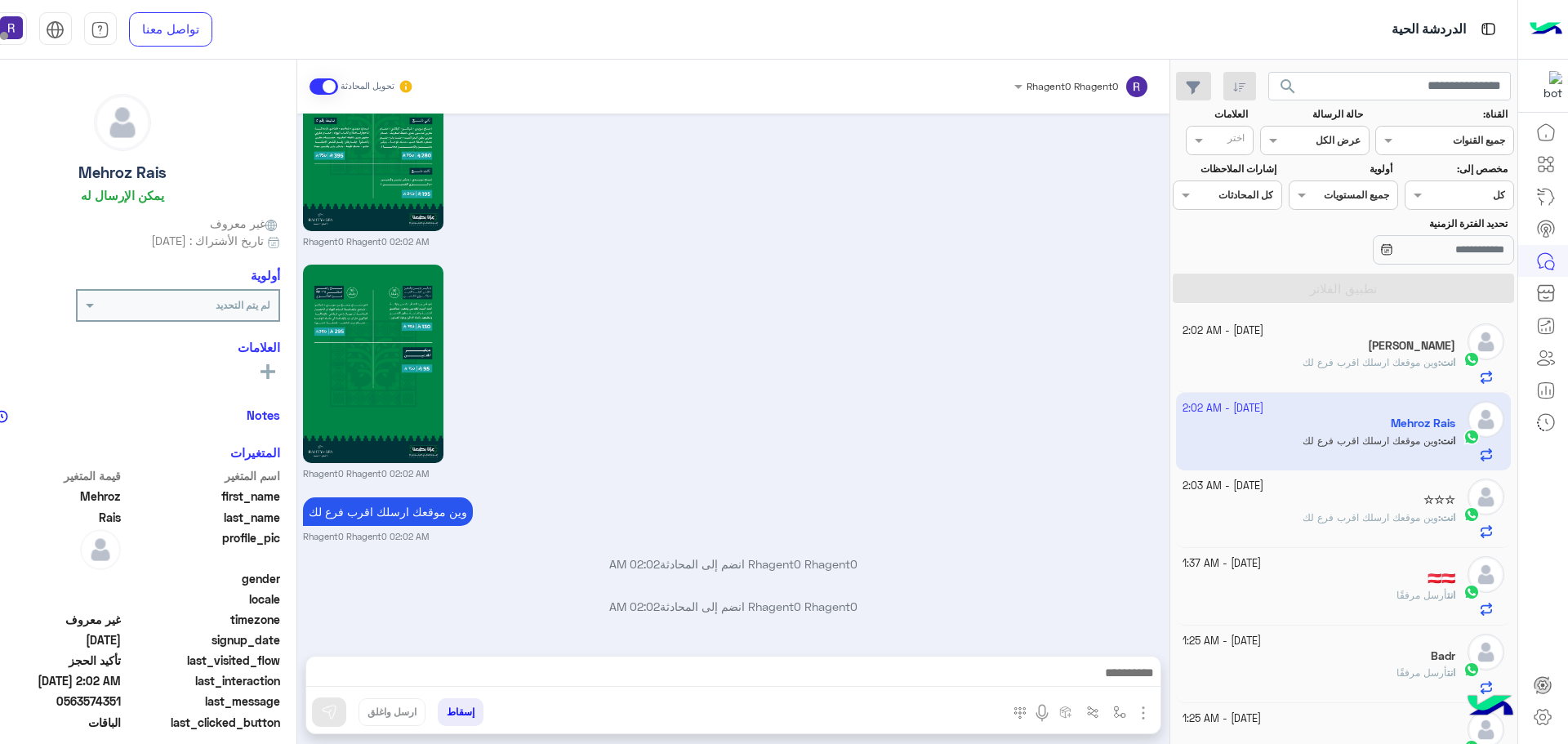
click at [1341, 364] on span "وين موقعك ارسلك اقرب فرع لك" at bounding box center [1370, 362] width 135 height 12
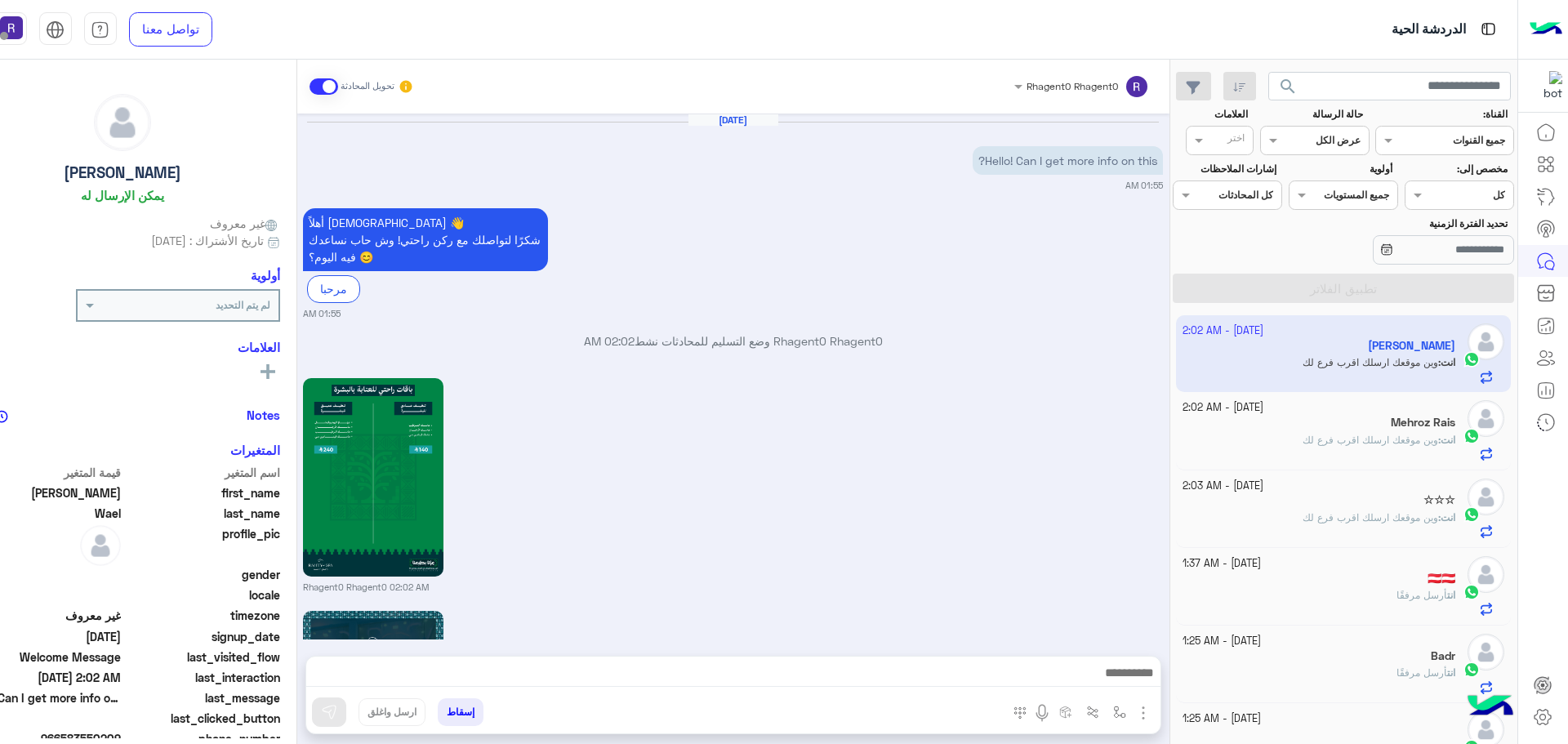
scroll to position [1697, 0]
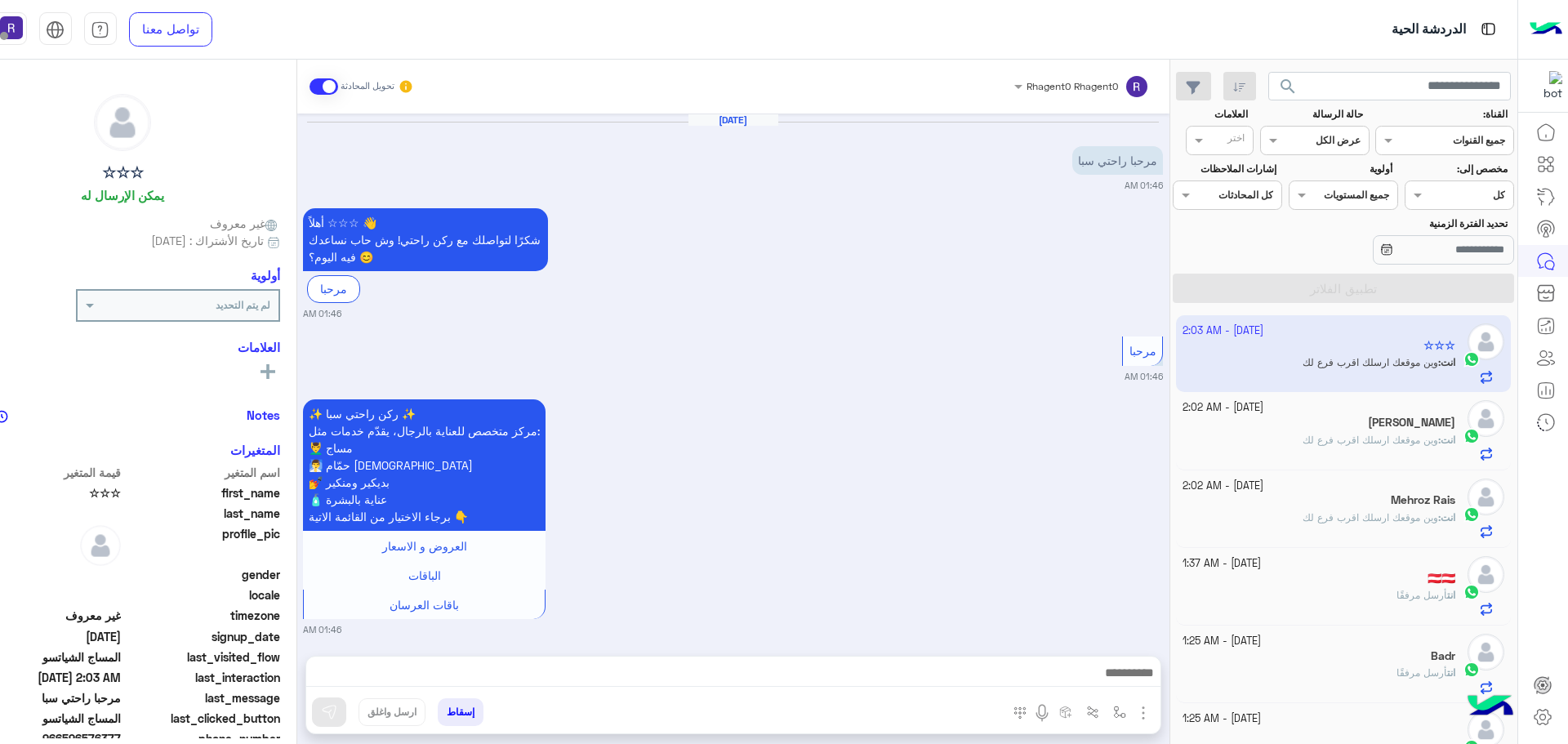
scroll to position [4690, 0]
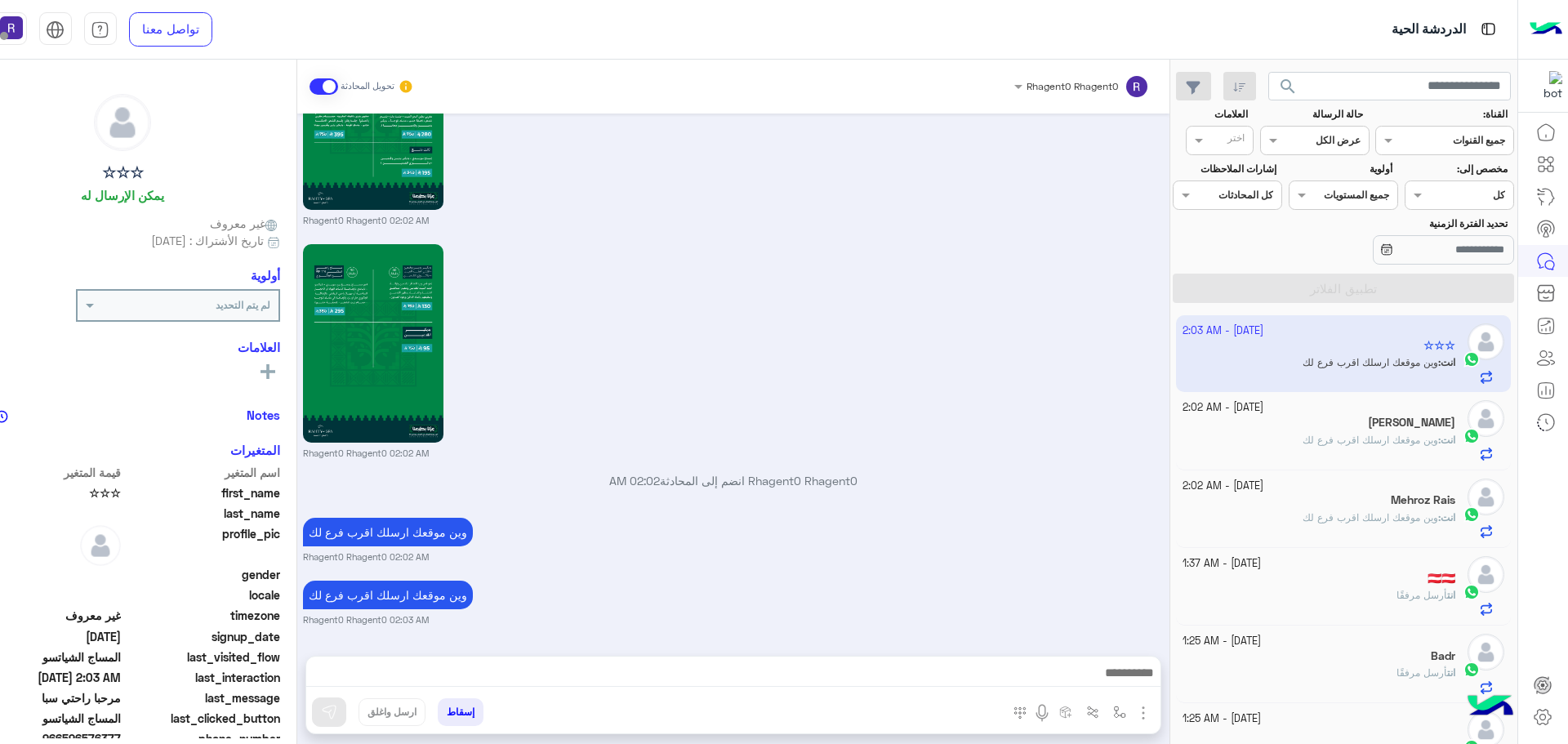
click at [1339, 428] on div "[PERSON_NAME]" at bounding box center [1318, 423] width 272 height 17
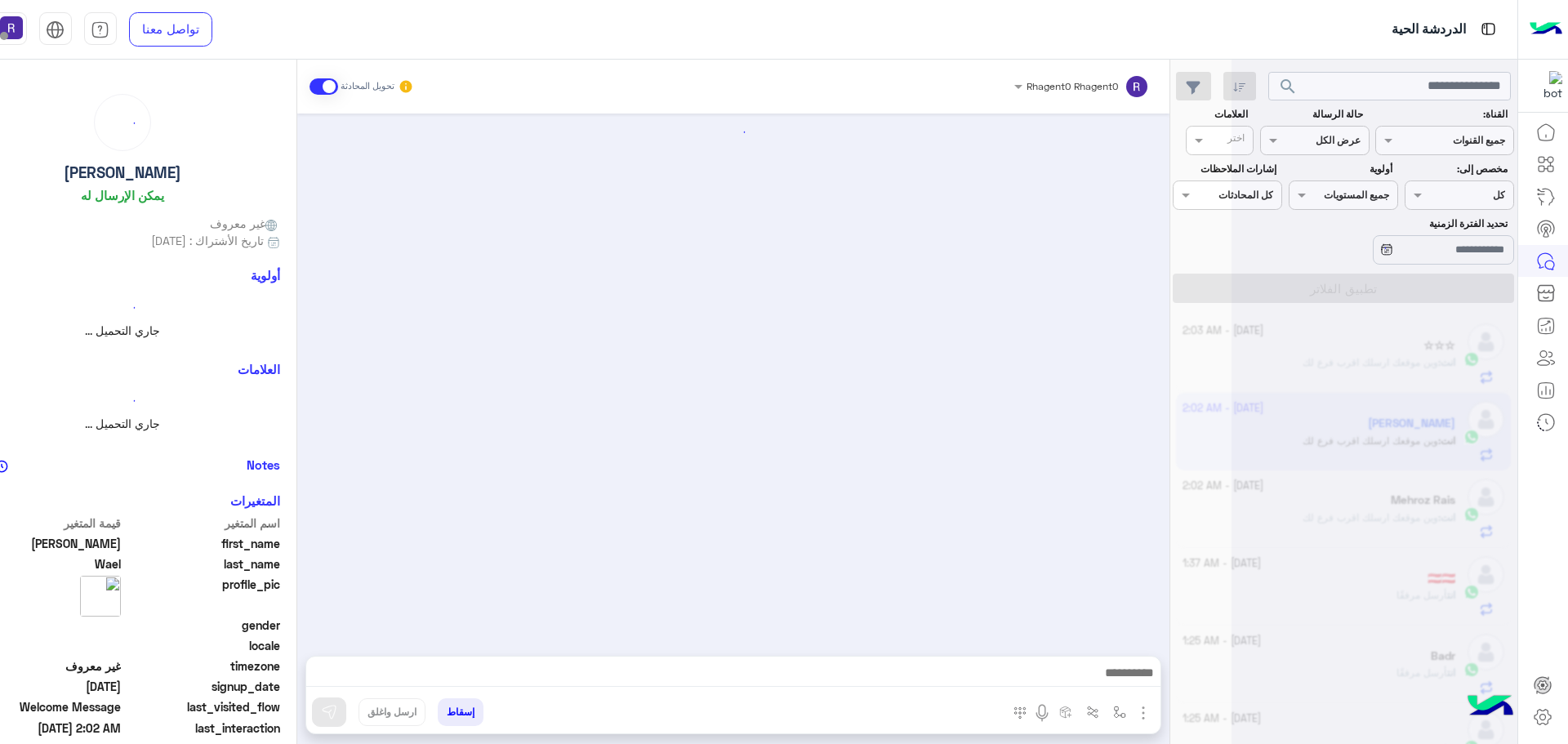
scroll to position [1697, 0]
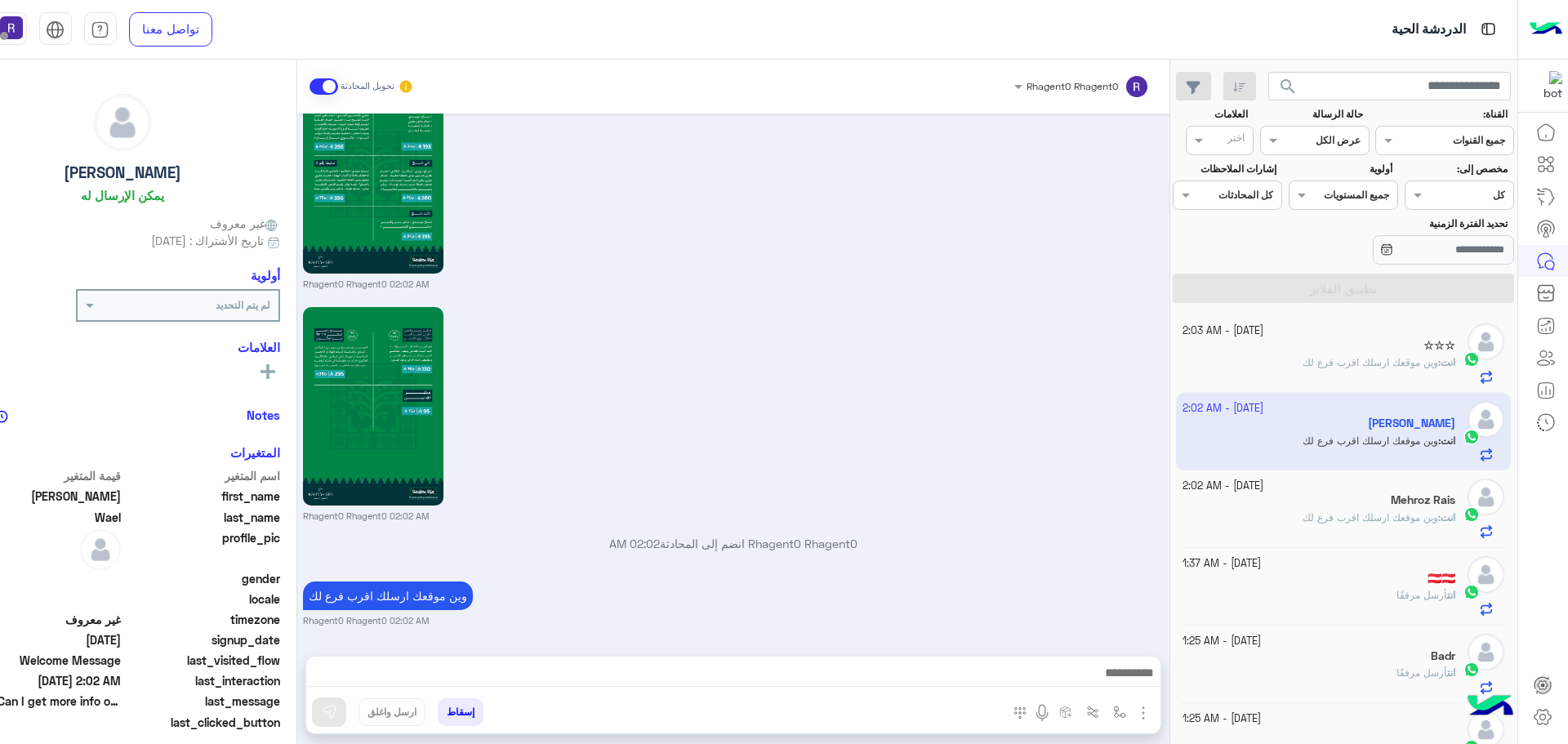
click at [1344, 367] on span "وين موقعك ارسلك اقرب فرع لك" at bounding box center [1370, 362] width 135 height 12
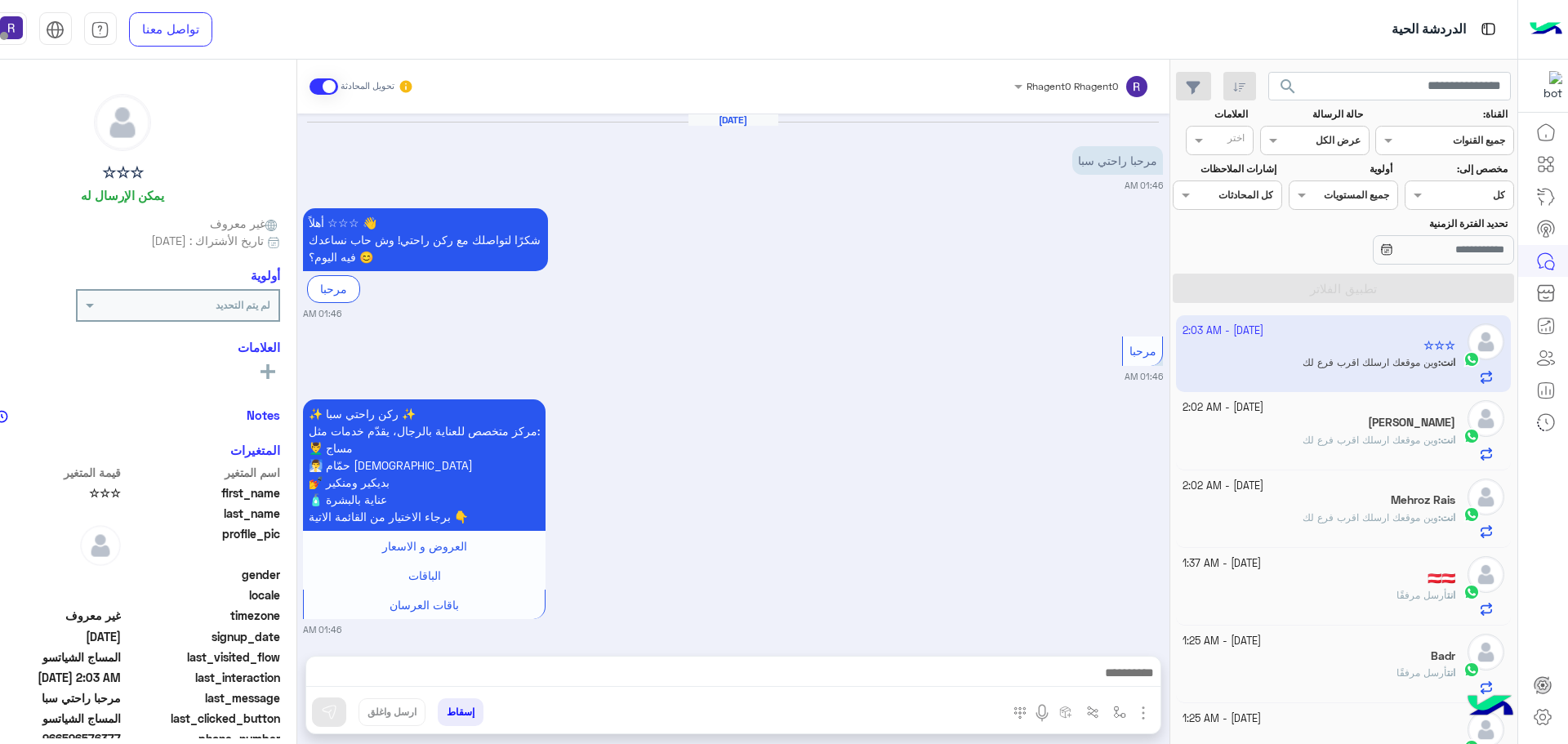
scroll to position [2496, 0]
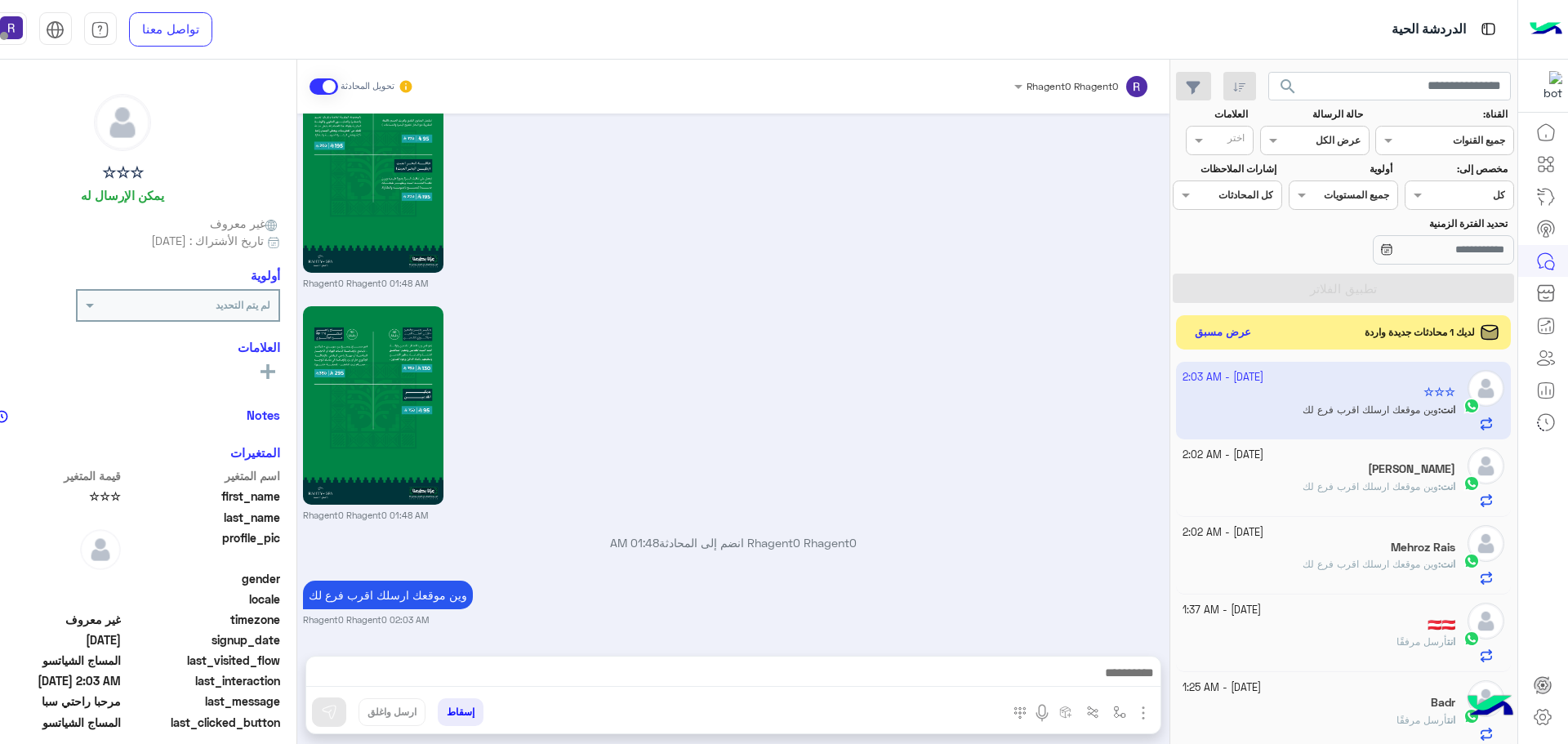
click at [1216, 330] on button "عرض مسبق" at bounding box center [1222, 332] width 69 height 22
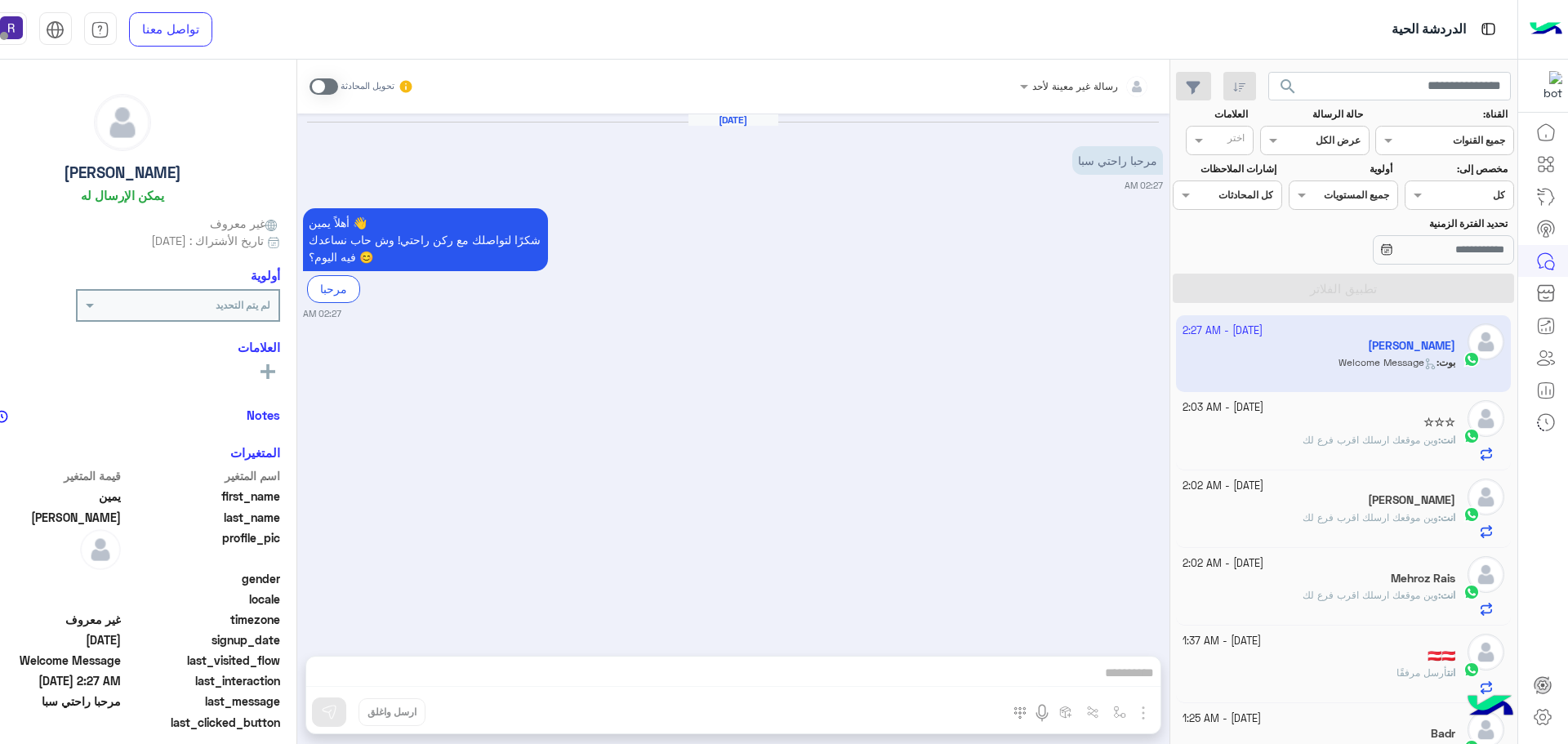
click at [330, 90] on span at bounding box center [323, 86] width 28 height 17
click at [1146, 713] on img "button" at bounding box center [1143, 713] width 20 height 20
click at [1128, 685] on button "الصور" at bounding box center [1118, 676] width 70 height 32
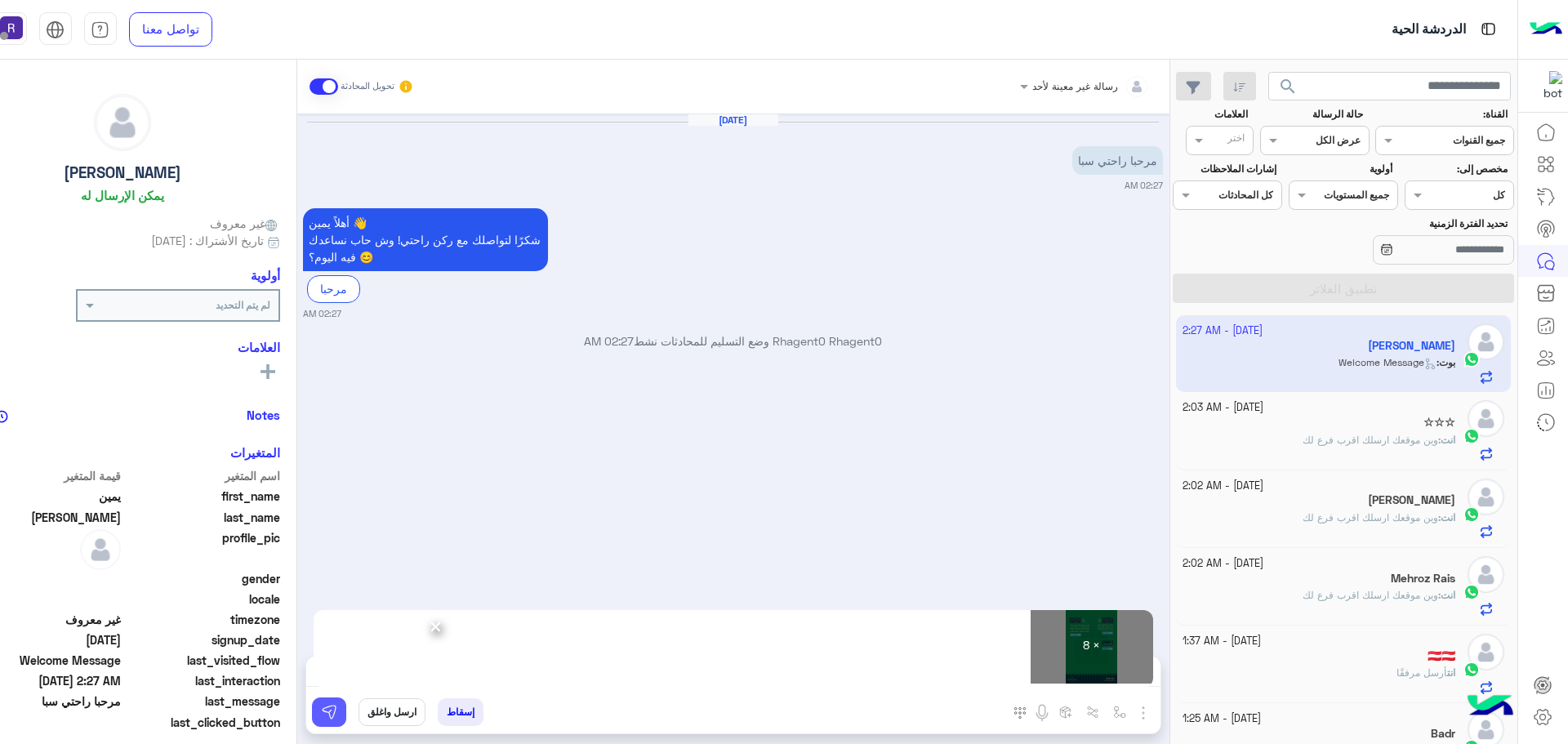
click at [329, 718] on img at bounding box center [328, 712] width 17 height 17
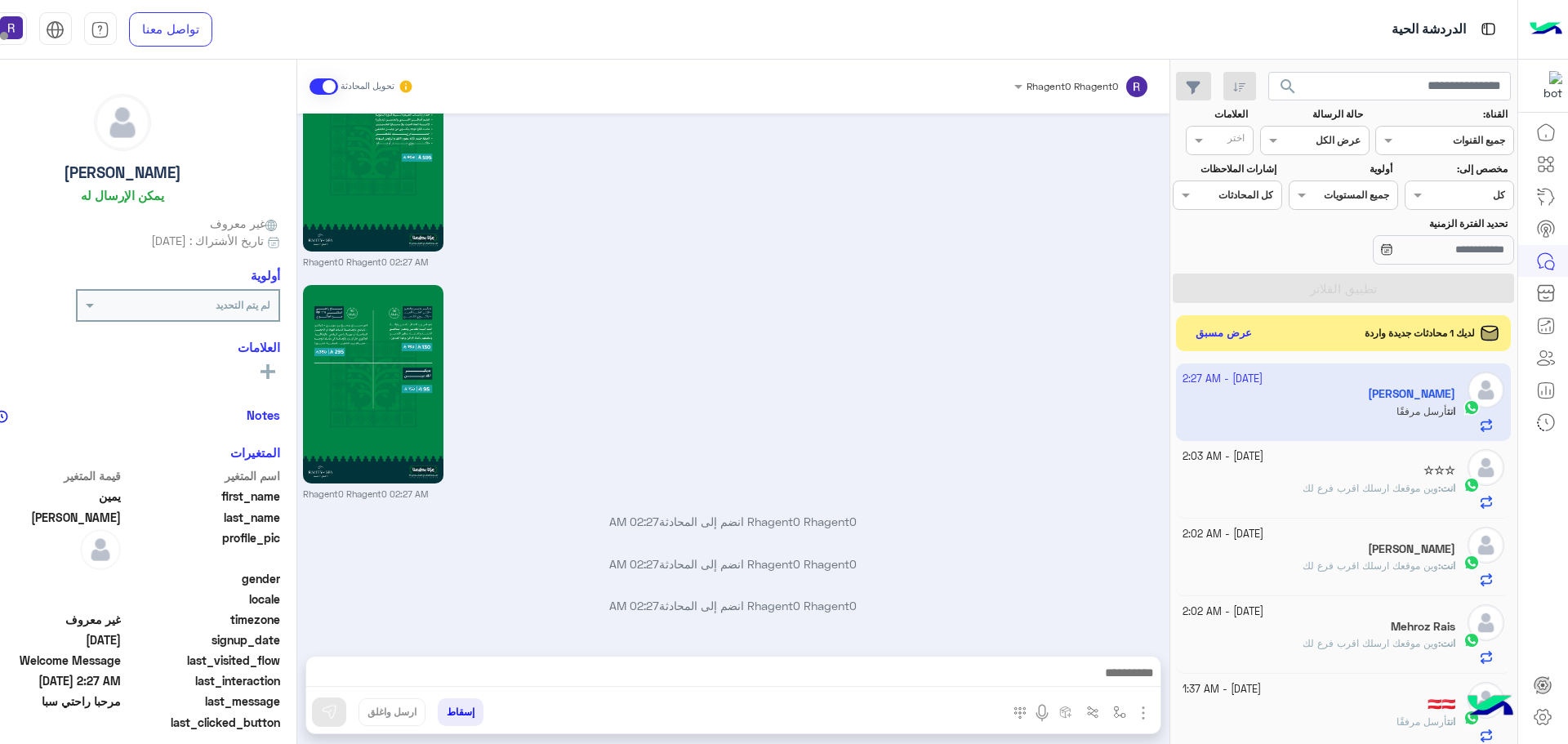
scroll to position [1781, 0]
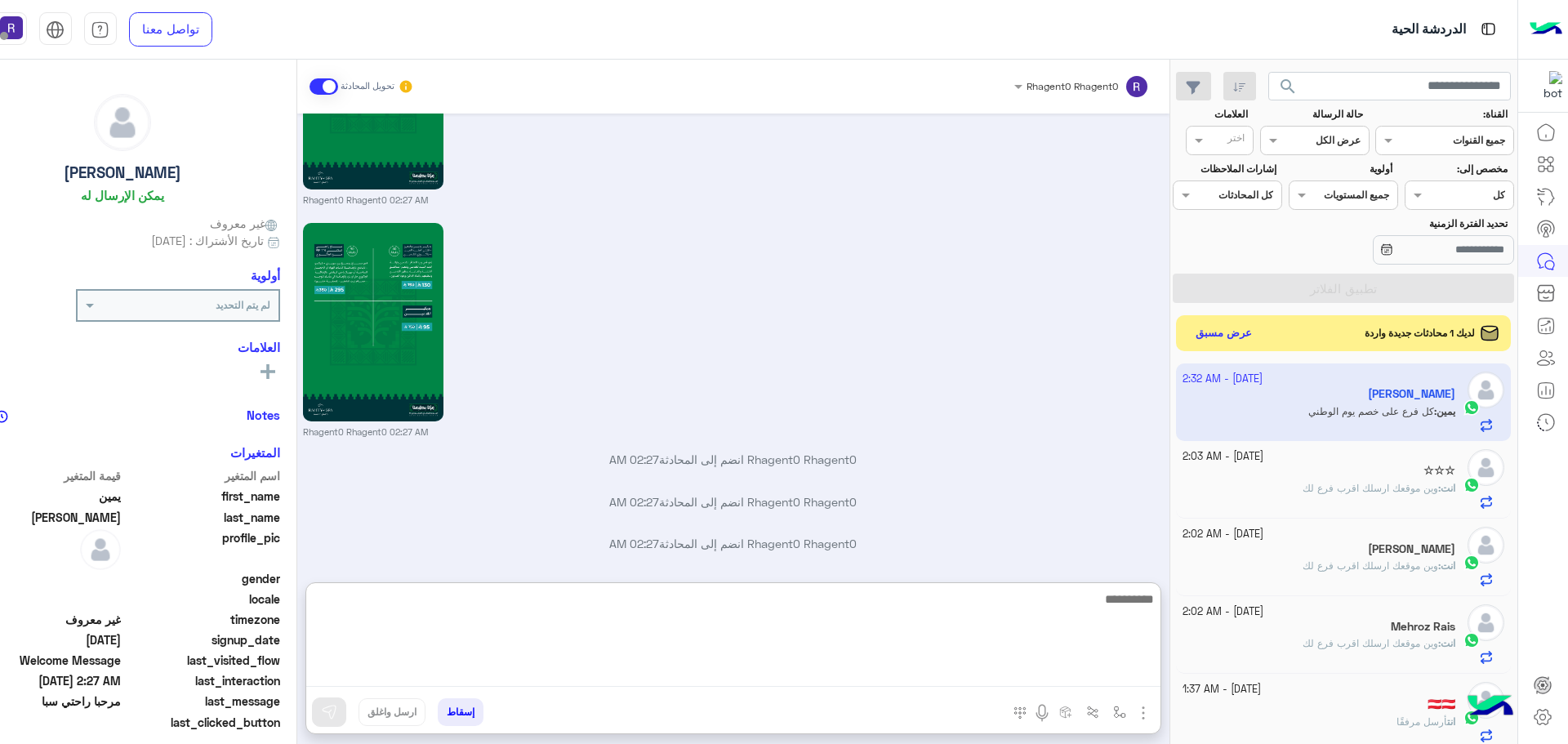
click at [878, 672] on textarea at bounding box center [733, 638] width 855 height 98
type textarea "*********"
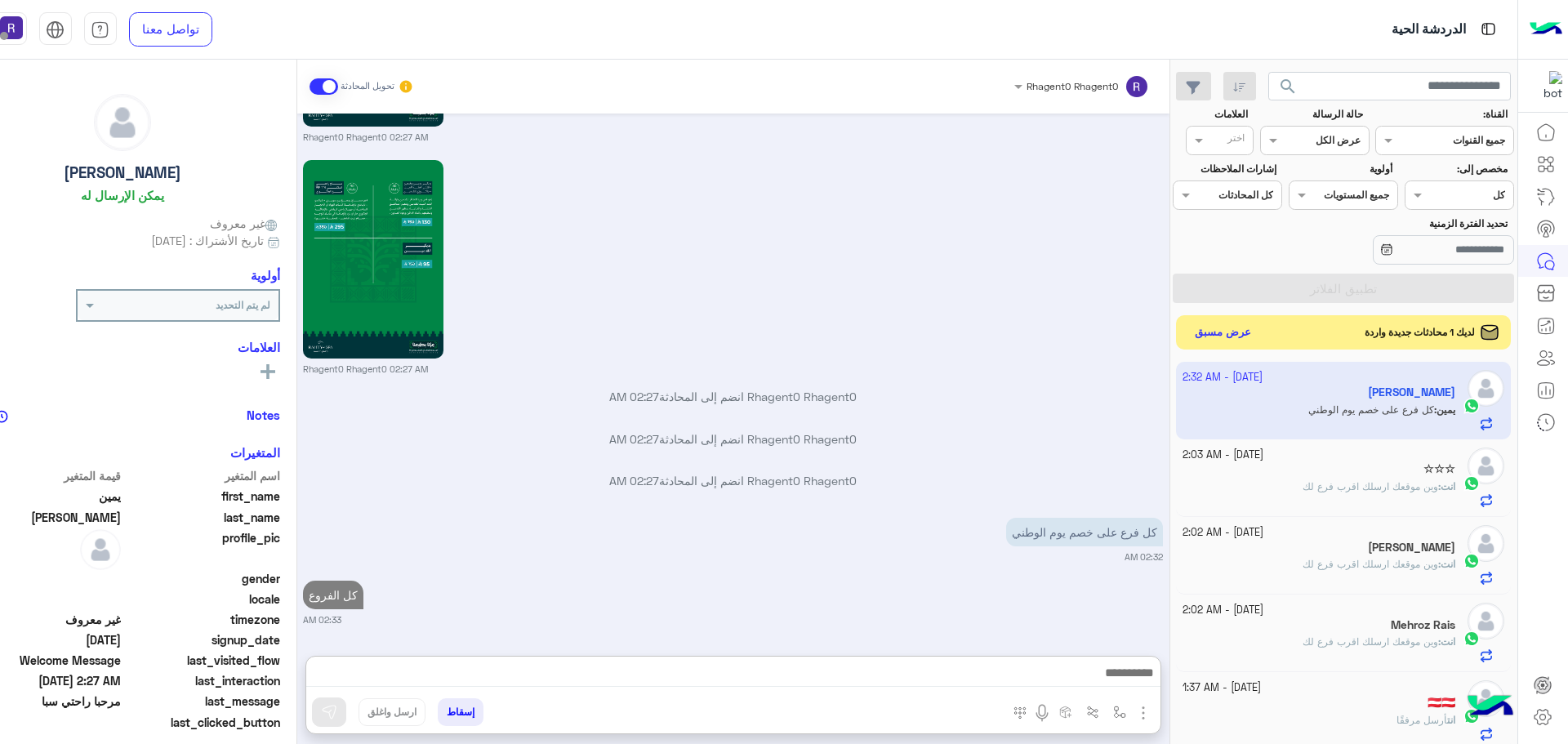
click at [1205, 338] on button "عرض مسبق" at bounding box center [1222, 332] width 69 height 22
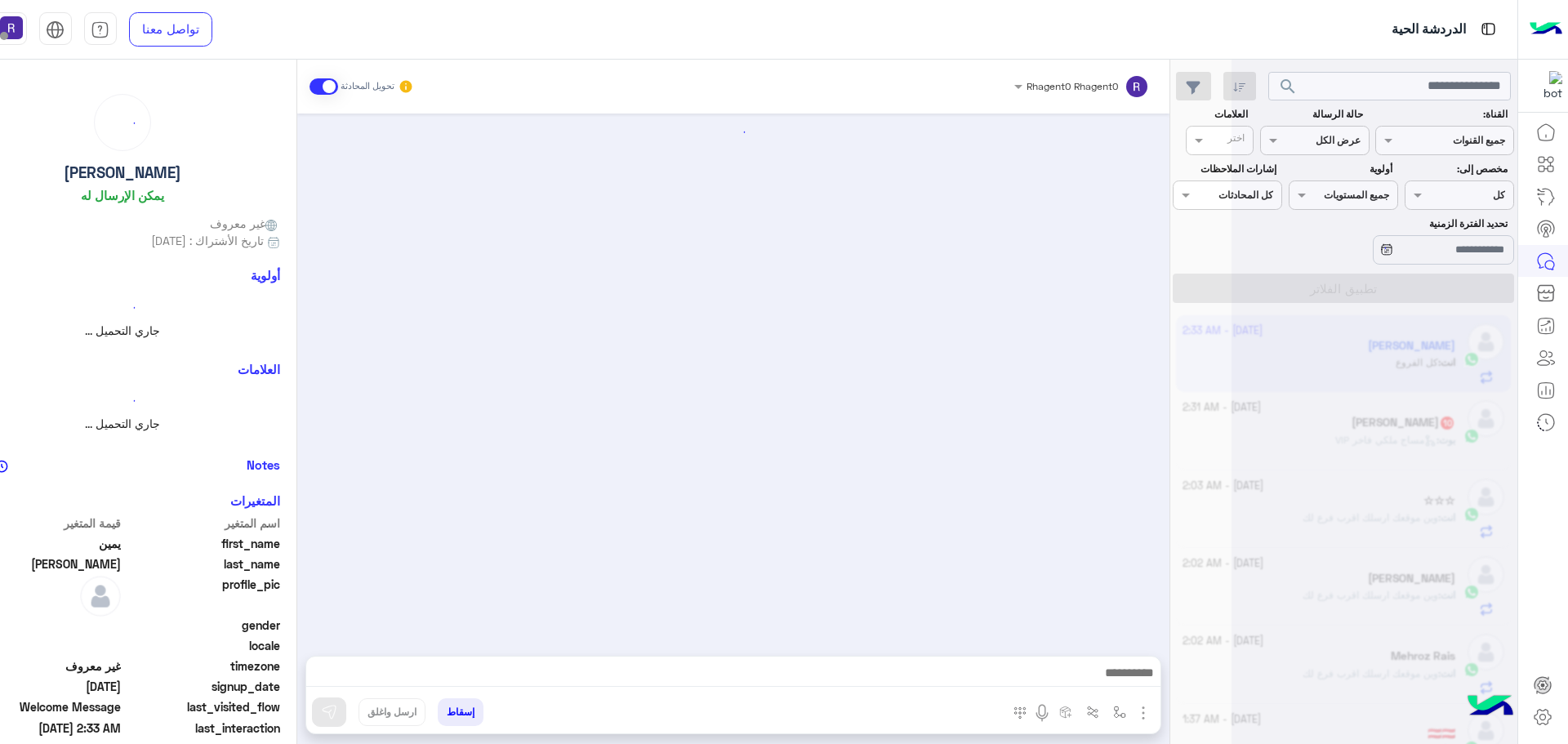
scroll to position [1844, 0]
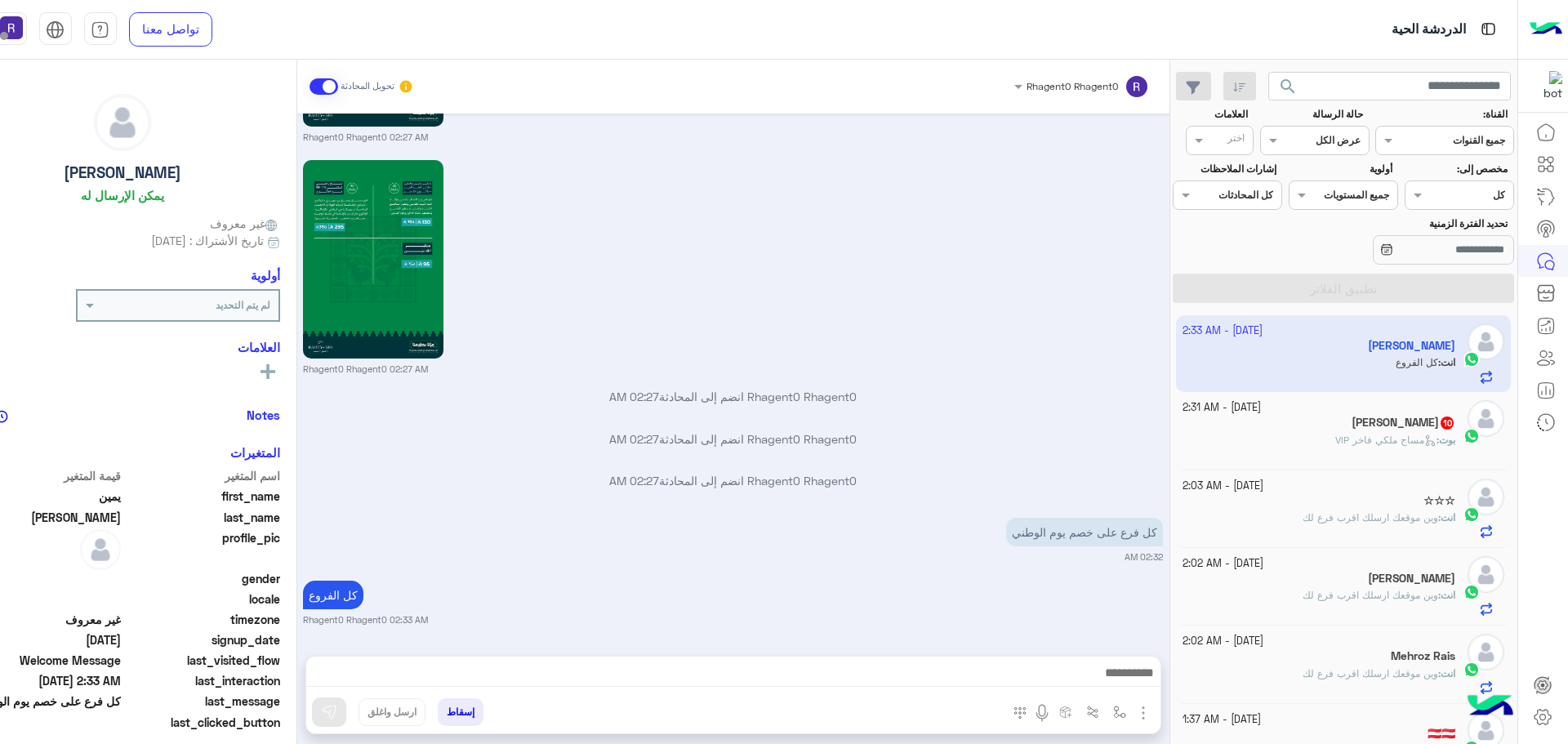
click at [1356, 448] on div "بوت : مساج ملكي فاخر VIP" at bounding box center [1318, 447] width 272 height 28
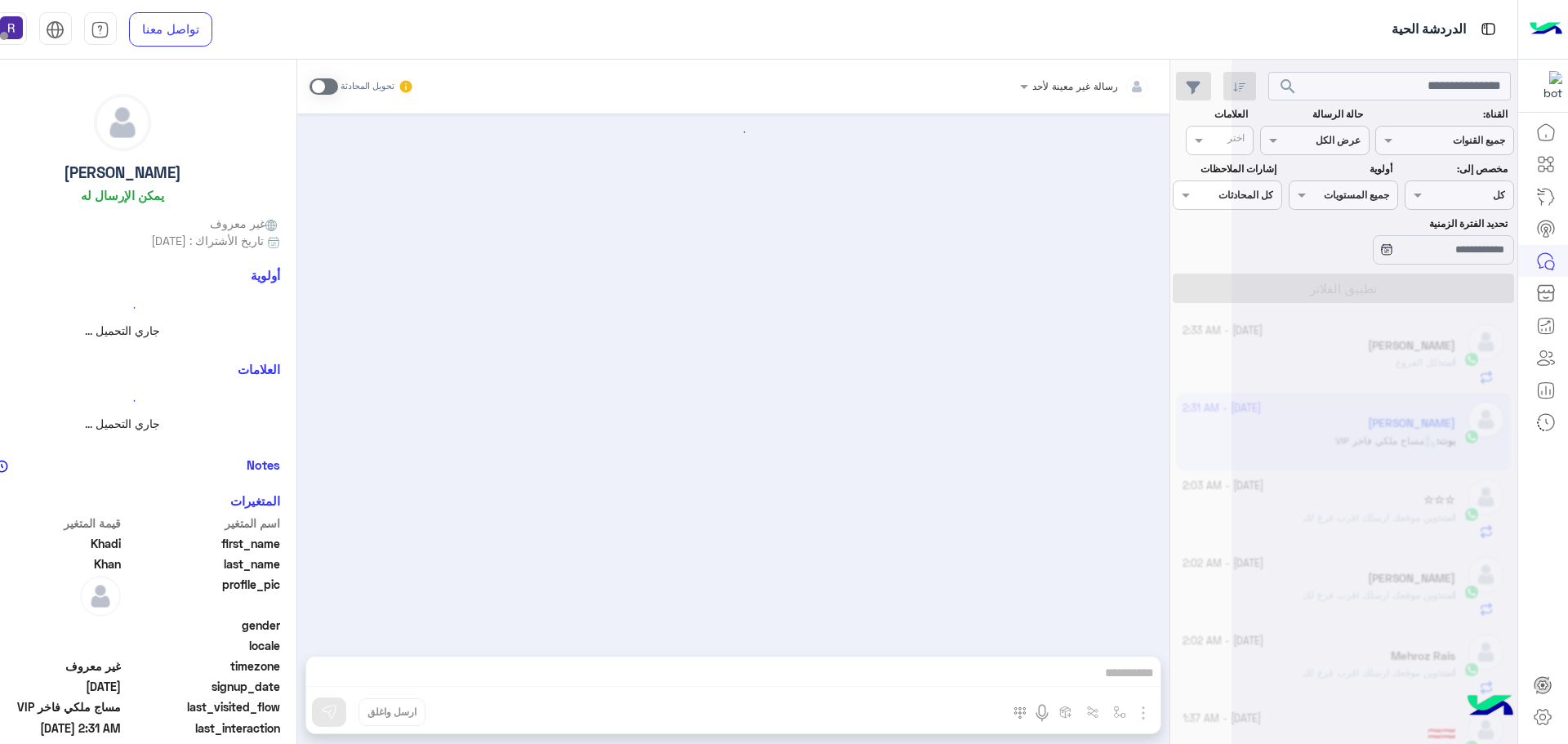
scroll to position [2598, 0]
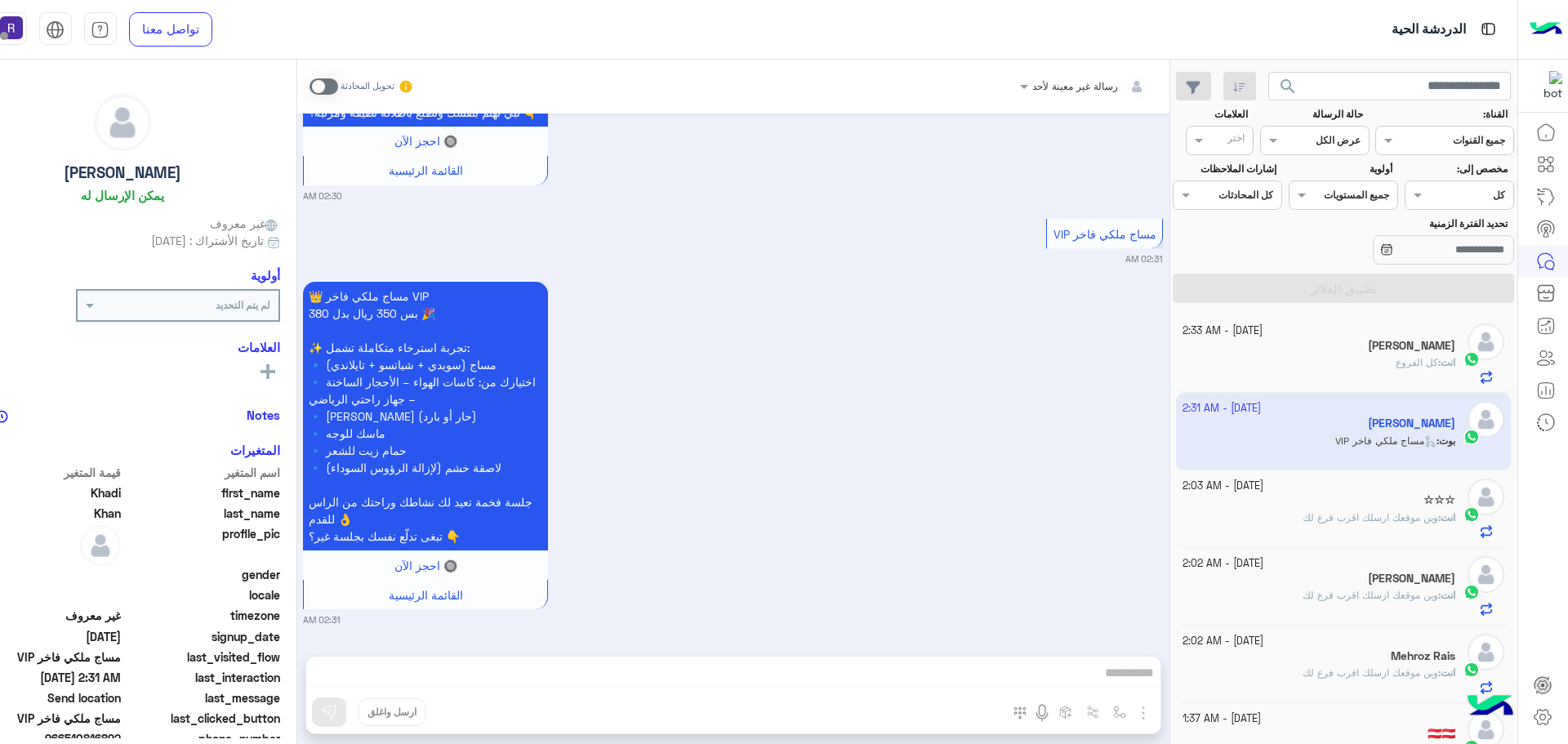
click at [332, 83] on span at bounding box center [323, 86] width 28 height 17
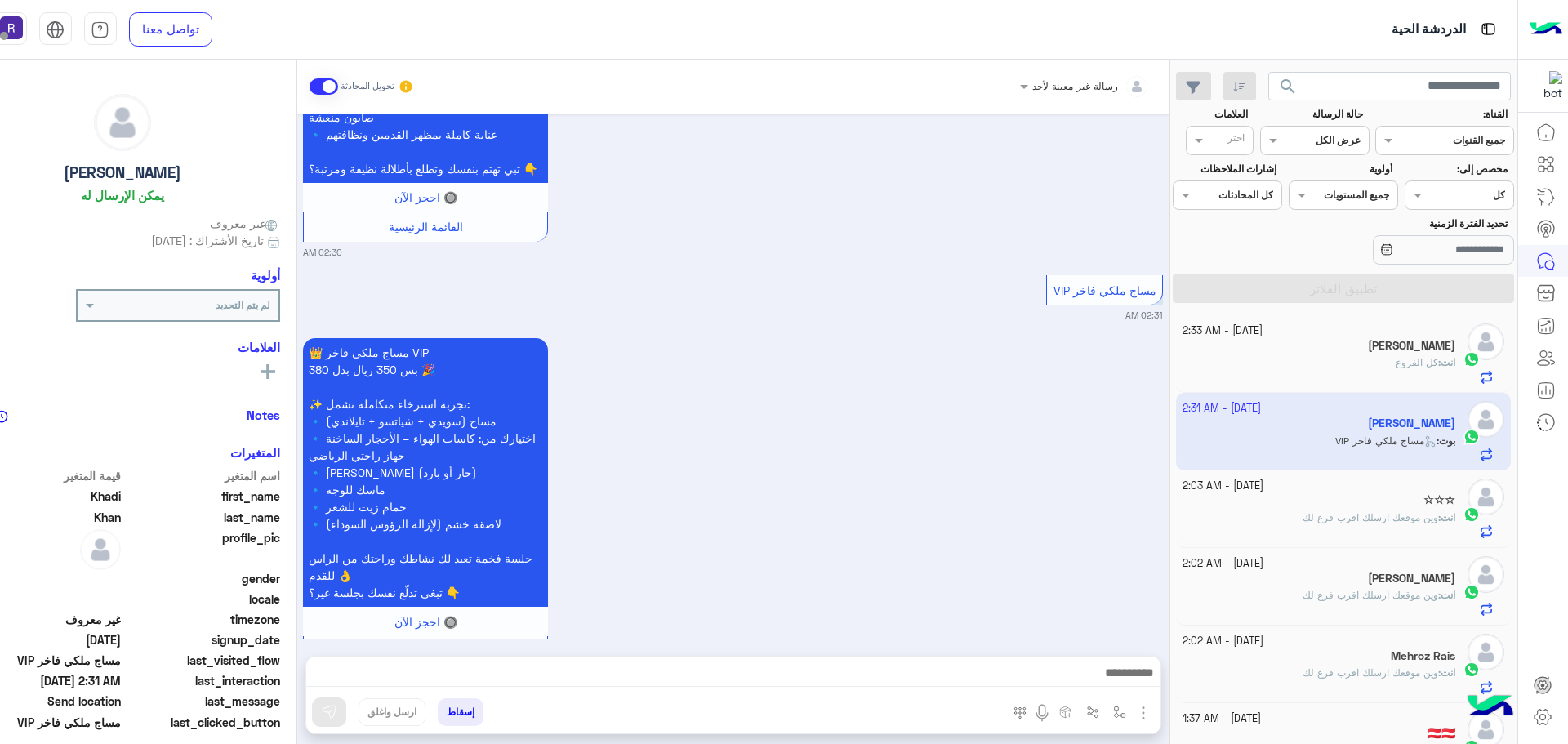
scroll to position [2640, 0]
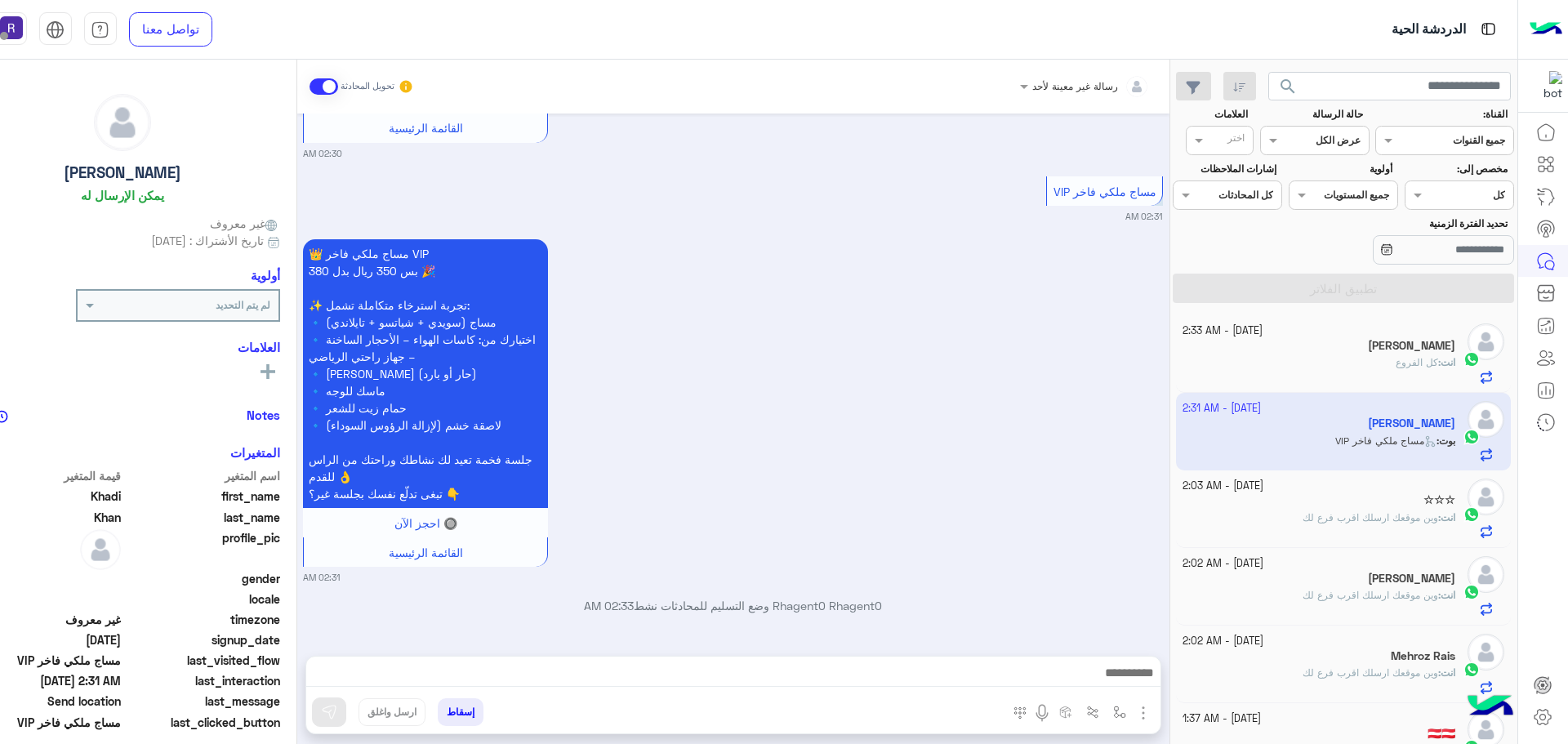
click at [1152, 718] on button "button" at bounding box center [1144, 712] width 22 height 22
click at [1092, 690] on button "الصور" at bounding box center [1118, 676] width 70 height 32
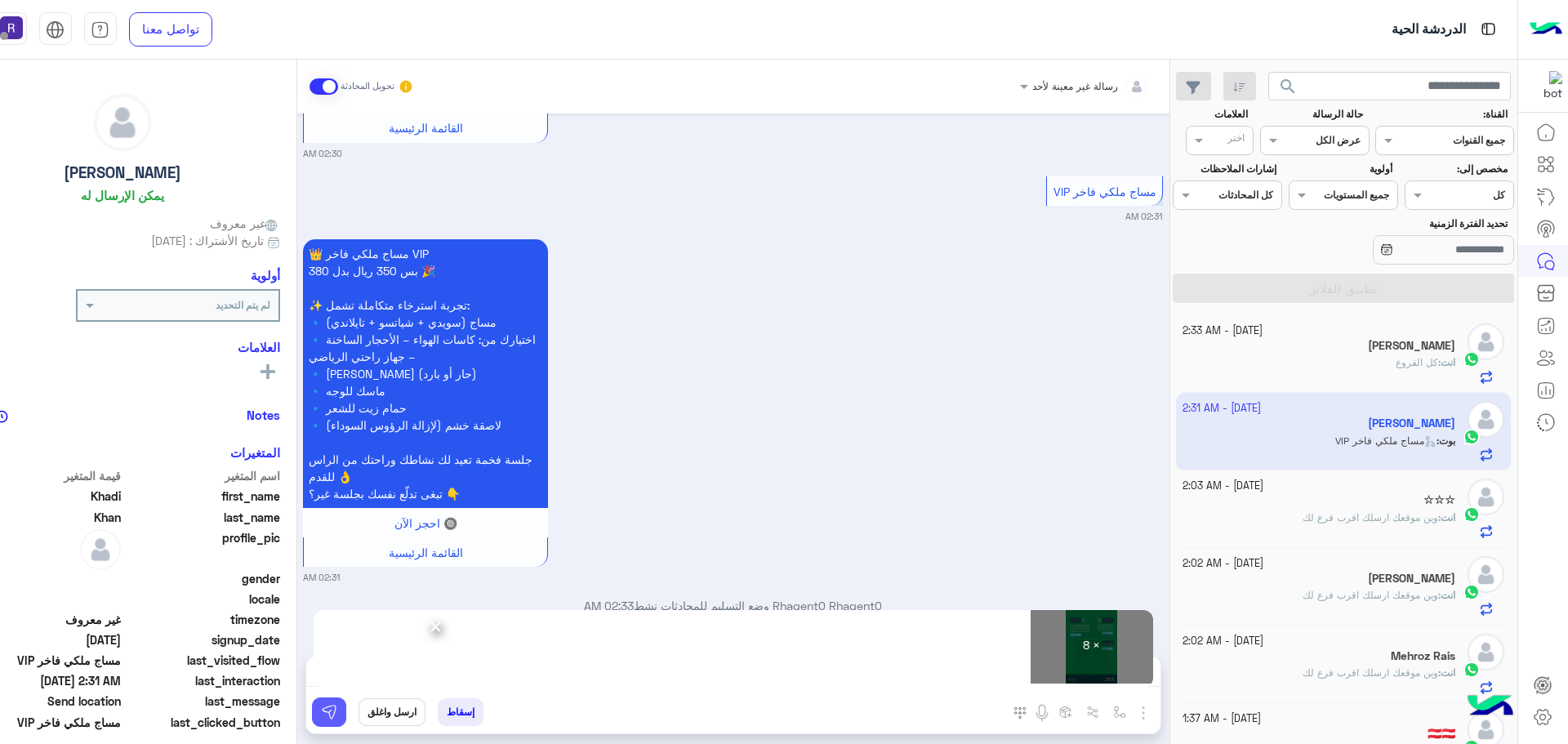
click at [331, 703] on button at bounding box center [328, 713] width 34 height 29
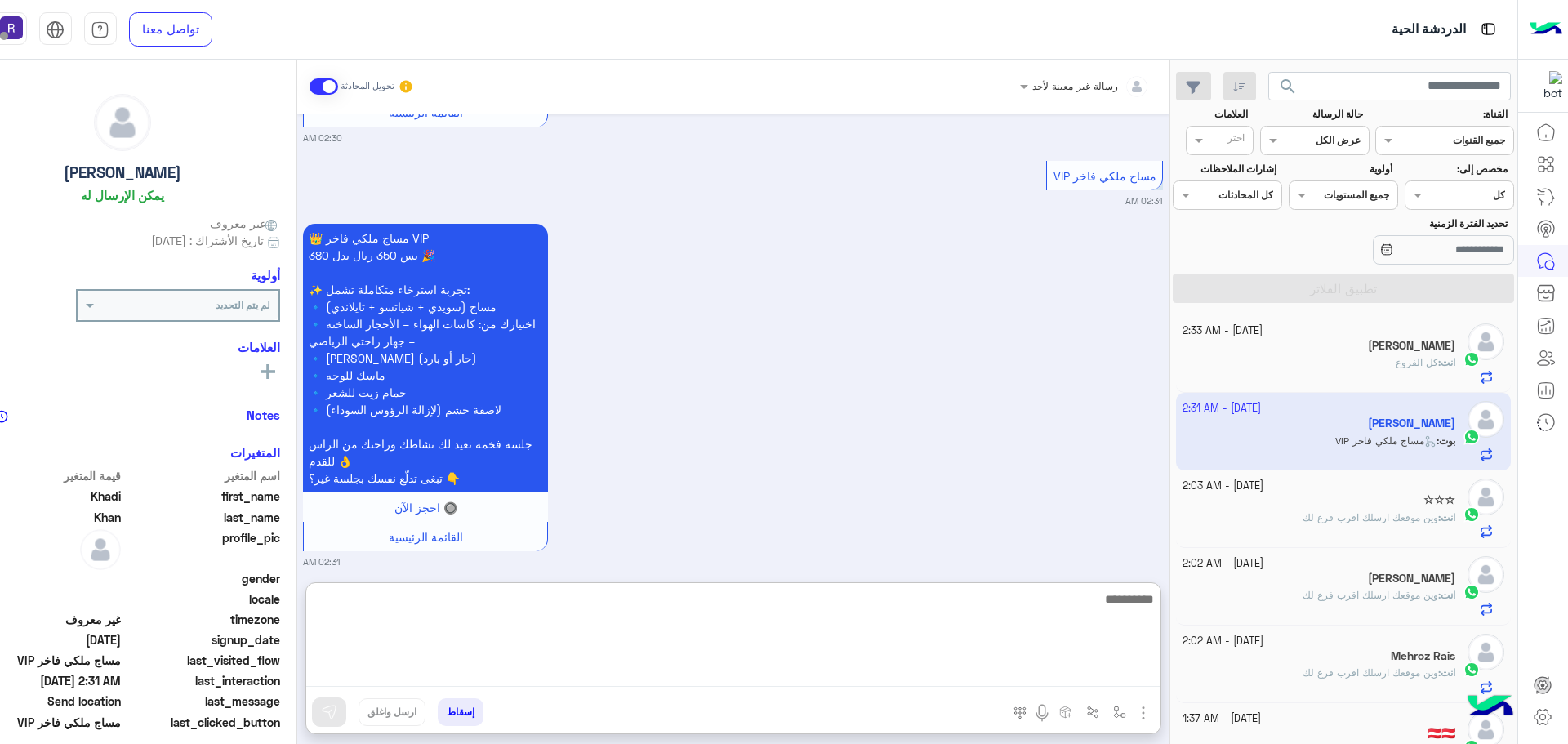
paste textarea "**********"
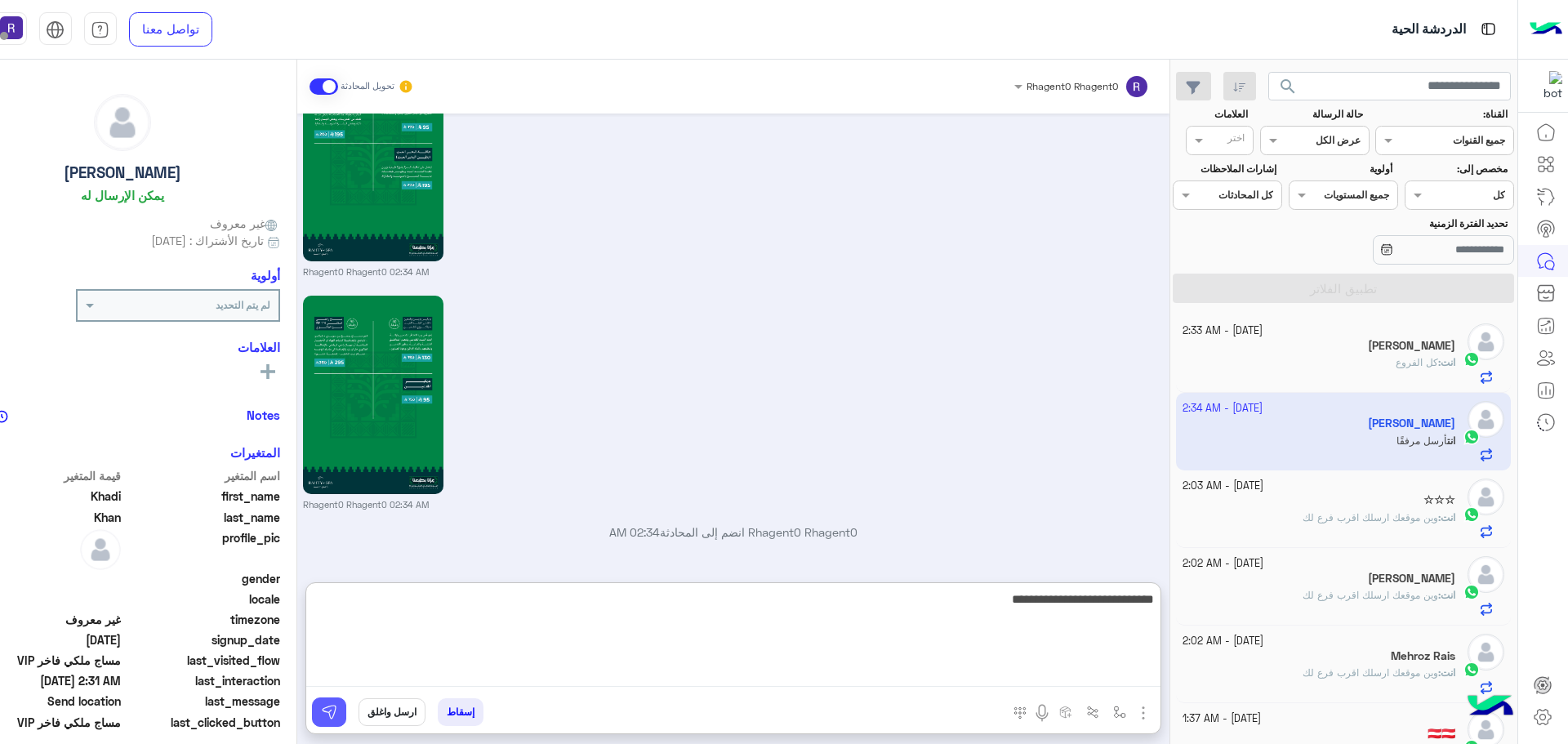
type textarea "**********"
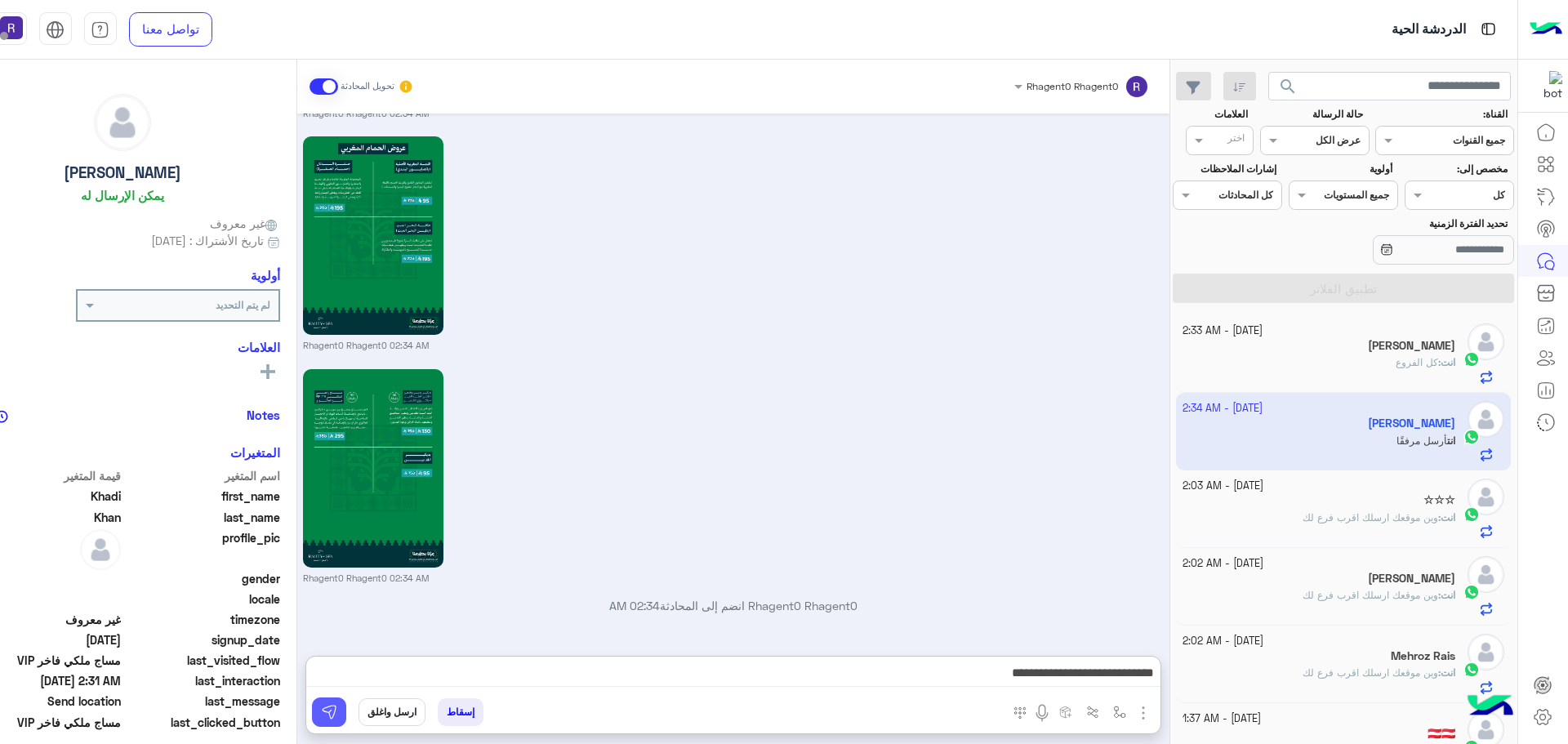
click at [341, 711] on button at bounding box center [328, 713] width 34 height 29
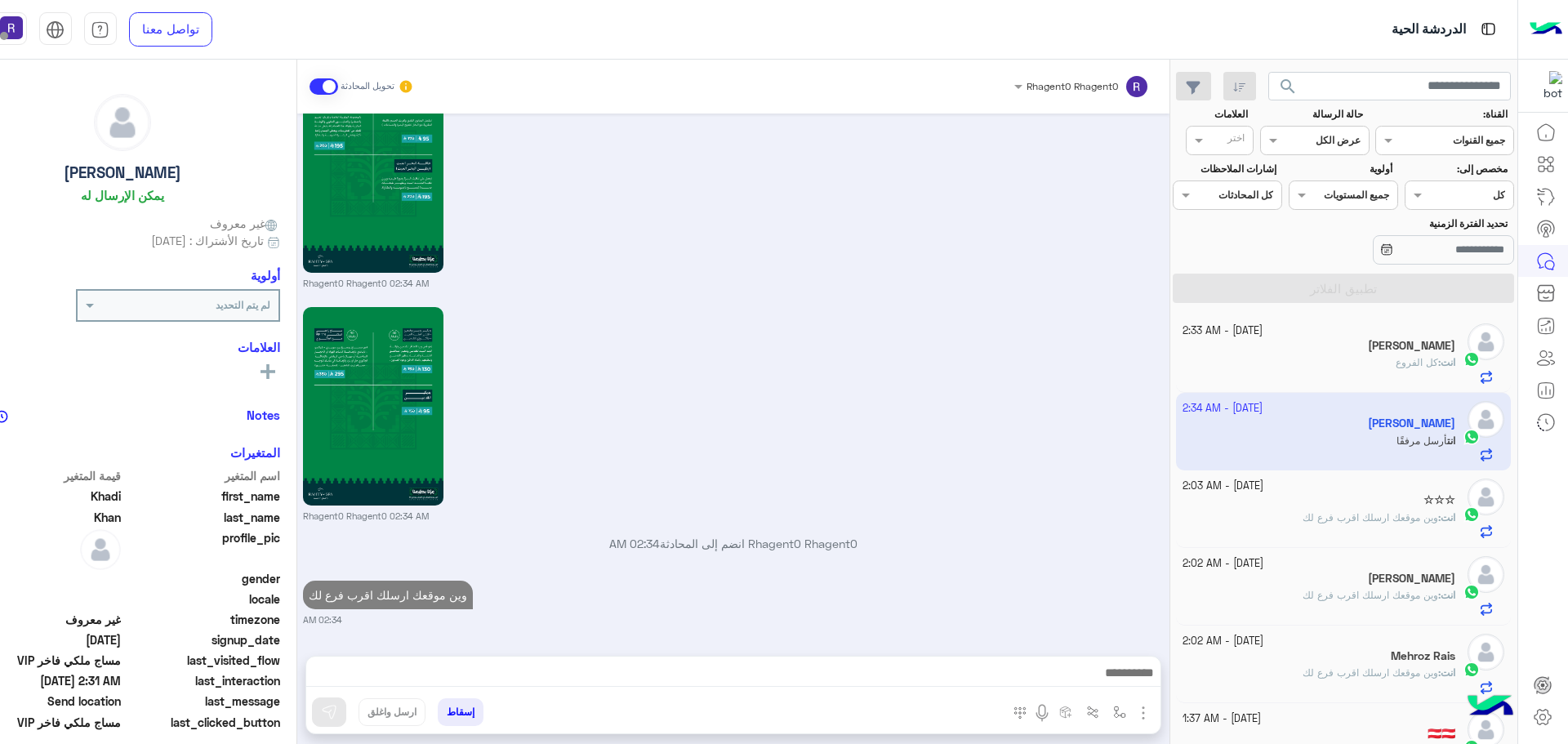
scroll to position [4602, 0]
click at [1311, 374] on div "انت : كل الفروع" at bounding box center [1318, 369] width 272 height 28
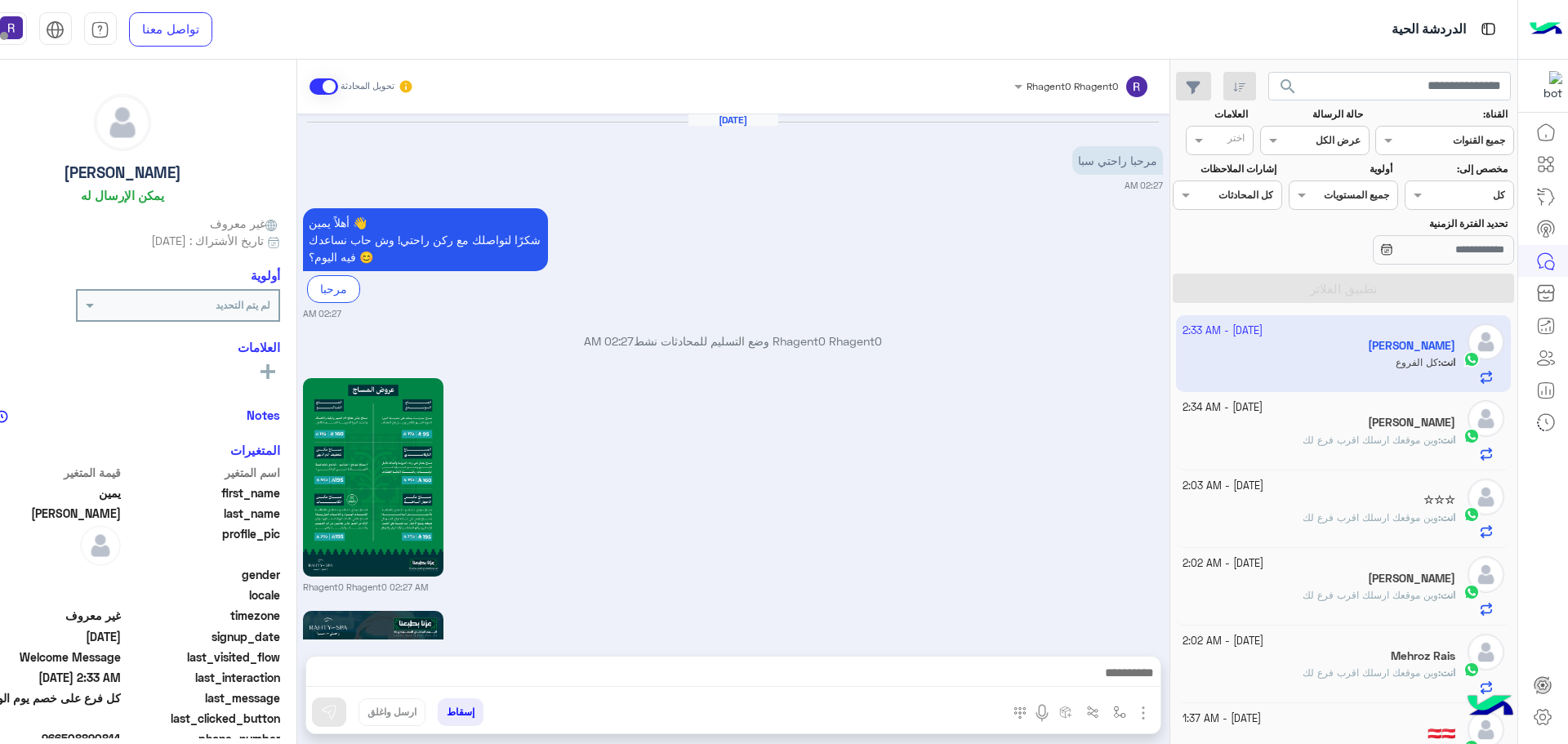
scroll to position [1844, 0]
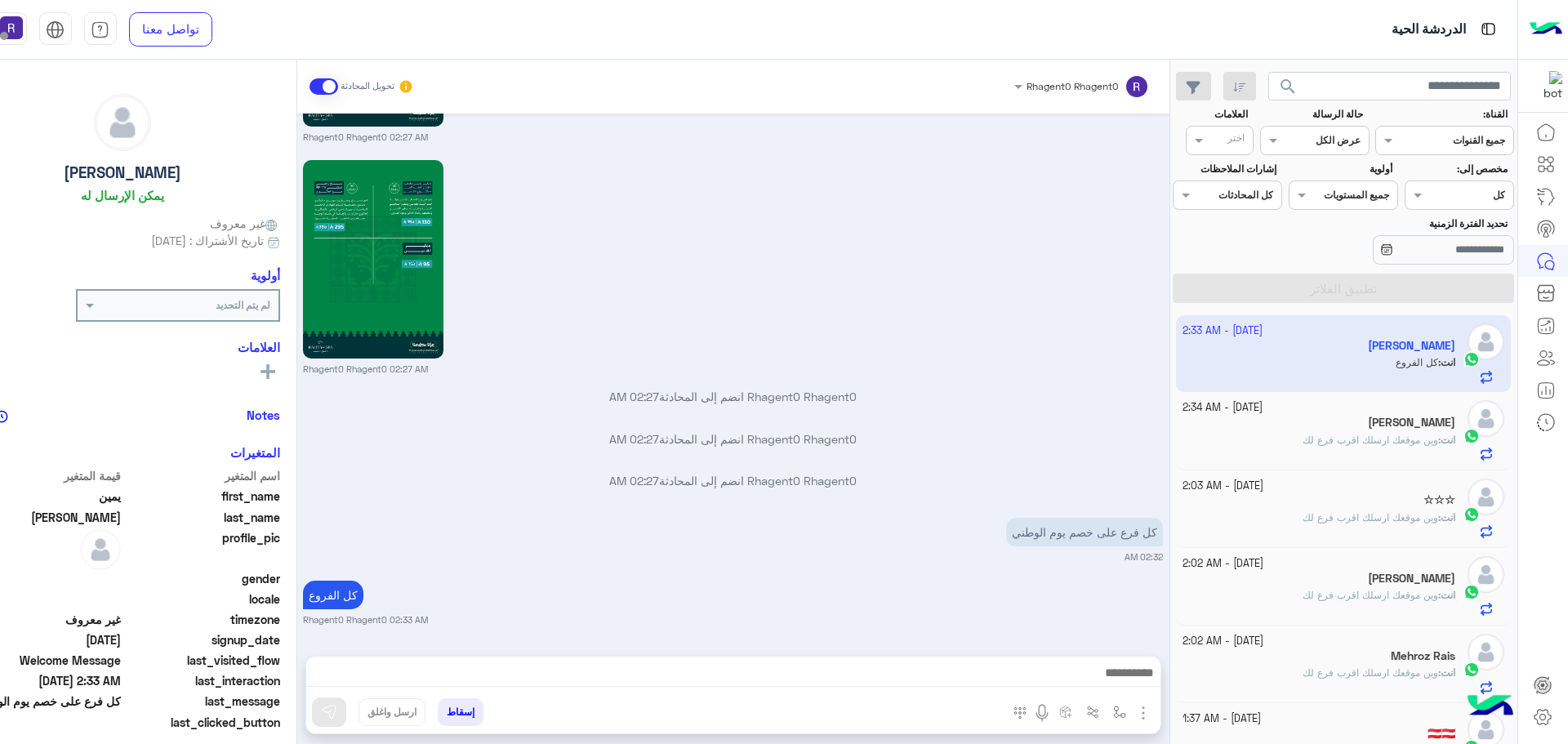
click at [964, 415] on div "Rhagent0 Rhagent0 انضم إلى المحادثة 02:27 AM" at bounding box center [732, 403] width 859 height 29
click at [1337, 422] on div "Khadi Khan" at bounding box center [1318, 423] width 272 height 17
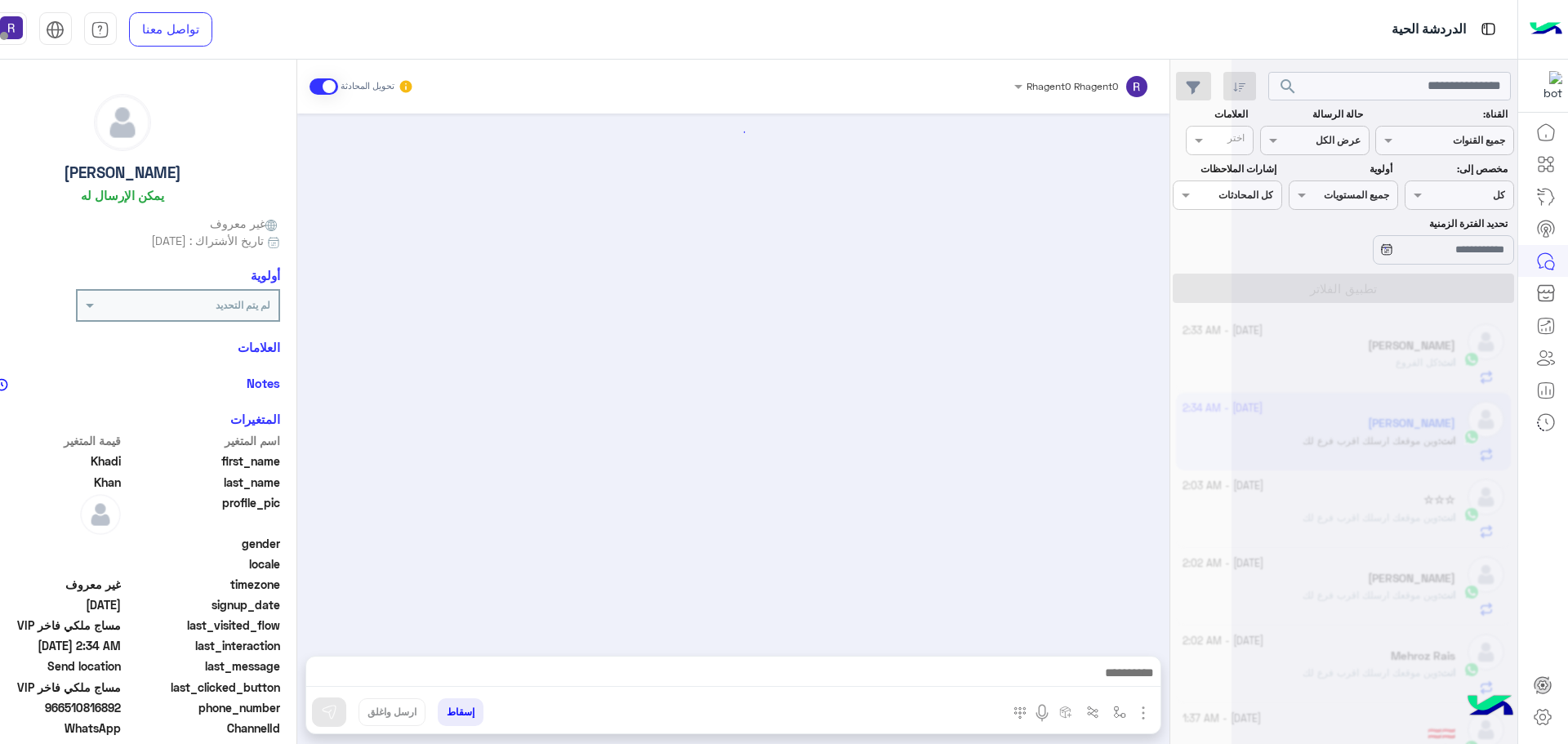
scroll to position [3275, 0]
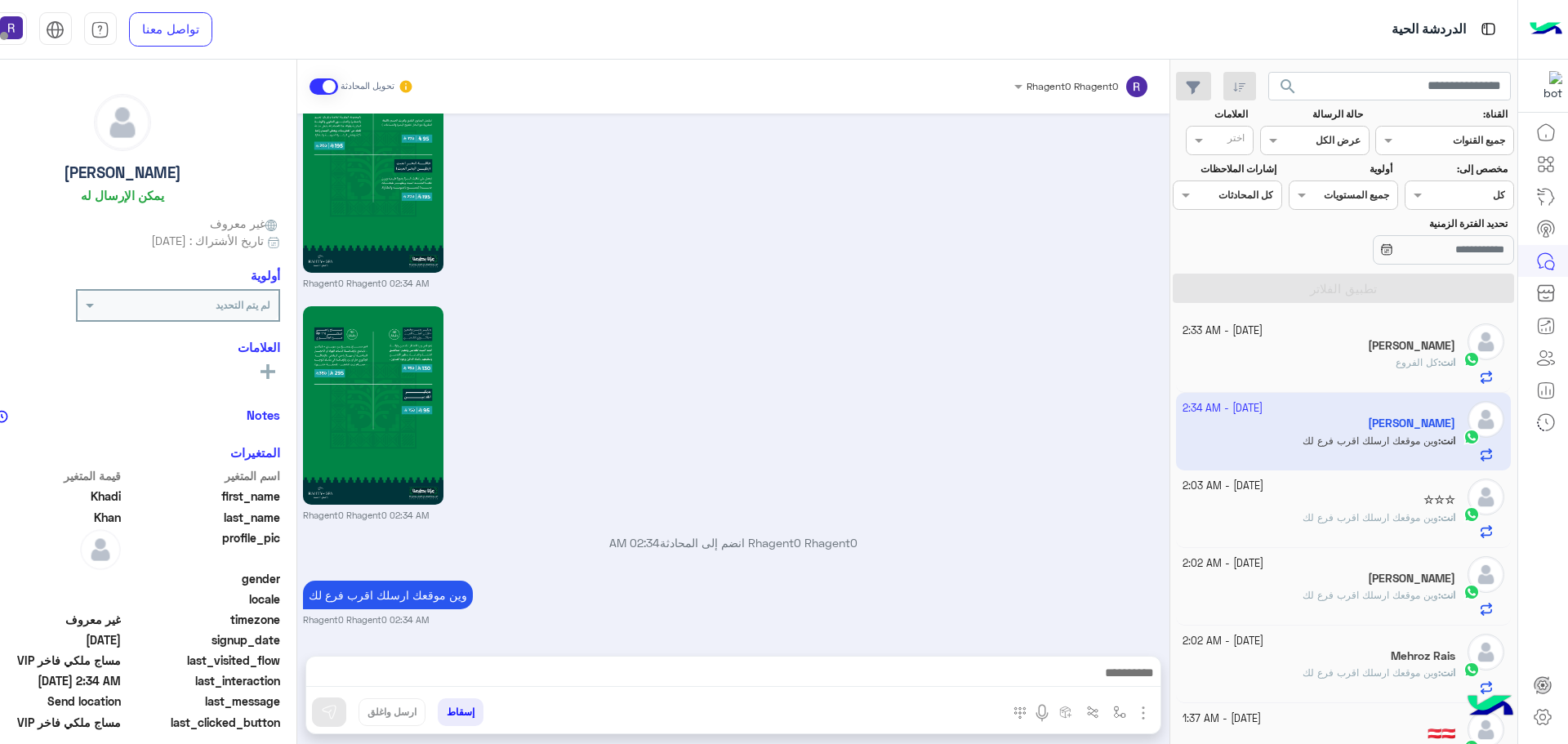
click at [1399, 354] on div "يمين محمد" at bounding box center [1318, 347] width 272 height 17
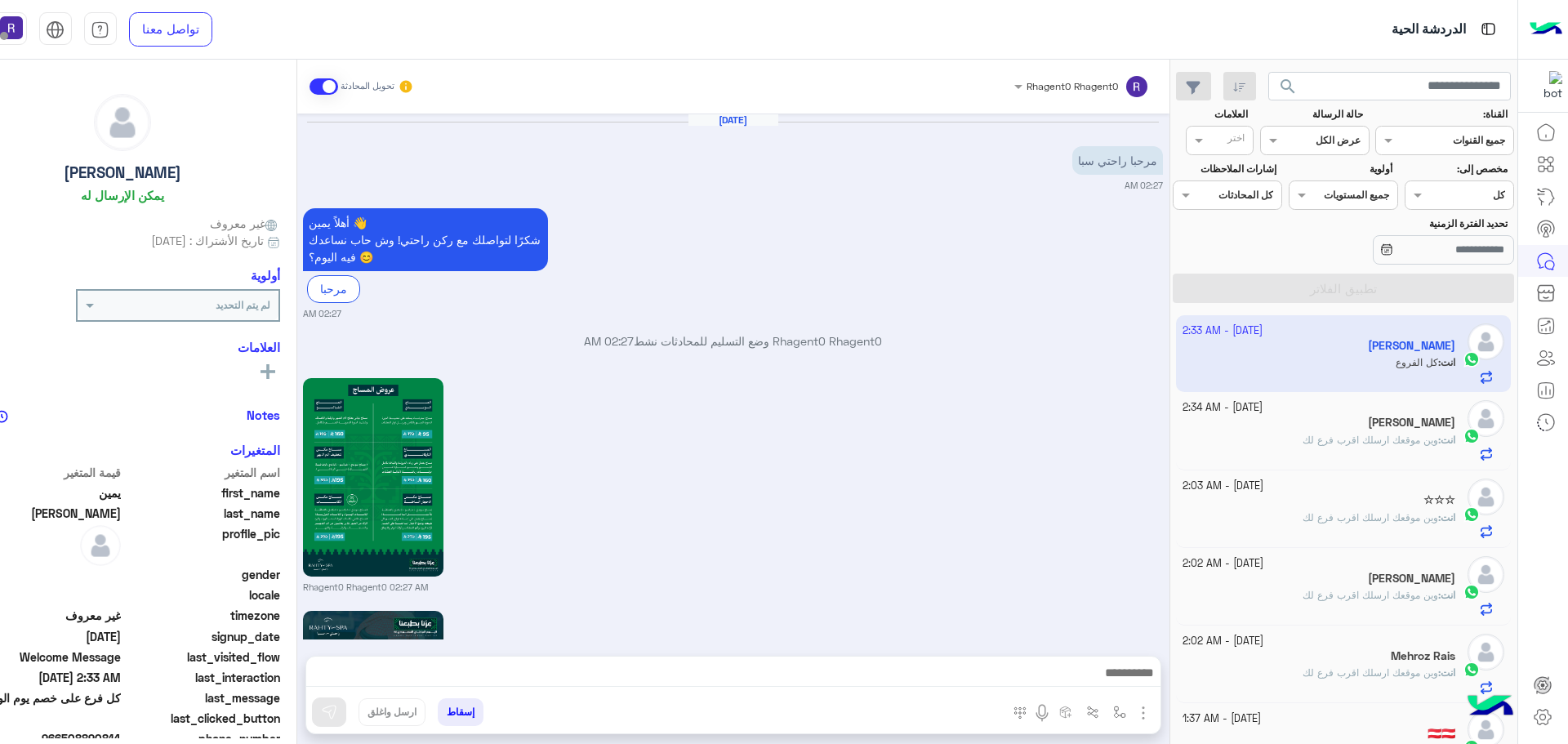
scroll to position [1844, 0]
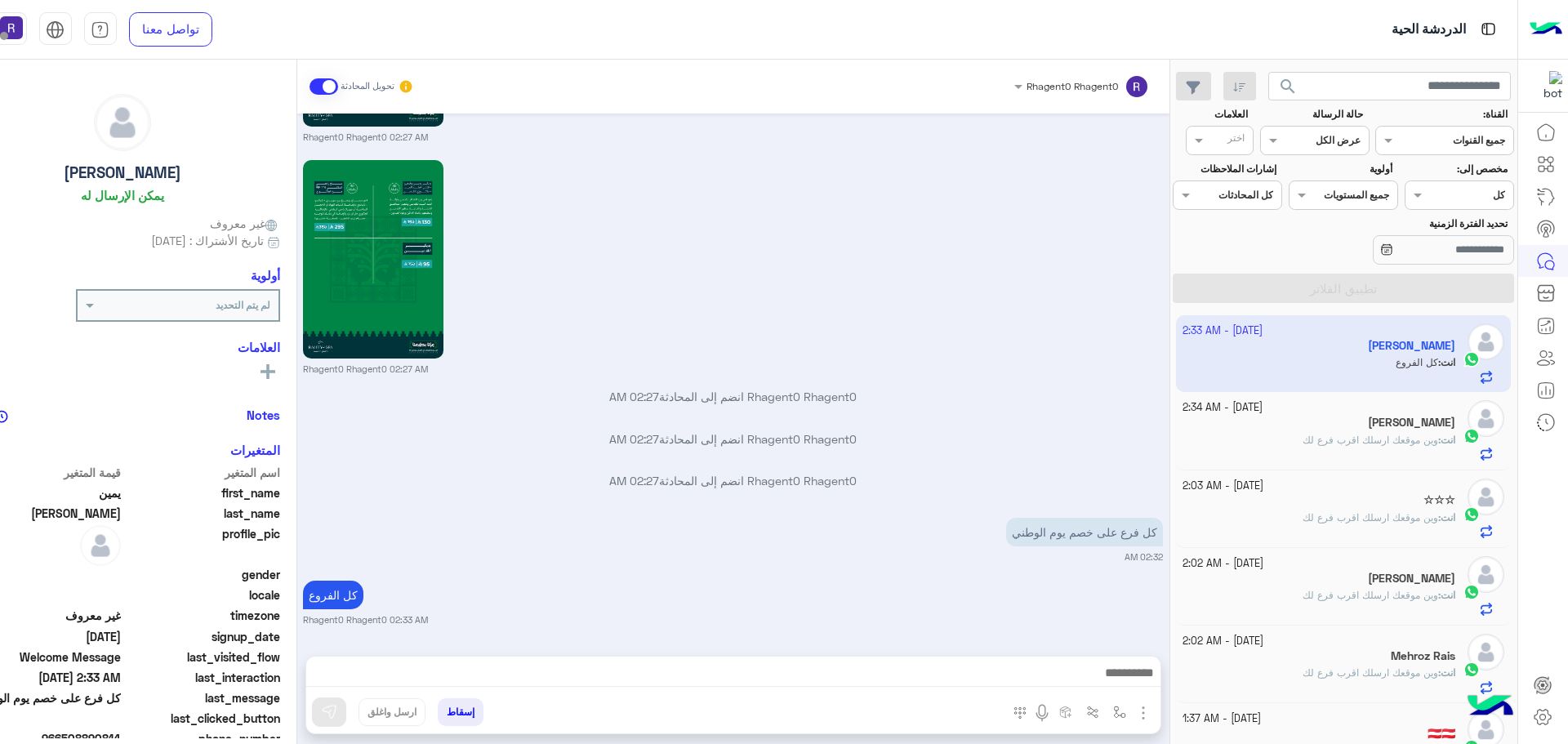
click at [1306, 541] on div "20 September - 2:03 AM ☆☆☆ انت : وين موقعك ارسلك اقرب فرع لك" at bounding box center [1344, 509] width 335 height 77
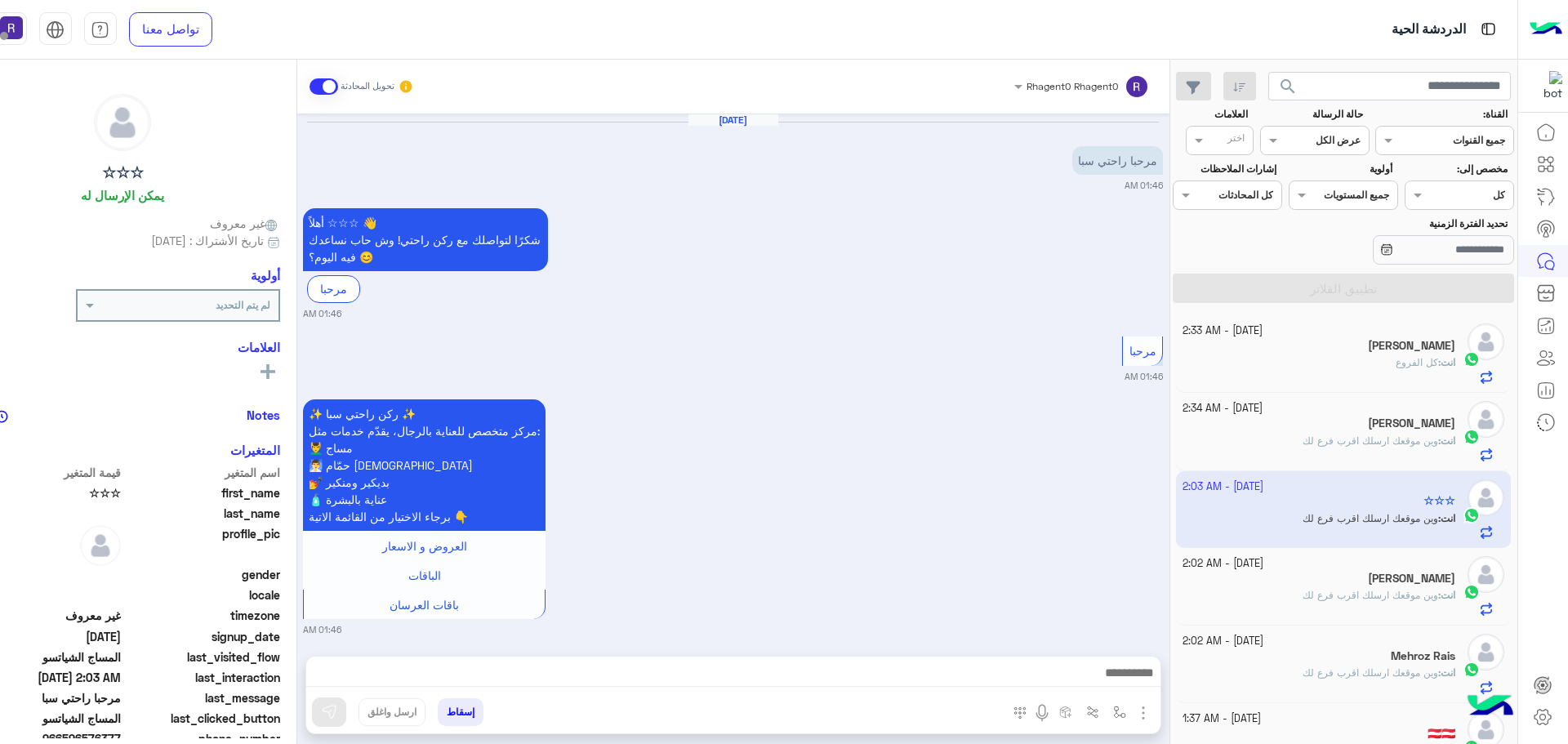
scroll to position [2496, 0]
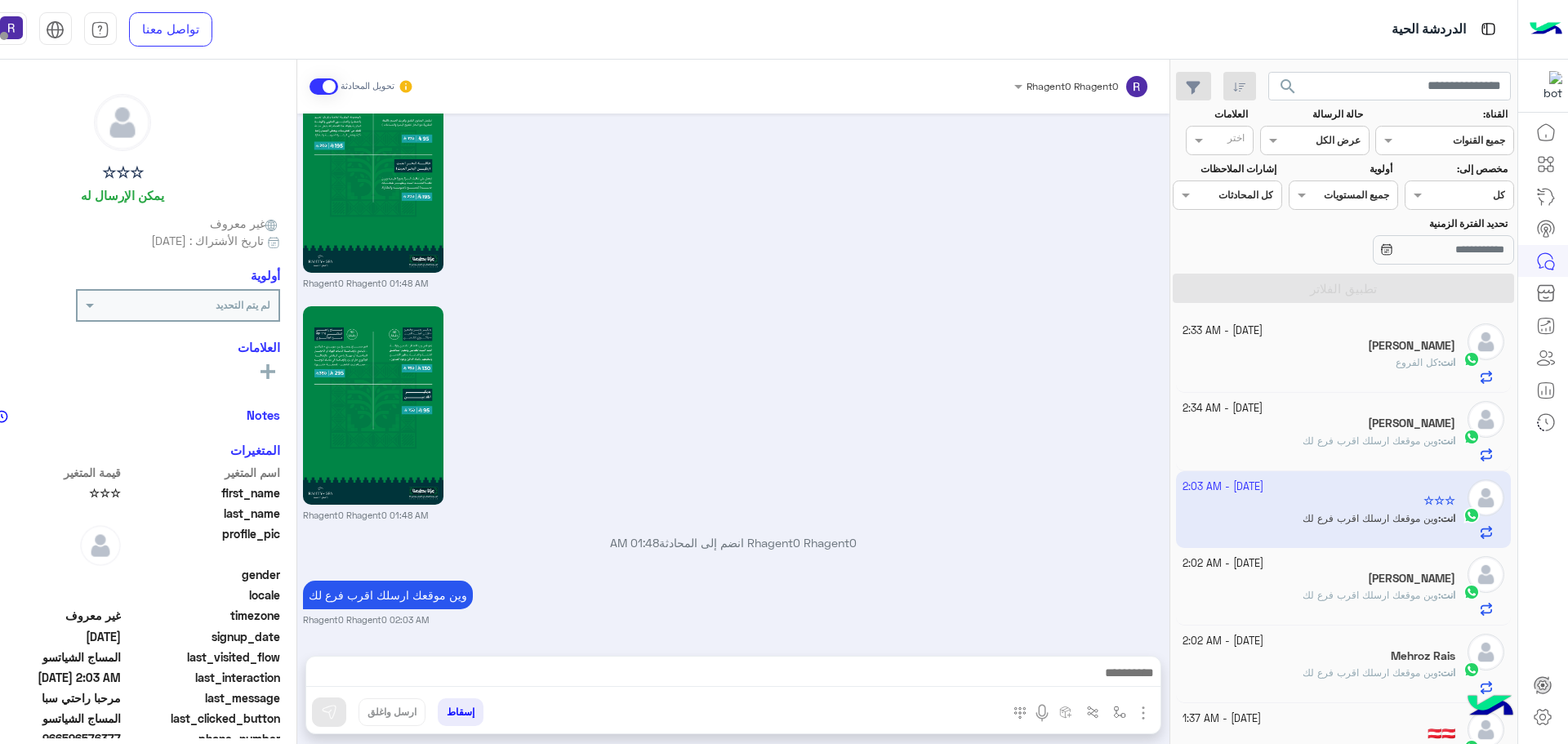
click at [1294, 400] on div "20 September - 2:34 AM Khadi Khan انت : وين موقعك ارسلك اقرب فرع لك" at bounding box center [1344, 431] width 335 height 77
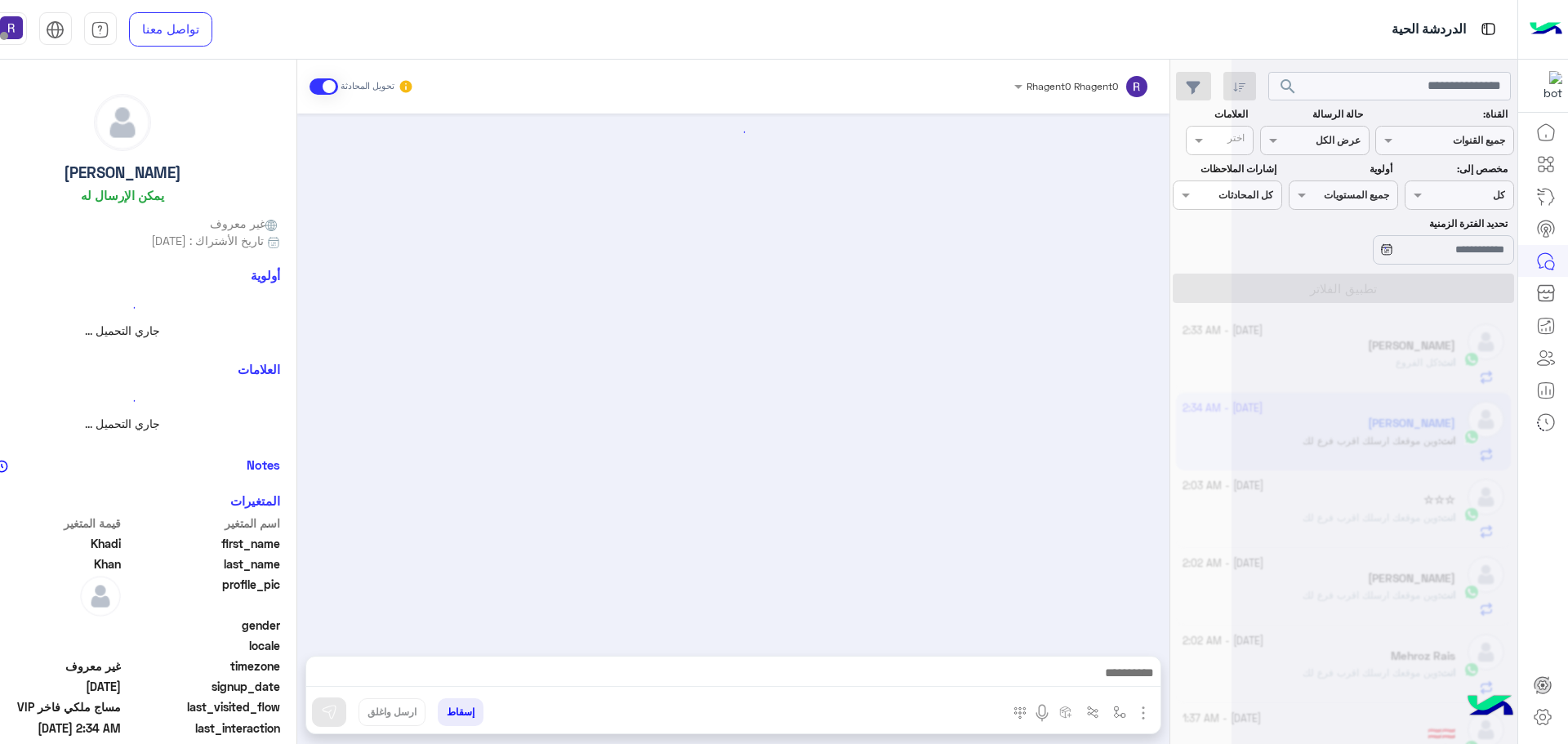
scroll to position [3275, 0]
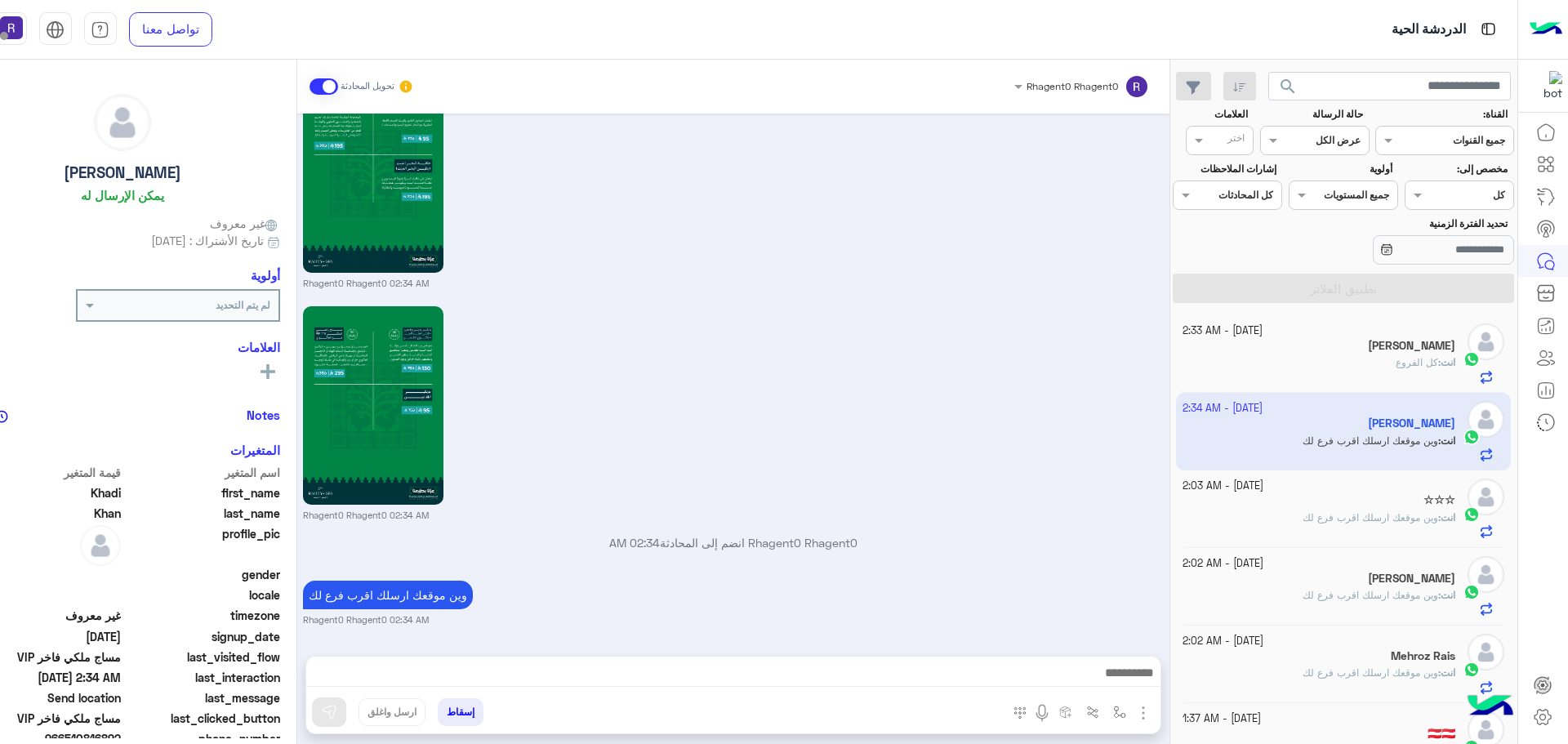
click at [1318, 369] on div "انت : كل الفروع" at bounding box center [1318, 369] width 272 height 28
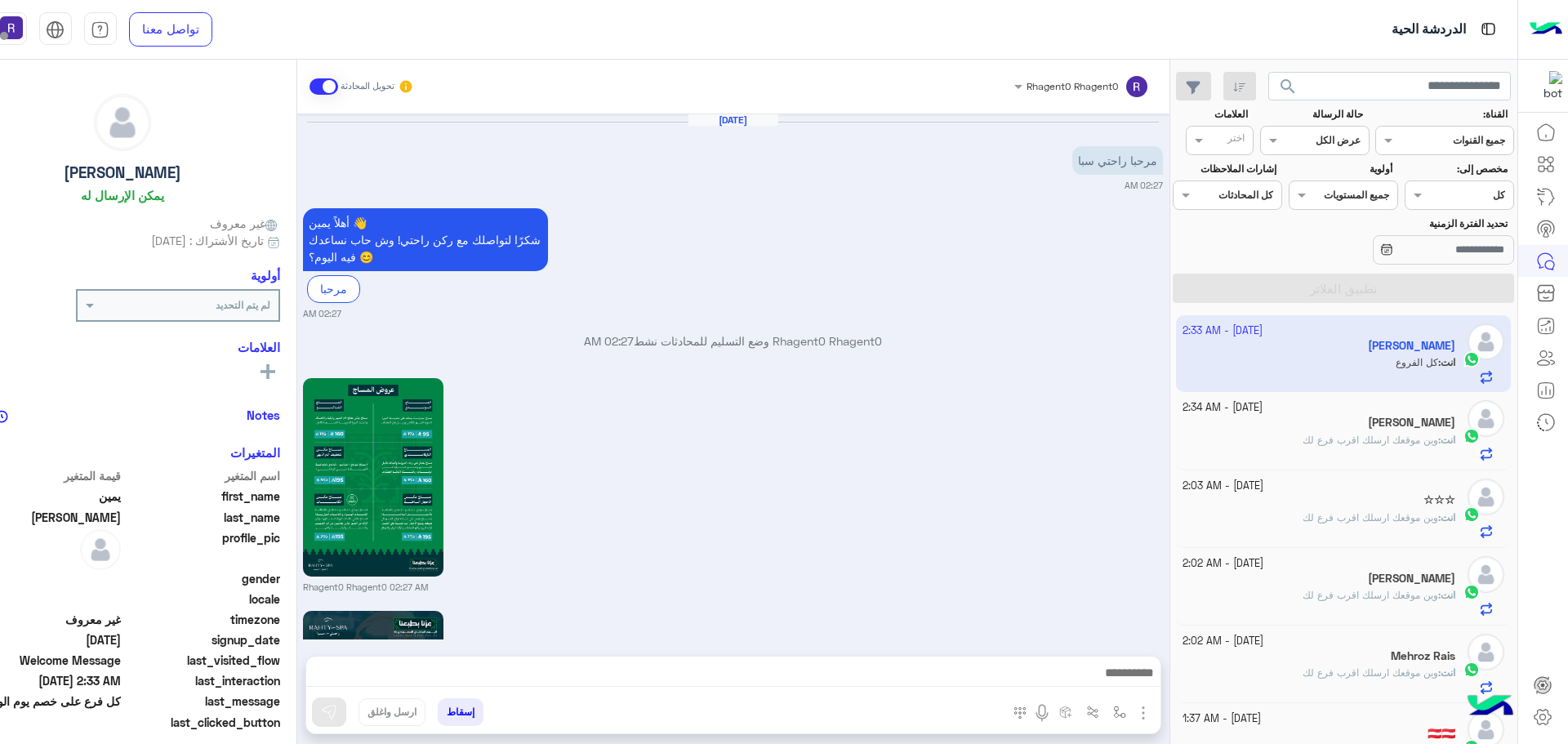
scroll to position [1844, 0]
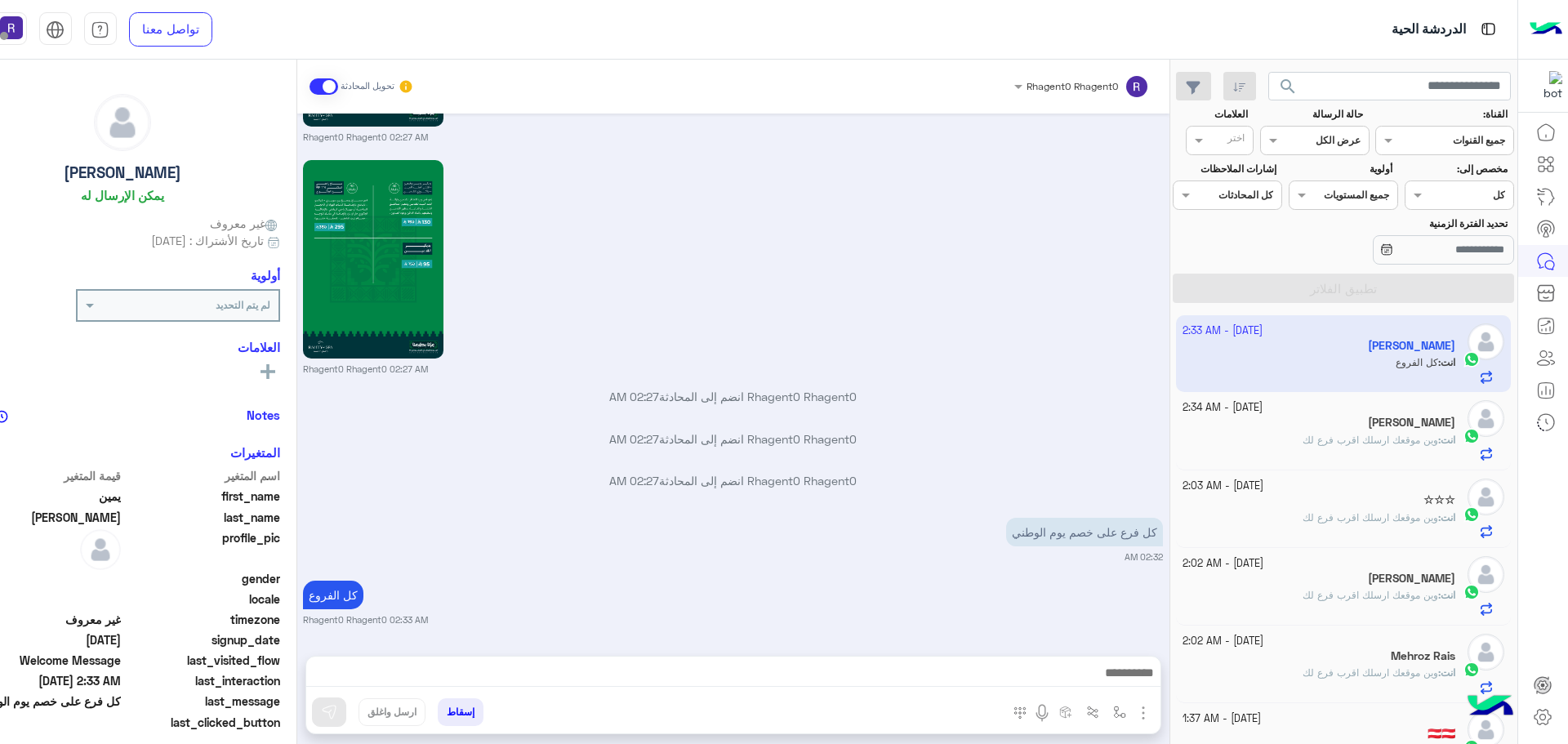
click at [1344, 446] on p "انت : وين موقعك ارسلك اقرب فرع لك" at bounding box center [1379, 440] width 153 height 15
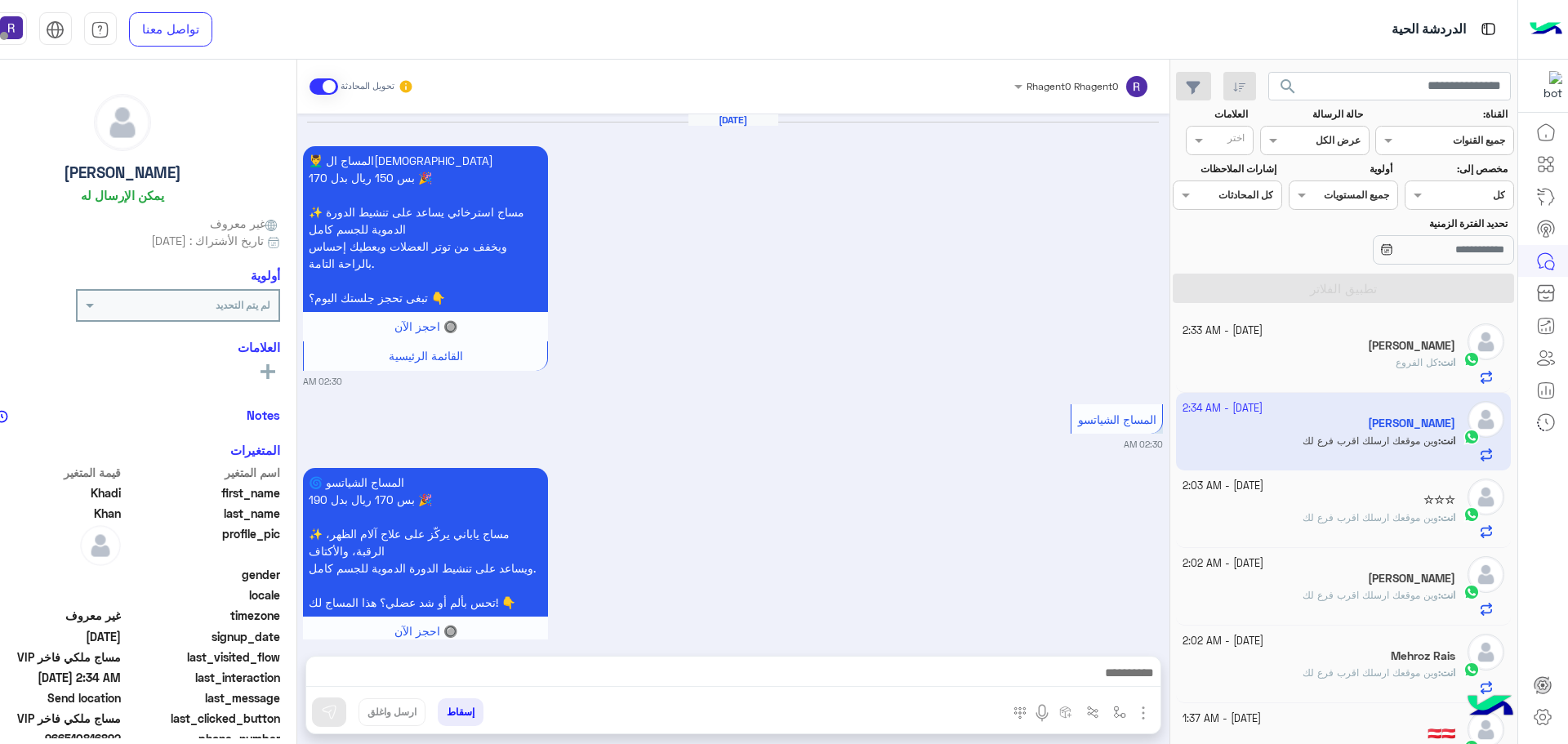
scroll to position [3275, 0]
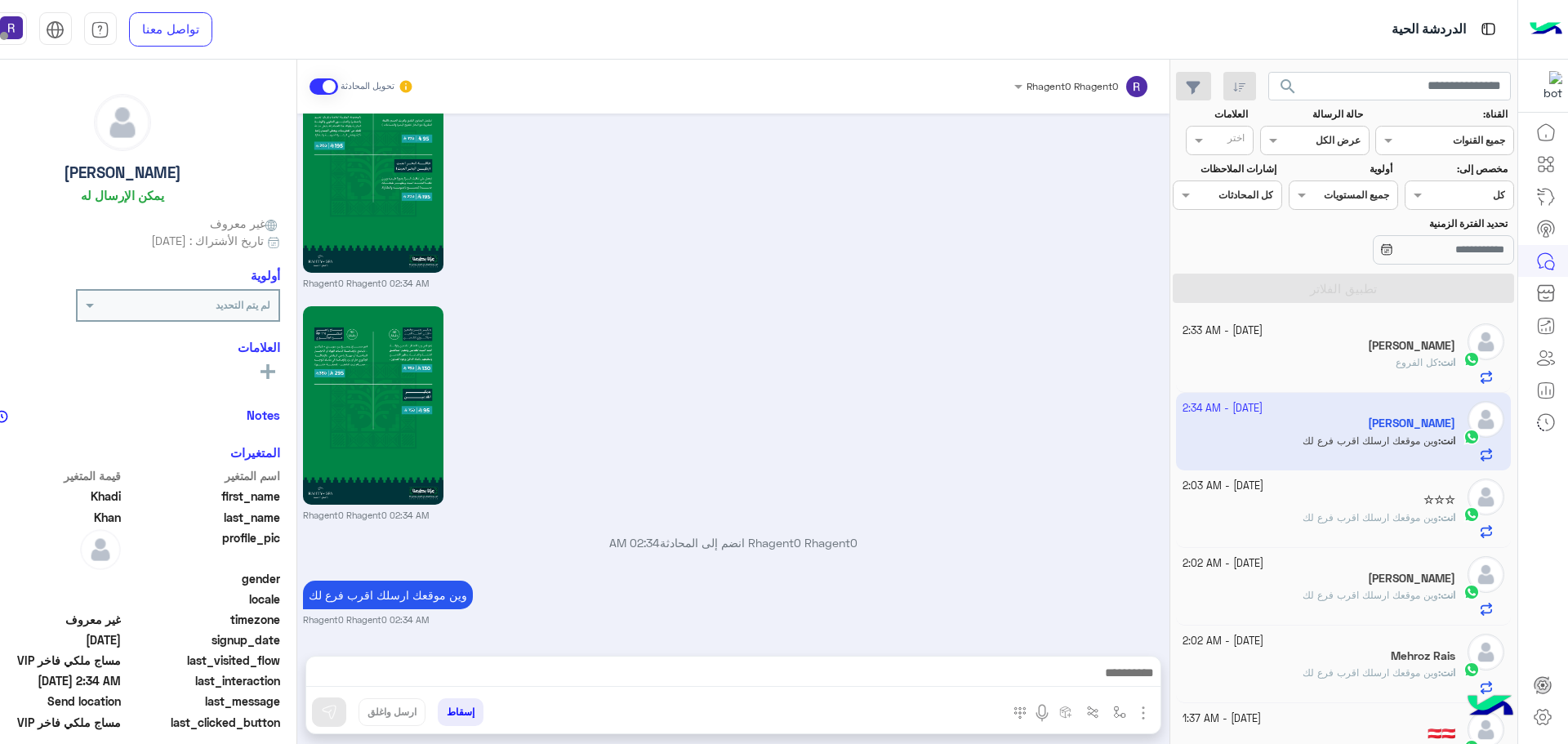
click at [1025, 203] on div "Rhagent0 Rhagent0 02:34 AM" at bounding box center [732, 180] width 859 height 220
click at [1359, 365] on div "انت : كل الفروع" at bounding box center [1318, 369] width 272 height 28
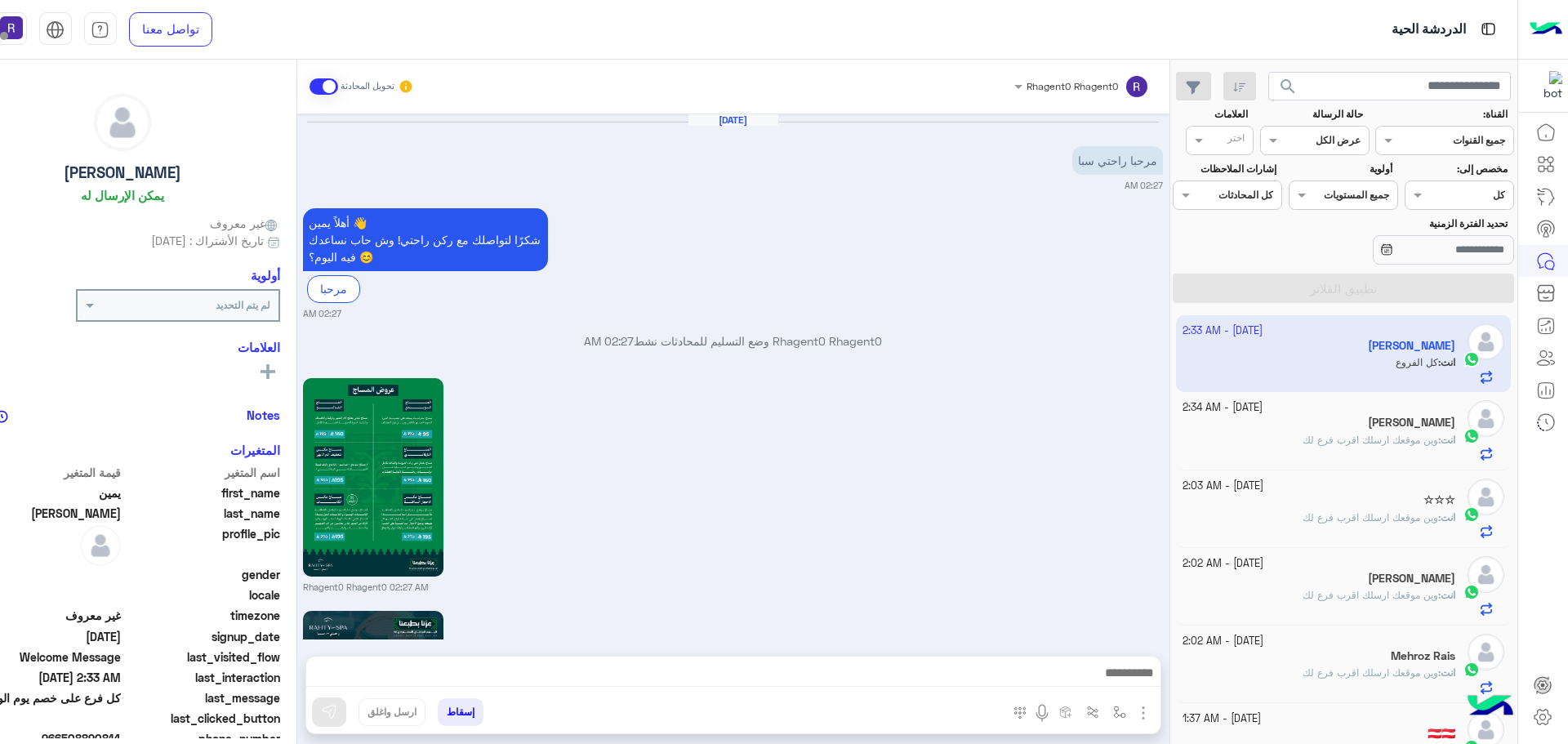
scroll to position [1844, 0]
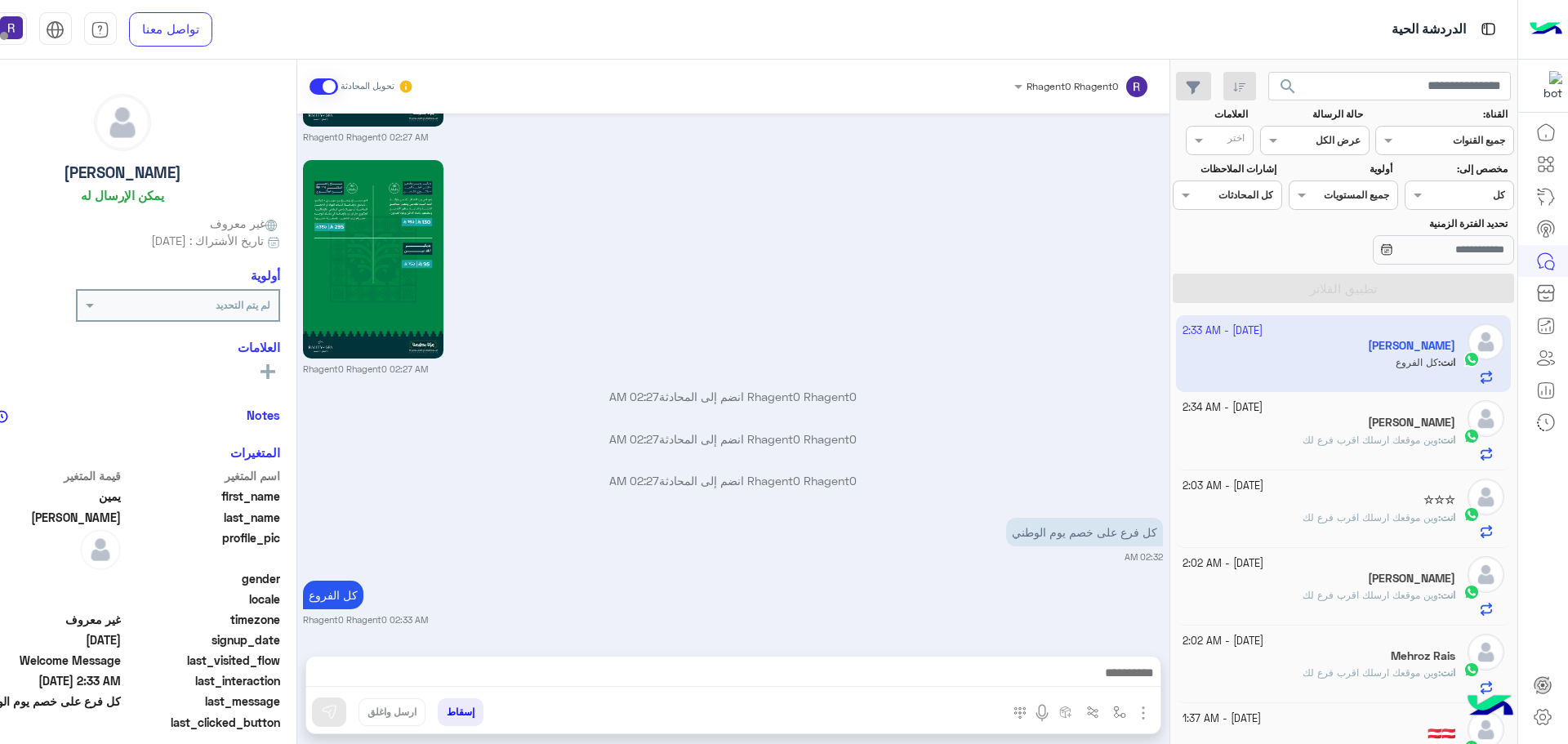
click at [1387, 430] on div "Khadi Khan" at bounding box center [1318, 423] width 272 height 17
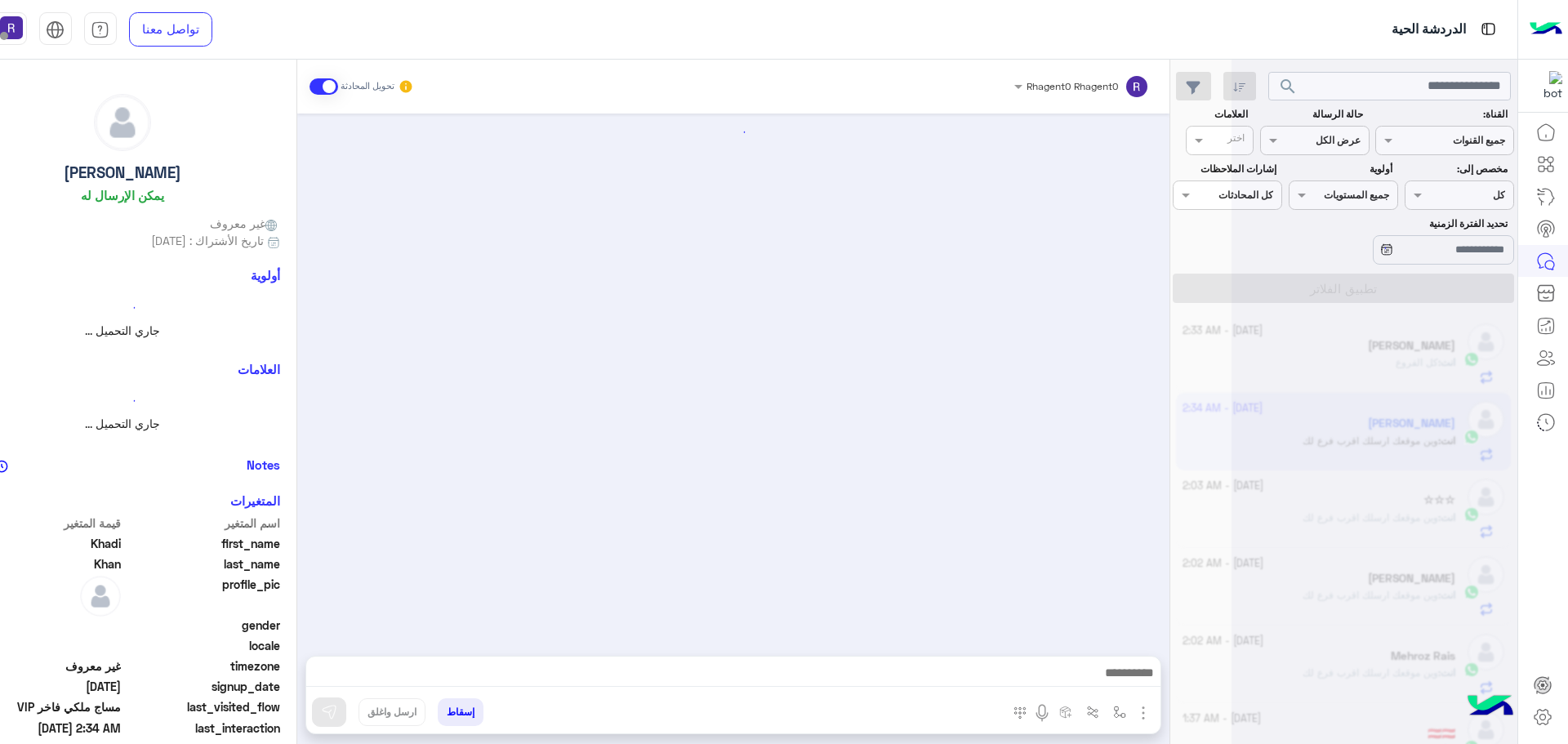
scroll to position [3275, 0]
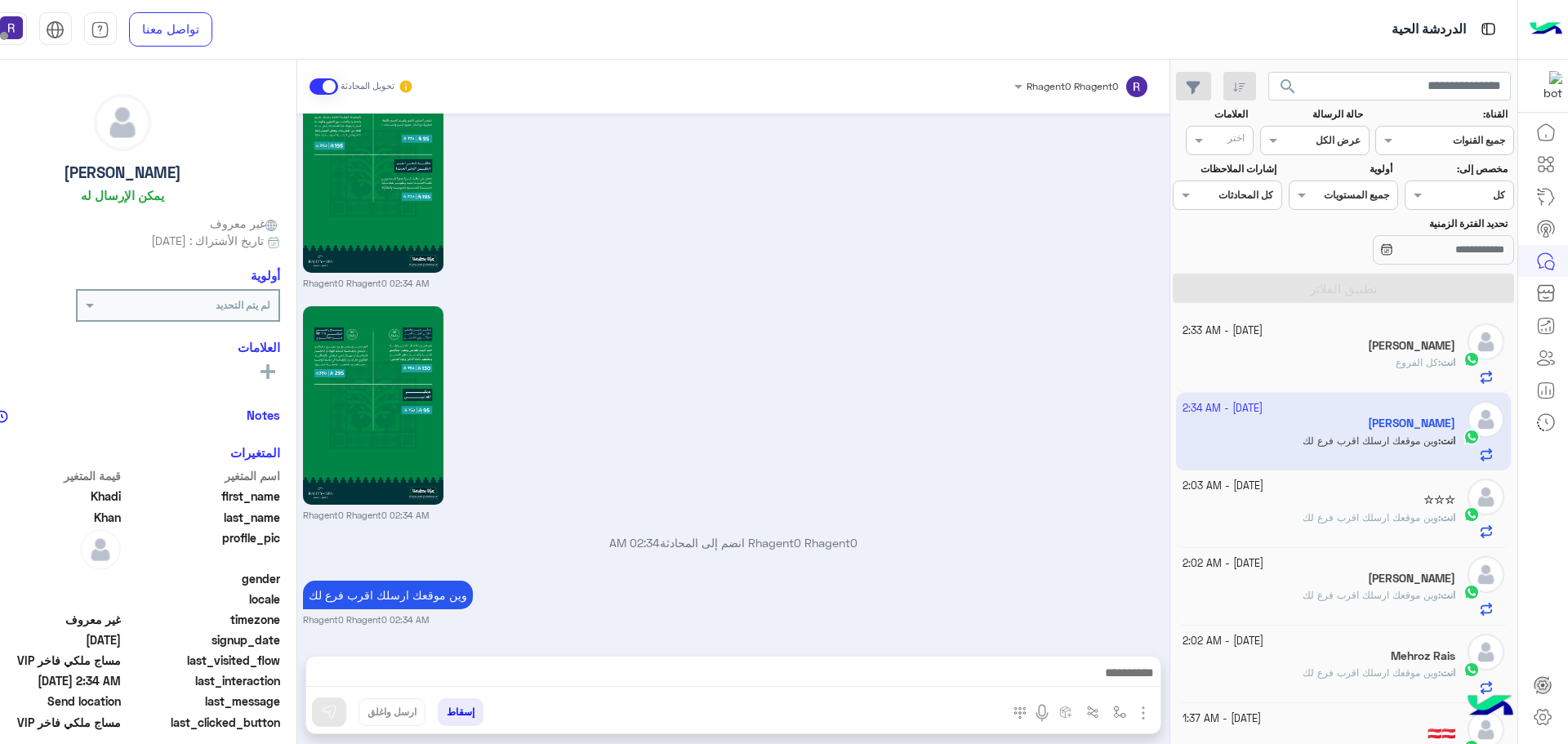
click at [1340, 358] on div "انت : كل الفروع" at bounding box center [1318, 369] width 272 height 28
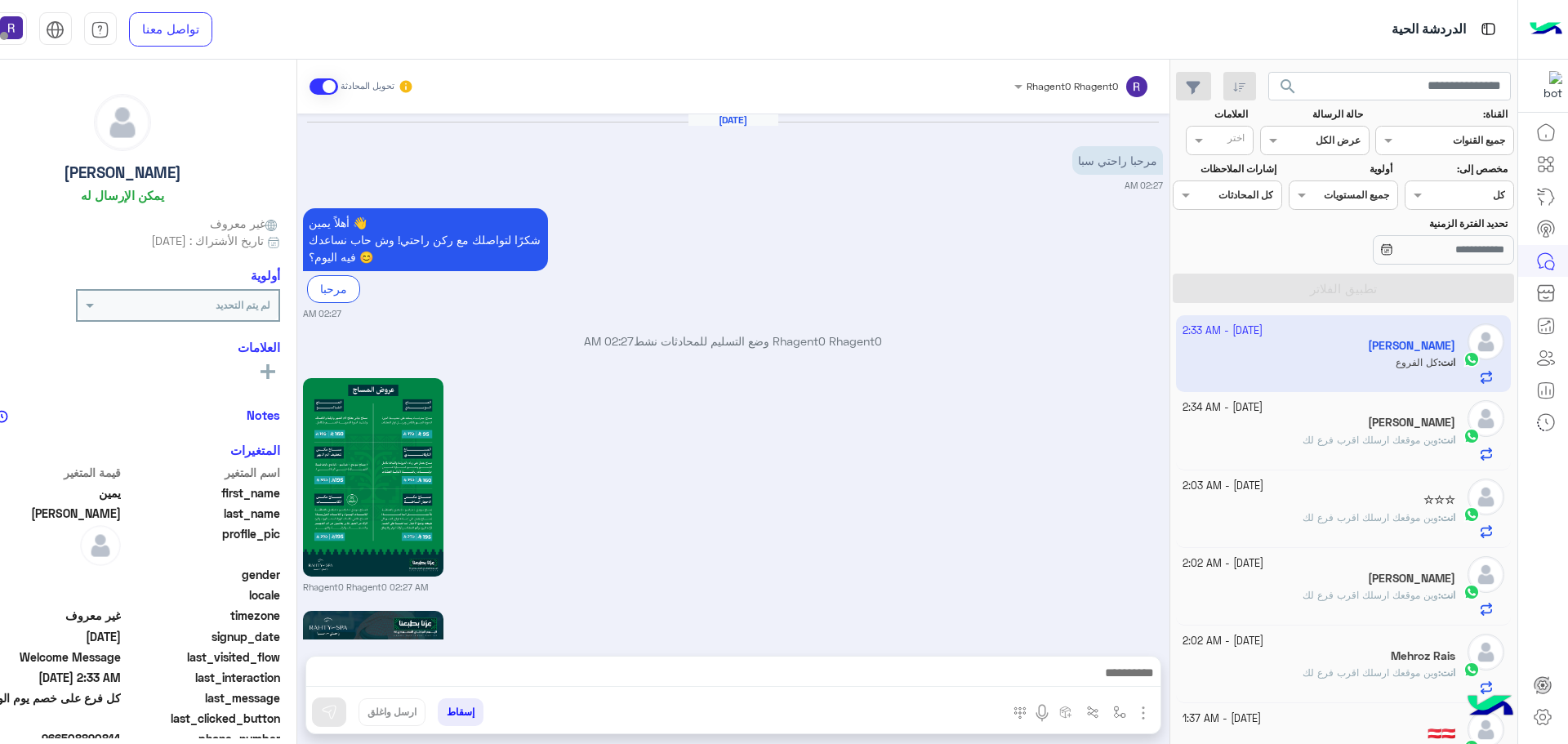
scroll to position [1844, 0]
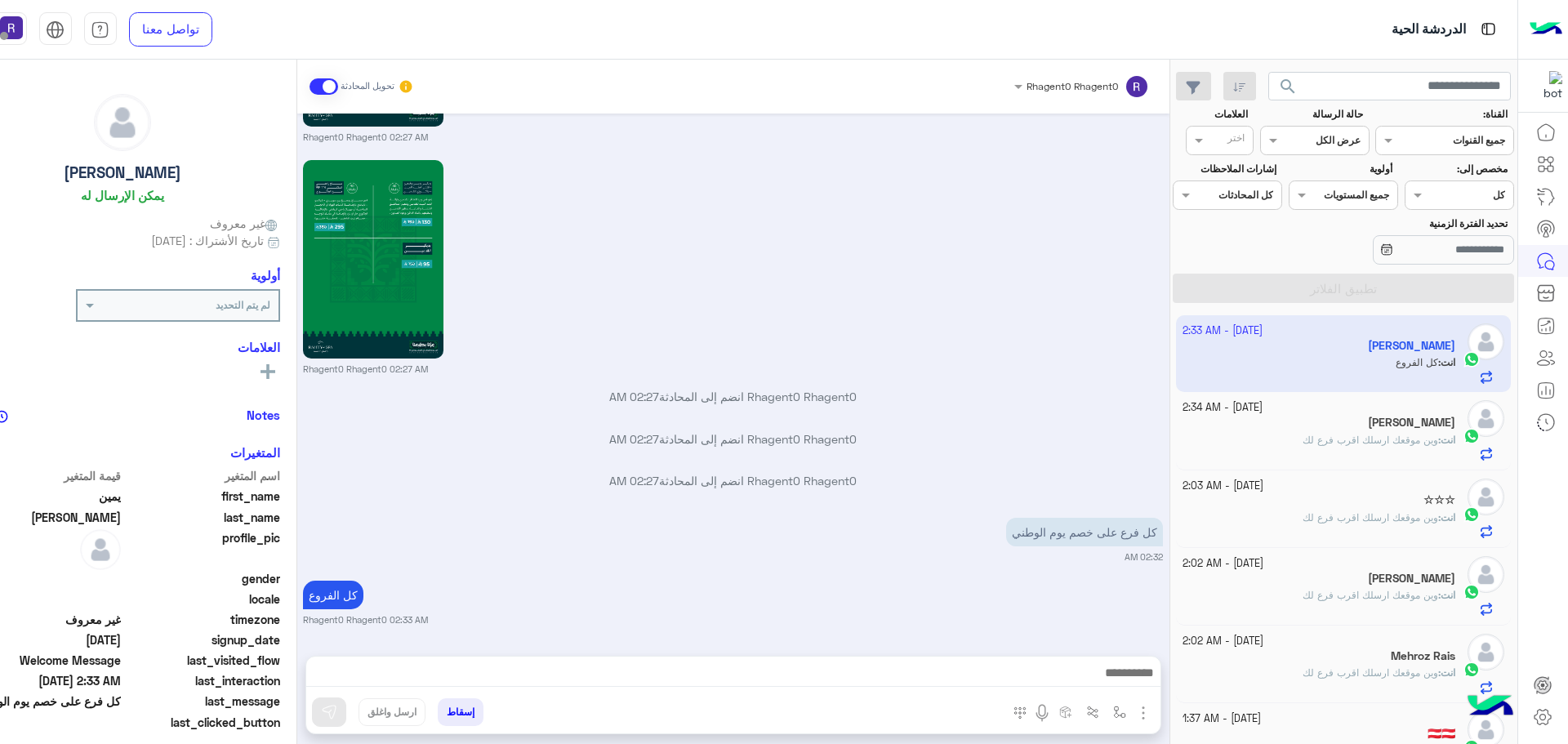
click at [1429, 434] on span "وين موقعك ارسلك اقرب فرع لك" at bounding box center [1370, 439] width 135 height 12
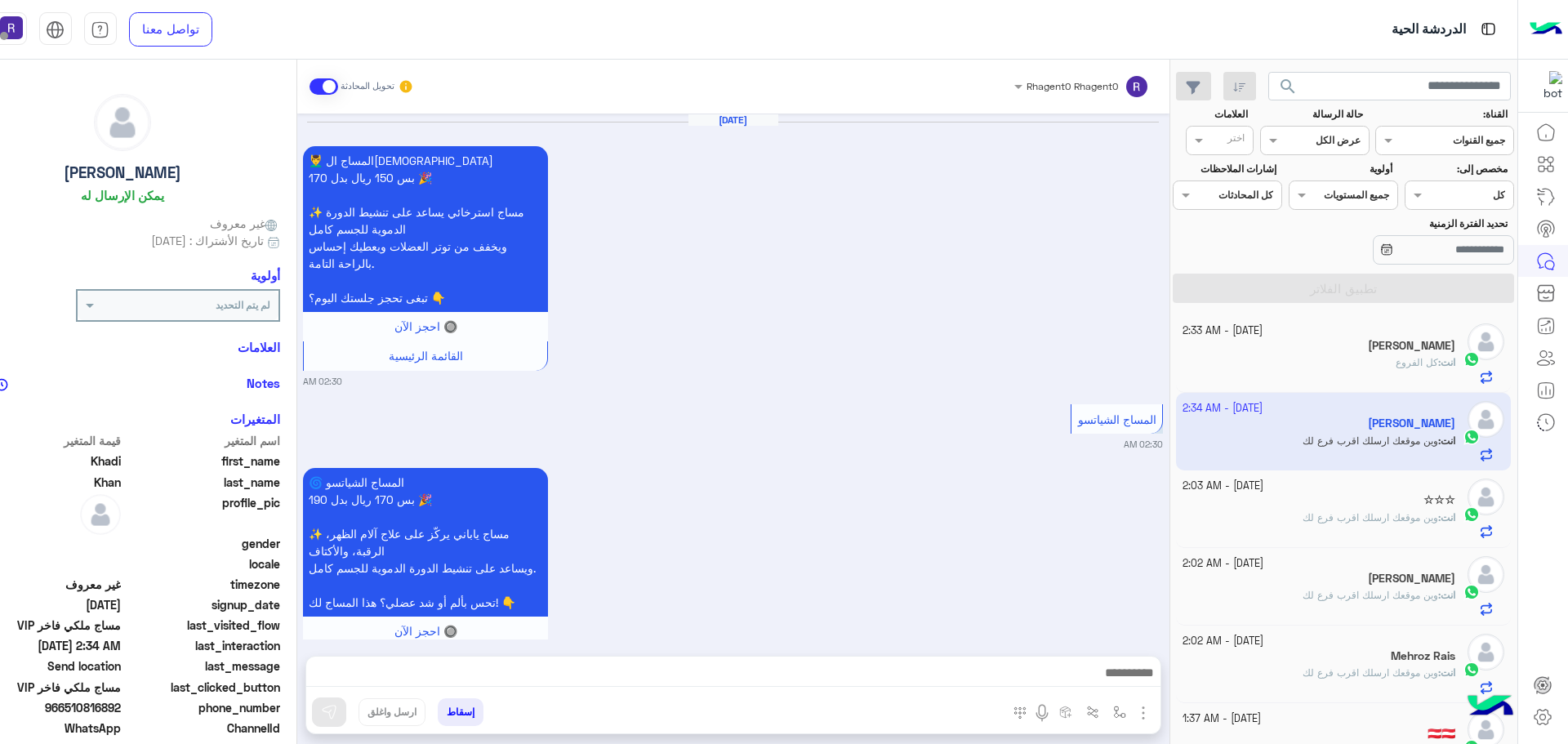
scroll to position [3275, 0]
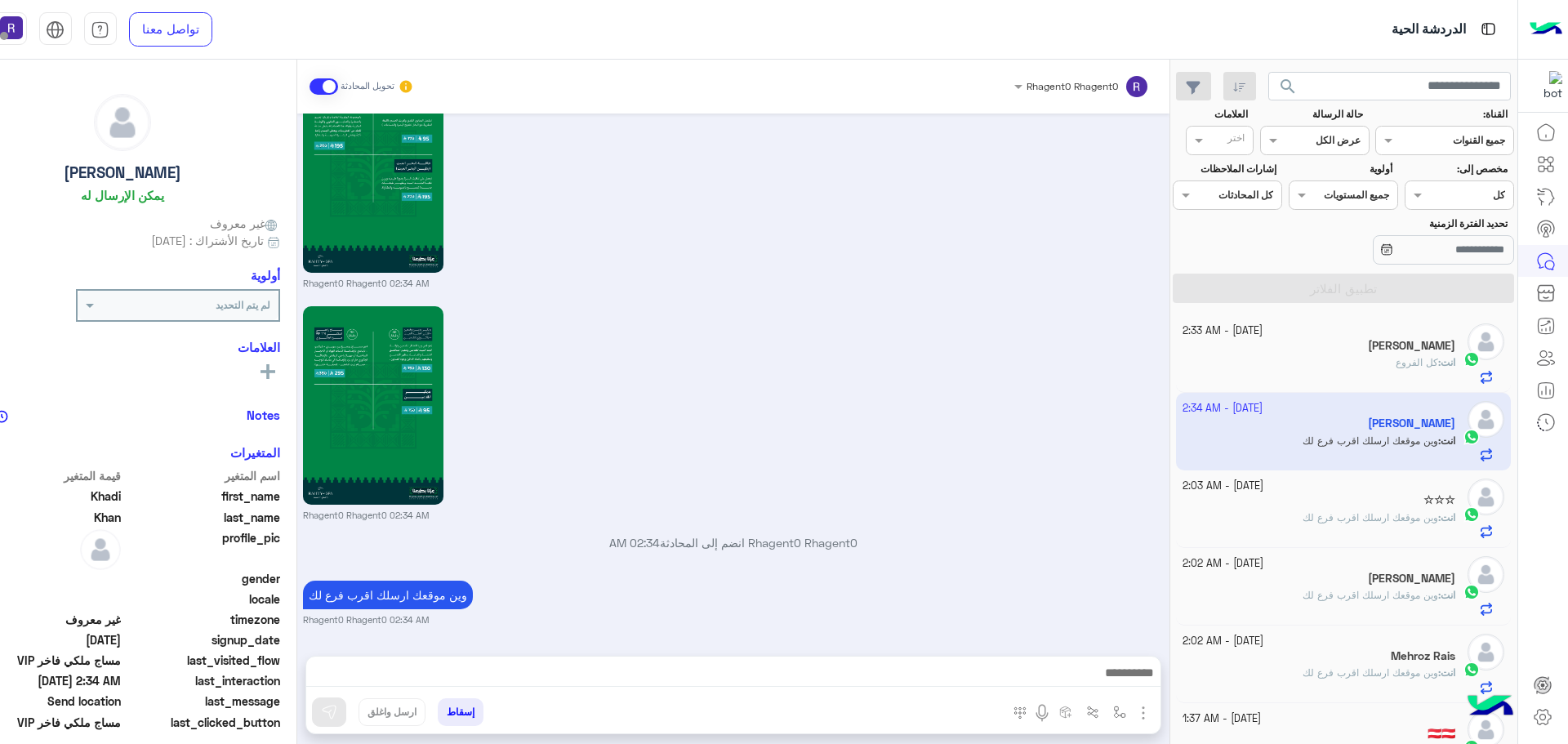
click at [1316, 360] on div "انت : كل الفروع" at bounding box center [1318, 369] width 272 height 28
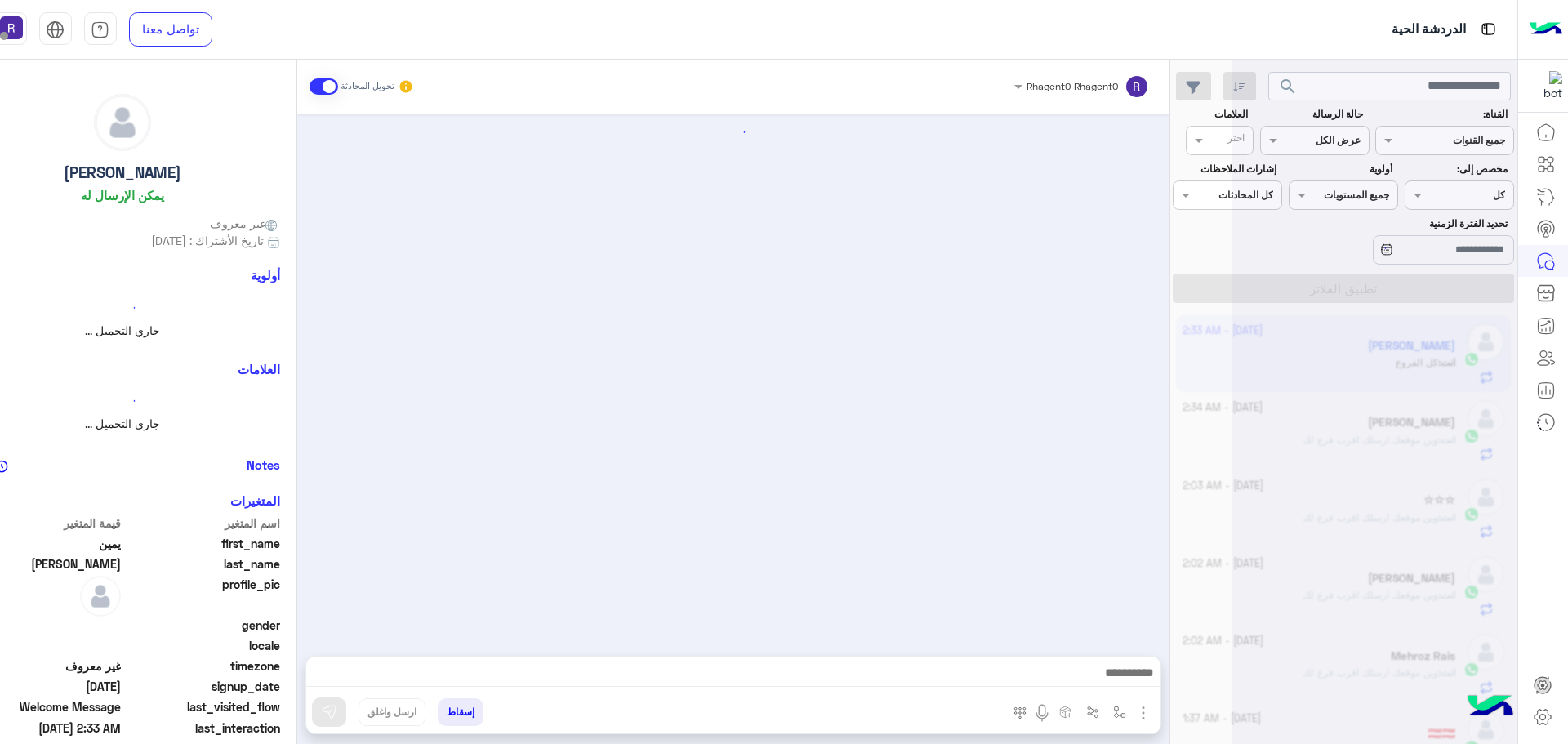
scroll to position [1844, 0]
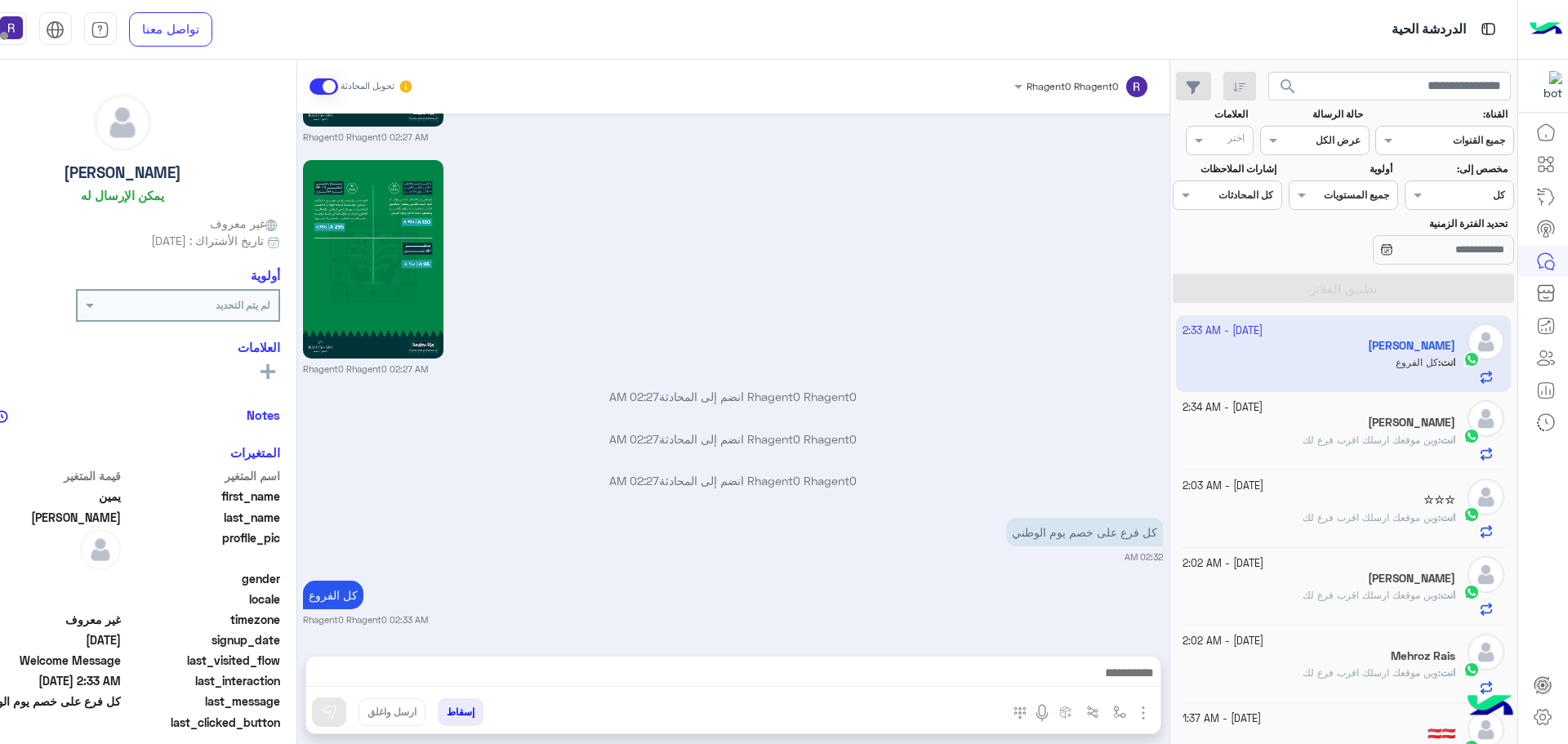
click at [1399, 433] on span "وين موقعك ارسلك اقرب فرع لك" at bounding box center [1370, 439] width 135 height 12
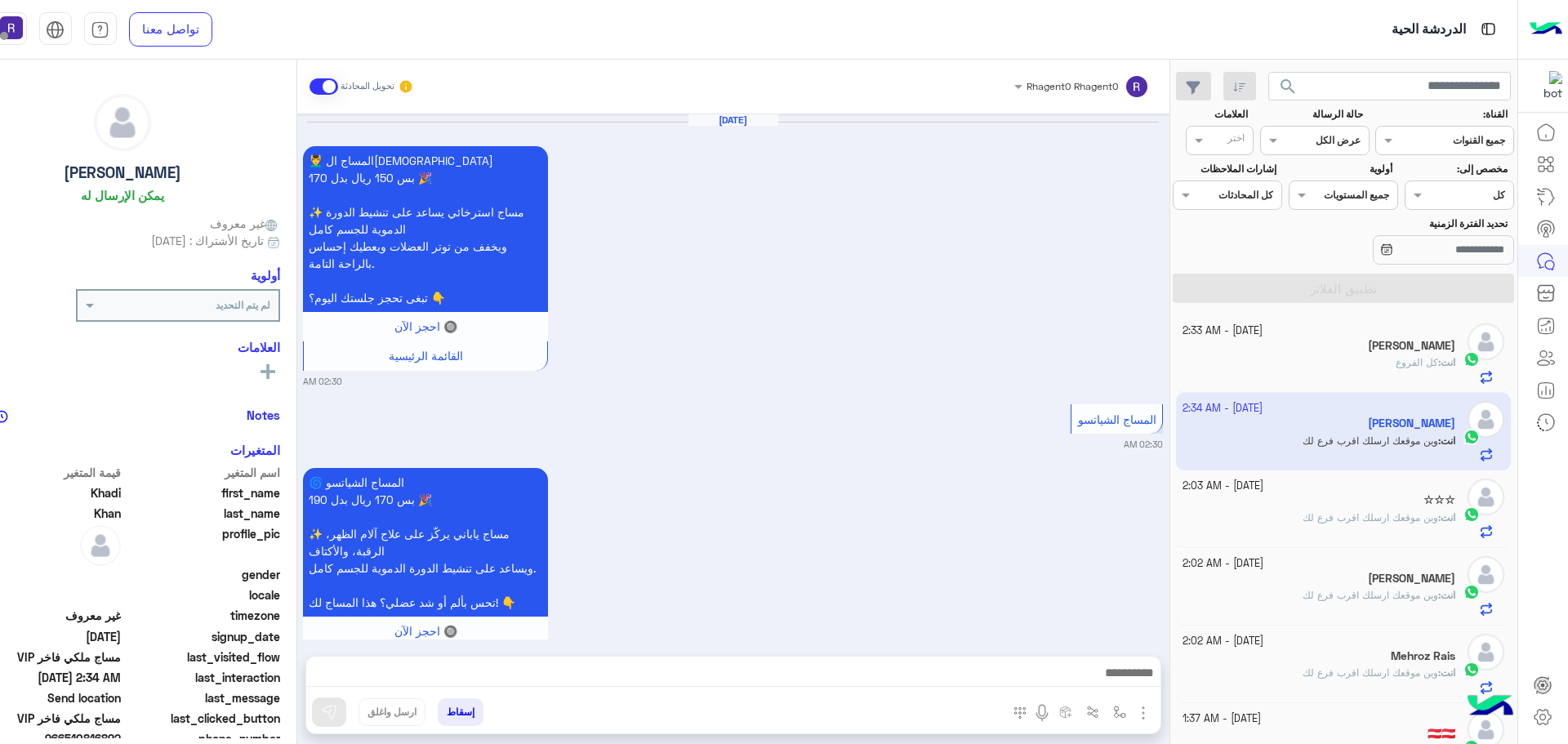
scroll to position [3275, 0]
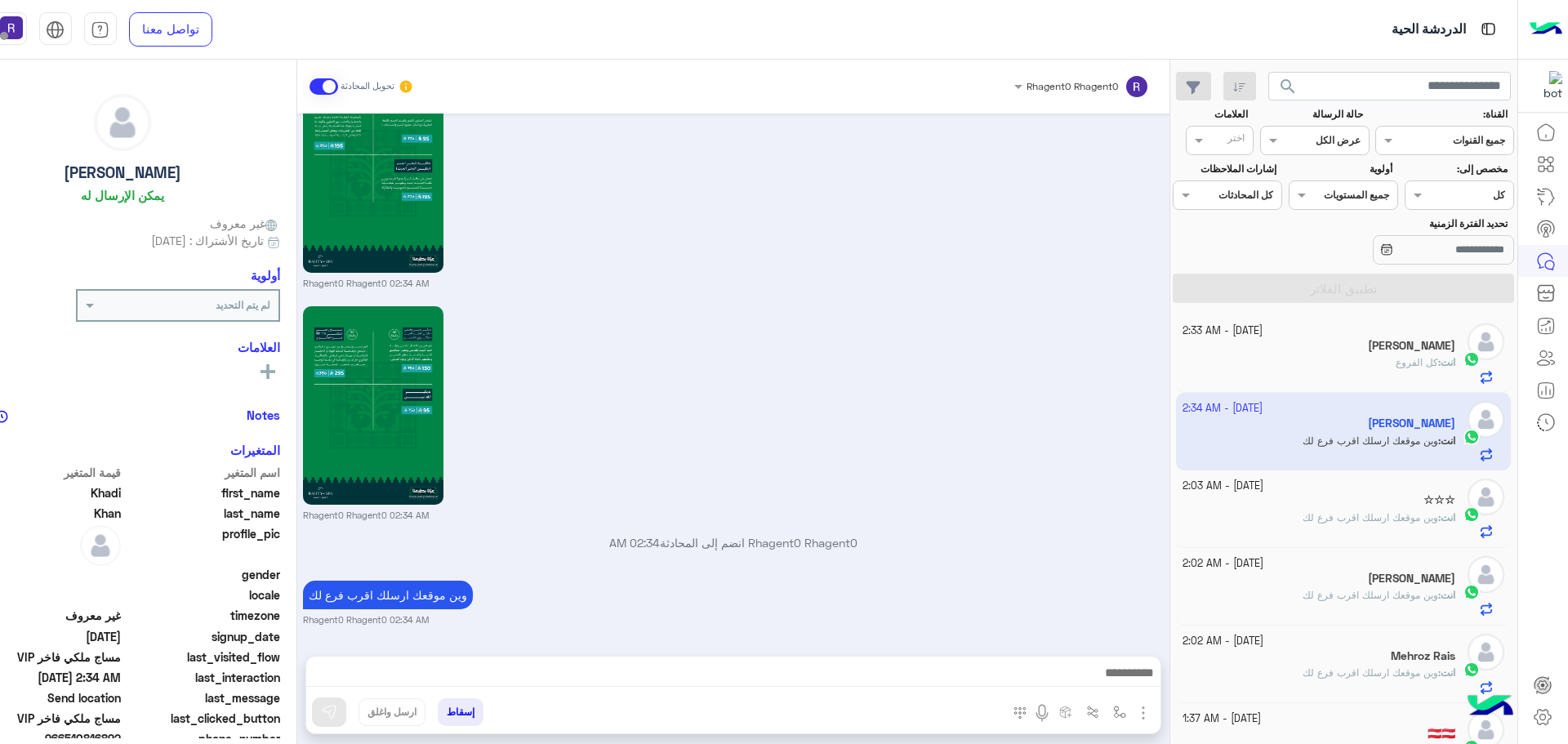
click at [1416, 361] on span "كل الفروع" at bounding box center [1416, 362] width 42 height 12
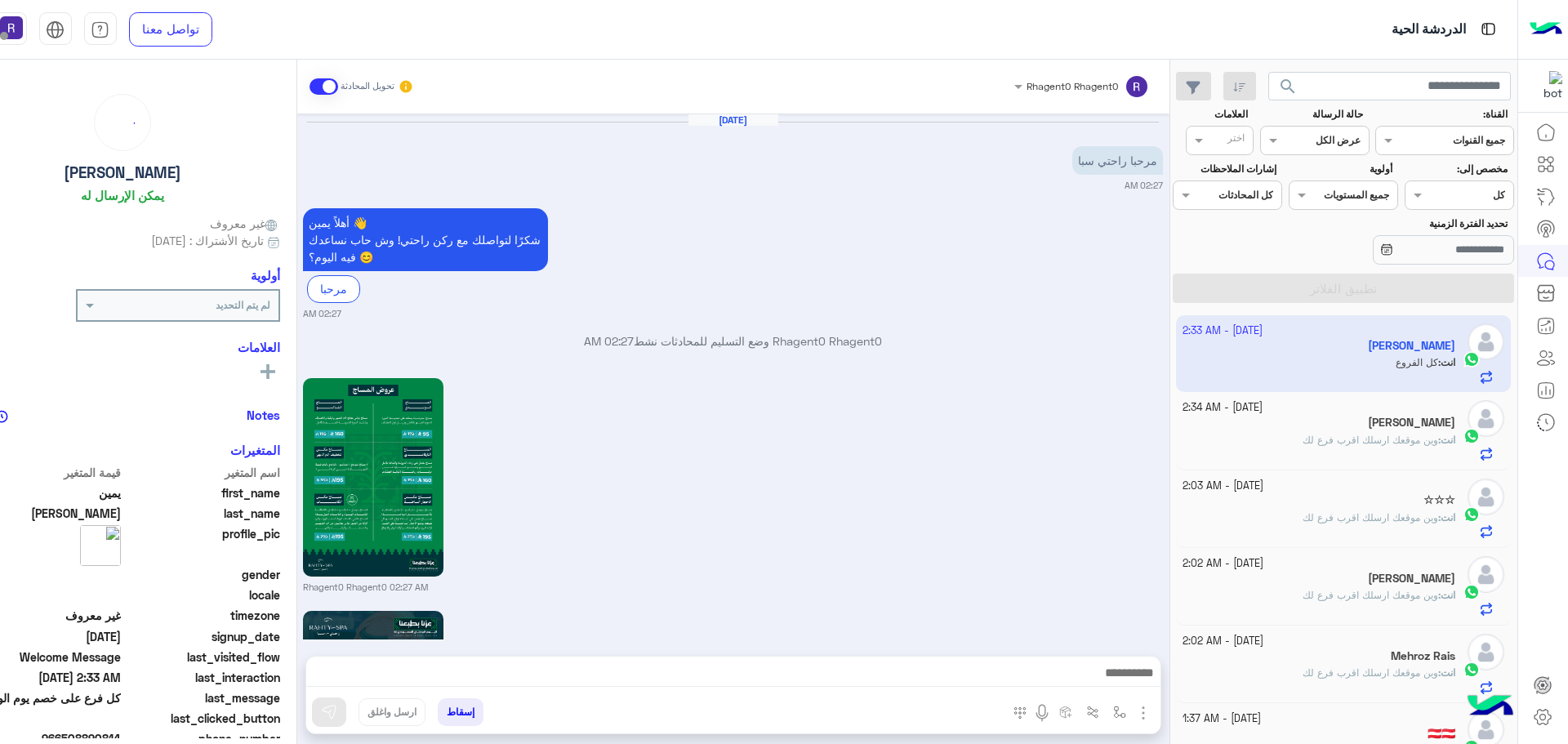
scroll to position [1844, 0]
